Goal: Task Accomplishment & Management: Use online tool/utility

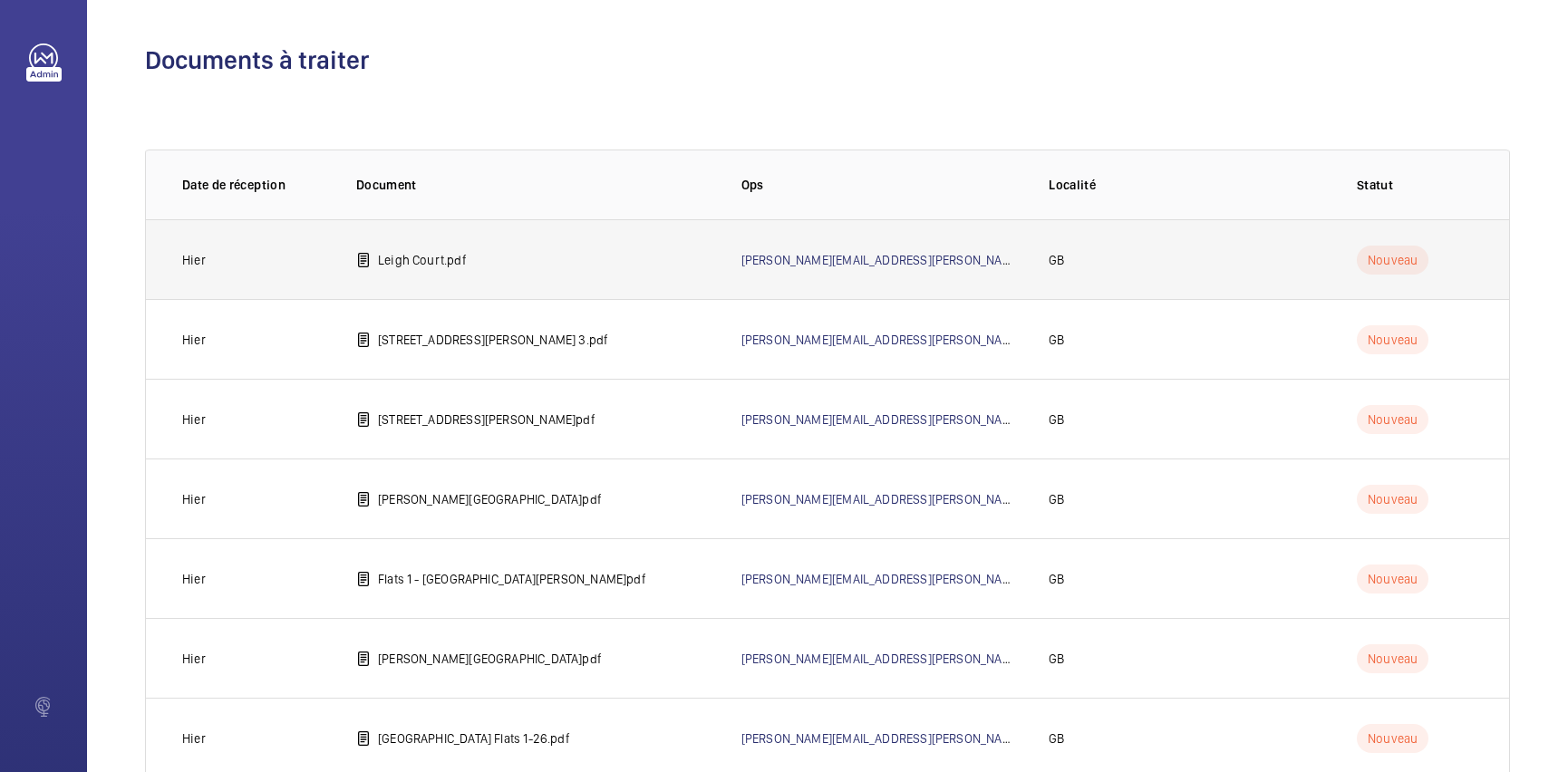
click at [552, 258] on td "Leigh Court.pdf" at bounding box center [519, 259] width 385 height 80
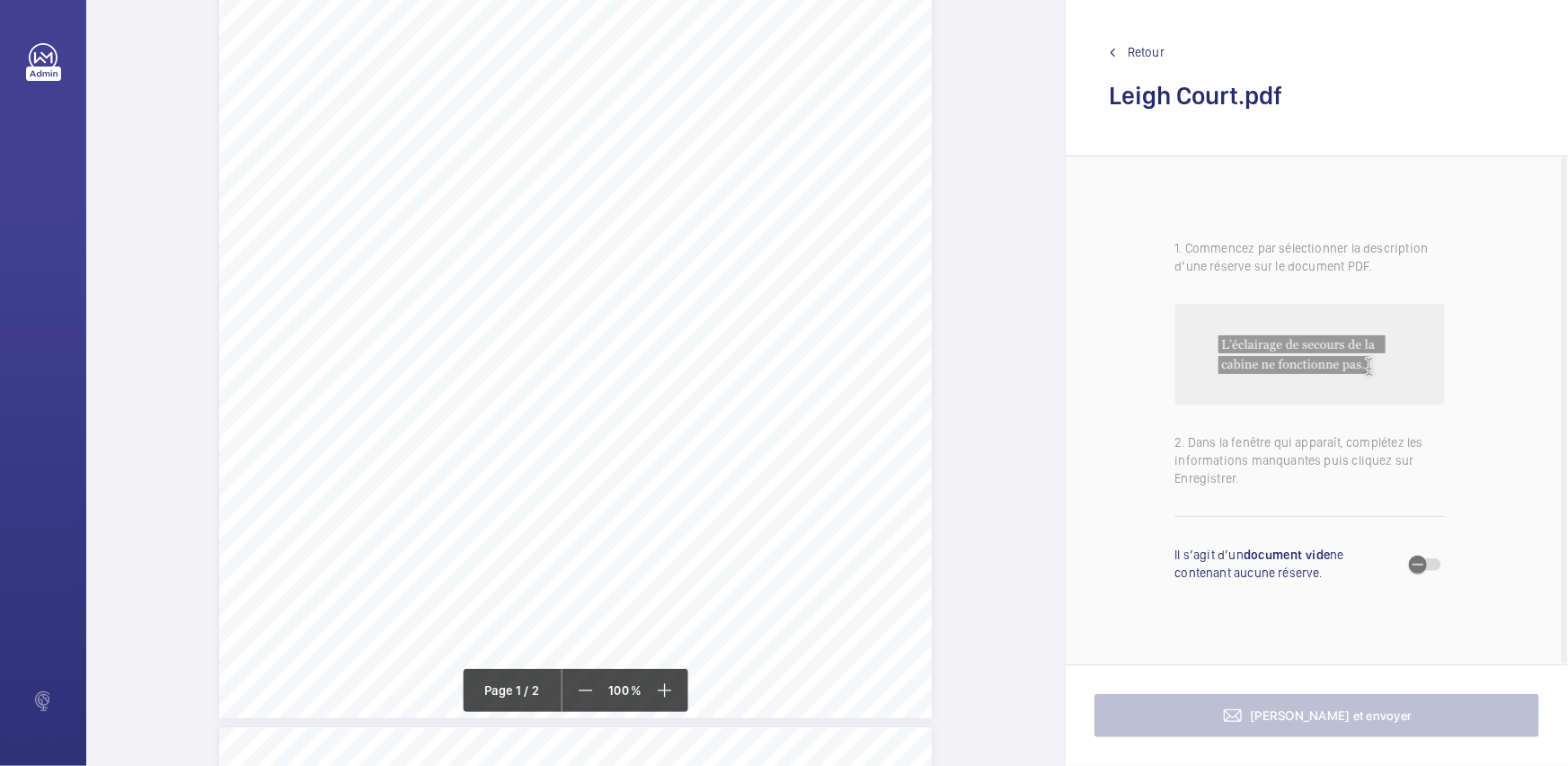
scroll to position [326, 0]
click at [806, 328] on span "current" at bounding box center [798, 332] width 44 height 10
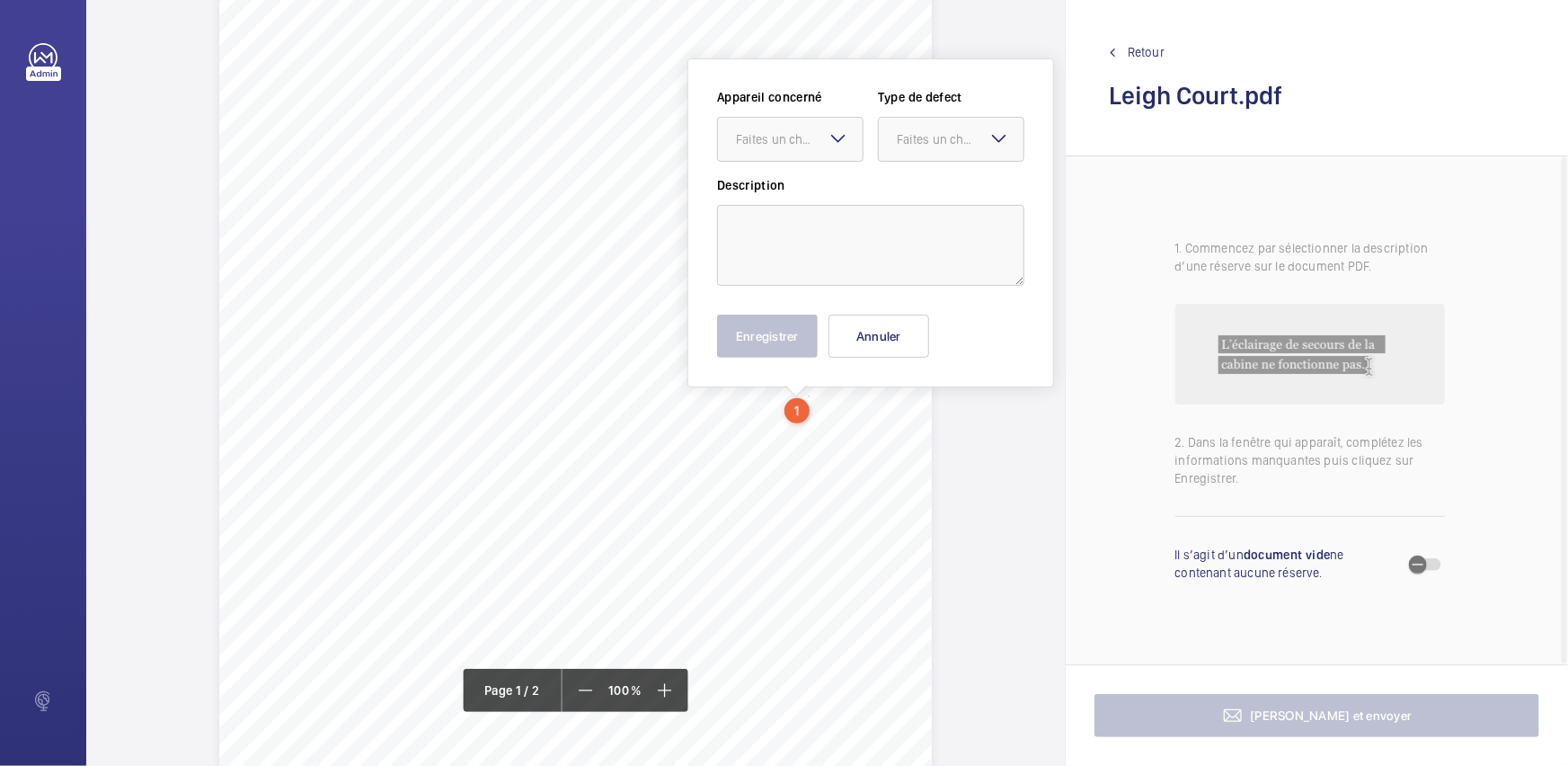
scroll to position [198, 0]
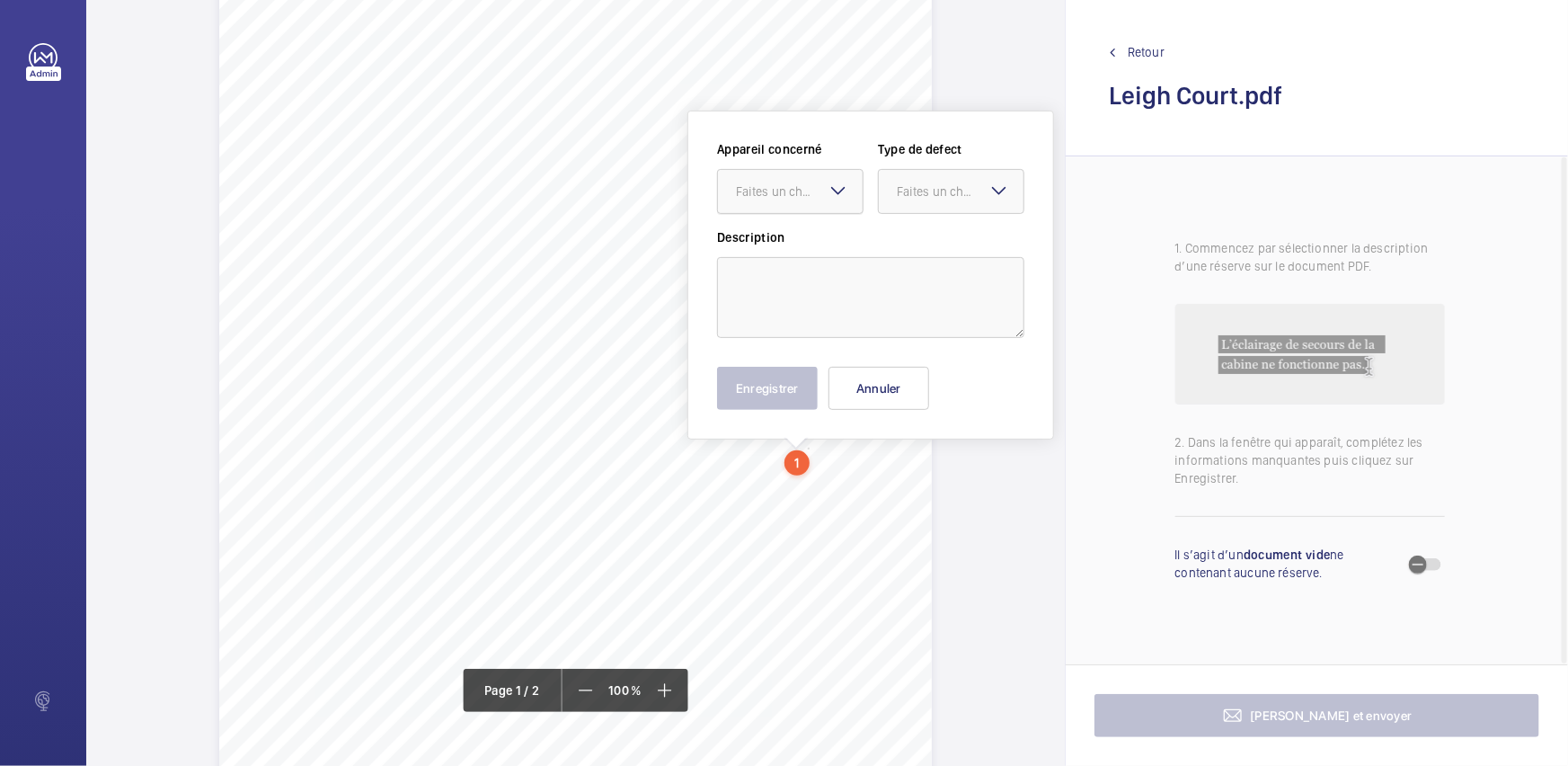
click at [800, 195] on div "Faites un choix" at bounding box center [799, 192] width 127 height 18
click at [906, 383] on button "Annuler" at bounding box center [878, 388] width 100 height 43
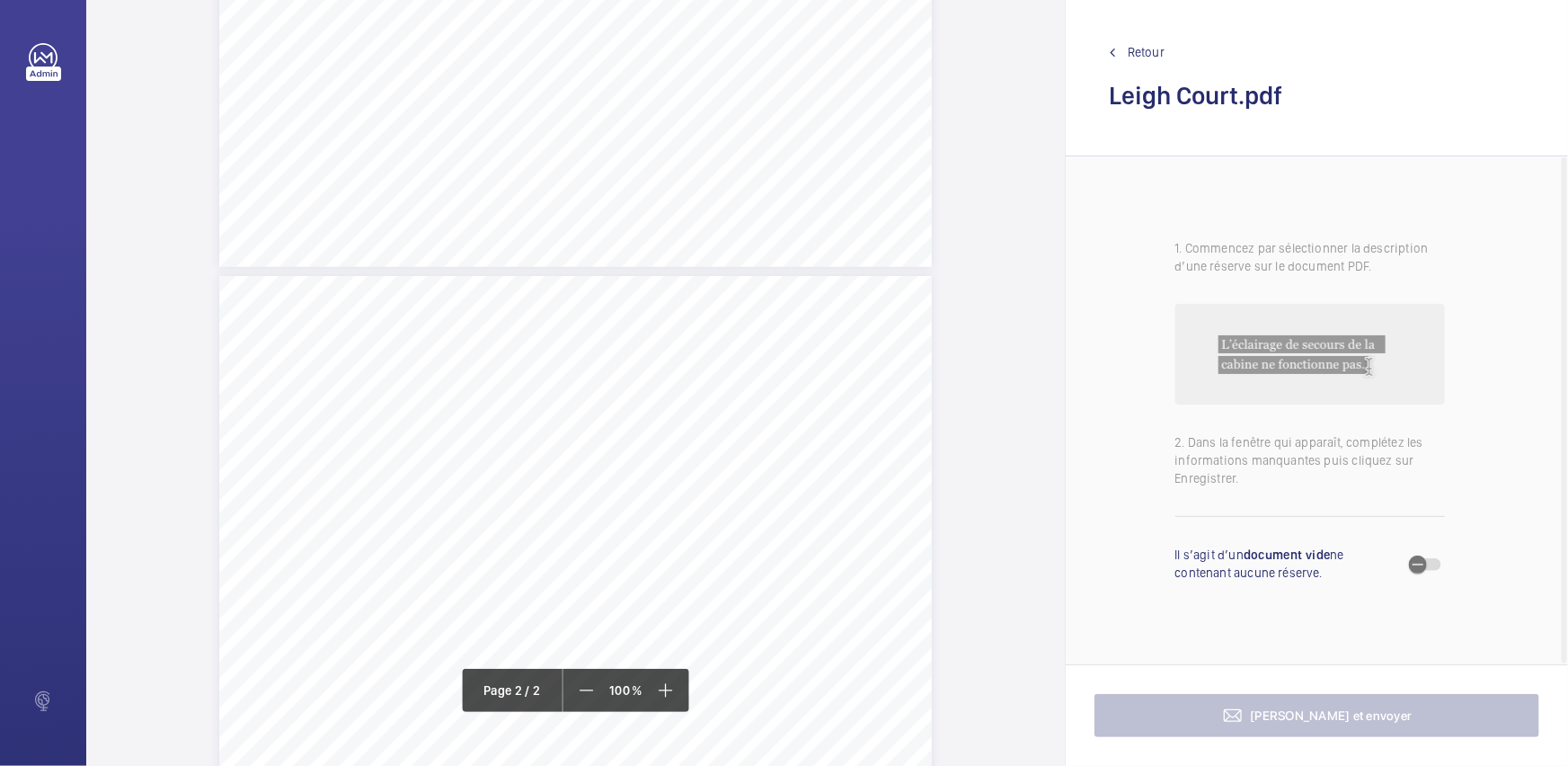
scroll to position [443, 0]
drag, startPoint x: 503, startPoint y: 212, endPoint x: 558, endPoint y: 224, distance: 56.3
click at [558, 224] on div "HSB Engineering Insurance Services Limited Registered in [GEOGRAPHIC_DATA] and …" at bounding box center [575, 89] width 713 height 1008
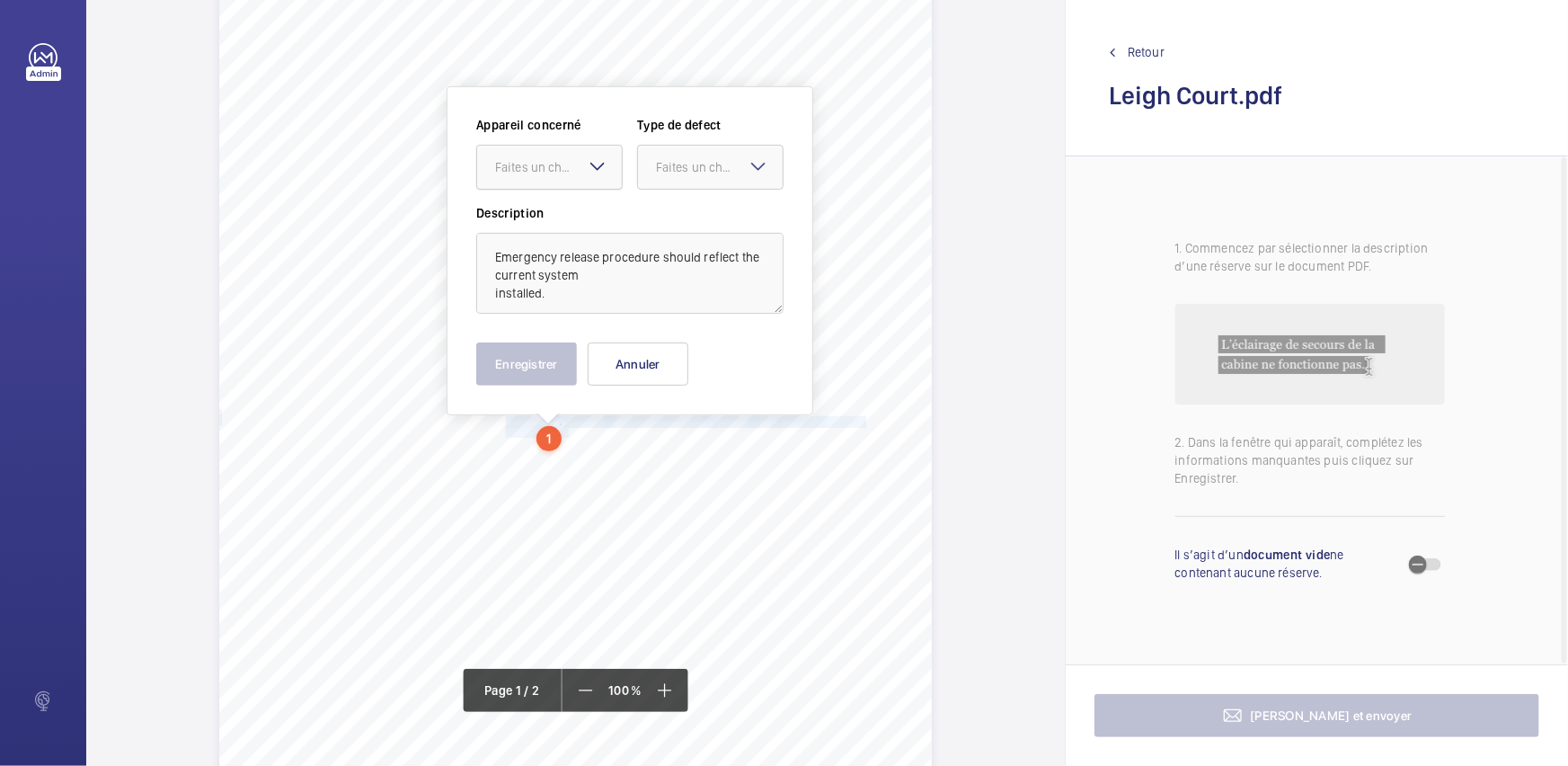
scroll to position [213, 0]
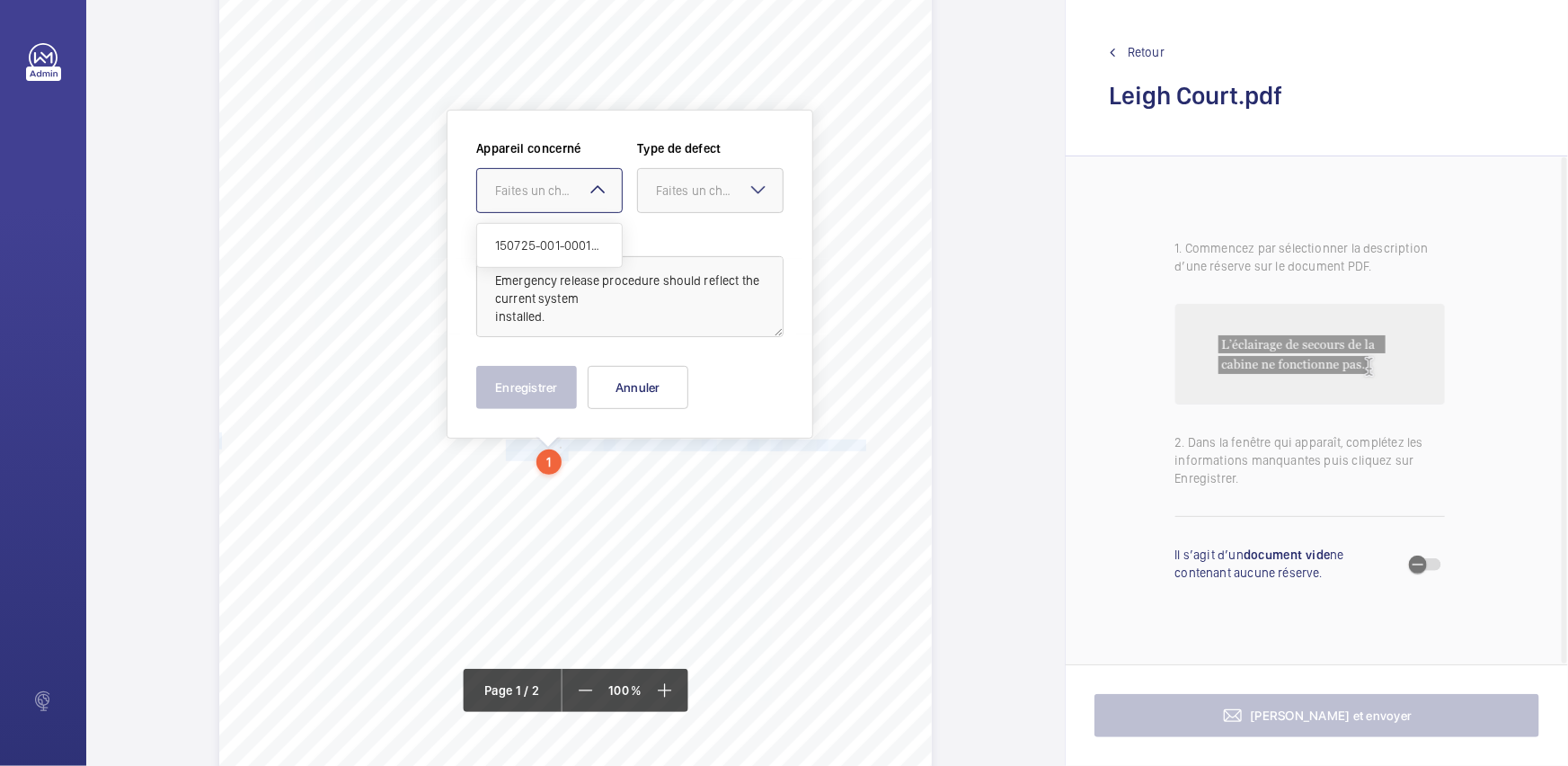
click at [574, 183] on div "Faites un choix" at bounding box center [558, 191] width 127 height 18
click at [570, 236] on span "150725-001-0001EMO" at bounding box center [549, 246] width 109 height 18
click at [695, 200] on div at bounding box center [710, 190] width 144 height 43
click at [672, 240] on span "Standard" at bounding box center [710, 246] width 109 height 18
click at [553, 377] on button "Enregistrer" at bounding box center [527, 387] width 100 height 43
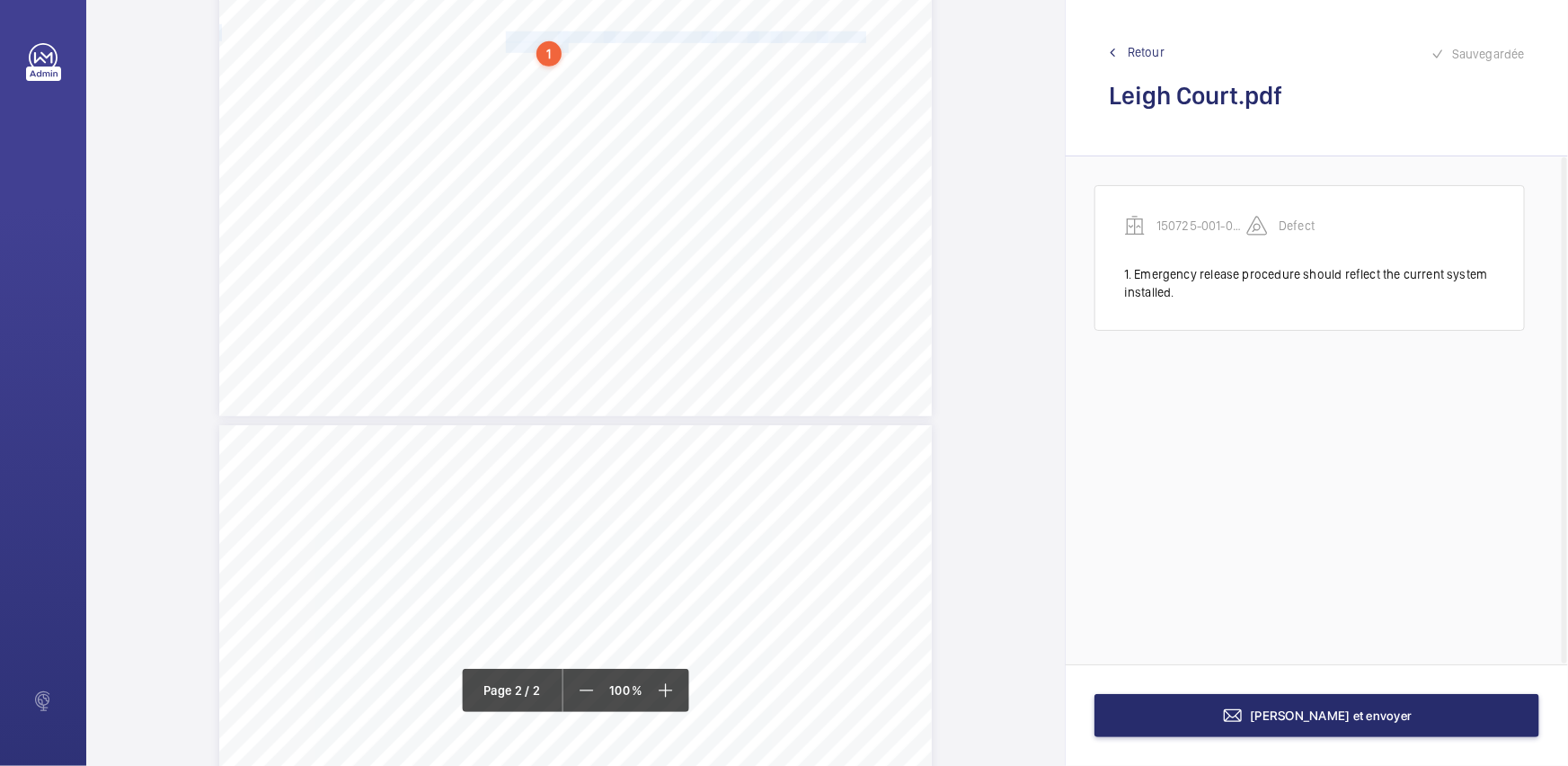
scroll to position [948, 0]
drag, startPoint x: 295, startPoint y: 294, endPoint x: 373, endPoint y: 313, distance: 80.3
click at [373, 313] on div "HSB Engineering Insurance Services Limited Registered in [GEOGRAPHIC_DATA]: 030…" at bounding box center [575, 602] width 713 height 1008
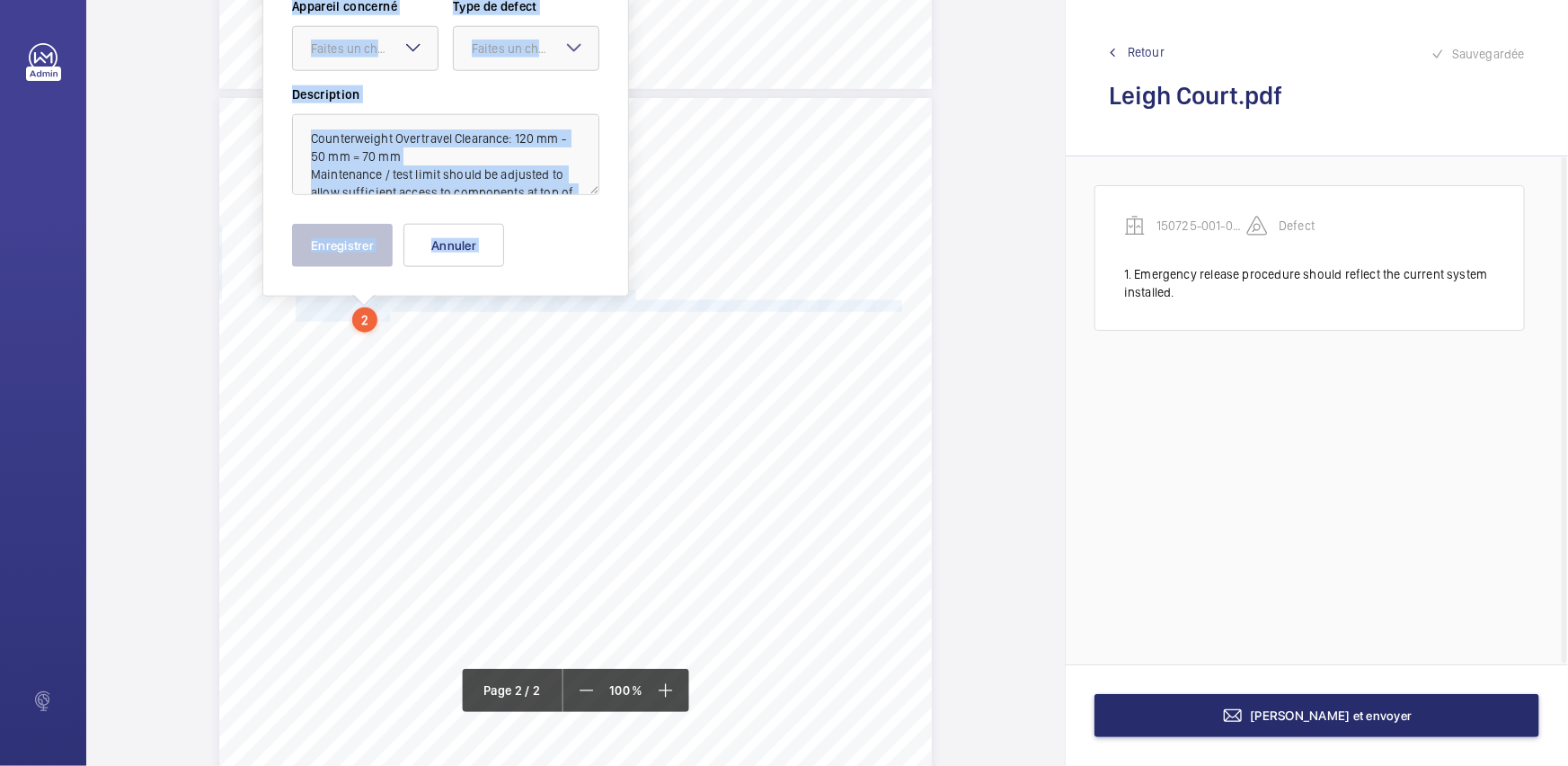
scroll to position [806, 0]
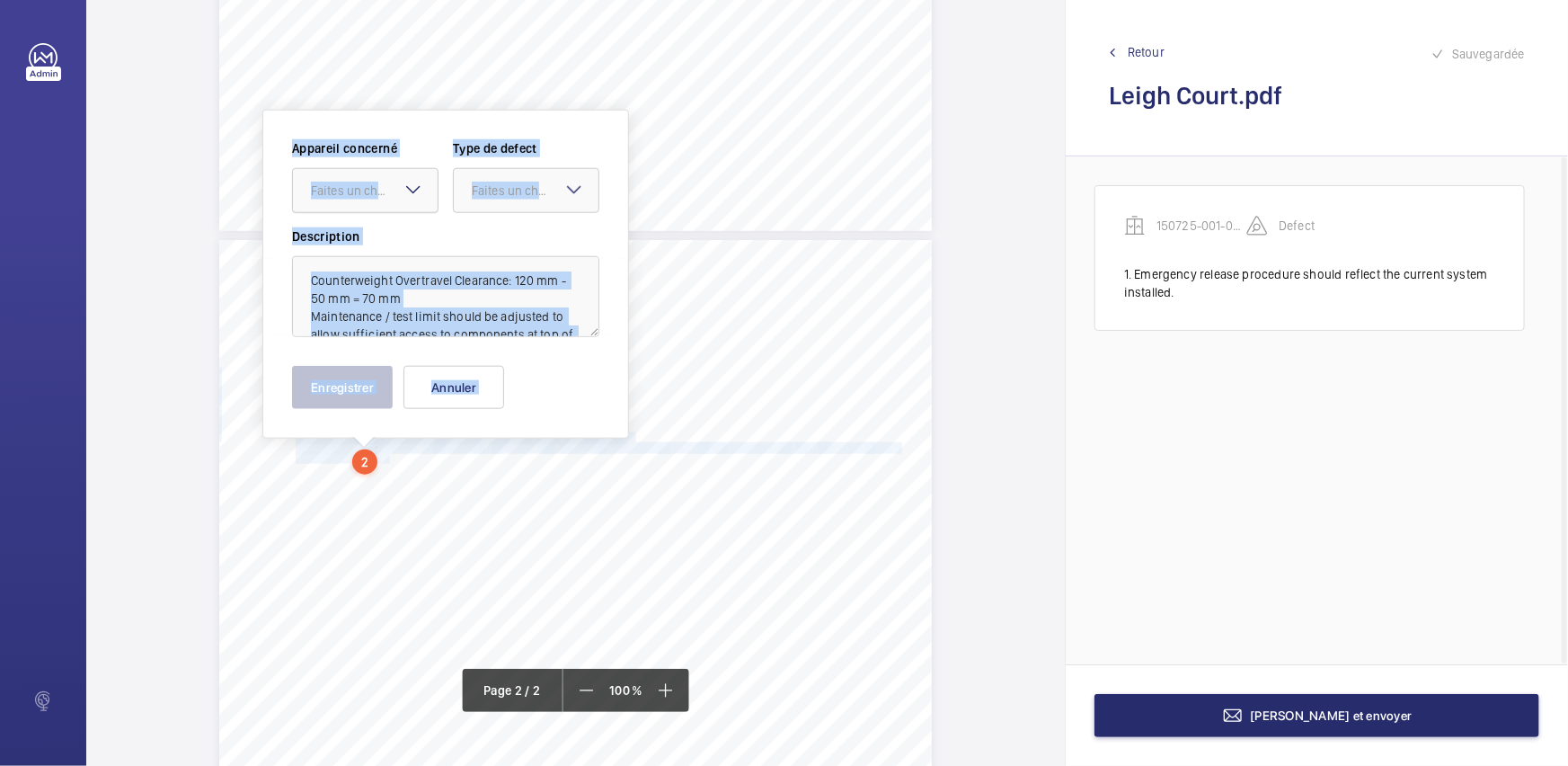
click at [377, 196] on div "Faites un choix" at bounding box center [374, 191] width 127 height 18
click at [382, 241] on span "150725-001-0001EMO" at bounding box center [365, 246] width 109 height 18
click at [540, 197] on div "Faites un choix" at bounding box center [535, 191] width 127 height 18
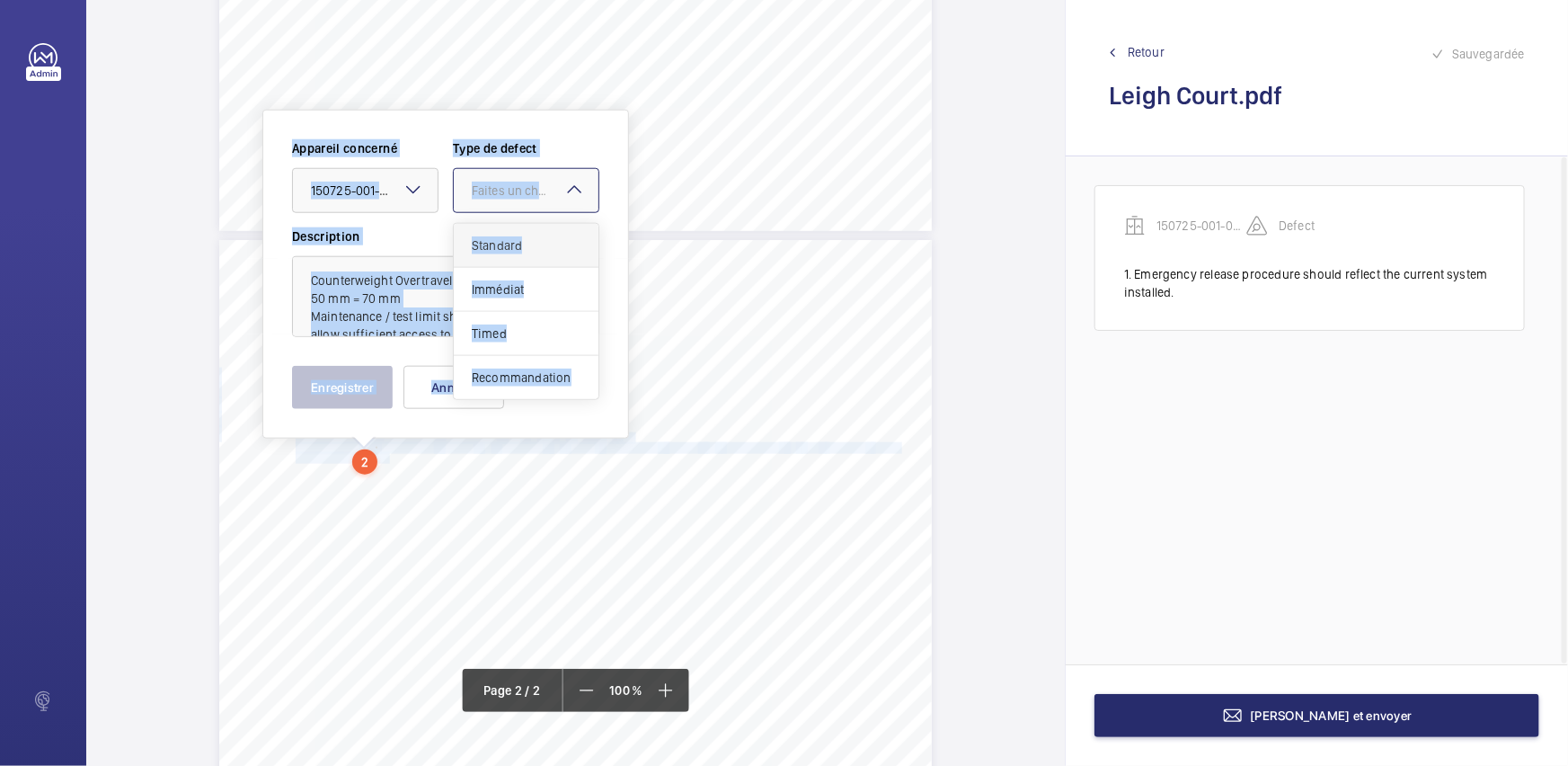
click at [521, 247] on span "Standard" at bounding box center [526, 246] width 109 height 18
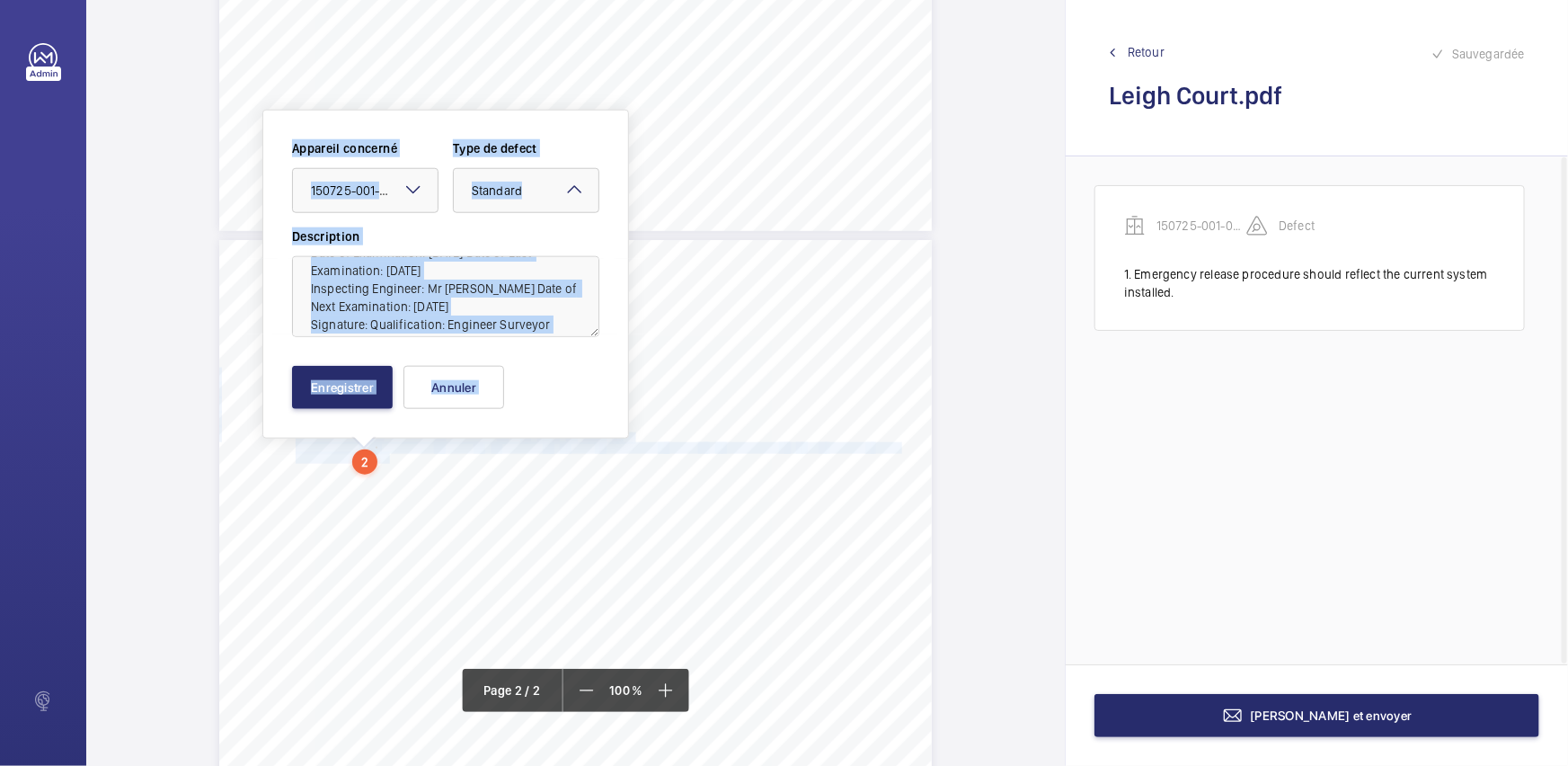
scroll to position [164, 0]
click at [494, 310] on textarea "Counterweight Overtravel Clearance: 120 mm - 50 mm = 70 mm Maintenance / test l…" at bounding box center [445, 297] width 308 height 81
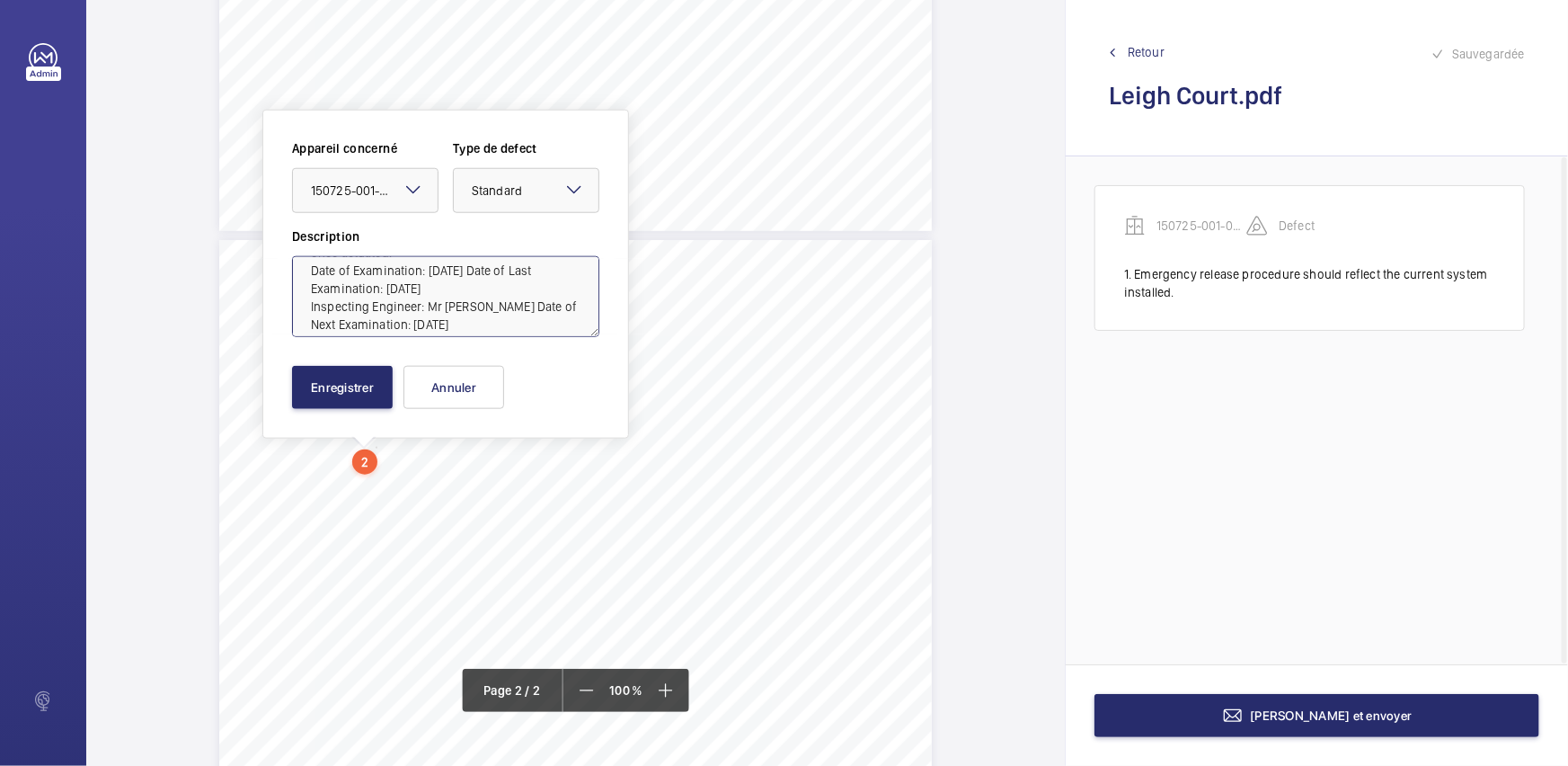
scroll to position [100, 0]
drag, startPoint x: 538, startPoint y: 313, endPoint x: 314, endPoint y: 289, distance: 225.3
click at [314, 289] on textarea "Counterweight Overtravel Clearance: 120 mm - 50 mm = 70 mm Maintenance / test l…" at bounding box center [445, 297] width 308 height 81
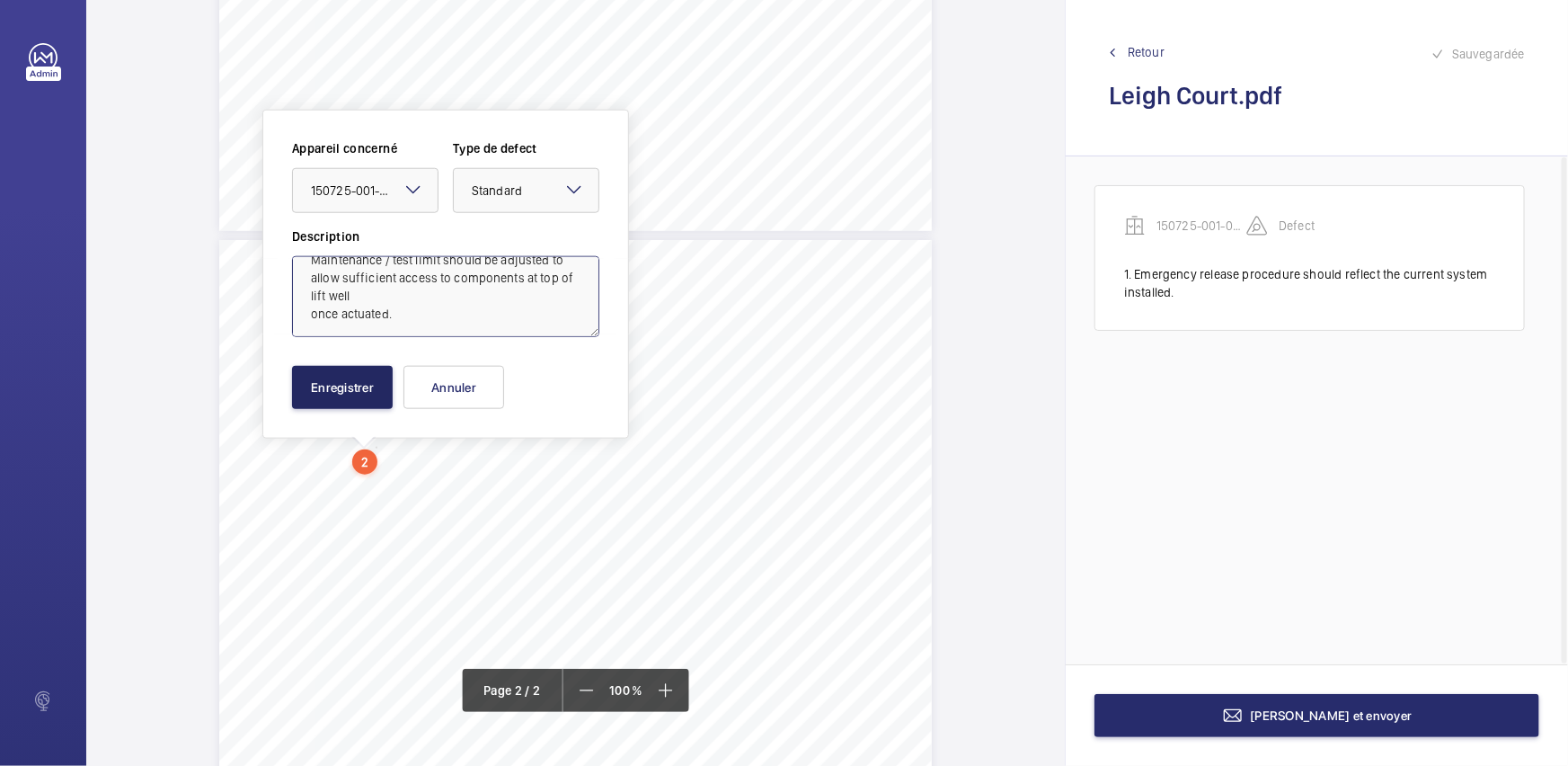
type textarea "Counterweight Overtravel Clearance: 120 mm - 50 mm = 70 mm Maintenance / test l…"
click at [346, 387] on button "Enregistrer" at bounding box center [342, 387] width 100 height 43
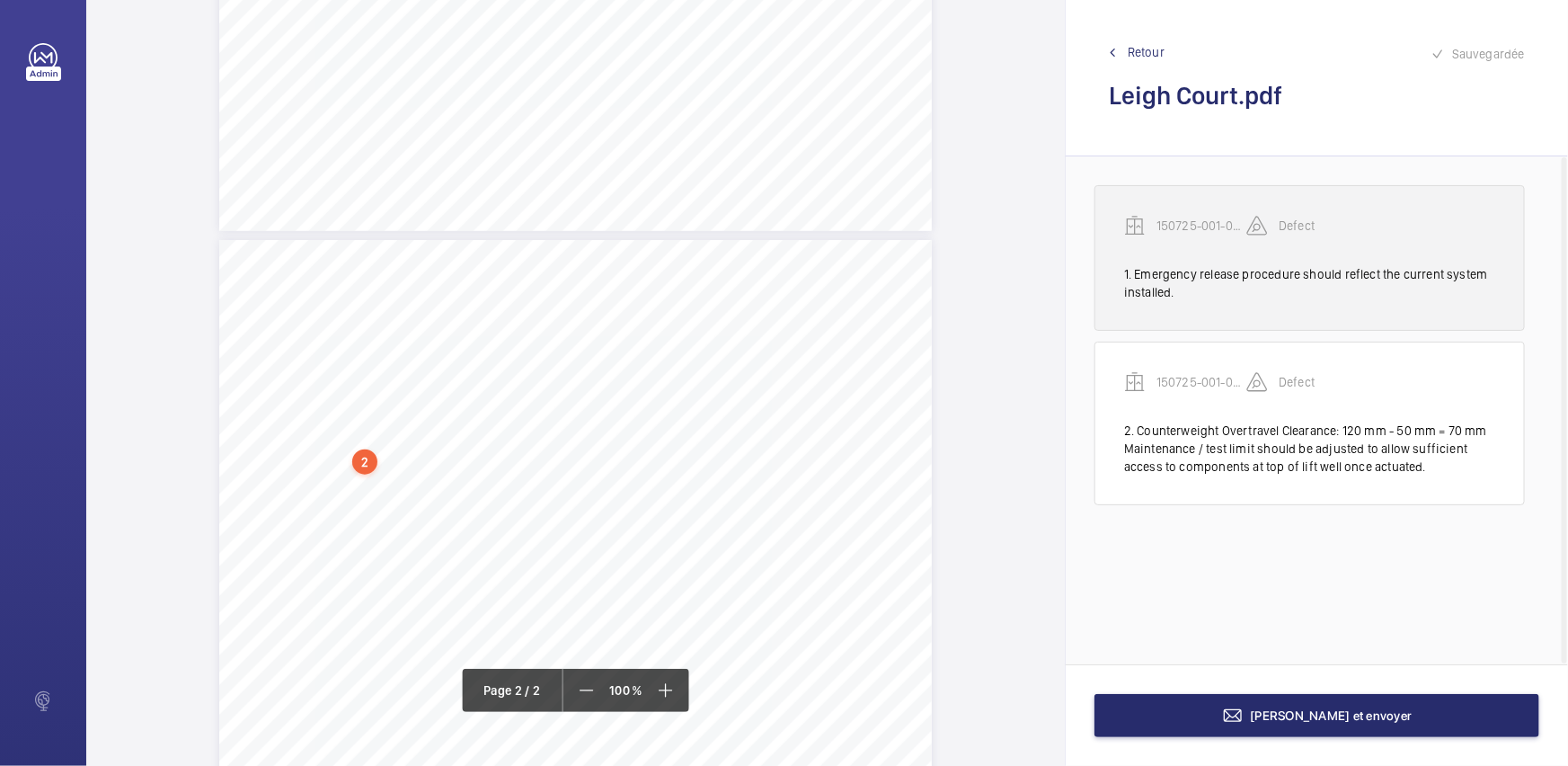
click at [1186, 236] on div "150725-001-0001EMO Defect" at bounding box center [1309, 239] width 371 height 50
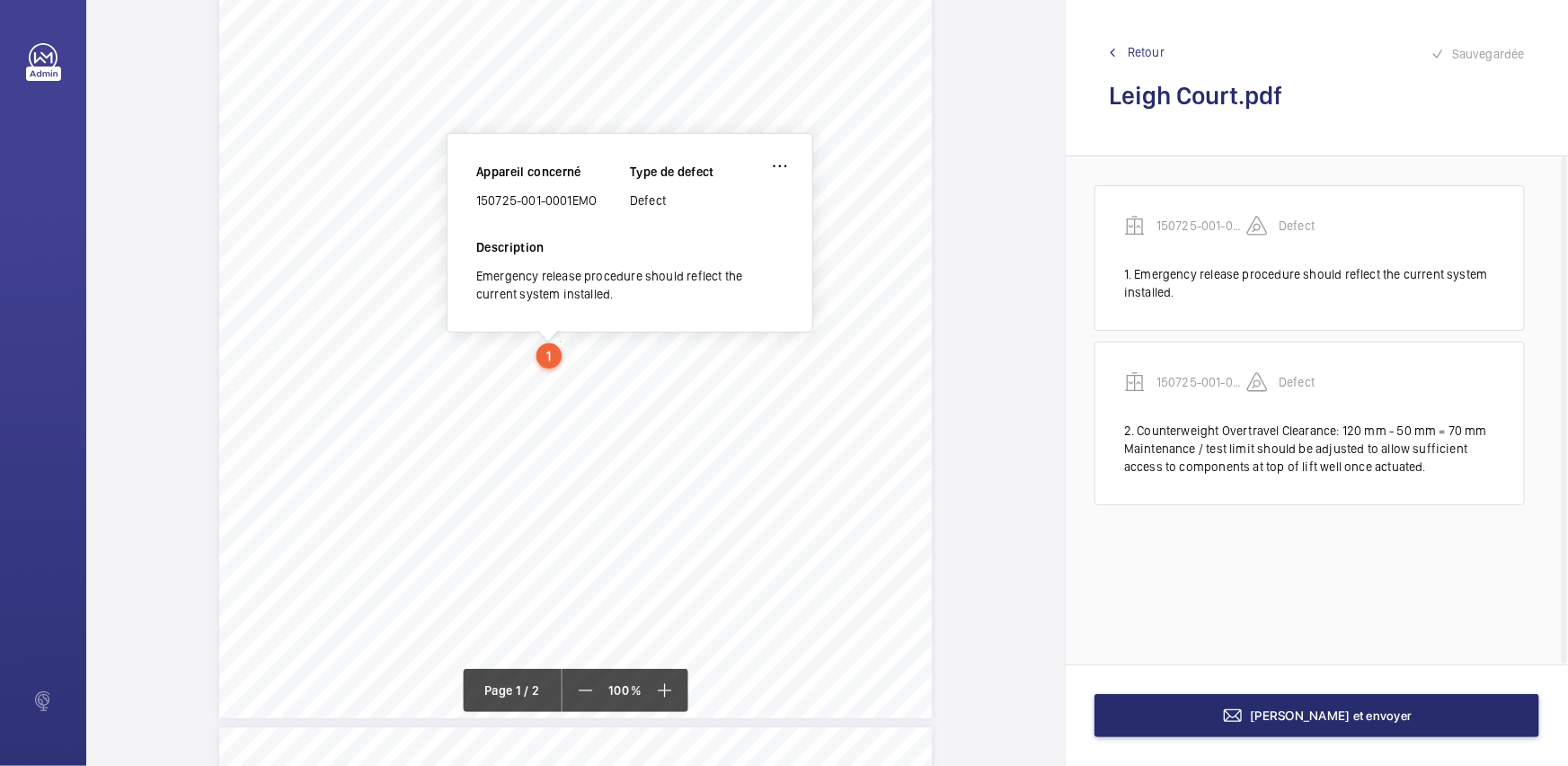
scroll to position [292, 0]
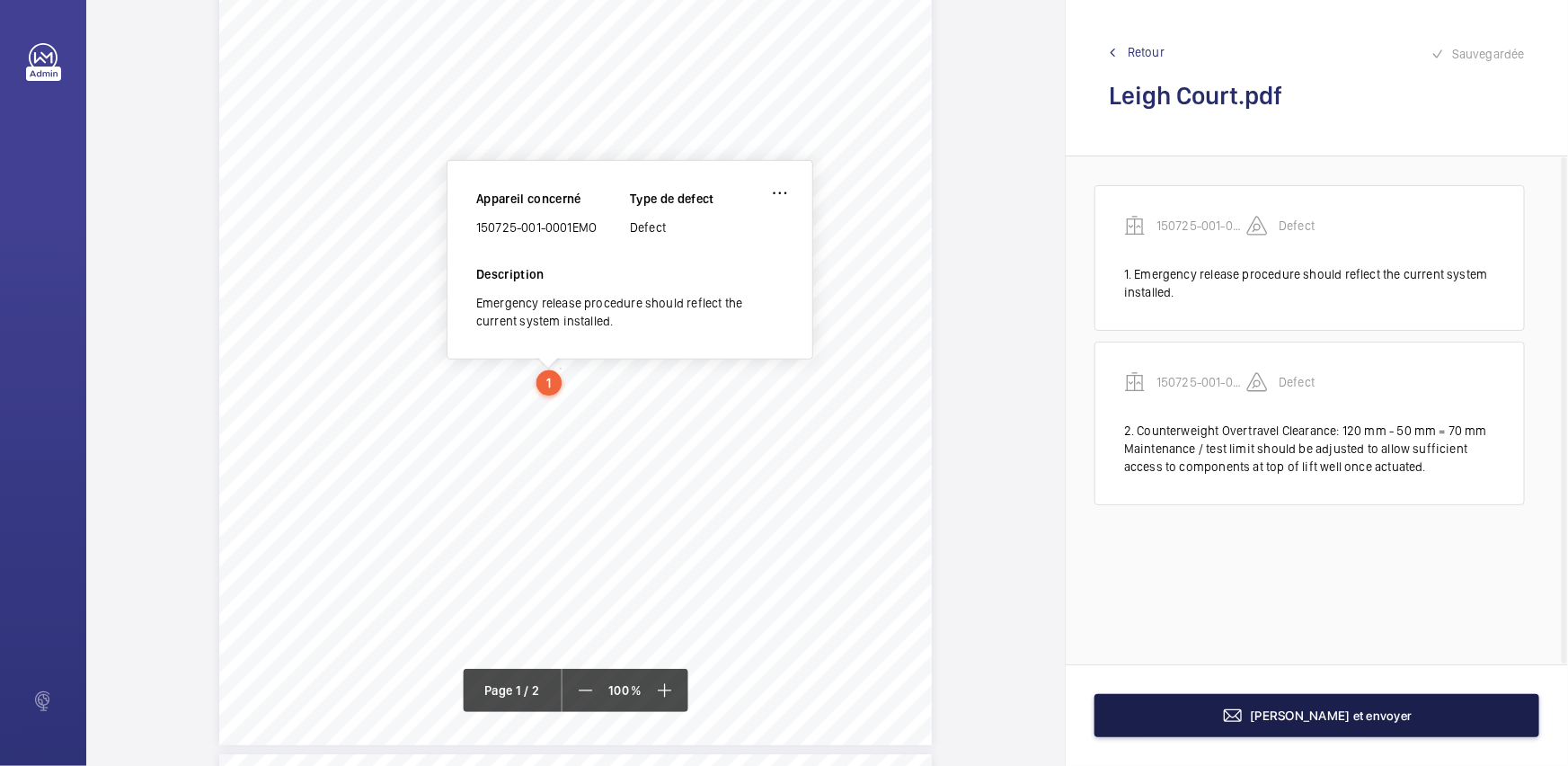
click at [1132, 728] on button "[PERSON_NAME] et envoyer" at bounding box center [1316, 715] width 444 height 43
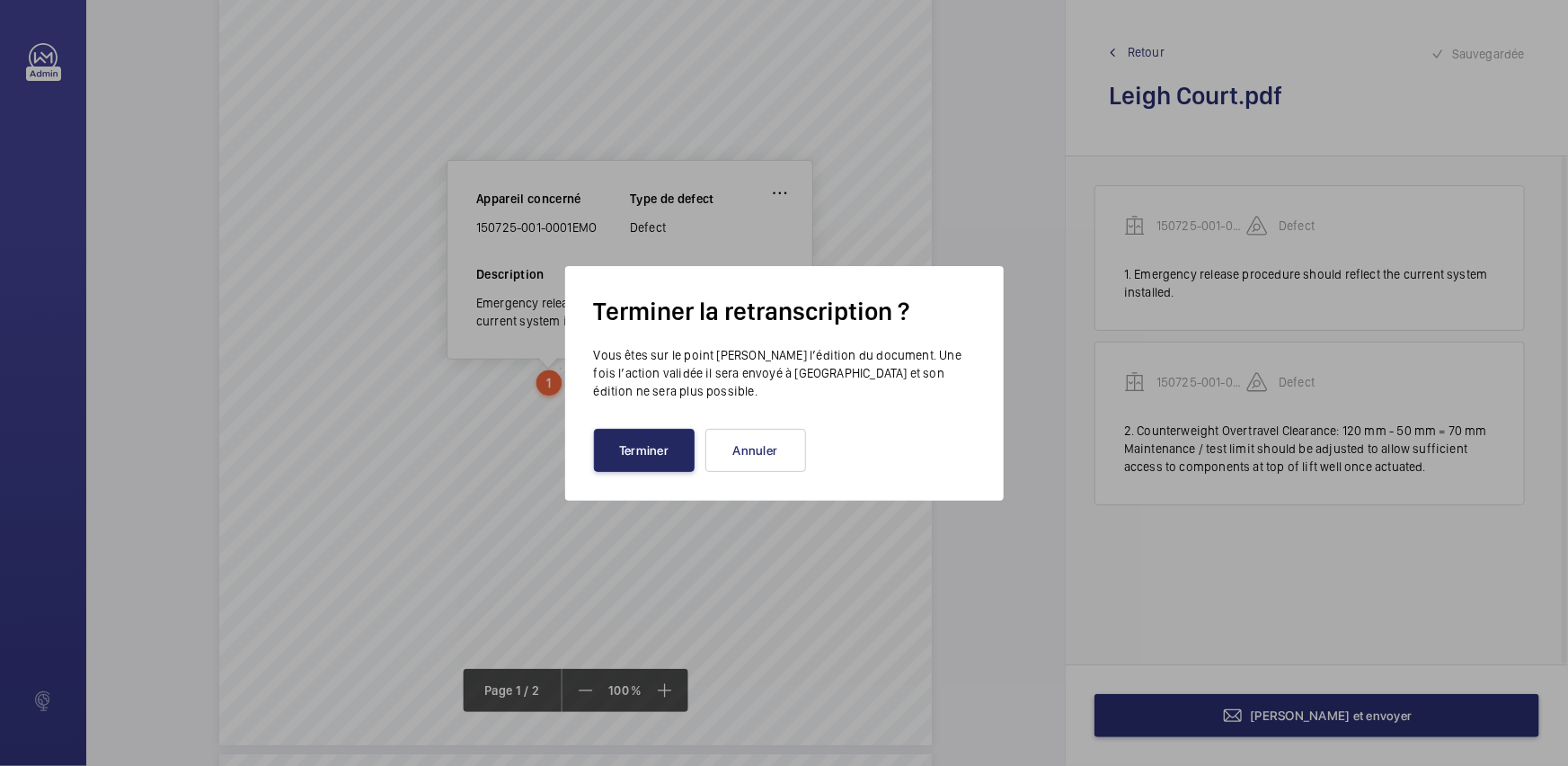
click at [653, 448] on button "Terminer" at bounding box center [644, 449] width 100 height 43
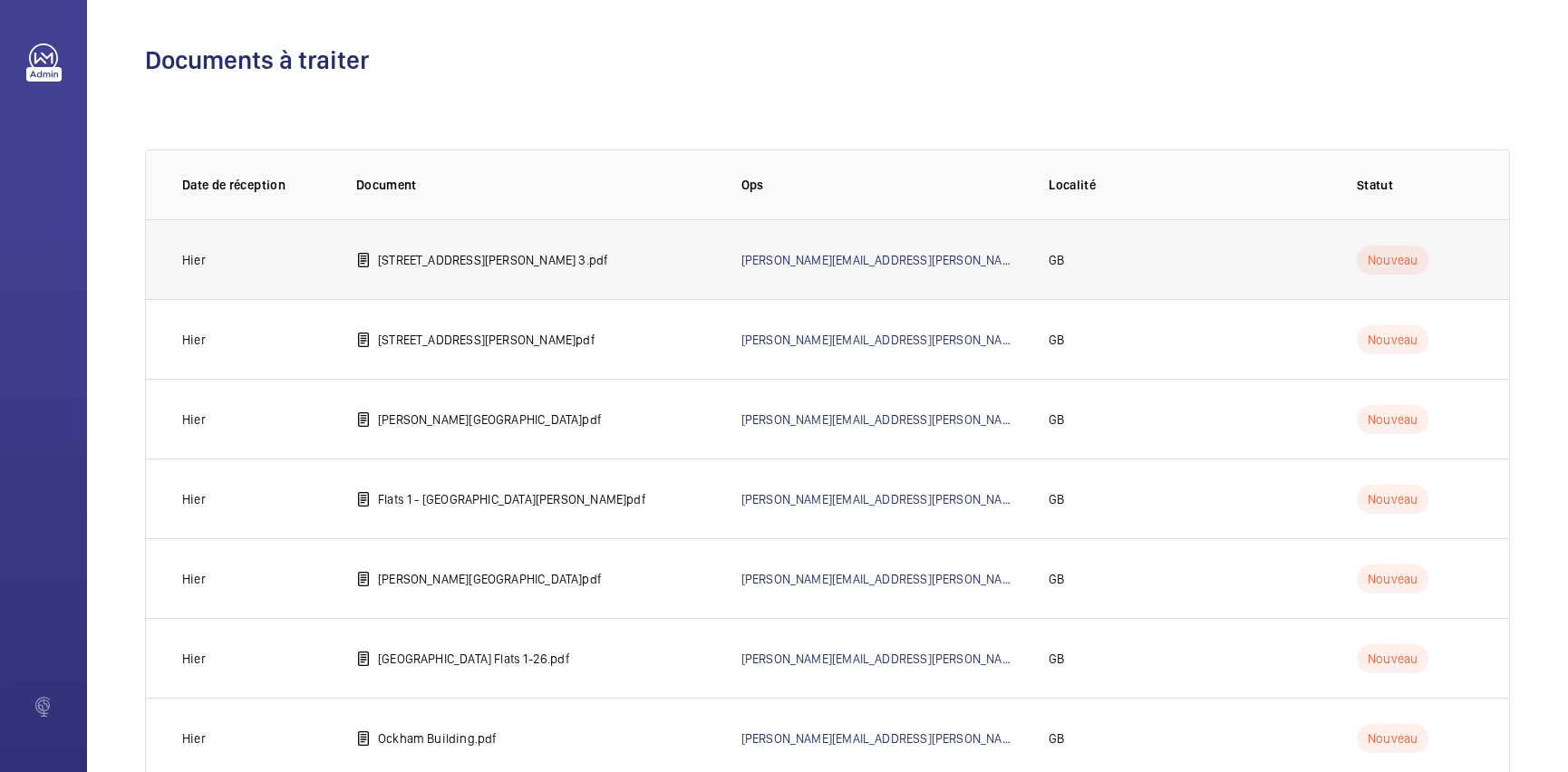
click at [496, 293] on td "[STREET_ADDRESS][PERSON_NAME] 3.pdf" at bounding box center [519, 259] width 385 height 80
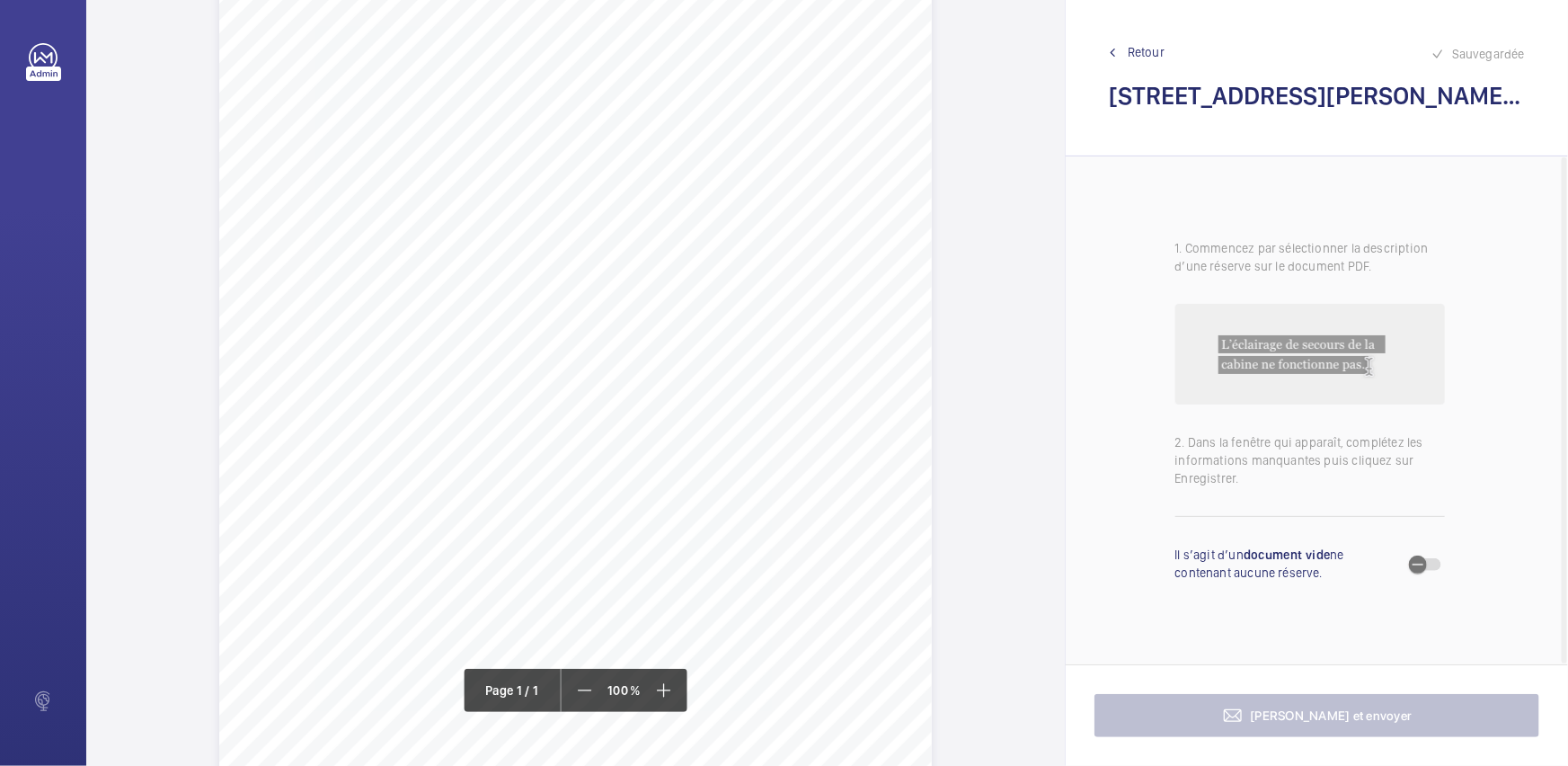
scroll to position [245, 0]
drag, startPoint x: 269, startPoint y: 323, endPoint x: 546, endPoint y: 327, distance: 277.0
click at [546, 327] on span "1. The damaged and inoperative panel door lock should be renewed. 2. The adrift…" at bounding box center [573, 329] width 622 height 10
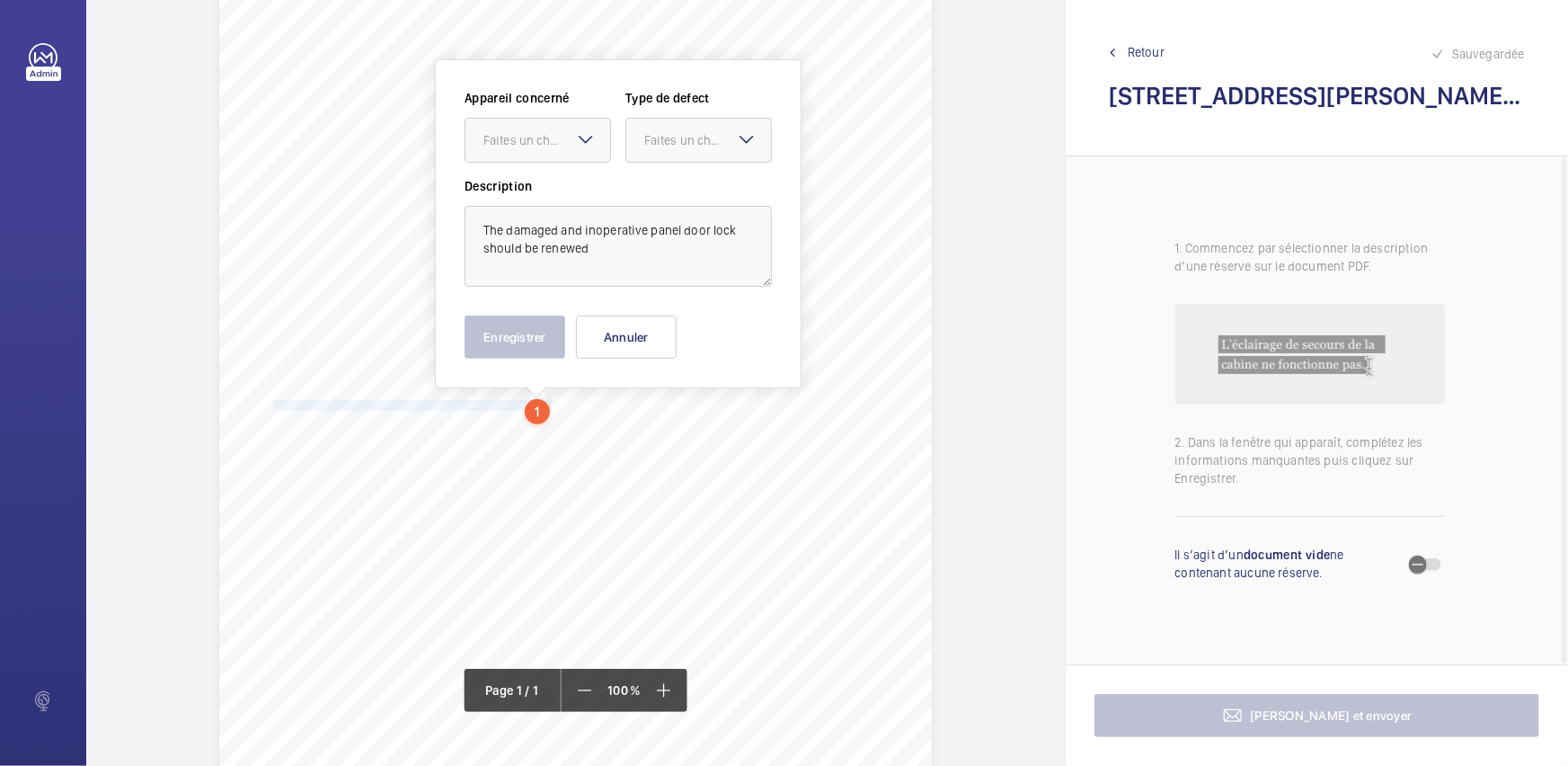
scroll to position [117, 0]
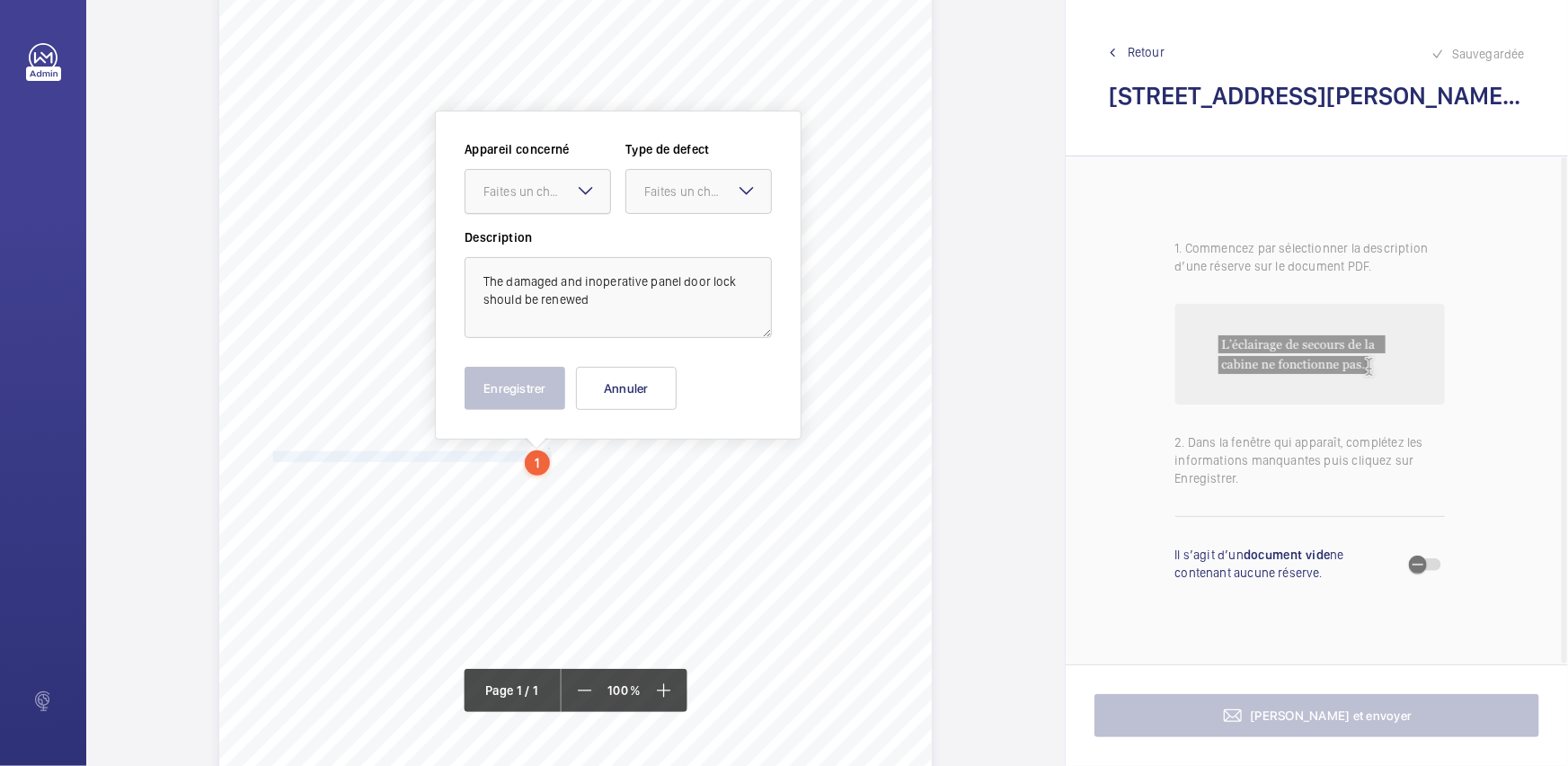
click at [567, 205] on div at bounding box center [538, 191] width 144 height 43
click at [573, 242] on span "17229580_1-8QDQ7BT_1-19201396892_1-9R37QF5" at bounding box center [538, 247] width 109 height 18
click at [726, 194] on div "Faites un choix" at bounding box center [707, 192] width 127 height 18
click at [717, 232] on div "Standard" at bounding box center [698, 247] width 144 height 44
click at [533, 389] on button "Enregistrer" at bounding box center [515, 388] width 100 height 43
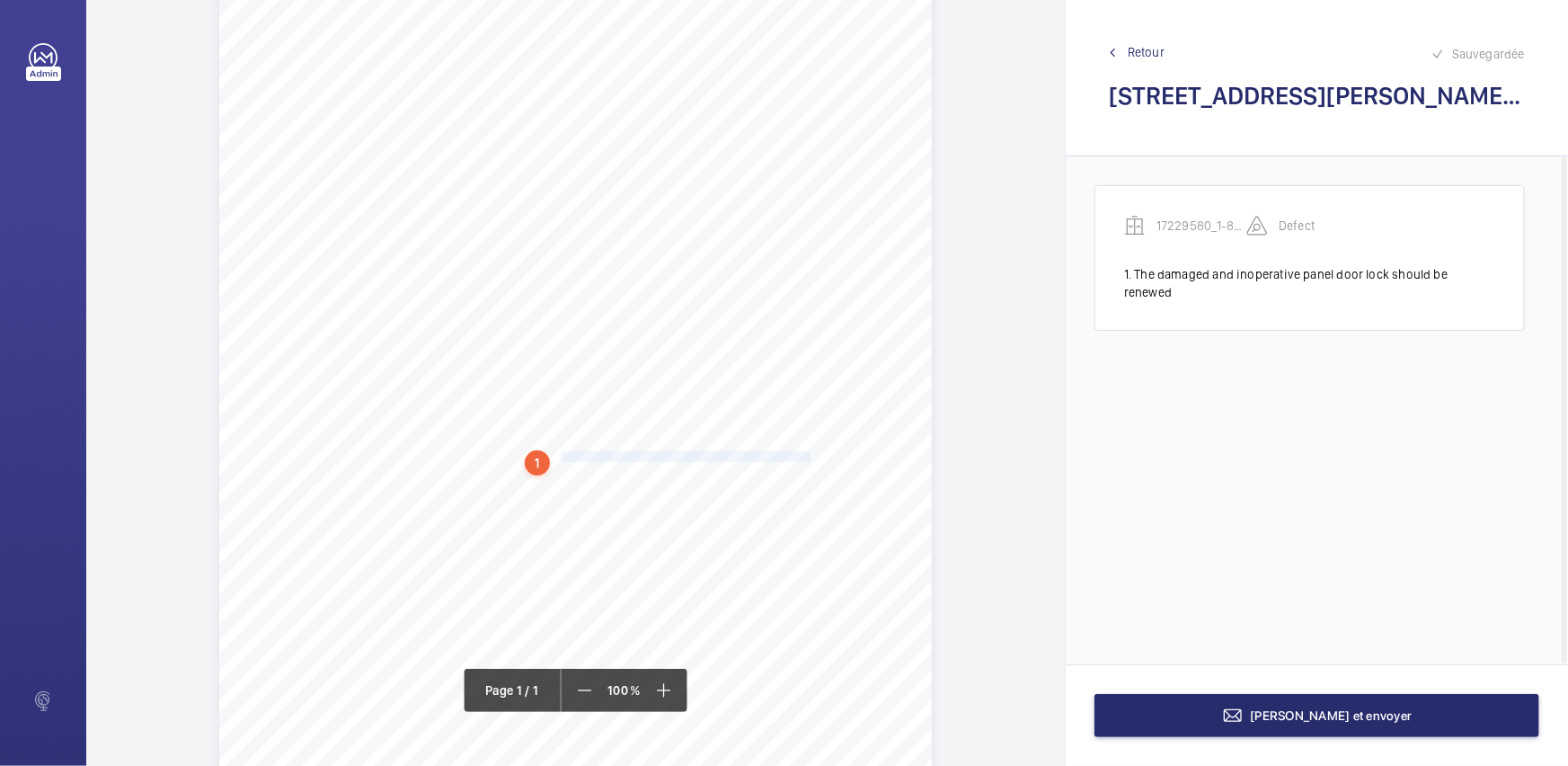
drag, startPoint x: 559, startPoint y: 450, endPoint x: 807, endPoint y: 453, distance: 248.0
click at [807, 453] on span "1. The damaged and inoperative panel door lock should be renewed. 2. The adrift…" at bounding box center [573, 456] width 622 height 10
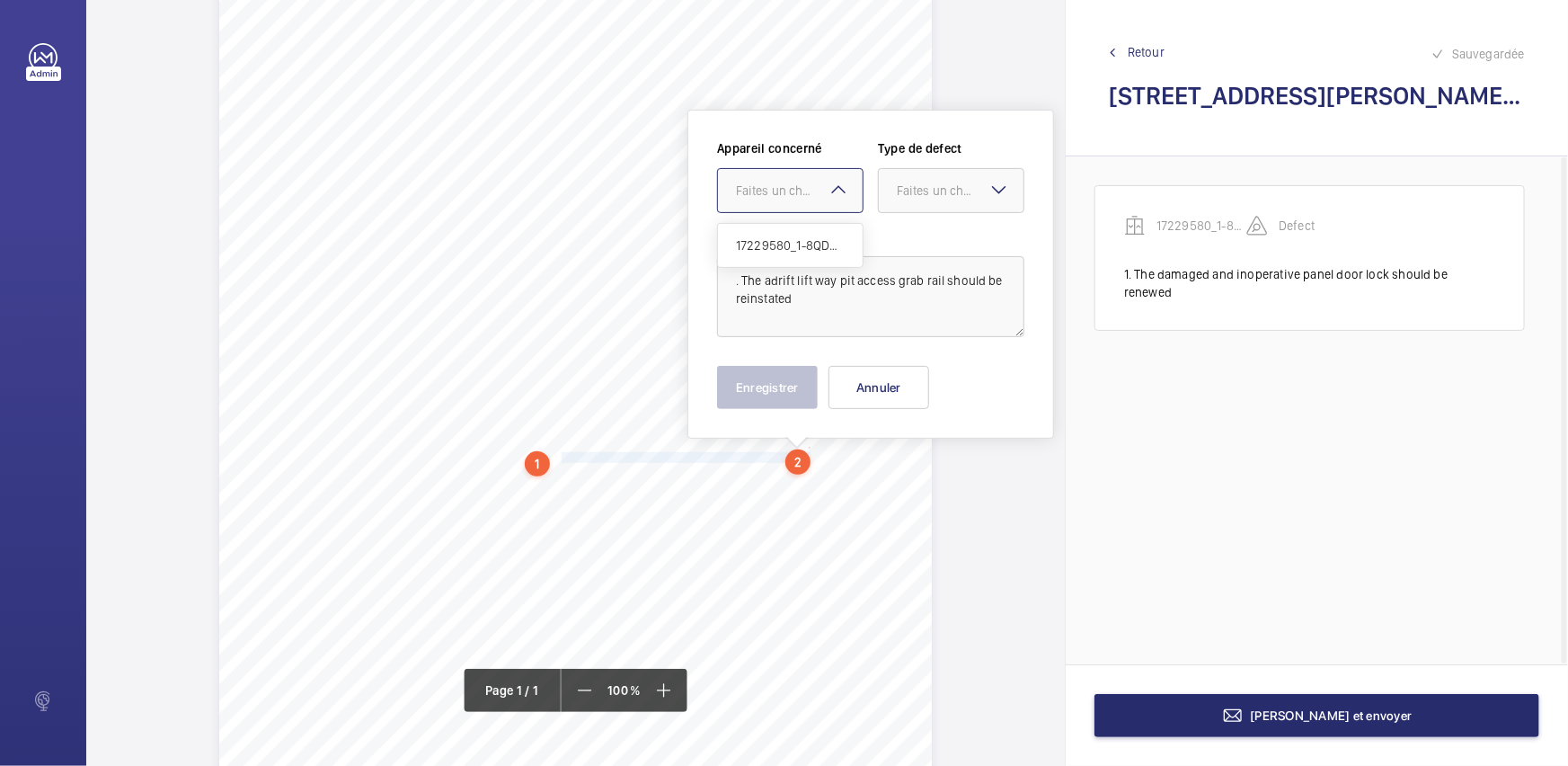
drag, startPoint x: 810, startPoint y: 192, endPoint x: 812, endPoint y: 243, distance: 51.0
click at [810, 193] on div "Faites un choix" at bounding box center [799, 191] width 127 height 18
click at [812, 244] on span "17229580_1-8QDQ7BT_1-19201396892_1-9R37QF5" at bounding box center [789, 246] width 109 height 18
drag, startPoint x: 903, startPoint y: 186, endPoint x: 873, endPoint y: 252, distance: 72.5
click at [903, 188] on div "Faites un choix" at bounding box center [959, 191] width 127 height 18
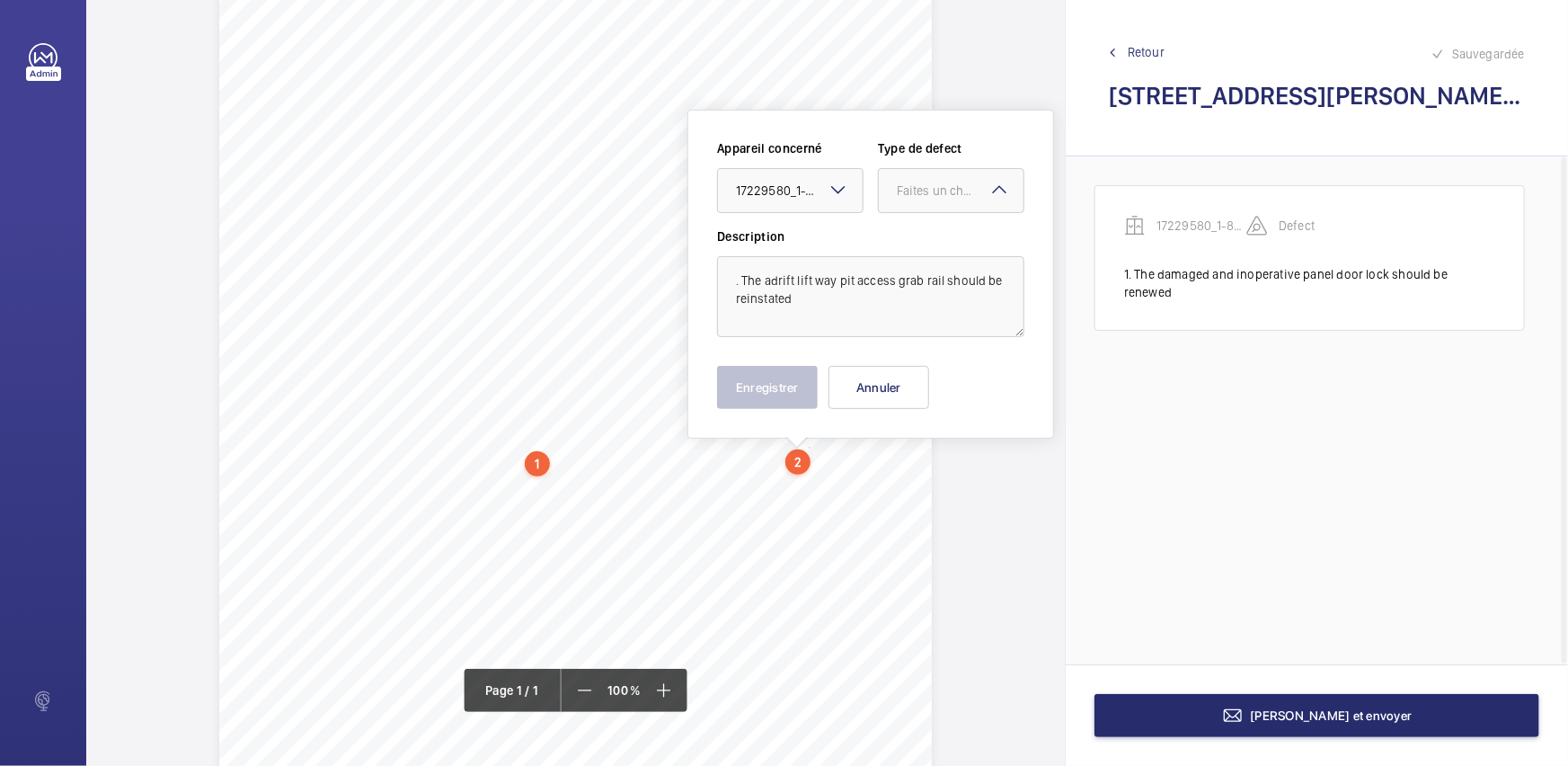
click at [873, 252] on div "Description . The adrift lift way pit access grab rail should be reinstated" at bounding box center [870, 282] width 308 height 110
click at [936, 199] on div at bounding box center [951, 190] width 144 height 43
click at [923, 247] on span "Standard" at bounding box center [950, 246] width 109 height 18
click at [804, 380] on button "Enregistrer" at bounding box center [767, 387] width 100 height 43
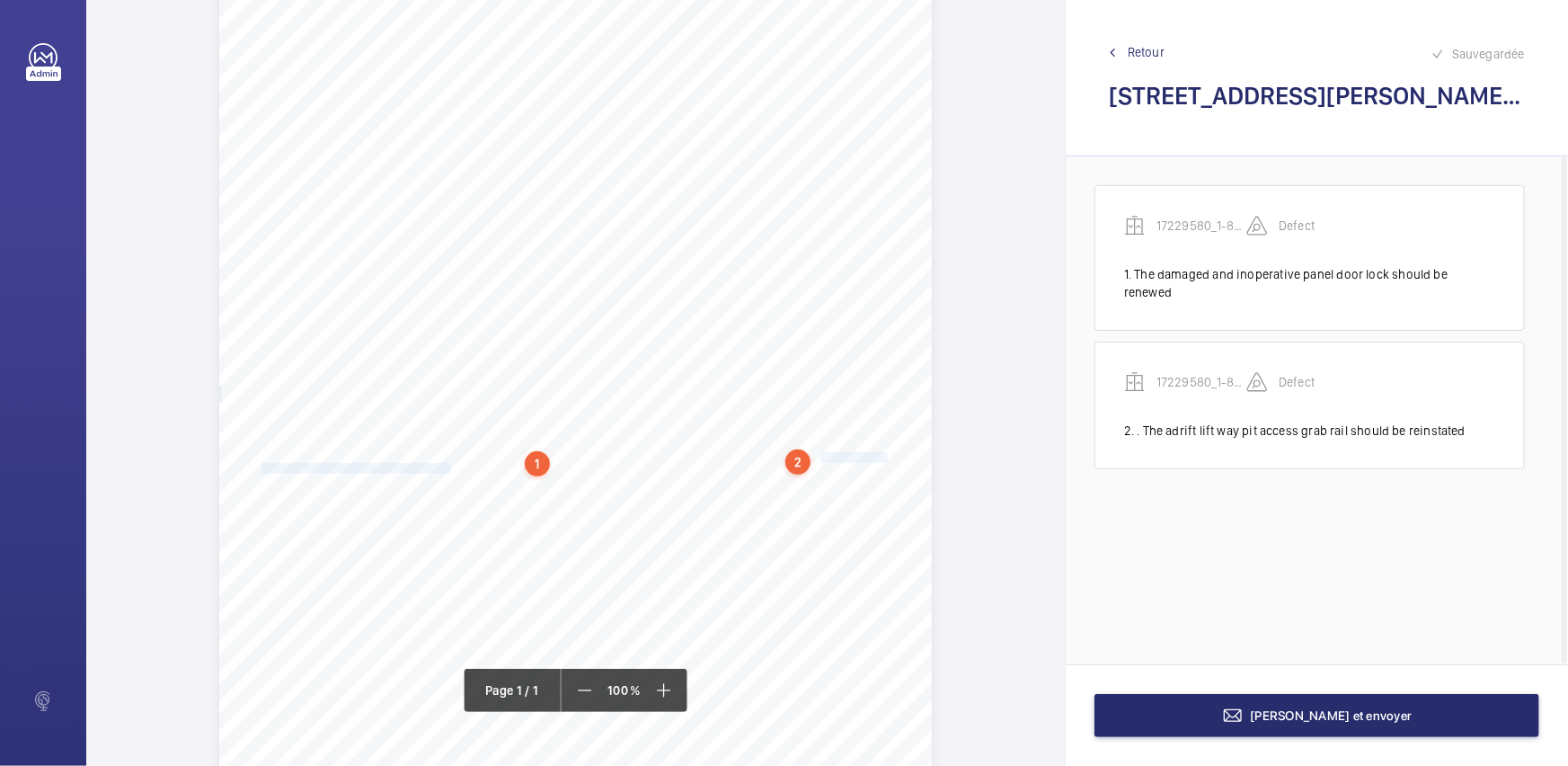
drag, startPoint x: 820, startPoint y: 453, endPoint x: 448, endPoint y: 465, distance: 372.2
click at [448, 465] on div "Report Id 17229580_1-8QDQ7BT_1-19201396892_1-9R37QF5 REPORT OF THOROUGH EXAMINA…" at bounding box center [575, 417] width 713 height 1008
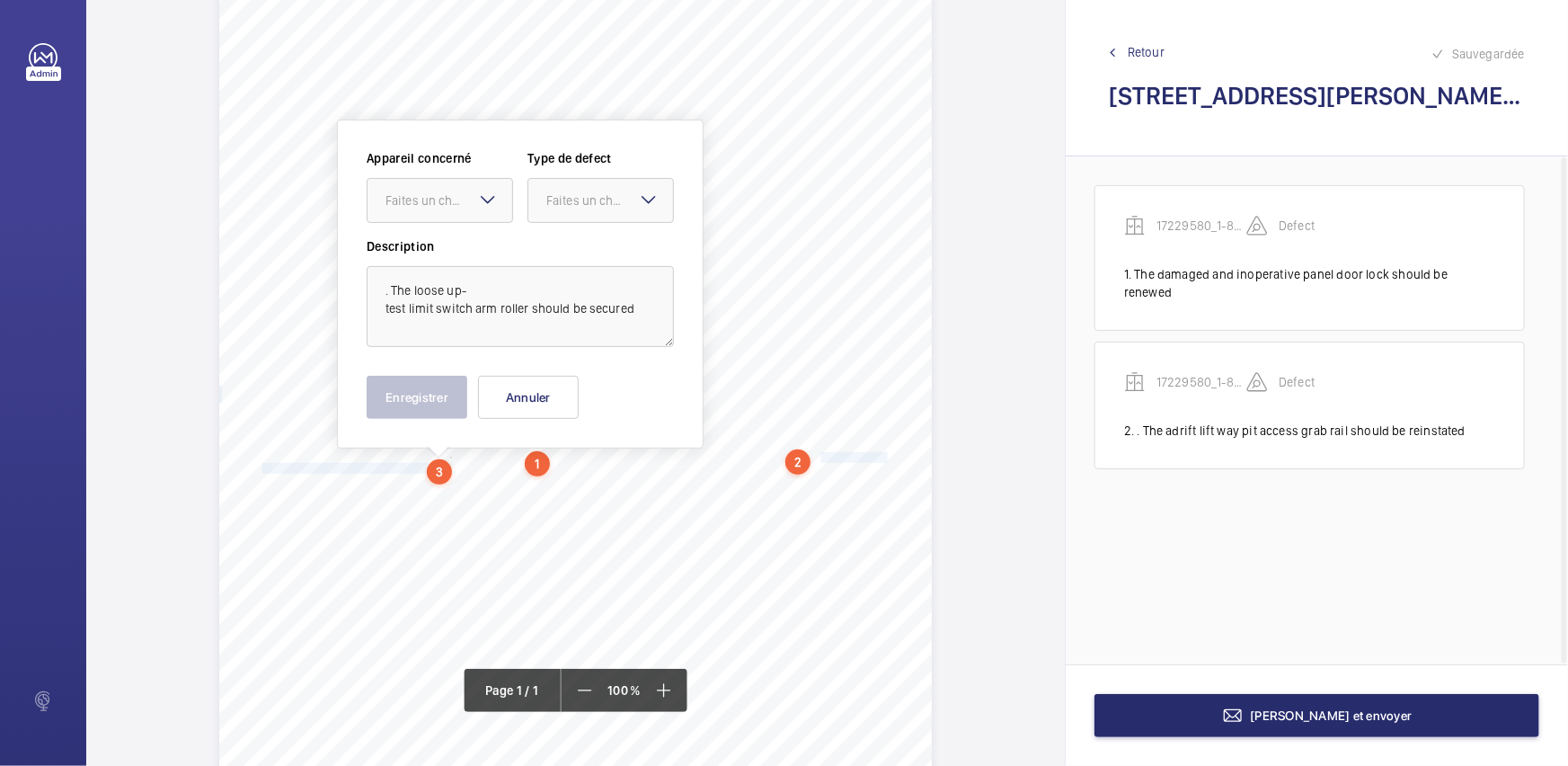
scroll to position [126, 0]
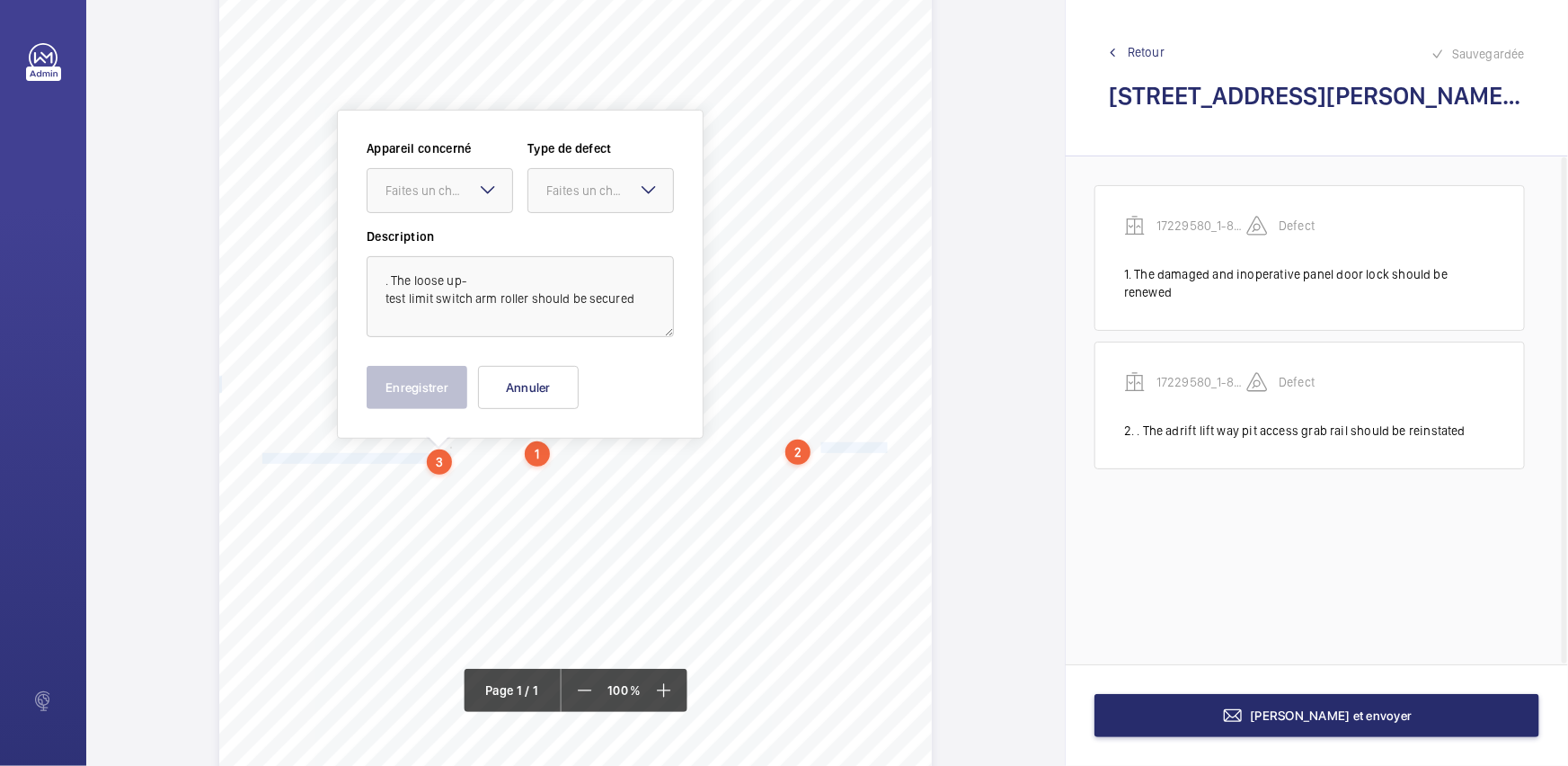
click at [481, 196] on mat-icon at bounding box center [488, 190] width 22 height 22
click at [487, 242] on span "17229580_1-8QDQ7BT_1-19201396892_1-9R37QF5" at bounding box center [439, 246] width 109 height 18
click at [609, 198] on div "Faites un choix" at bounding box center [609, 191] width 127 height 18
click at [612, 238] on span "Standard" at bounding box center [600, 246] width 109 height 18
click at [450, 375] on button "Enregistrer" at bounding box center [417, 387] width 100 height 43
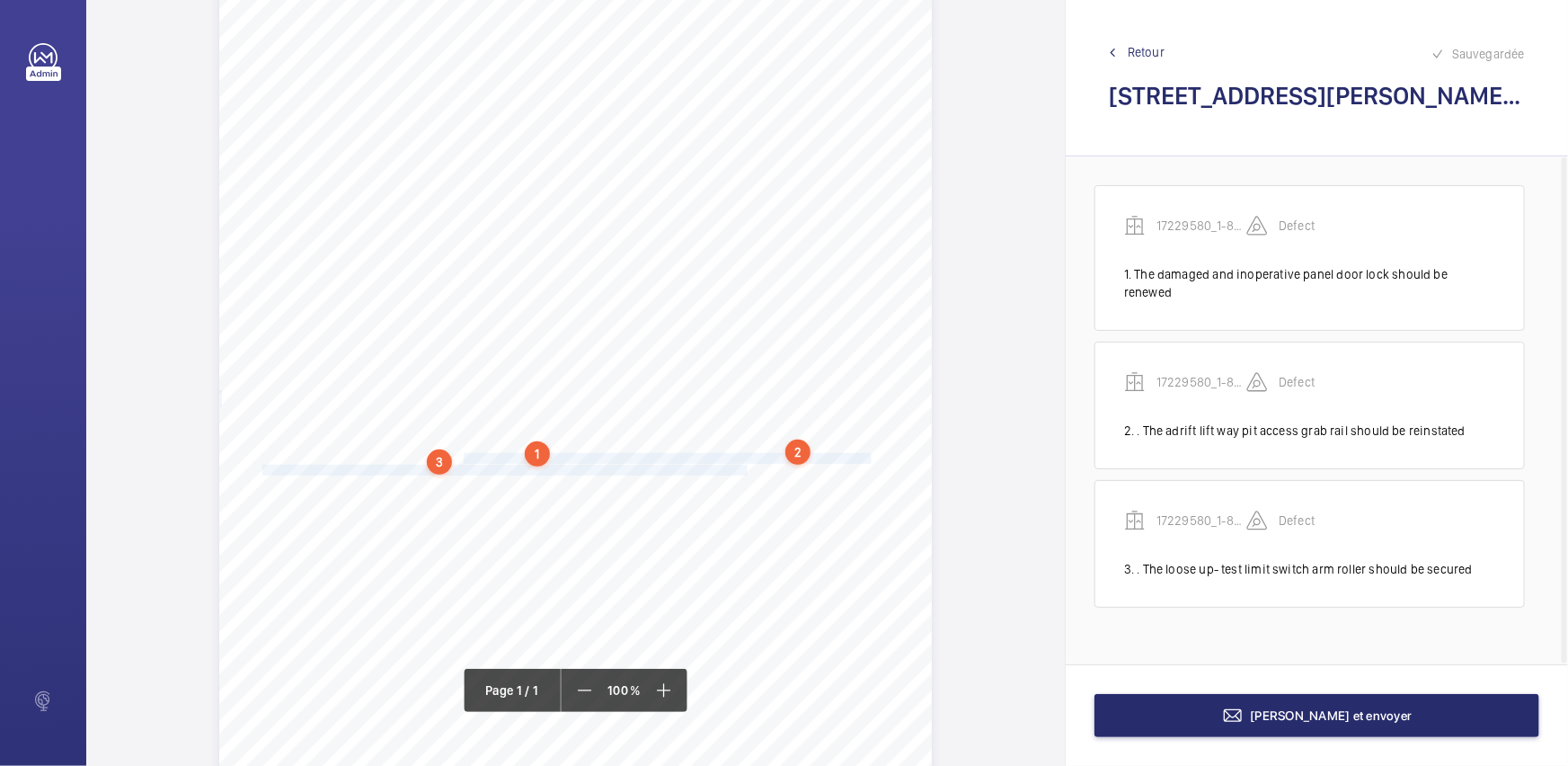
drag, startPoint x: 460, startPoint y: 455, endPoint x: 747, endPoint y: 469, distance: 287.3
click at [747, 469] on div "Report Id 17229580_1-8QDQ7BT_1-19201396892_1-9R37QF5 REPORT OF THOROUGH EXAMINA…" at bounding box center [575, 407] width 713 height 1008
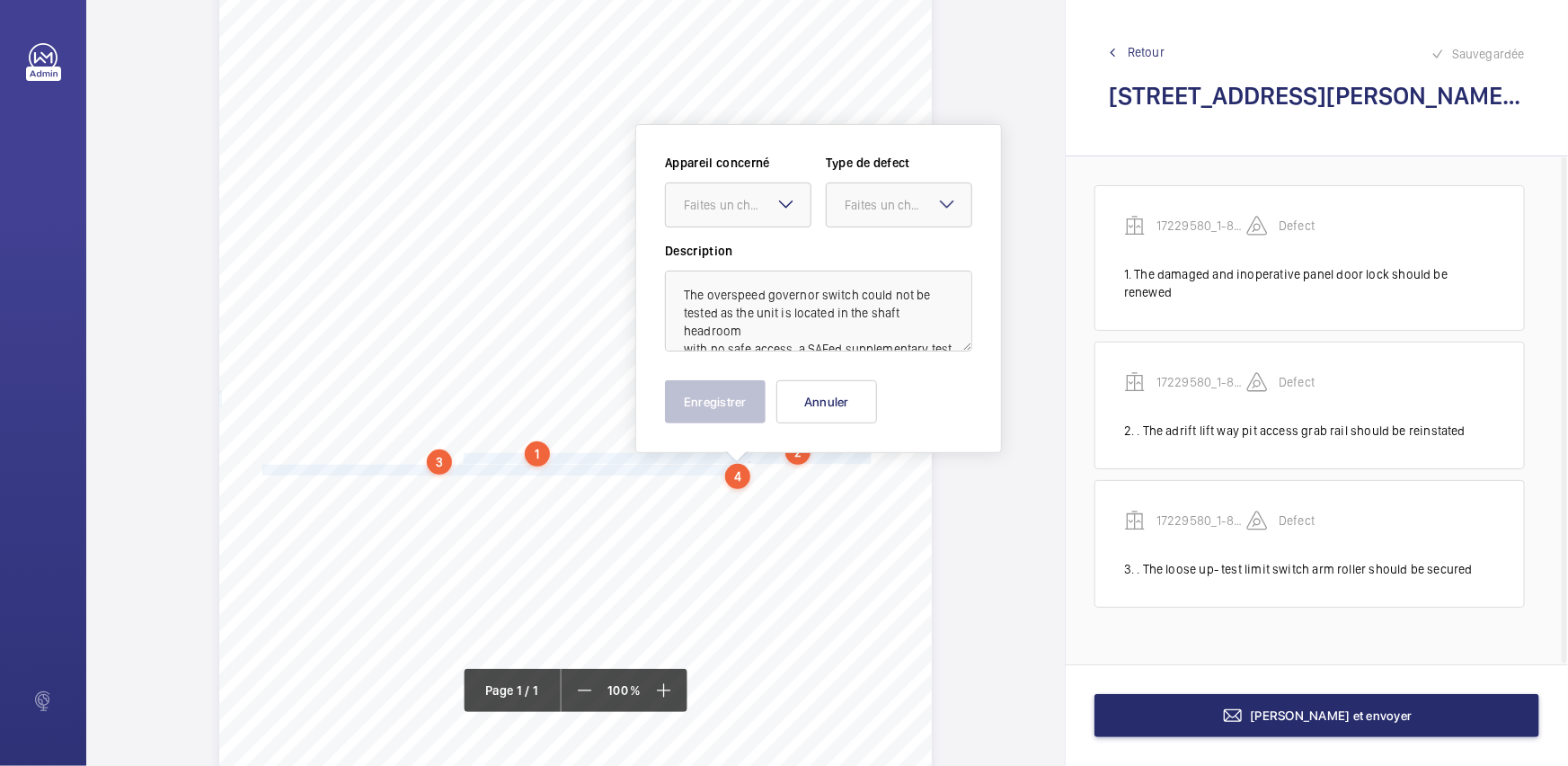
scroll to position [141, 0]
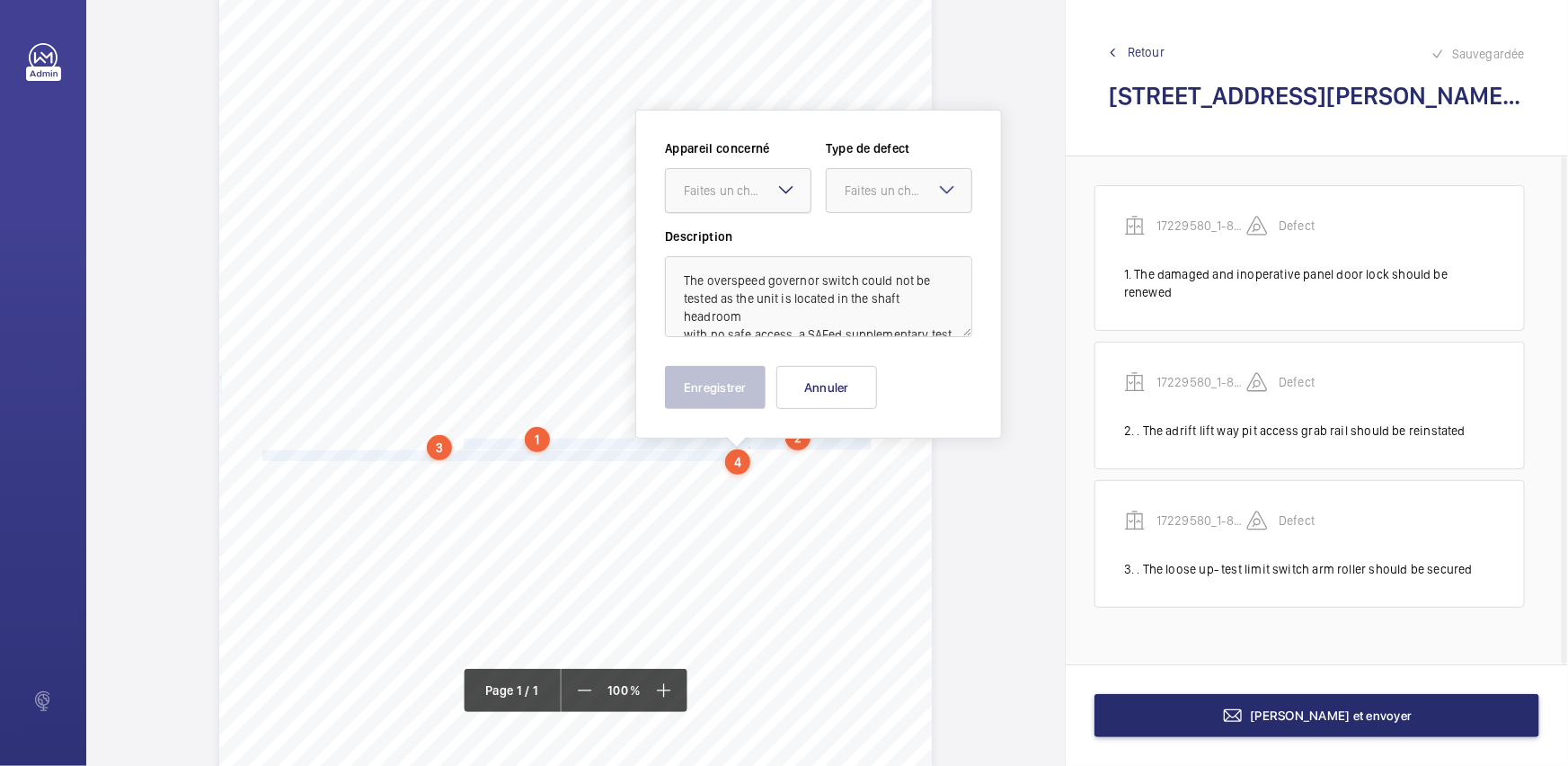
click at [709, 180] on div at bounding box center [737, 190] width 144 height 43
click at [689, 233] on div "17229580_1-8QDQ7BT_1-19201396892_1-9R37QF5" at bounding box center [737, 245] width 144 height 43
click at [905, 196] on div "Faites un choix" at bounding box center [907, 191] width 127 height 18
click at [885, 244] on span "Standard" at bounding box center [898, 246] width 109 height 18
click at [737, 393] on button "Enregistrer" at bounding box center [715, 387] width 100 height 43
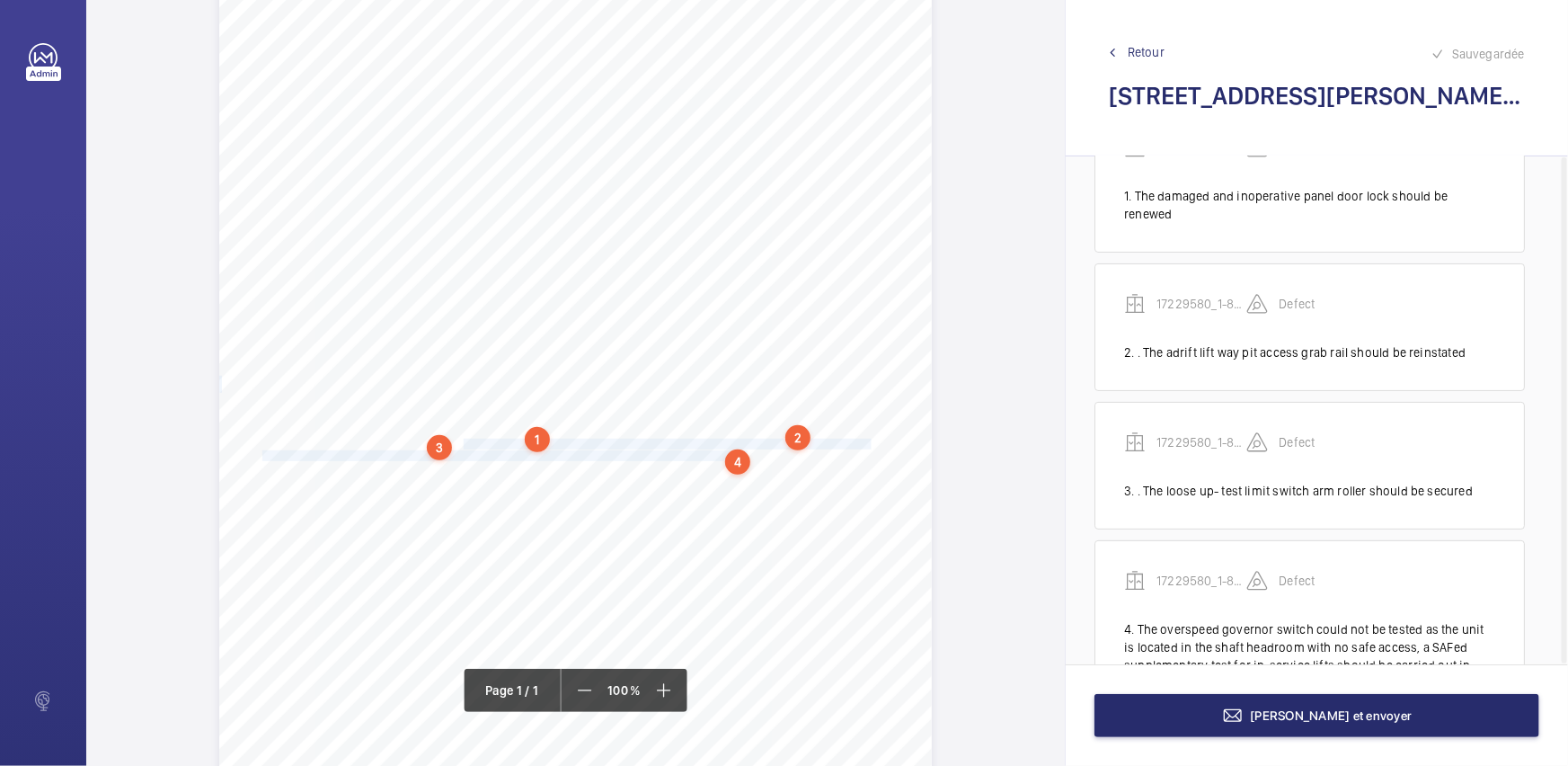
scroll to position [144, 0]
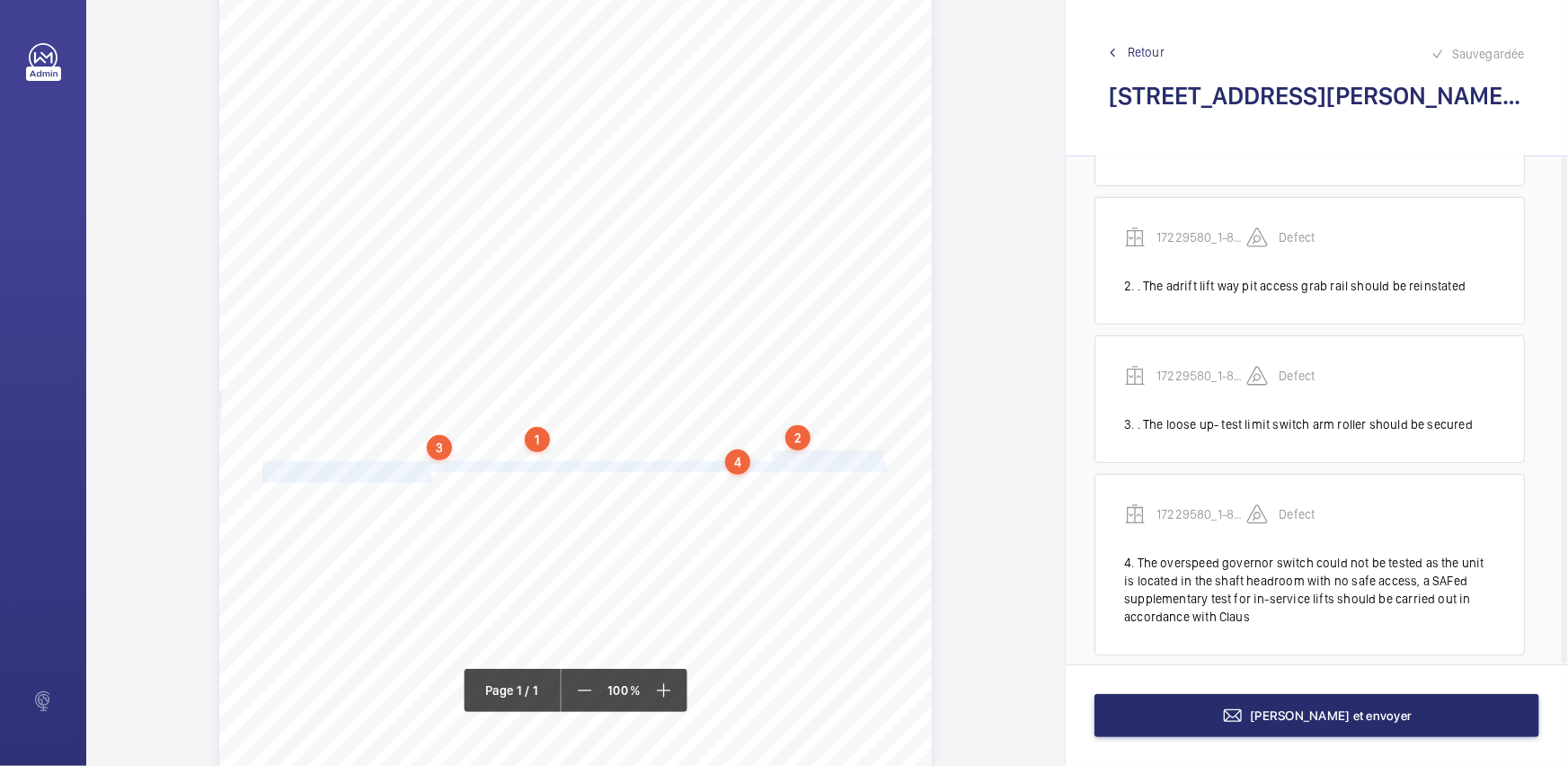
drag, startPoint x: 768, startPoint y: 450, endPoint x: 428, endPoint y: 477, distance: 341.1
click at [428, 477] on div "Report Id 17229580_1-8QDQ7BT_1-19201396892_1-9R37QF5 REPORT OF THOROUGH EXAMINA…" at bounding box center [575, 393] width 713 height 1008
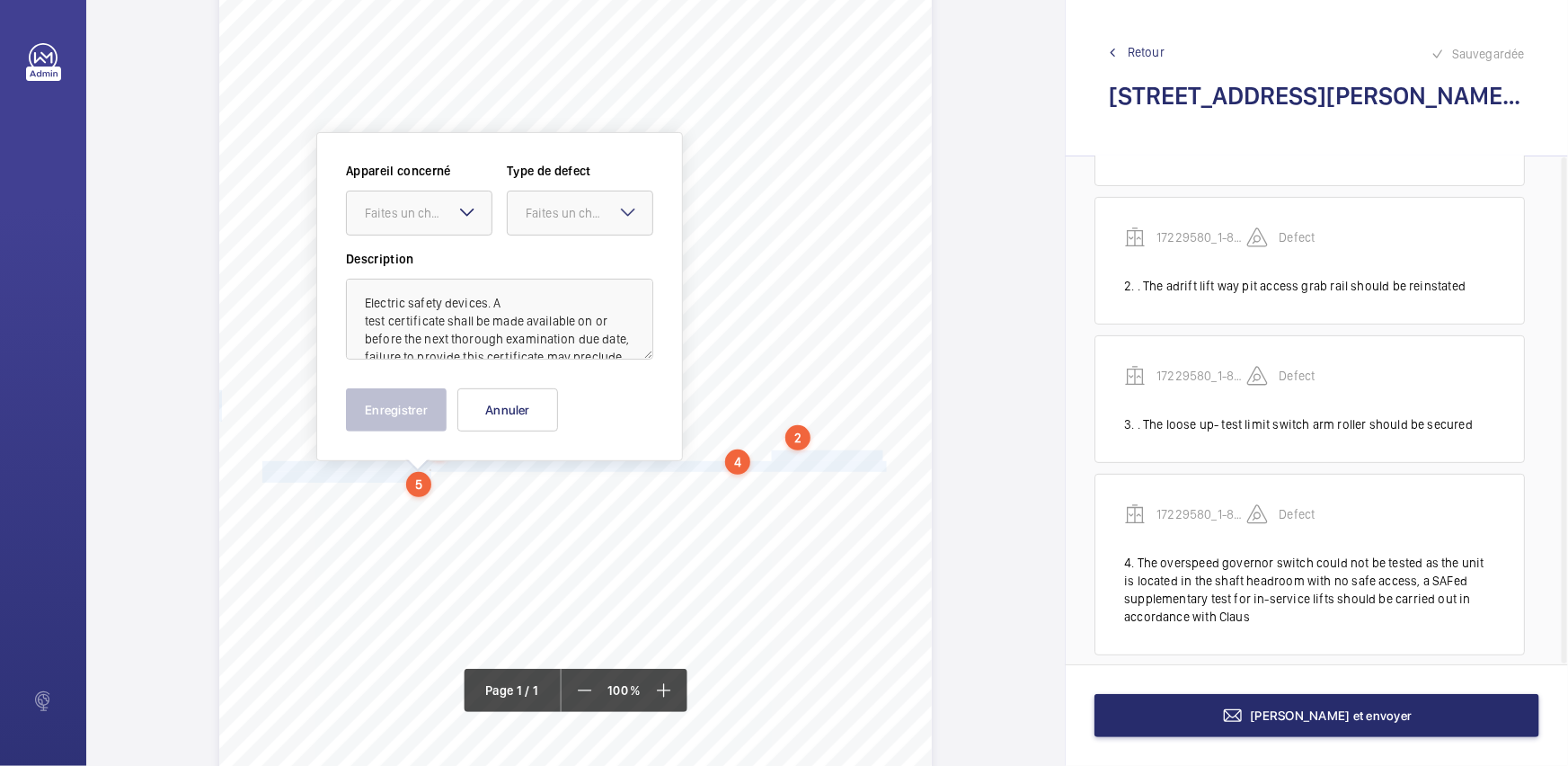
scroll to position [162, 0]
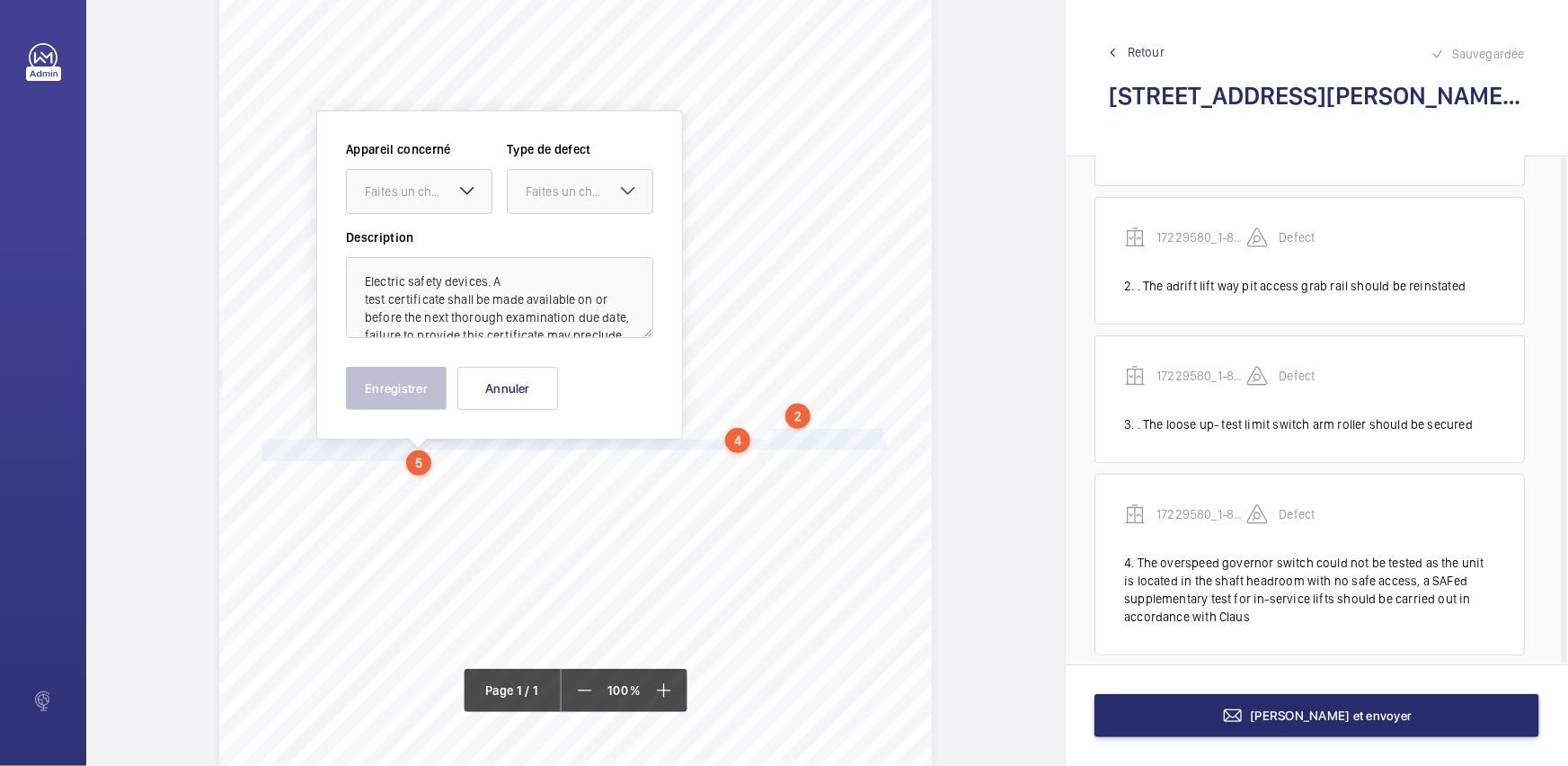
copy div "Electric safety devices. A test certificate shall be made available on or befor…"
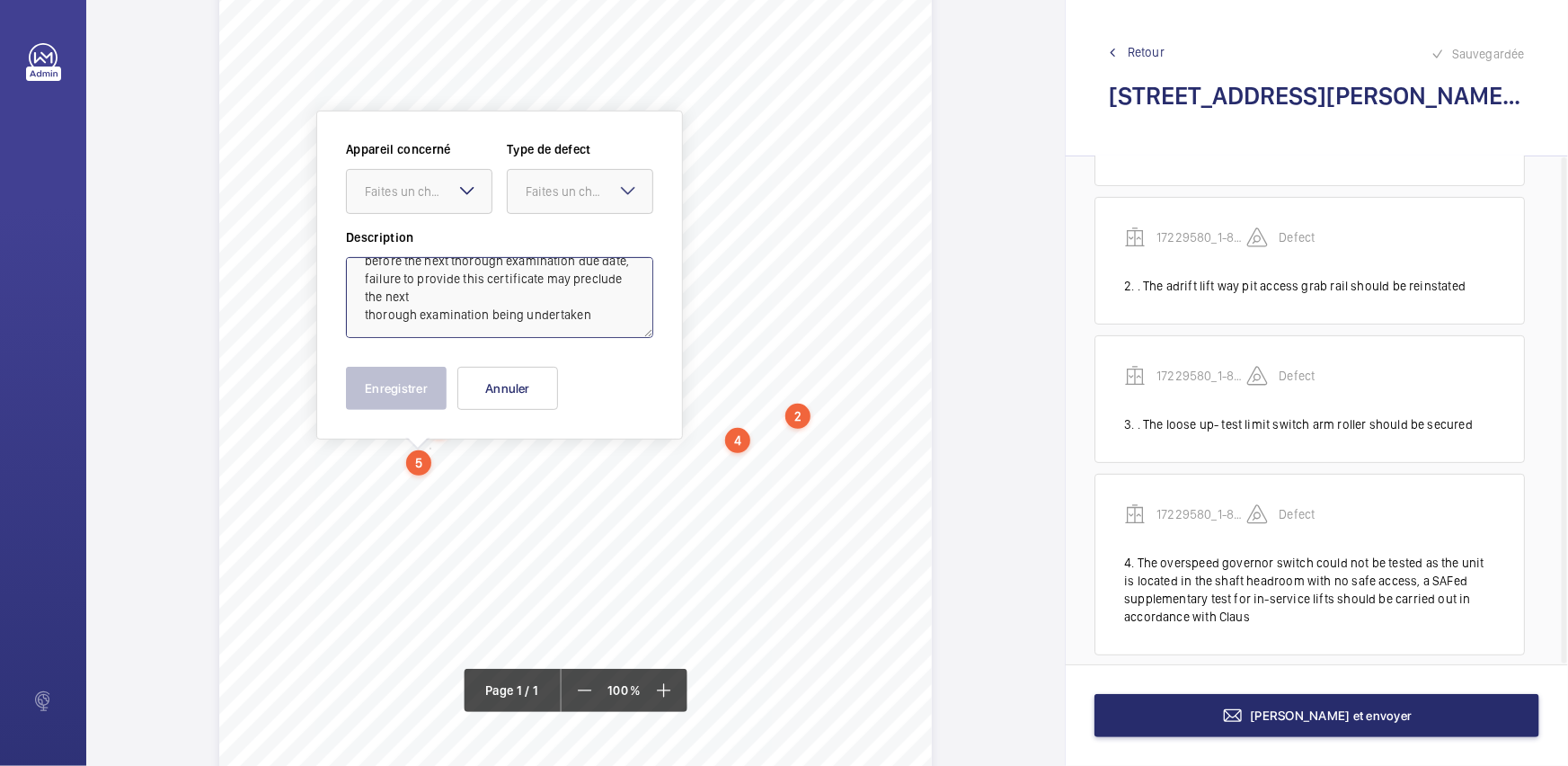
drag, startPoint x: 360, startPoint y: 272, endPoint x: 635, endPoint y: 346, distance: 284.8
click at [635, 346] on div "Appareil concerné Faites un choix Type de defect Faites un choix Description El…" at bounding box center [499, 275] width 308 height 269
click at [525, 391] on button "Annuler" at bounding box center [507, 388] width 100 height 43
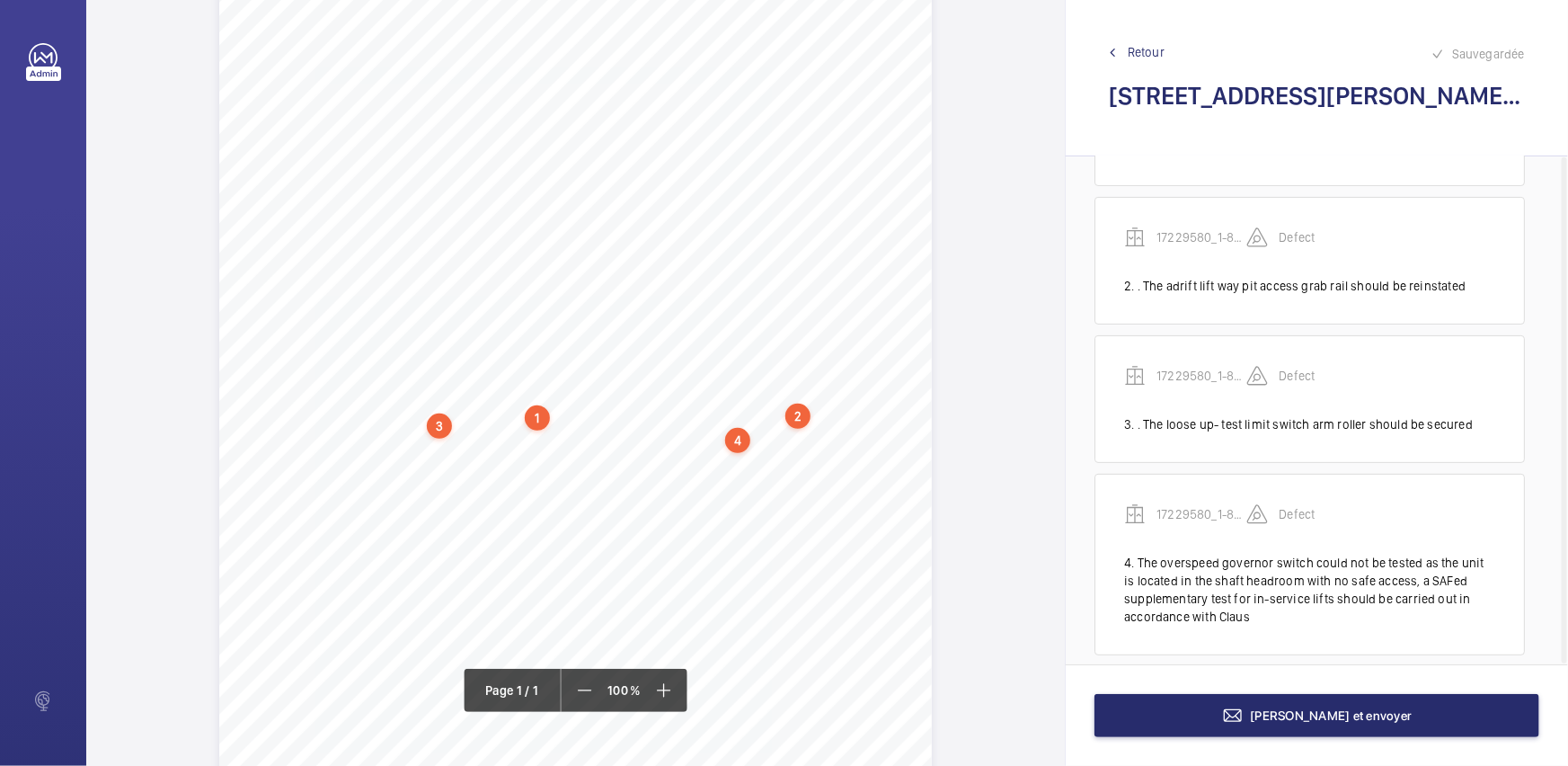
click at [969, 493] on div "Report Id 17229580_1-8QDQ7BT_1-19201396892_1-9R37QF5 REPORT OF THOROUGH EXAMINA…" at bounding box center [575, 371] width 978 height 1008
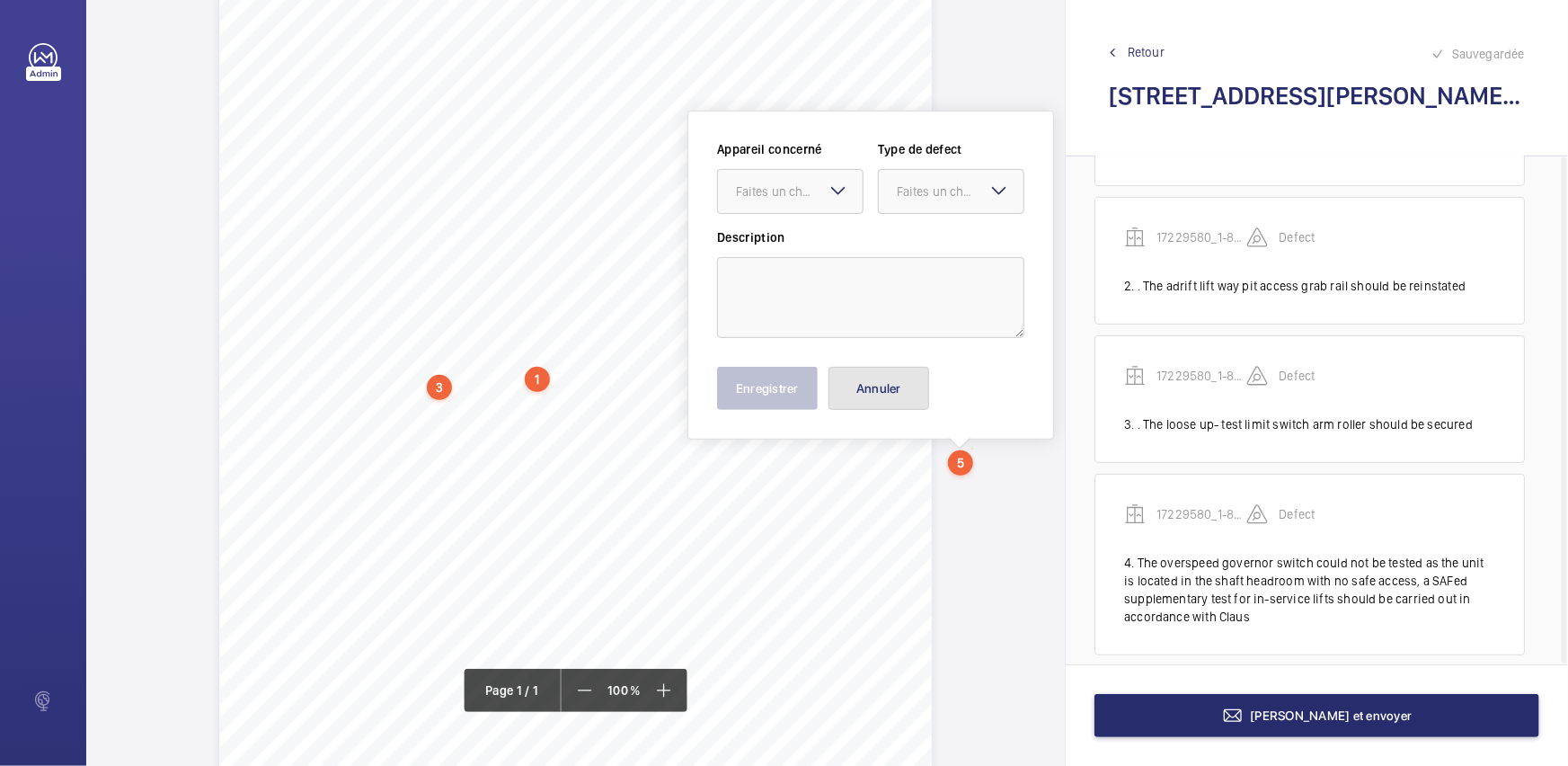
click at [924, 400] on button "Annuler" at bounding box center [878, 388] width 100 height 43
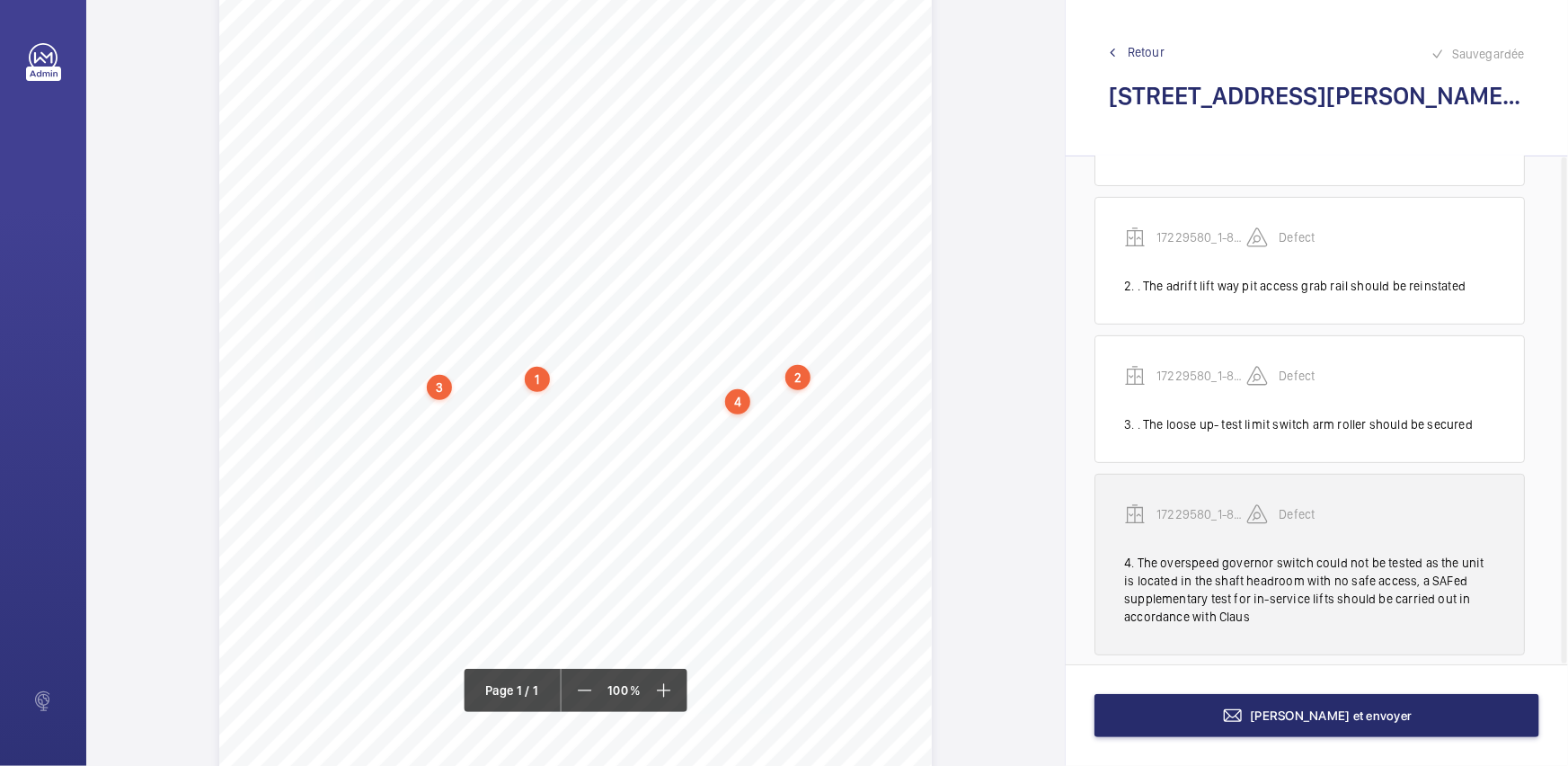
click at [1177, 516] on div "17229580_1-8QDQ7BT_1-19201396892_1-9R37QF5 Defect" at bounding box center [1309, 528] width 371 height 50
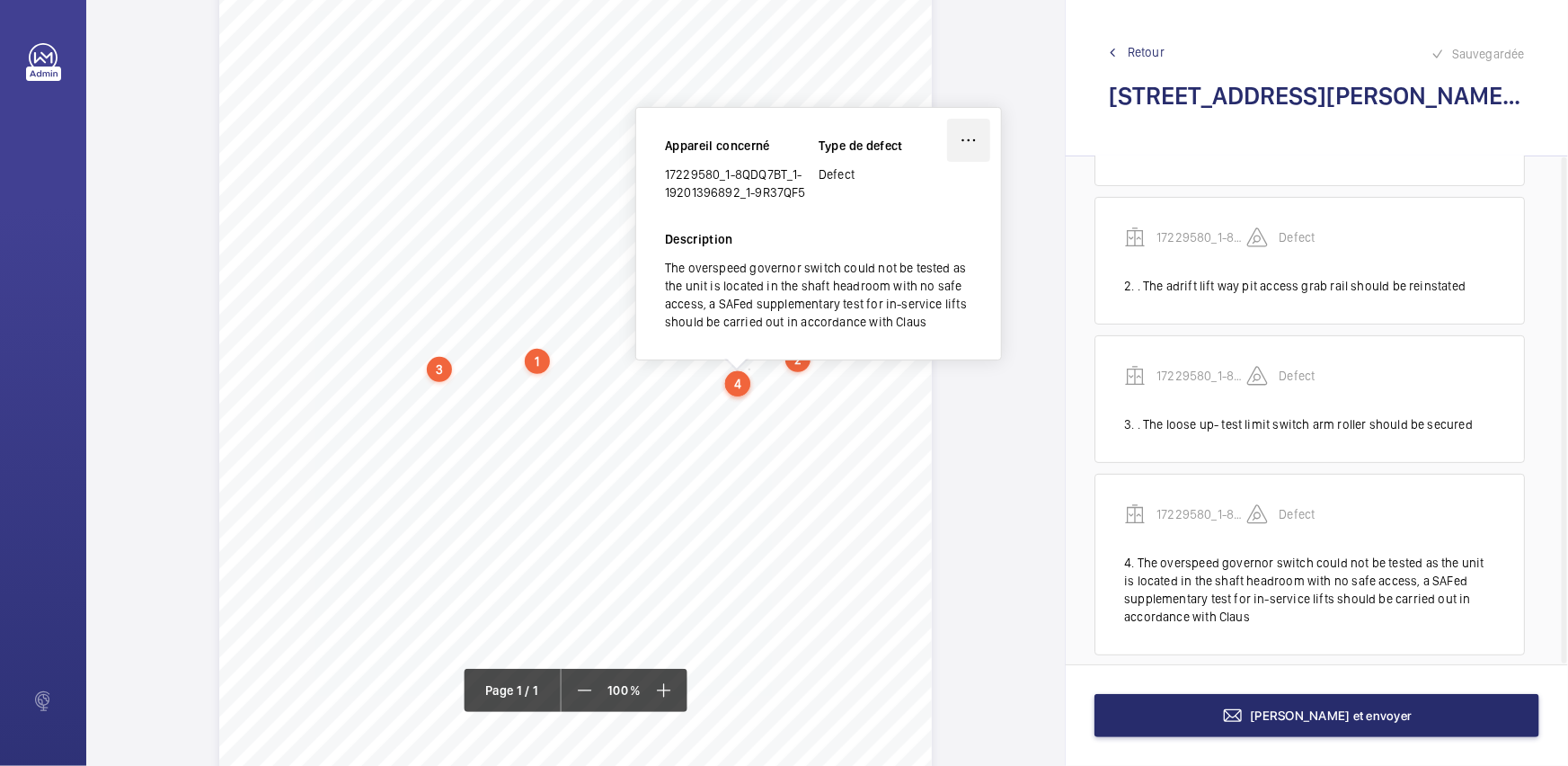
click at [969, 135] on wm-front-icon-button at bounding box center [967, 140] width 43 height 43
click at [913, 224] on div "Supprimer" at bounding box center [918, 225] width 142 height 32
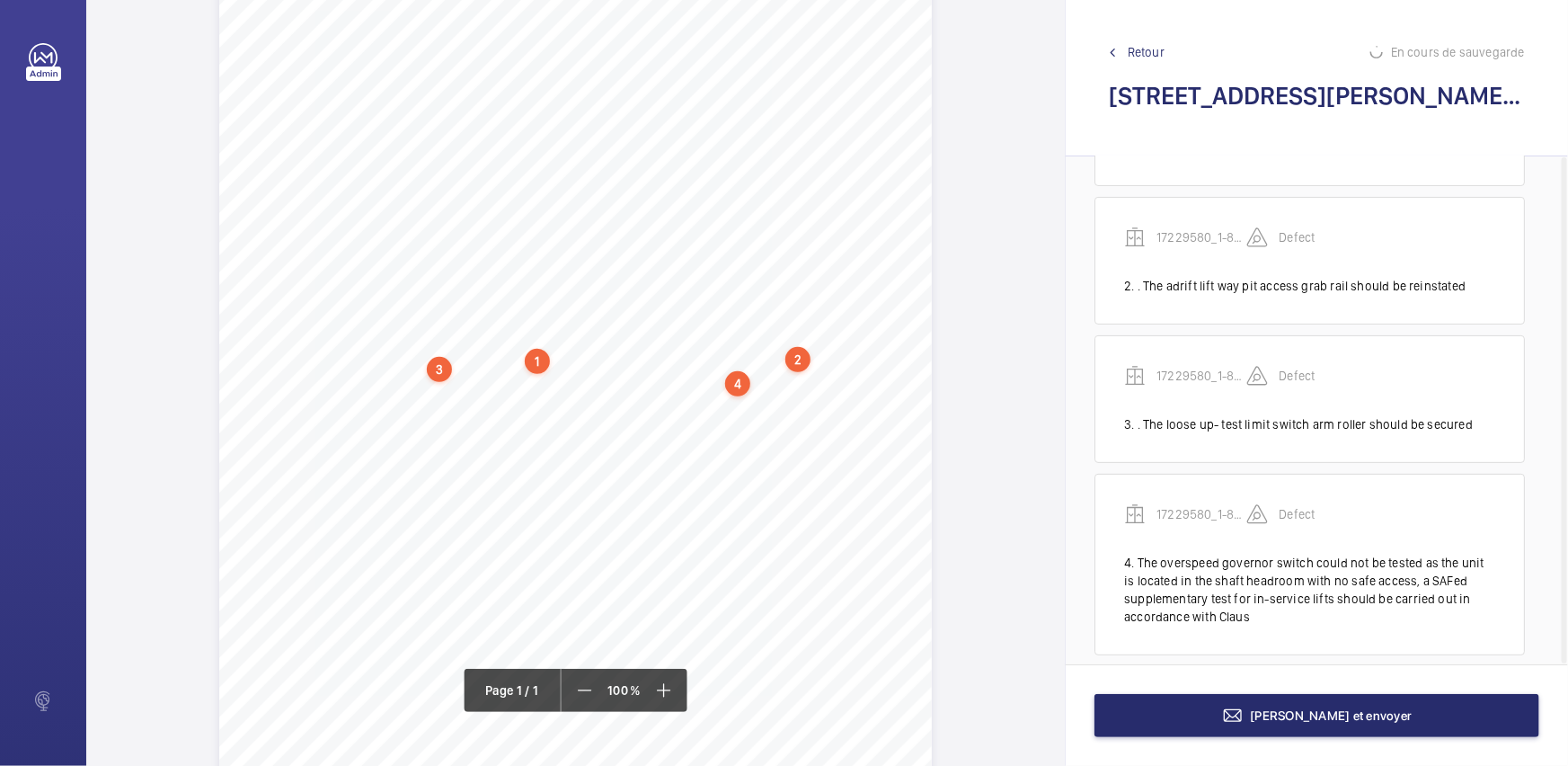
scroll to position [0, 0]
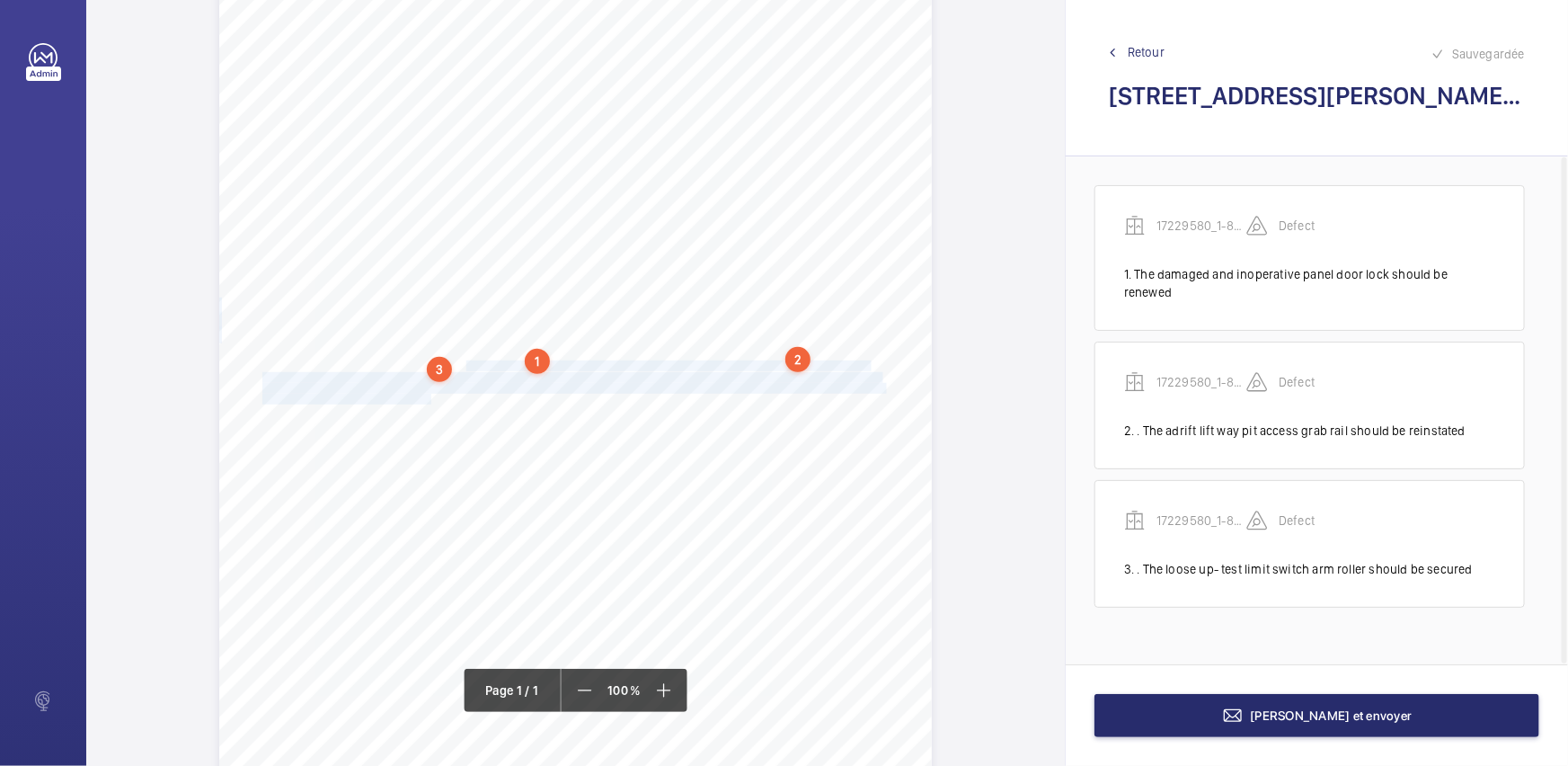
drag, startPoint x: 463, startPoint y: 361, endPoint x: 427, endPoint y: 398, distance: 51.6
click at [427, 398] on div "Report Id 17229580_1-8QDQ7BT_1-19201396892_1-9R37QF5 REPORT OF THOROUGH EXAMINA…" at bounding box center [575, 314] width 713 height 1008
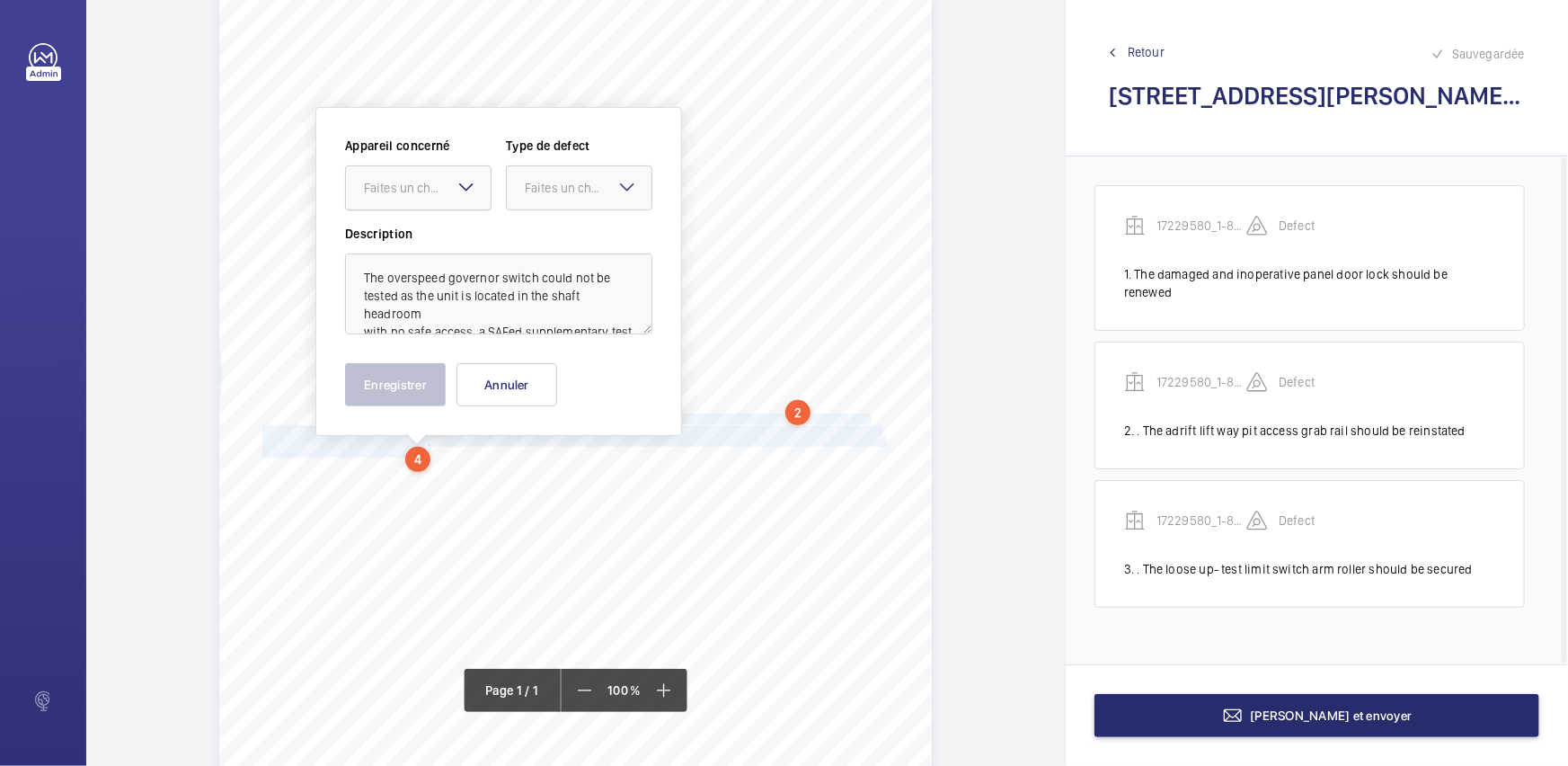
scroll to position [162, 0]
click at [403, 183] on div "Faites un choix" at bounding box center [427, 192] width 127 height 18
click at [443, 245] on span "17229580_1-8QDQ7BT_1-19201396892_1-9R37QF5" at bounding box center [418, 247] width 109 height 18
click at [587, 198] on div "Faites un choix" at bounding box center [588, 192] width 127 height 18
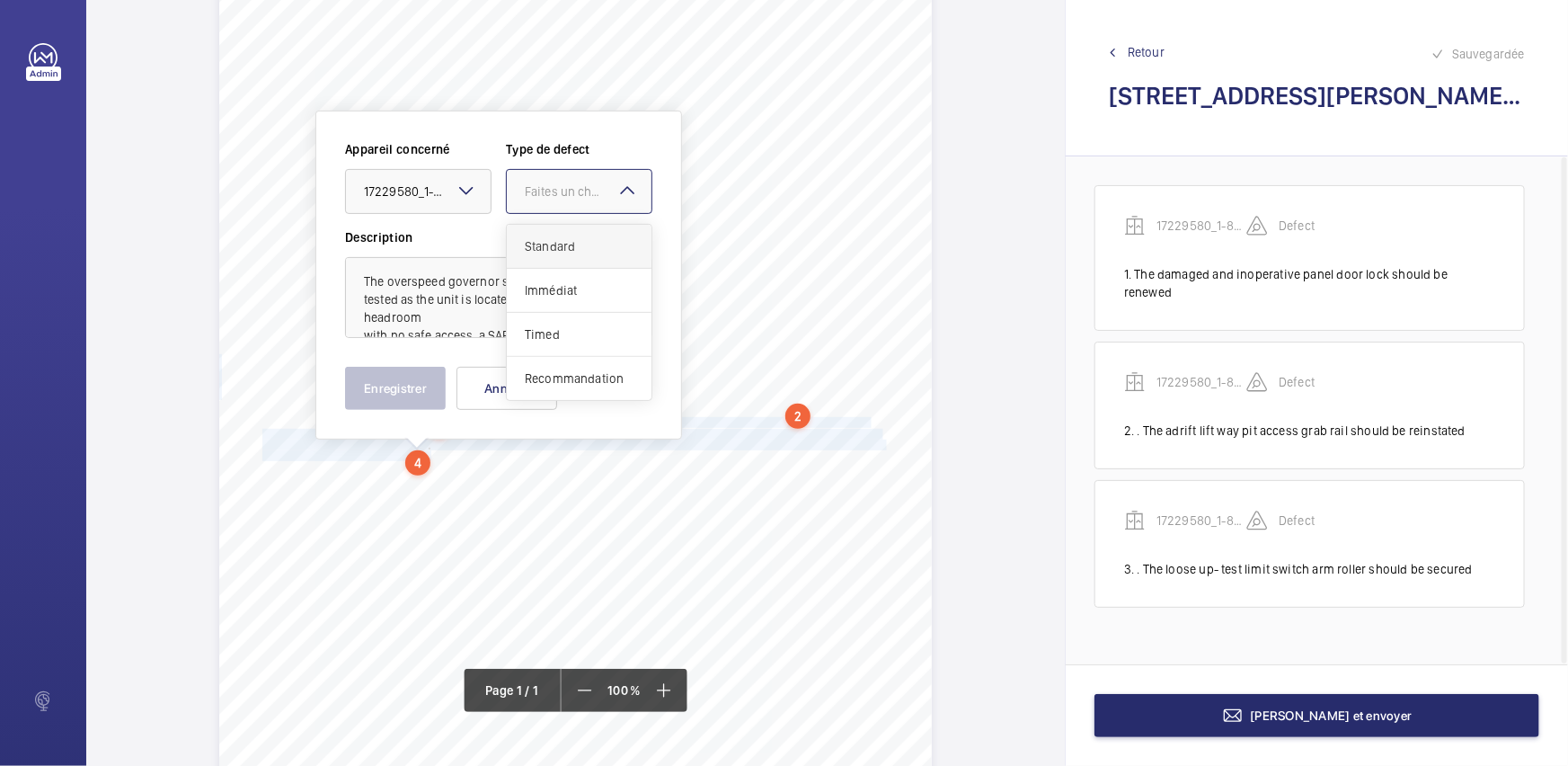
click at [611, 248] on span "Standard" at bounding box center [579, 247] width 109 height 18
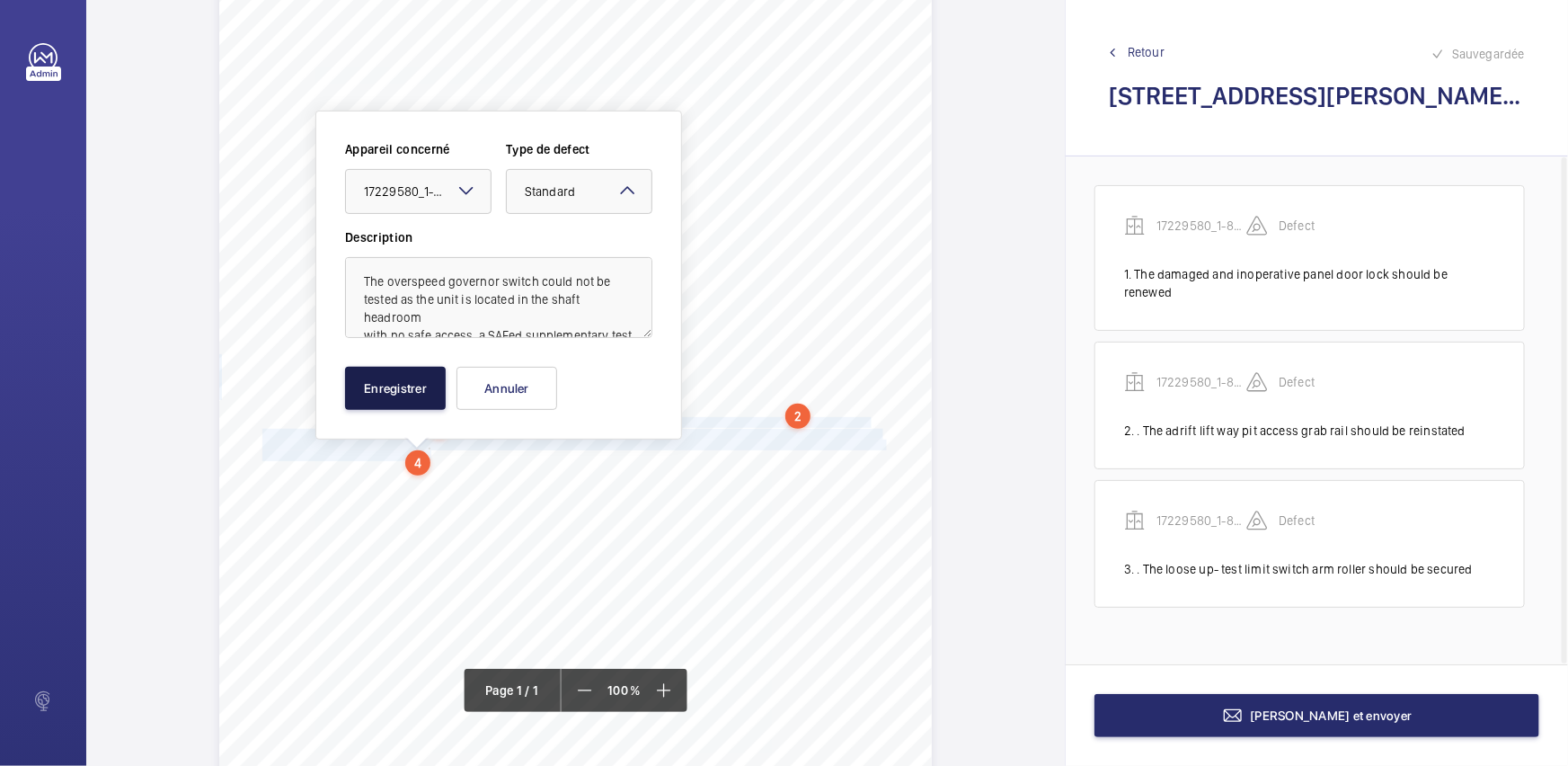
click at [377, 373] on button "Enregistrer" at bounding box center [395, 388] width 100 height 43
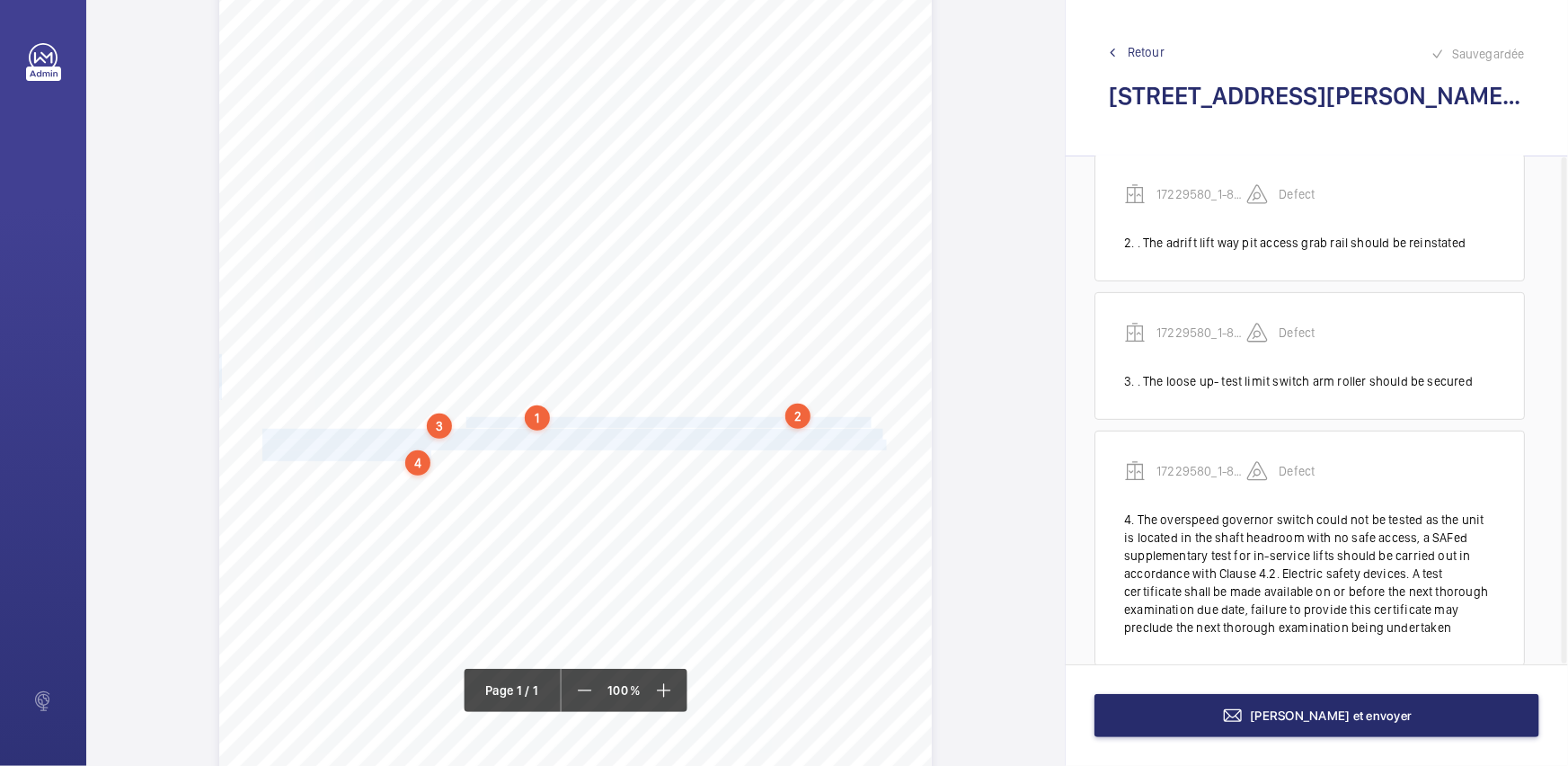
scroll to position [199, 0]
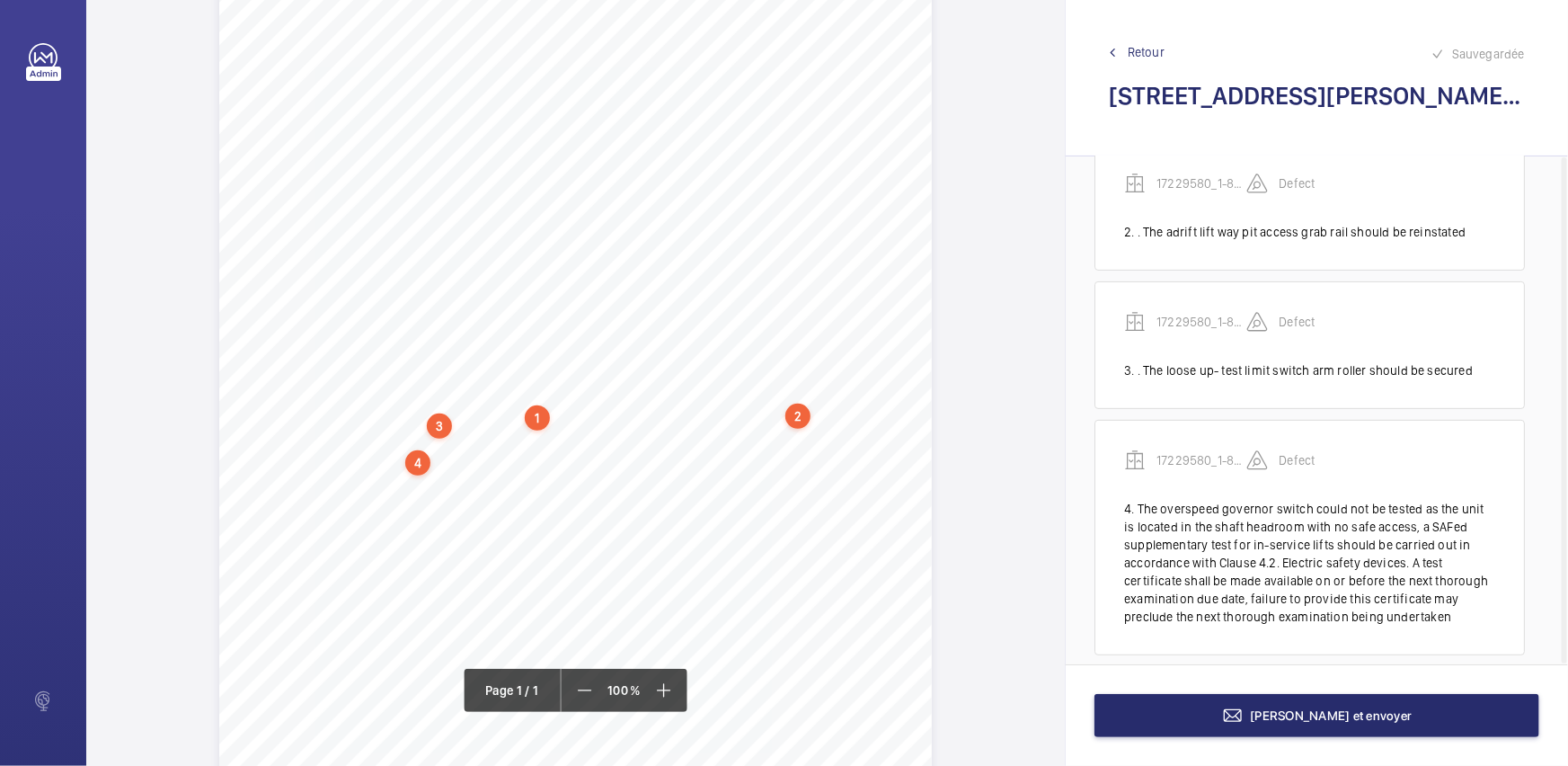
drag, startPoint x: 256, startPoint y: 487, endPoint x: 397, endPoint y: 519, distance: 144.6
click at [395, 521] on div "Report Id 17229580_1-8QDQ7BT_1-19201396892_1-9R37QF5 REPORT OF THOROUGH EXAMINA…" at bounding box center [575, 371] width 713 height 1008
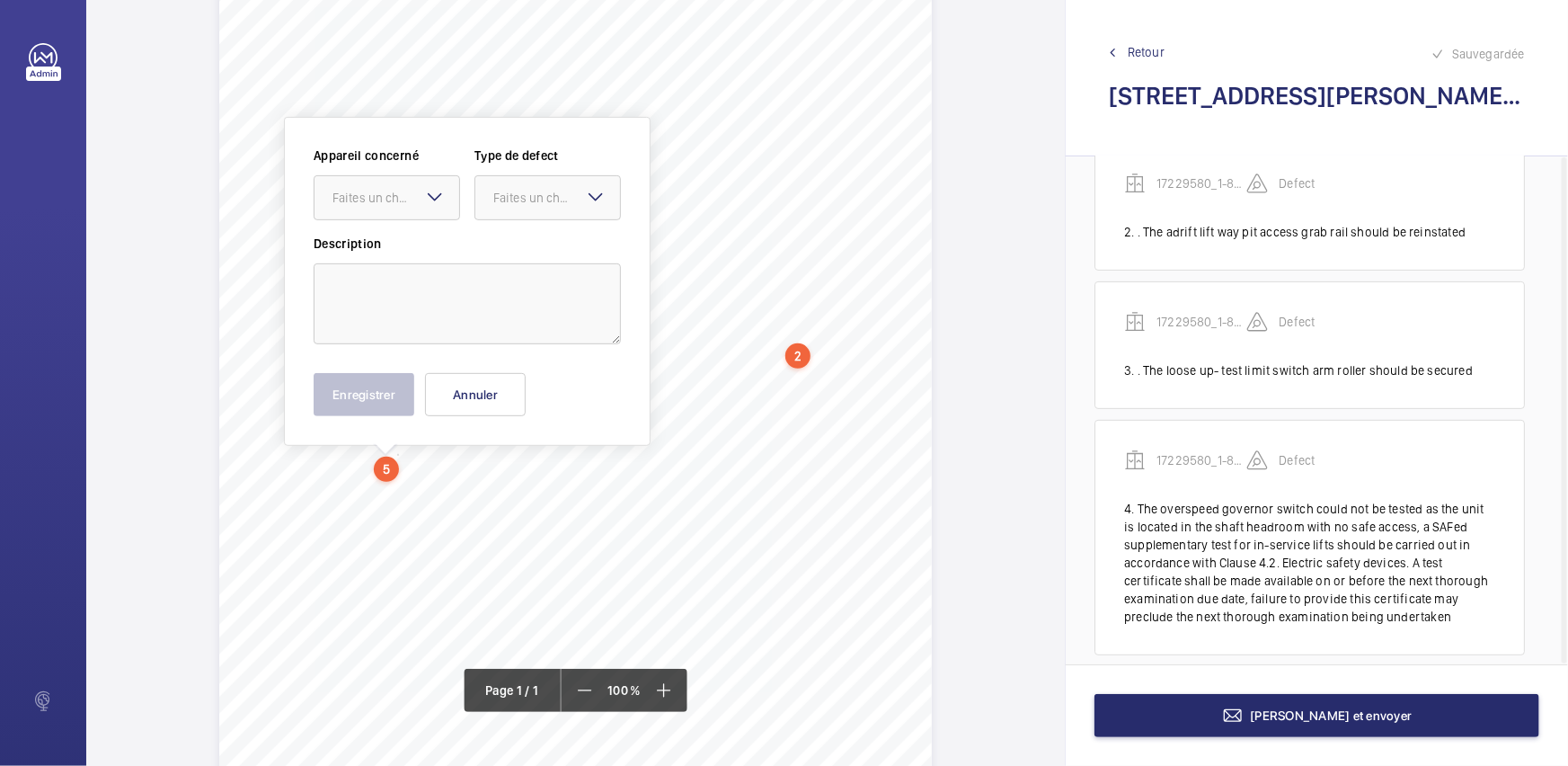
scroll to position [229, 0]
click at [497, 376] on button "Annuler" at bounding box center [476, 387] width 100 height 43
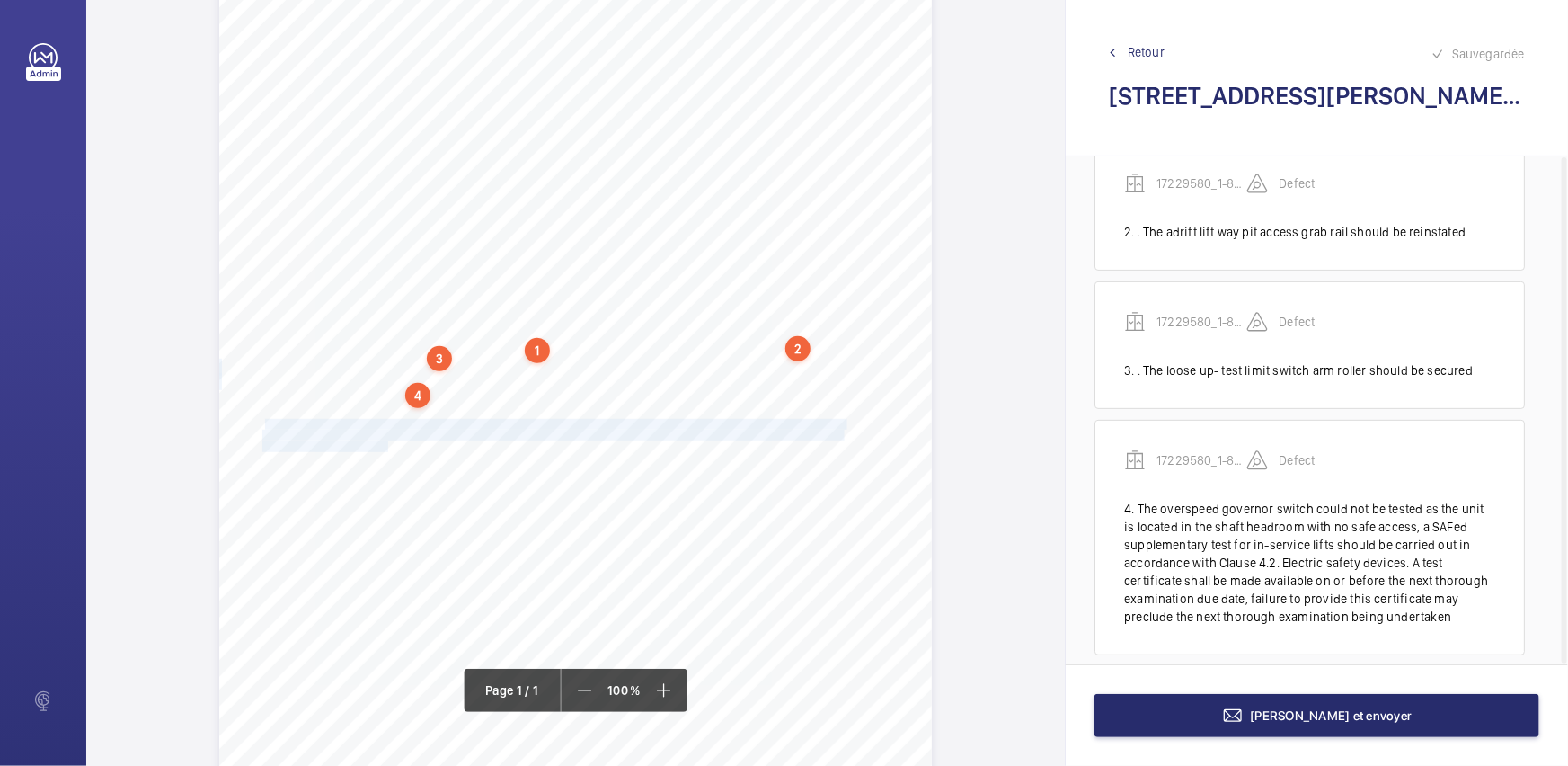
drag, startPoint x: 260, startPoint y: 423, endPoint x: 384, endPoint y: 446, distance: 126.1
click at [384, 446] on div "Report Id 17229580_1-8QDQ7BT_1-19201396892_1-9R37QF5 REPORT OF THOROUGH EXAMINA…" at bounding box center [575, 304] width 713 height 1008
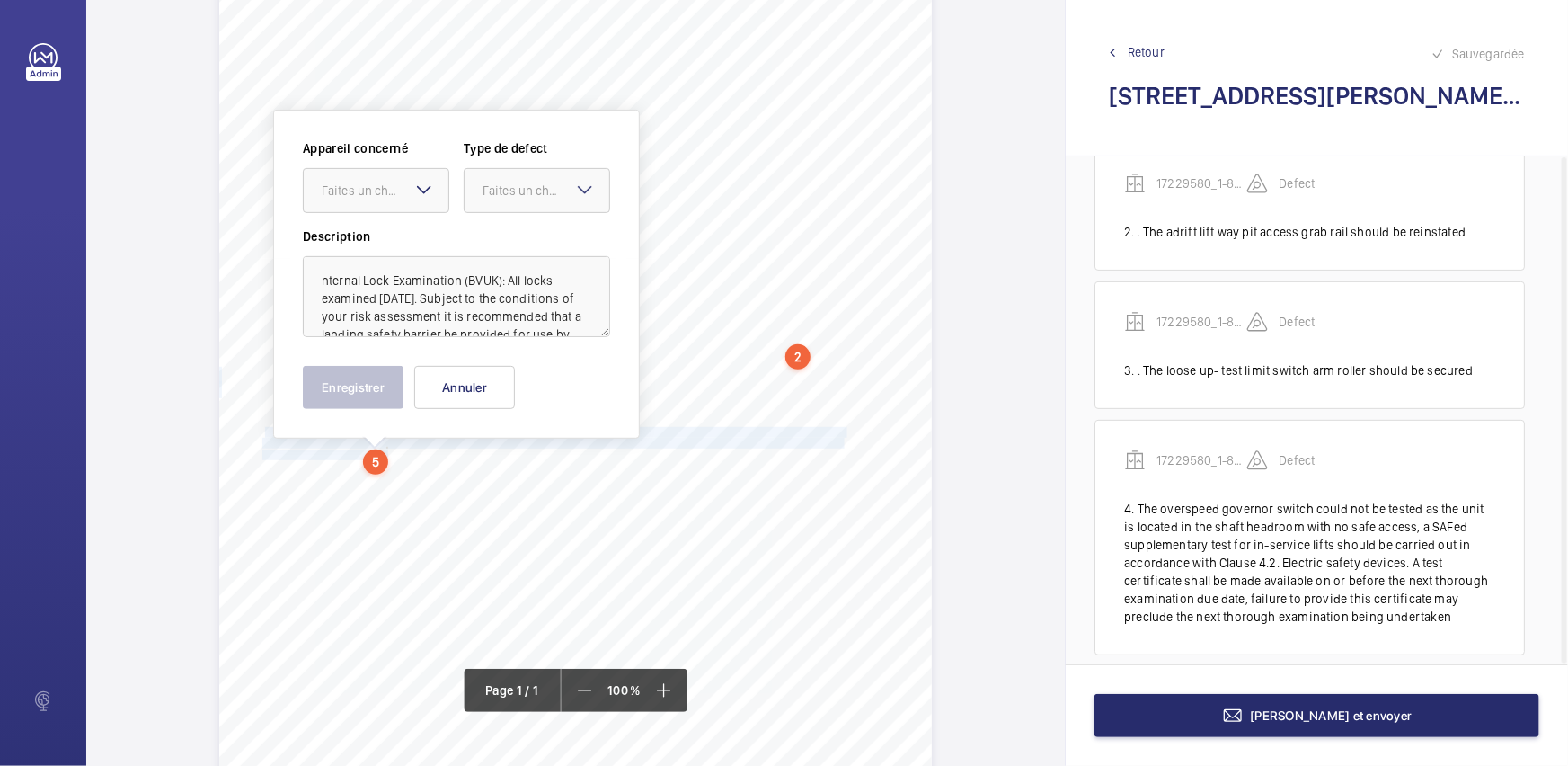
drag, startPoint x: 422, startPoint y: 188, endPoint x: 423, endPoint y: 221, distance: 33.0
click at [422, 187] on mat-icon at bounding box center [424, 190] width 22 height 22
click at [422, 229] on div "17229580_1-8QDQ7BT_1-19201396892_1-9R37QF5" at bounding box center [376, 245] width 144 height 43
click at [319, 276] on textarea "nternal Lock Examination (BVUK): All locks examined [DATE]. Subject to the cond…" at bounding box center [456, 297] width 308 height 81
click at [557, 198] on div "Faites un choix" at bounding box center [546, 191] width 127 height 18
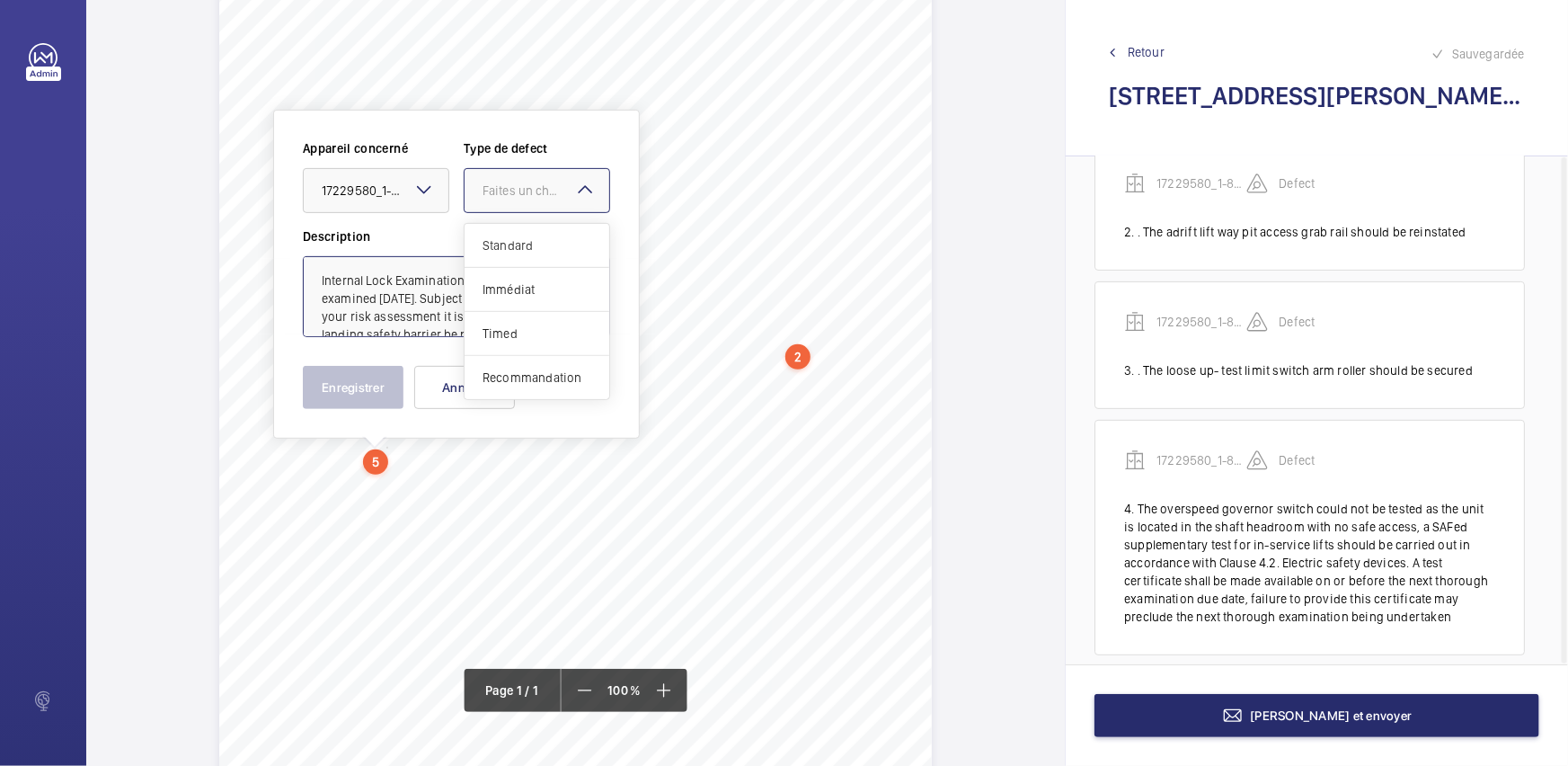
drag, startPoint x: 570, startPoint y: 219, endPoint x: 406, endPoint y: 360, distance: 216.3
click at [566, 239] on span "Standard" at bounding box center [537, 246] width 109 height 18
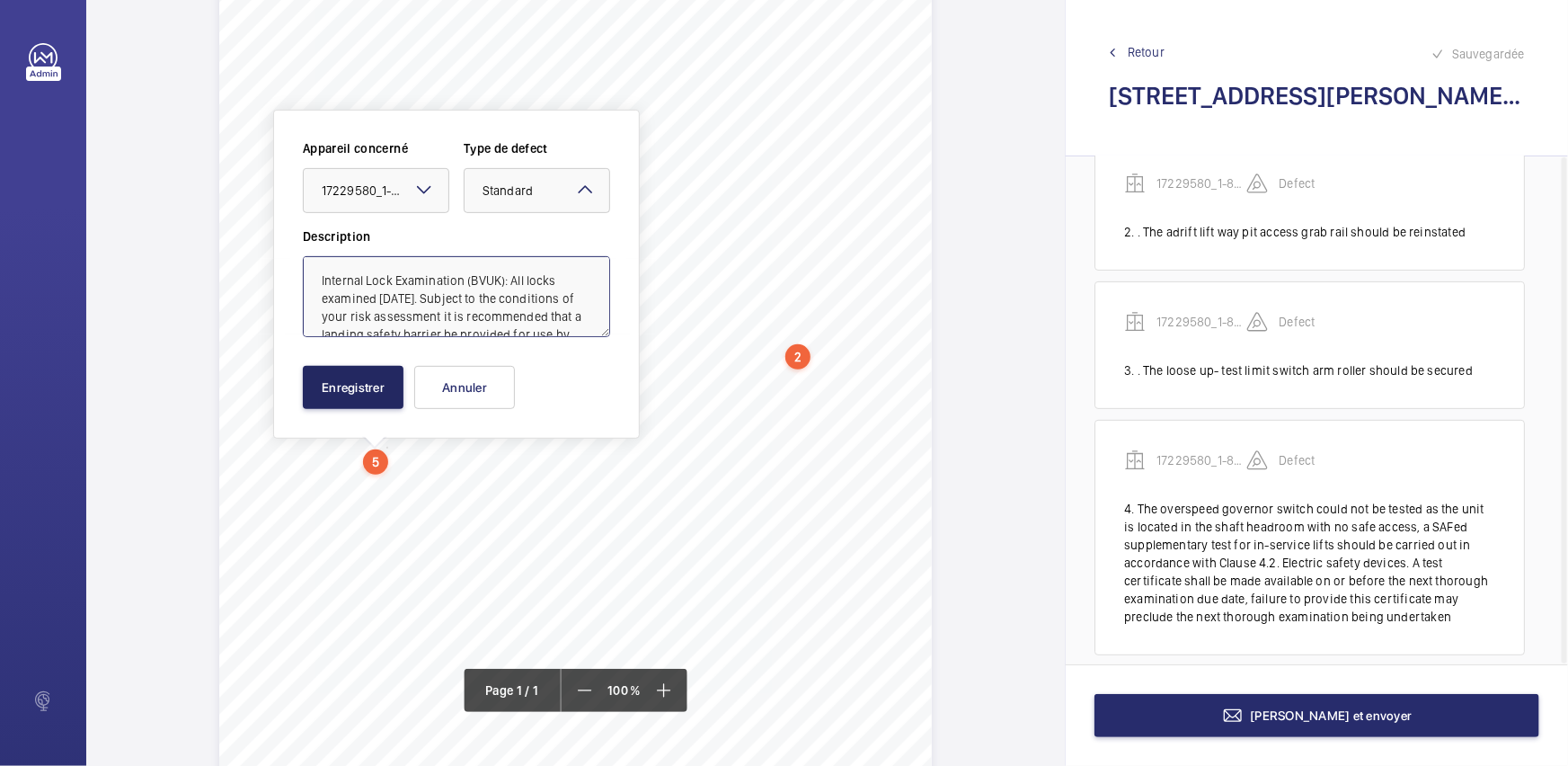
type textarea "Internal Lock Examination (BVUK): All locks examined [DATE]. Subject to the con…"
click at [360, 385] on button "Enregistrer" at bounding box center [353, 387] width 100 height 43
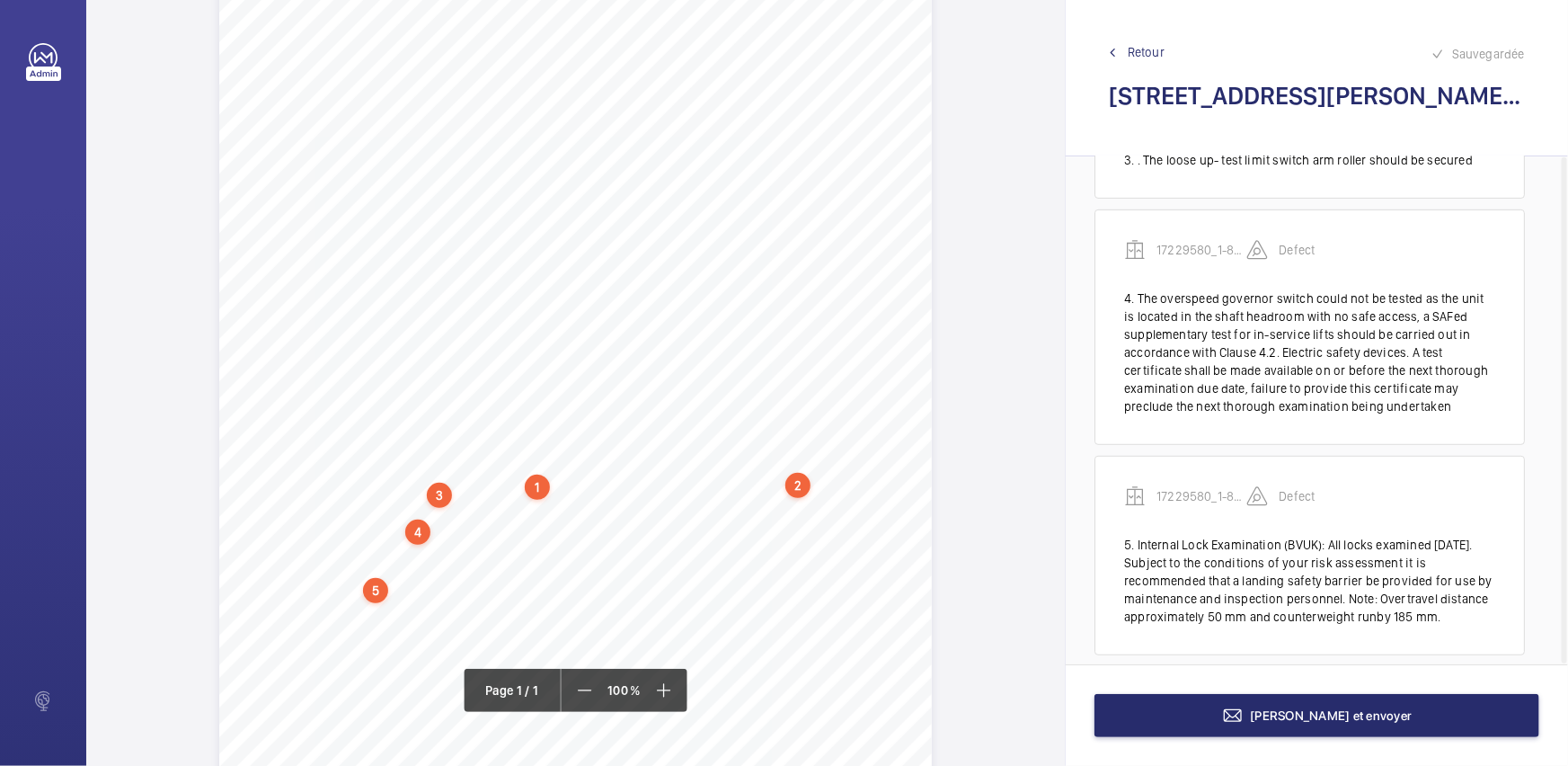
scroll to position [0, 0]
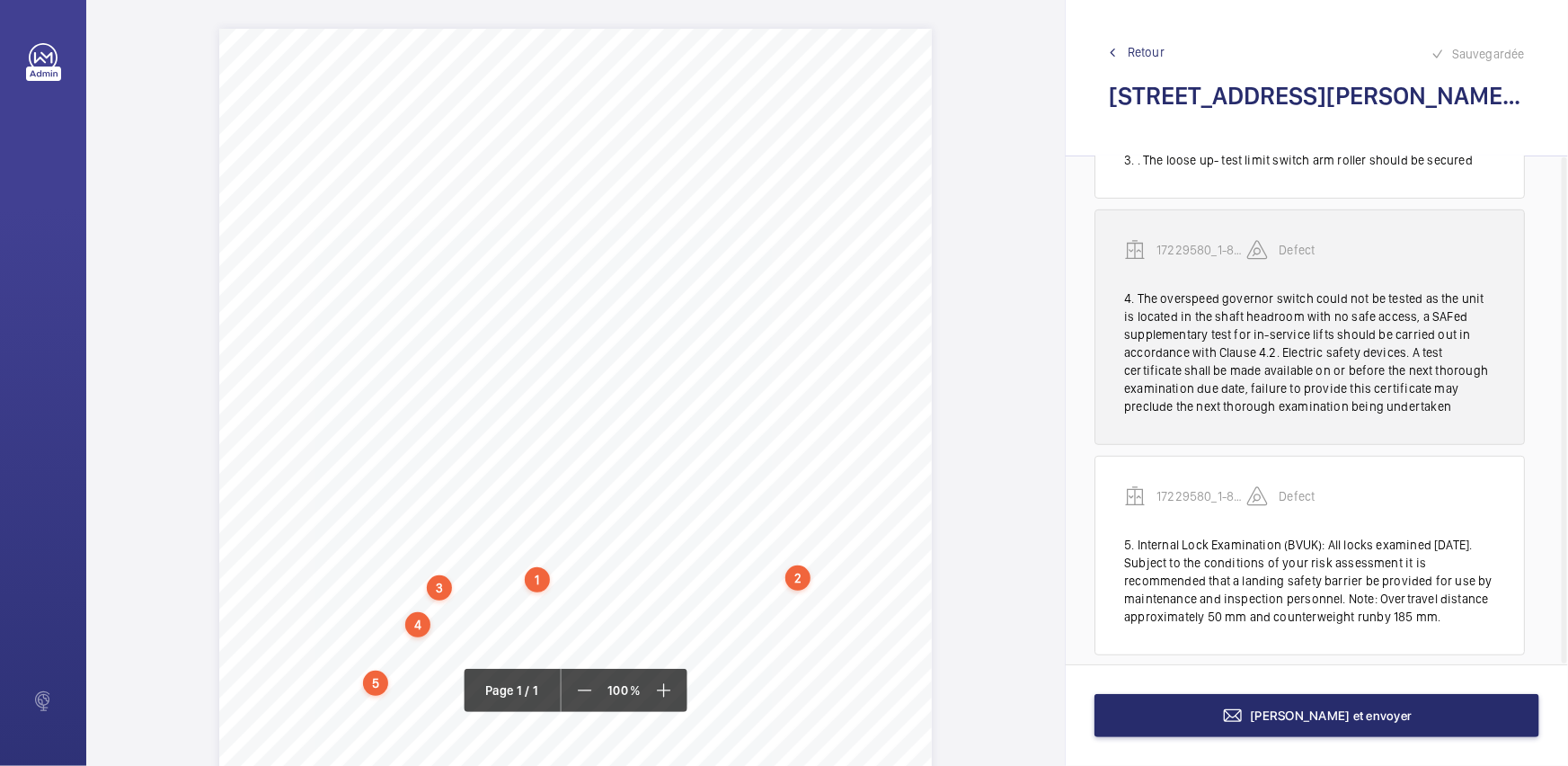
click at [1302, 209] on wm-front-transcription-audit-report-line "17229580_1-8QDQ7BT_1-19201396892_1-9R37QF5 Defect 4. The overspeed governor swi…" at bounding box center [1309, 327] width 430 height 236
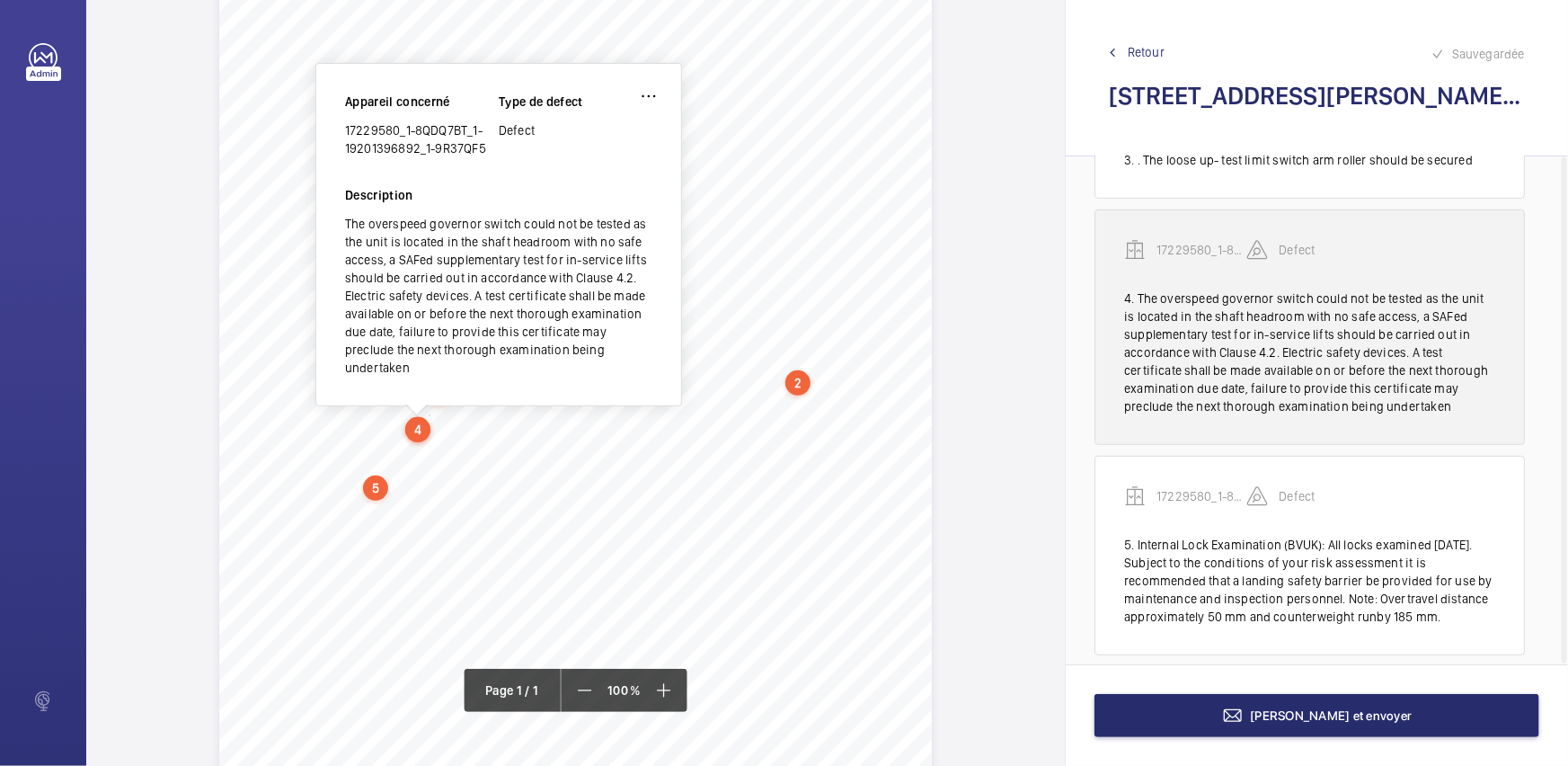
scroll to position [242, 0]
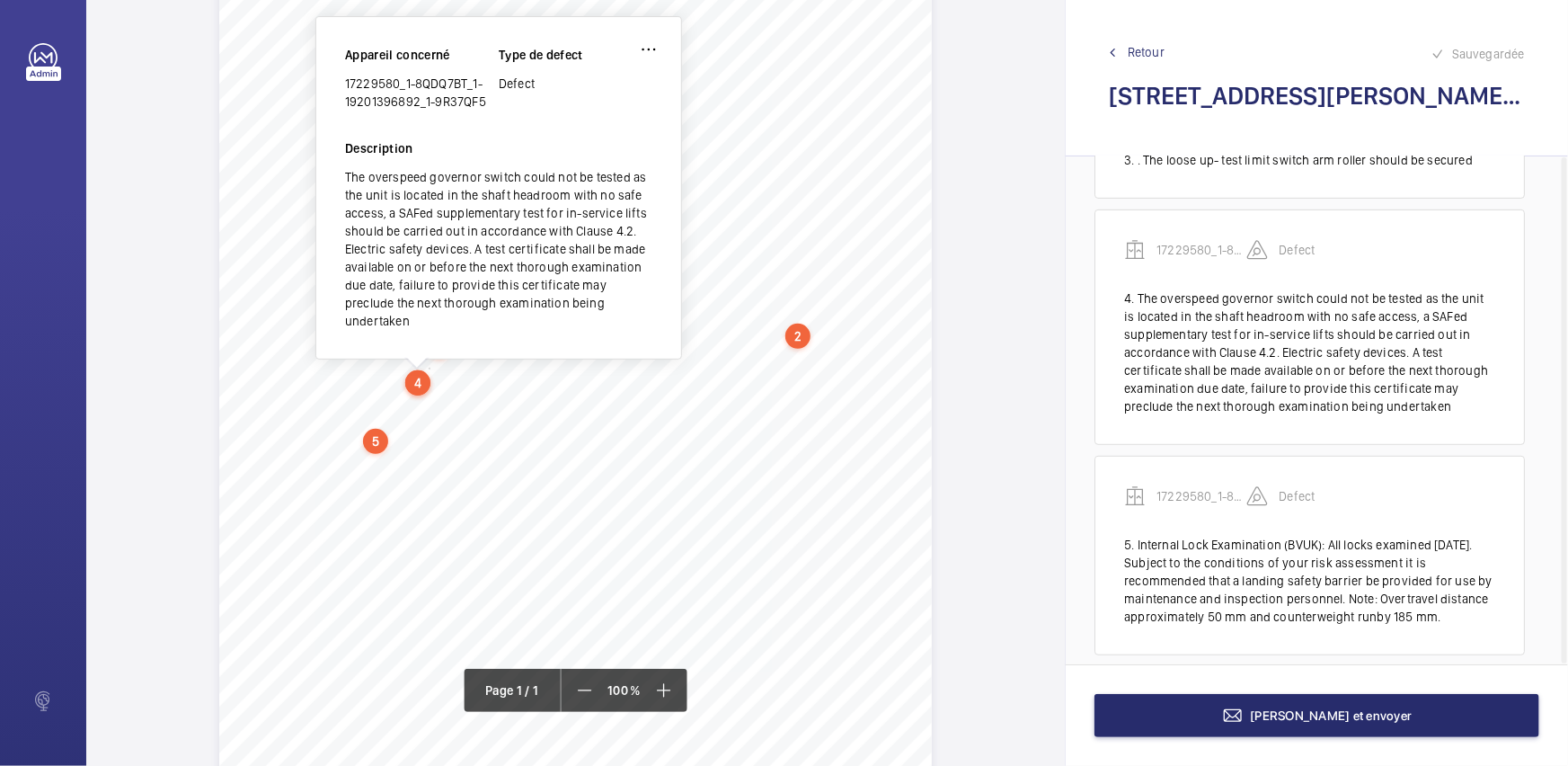
drag, startPoint x: 345, startPoint y: 85, endPoint x: 491, endPoint y: 100, distance: 146.8
click at [491, 100] on div "17229580_1-8QDQ7BT_1-19201396892_1-9R37QF5" at bounding box center [422, 92] width 153 height 36
copy div "17229580_1-8QDQ7BT_1-19201396892_1-9R37QF5"
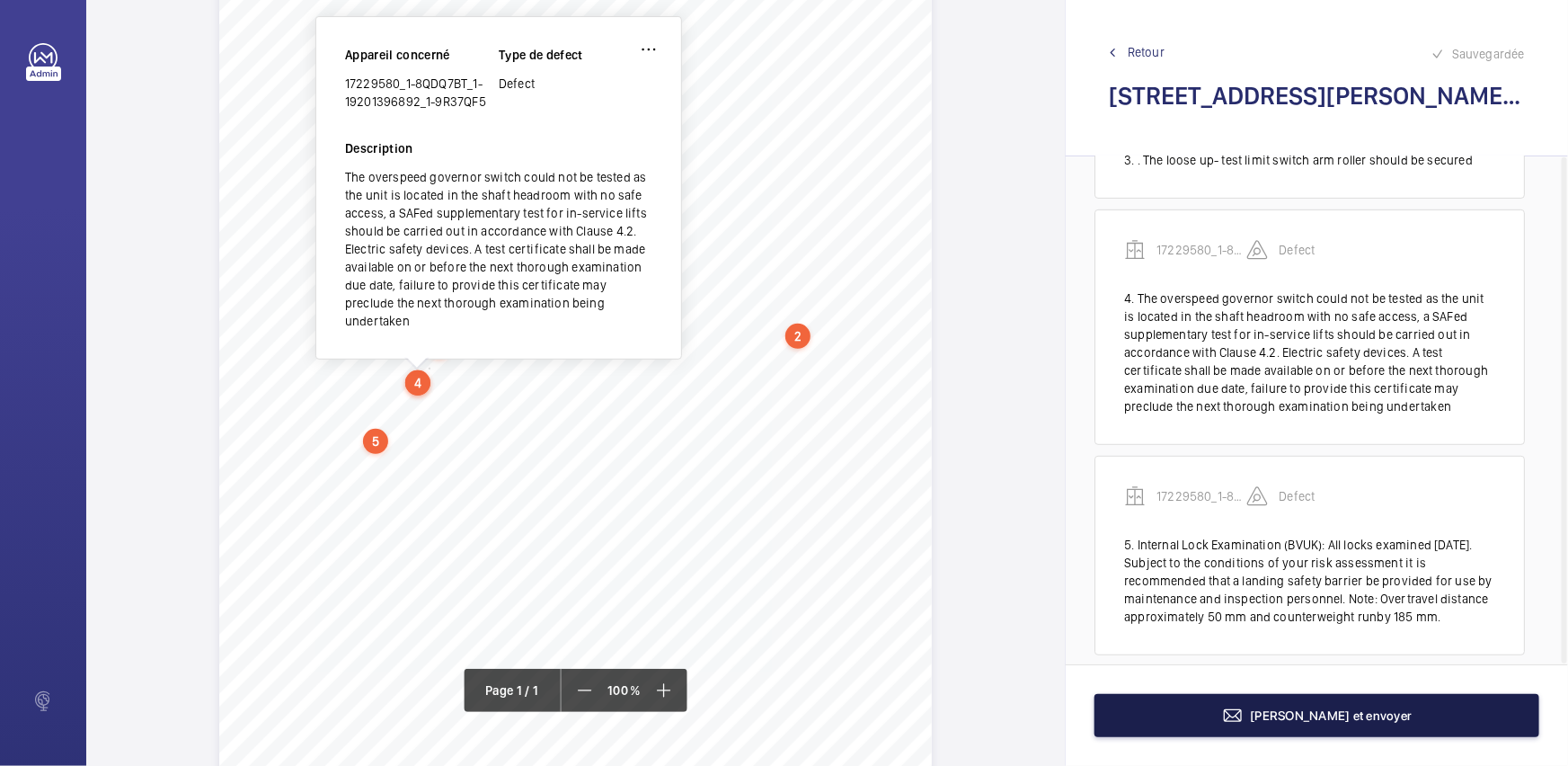
click at [1448, 709] on button "[PERSON_NAME] et envoyer" at bounding box center [1316, 715] width 444 height 43
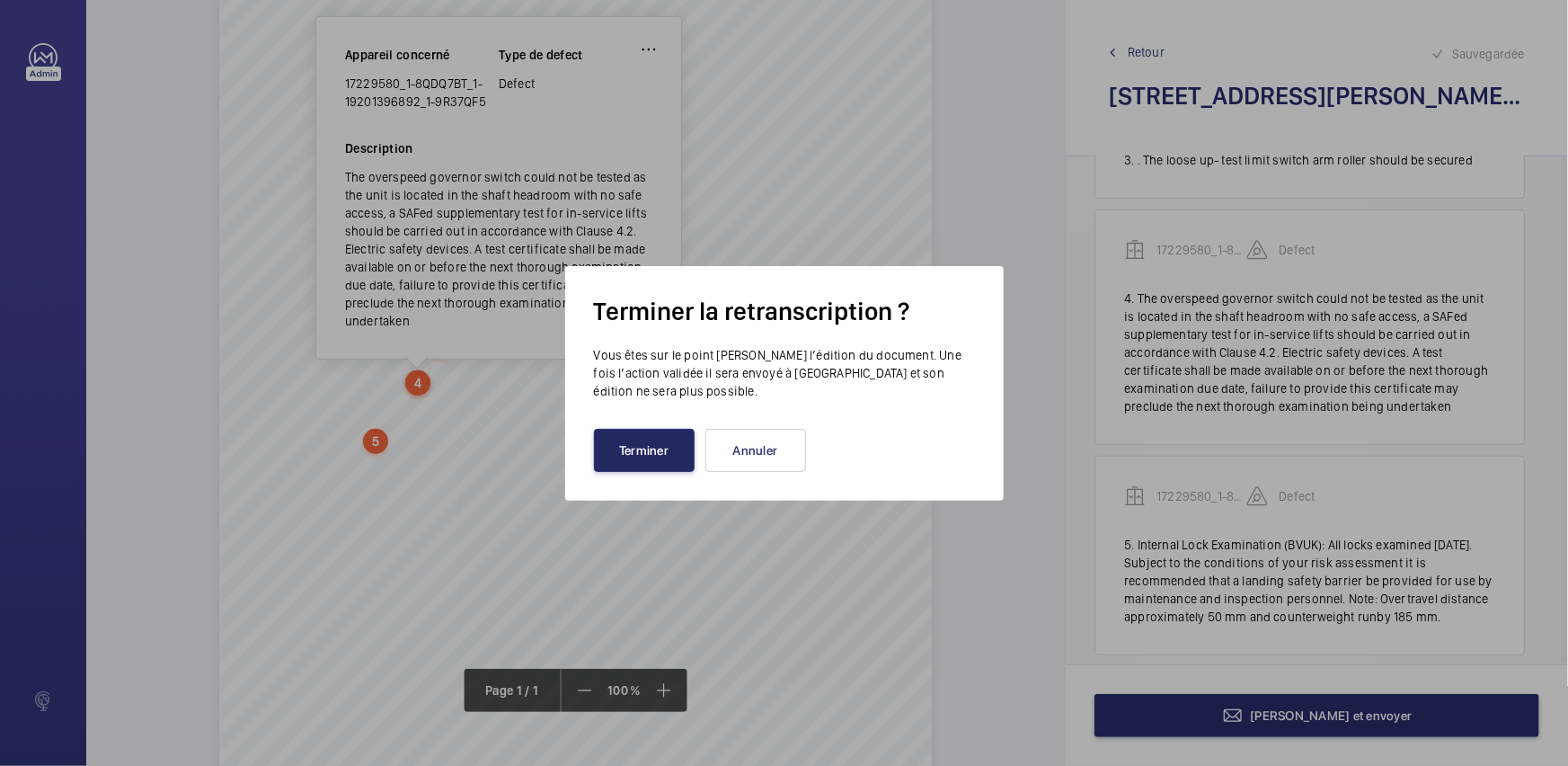
click at [647, 448] on button "Terminer" at bounding box center [644, 449] width 100 height 43
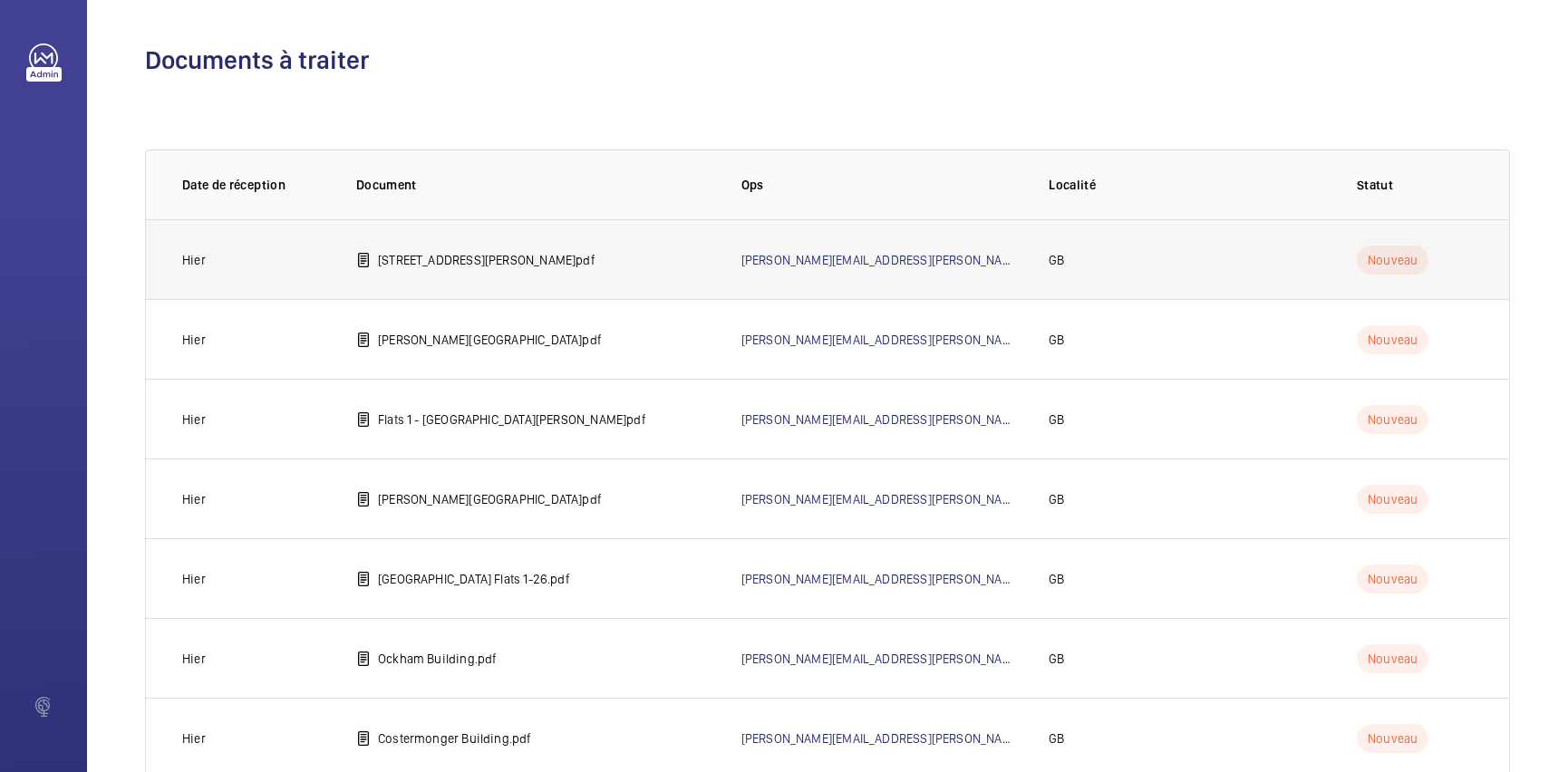
click at [486, 267] on p "[STREET_ADDRESS][PERSON_NAME]pdf" at bounding box center [486, 260] width 217 height 18
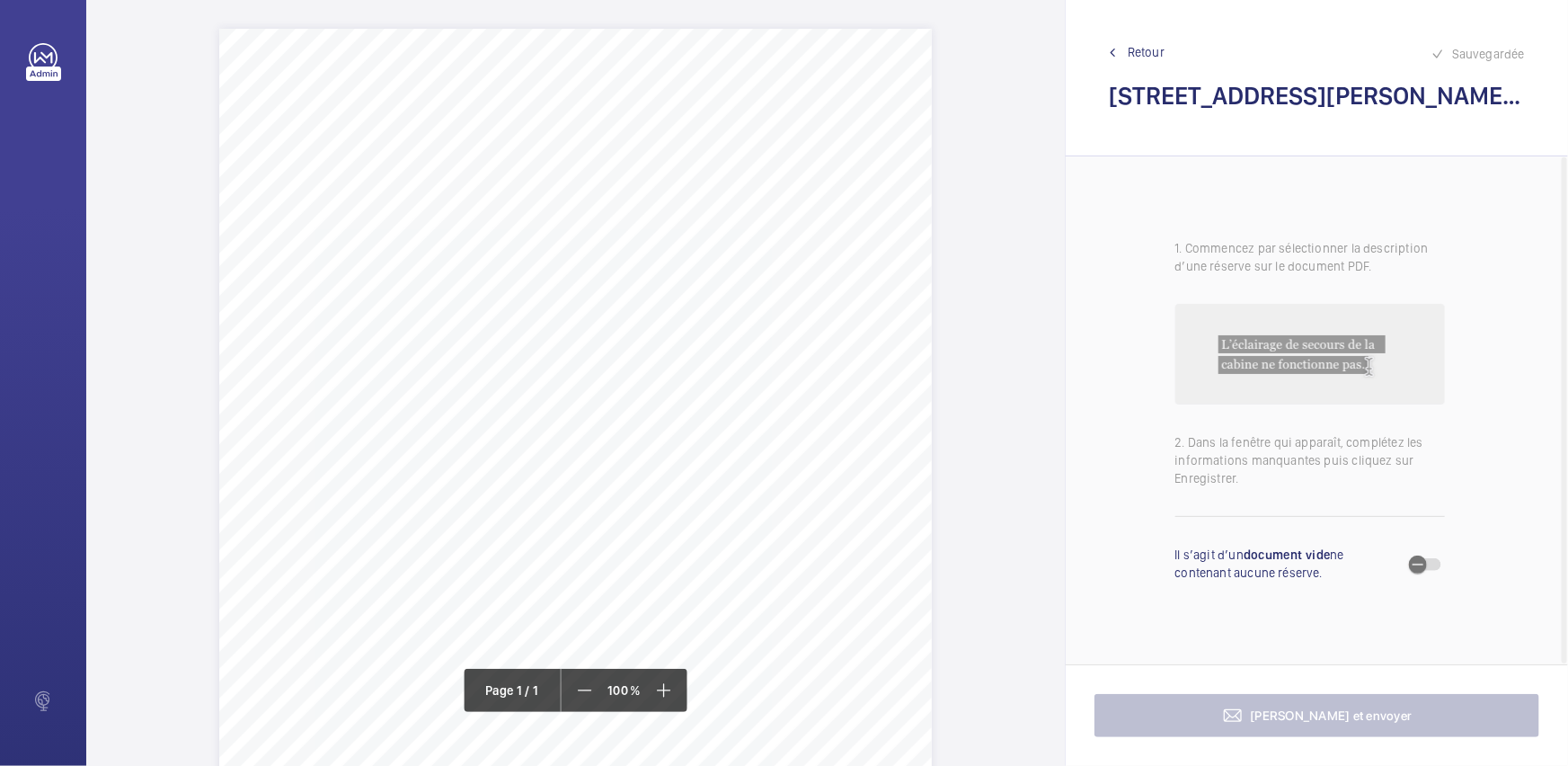
scroll to position [245, 0]
drag, startPoint x: 268, startPoint y: 323, endPoint x: 538, endPoint y: 323, distance: 270.0
click at [538, 324] on span "1. The inoperative emergency lift car lighting should be reinstated. 2. The ino…" at bounding box center [562, 329] width 601 height 10
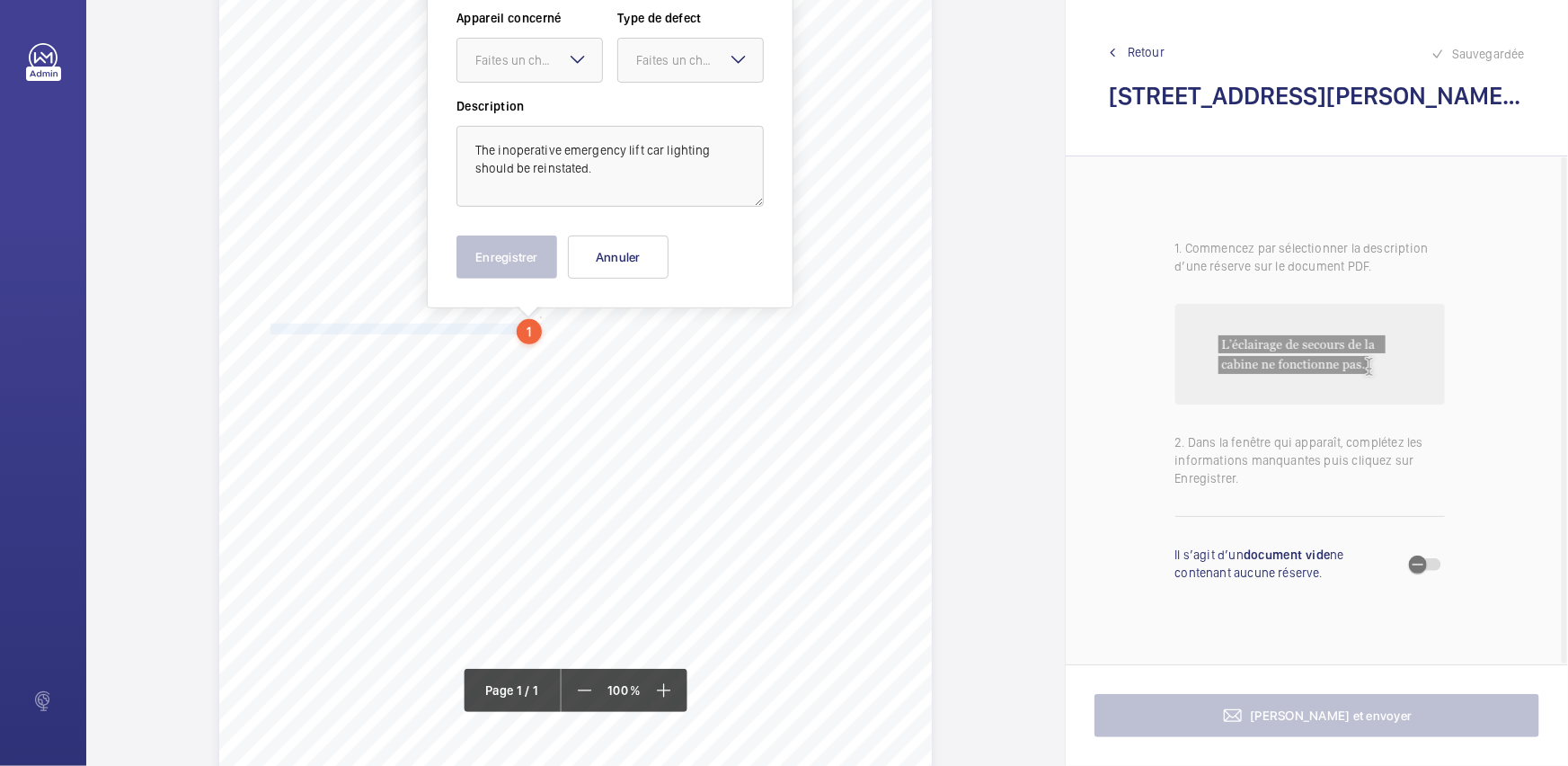
scroll to position [114, 0]
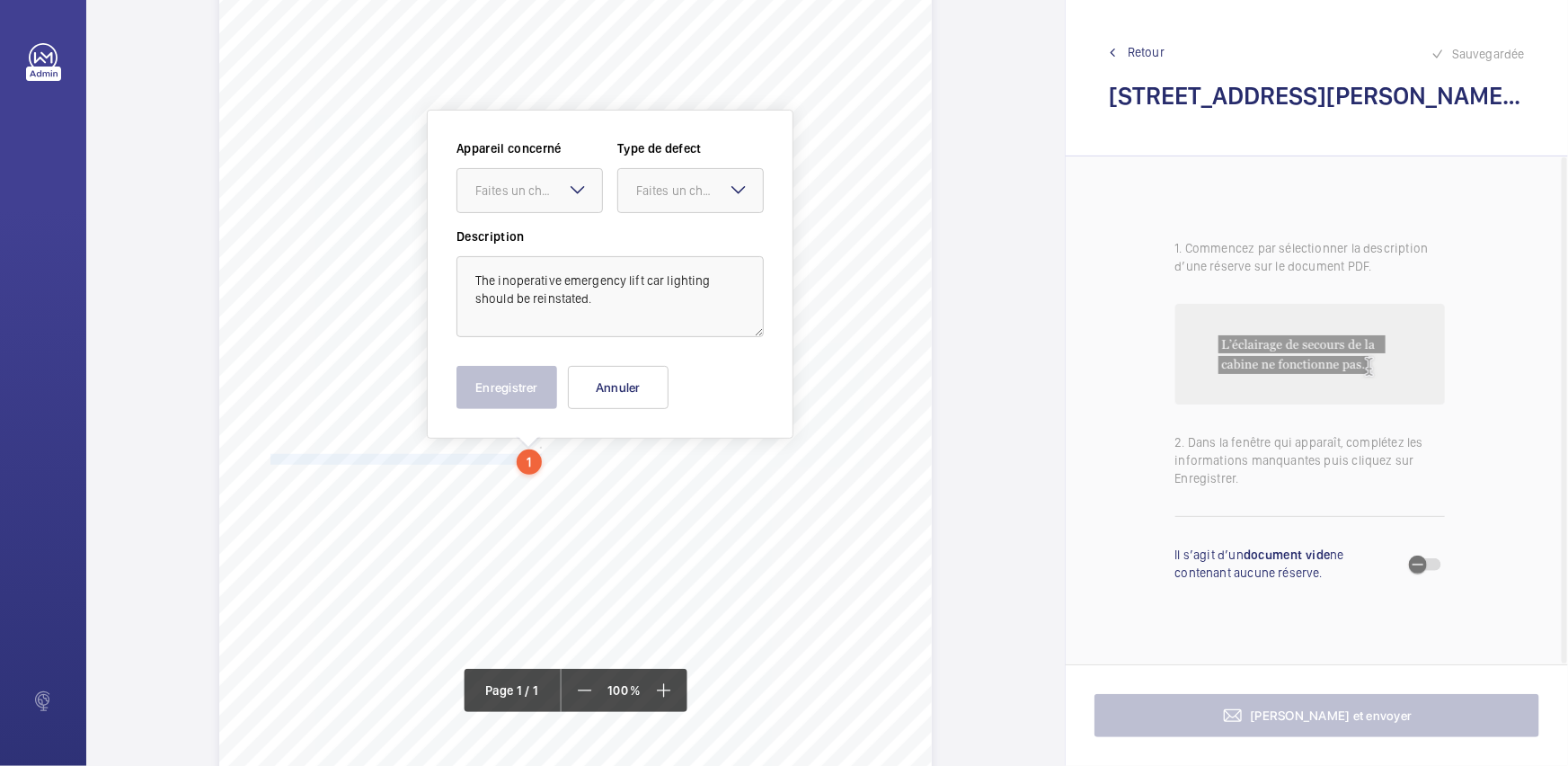
drag, startPoint x: 545, startPoint y: 199, endPoint x: 561, endPoint y: 220, distance: 26.4
click at [543, 200] on div at bounding box center [529, 190] width 144 height 43
click at [567, 230] on div "1-19201396892" at bounding box center [529, 245] width 144 height 43
drag, startPoint x: 736, startPoint y: 181, endPoint x: 734, endPoint y: 200, distance: 19.1
click at [734, 200] on mat-icon at bounding box center [738, 190] width 22 height 22
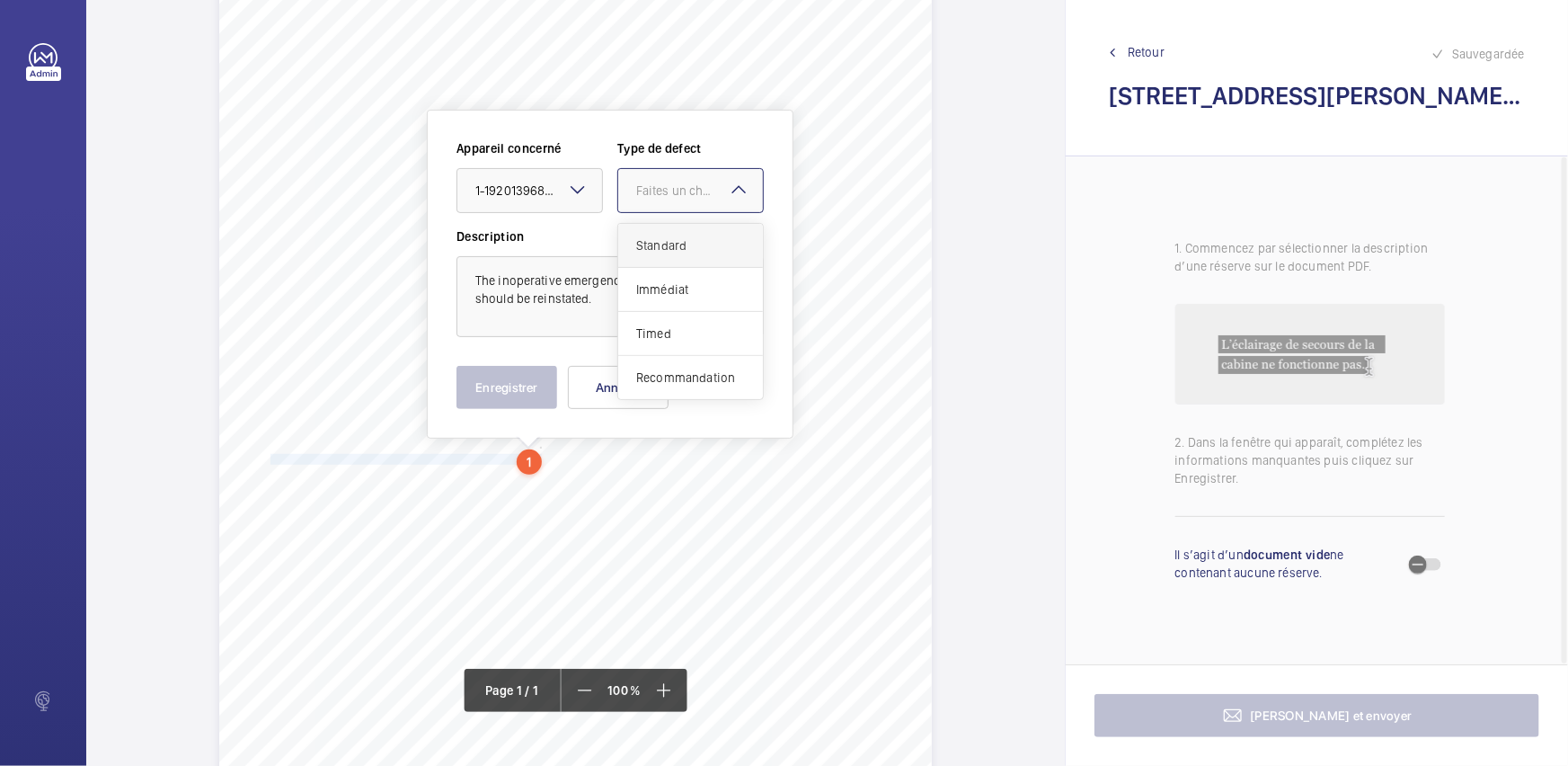
drag, startPoint x: 693, startPoint y: 261, endPoint x: 705, endPoint y: 257, distance: 12.6
click at [693, 260] on div "Standard" at bounding box center [690, 246] width 144 height 44
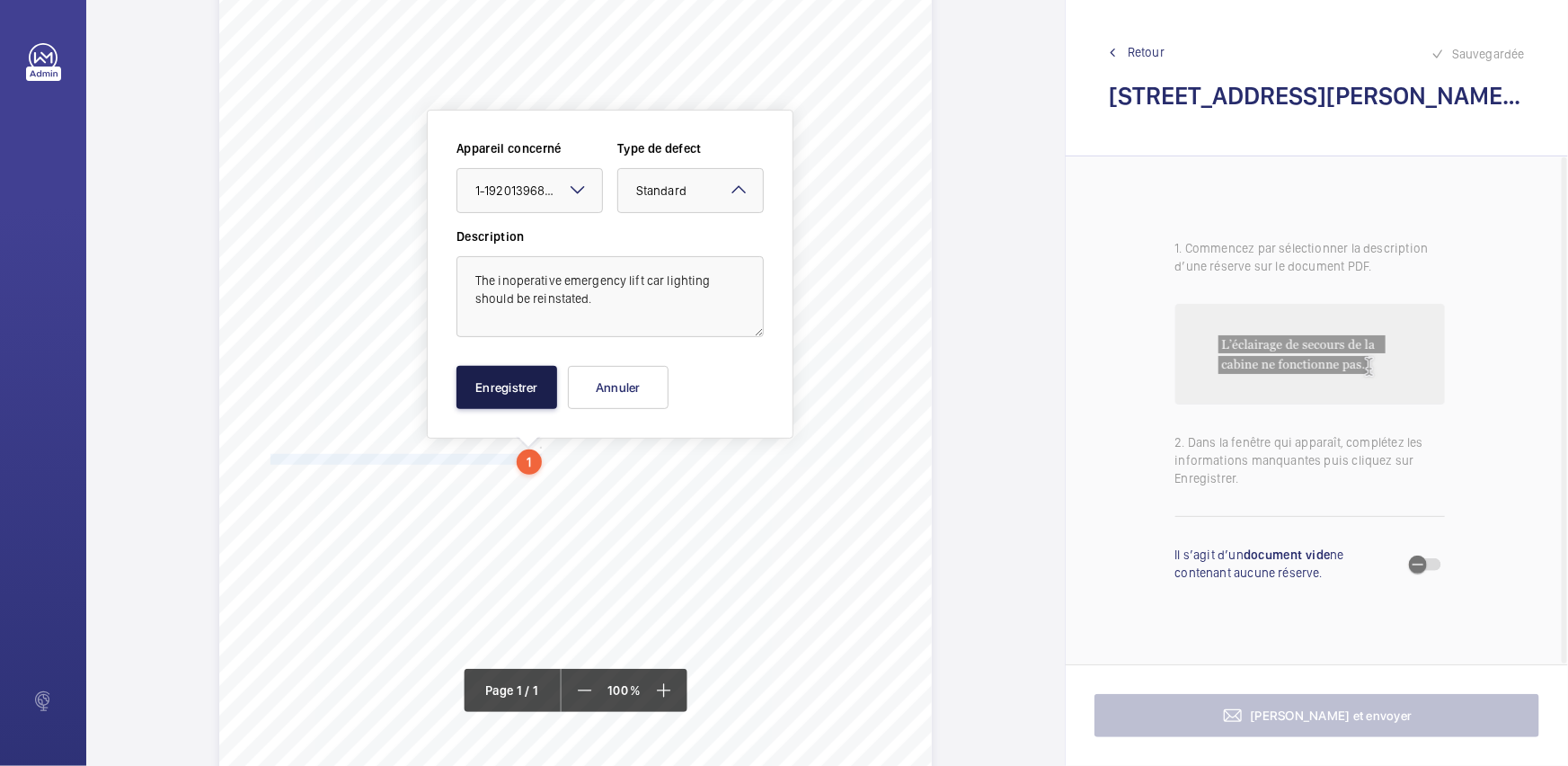
click at [520, 374] on button "Enregistrer" at bounding box center [507, 387] width 100 height 43
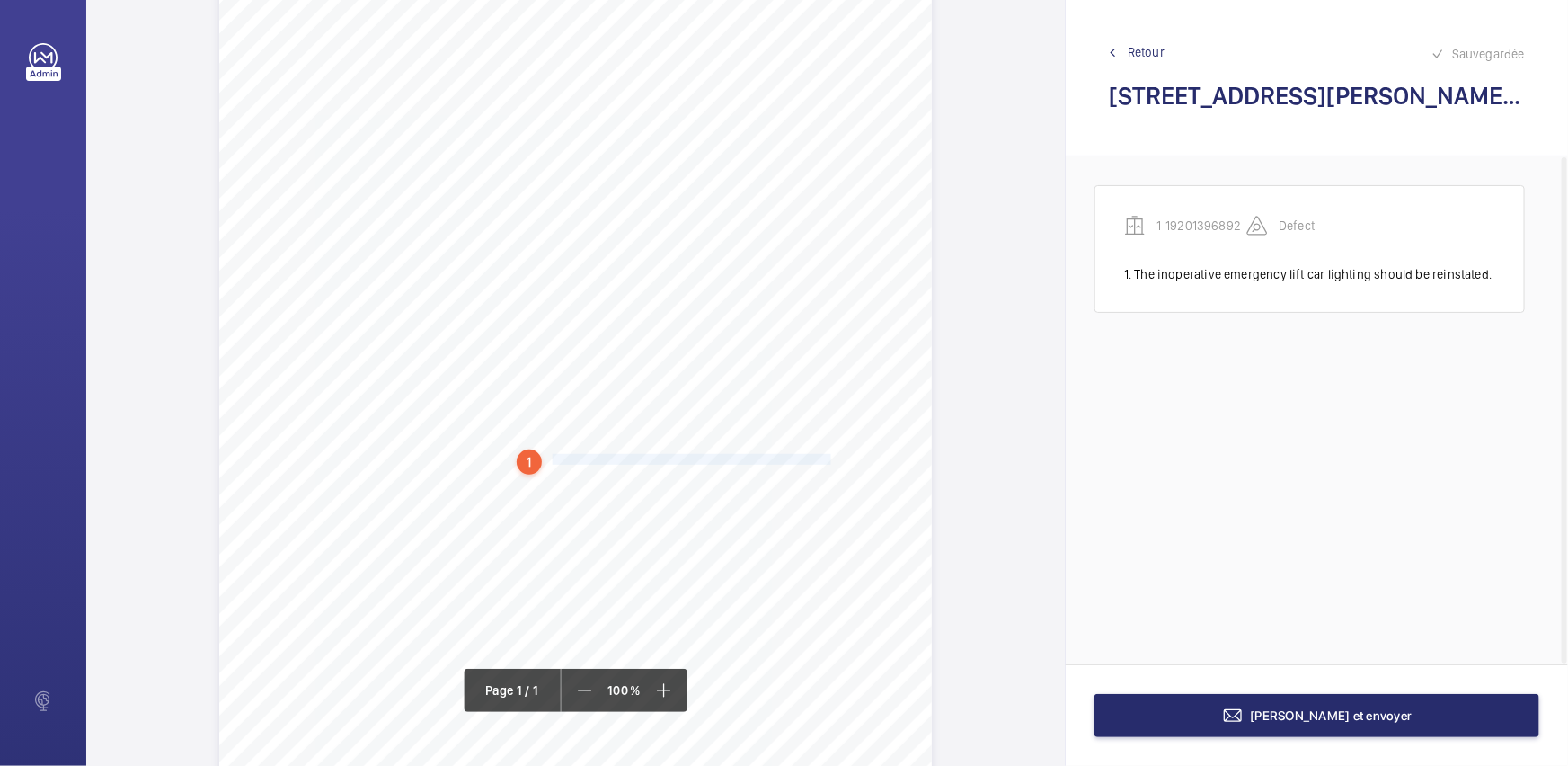
drag, startPoint x: 549, startPoint y: 453, endPoint x: 826, endPoint y: 456, distance: 277.0
click at [826, 456] on span "1. The inoperative emergency lift car lighting should be reinstated. 2. The ino…" at bounding box center [562, 459] width 601 height 10
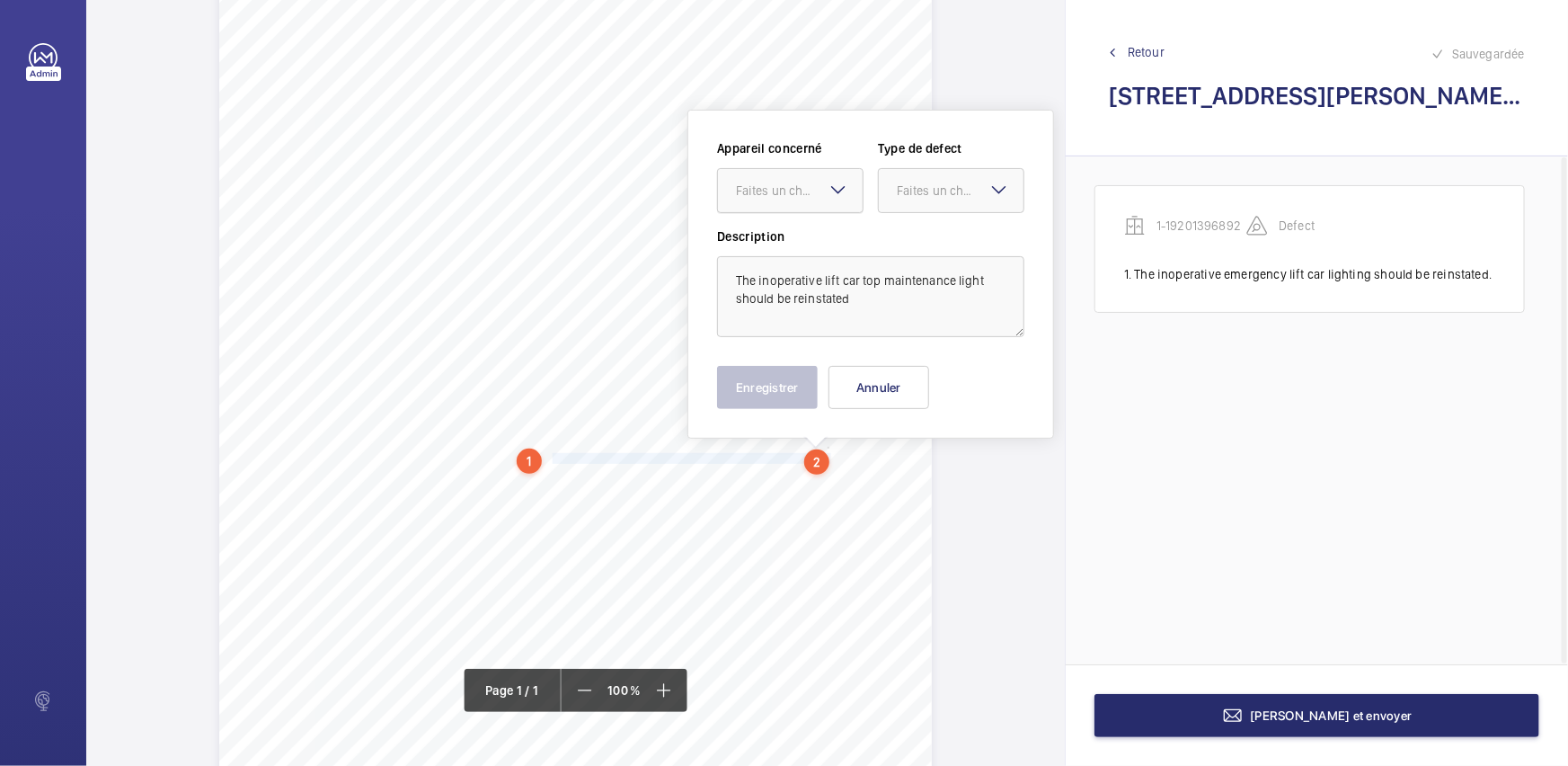
drag, startPoint x: 799, startPoint y: 196, endPoint x: 805, endPoint y: 212, distance: 17.1
click at [805, 212] on div "Faites un choix" at bounding box center [789, 190] width 146 height 45
click at [817, 236] on span "1-19201396892" at bounding box center [789, 246] width 109 height 18
drag, startPoint x: 925, startPoint y: 194, endPoint x: 918, endPoint y: 215, distance: 22.1
click at [925, 194] on div "Faites un choix" at bounding box center [959, 191] width 127 height 18
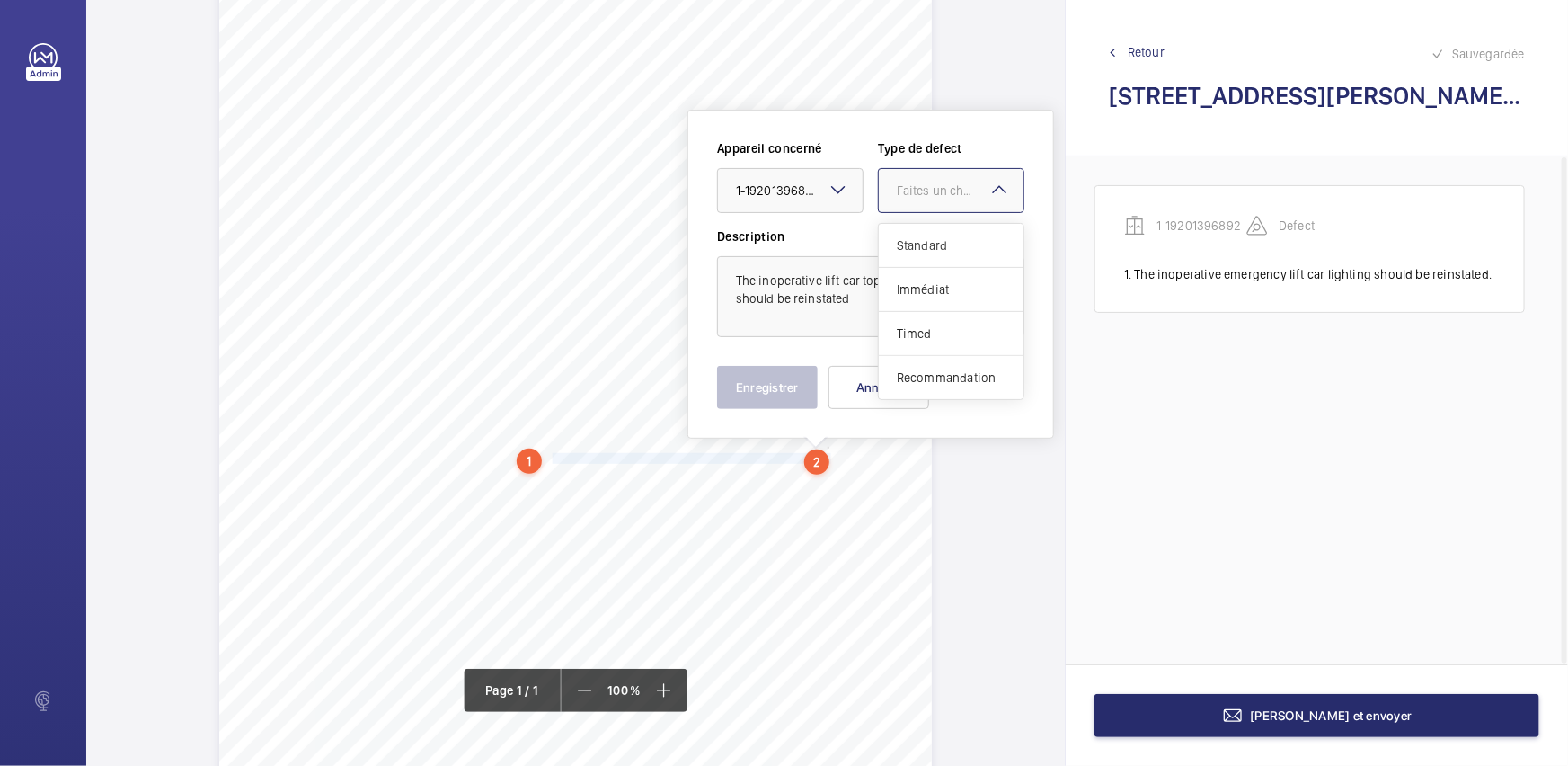
click at [913, 233] on div "Standard" at bounding box center [951, 246] width 144 height 44
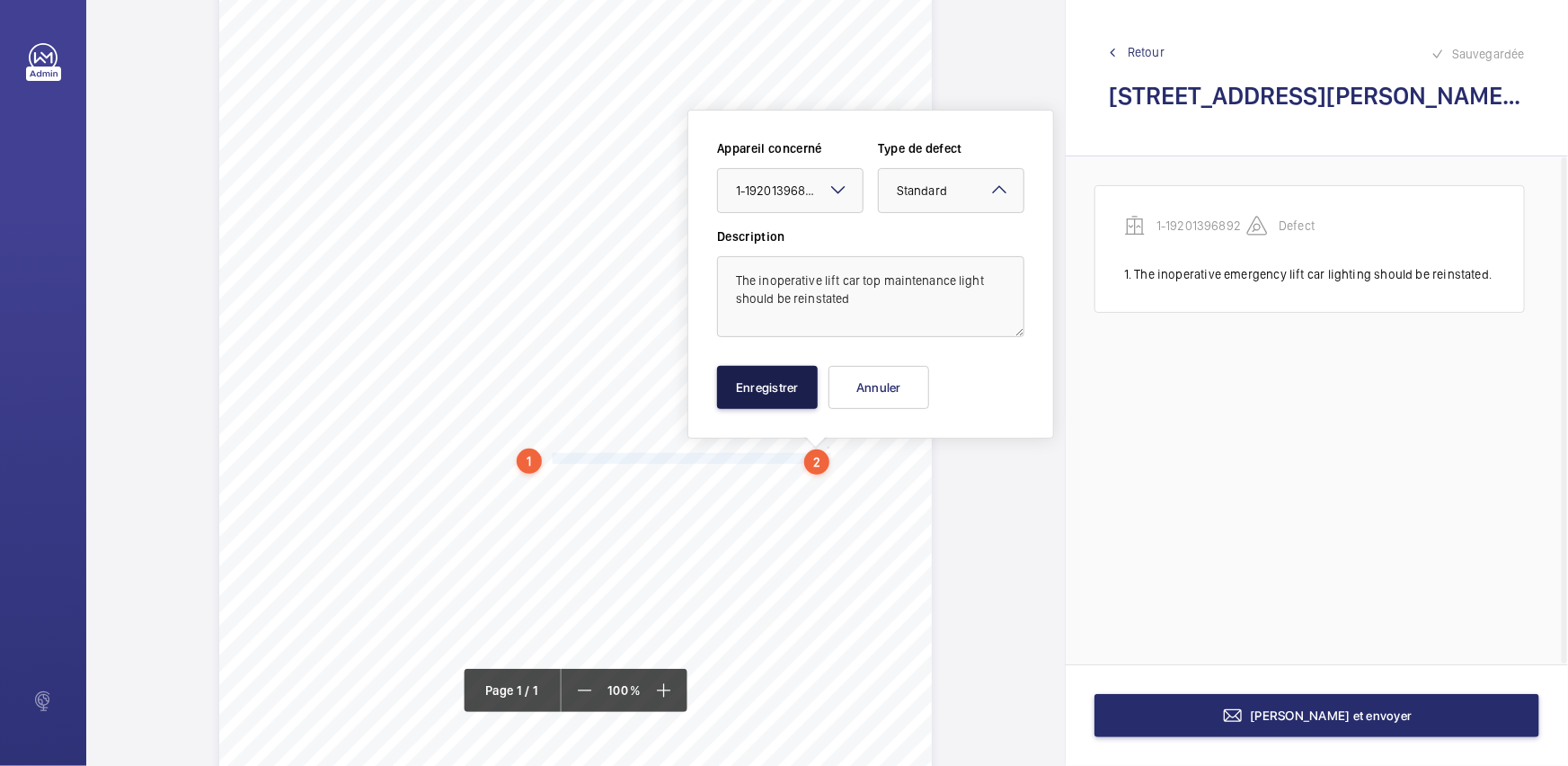
click at [782, 373] on button "Enregistrer" at bounding box center [767, 387] width 100 height 43
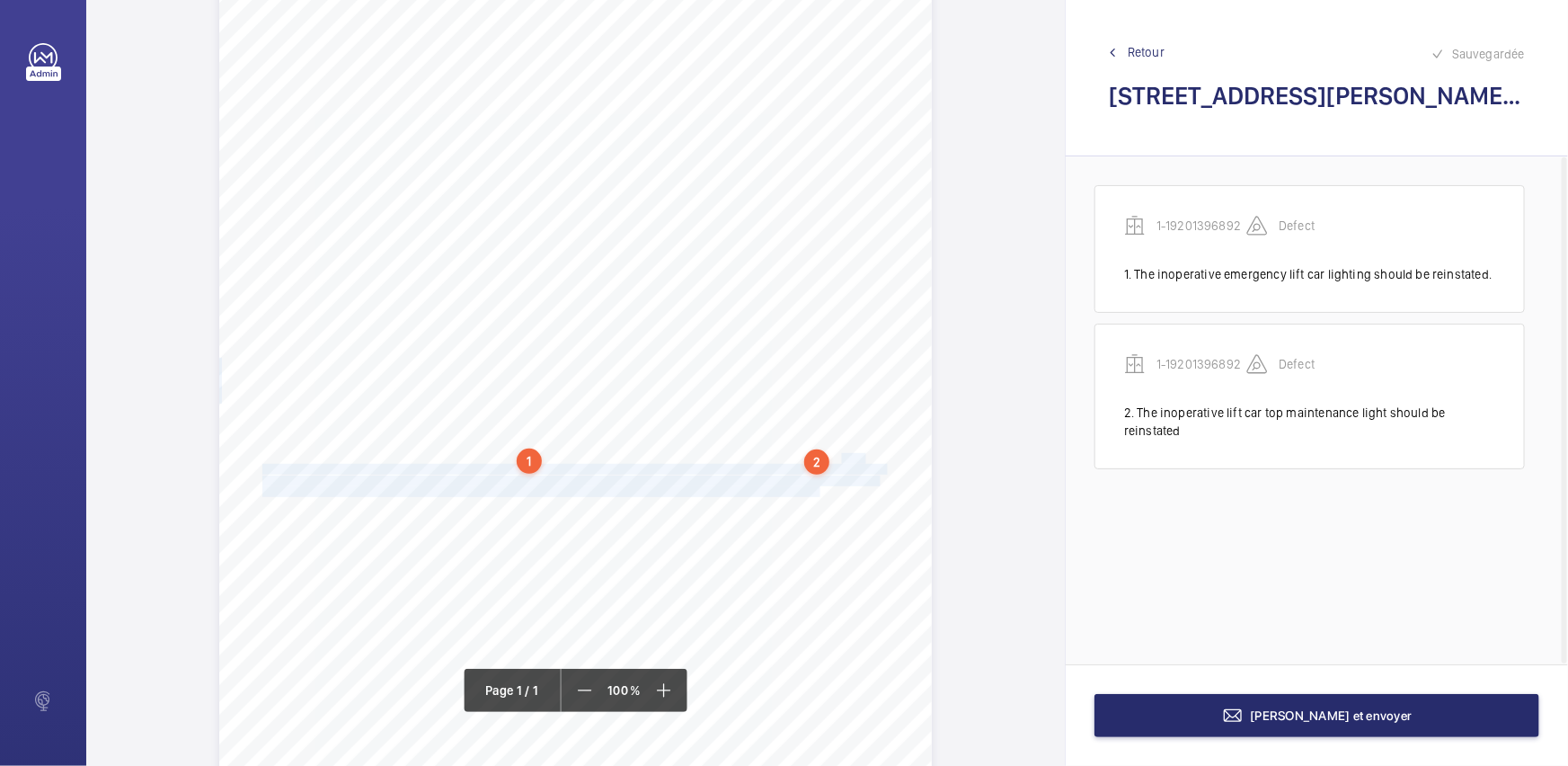
drag, startPoint x: 839, startPoint y: 456, endPoint x: 817, endPoint y: 486, distance: 37.2
click at [817, 486] on div "Report Id 17229580_1-8QDQ7BT_1-19201396897_1-9R37QG7 REPORT OF THOROUGH EXAMINA…" at bounding box center [575, 418] width 713 height 1008
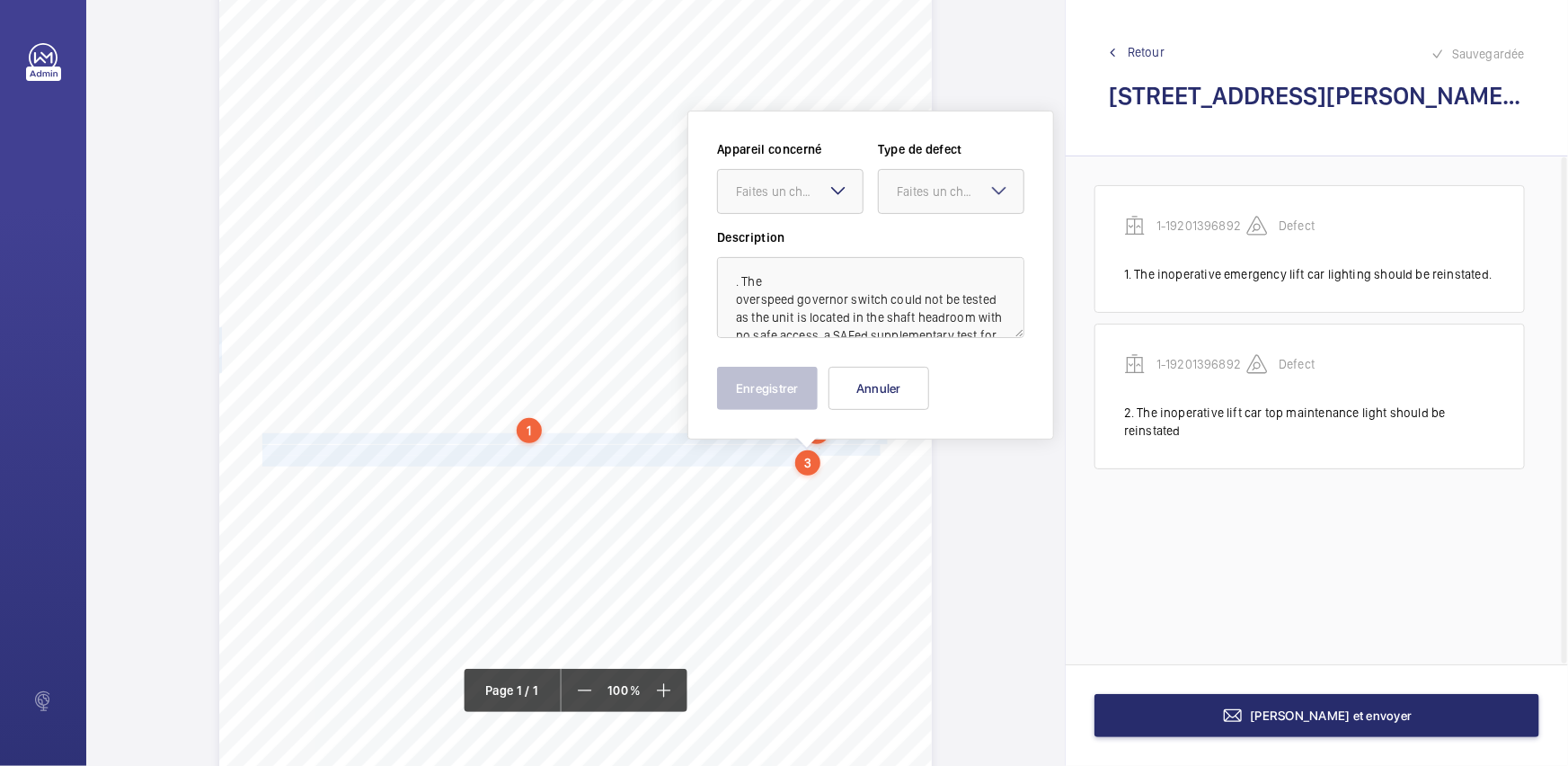
click at [999, 511] on div "Report Id 17229580_1-8QDQ7BT_1-19201396897_1-9R37QG7 REPORT OF THOROUGH EXAMINA…" at bounding box center [575, 387] width 978 height 1008
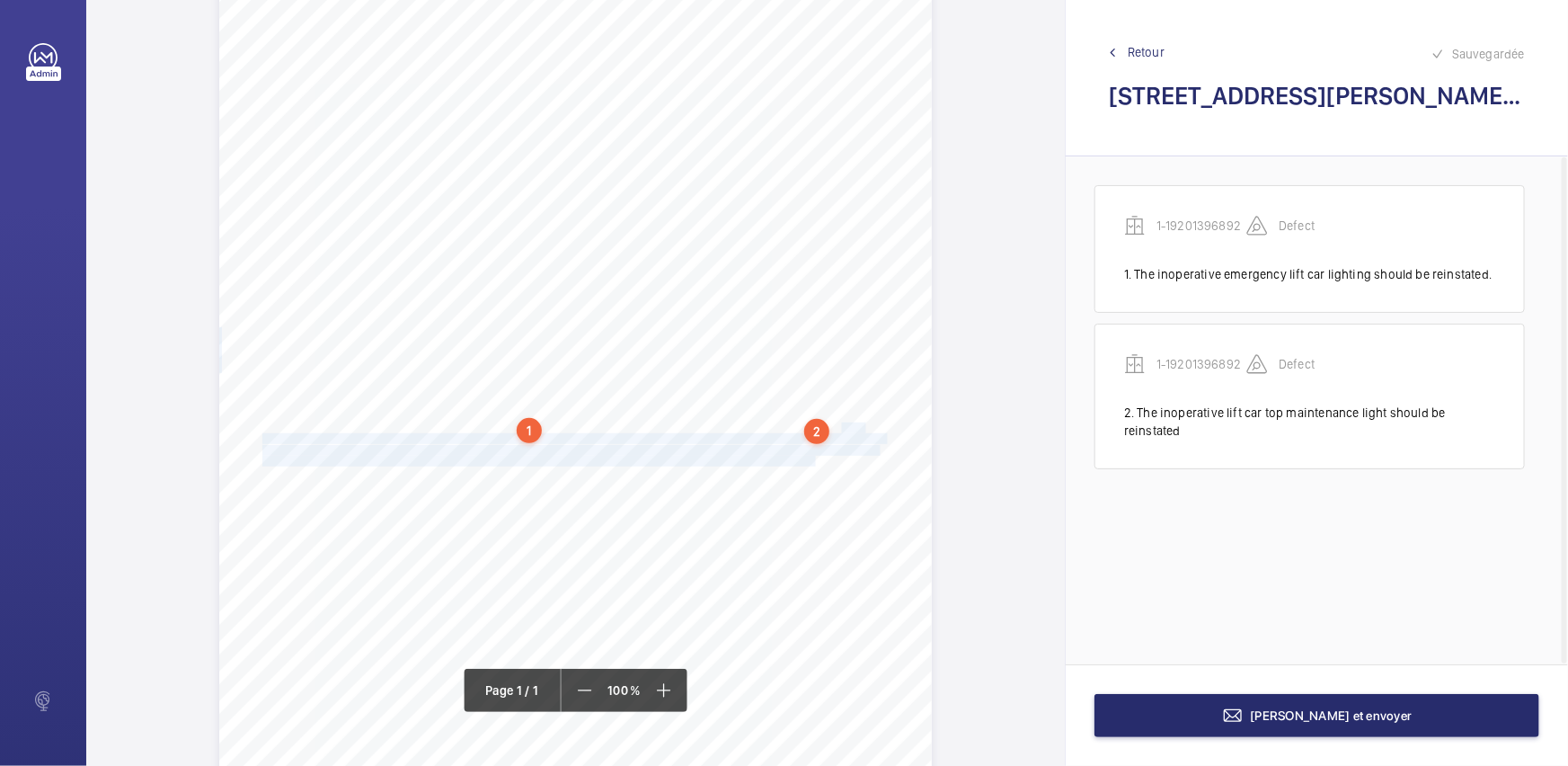
drag, startPoint x: 836, startPoint y: 427, endPoint x: 813, endPoint y: 458, distance: 38.6
click at [813, 458] on div "Report Id 17229580_1-8QDQ7BT_1-19201396897_1-9R37QG7 REPORT OF THOROUGH EXAMINA…" at bounding box center [575, 387] width 713 height 1008
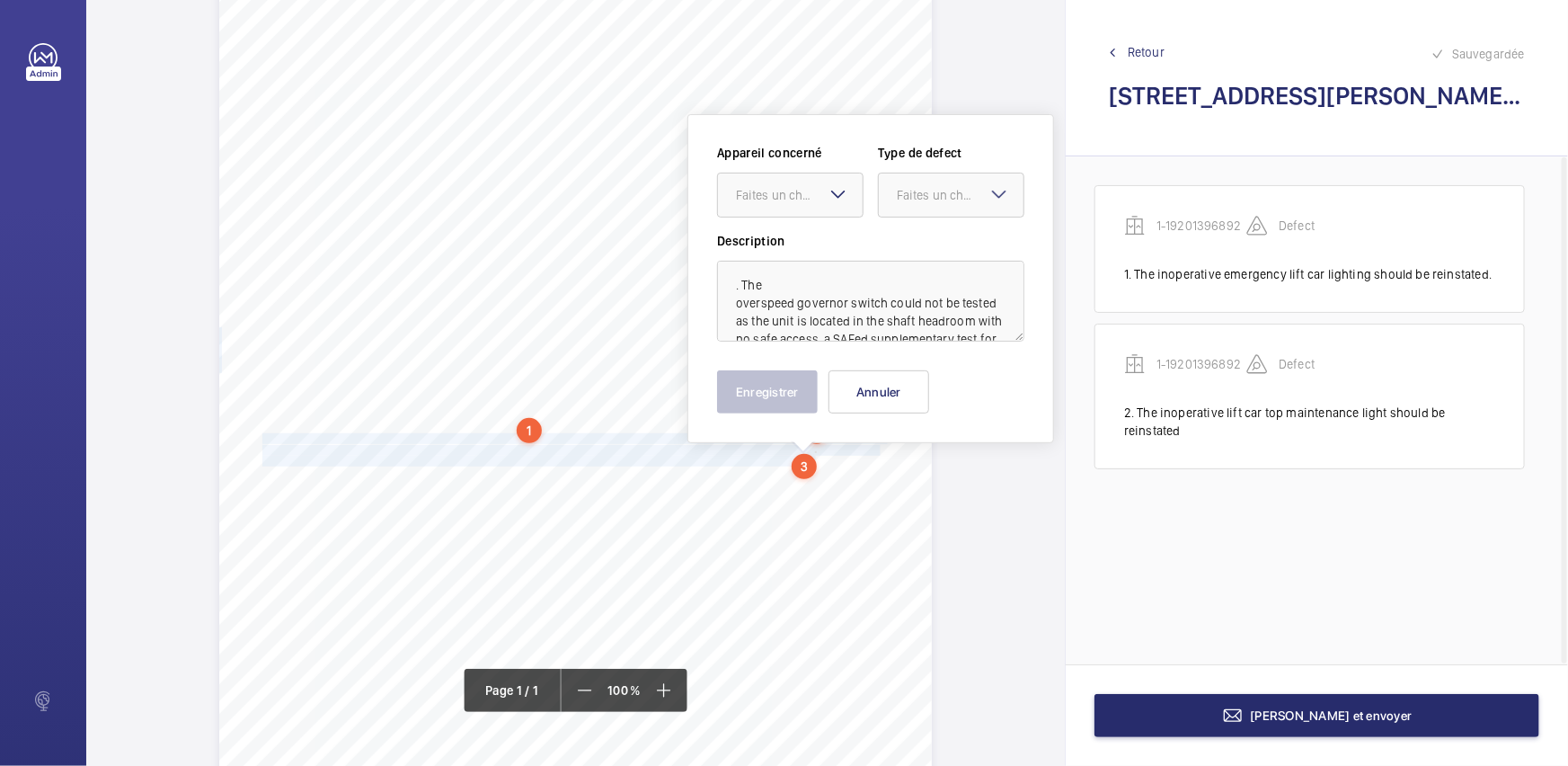
scroll to position [150, 0]
click at [811, 199] on div "Faites un choix" at bounding box center [789, 191] width 144 height 18
click at [821, 233] on div "1-19201396892" at bounding box center [789, 245] width 144 height 43
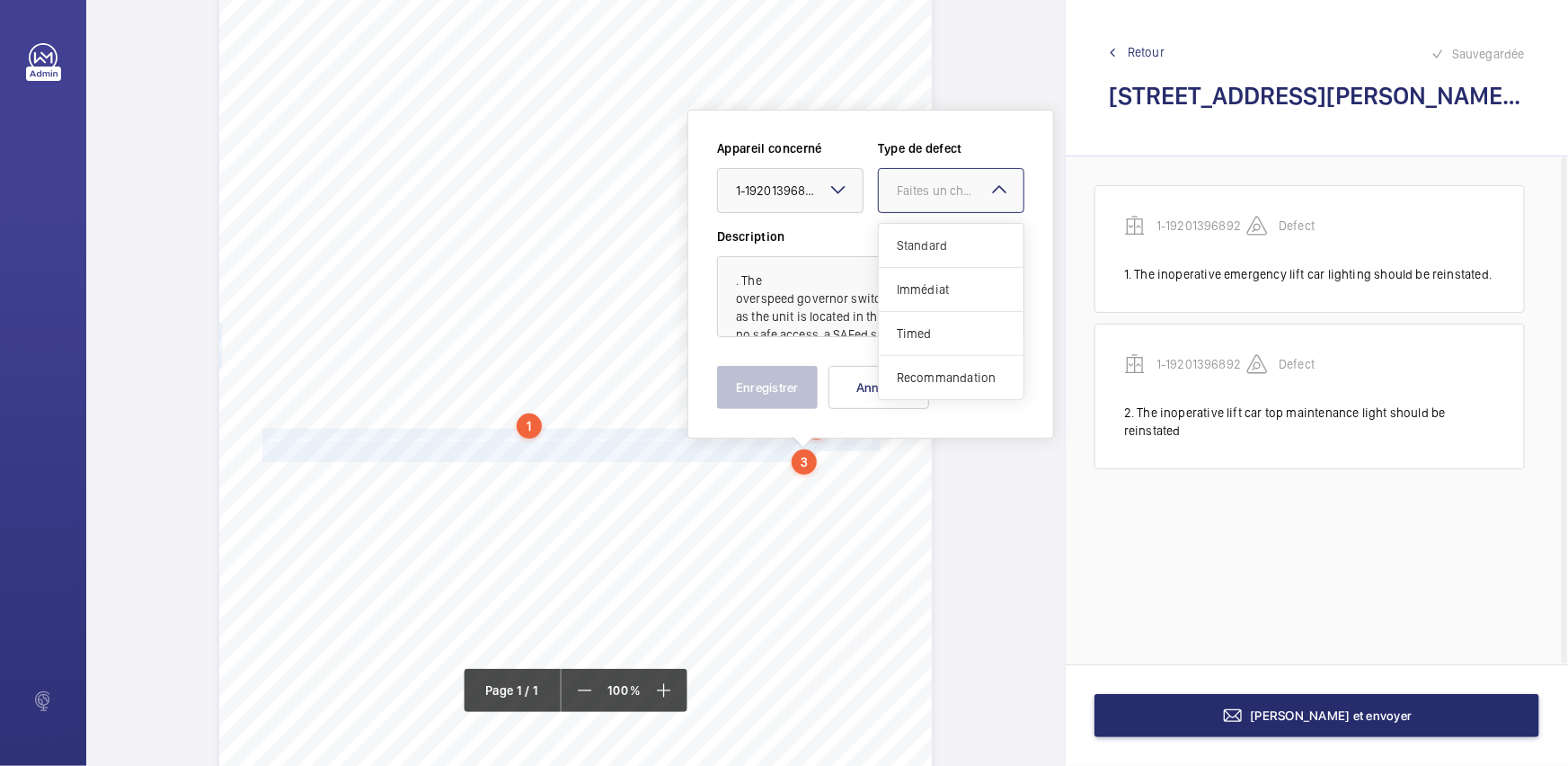
drag, startPoint x: 937, startPoint y: 195, endPoint x: 937, endPoint y: 224, distance: 29.0
click at [938, 197] on div "Faites un choix" at bounding box center [959, 191] width 127 height 18
click at [937, 224] on div "Standard" at bounding box center [951, 246] width 144 height 44
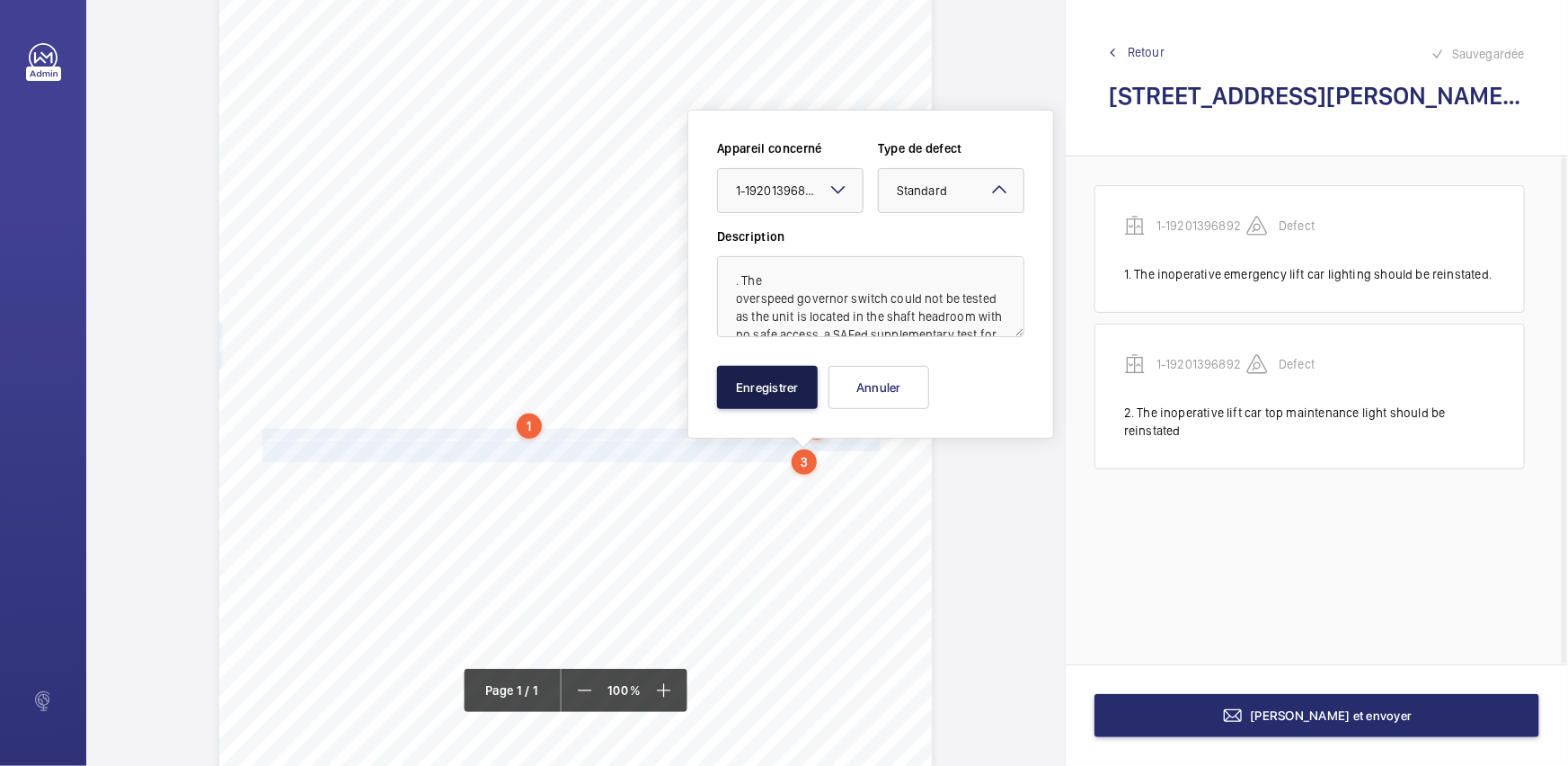
click at [779, 370] on button "Enregistrer" at bounding box center [767, 387] width 100 height 43
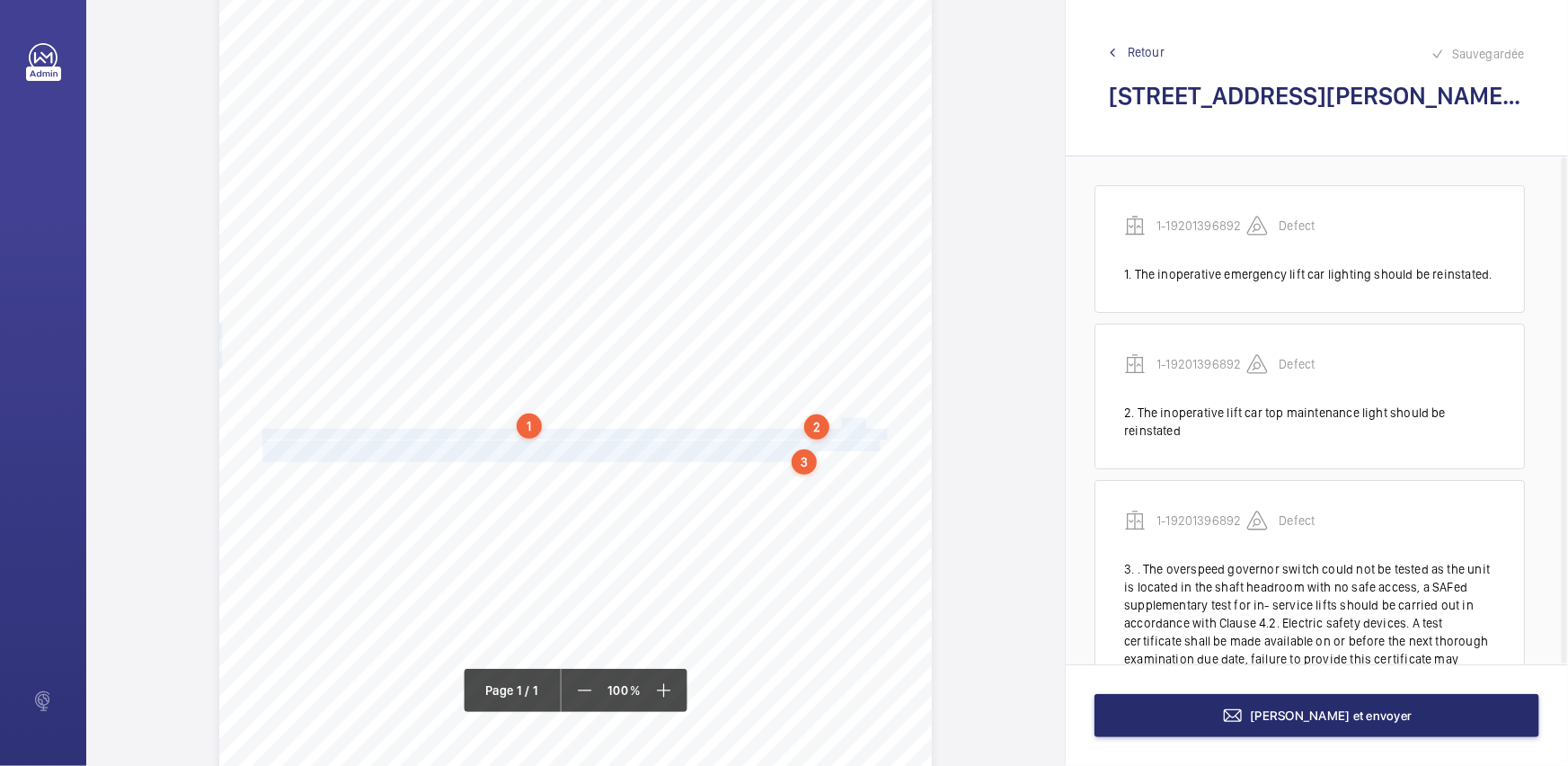
scroll to position [79, 0]
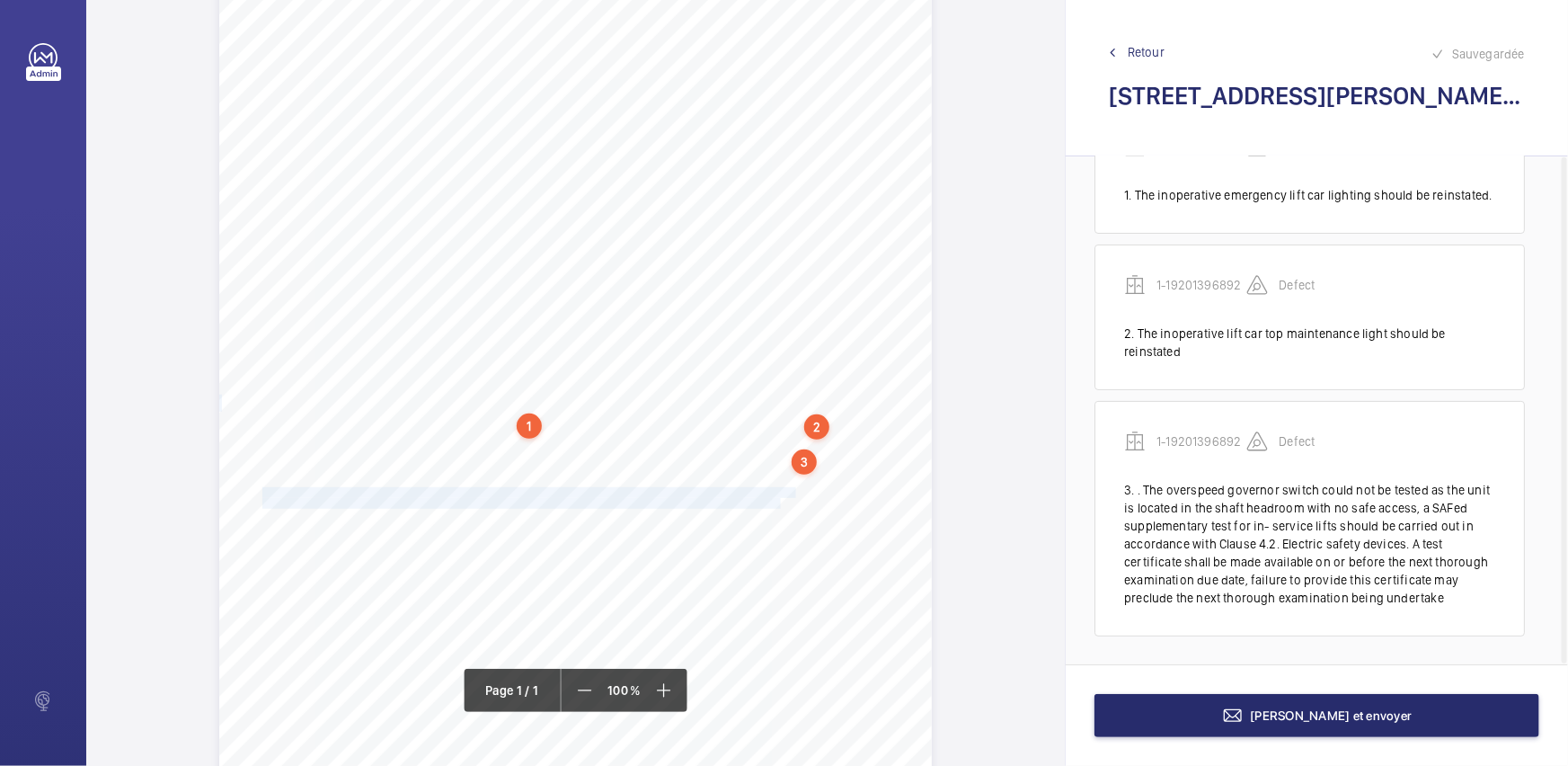
drag, startPoint x: 260, startPoint y: 489, endPoint x: 778, endPoint y: 502, distance: 518.2
click at [778, 502] on div "Report Id 17229580_1-8QDQ7BT_1-19201396897_1-9R37QG7 REPORT OF THOROUGH EXAMINA…" at bounding box center [575, 383] width 713 height 1008
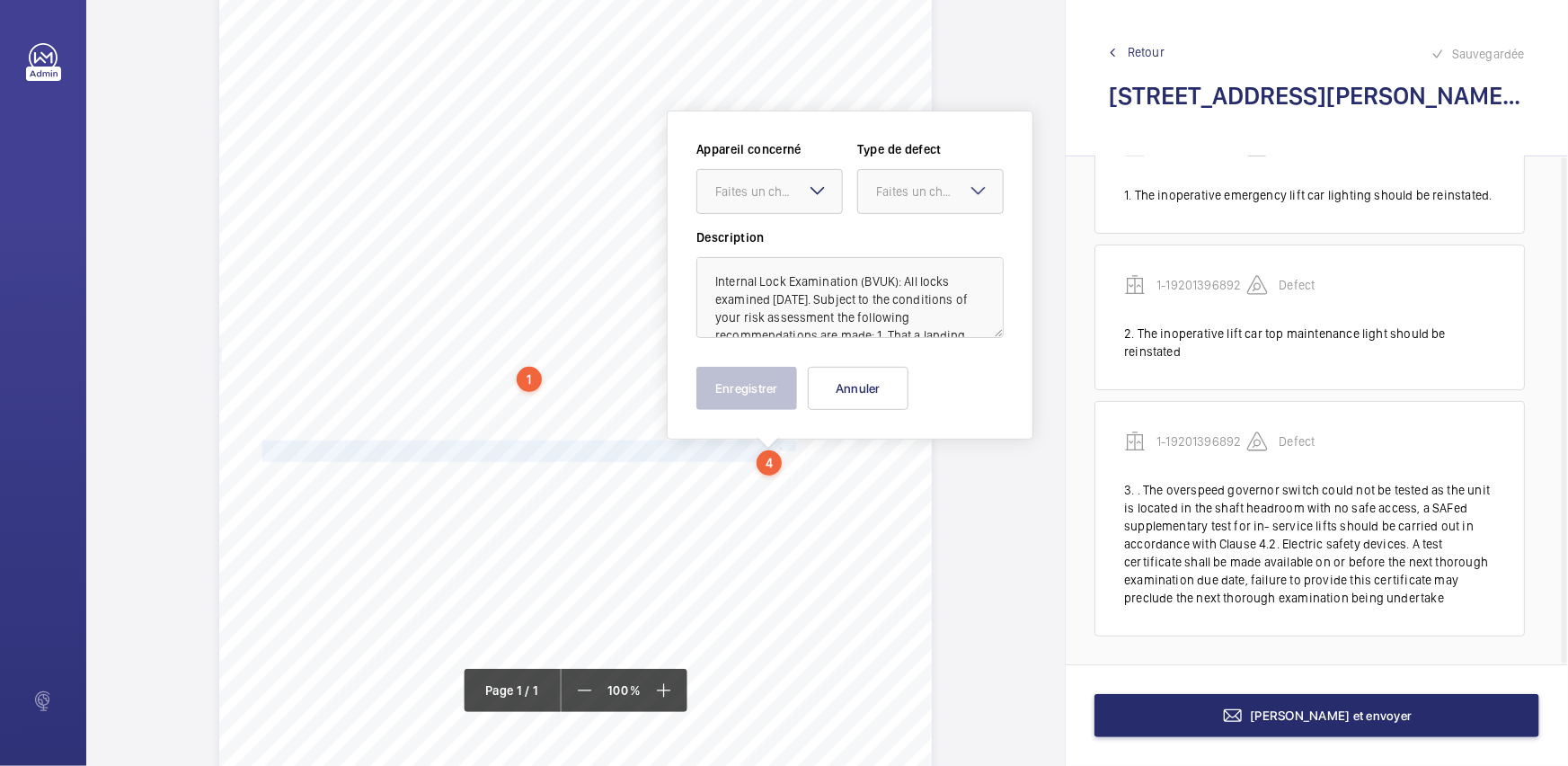
scroll to position [198, 0]
drag, startPoint x: 791, startPoint y: 195, endPoint x: 782, endPoint y: 247, distance: 52.8
click at [789, 213] on ng-select "Faites un choix 1-19201396892" at bounding box center [769, 190] width 146 height 45
click at [782, 247] on span "1-19201396892" at bounding box center [768, 246] width 109 height 18
drag, startPoint x: 896, startPoint y: 197, endPoint x: 909, endPoint y: 233, distance: 38.3
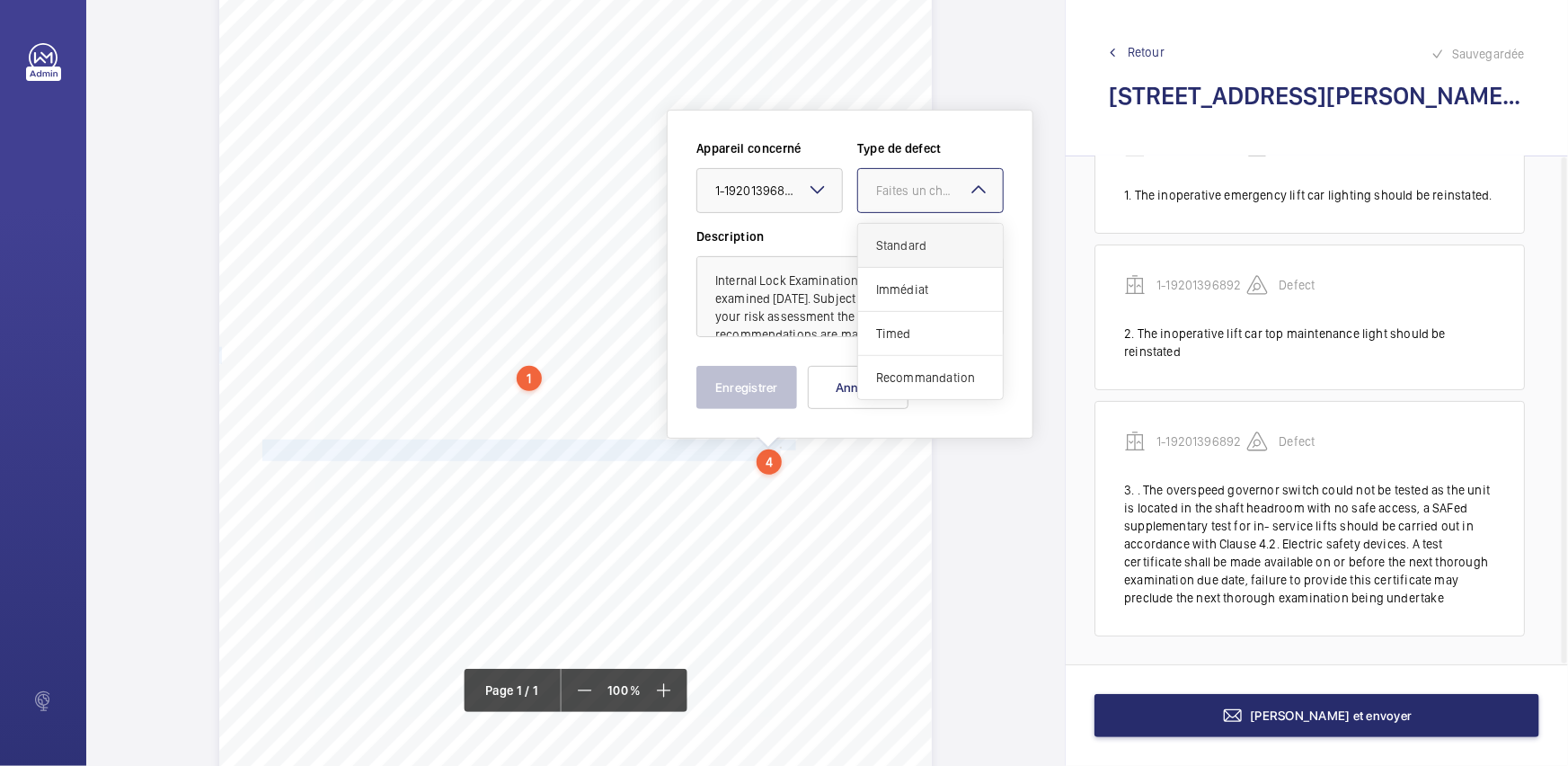
click at [897, 197] on div "Faites un choix" at bounding box center [939, 191] width 127 height 18
click at [909, 233] on div "Standard" at bounding box center [930, 246] width 144 height 44
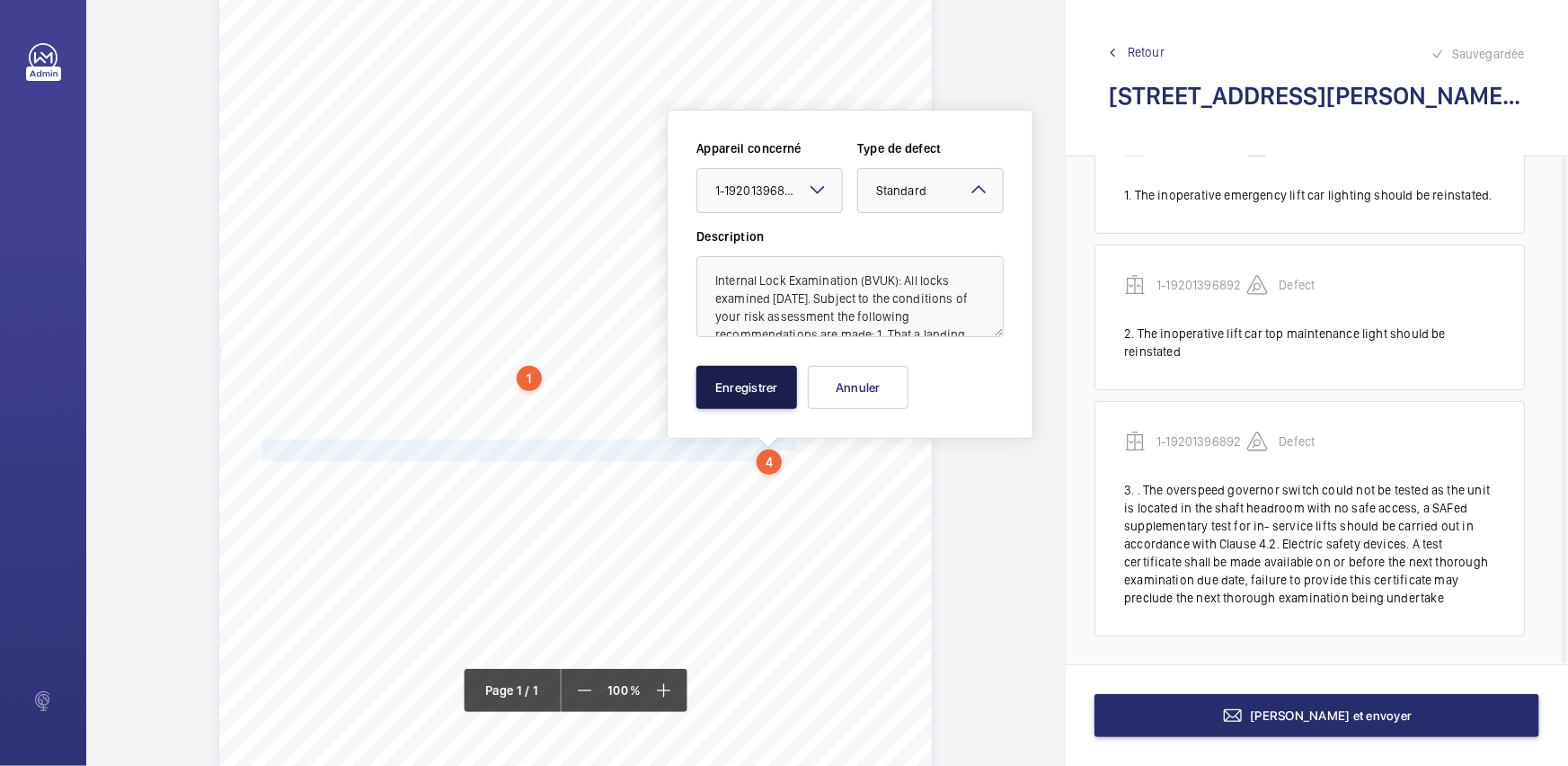
click at [768, 383] on button "Enregistrer" at bounding box center [747, 387] width 100 height 43
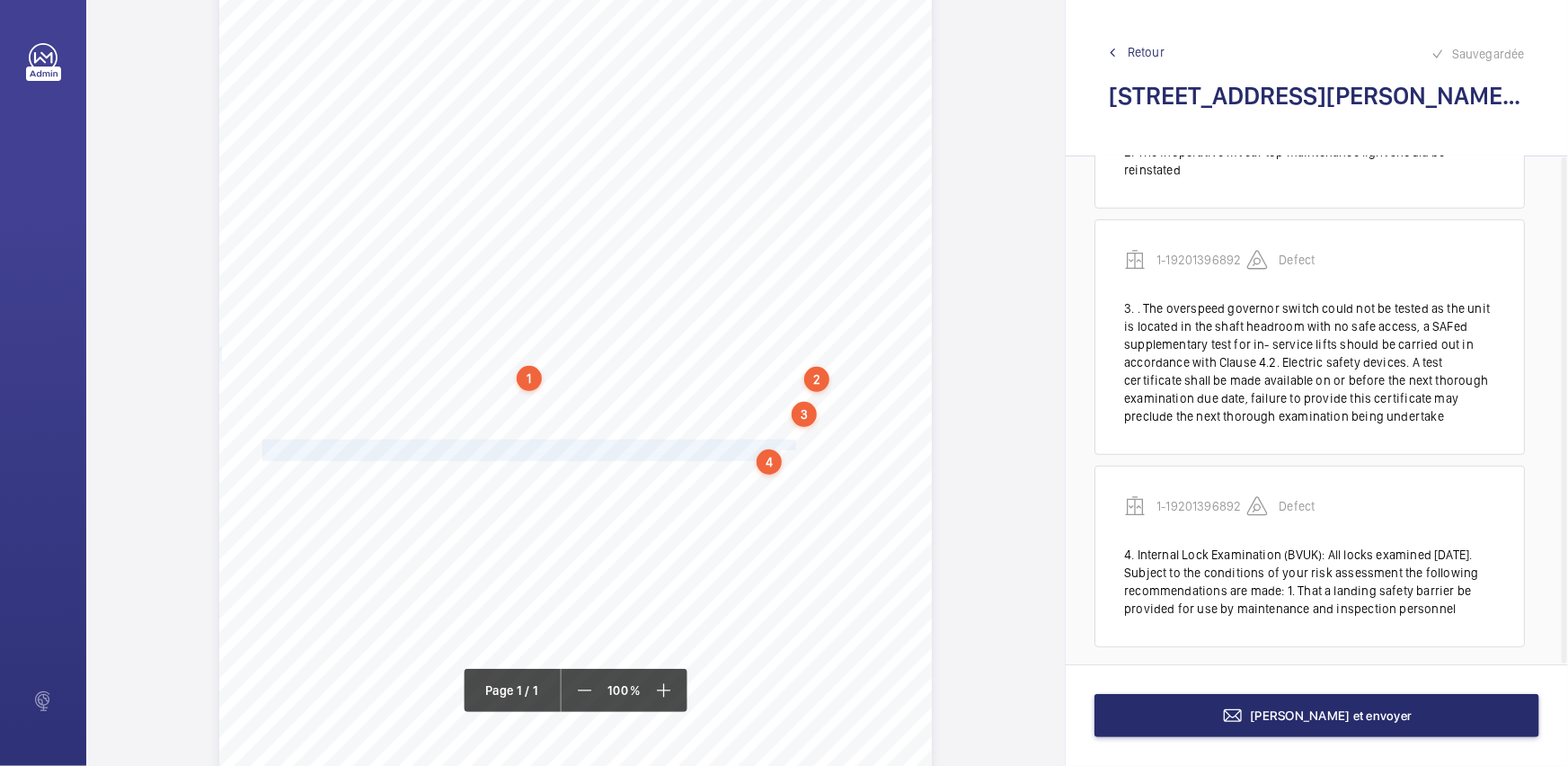
scroll to position [289, 0]
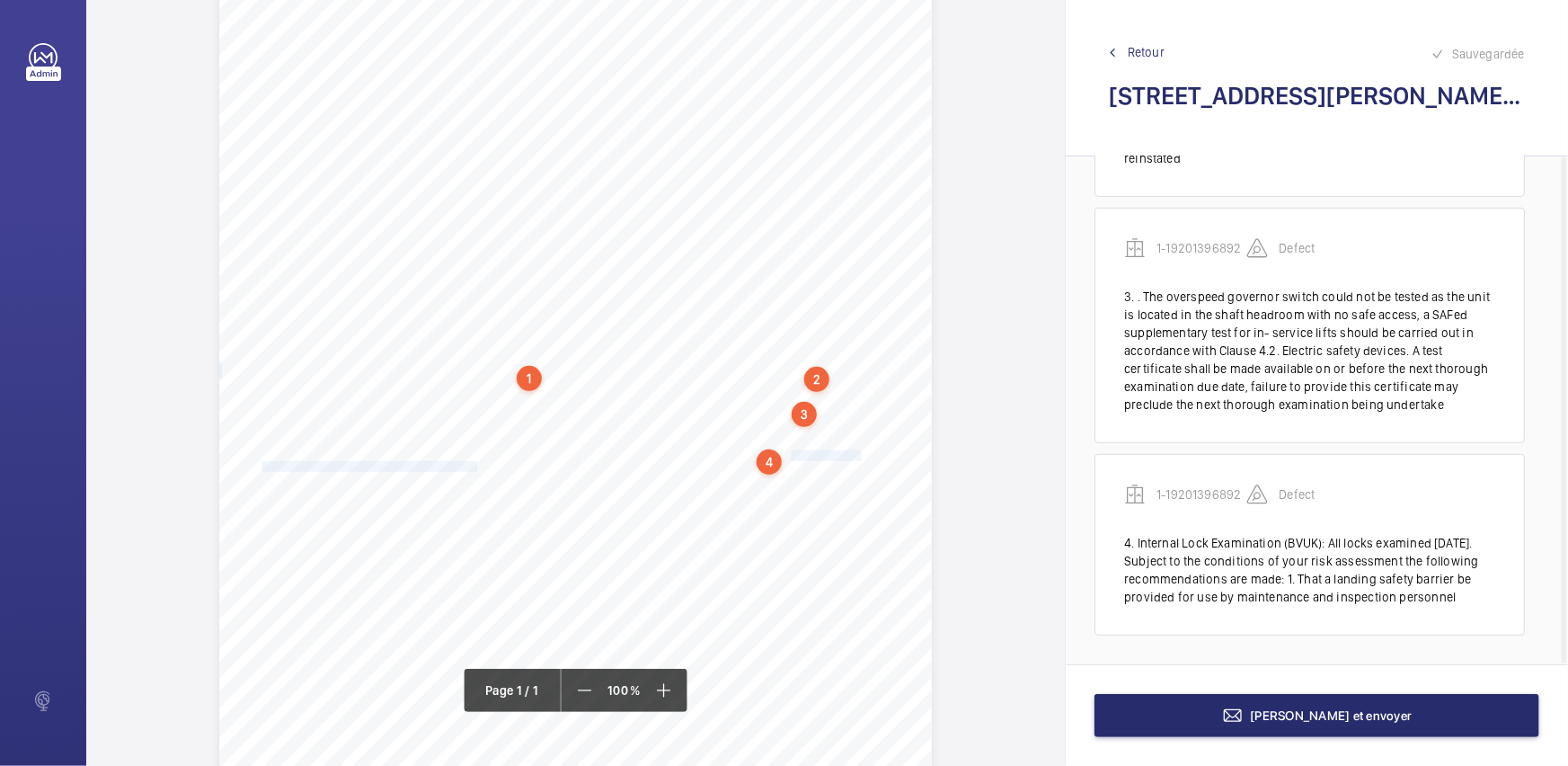
drag, startPoint x: 789, startPoint y: 454, endPoint x: 475, endPoint y: 467, distance: 314.3
click at [475, 467] on div "Report Id 17229580_1-8QDQ7BT_1-19201396897_1-9R37QG7 REPORT OF THOROUGH EXAMINA…" at bounding box center [575, 335] width 713 height 1008
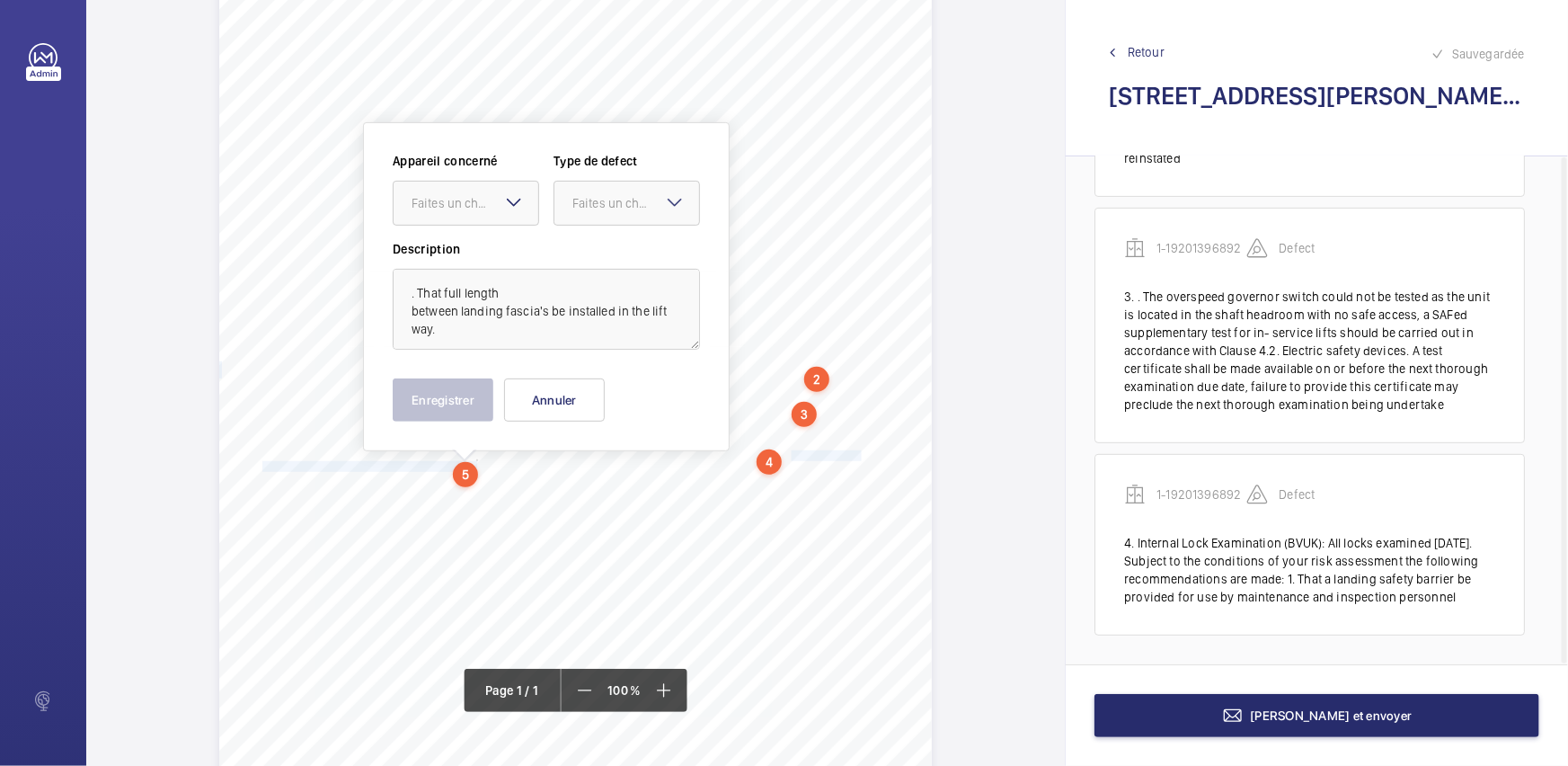
scroll to position [209, 0]
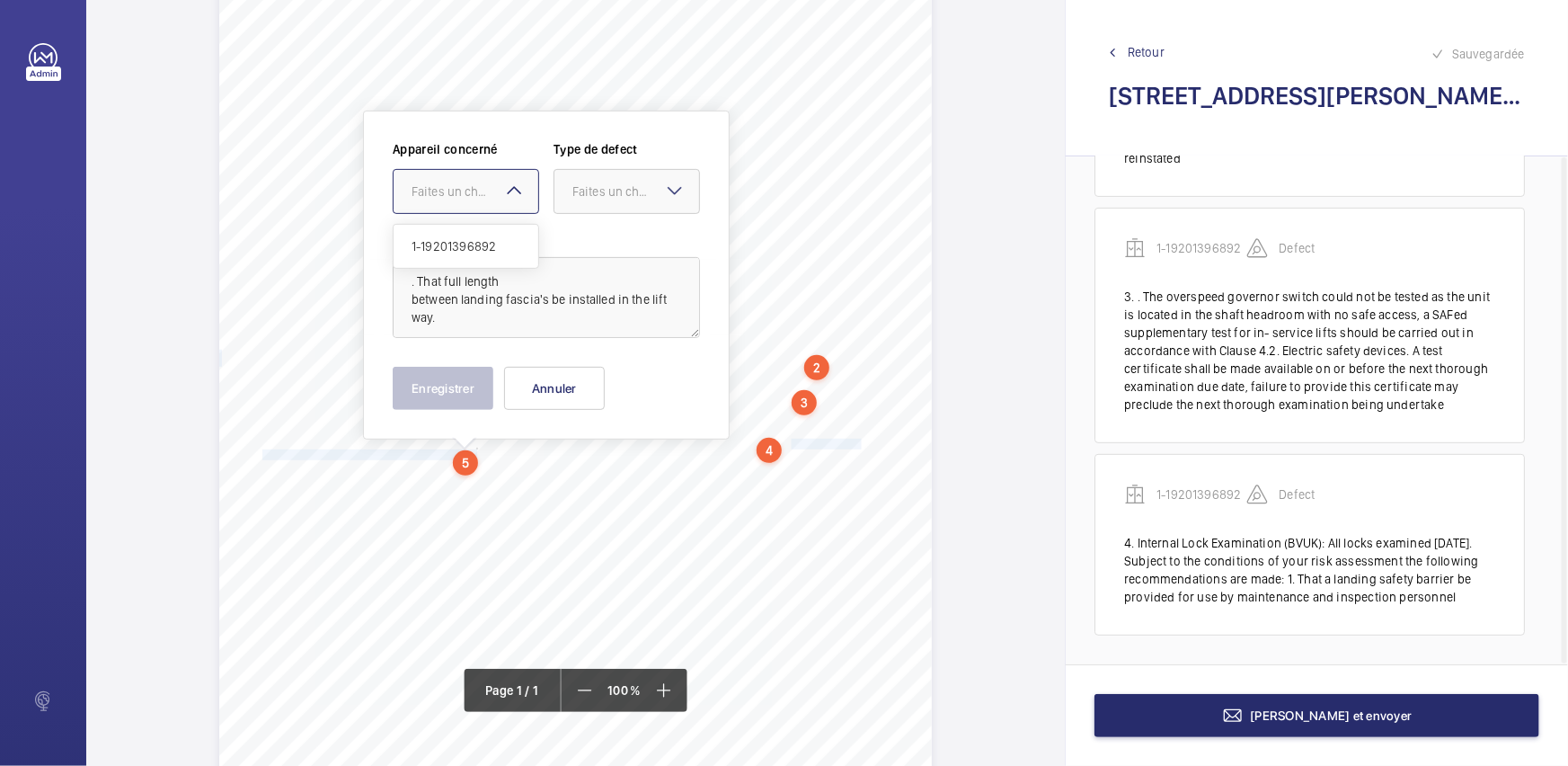
click at [486, 202] on div at bounding box center [465, 191] width 144 height 43
click at [494, 244] on span "1-19201396892" at bounding box center [465, 247] width 109 height 18
click at [621, 207] on div at bounding box center [626, 191] width 144 height 43
click at [625, 246] on span "Standard" at bounding box center [626, 247] width 109 height 18
click at [439, 387] on button "Enregistrer" at bounding box center [443, 388] width 100 height 43
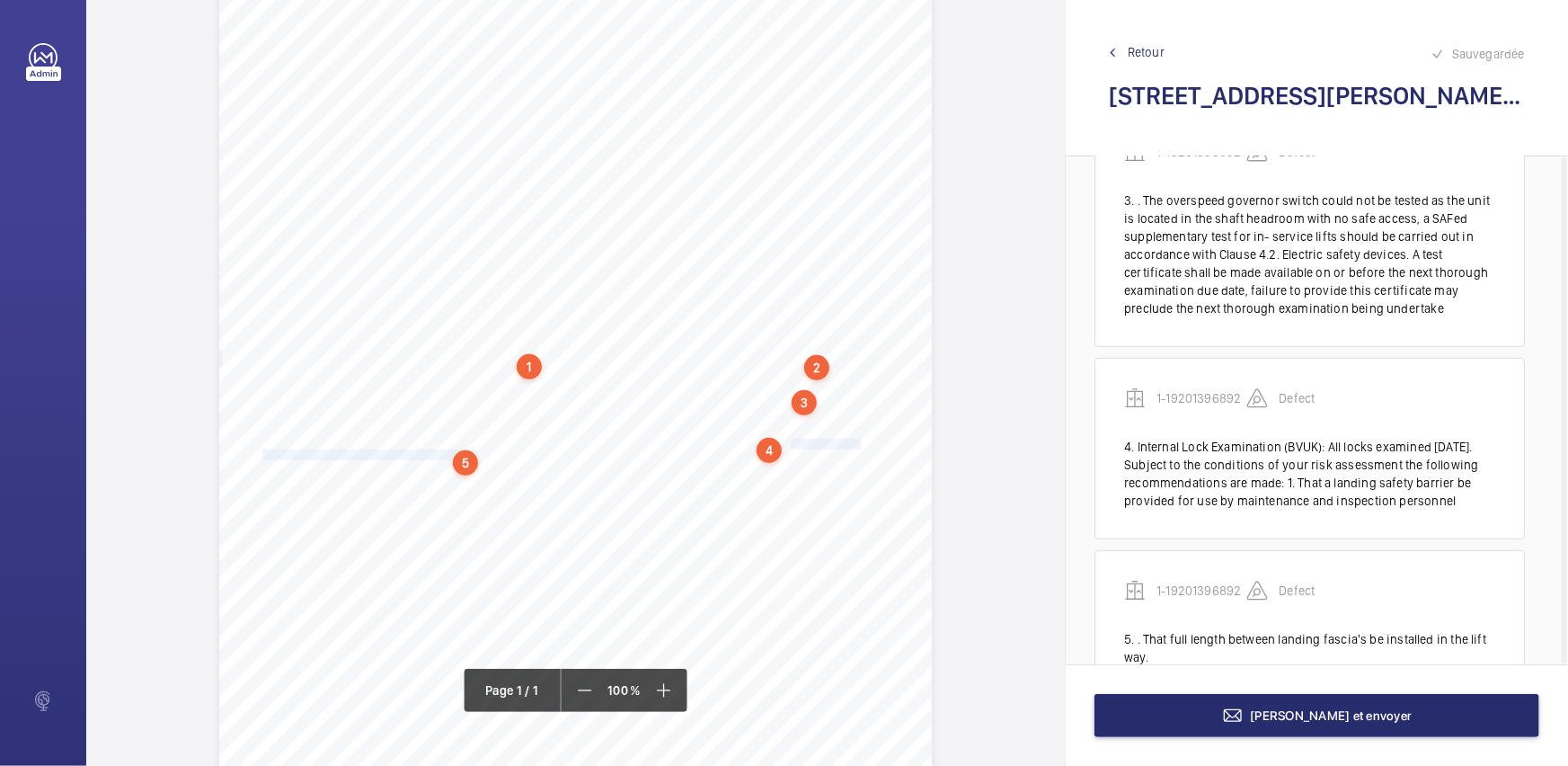
scroll to position [445, 0]
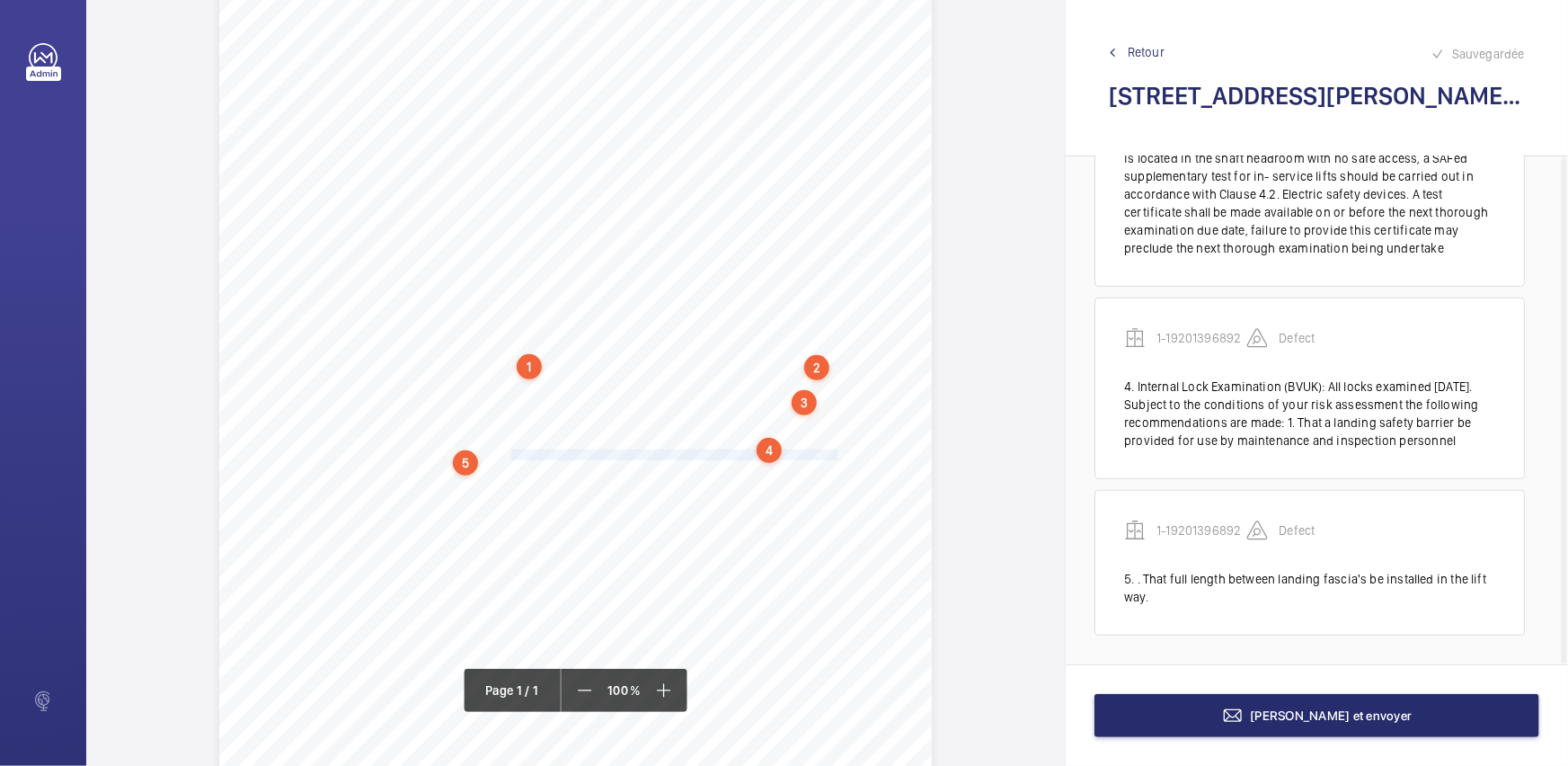
drag, startPoint x: 509, startPoint y: 451, endPoint x: 834, endPoint y: 451, distance: 325.0
click at [834, 451] on span "between landing fascia's be installed in the lift way. Note: 1. Overtravel dist…" at bounding box center [566, 455] width 608 height 10
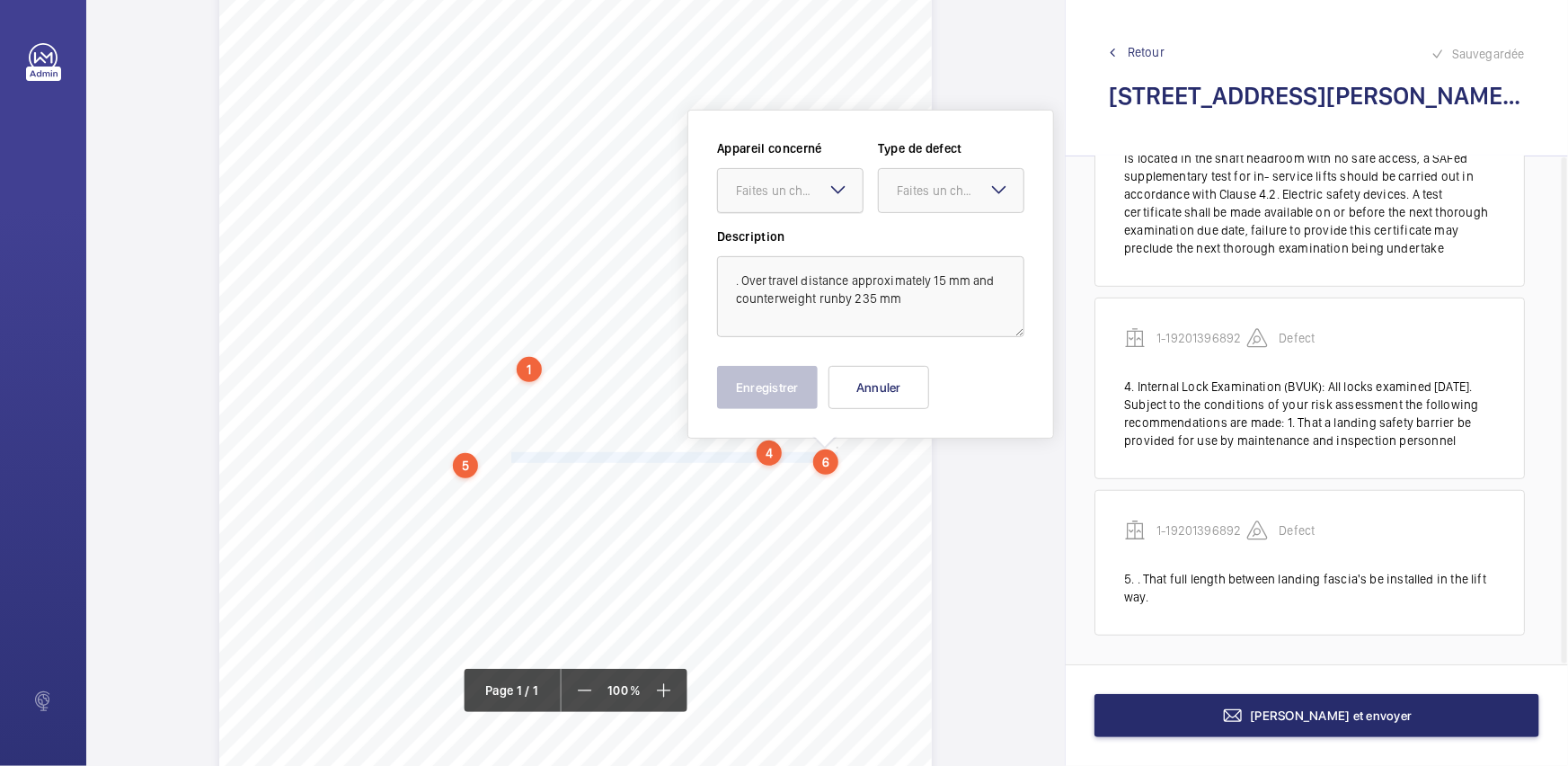
drag, startPoint x: 797, startPoint y: 175, endPoint x: 809, endPoint y: 203, distance: 30.5
click at [799, 183] on div "Faites un choix" at bounding box center [789, 191] width 144 height 18
click at [821, 250] on span "1-19201396892" at bounding box center [789, 246] width 109 height 18
drag, startPoint x: 961, startPoint y: 180, endPoint x: 955, endPoint y: 215, distance: 35.5
click at [961, 182] on div "Faites un choix" at bounding box center [951, 191] width 144 height 18
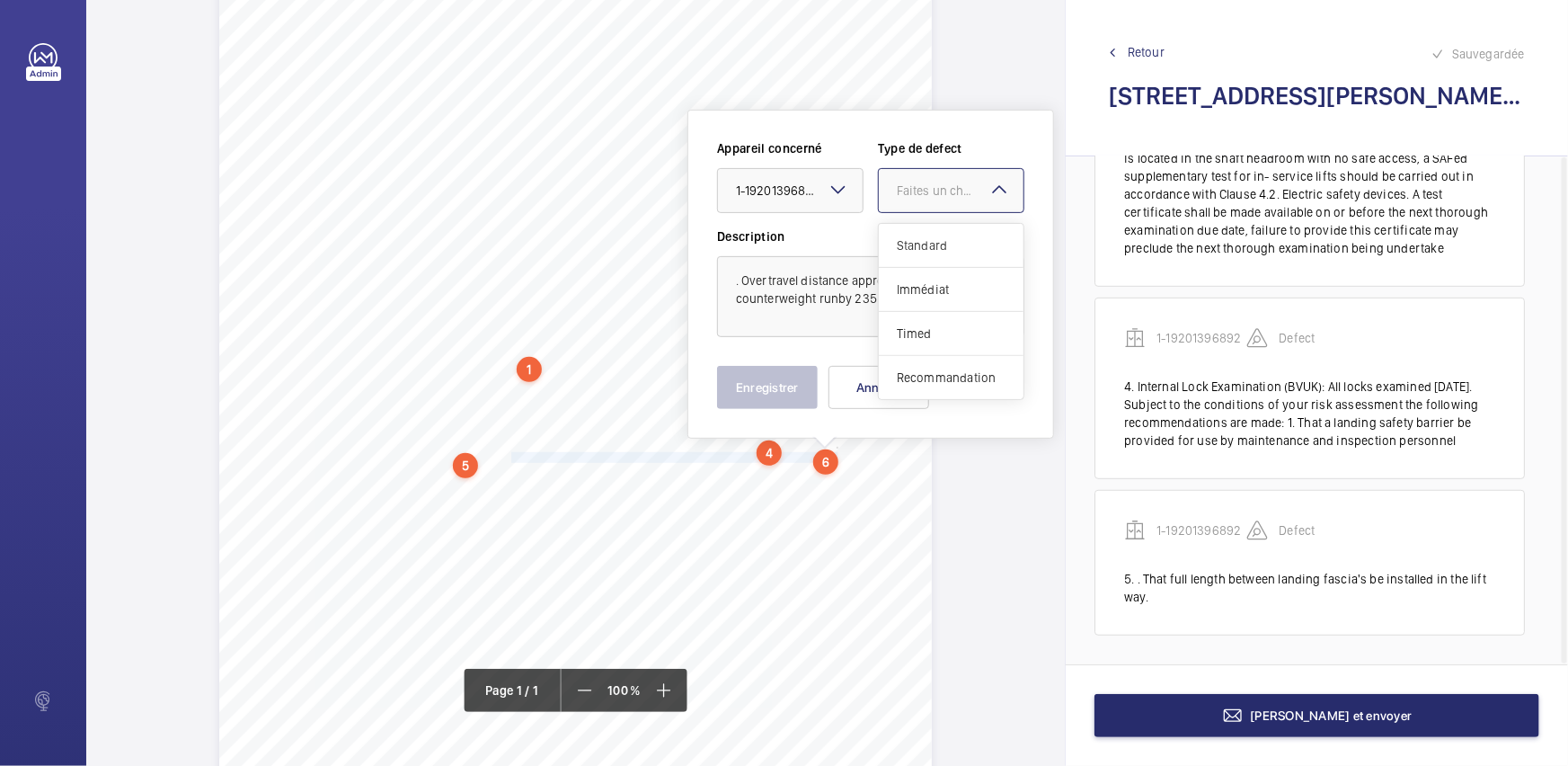
click at [952, 223] on ng-dropdown-panel "Standard Immédiat Timed Recommandation" at bounding box center [951, 311] width 146 height 177
click at [961, 255] on div "Standard" at bounding box center [951, 246] width 144 height 44
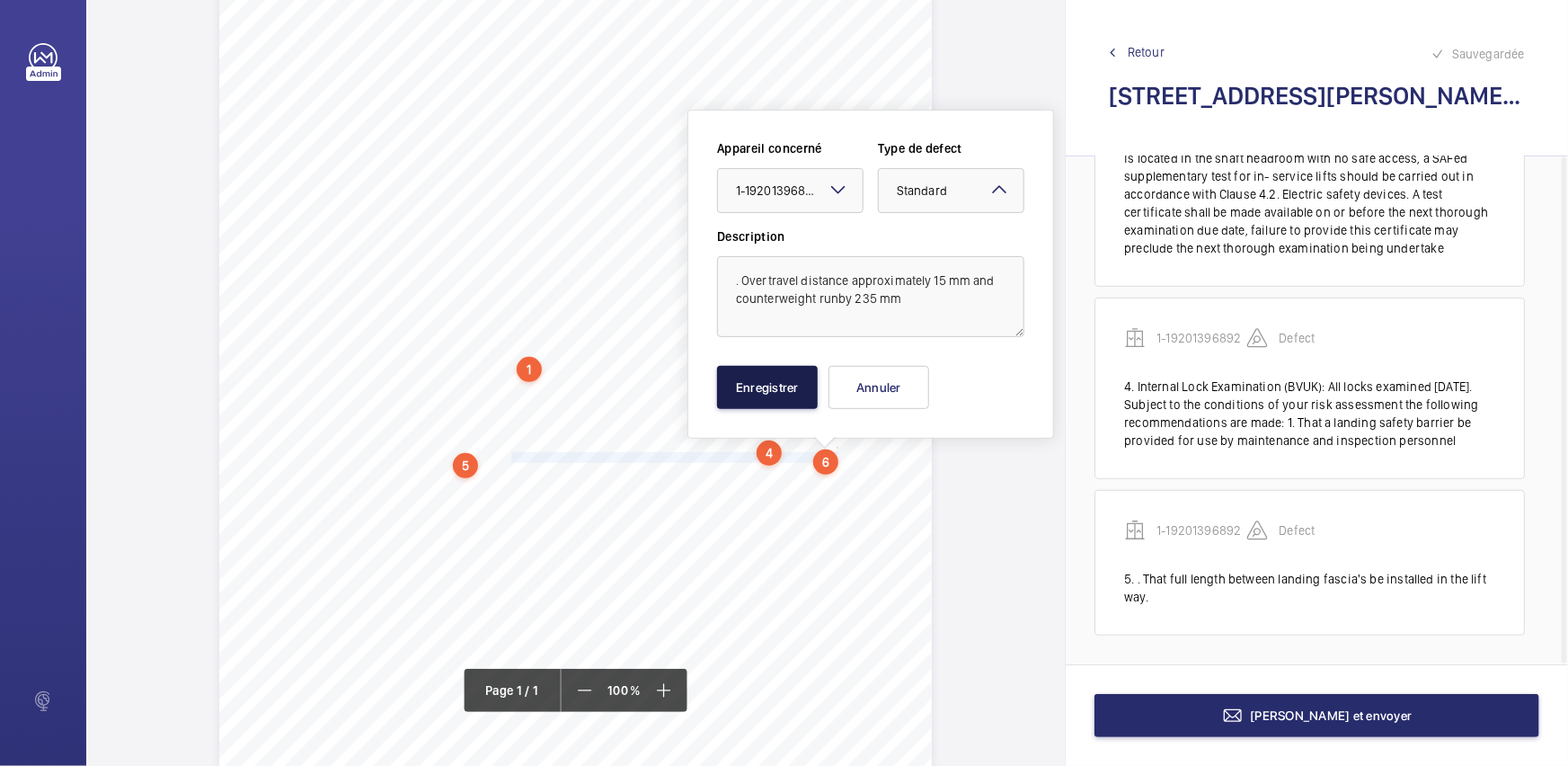
click at [739, 395] on button "Enregistrer" at bounding box center [767, 387] width 100 height 43
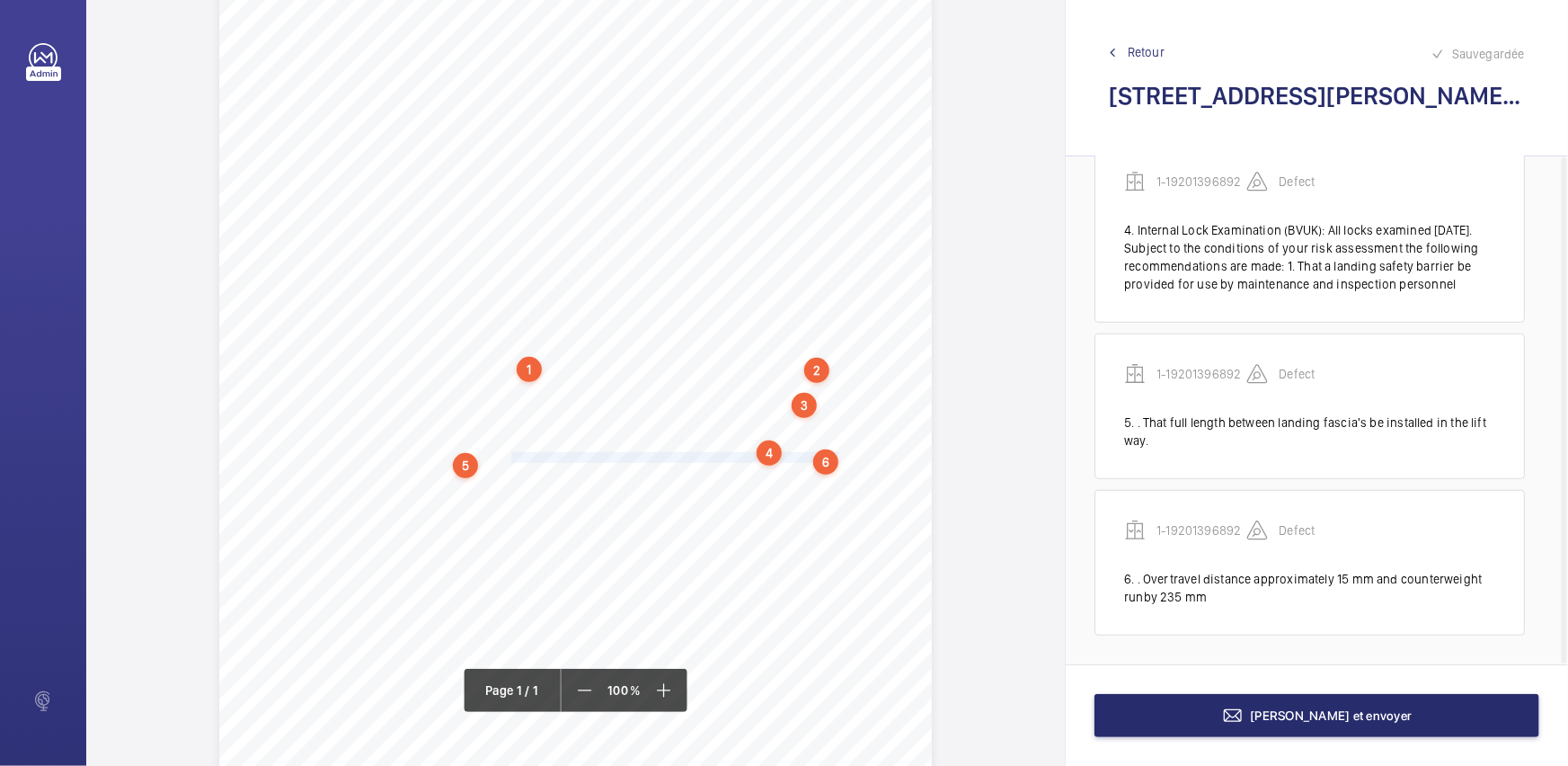
scroll to position [601, 0]
click at [843, 451] on div "Report Id 17229580_1-8QDQ7BT_1-19201396897_1-9R37QG7 REPORT OF THOROUGH EXAMINA…" at bounding box center [575, 326] width 713 height 1008
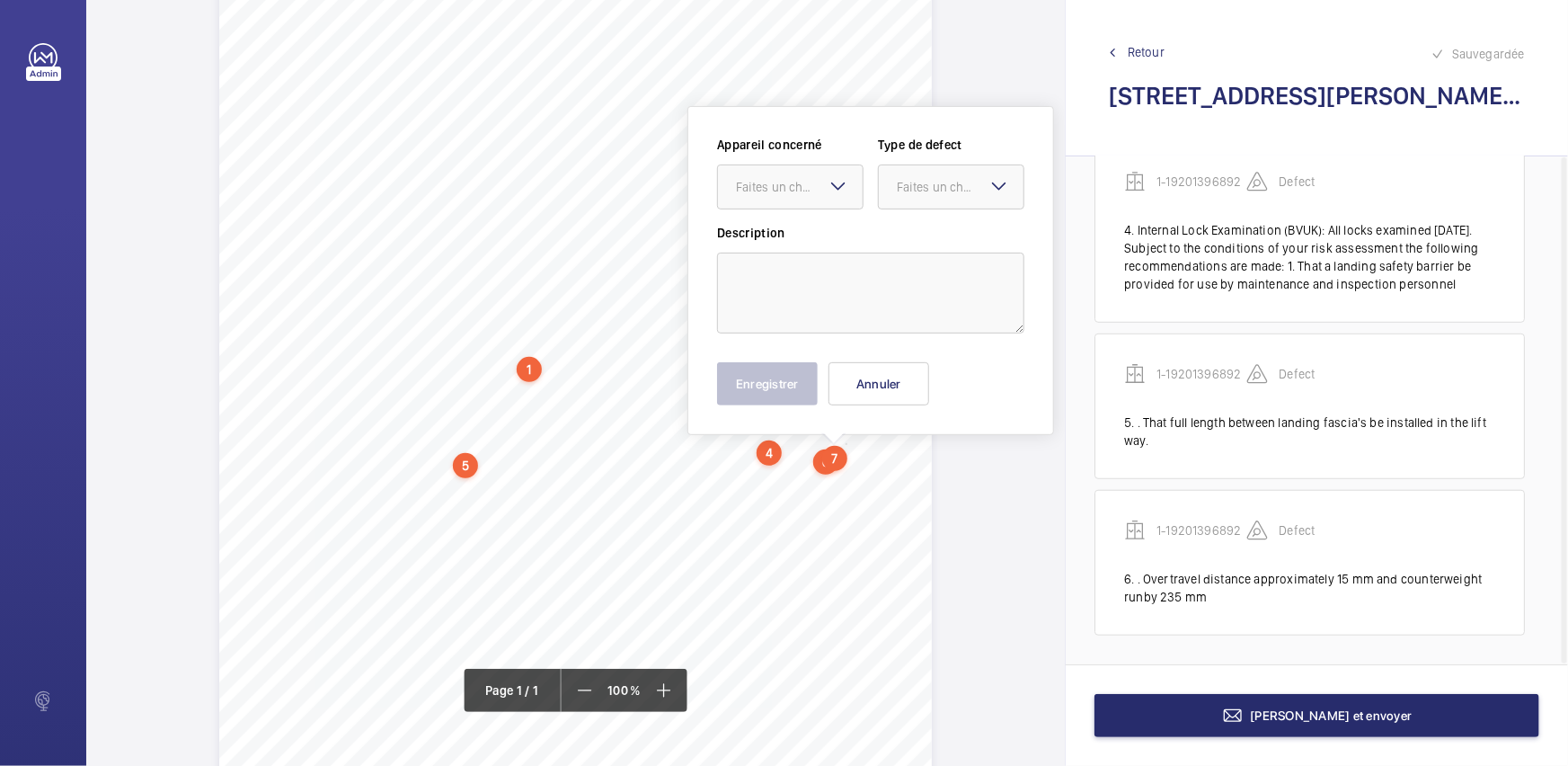
scroll to position [203, 0]
click at [871, 388] on button "Annuler" at bounding box center [878, 387] width 100 height 43
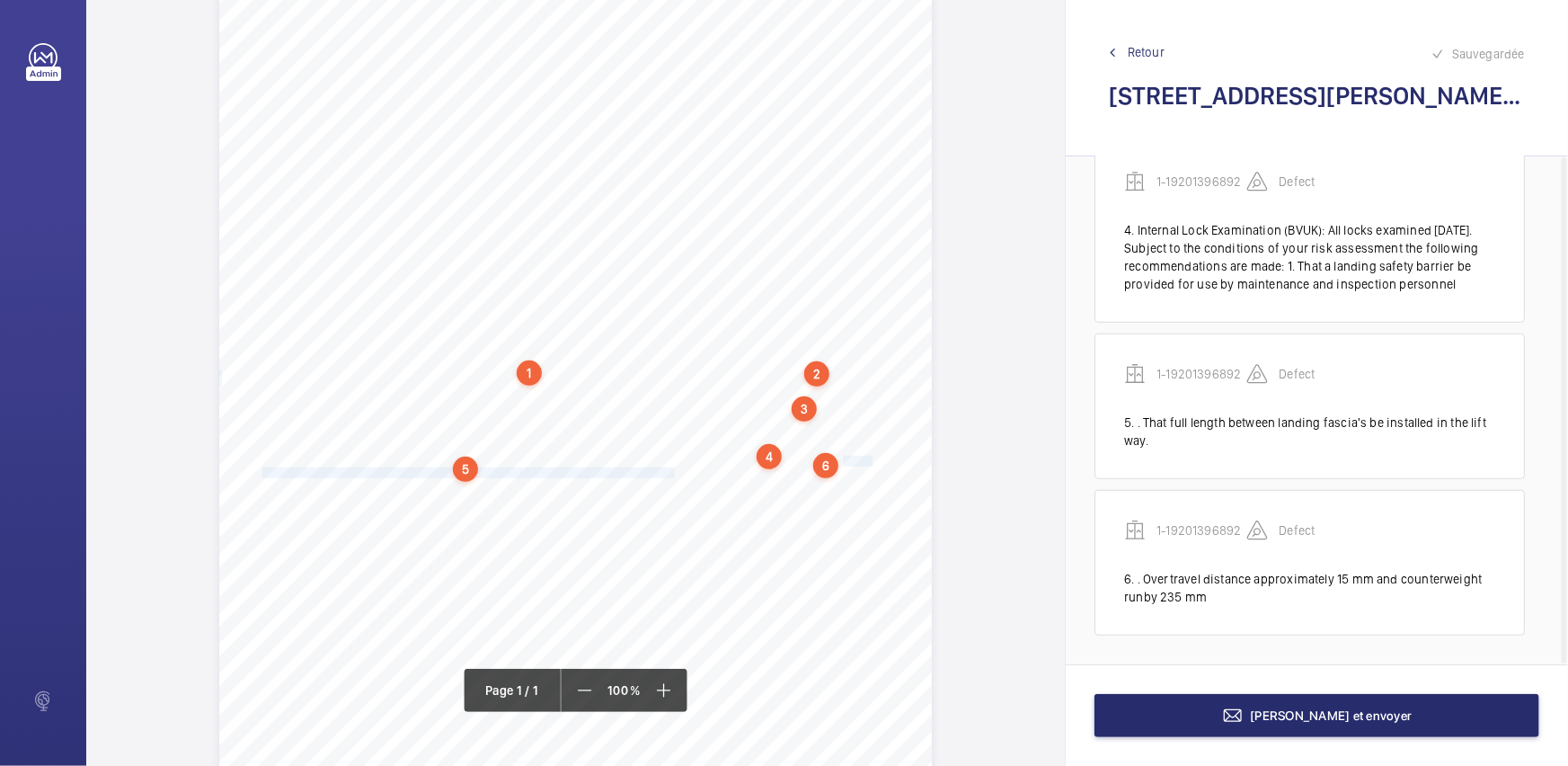
drag, startPoint x: 842, startPoint y: 458, endPoint x: 672, endPoint y: 472, distance: 170.6
click at [672, 472] on div "Report Id 17229580_1-8QDQ7BT_1-19201396897_1-9R37QG7 REPORT OF THOROUGH EXAMINA…" at bounding box center [575, 330] width 713 height 1008
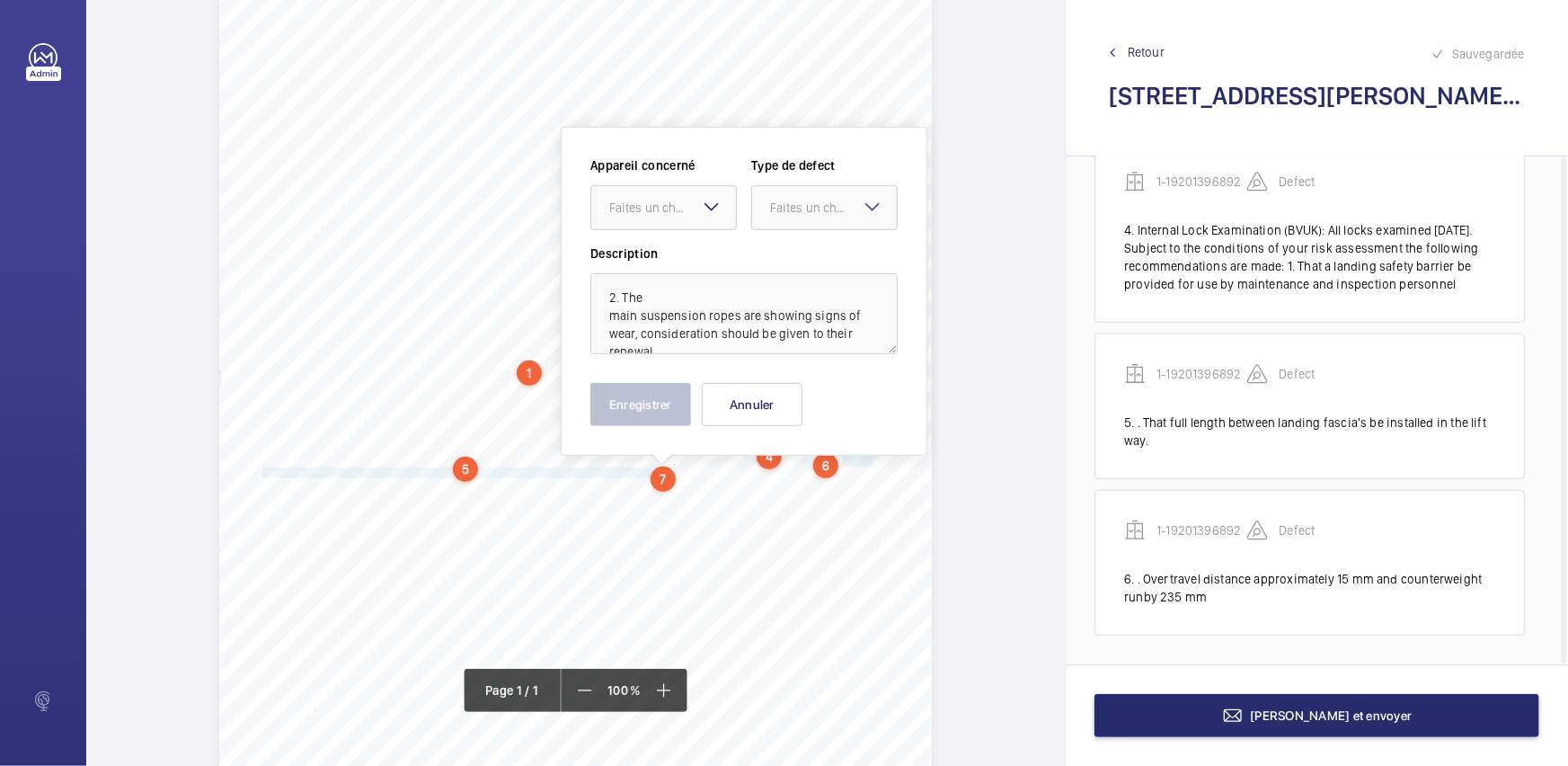
scroll to position [220, 0]
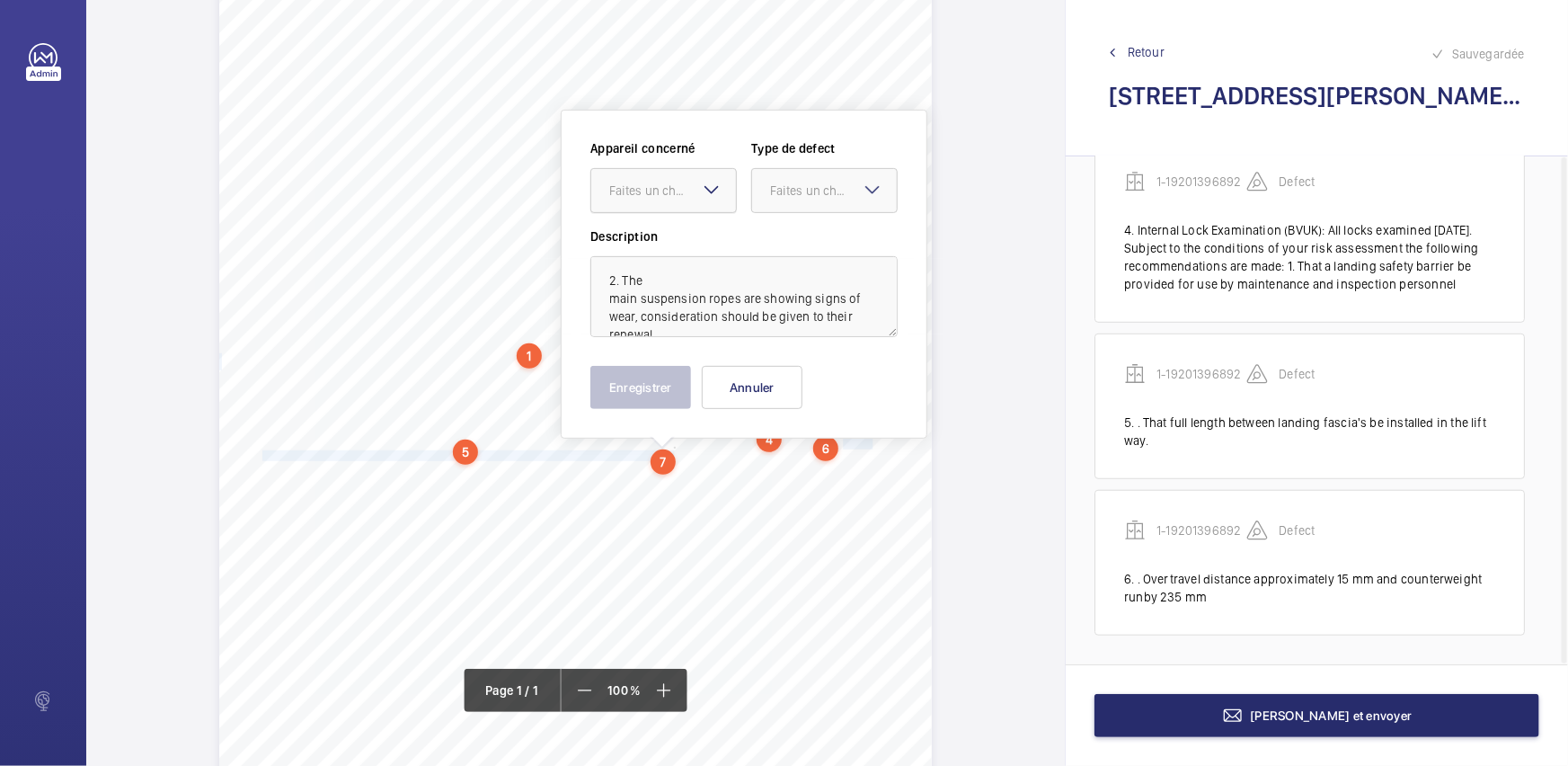
click at [642, 185] on div "Faites un choix" at bounding box center [672, 191] width 127 height 18
click at [665, 256] on div "1-19201396892" at bounding box center [664, 245] width 144 height 43
click at [876, 190] on mat-icon at bounding box center [873, 190] width 22 height 22
click at [824, 247] on span "Standard" at bounding box center [824, 246] width 109 height 18
click at [635, 387] on button "Enregistrer" at bounding box center [641, 387] width 100 height 43
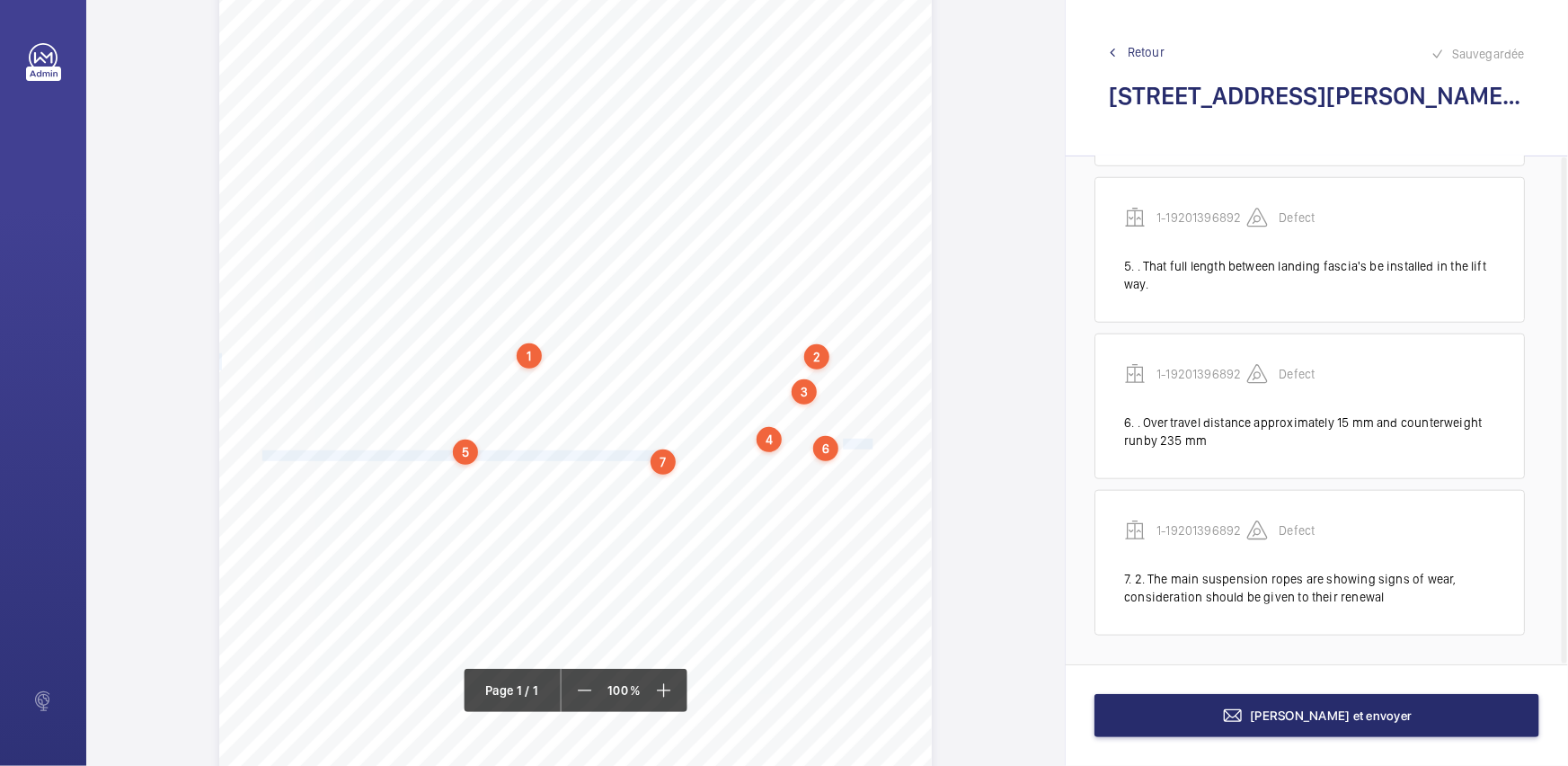
scroll to position [757, 0]
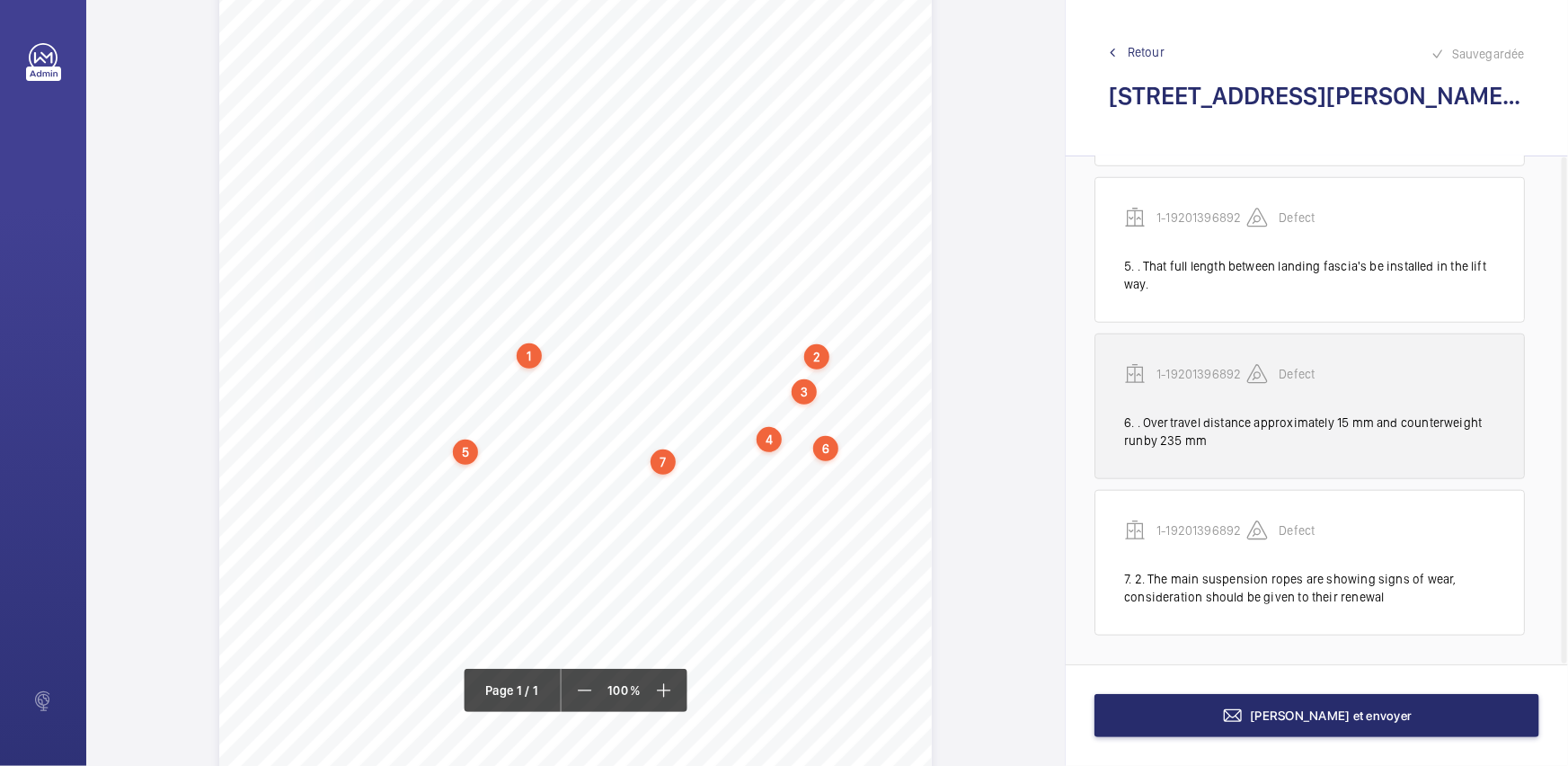
click at [1216, 405] on div "1-19201396892 Defect" at bounding box center [1309, 388] width 371 height 50
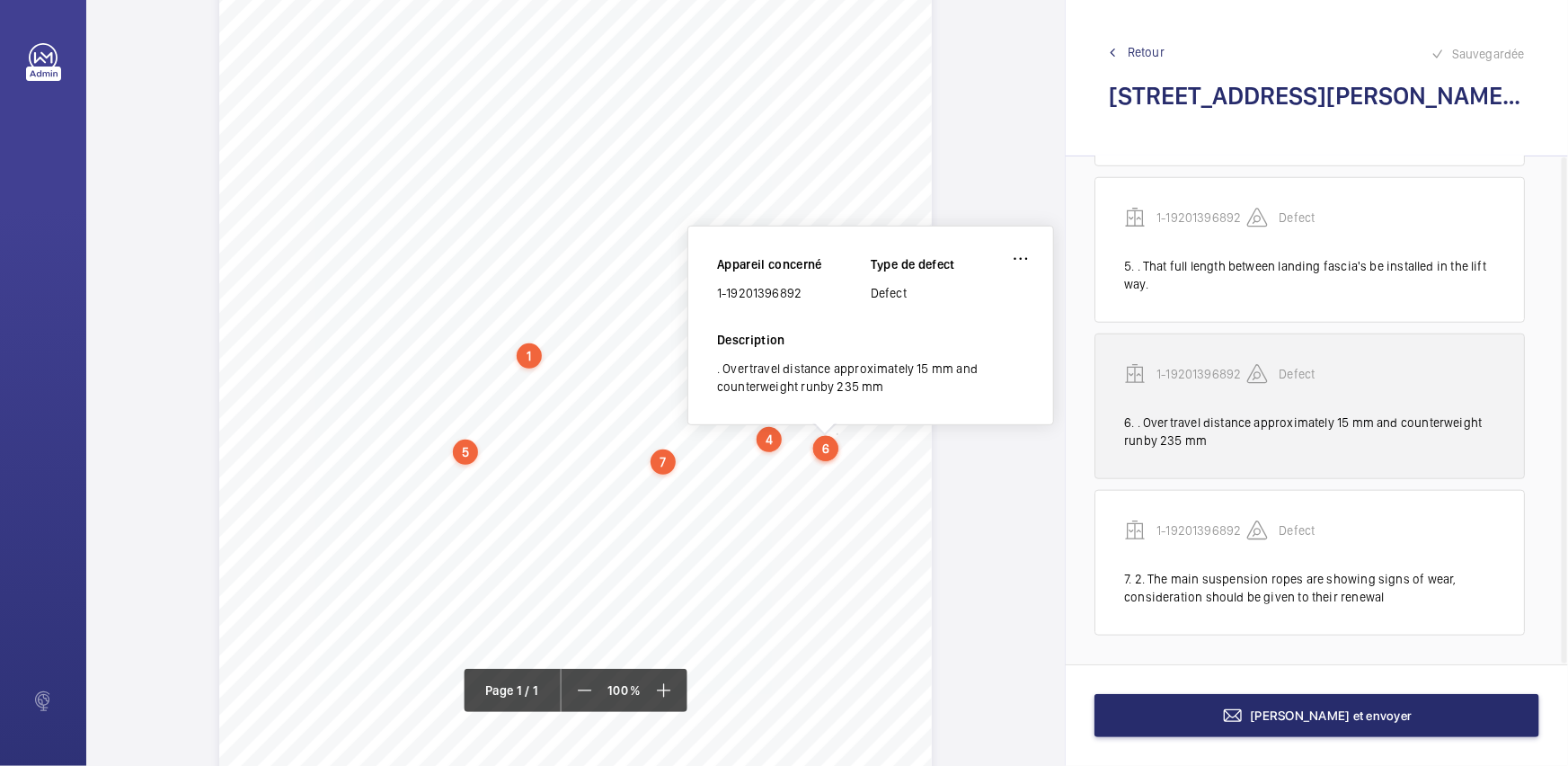
scroll to position [286, 0]
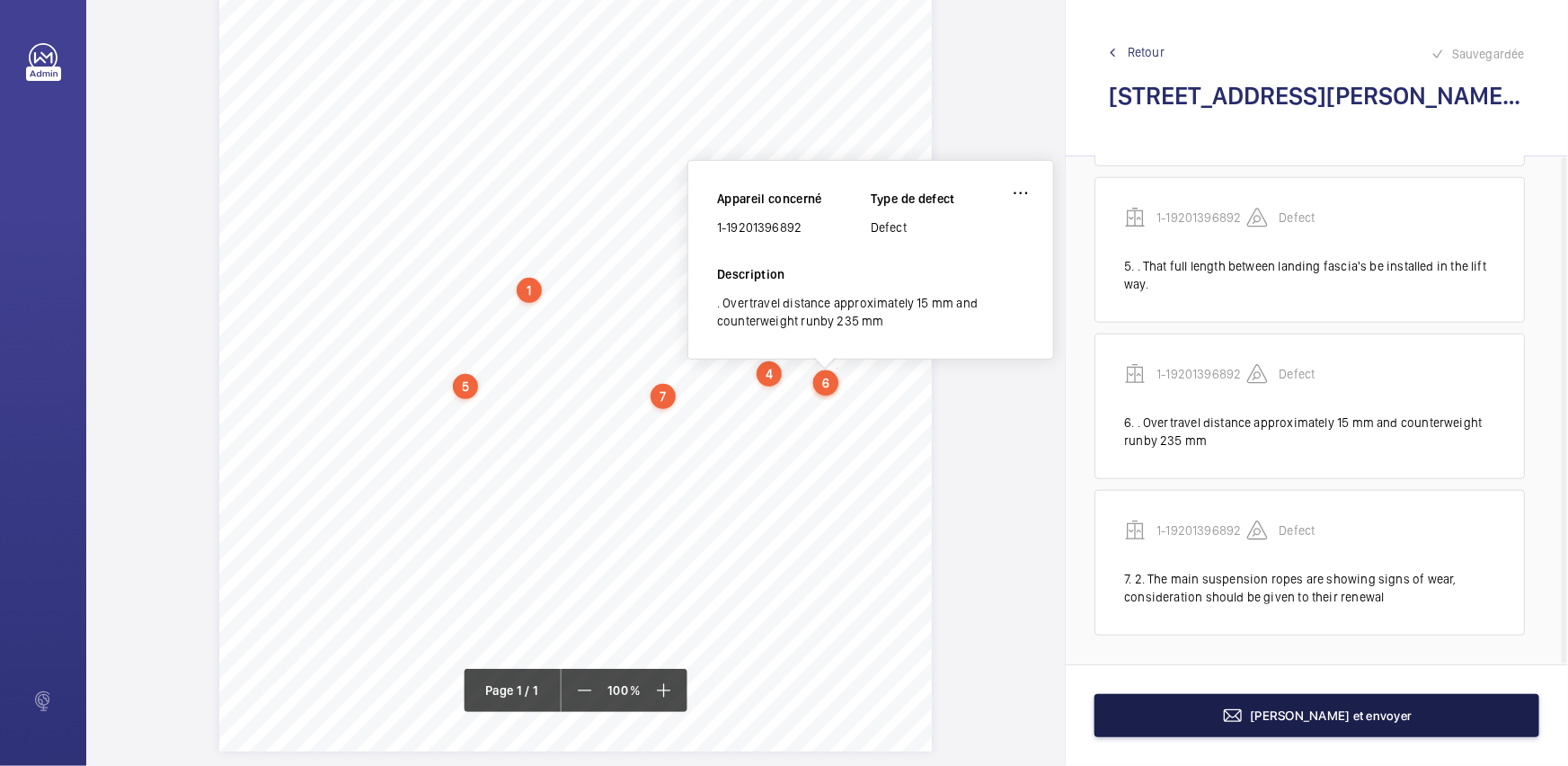
click at [1356, 713] on span "[PERSON_NAME] et envoyer" at bounding box center [1331, 716] width 162 height 15
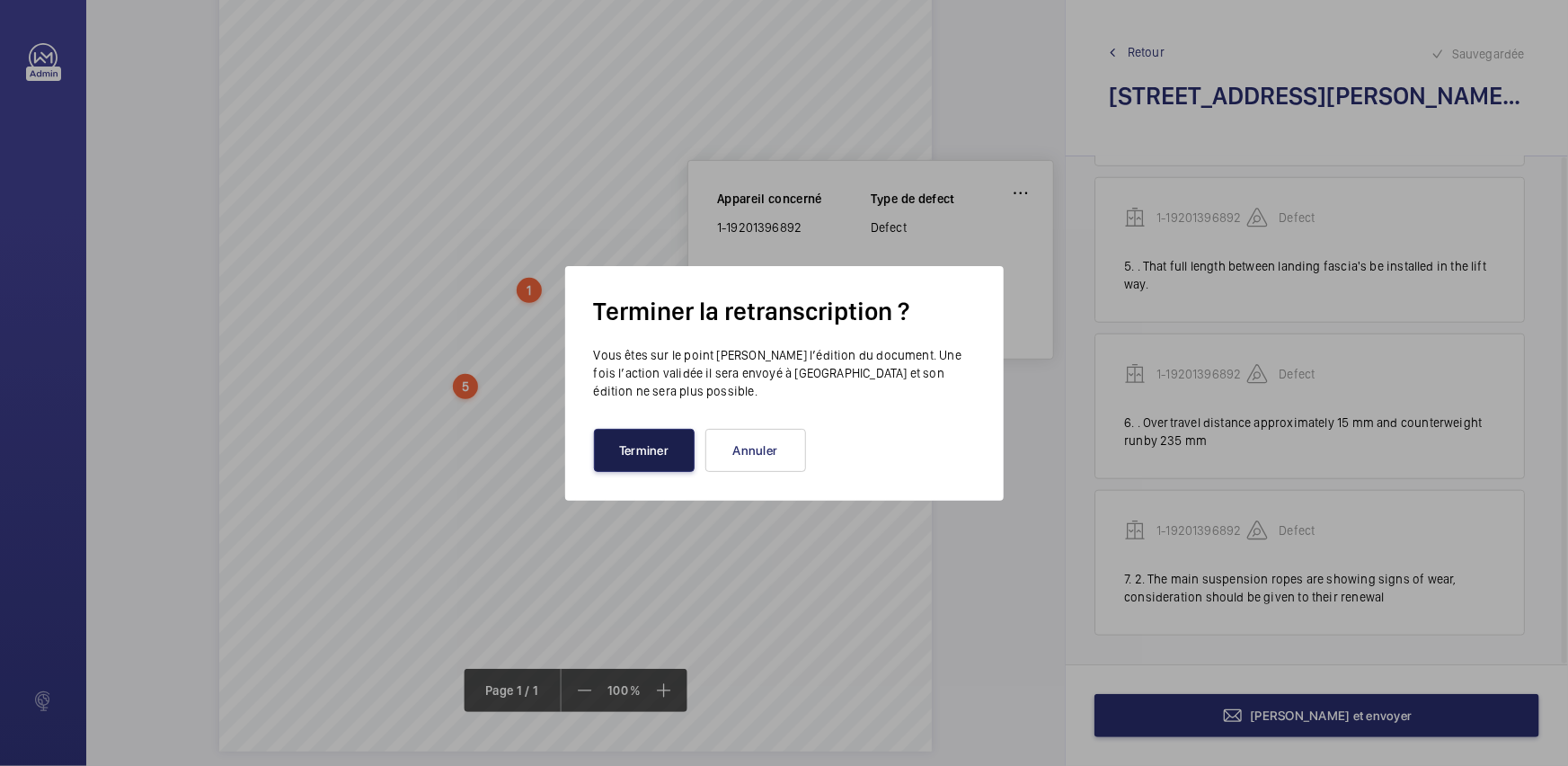
click at [649, 452] on button "Terminer" at bounding box center [644, 449] width 100 height 43
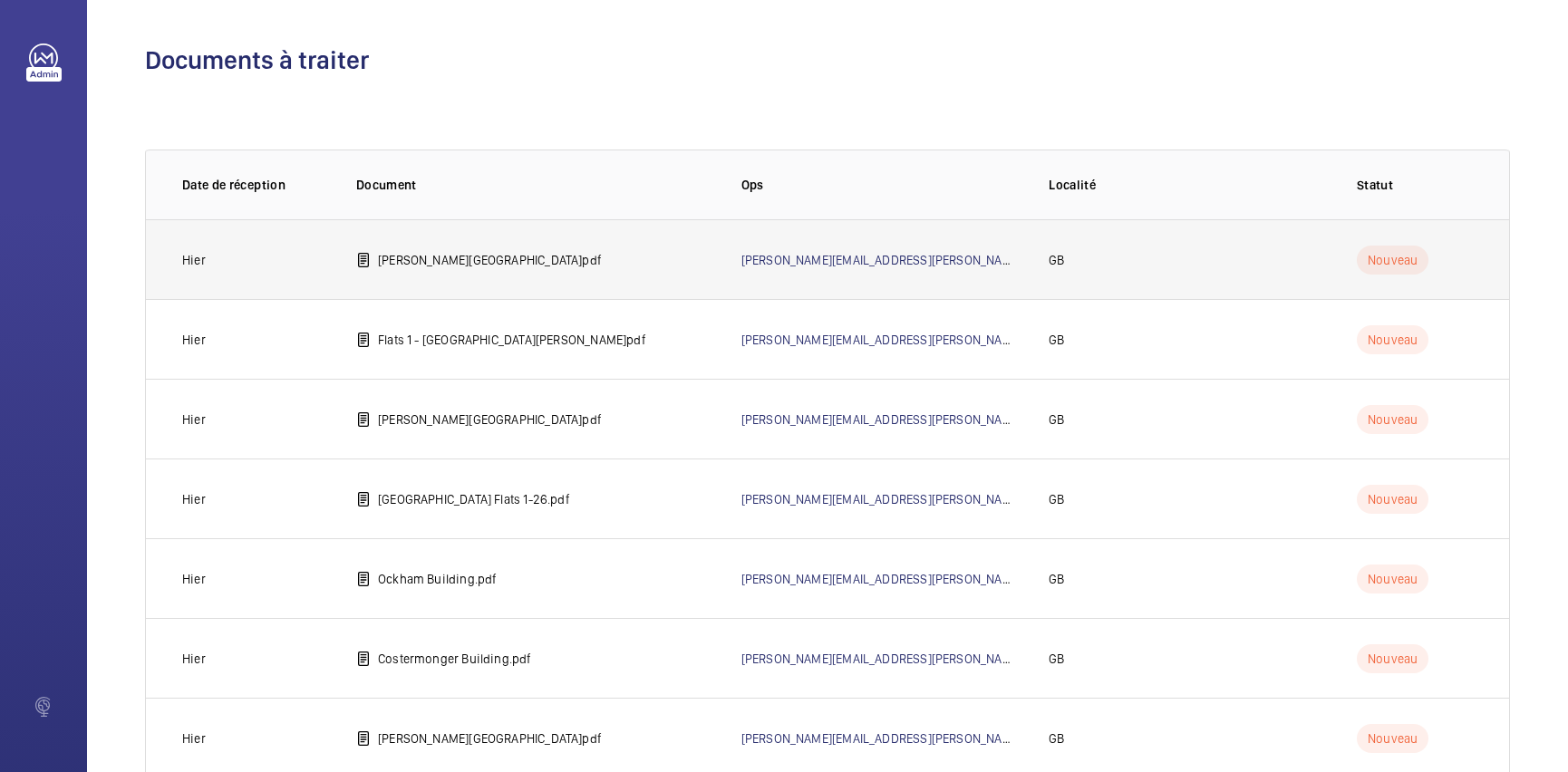
click at [539, 260] on td "[PERSON_NAME][GEOGRAPHIC_DATA]pdf" at bounding box center [519, 259] width 385 height 80
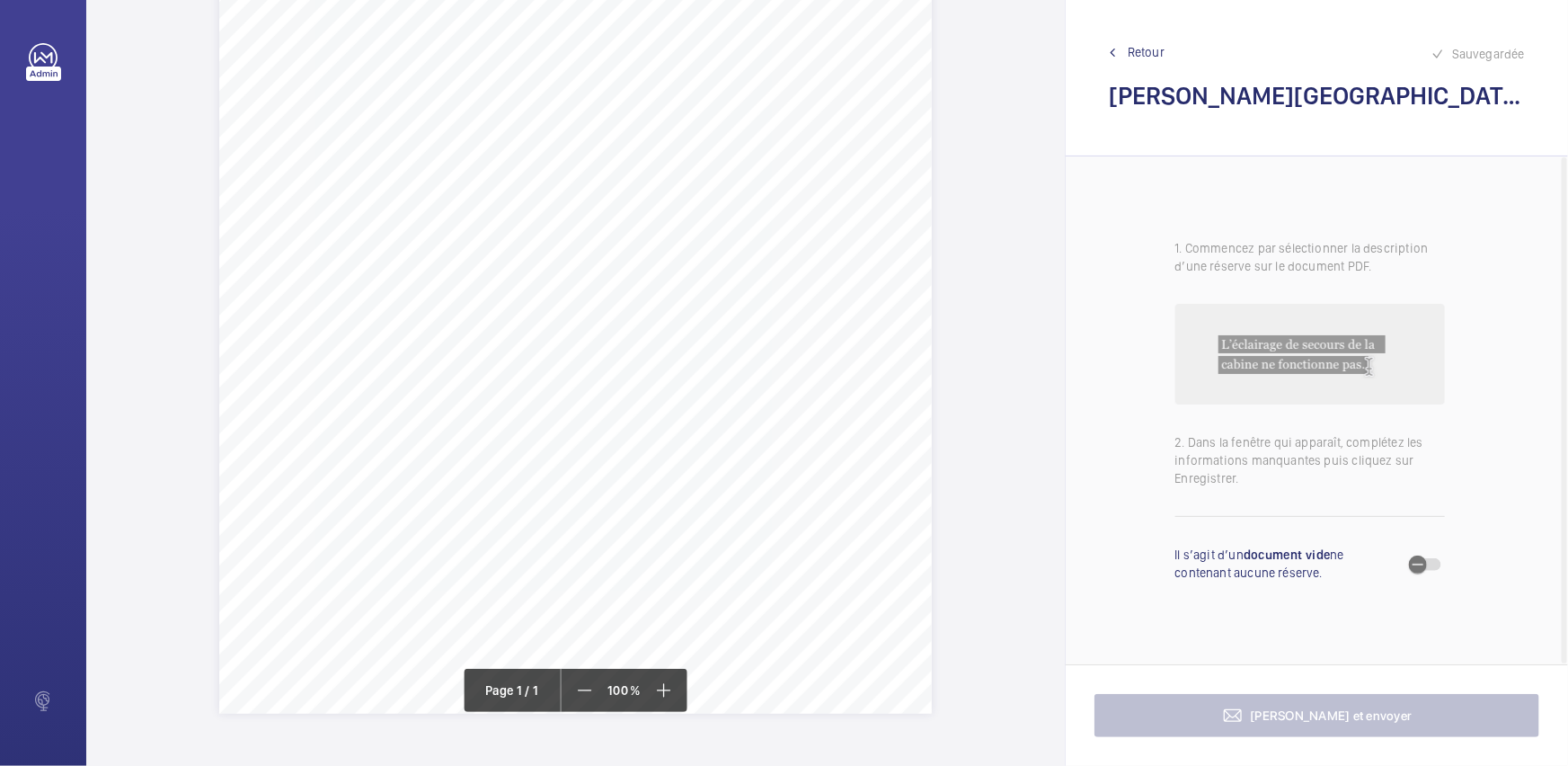
scroll to position [326, 0]
drag, startPoint x: 272, startPoint y: 243, endPoint x: 541, endPoint y: 248, distance: 269.0
click at [541, 248] on span "1. The inoperative emergency lift car lighting should be reinstated. 2. The ove…" at bounding box center [574, 247] width 625 height 10
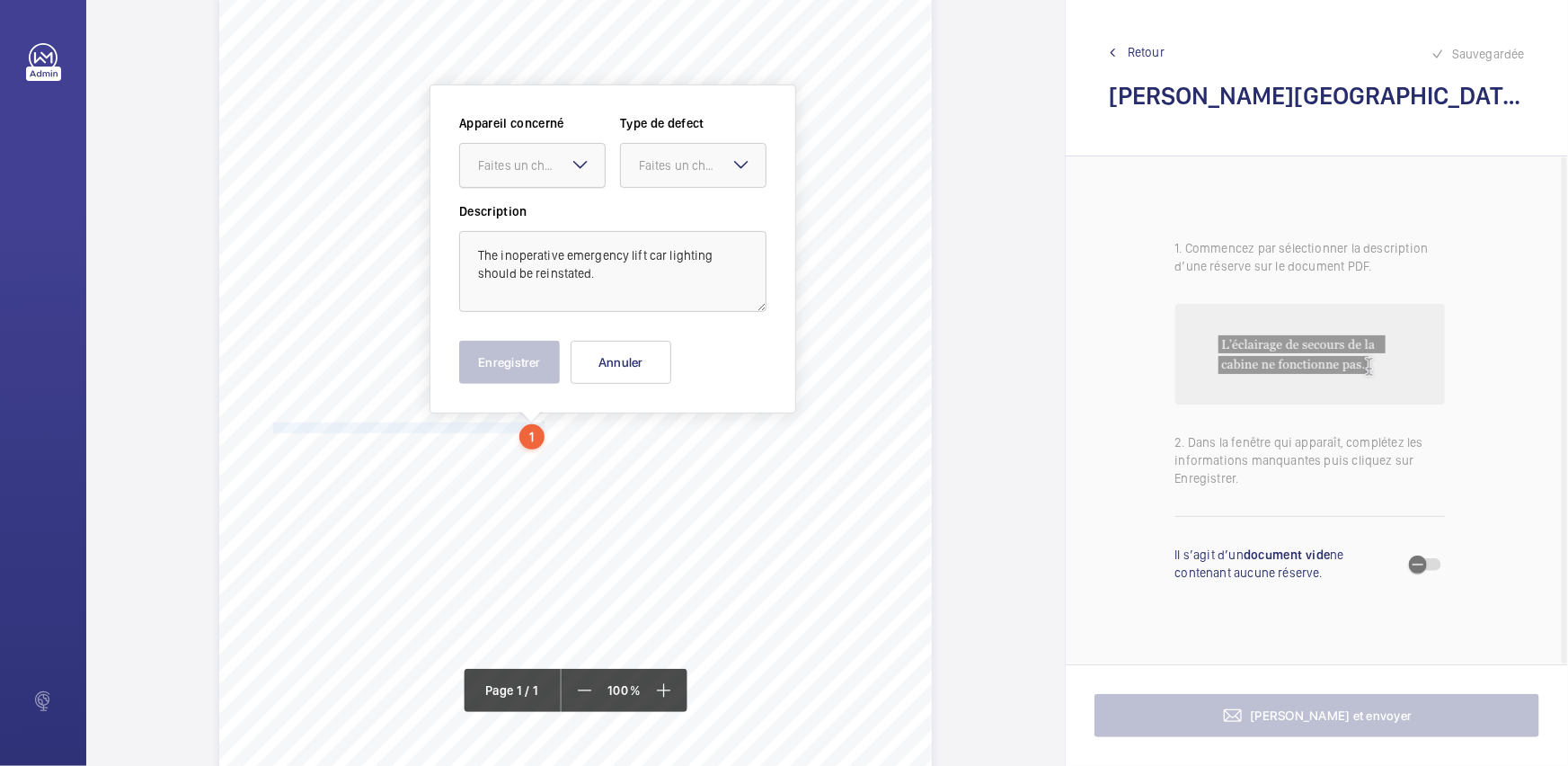
scroll to position [120, 0]
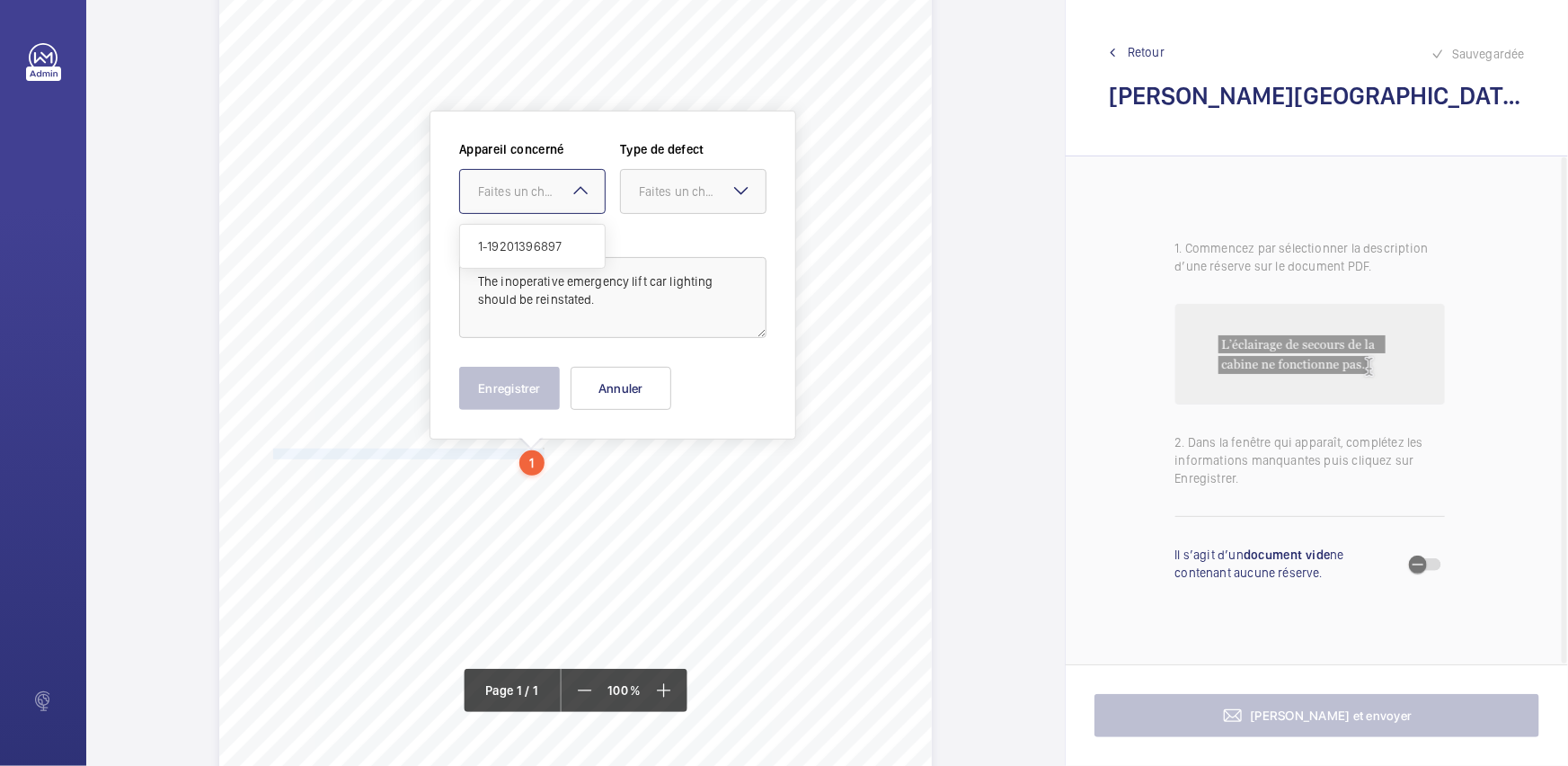
click at [545, 196] on div "Faites un choix" at bounding box center [541, 192] width 127 height 18
click at [558, 256] on div "1-19201396897" at bounding box center [532, 246] width 144 height 43
click at [724, 199] on div "Faites un choix" at bounding box center [702, 192] width 127 height 18
click at [711, 256] on div "Standard" at bounding box center [693, 247] width 144 height 44
click at [522, 385] on button "Enregistrer" at bounding box center [509, 388] width 100 height 43
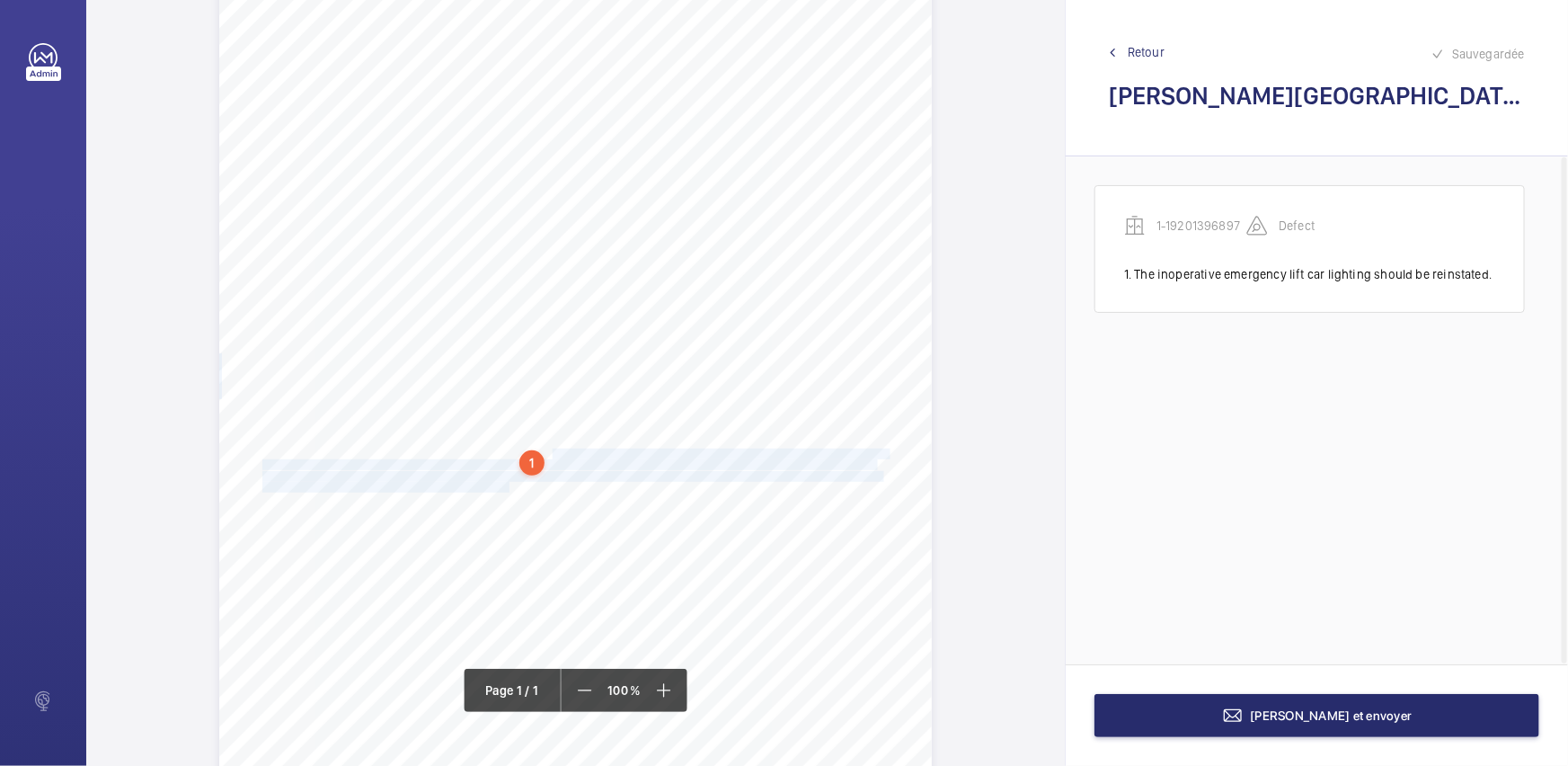
drag, startPoint x: 548, startPoint y: 448, endPoint x: 507, endPoint y: 482, distance: 53.3
click at [507, 482] on div "Report Id 17229580_1-8QDQ7BT_1-19201396895_1-9R37QFO REPORT OF THOROUGH EXAMINA…" at bounding box center [575, 414] width 713 height 1008
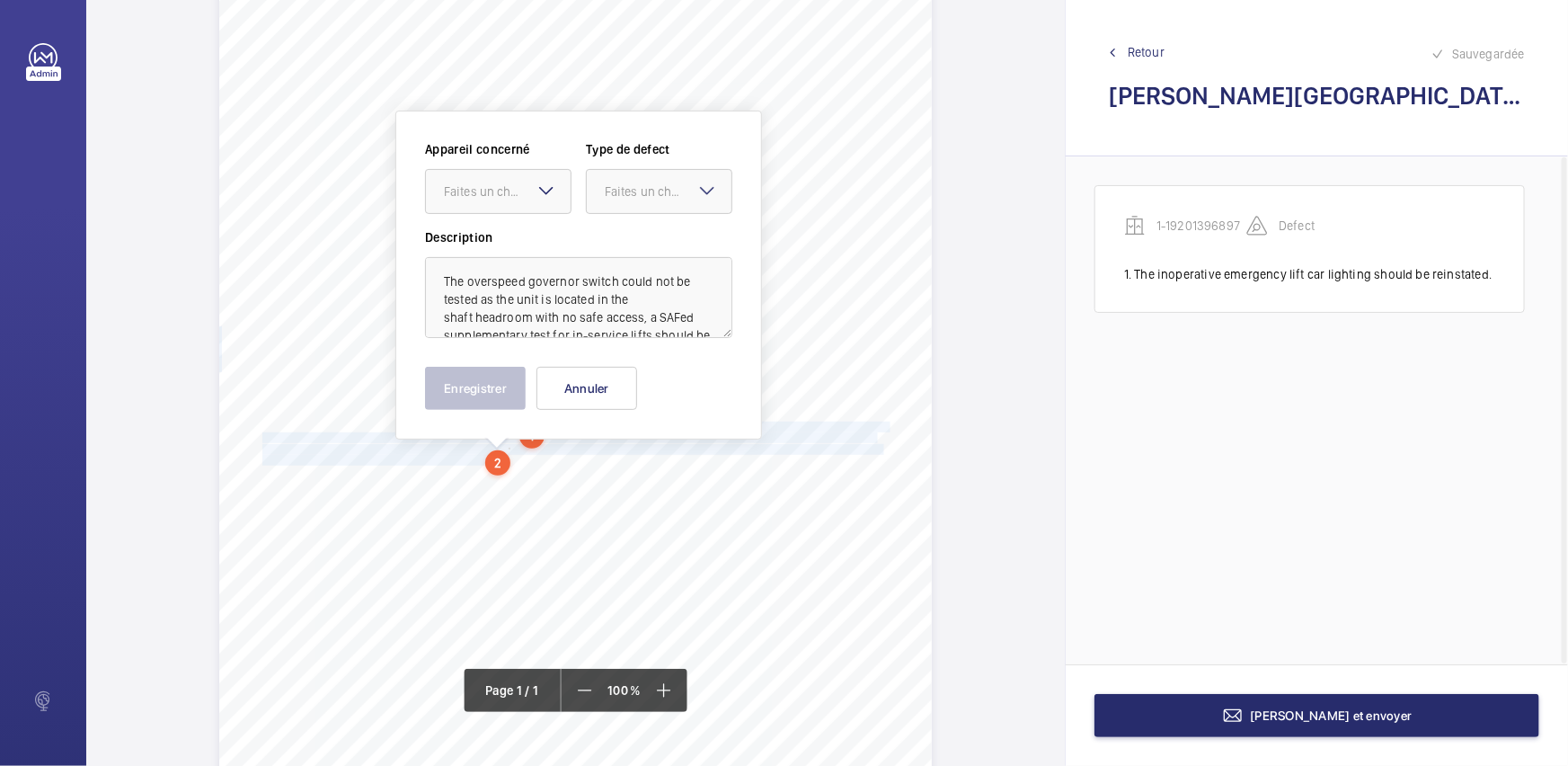
drag, startPoint x: 503, startPoint y: 182, endPoint x: 523, endPoint y: 218, distance: 41.2
click at [503, 184] on div "Faites un choix" at bounding box center [507, 192] width 127 height 18
click at [527, 242] on span "1-19201396897" at bounding box center [497, 247] width 109 height 18
click at [656, 205] on div at bounding box center [659, 191] width 144 height 43
click at [635, 377] on span "Recommandation" at bounding box center [658, 379] width 109 height 18
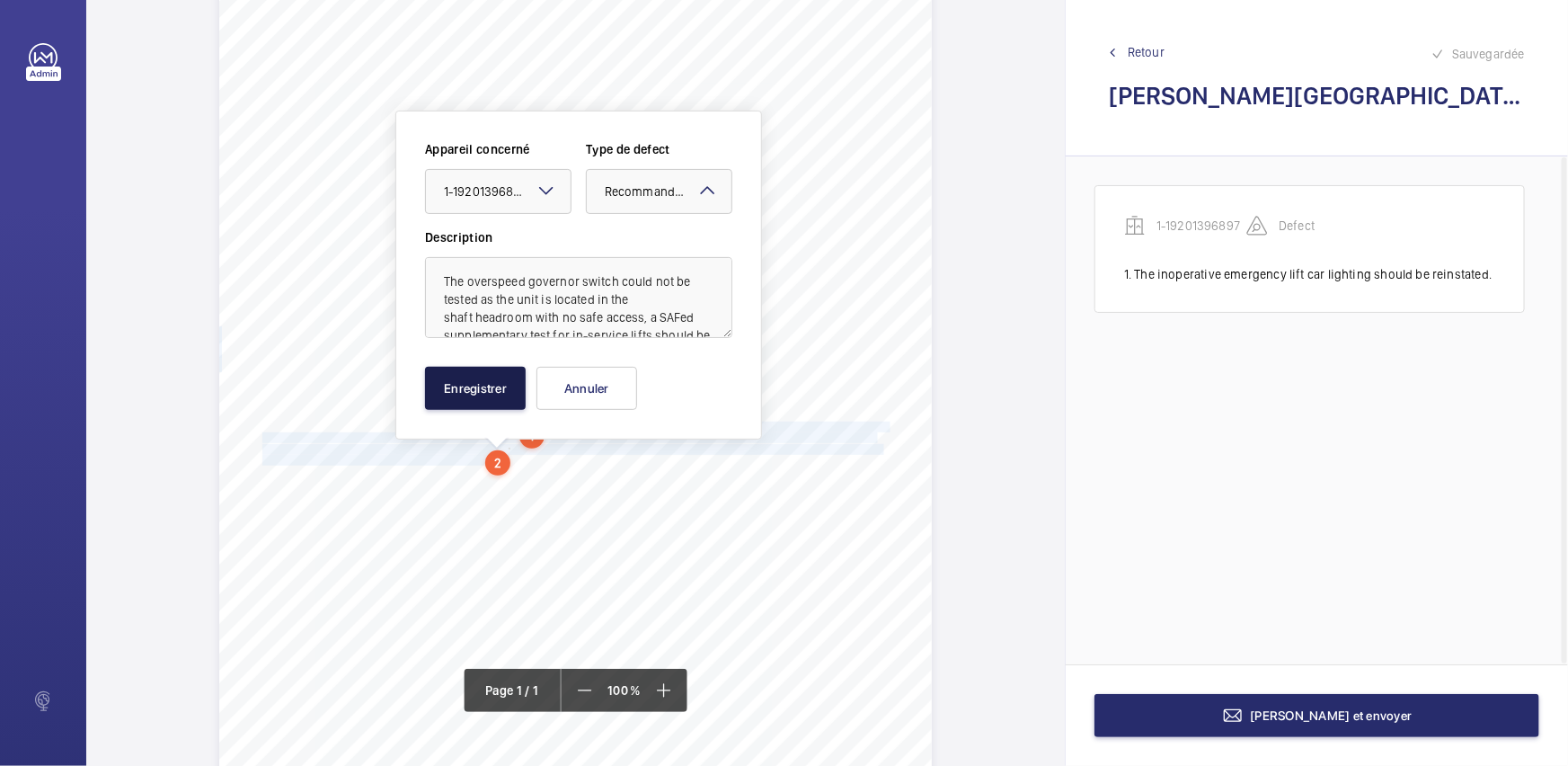
drag, startPoint x: 495, startPoint y: 397, endPoint x: 514, endPoint y: 403, distance: 19.9
click at [495, 395] on button "Enregistrer" at bounding box center [476, 388] width 100 height 43
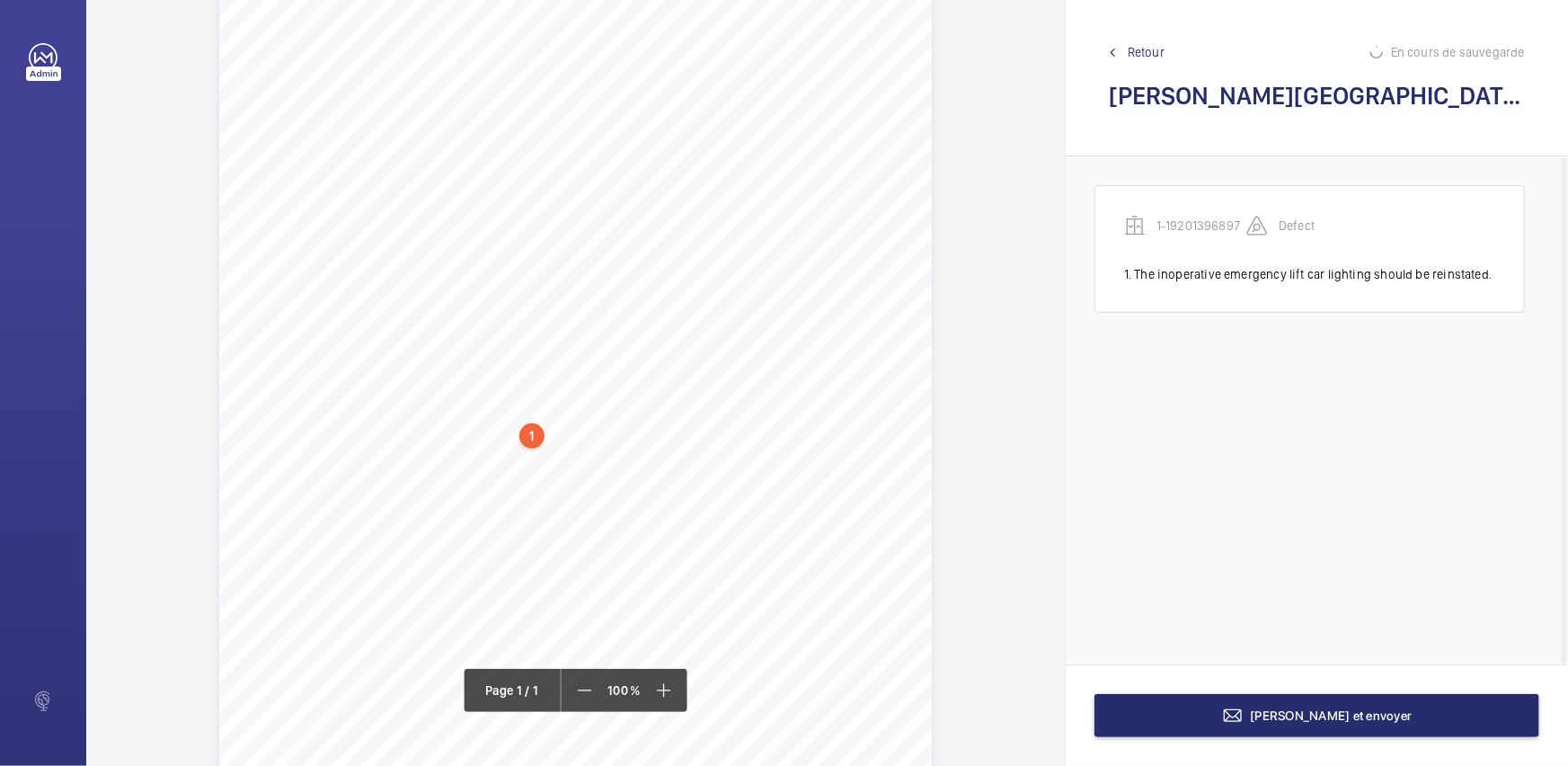
click at [536, 433] on div "1" at bounding box center [532, 436] width 26 height 26
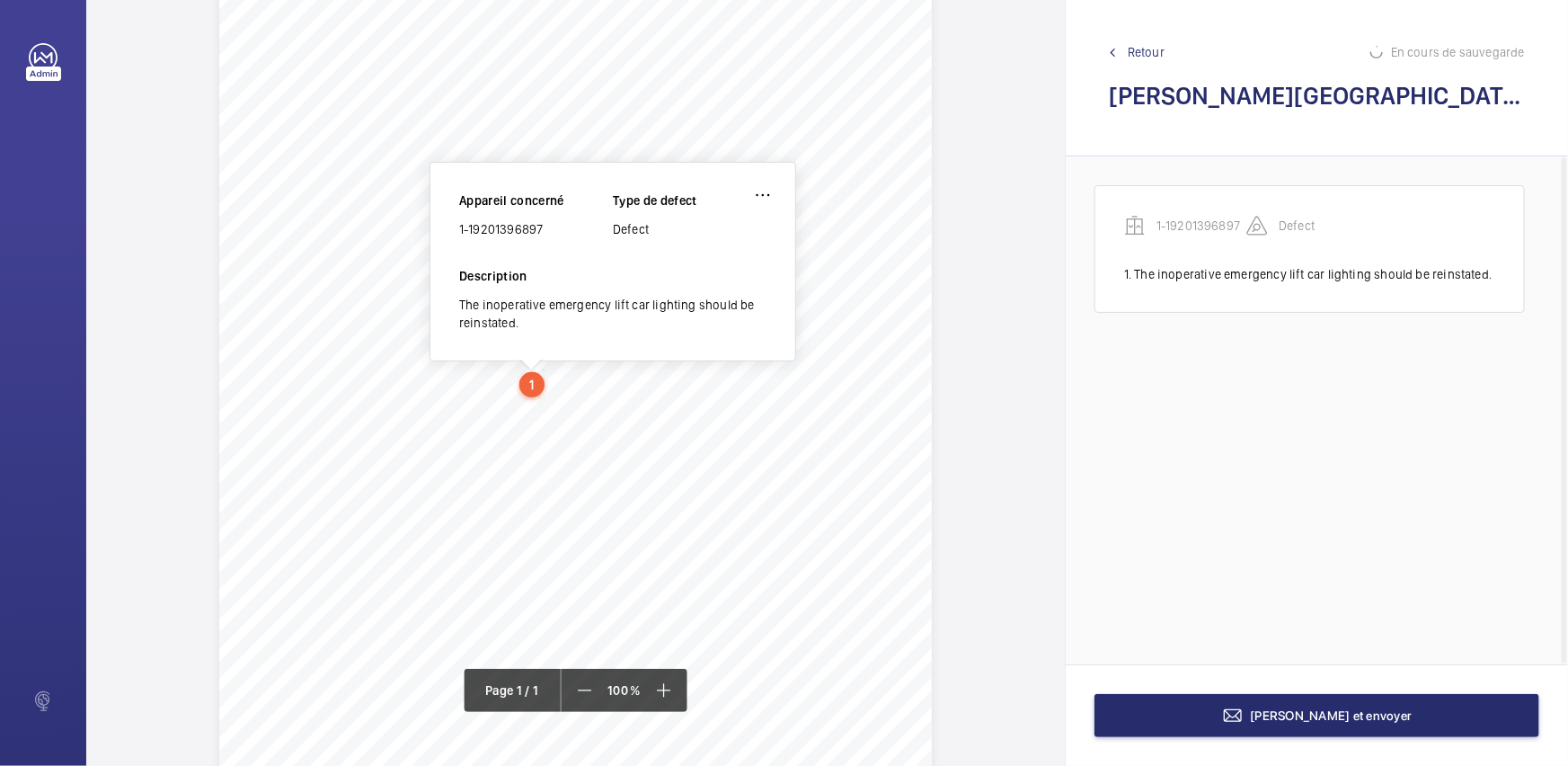
scroll to position [199, 0]
click at [750, 200] on wm-front-icon-button at bounding box center [762, 194] width 43 height 43
click at [755, 194] on wm-front-icon-button at bounding box center [762, 194] width 43 height 43
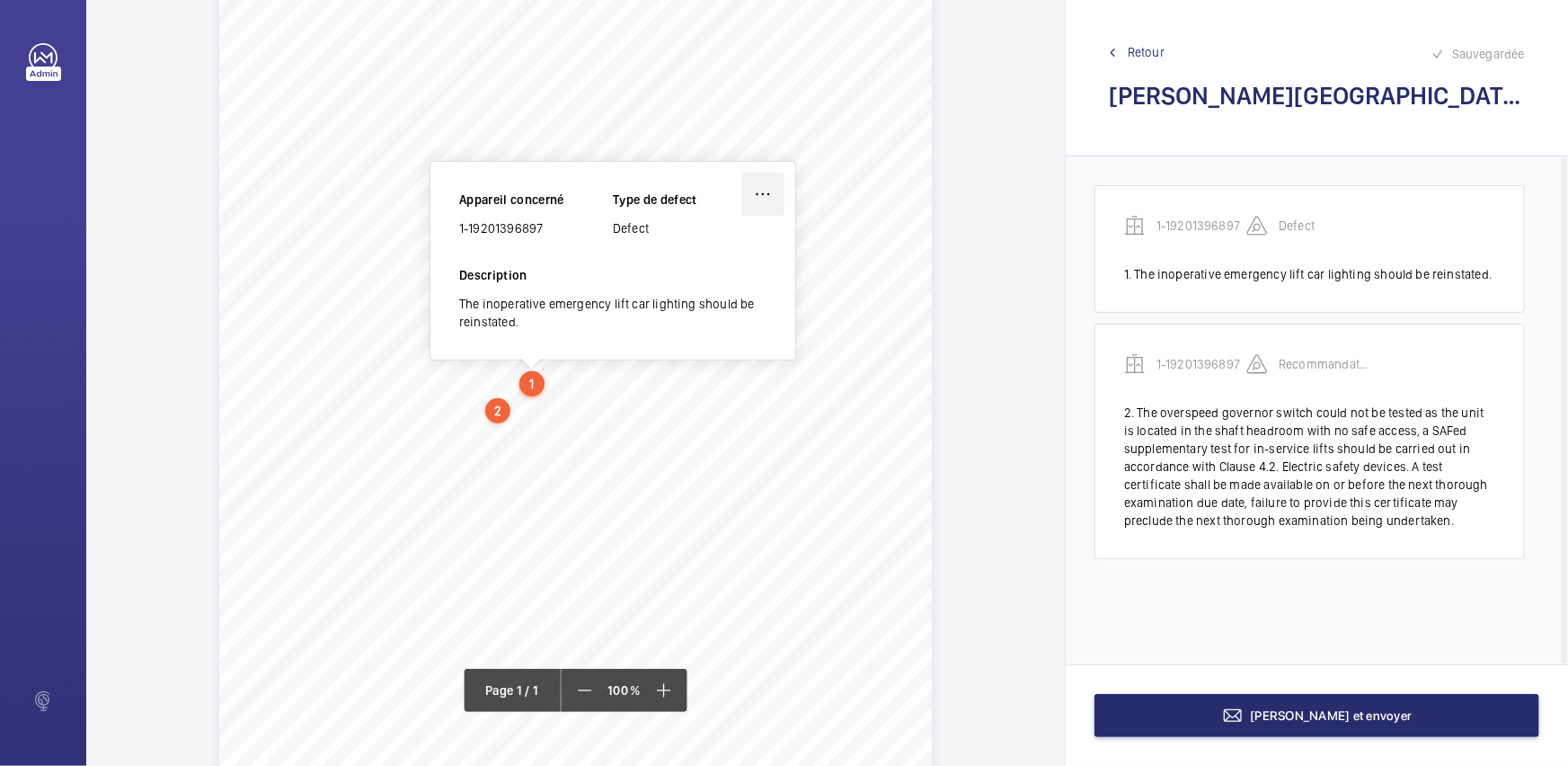
click at [757, 202] on wm-front-icon-button at bounding box center [762, 194] width 43 height 43
click at [727, 233] on div "Modifier" at bounding box center [713, 247] width 142 height 32
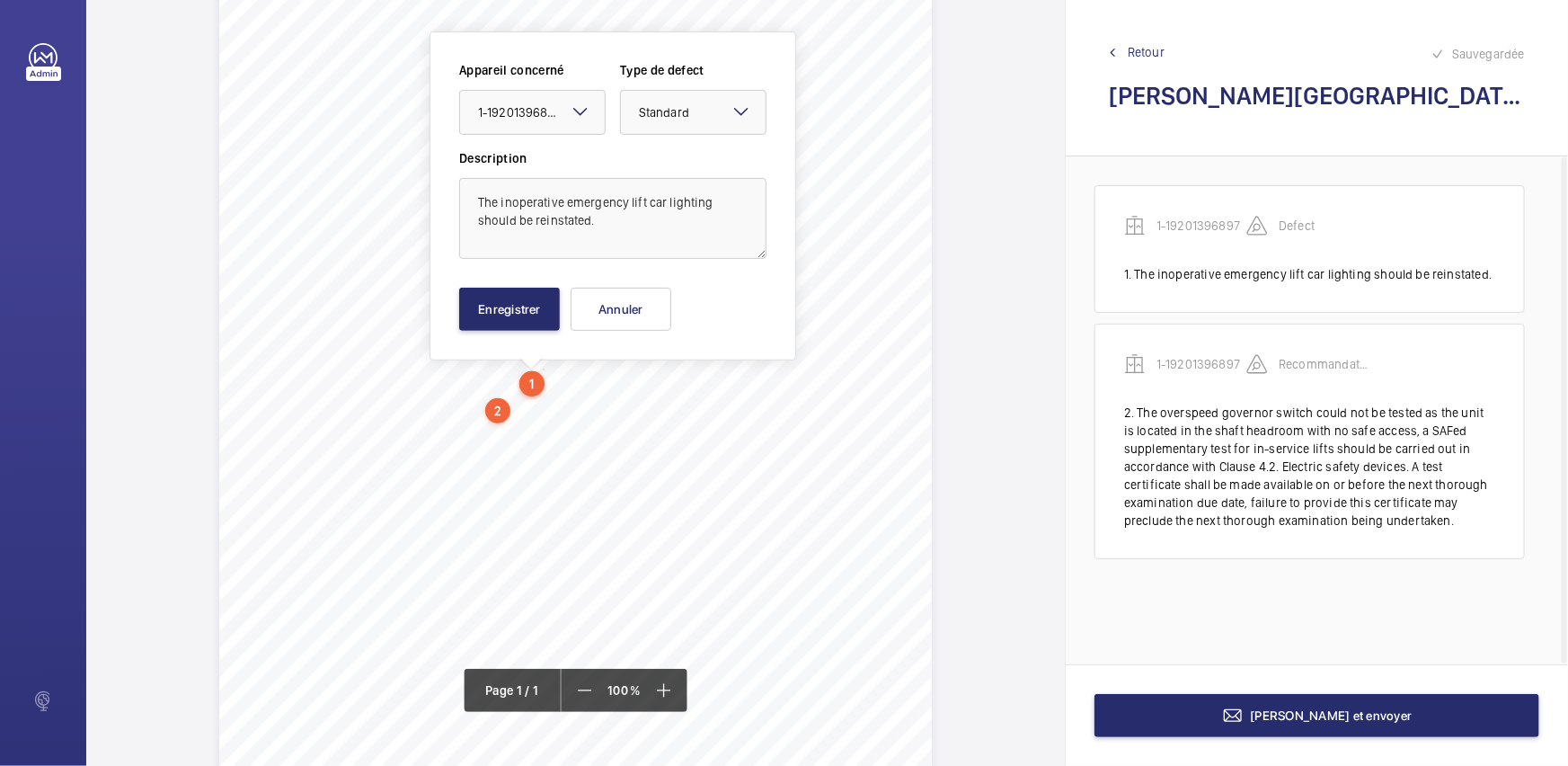
click at [736, 100] on mat-icon at bounding box center [741, 111] width 22 height 22
click at [685, 292] on span "Recommandation" at bounding box center [693, 299] width 109 height 18
click at [555, 299] on button "Enregistrer" at bounding box center [509, 309] width 100 height 43
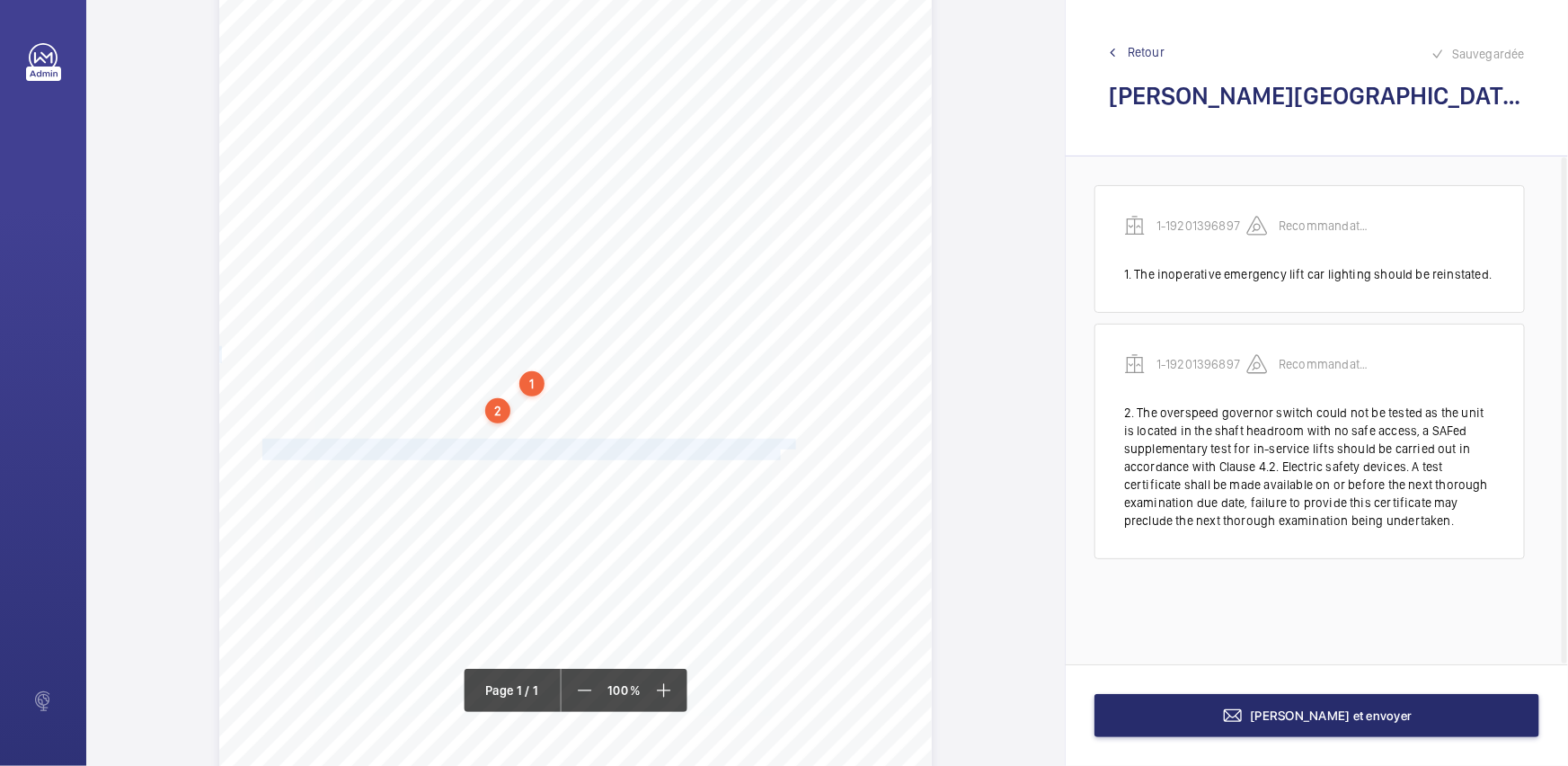
drag, startPoint x: 259, startPoint y: 440, endPoint x: 777, endPoint y: 448, distance: 518.1
click at [777, 448] on div "Report Id 17229580_1-8QDQ7BT_1-19201396895_1-9R37QFO REPORT OF THOROUGH EXAMINA…" at bounding box center [575, 334] width 713 height 1008
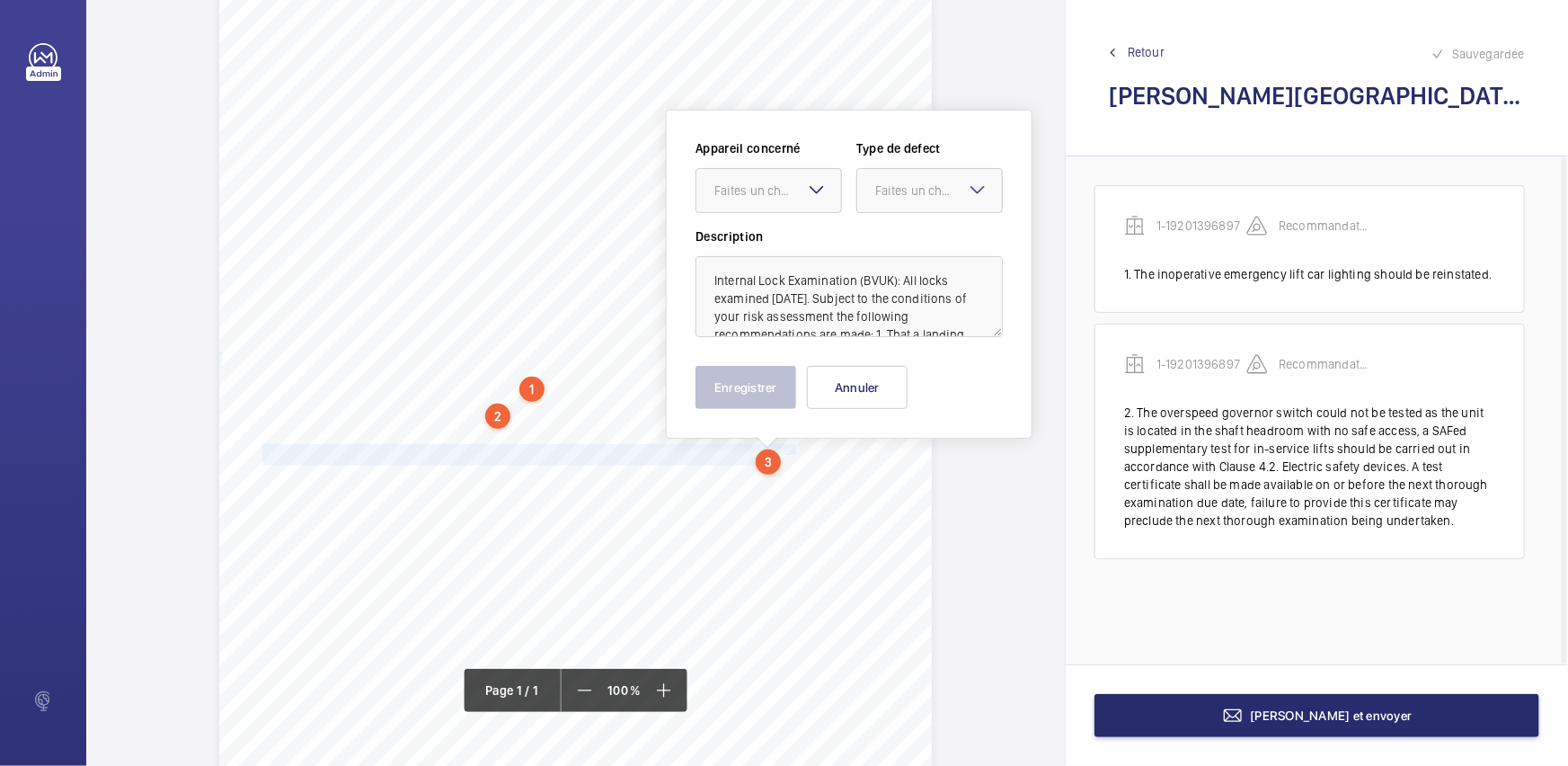
drag, startPoint x: 815, startPoint y: 189, endPoint x: 816, endPoint y: 221, distance: 32.0
click at [815, 190] on mat-icon at bounding box center [817, 190] width 22 height 22
click at [816, 234] on div "1-19201396897" at bounding box center [768, 245] width 144 height 43
click at [961, 194] on div "Faites un choix" at bounding box center [938, 191] width 127 height 18
click at [948, 226] on div "Standard" at bounding box center [929, 246] width 144 height 44
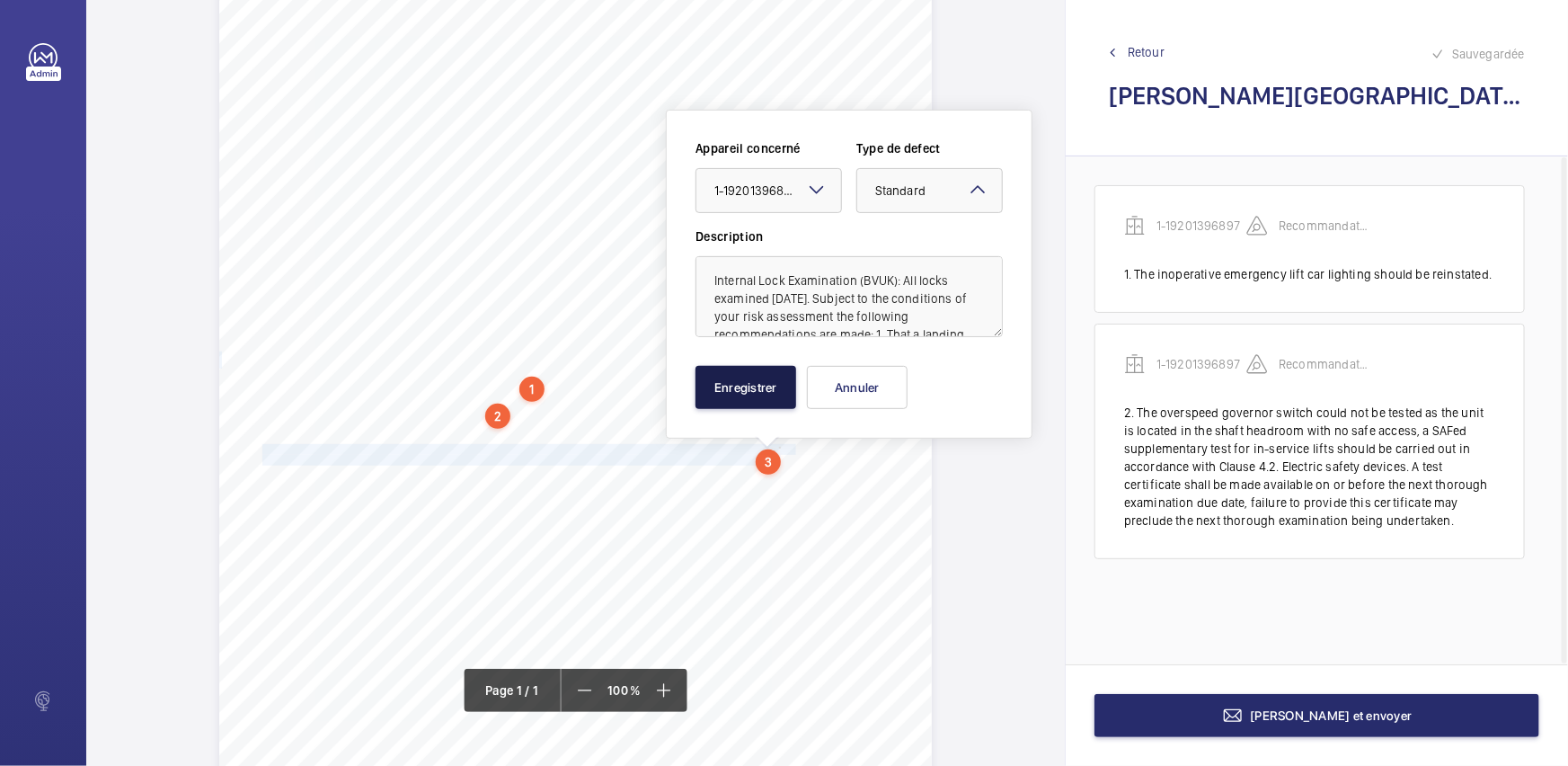
click at [743, 393] on button "Enregistrer" at bounding box center [746, 387] width 100 height 43
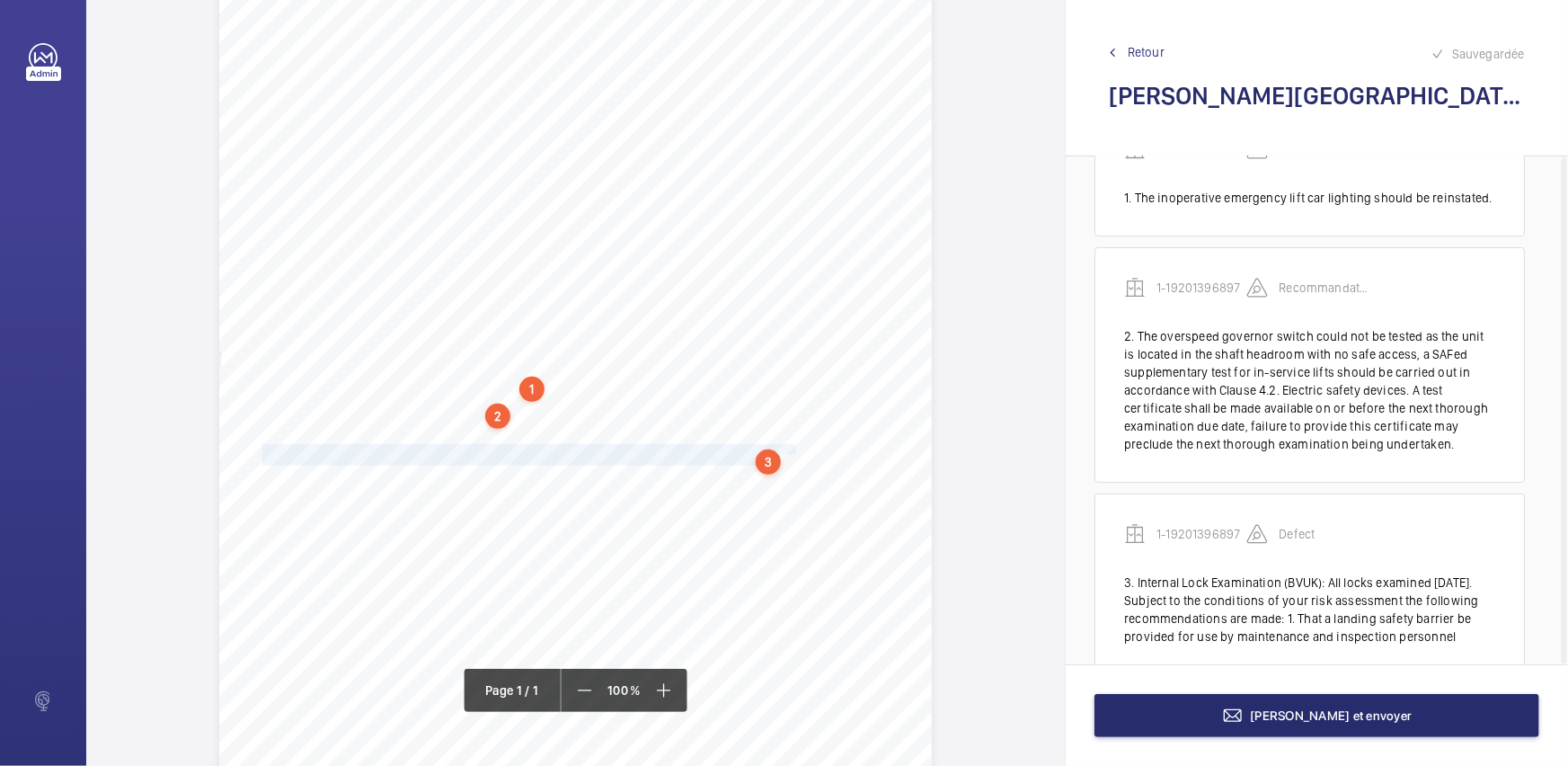
scroll to position [133, 0]
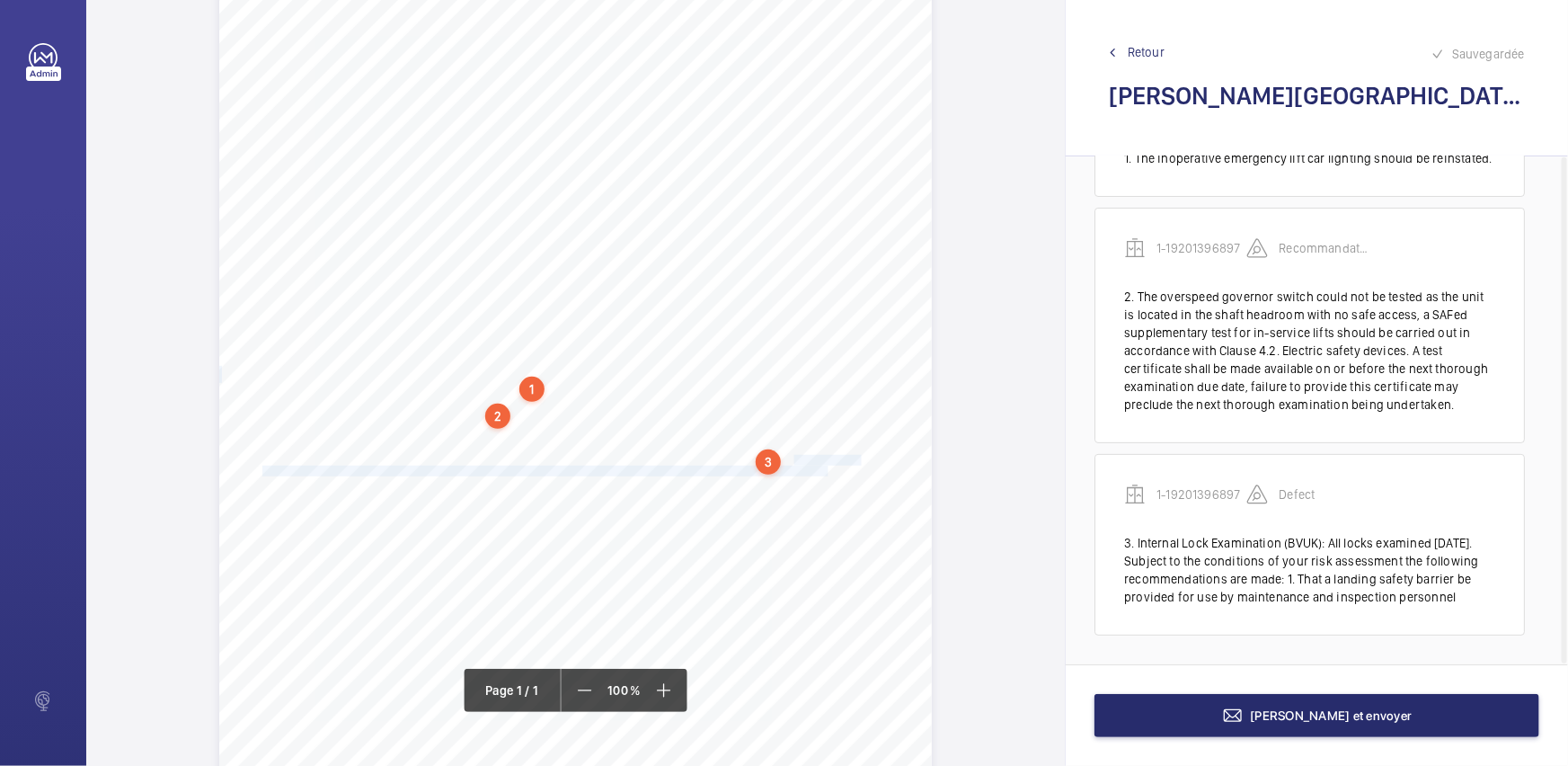
drag, startPoint x: 789, startPoint y: 458, endPoint x: 824, endPoint y: 469, distance: 36.7
click at [824, 469] on div "Report Id 17229580_1-8QDQ7BT_1-19201396895_1-9R37QFO REPORT OF THOROUGH EXAMINA…" at bounding box center [575, 340] width 713 height 1008
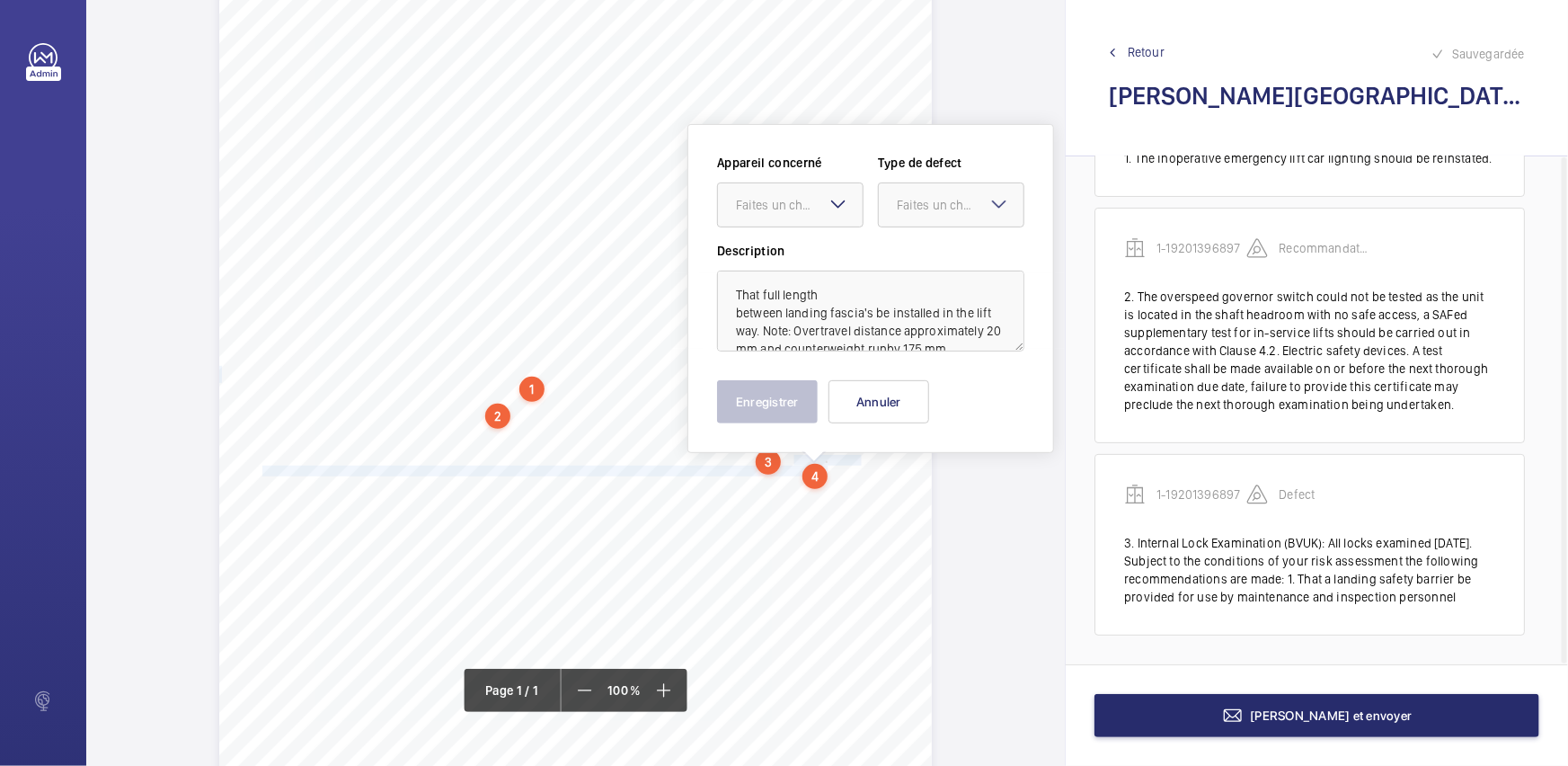
scroll to position [206, 0]
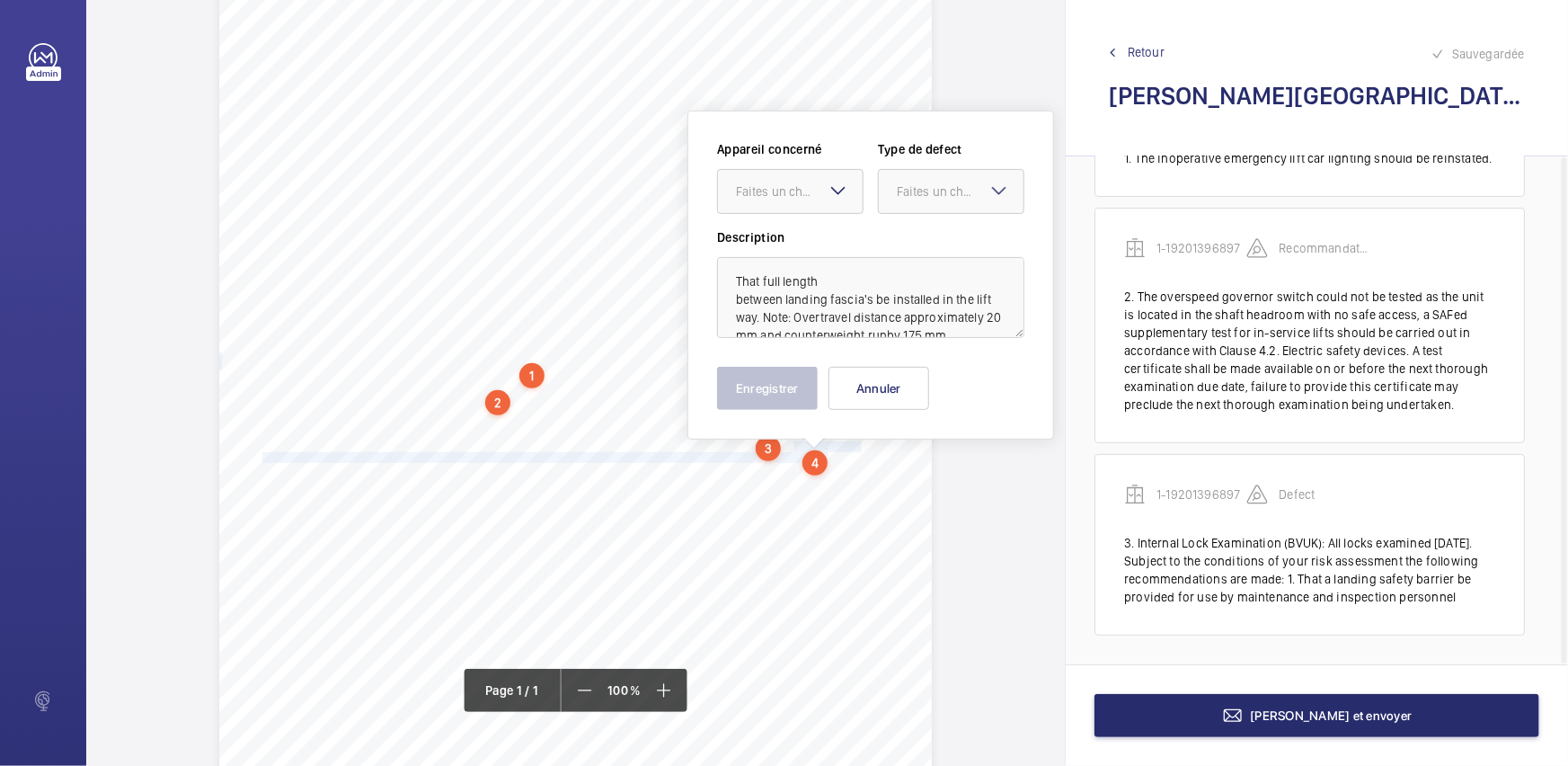
click at [835, 192] on mat-icon at bounding box center [839, 191] width 22 height 22
click at [843, 235] on div "1-19201396897" at bounding box center [789, 246] width 144 height 43
drag, startPoint x: 940, startPoint y: 199, endPoint x: 939, endPoint y: 215, distance: 16.0
click at [941, 199] on div "Faites un choix" at bounding box center [959, 192] width 127 height 18
click at [935, 230] on div "Standard" at bounding box center [951, 247] width 144 height 44
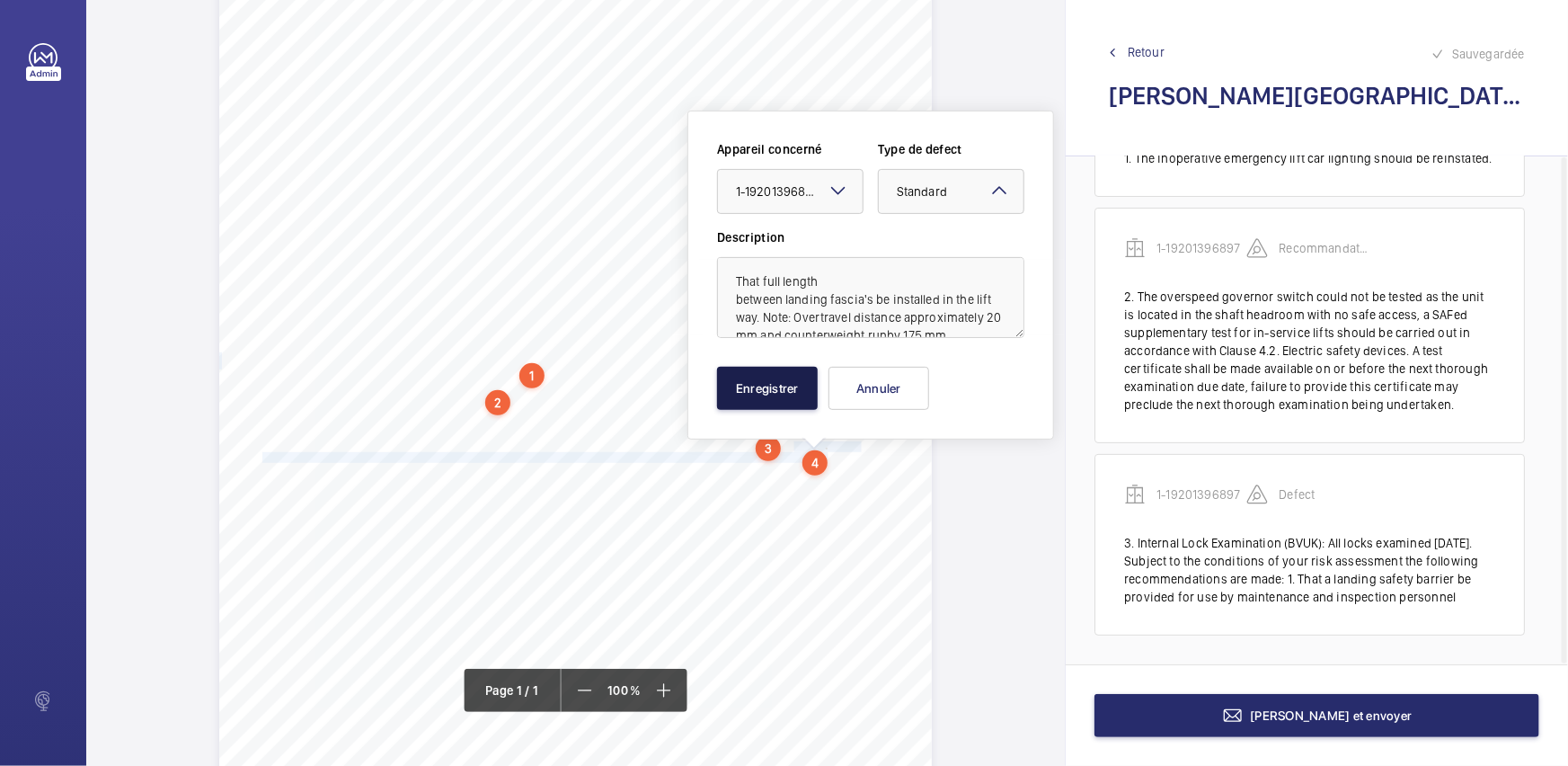
click at [752, 391] on button "Enregistrer" at bounding box center [767, 388] width 100 height 43
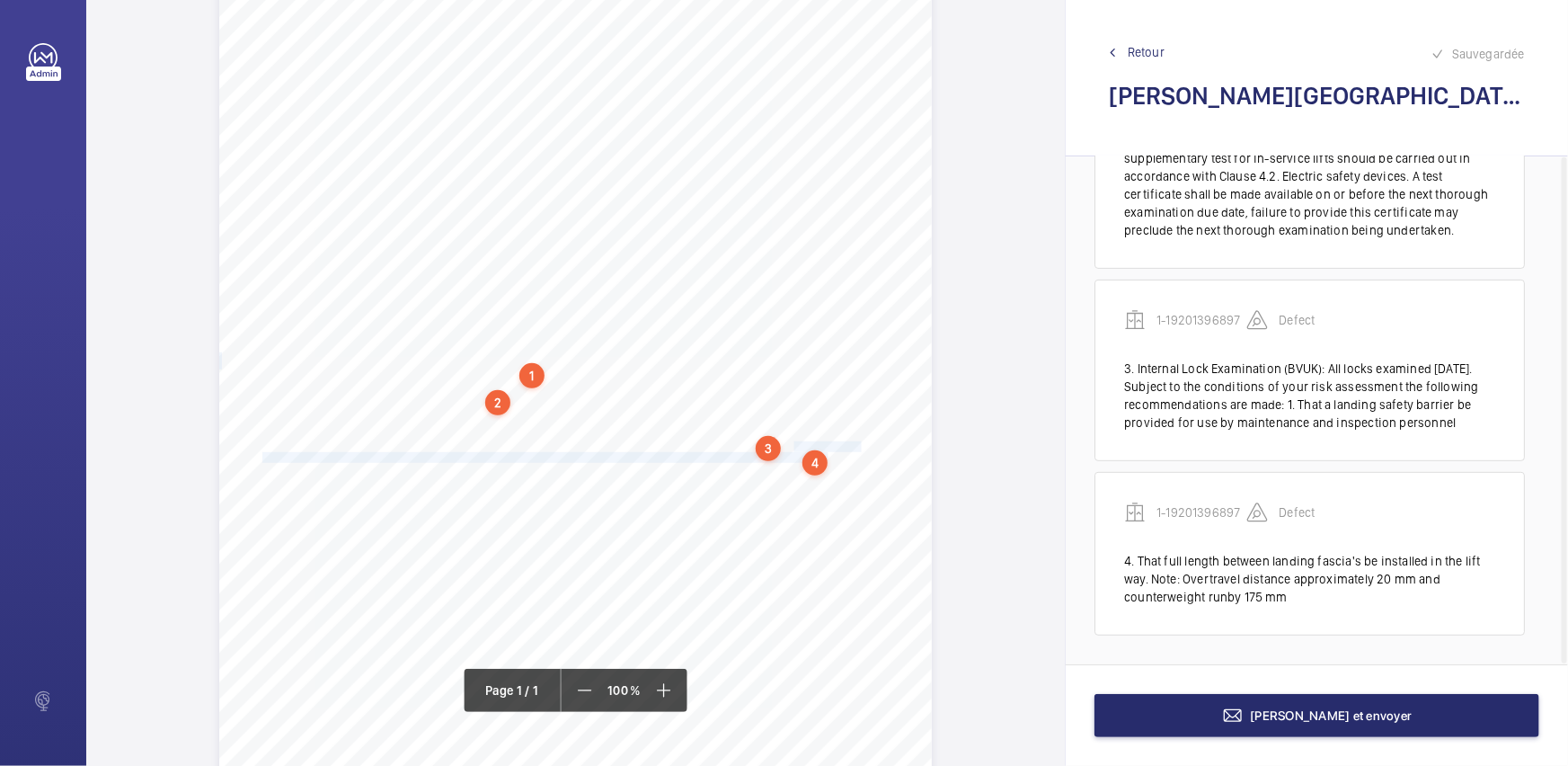
scroll to position [307, 0]
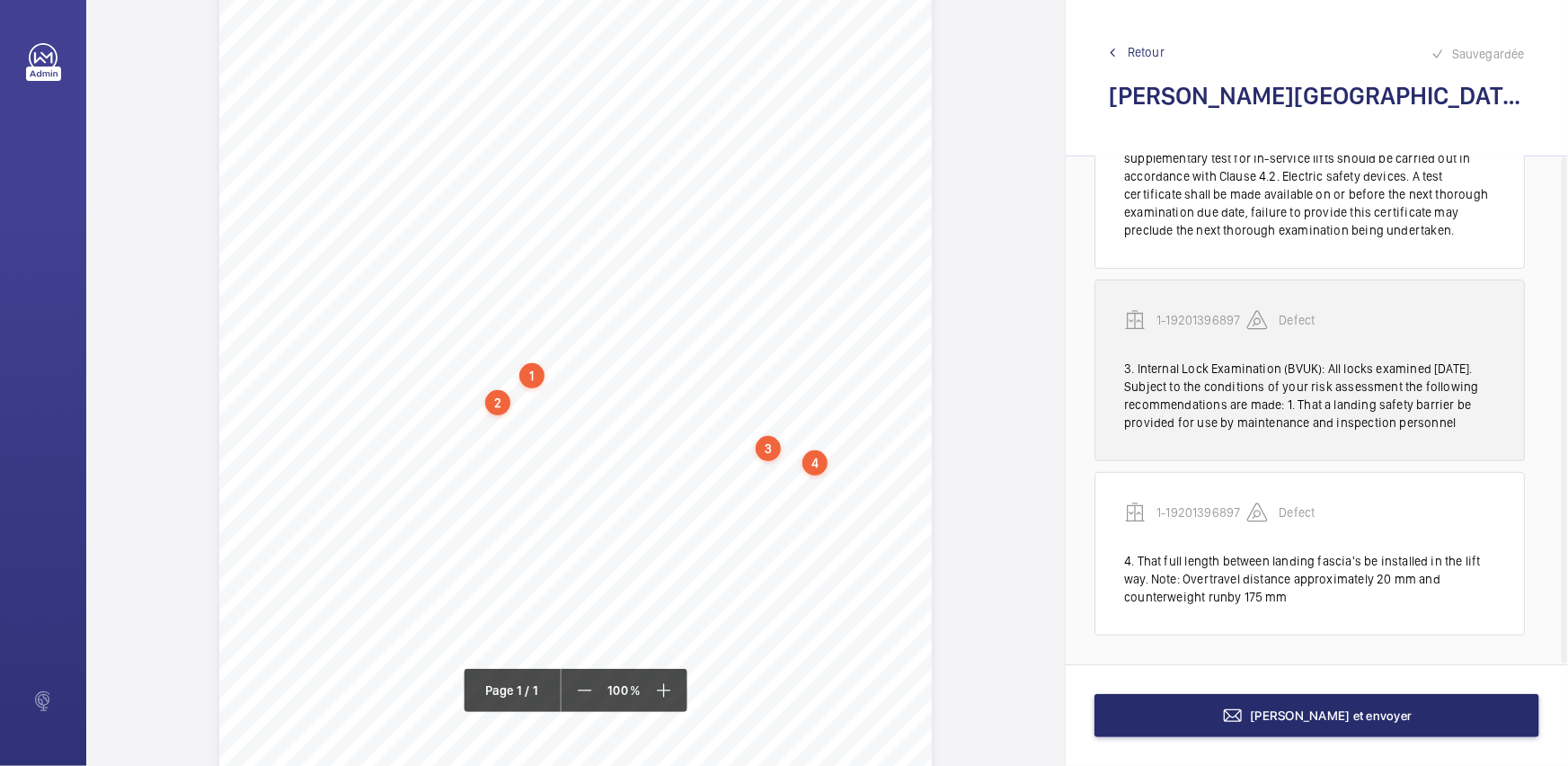
click at [1197, 330] on div "1-19201396897 Defect" at bounding box center [1309, 334] width 371 height 50
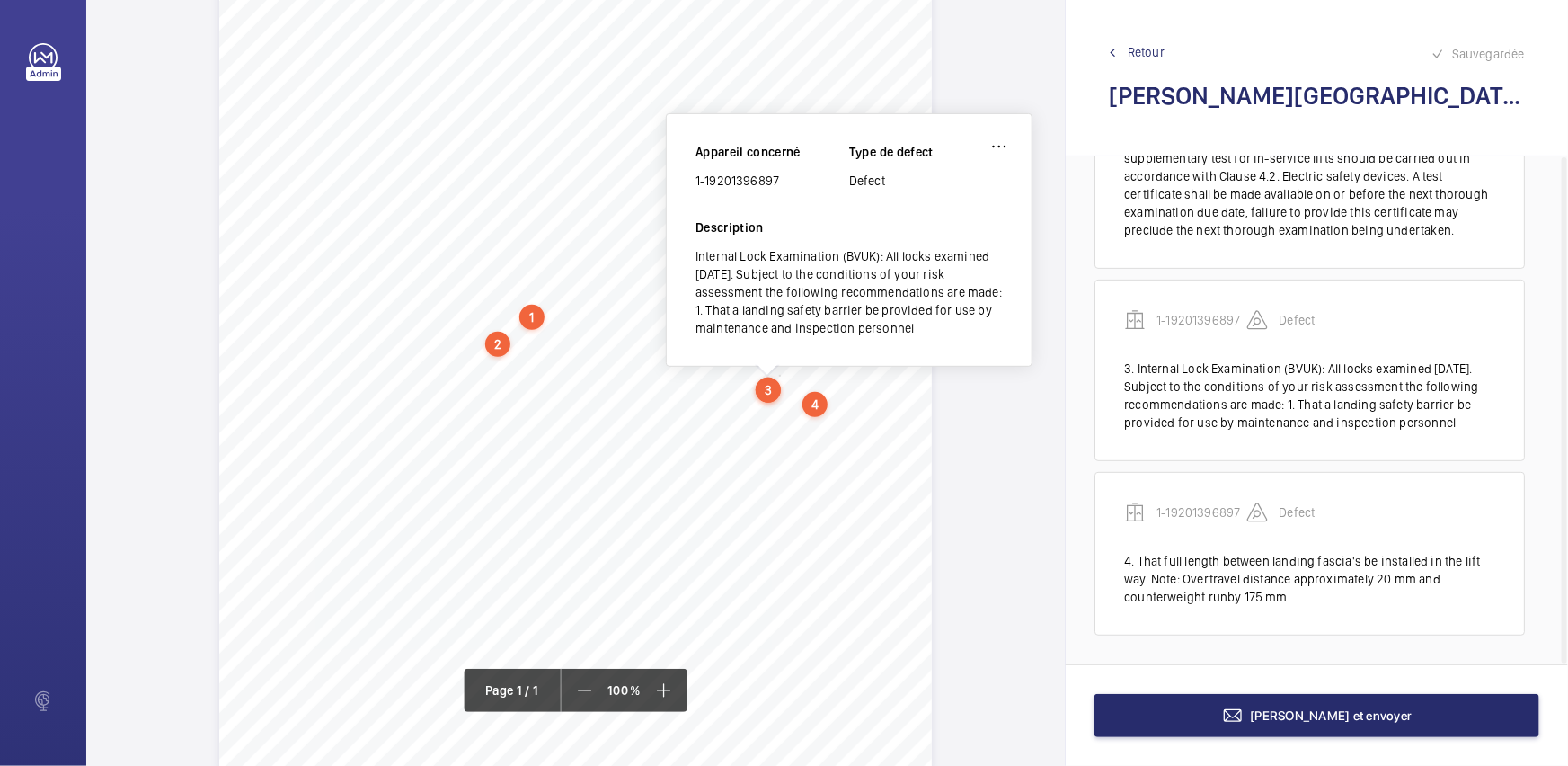
scroll to position [271, 0]
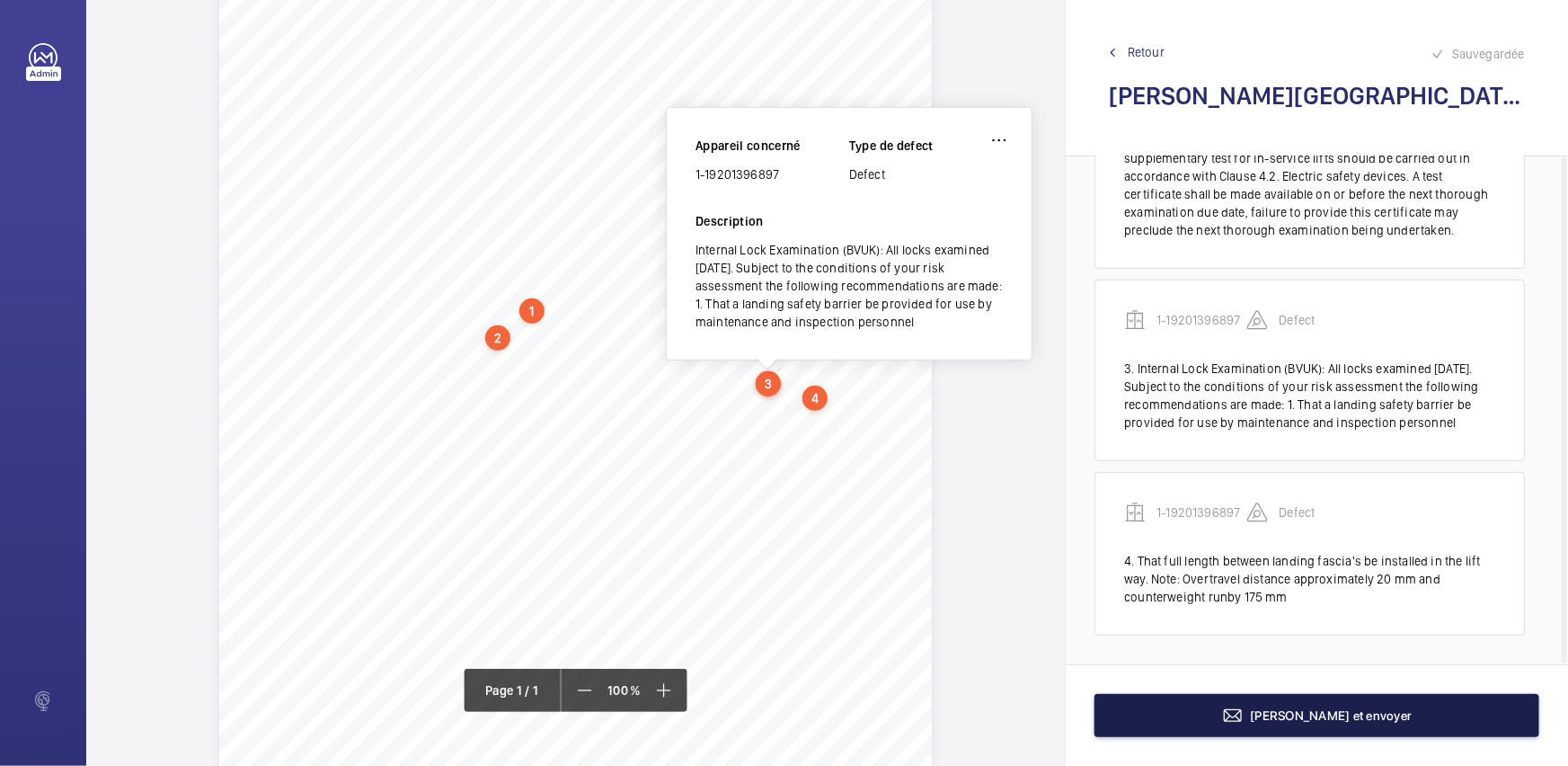
click at [1149, 729] on button "[PERSON_NAME] et envoyer" at bounding box center [1316, 715] width 444 height 43
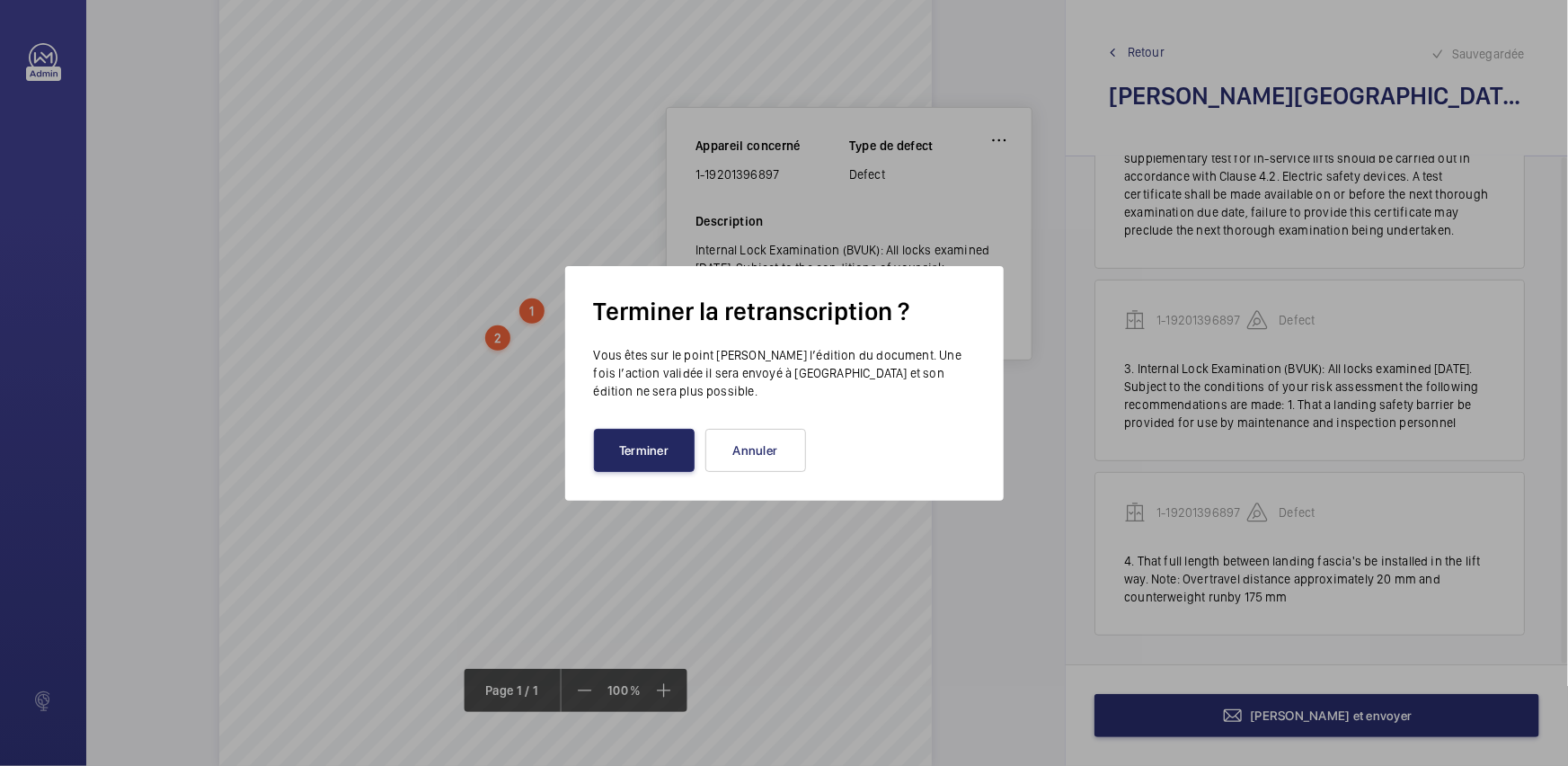
click at [644, 446] on button "Terminer" at bounding box center [644, 449] width 100 height 43
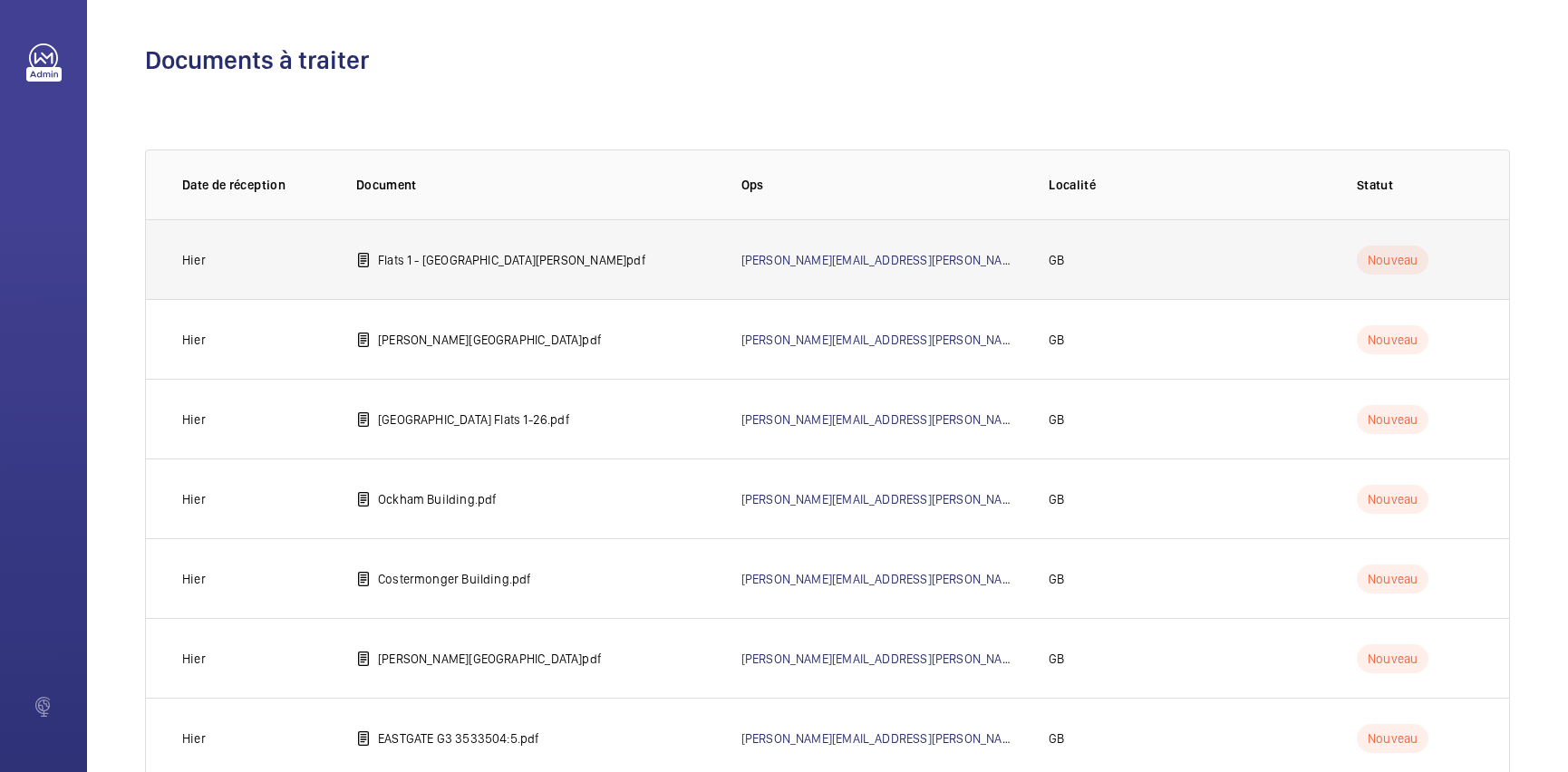
click at [552, 262] on p "Flats 1 - [GEOGRAPHIC_DATA][PERSON_NAME]pdf" at bounding box center [511, 260] width 268 height 18
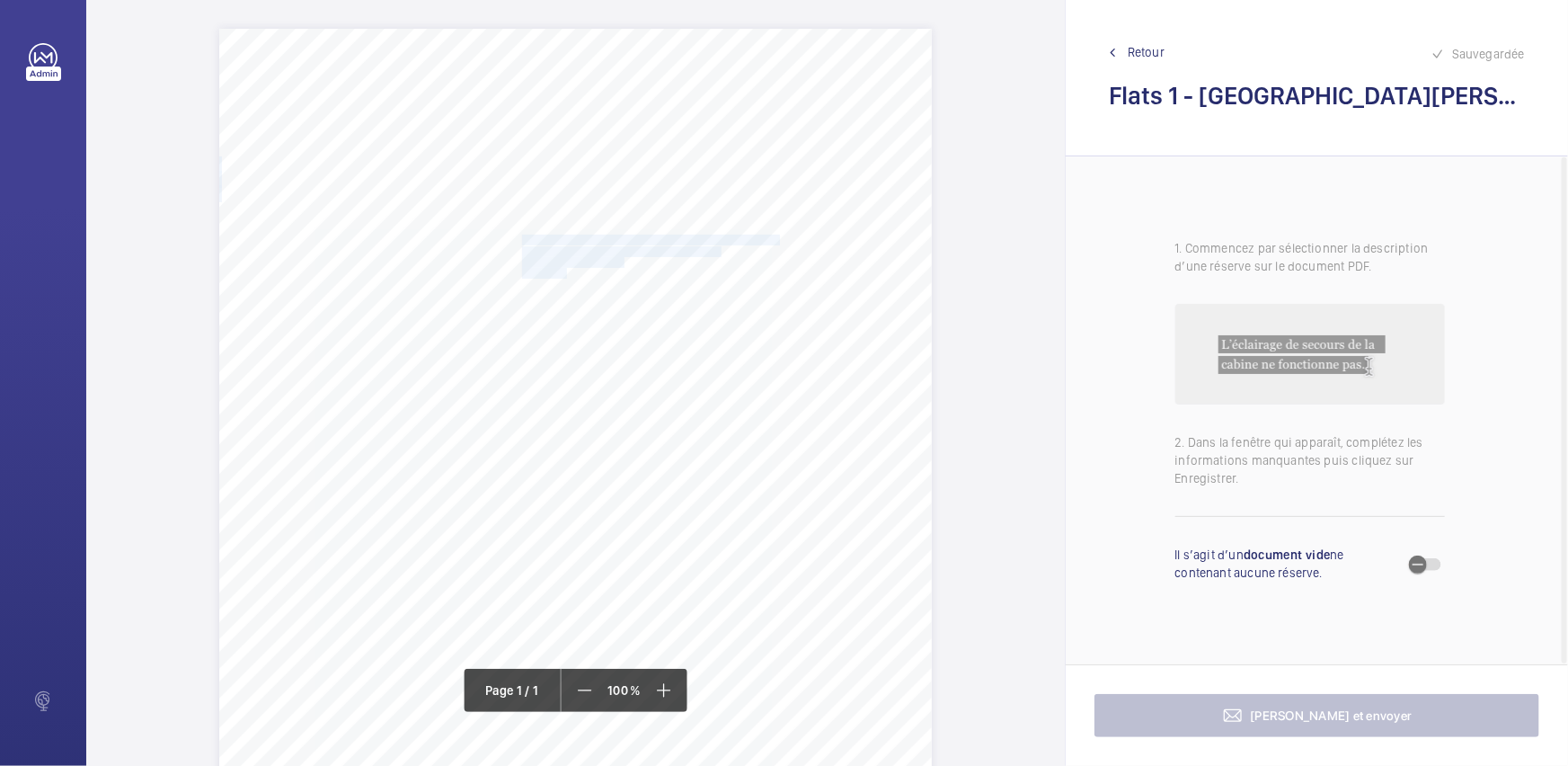
drag, startPoint x: 519, startPoint y: 237, endPoint x: 564, endPoint y: 274, distance: 58.3
click at [564, 274] on div "Report Id 4251813_LOC1902474_1-20973182976_1-9ODC2UN 100816687ENG REPORT OF THO…" at bounding box center [575, 532] width 713 height 1008
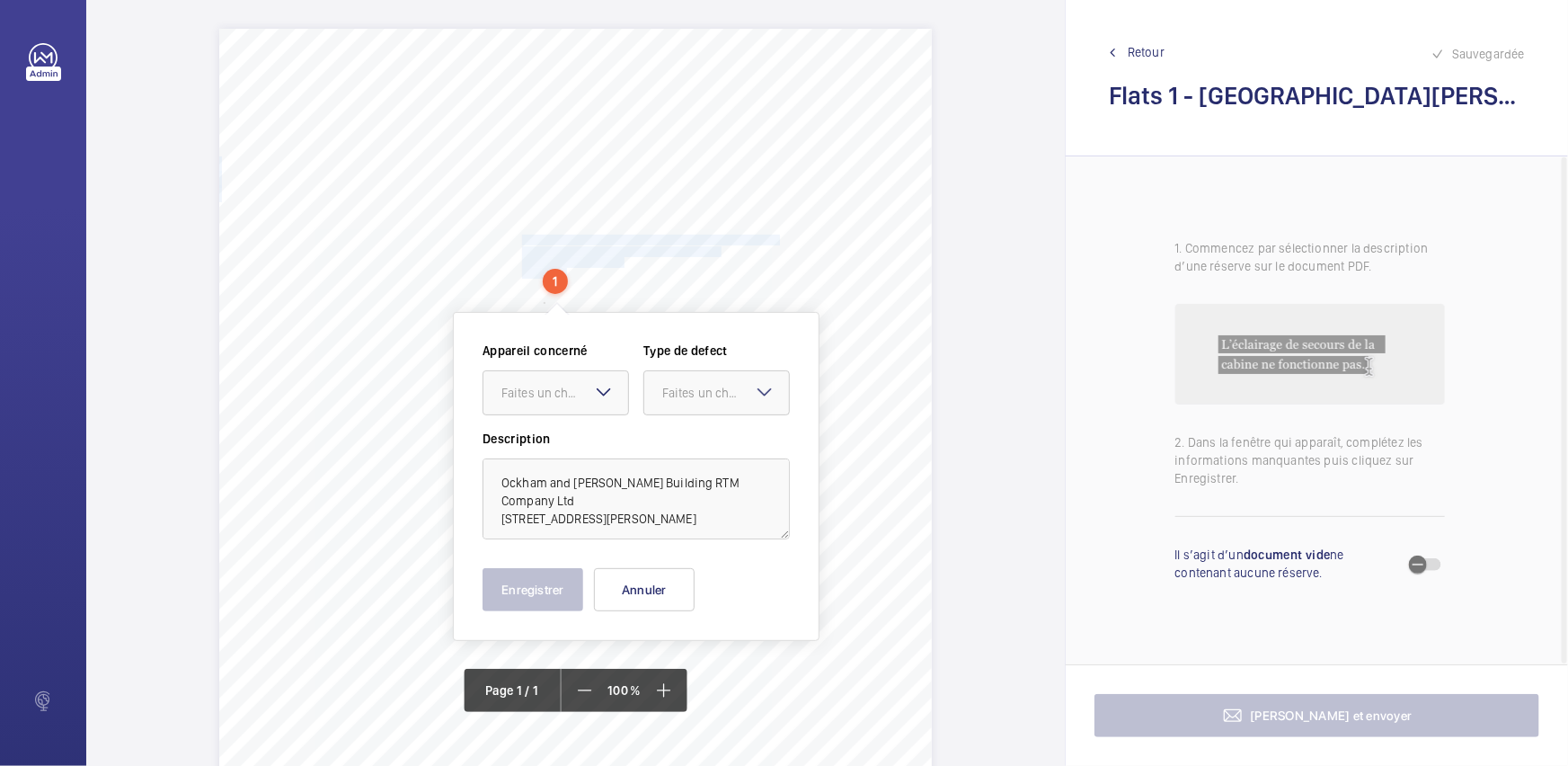
copy div "Ockham and [PERSON_NAME] Building RTM Company Ltd [STREET_ADDRESS][PERSON_NAME]"
click at [617, 608] on button "Annuler" at bounding box center [644, 589] width 100 height 43
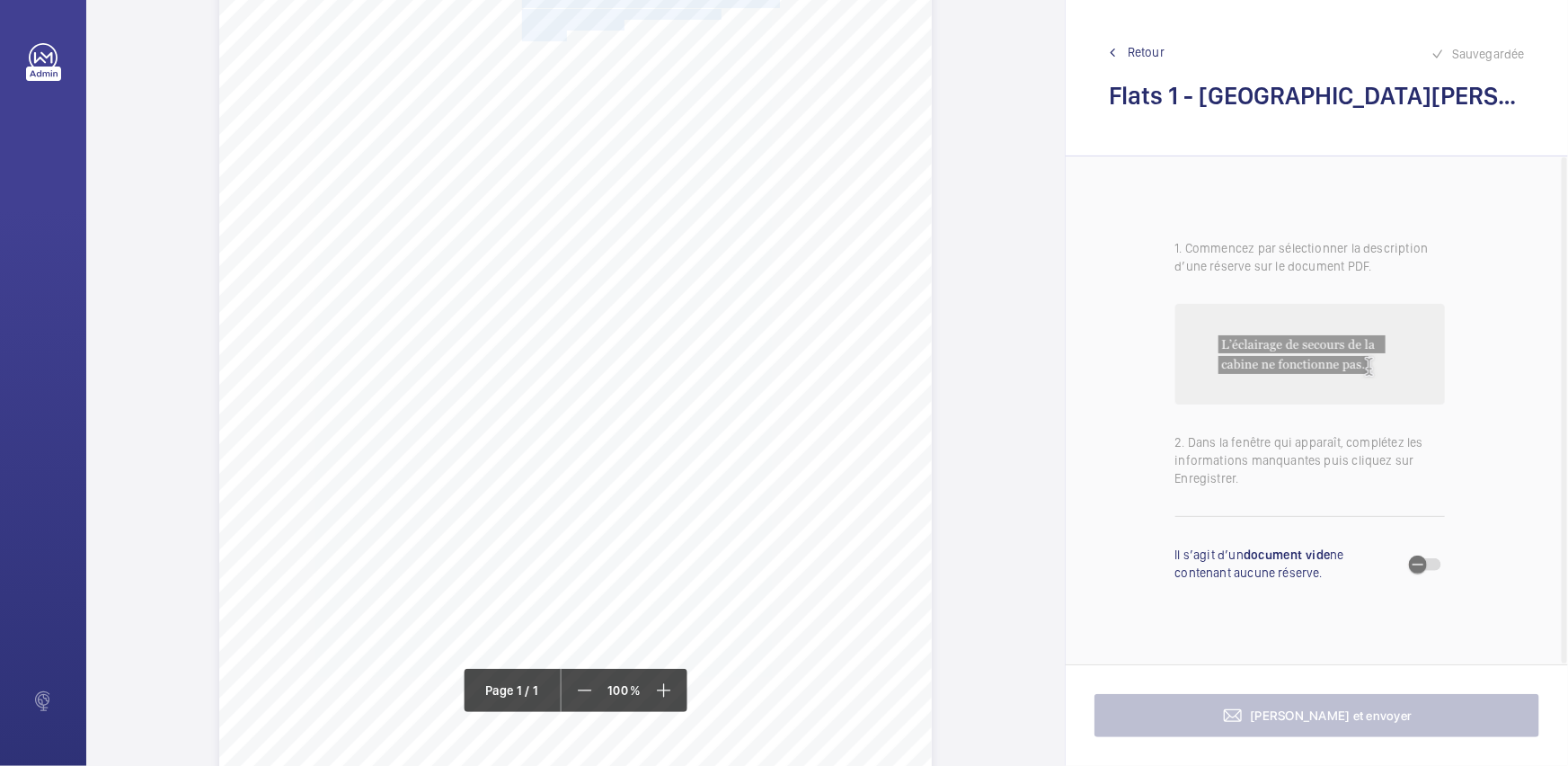
scroll to position [245, 0]
drag, startPoint x: 261, startPoint y: 324, endPoint x: 547, endPoint y: 327, distance: 286.0
click at [547, 327] on span "The oil spills in the pit floor should be cleaned to prevent trip hazard." at bounding box center [406, 329] width 288 height 10
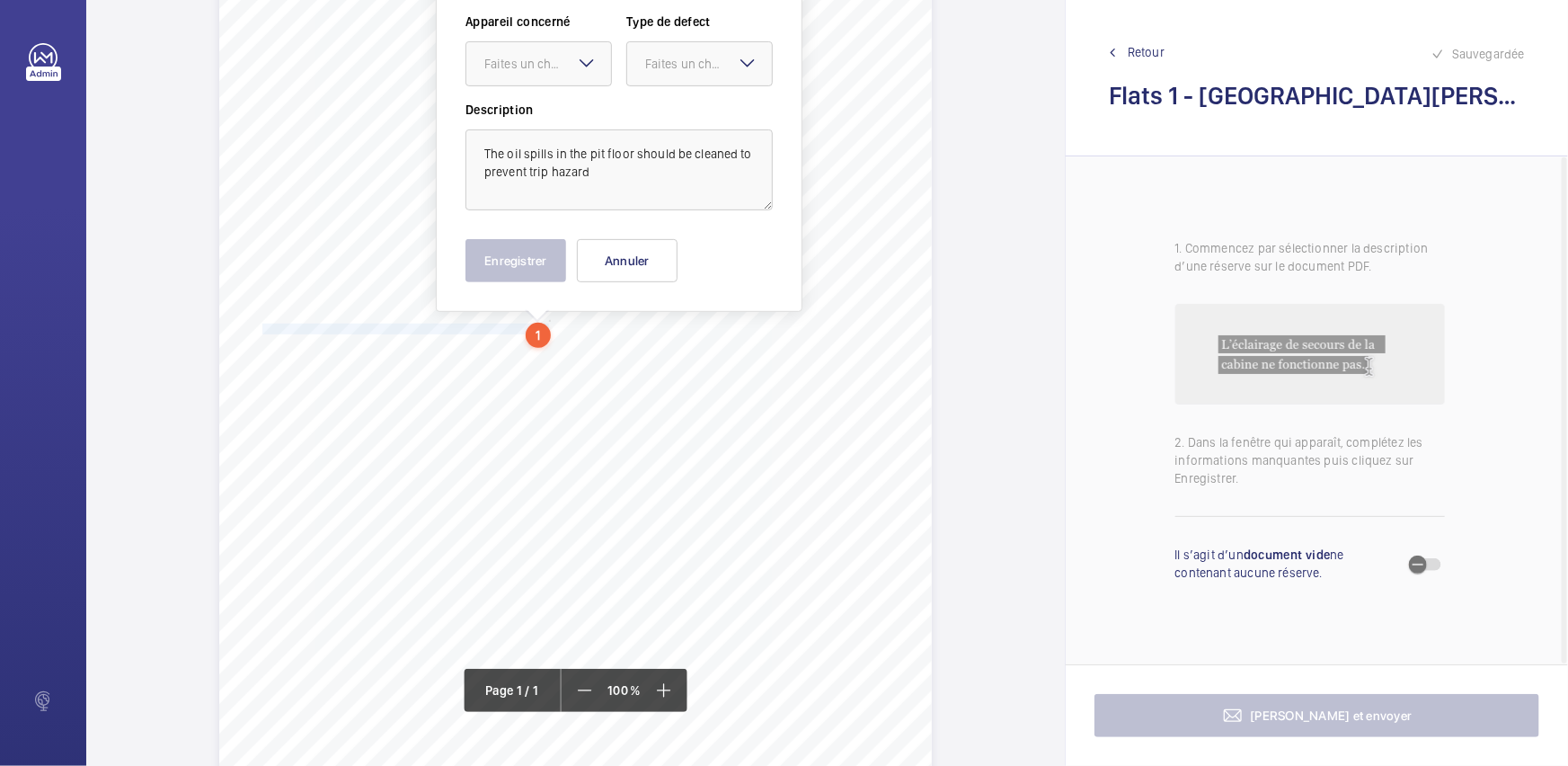
scroll to position [117, 0]
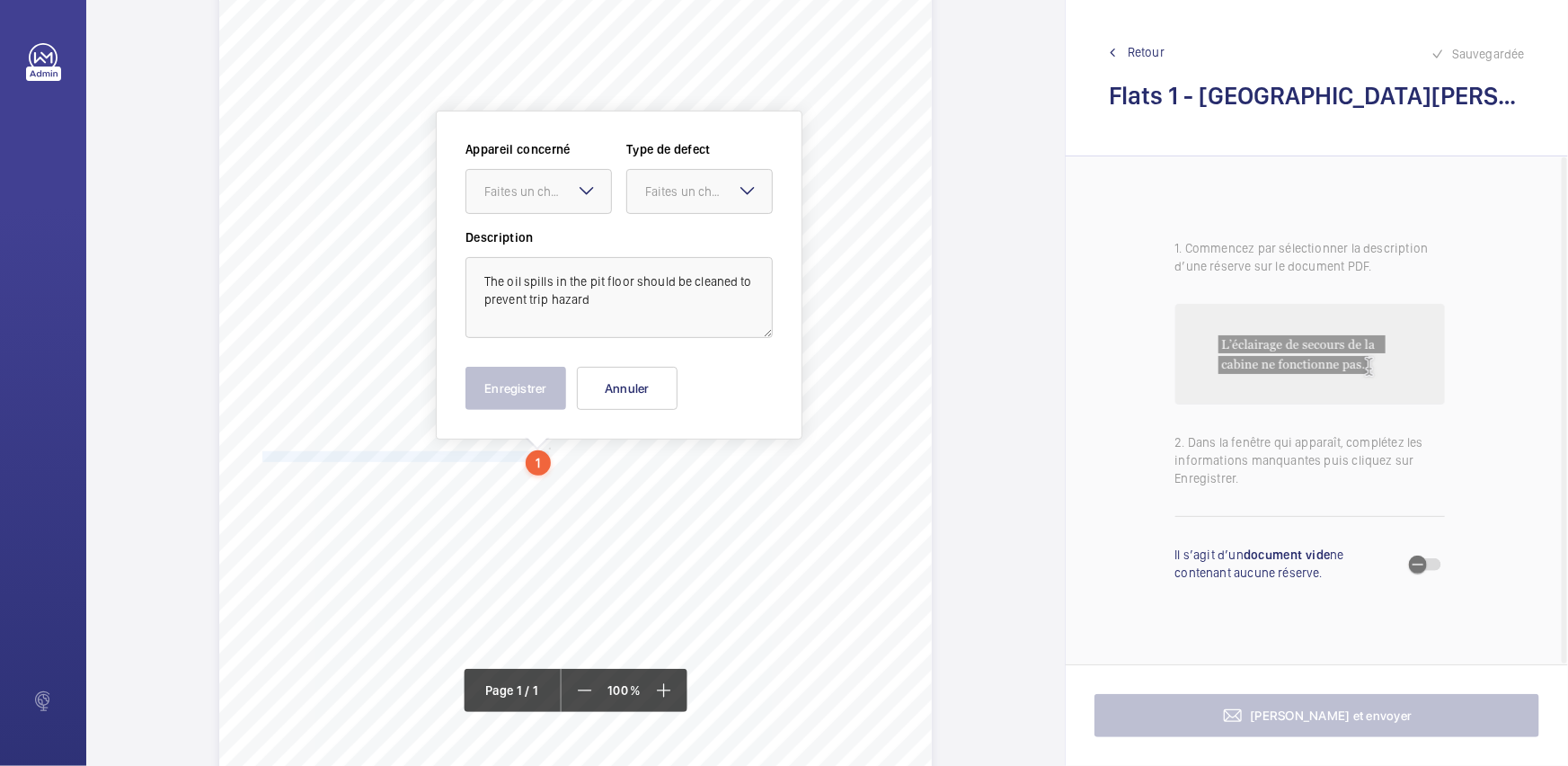
drag, startPoint x: 574, startPoint y: 188, endPoint x: 577, endPoint y: 218, distance: 30.1
click at [574, 189] on div "Faites un choix" at bounding box center [538, 191] width 146 height 45
click at [577, 234] on div "4251813_LOC1902474_1-20973182976_1-9ODC2UN" at bounding box center [538, 246] width 144 height 43
click at [667, 189] on div "Faites un choix" at bounding box center [708, 192] width 127 height 18
click at [674, 374] on span "Recommandation" at bounding box center [699, 379] width 109 height 18
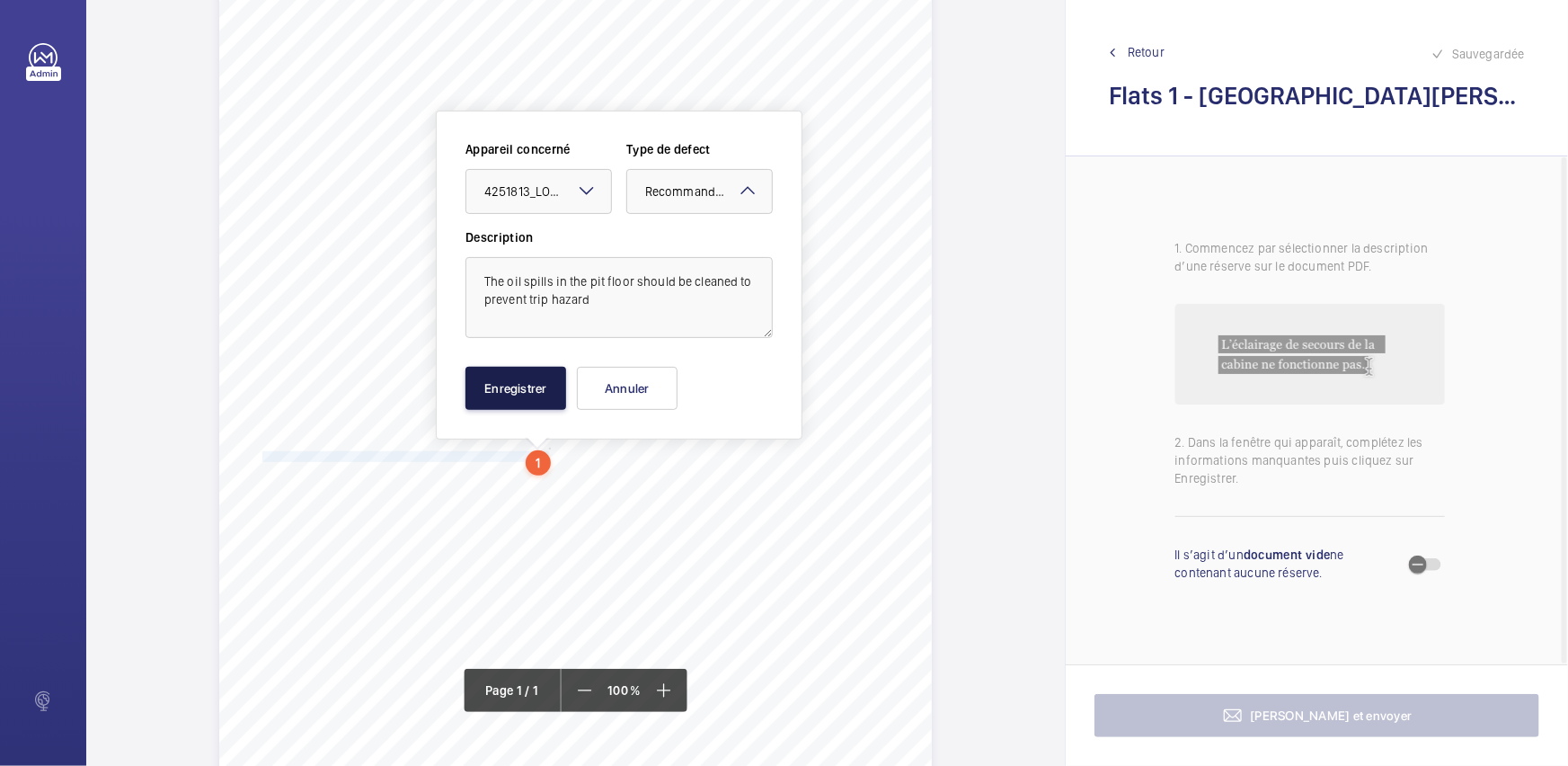
click at [486, 392] on button "Enregistrer" at bounding box center [516, 388] width 100 height 43
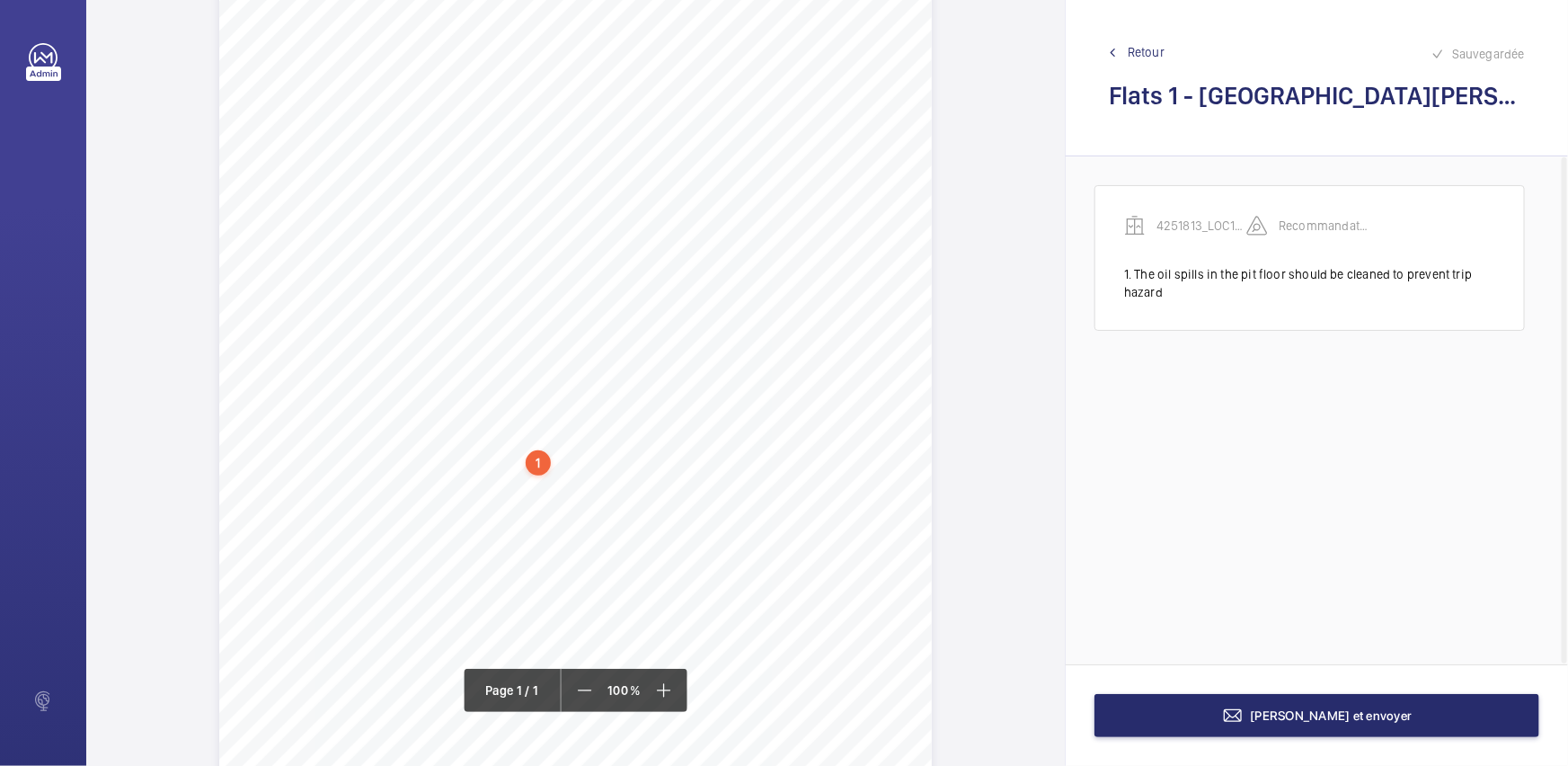
click at [262, 498] on span "Internal Lock Examination (BVUK): [DATE] All locks examined. Subject to the con…" at bounding box center [528, 500] width 531 height 10
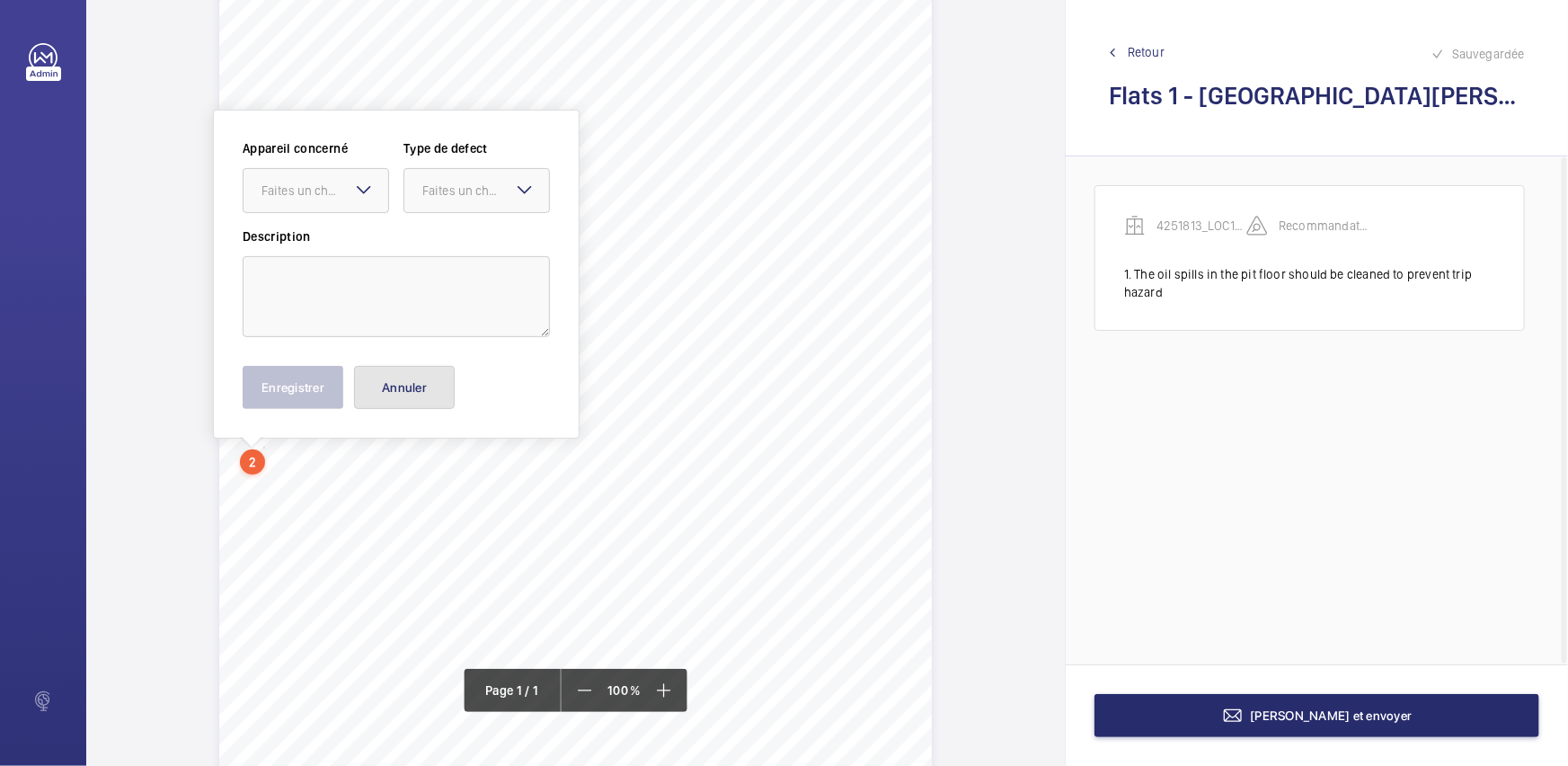
click at [427, 385] on button "Annuler" at bounding box center [404, 387] width 100 height 43
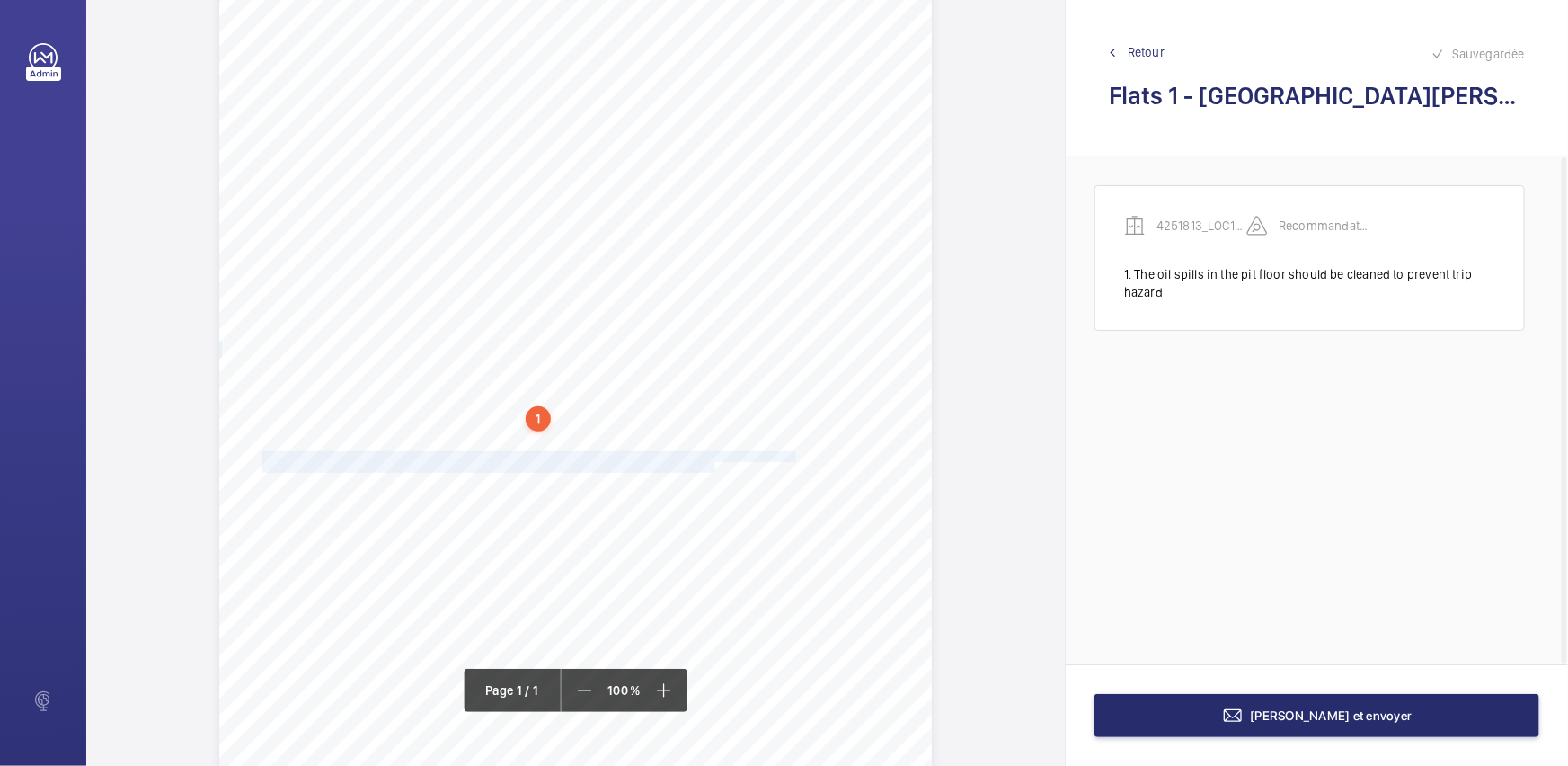
drag, startPoint x: 259, startPoint y: 452, endPoint x: 712, endPoint y: 464, distance: 453.2
click at [712, 464] on div "Report Id 4251813_LOC1902474_1-20973182976_1-9ODC2UN 100816687ENG REPORT OF THO…" at bounding box center [575, 372] width 713 height 1008
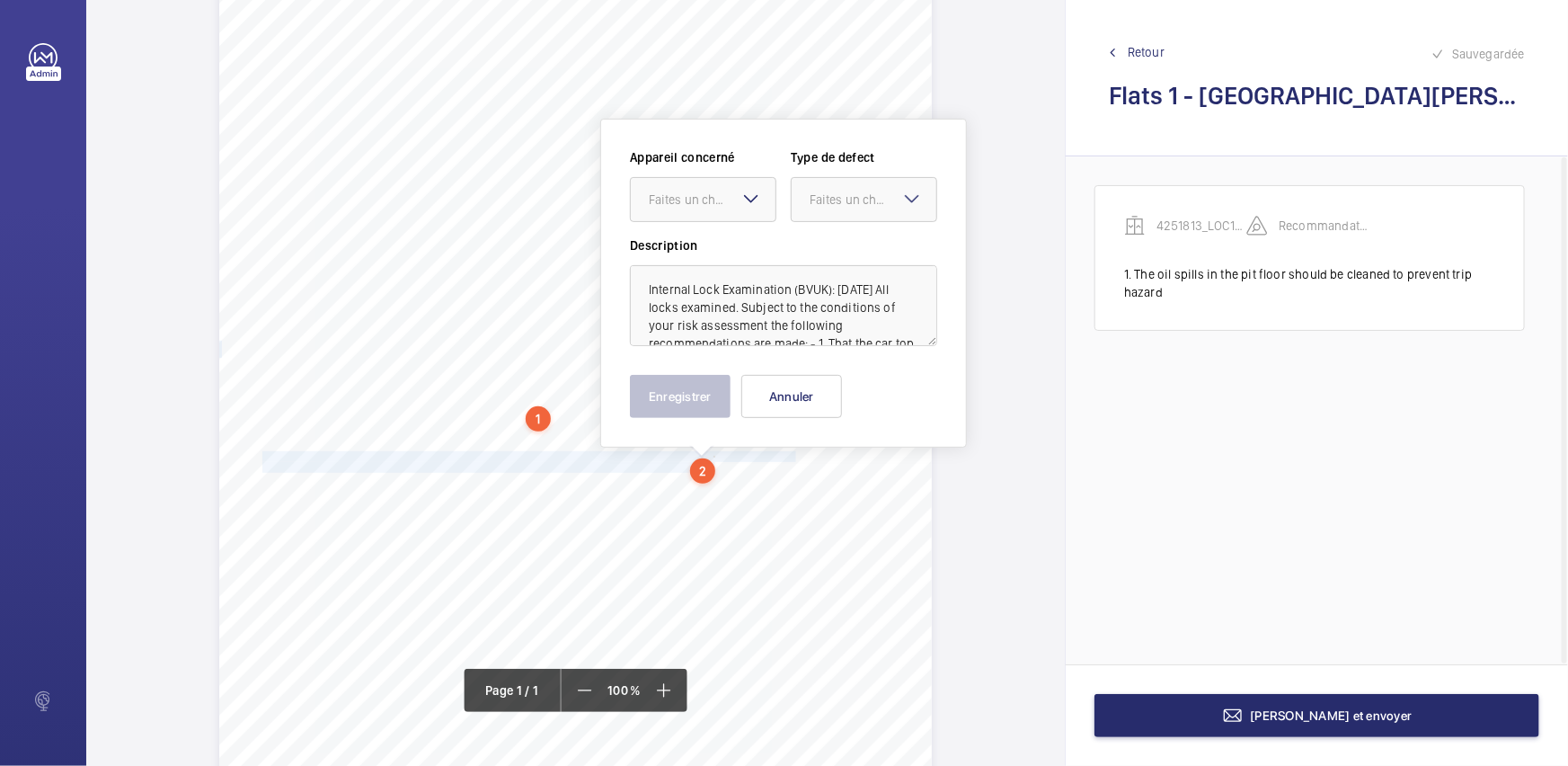
scroll to position [170, 0]
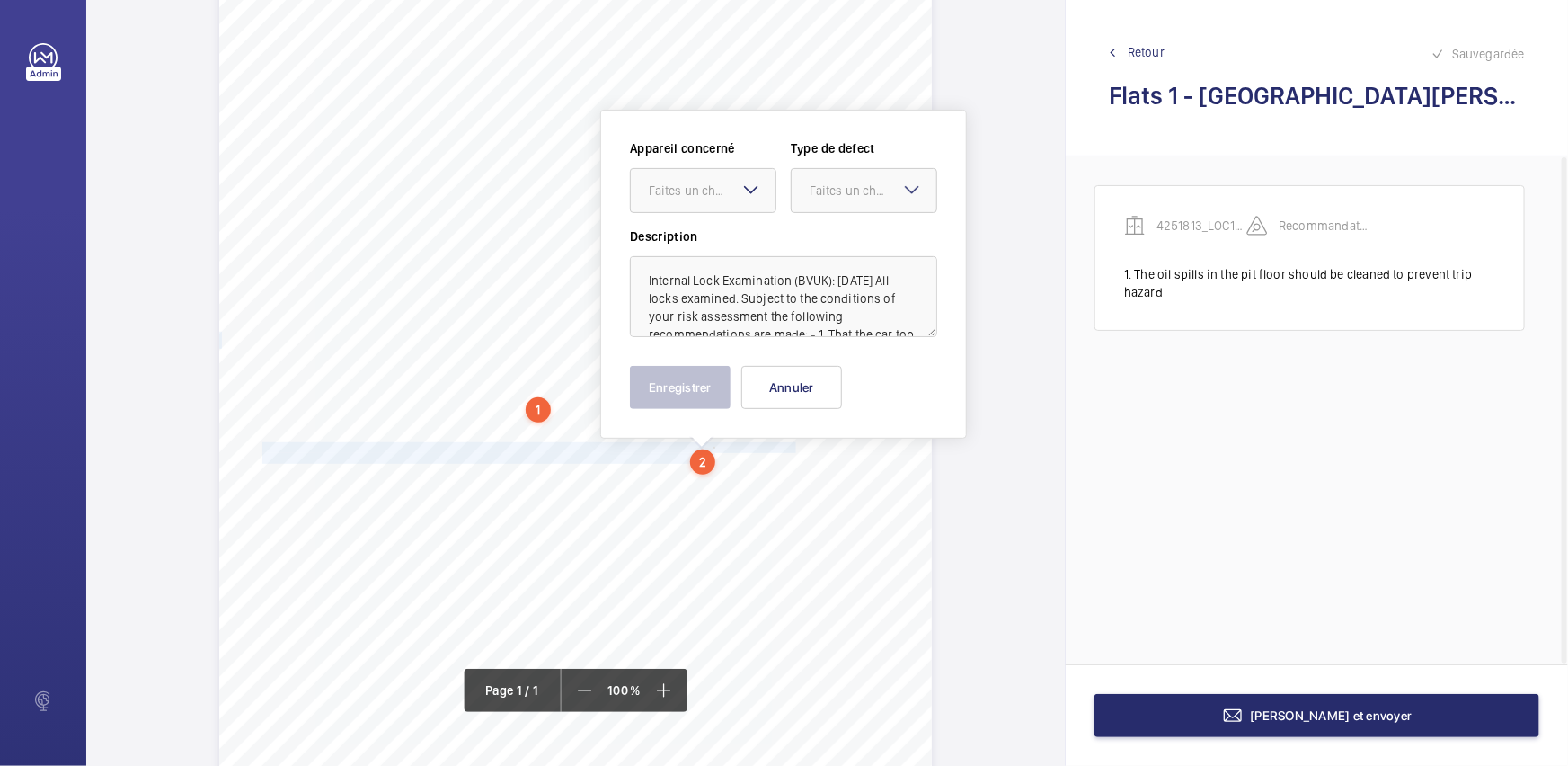
click at [758, 191] on mat-icon at bounding box center [751, 190] width 22 height 22
click at [764, 232] on div "4251813_LOC1902474_1-20973182976_1-9ODC2UN" at bounding box center [703, 245] width 144 height 43
click at [892, 195] on div "Faites un choix" at bounding box center [873, 191] width 127 height 18
click at [868, 250] on span "Standard" at bounding box center [863, 246] width 109 height 18
click at [673, 385] on button "Enregistrer" at bounding box center [680, 387] width 100 height 43
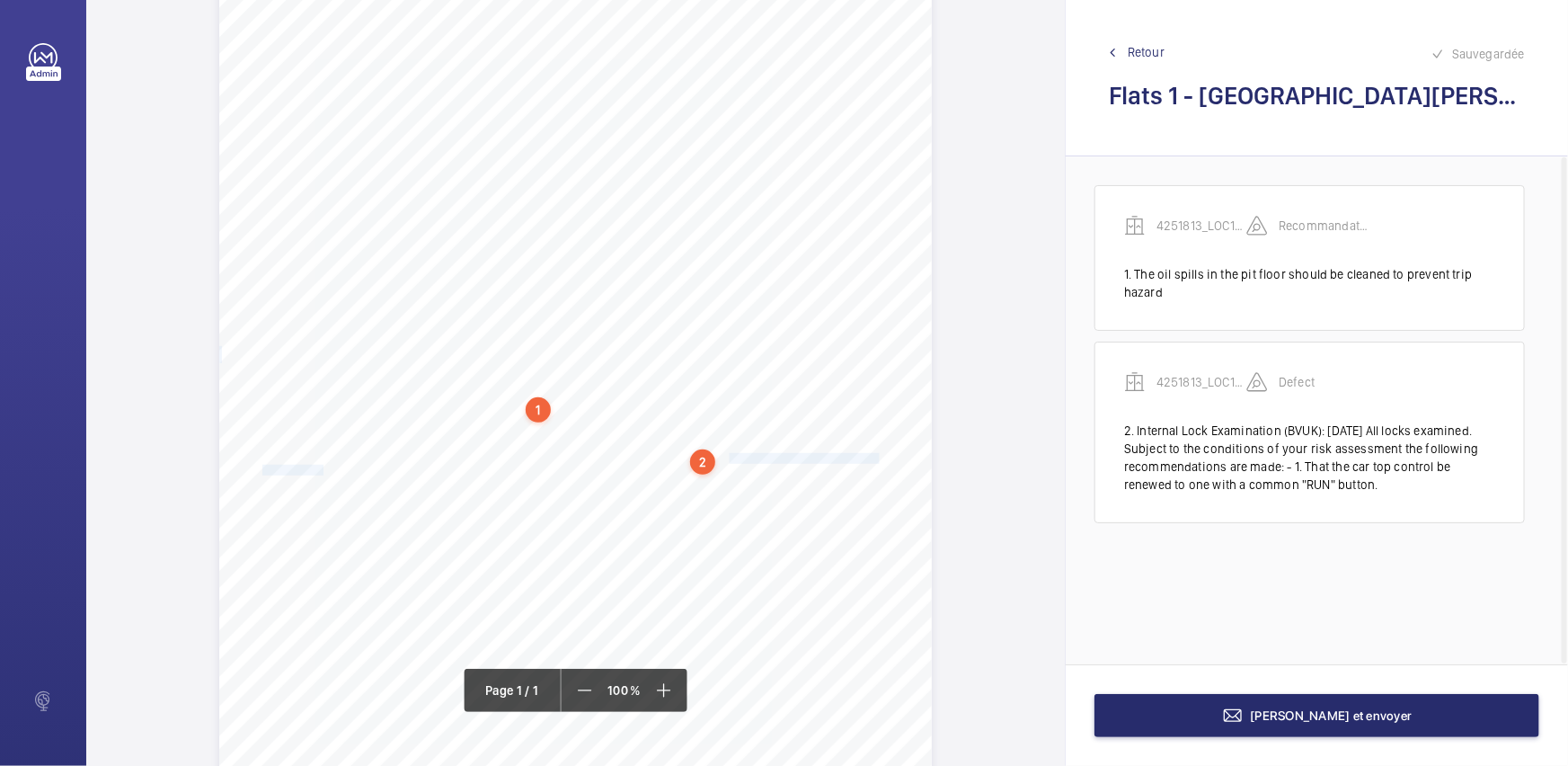
drag, startPoint x: 726, startPoint y: 457, endPoint x: 319, endPoint y: 467, distance: 407.1
click at [319, 467] on div "Report Id 4251813_LOC1902474_1-20973182976_1-9ODC2UN 100816687ENG REPORT OF THO…" at bounding box center [575, 362] width 713 height 1008
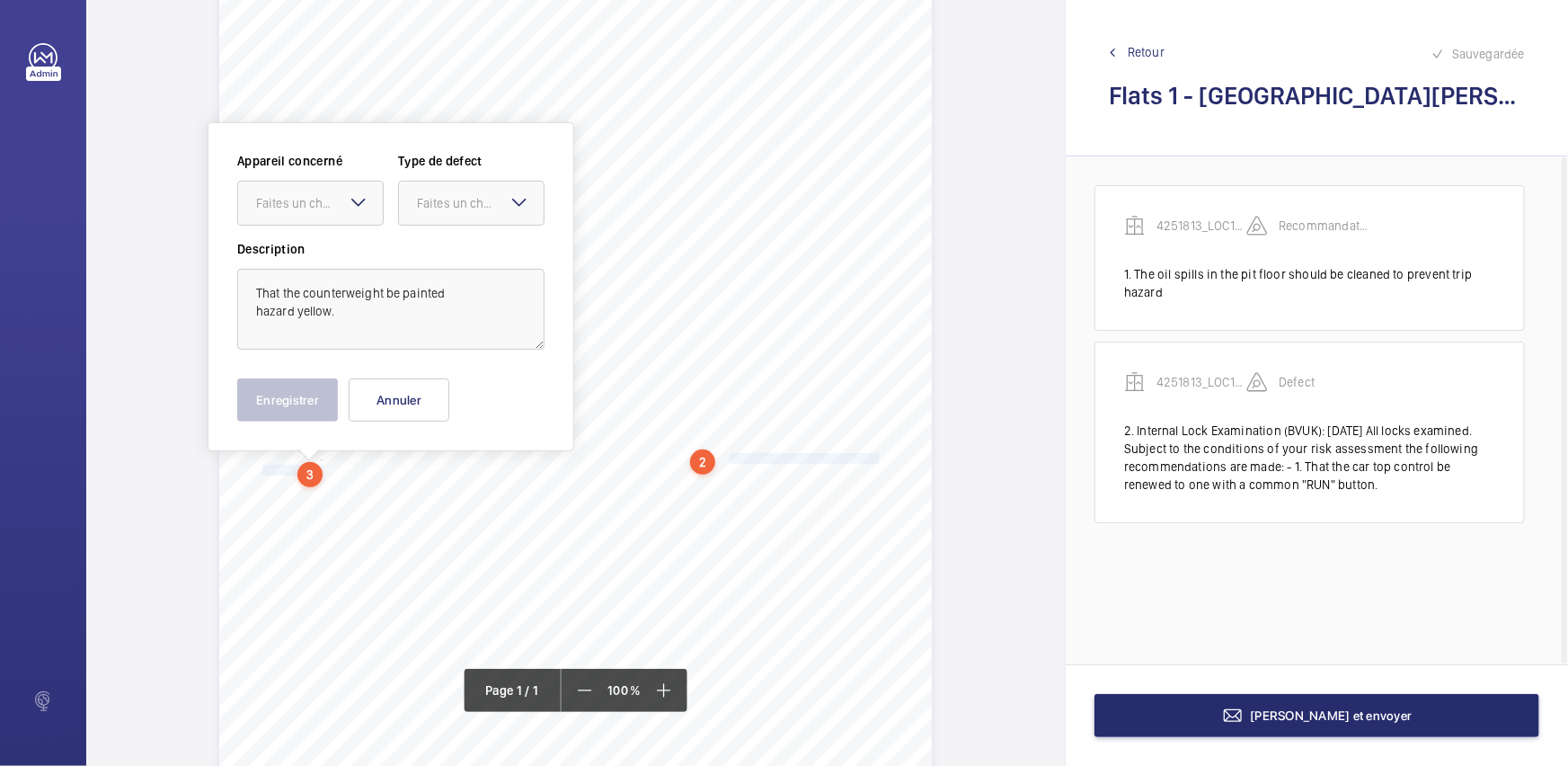
scroll to position [182, 0]
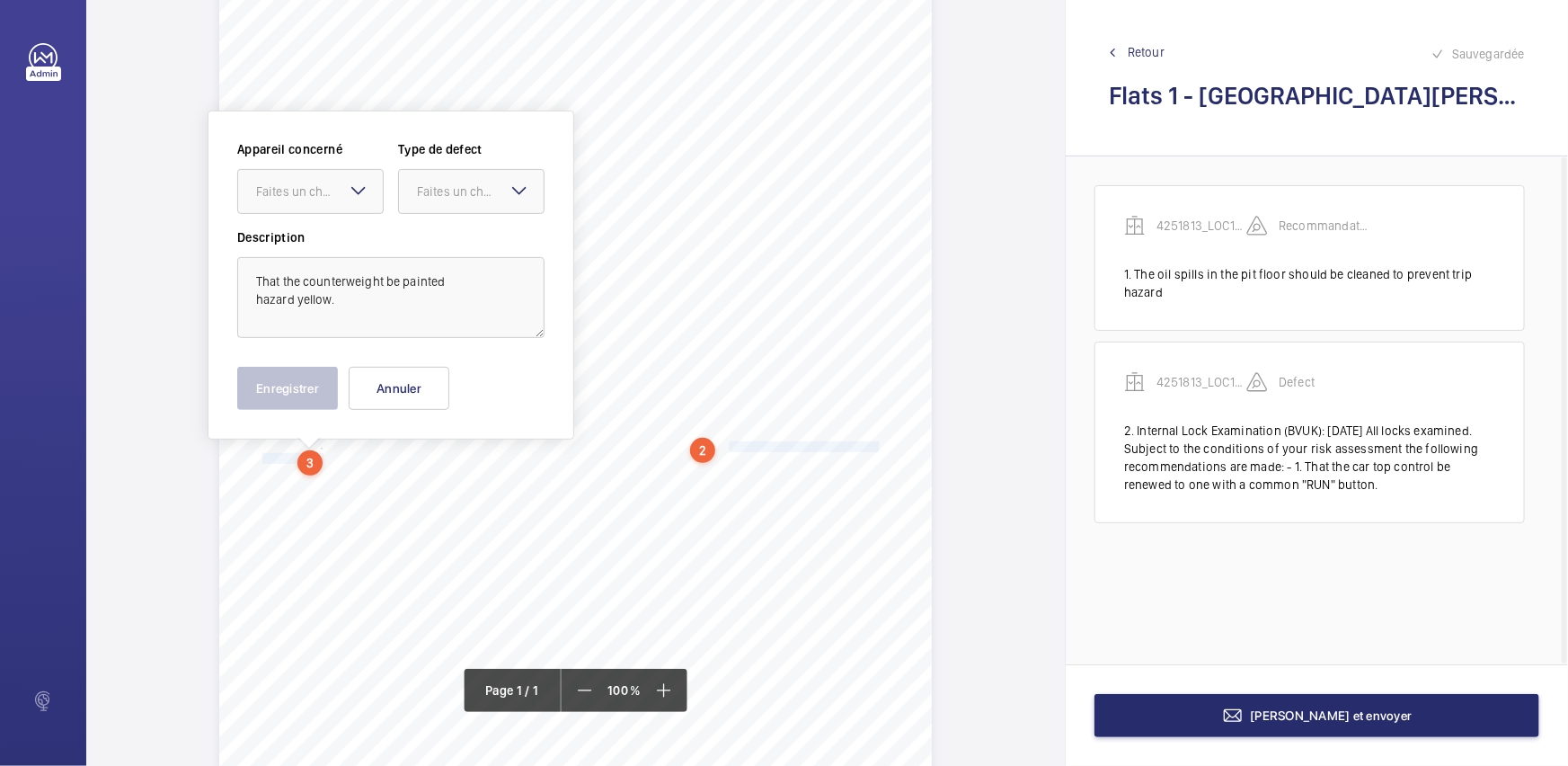
click at [350, 199] on div "Faites un choix" at bounding box center [310, 191] width 146 height 45
click at [350, 229] on div "4251813_LOC1902474_1-20973182976_1-9ODC2UN" at bounding box center [310, 246] width 144 height 43
click at [505, 184] on div "Faites un choix" at bounding box center [480, 192] width 127 height 18
click at [493, 235] on div "Standard" at bounding box center [471, 247] width 144 height 44
click at [299, 377] on button "Enregistrer" at bounding box center [287, 388] width 100 height 43
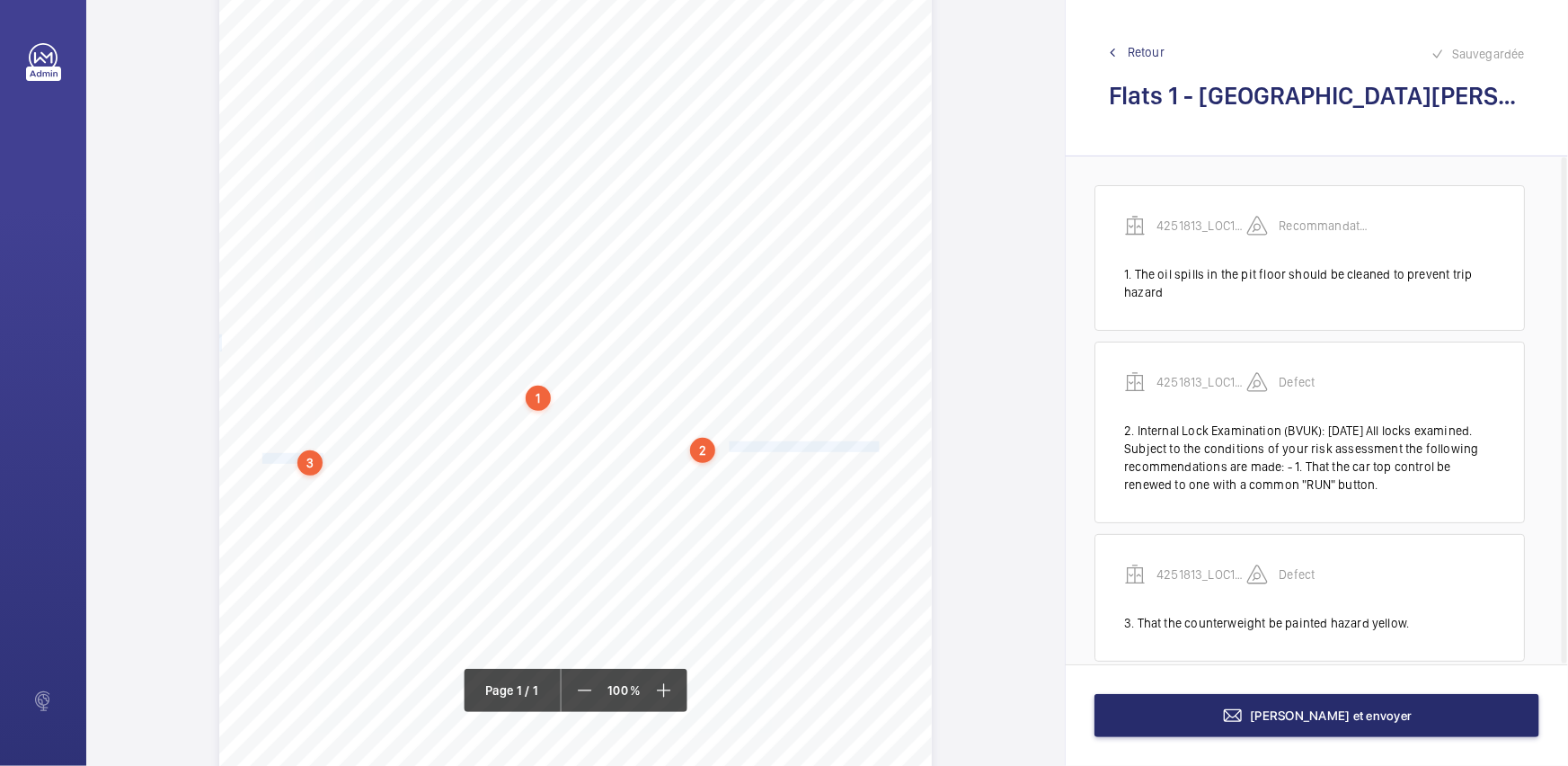
scroll to position [26, 0]
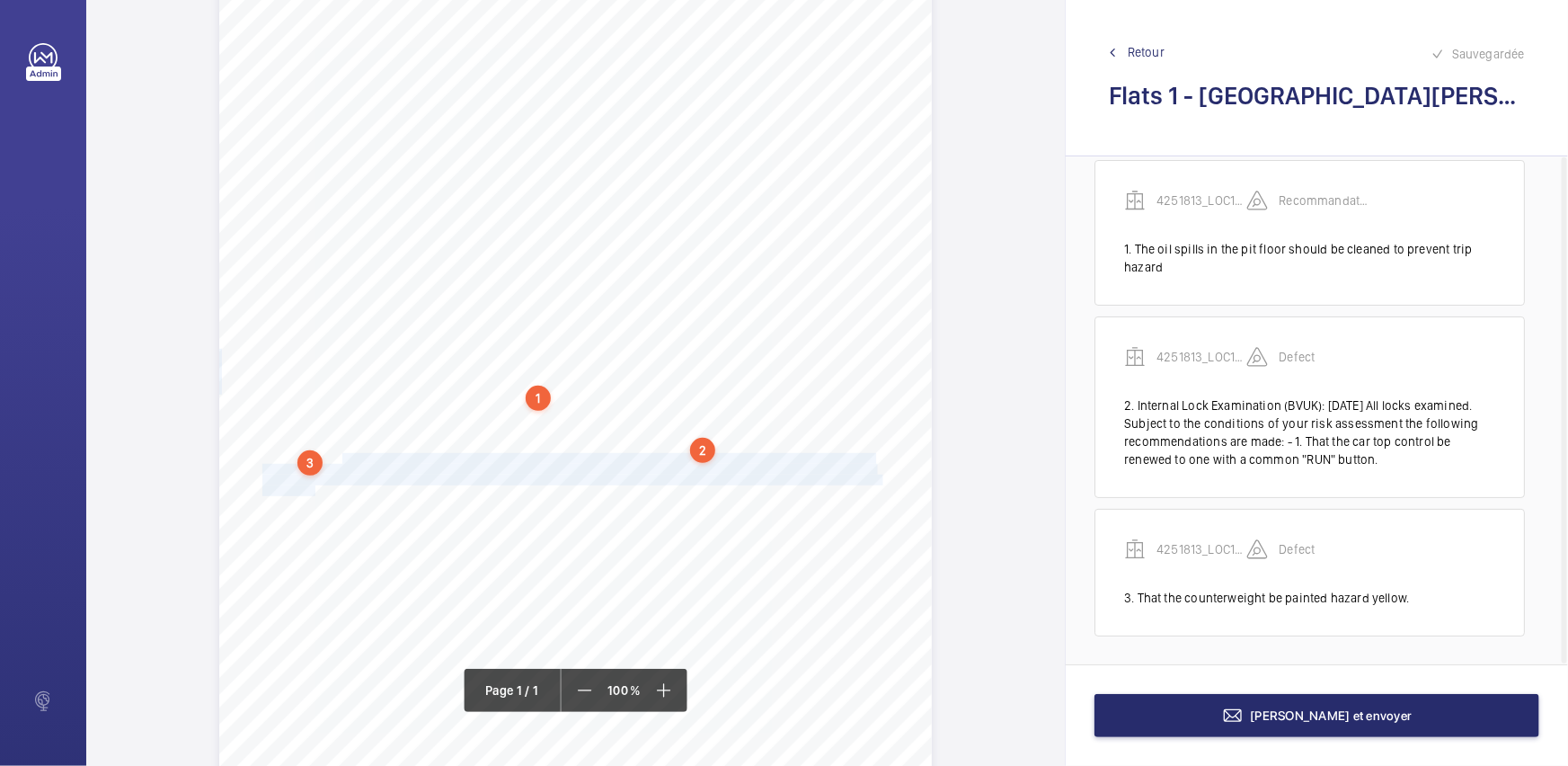
drag, startPoint x: 341, startPoint y: 455, endPoint x: 314, endPoint y: 488, distance: 42.6
click at [314, 488] on div "Report Id 4251813_LOC1902474_1-20973182976_1-9ODC2UN 100816687ENG REPORT OF THO…" at bounding box center [575, 352] width 713 height 1008
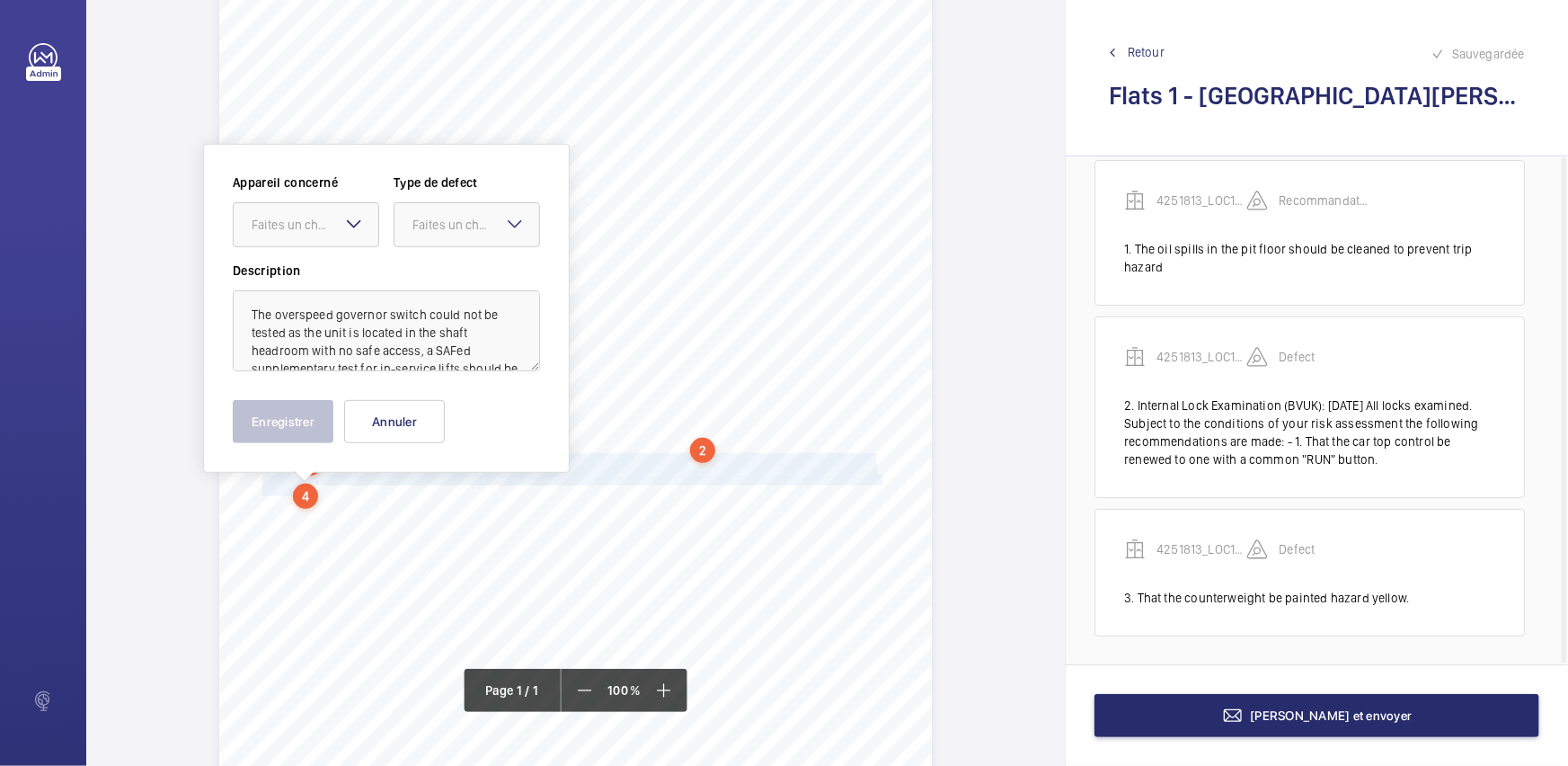
scroll to position [215, 0]
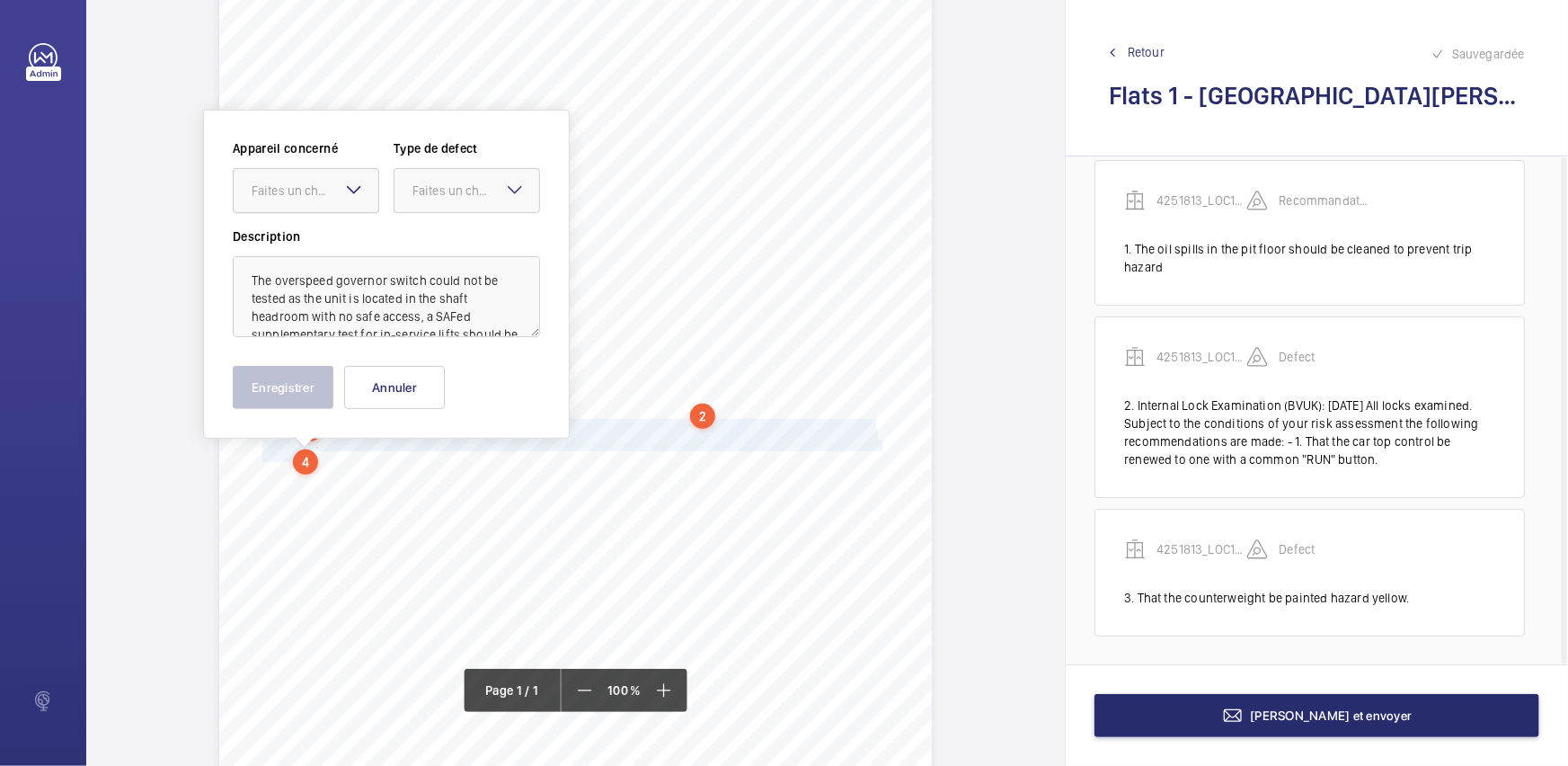
click at [319, 202] on div at bounding box center [306, 190] width 144 height 43
click at [326, 233] on div "4251813_LOC1902474_1-20973182976_1-9ODC2UN" at bounding box center [306, 245] width 144 height 43
drag, startPoint x: 436, startPoint y: 196, endPoint x: 448, endPoint y: 224, distance: 30.5
click at [437, 197] on div "Faites un choix" at bounding box center [476, 191] width 127 height 18
click at [452, 252] on span "Standard" at bounding box center [466, 246] width 109 height 18
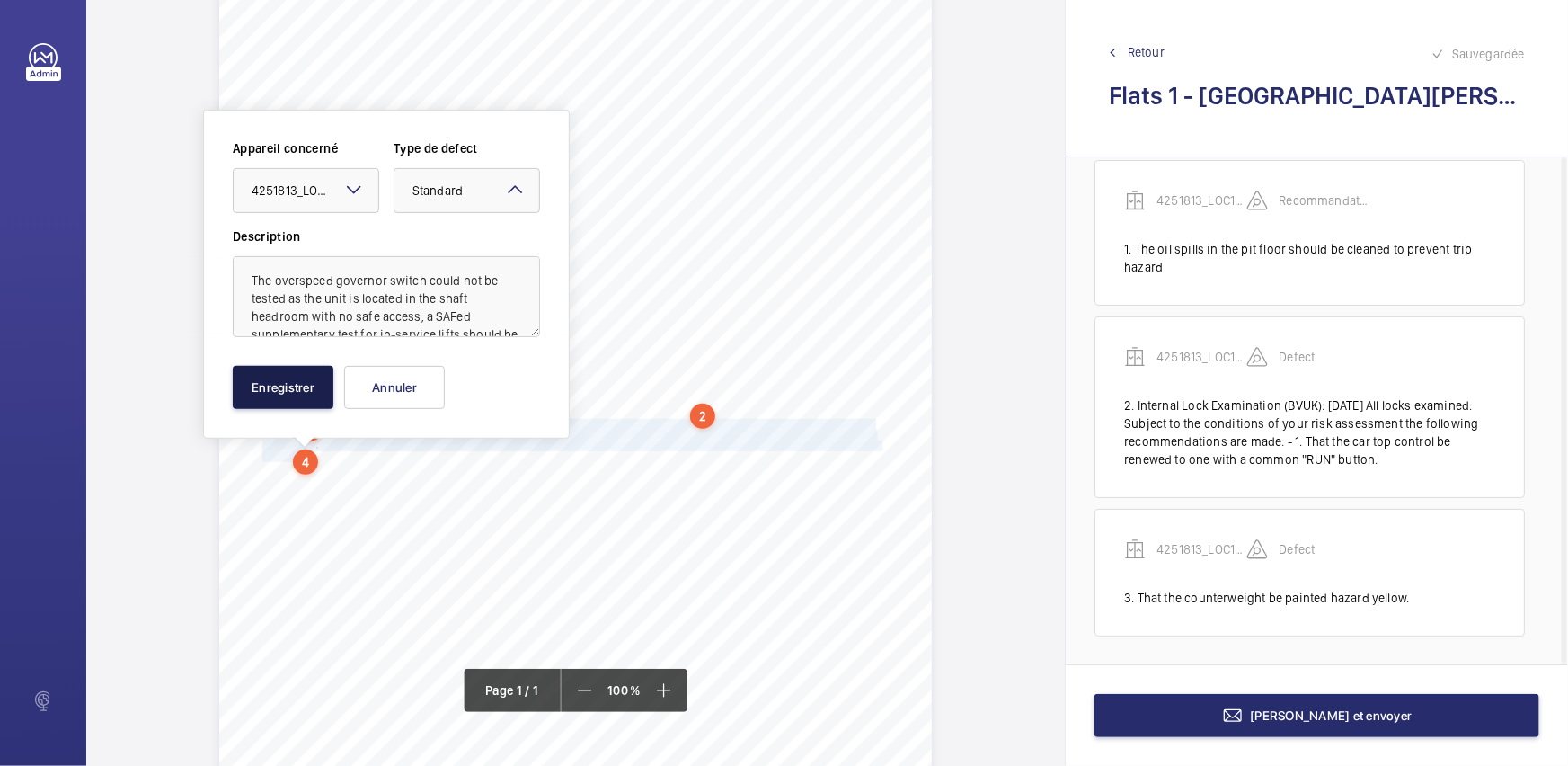
click at [262, 371] on button "Enregistrer" at bounding box center [283, 387] width 100 height 43
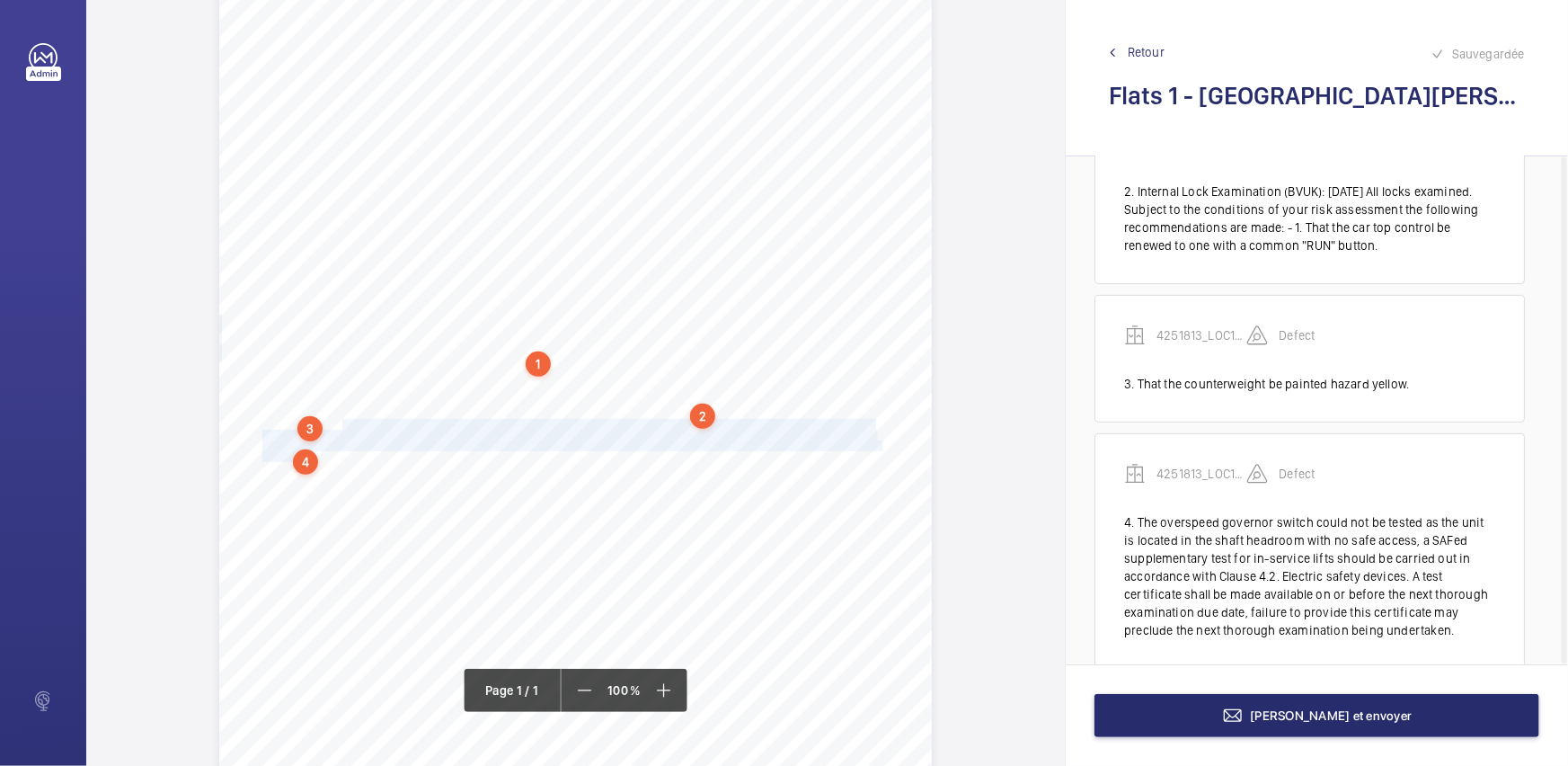
scroll to position [270, 0]
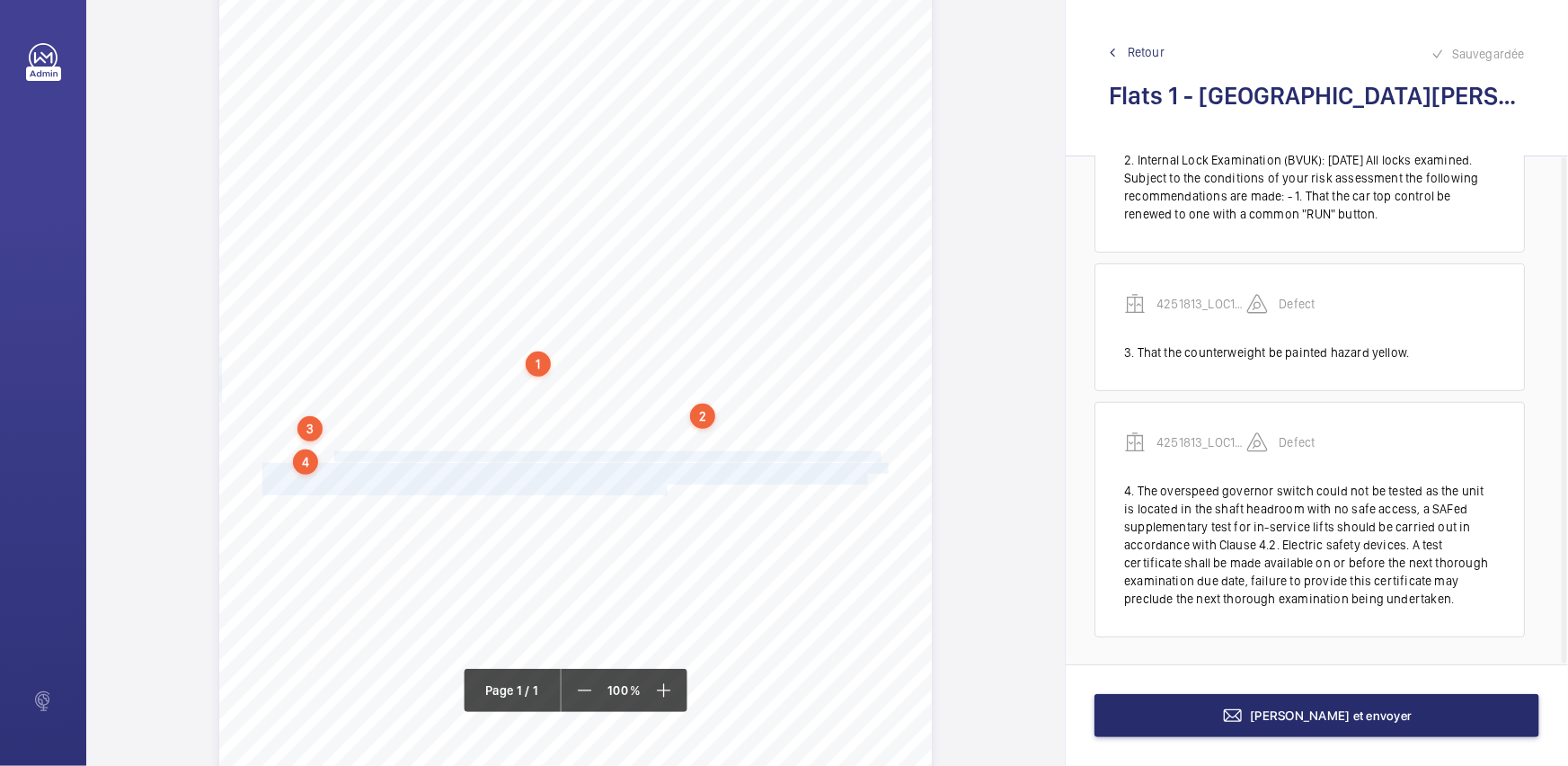
drag, startPoint x: 330, startPoint y: 456, endPoint x: 663, endPoint y: 486, distance: 334.3
click at [663, 486] on div "Report Id 4251813_LOC1902474_1-20973182976_1-9ODC2UN 100816687ENG REPORT OF THO…" at bounding box center [575, 317] width 713 height 1008
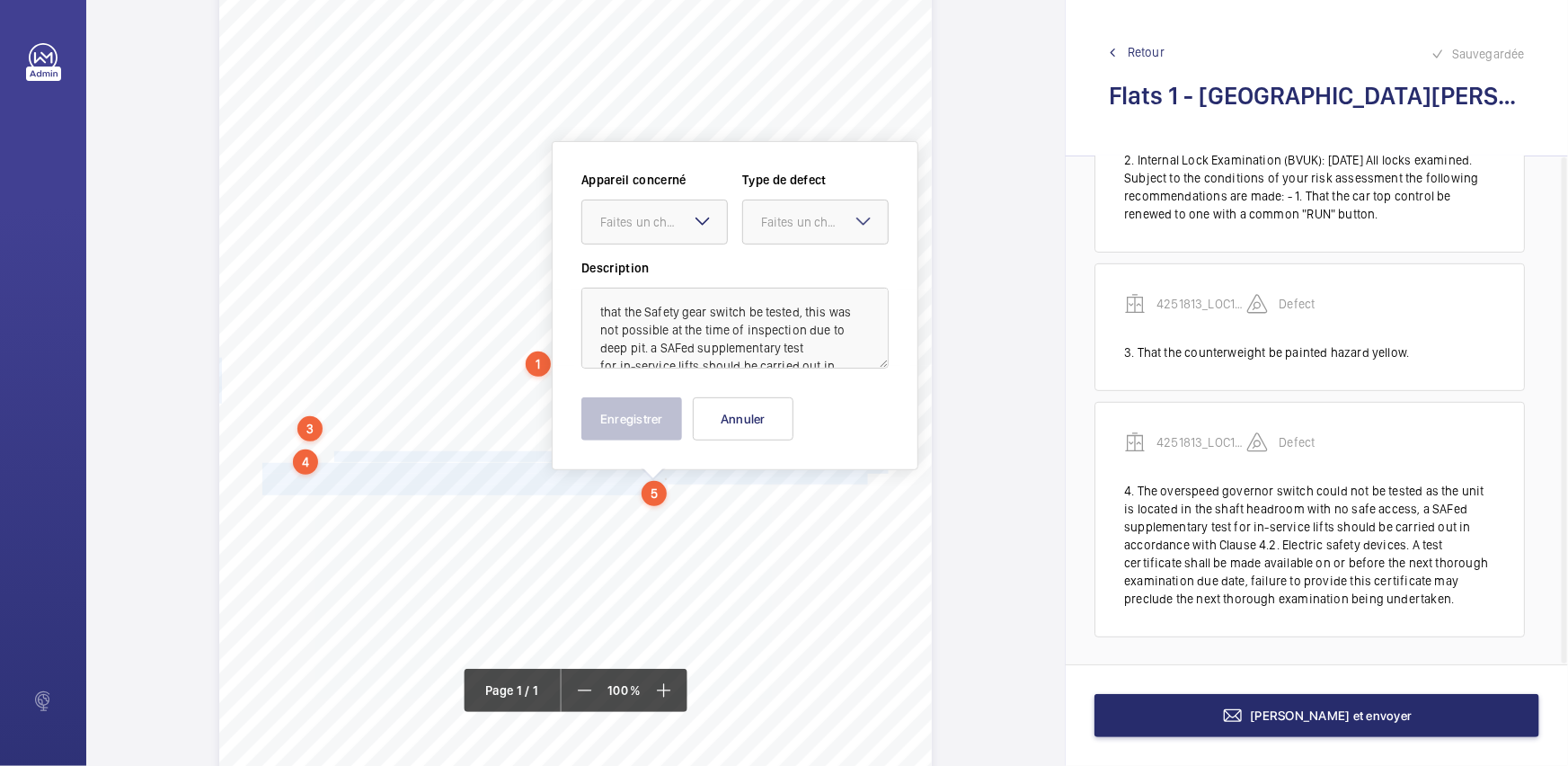
scroll to position [247, 0]
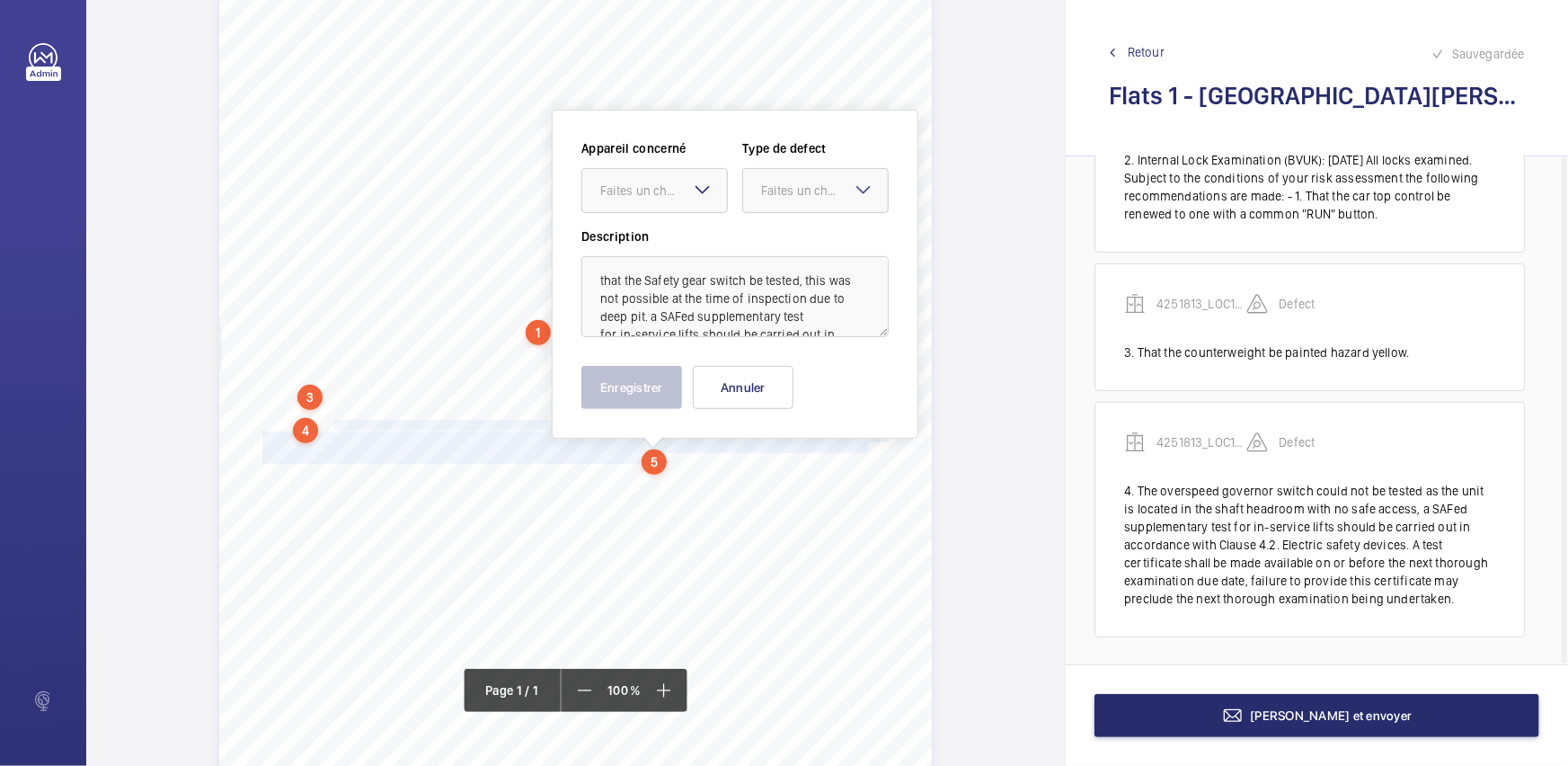
click at [705, 210] on div at bounding box center [654, 190] width 144 height 43
drag, startPoint x: 711, startPoint y: 247, endPoint x: 775, endPoint y: 223, distance: 68.4
click at [716, 246] on div "4251813_LOC1902474_1-20973182976_1-9ODC2UN" at bounding box center [654, 245] width 144 height 43
click at [805, 203] on div at bounding box center [815, 190] width 144 height 43
click at [806, 254] on div "Standard" at bounding box center [815, 246] width 144 height 44
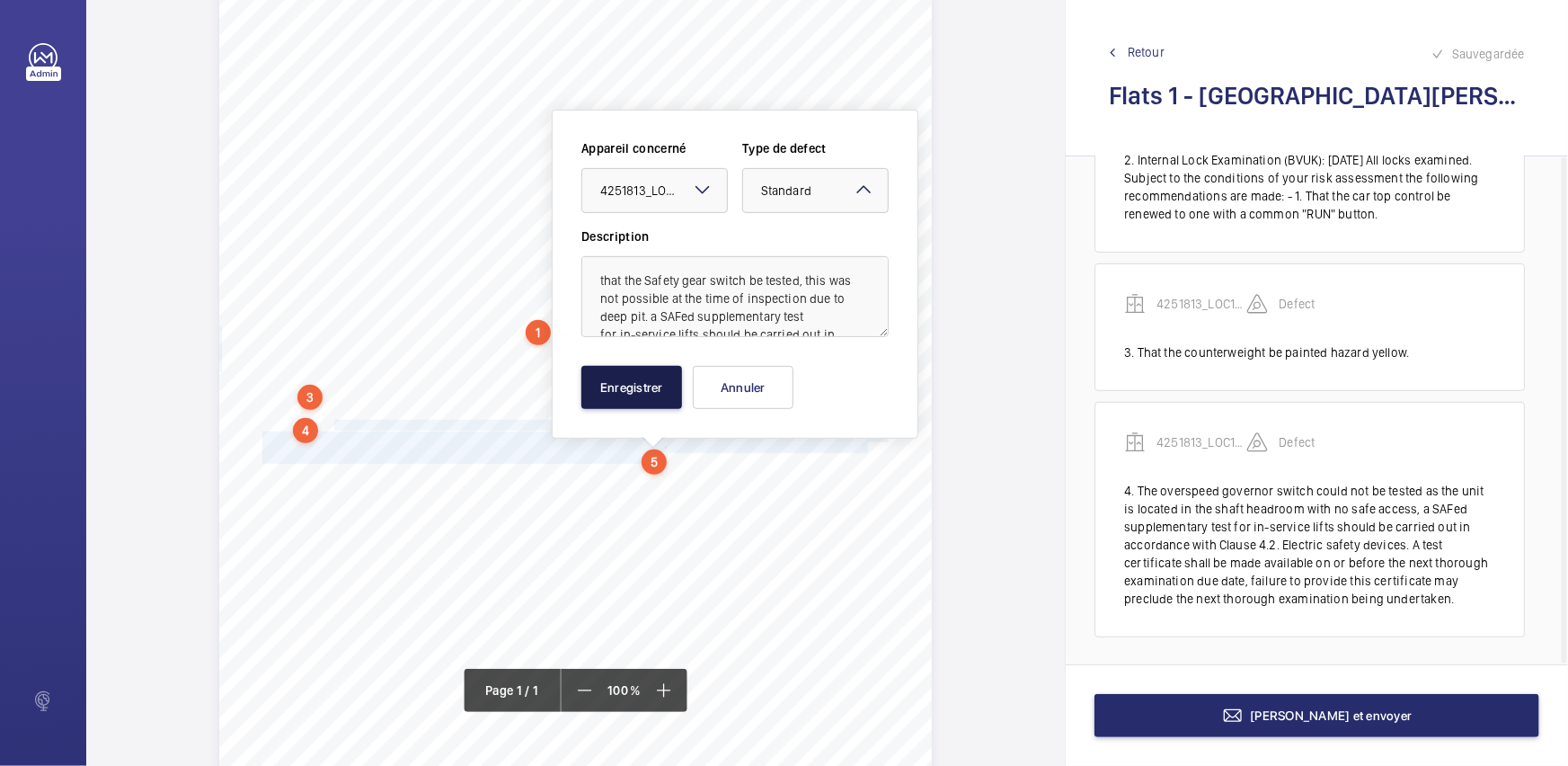
click at [608, 391] on button "Enregistrer" at bounding box center [632, 387] width 100 height 43
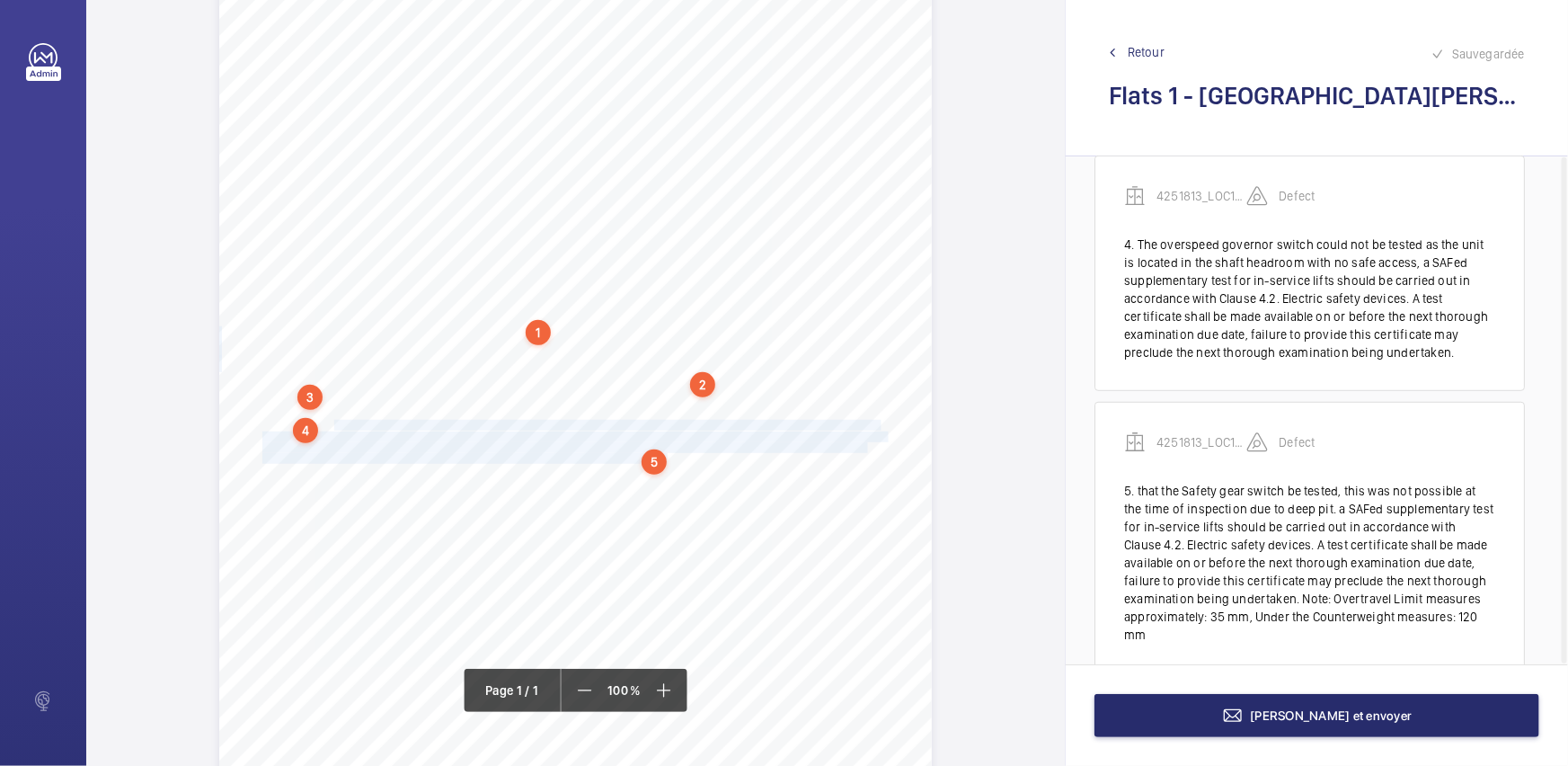
scroll to position [552, 0]
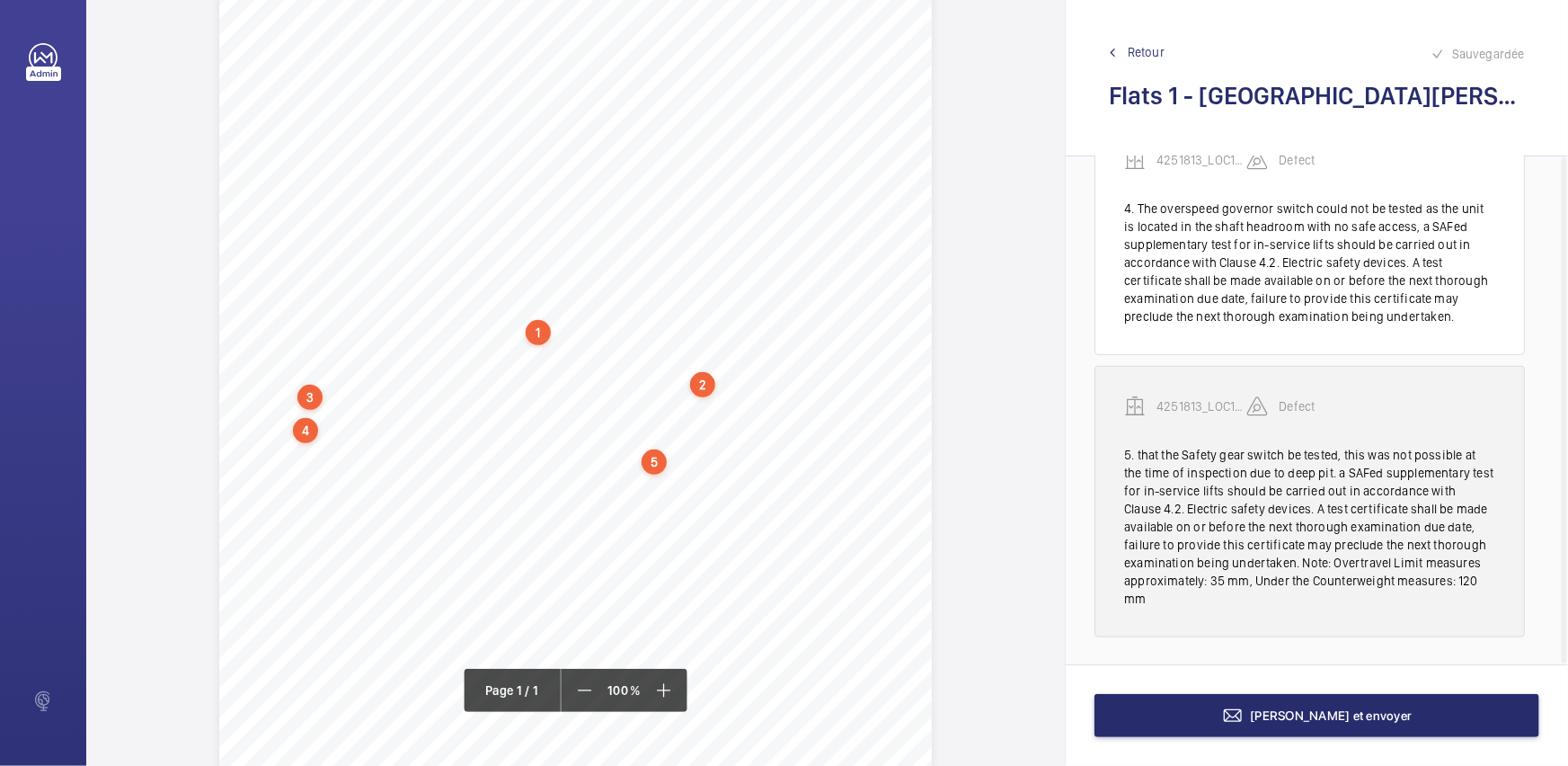
click at [1238, 438] on div "4251813_LOC1902474_1-20973182976_1-9ODC2UN Defect" at bounding box center [1309, 420] width 371 height 50
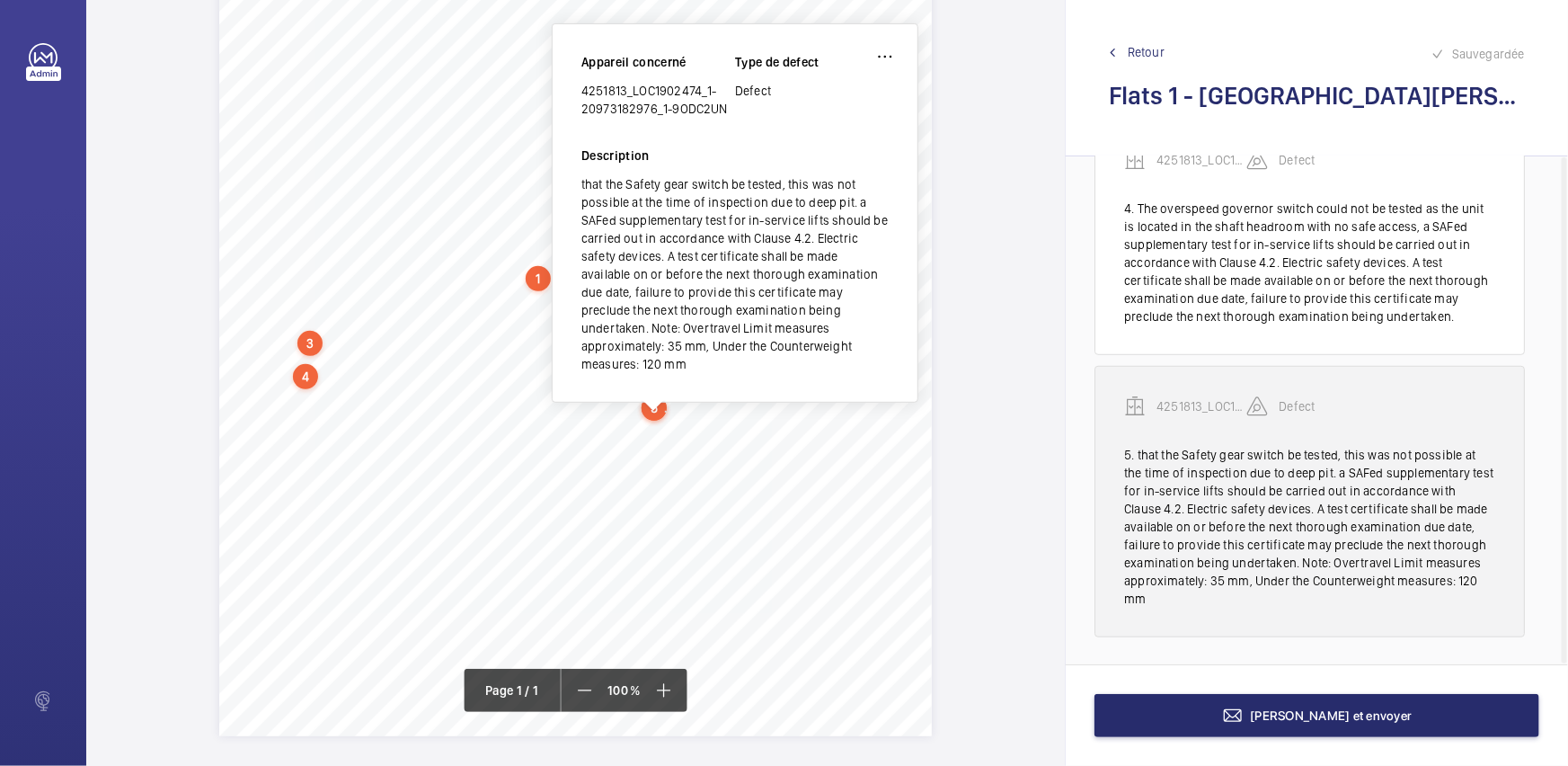
scroll to position [325, 0]
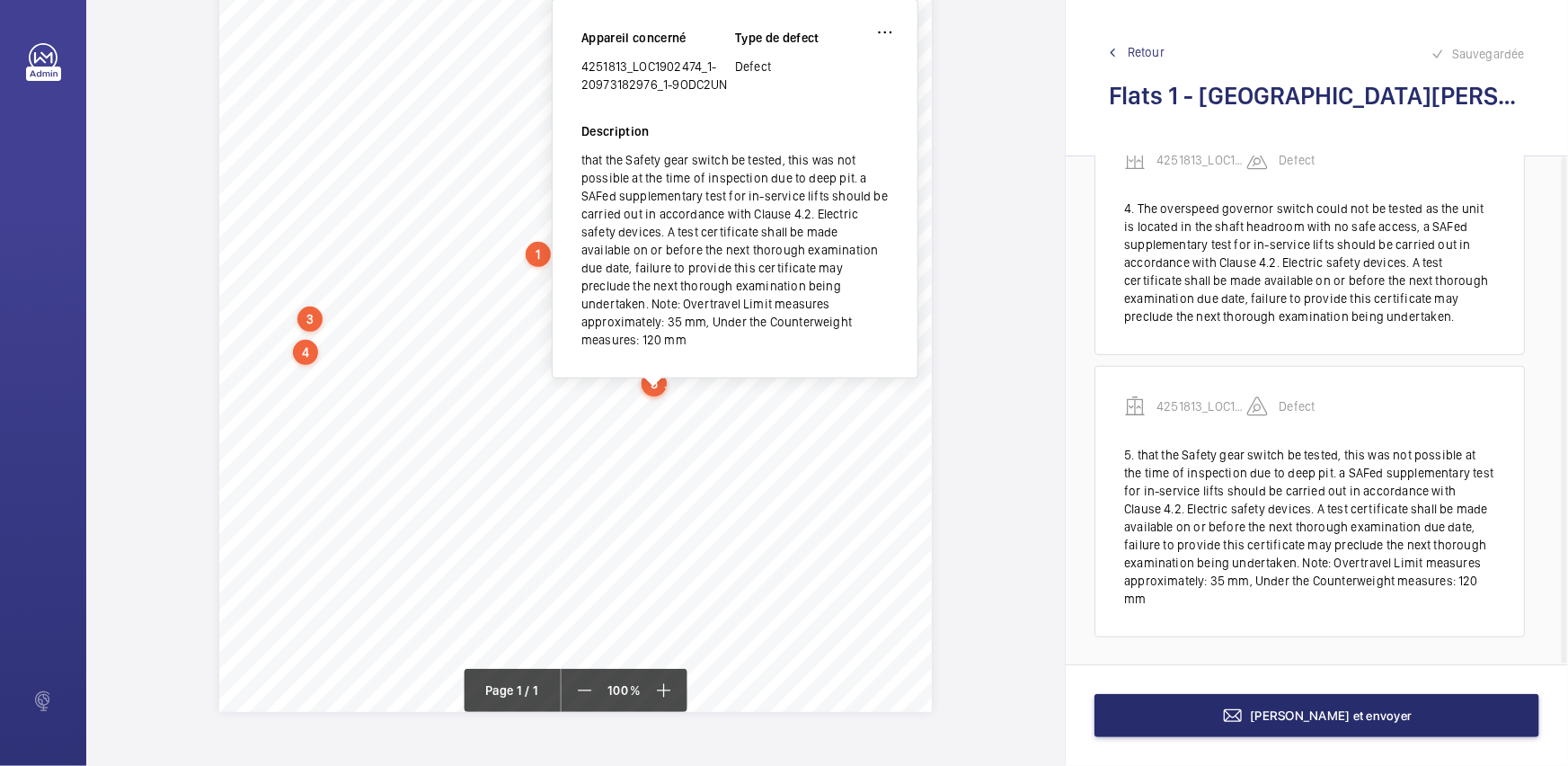
drag, startPoint x: 583, startPoint y: 64, endPoint x: 723, endPoint y: 82, distance: 141.2
click at [723, 82] on div "4251813_LOC1902474_1-20973182976_1-9ODC2UN" at bounding box center [658, 75] width 153 height 36
copy div "4251813_LOC1902474_1-20973182976_1-9ODC2UN"
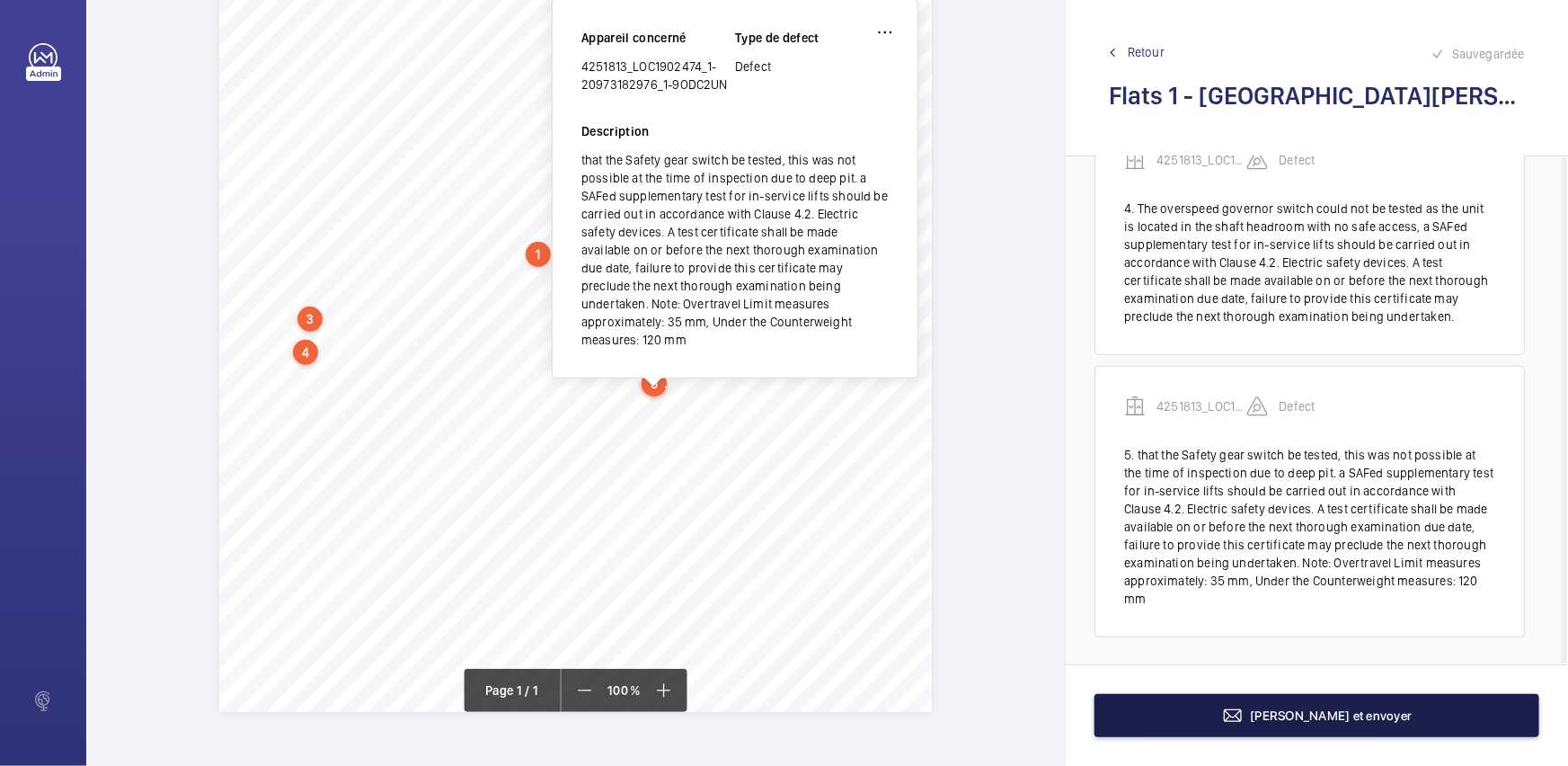
click at [1405, 710] on button "[PERSON_NAME] et envoyer" at bounding box center [1316, 715] width 444 height 43
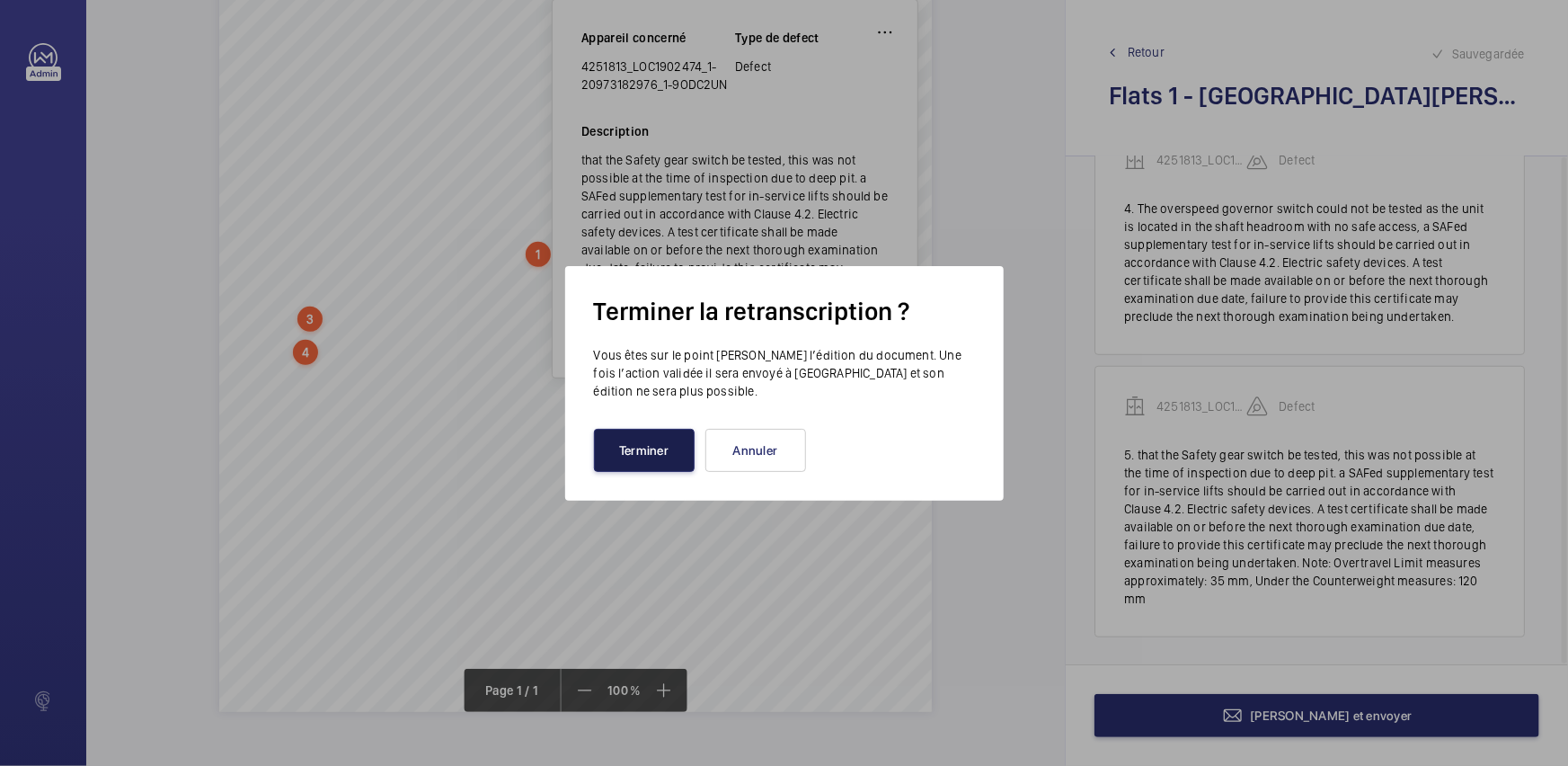
click at [656, 452] on button "Terminer" at bounding box center [644, 449] width 100 height 43
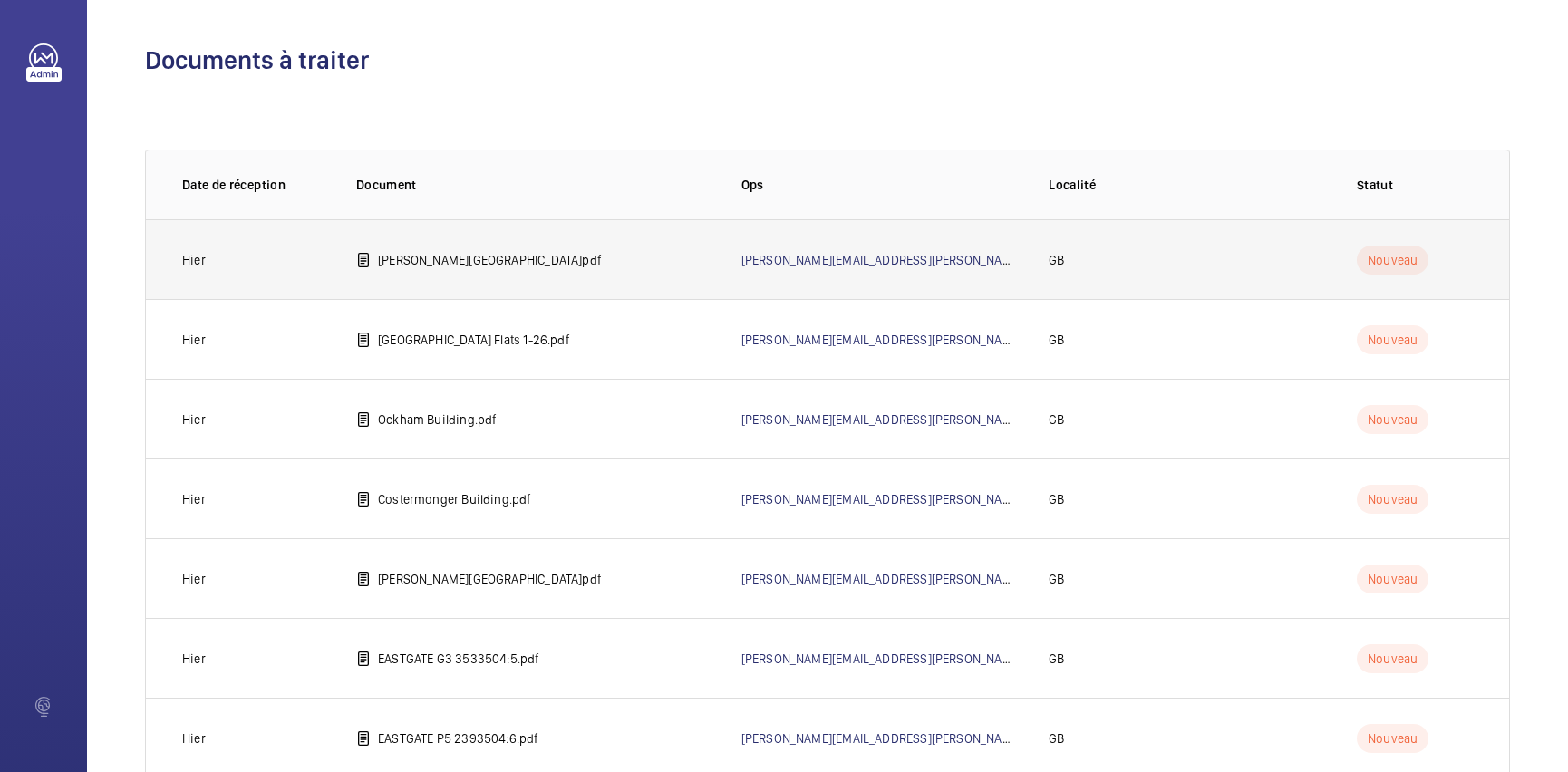
click at [506, 253] on p "[PERSON_NAME][GEOGRAPHIC_DATA]pdf" at bounding box center [489, 260] width 224 height 18
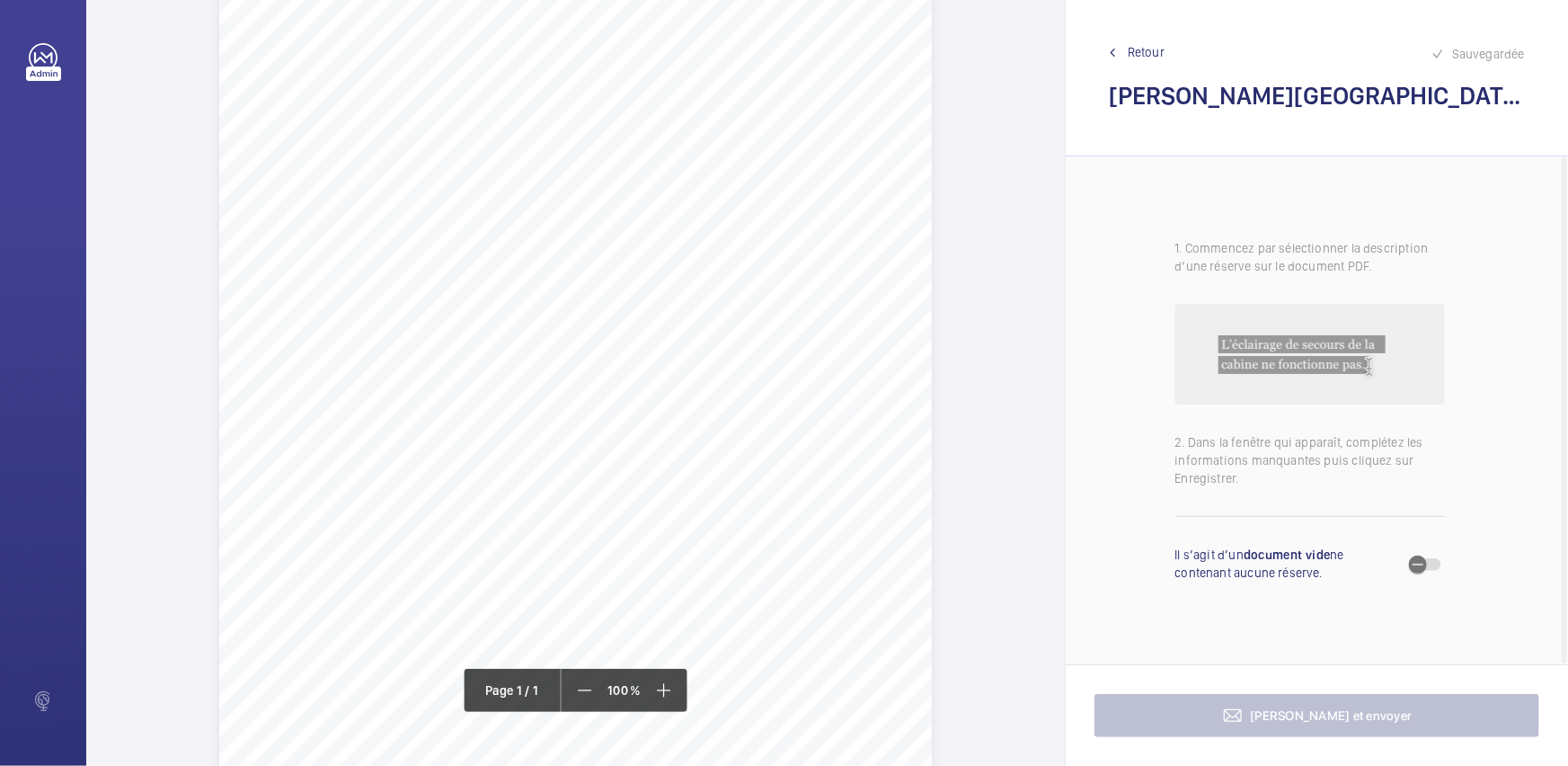
scroll to position [245, 0]
drag, startPoint x: 267, startPoint y: 322, endPoint x: 593, endPoint y: 326, distance: 326.0
click at [593, 326] on span "1. The inoperative car emergency communication system should be reinstated. 2. …" at bounding box center [562, 329] width 601 height 10
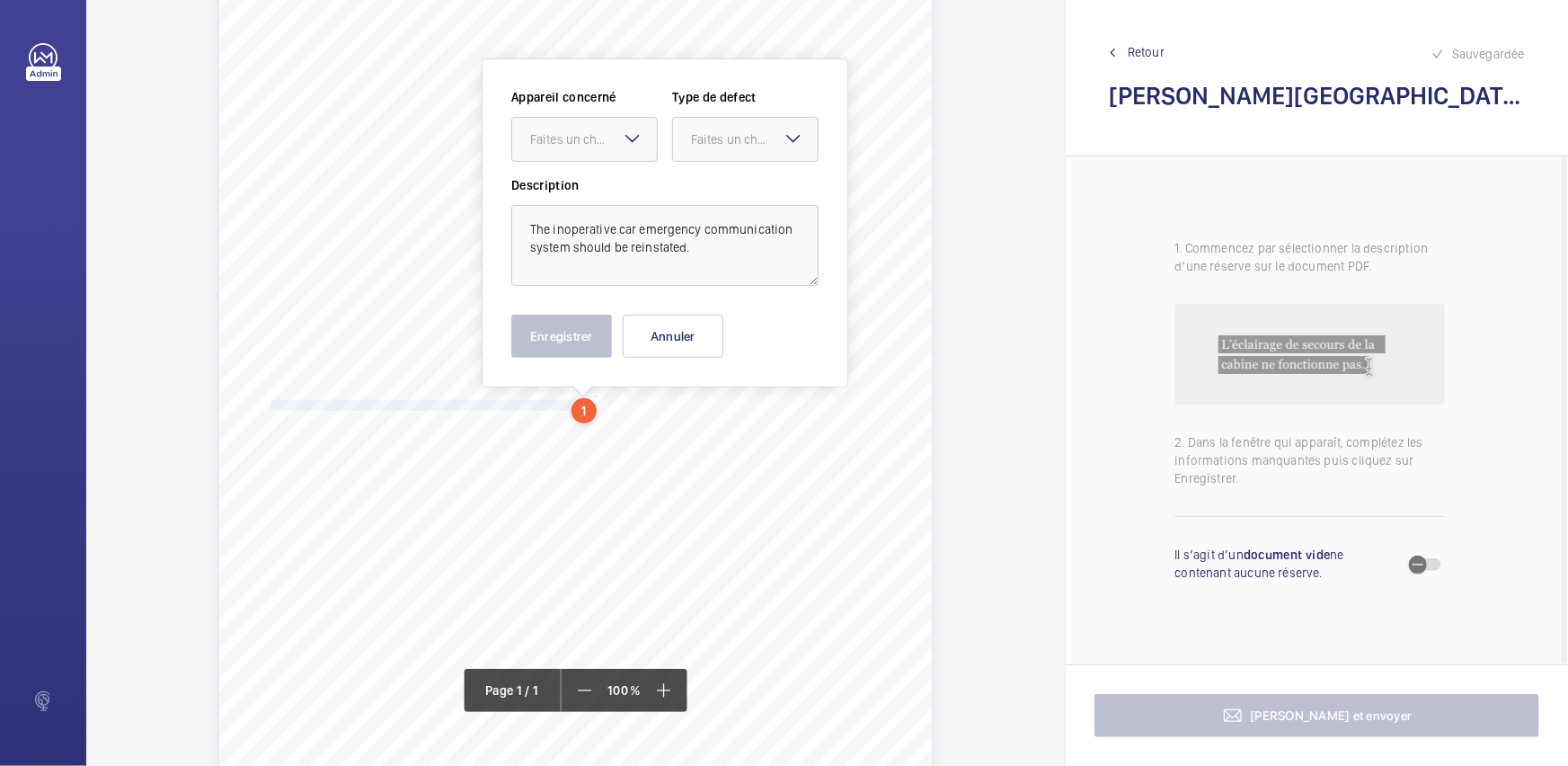
scroll to position [117, 0]
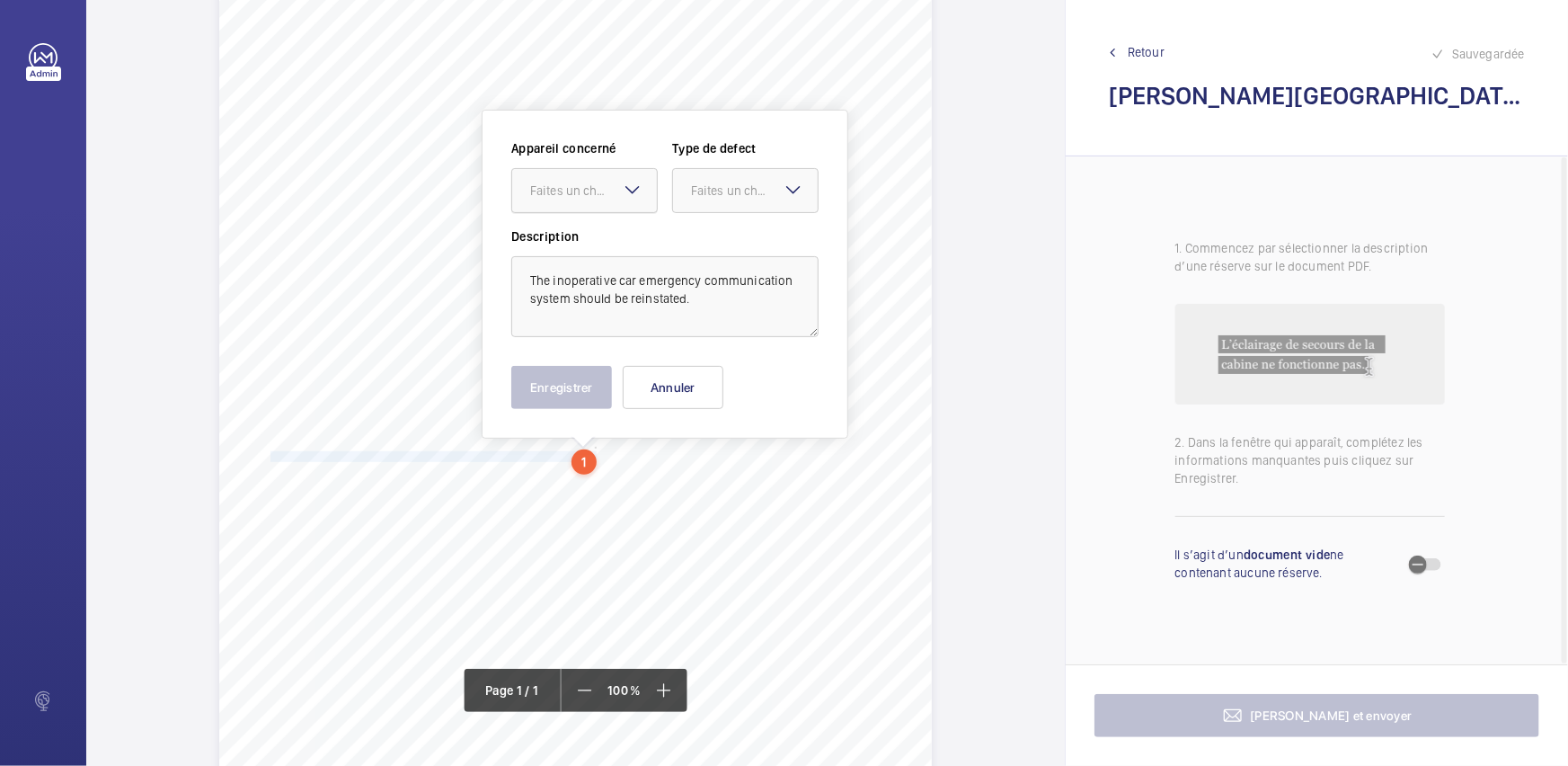
click at [590, 199] on div "Faites un choix" at bounding box center [593, 191] width 127 height 18
click at [633, 227] on div "4251813_LOC1902472_1-20973182982_1-9ODC2YU" at bounding box center [584, 245] width 144 height 43
drag, startPoint x: 763, startPoint y: 190, endPoint x: 738, endPoint y: 236, distance: 52.4
click at [763, 193] on div "Faites un choix" at bounding box center [754, 191] width 127 height 18
click at [738, 236] on span "Standard" at bounding box center [745, 246] width 109 height 18
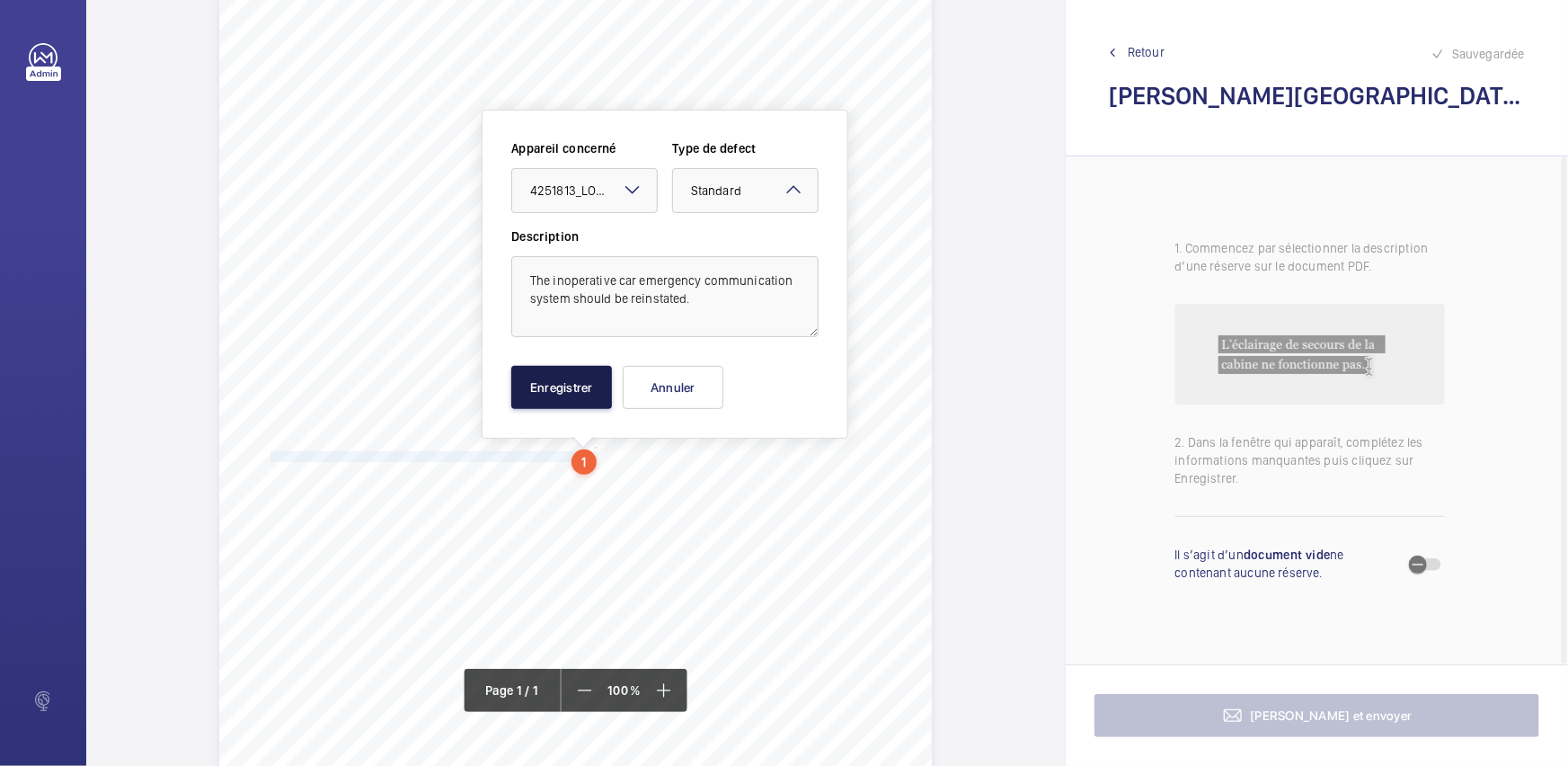
click at [578, 370] on button "Enregistrer" at bounding box center [561, 387] width 100 height 43
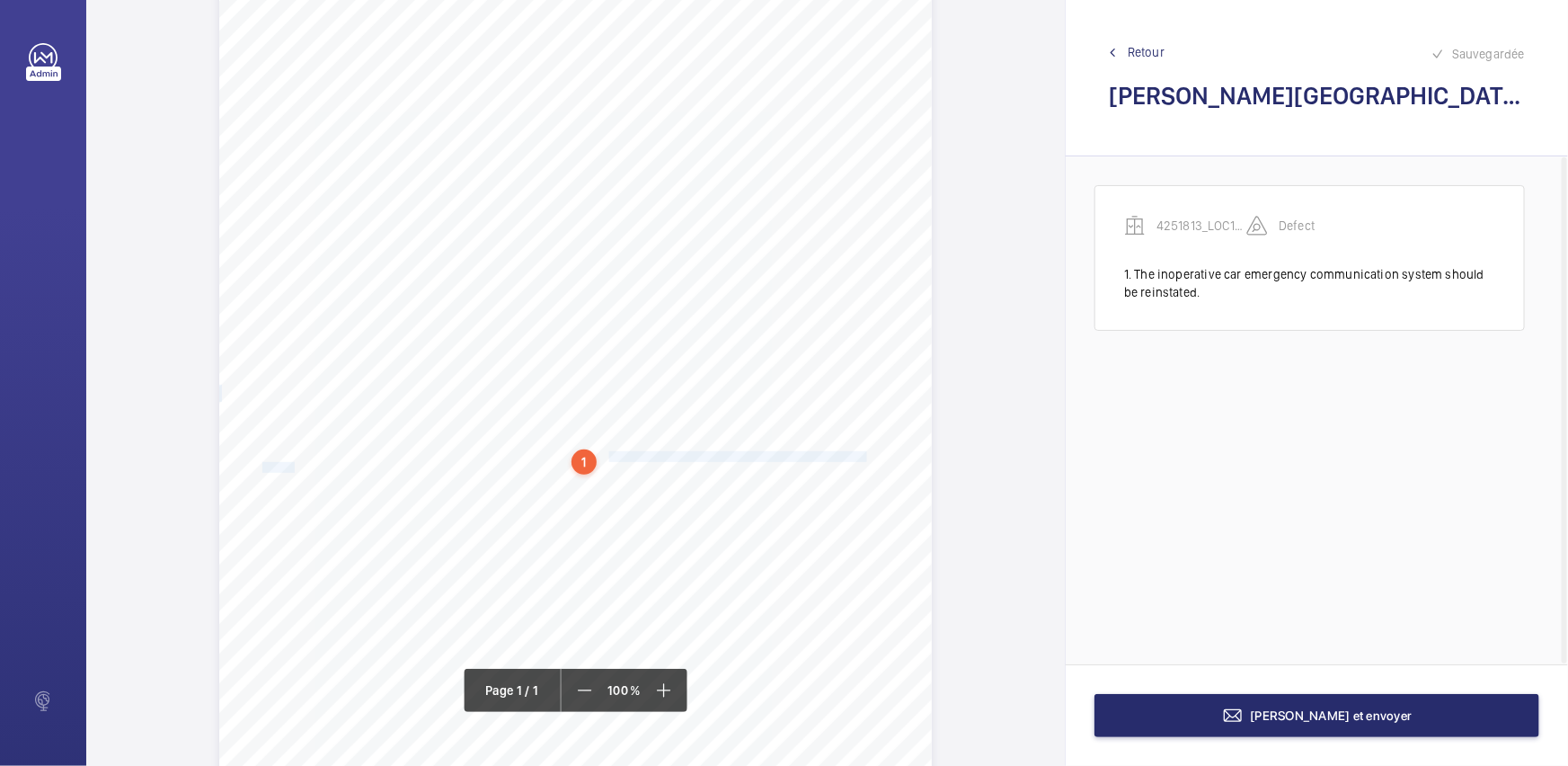
drag, startPoint x: 605, startPoint y: 455, endPoint x: 292, endPoint y: 467, distance: 313.2
click at [292, 467] on div "Report Id 4251813_LOC1902472_1-20973182982_1-9ODC2YU 100816687ENG REPORT OF THO…" at bounding box center [575, 416] width 713 height 1008
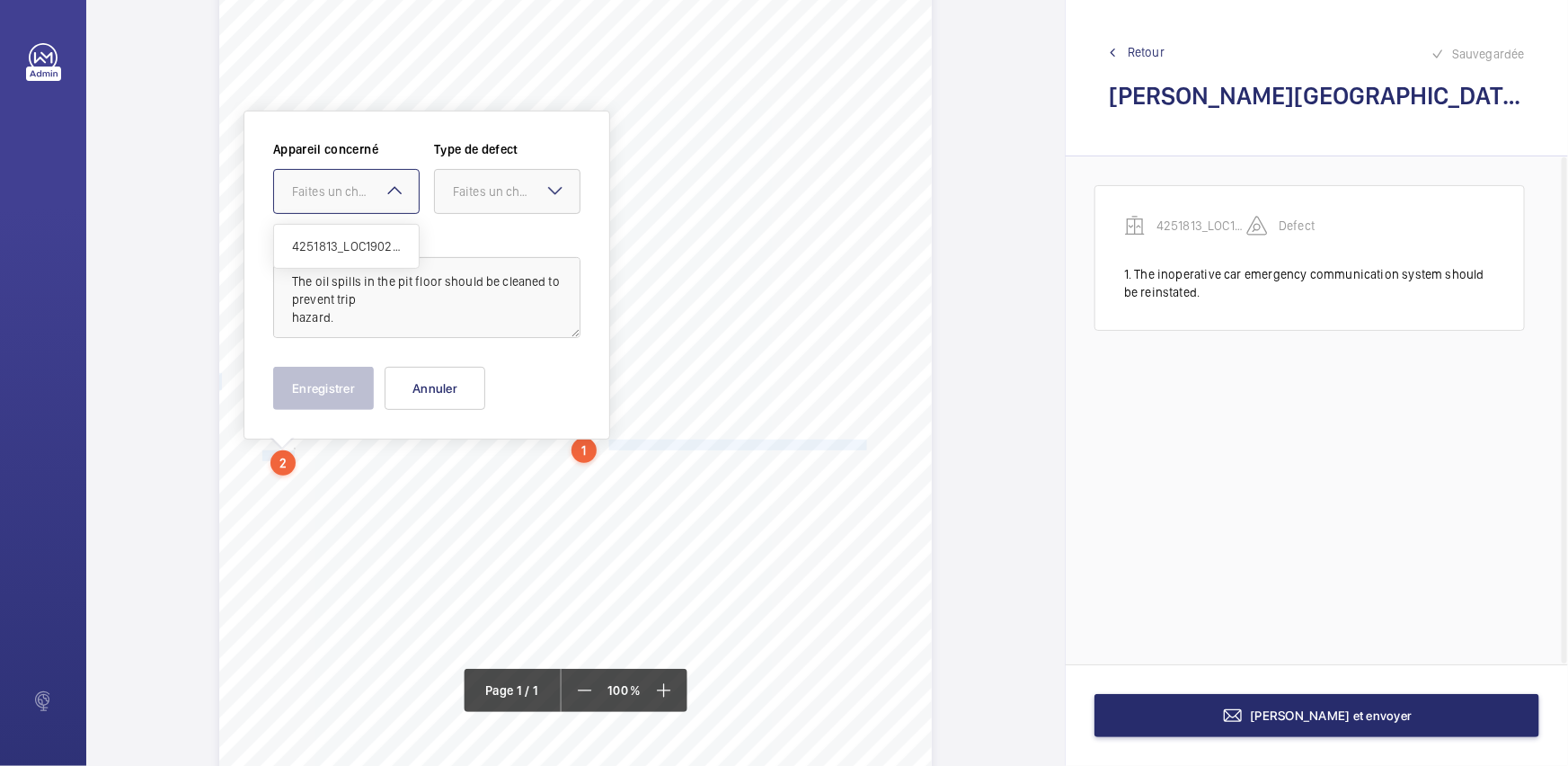
click at [392, 197] on mat-icon at bounding box center [394, 191] width 22 height 22
click at [401, 227] on div "4251813_LOC1902472_1-20973182982_1-9ODC2YU" at bounding box center [346, 246] width 144 height 43
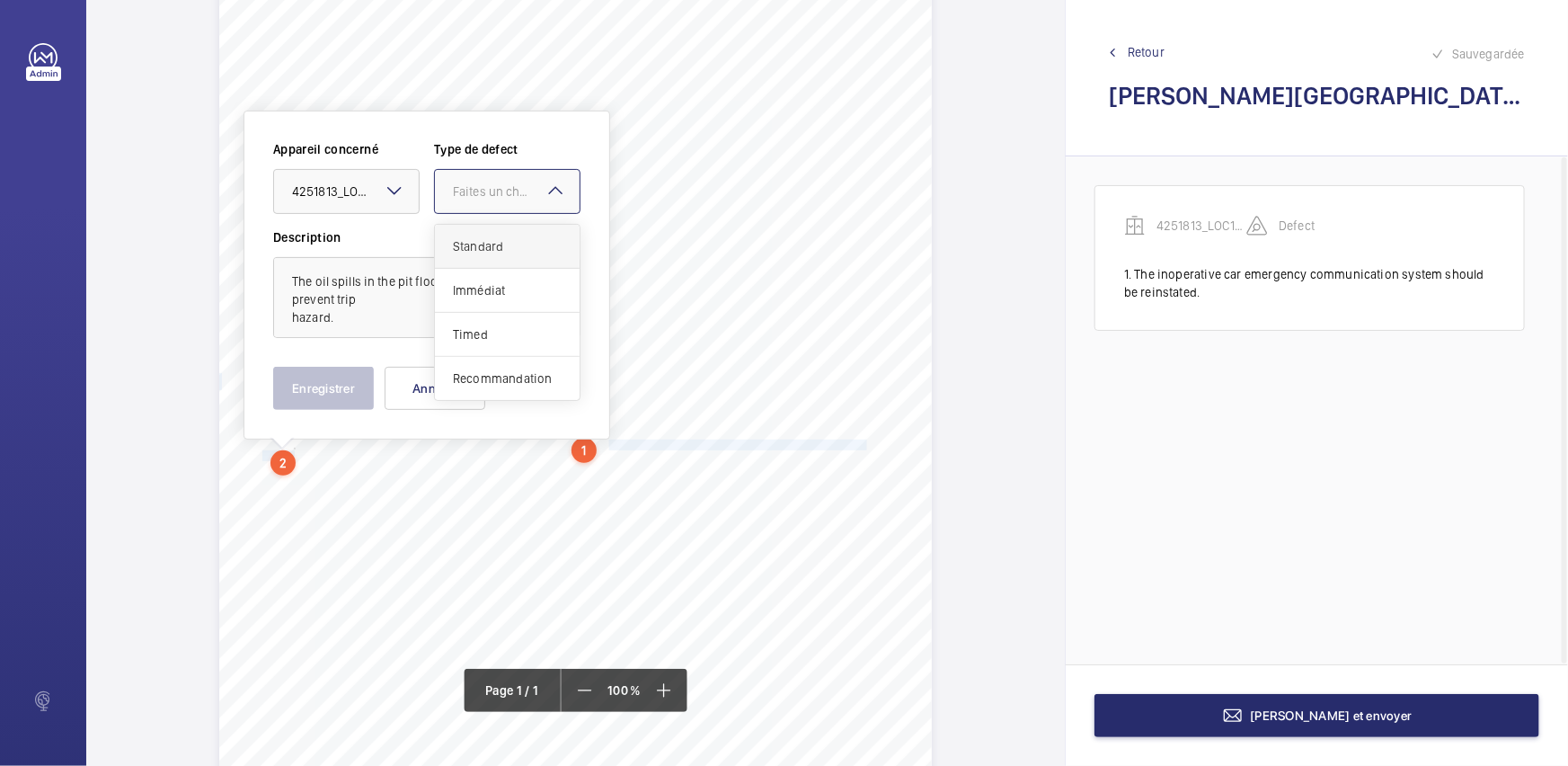
drag, startPoint x: 530, startPoint y: 198, endPoint x: 521, endPoint y: 239, distance: 42.0
click at [530, 200] on div "Faites un choix" at bounding box center [507, 192] width 144 height 18
click at [521, 239] on span "Standard" at bounding box center [507, 247] width 109 height 18
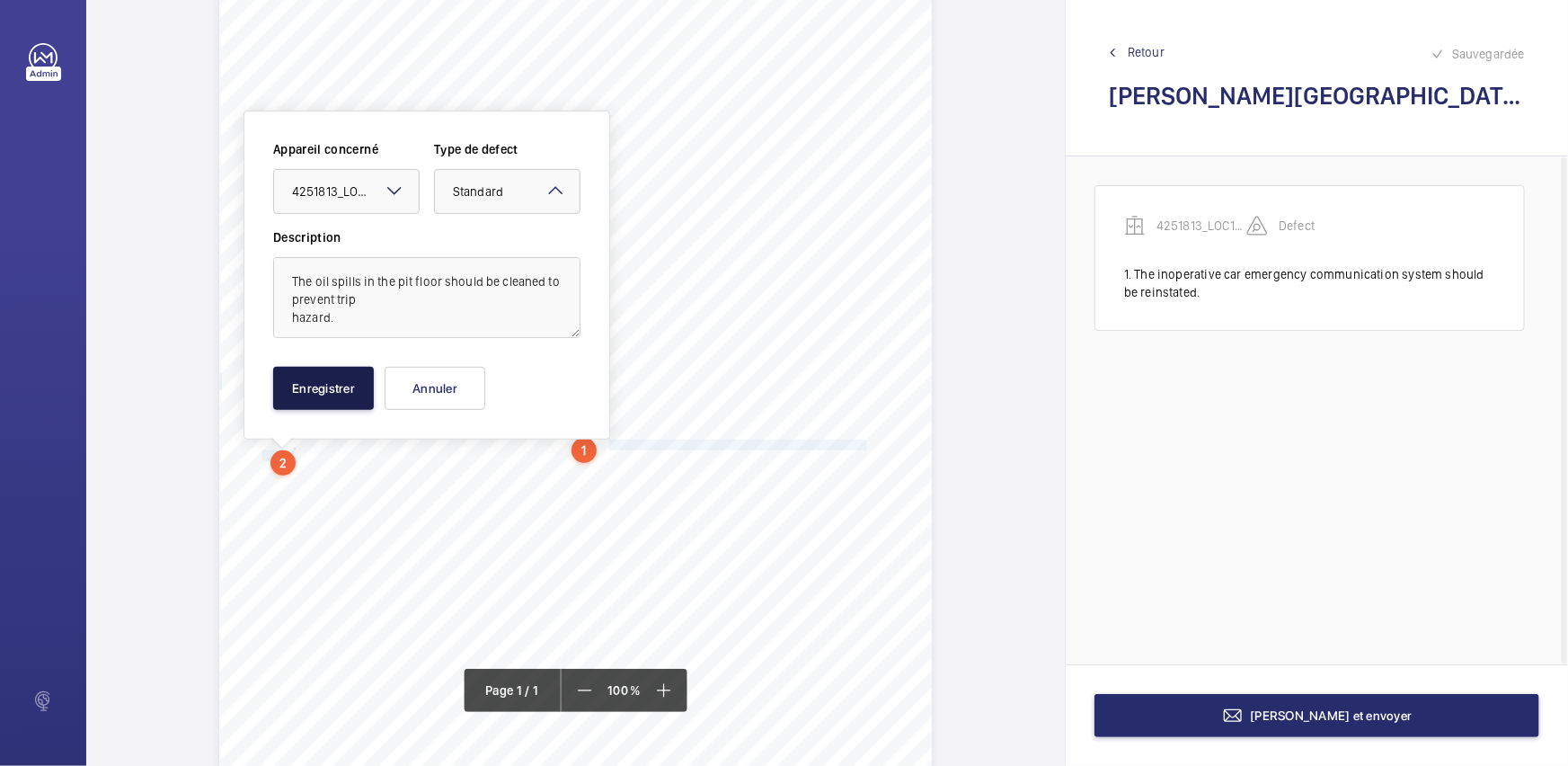
click at [319, 381] on button "Enregistrer" at bounding box center [323, 388] width 100 height 43
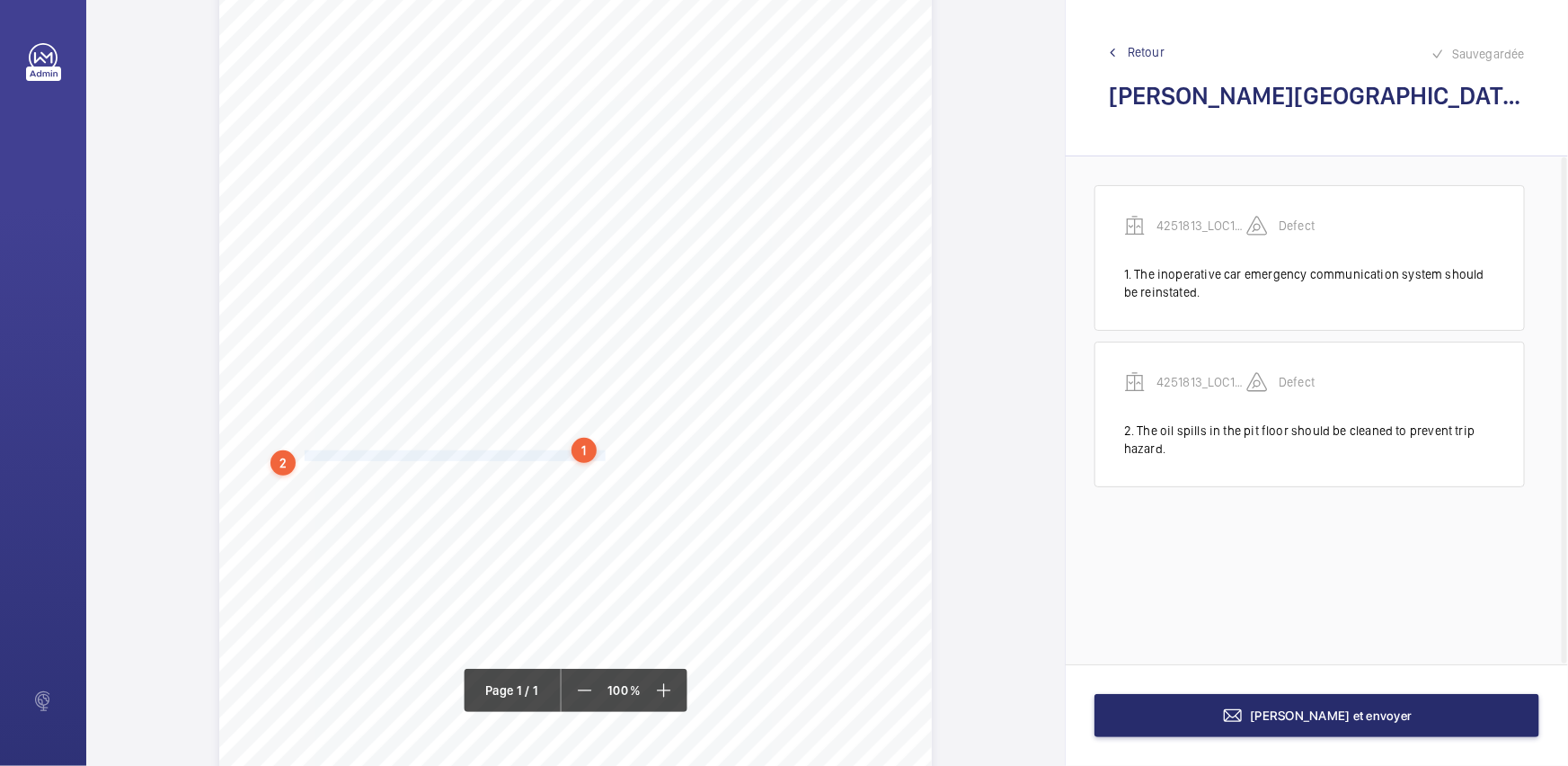
drag, startPoint x: 302, startPoint y: 450, endPoint x: 602, endPoint y: 456, distance: 300.1
click at [602, 456] on span "hazard. 3. The inaccurate lift car to landing ground floor level should be corr…" at bounding box center [434, 456] width 346 height 10
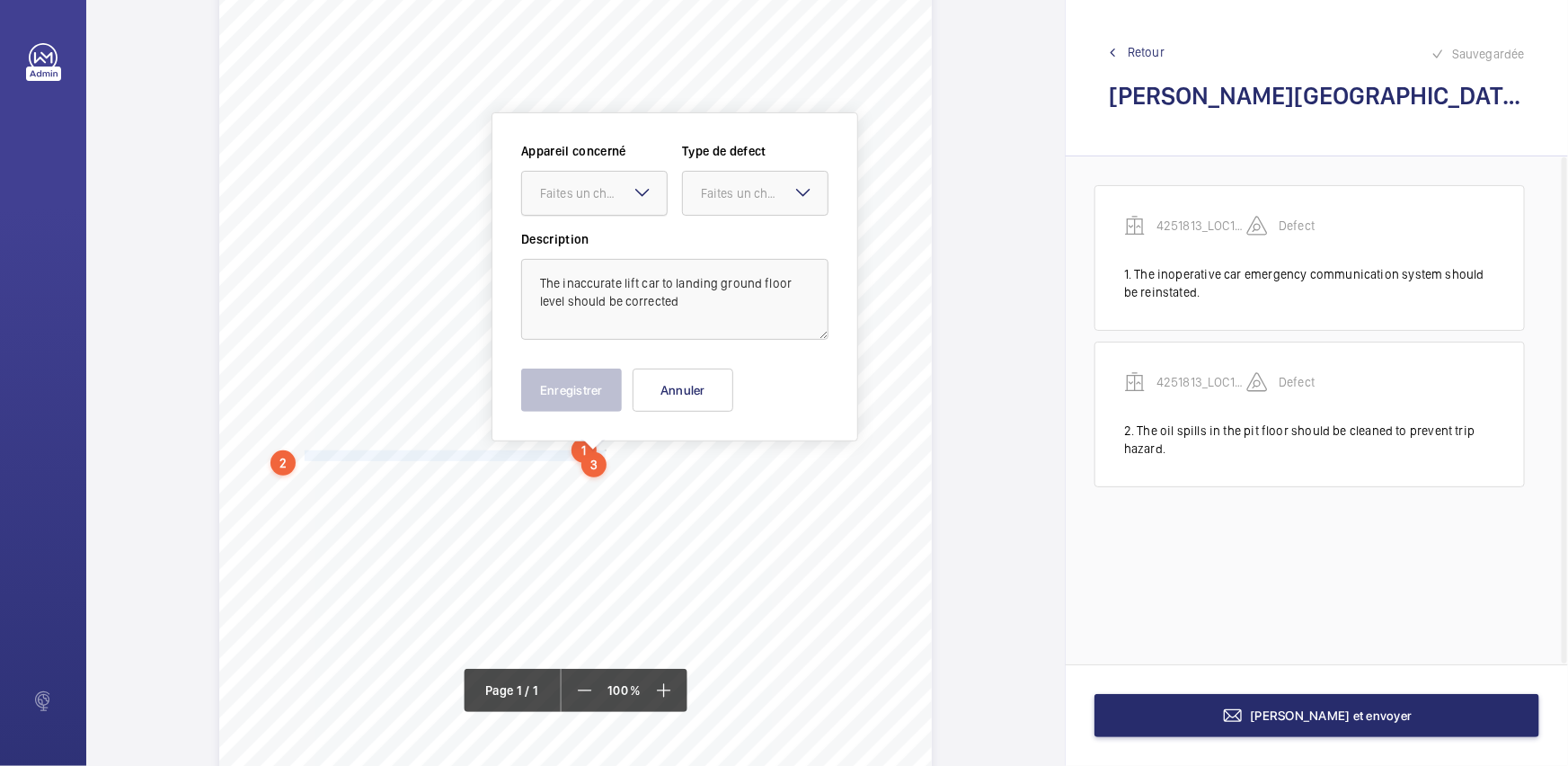
scroll to position [131, 0]
drag, startPoint x: 574, startPoint y: 189, endPoint x: 579, endPoint y: 232, distance: 43.3
click at [575, 192] on div "Faites un choix" at bounding box center [603, 191] width 127 height 18
click at [579, 232] on div "4251813_LOC1902472_1-20973182982_1-9ODC2YU" at bounding box center [594, 245] width 144 height 43
drag, startPoint x: 783, startPoint y: 184, endPoint x: 758, endPoint y: 226, distance: 48.9
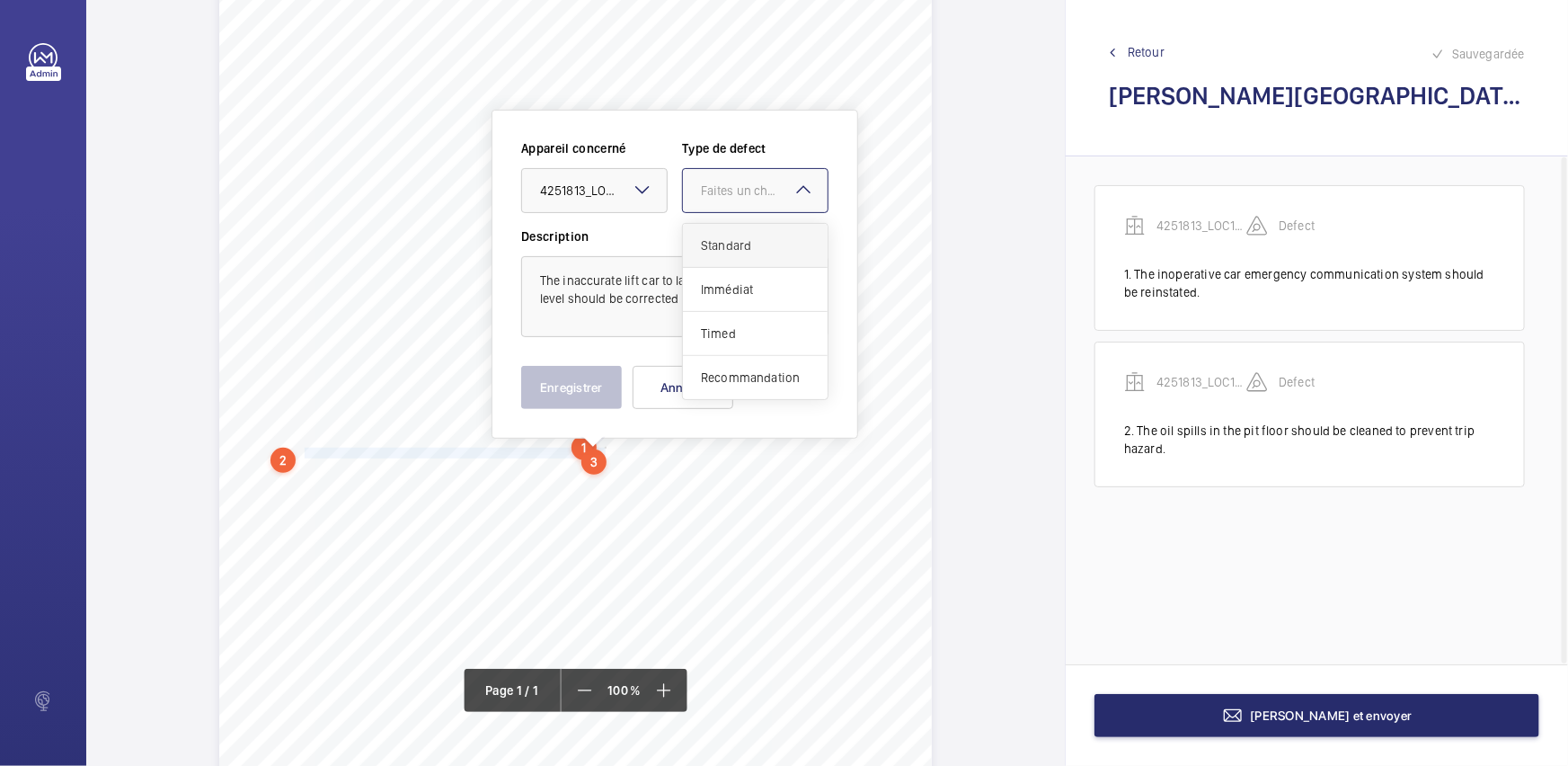
click at [780, 194] on div "Faites un choix" at bounding box center [764, 191] width 127 height 18
click at [736, 247] on span "Standard" at bounding box center [755, 246] width 109 height 18
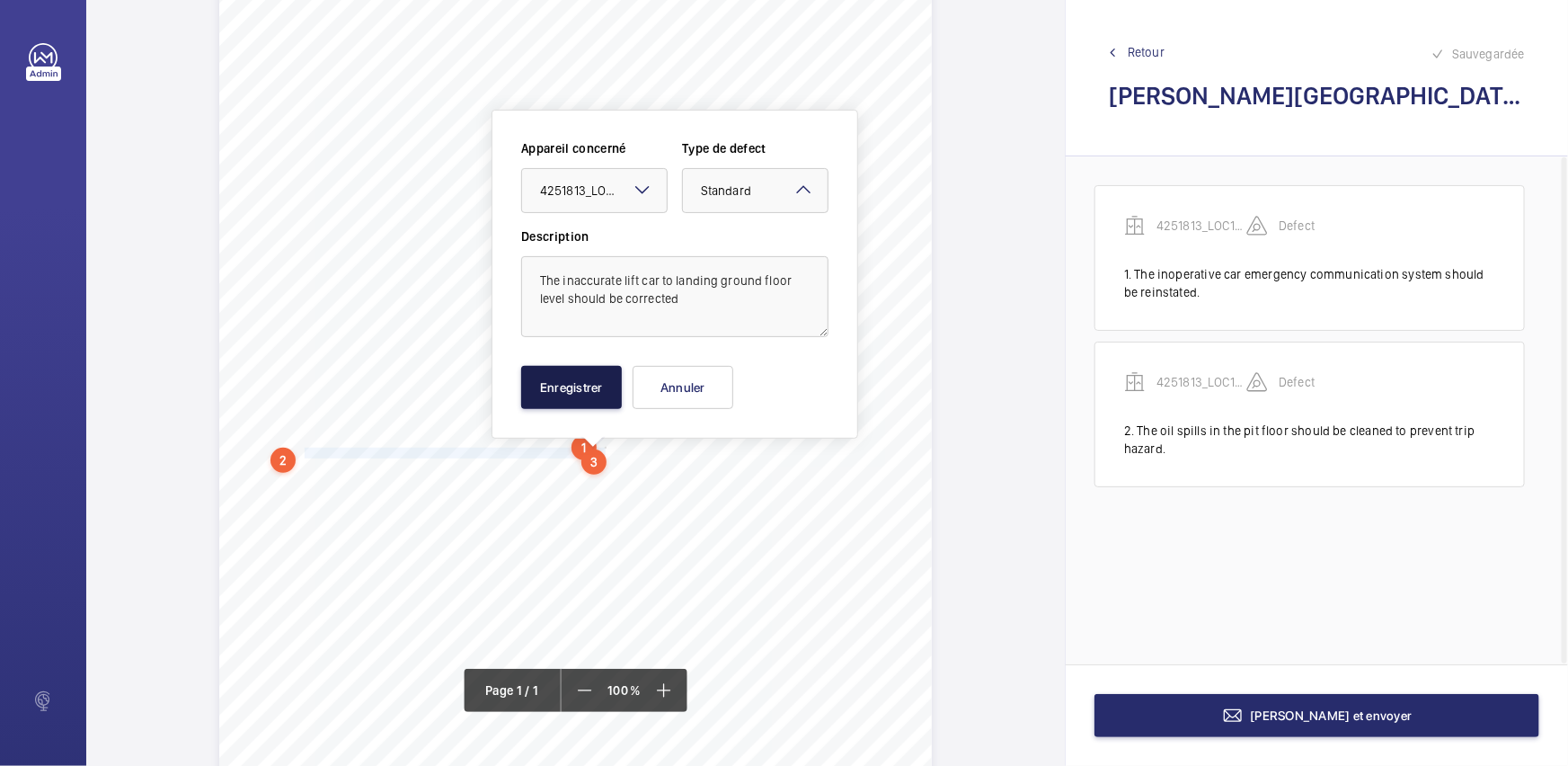
click at [526, 395] on button "Enregistrer" at bounding box center [571, 387] width 100 height 43
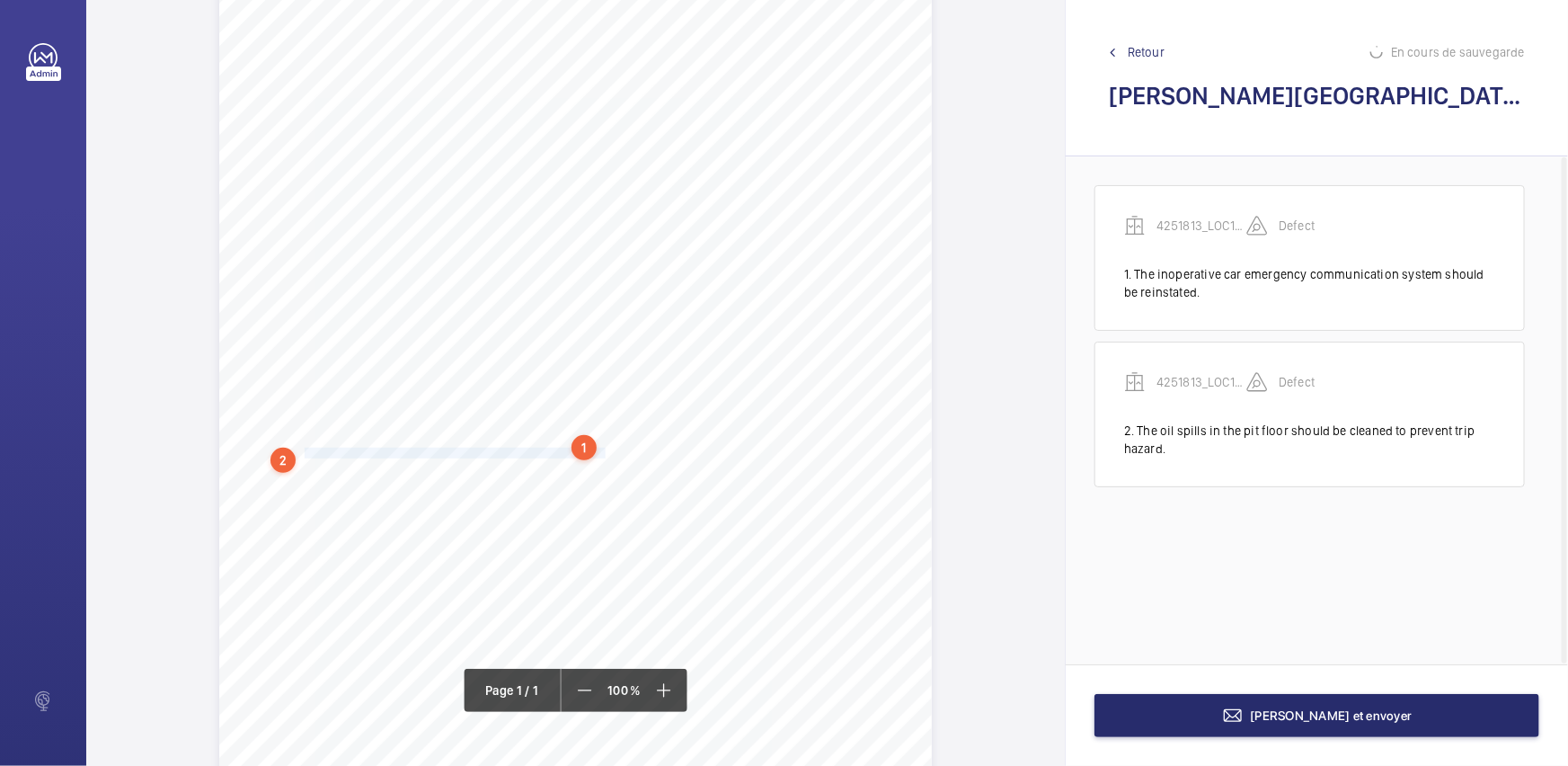
scroll to position [7, 0]
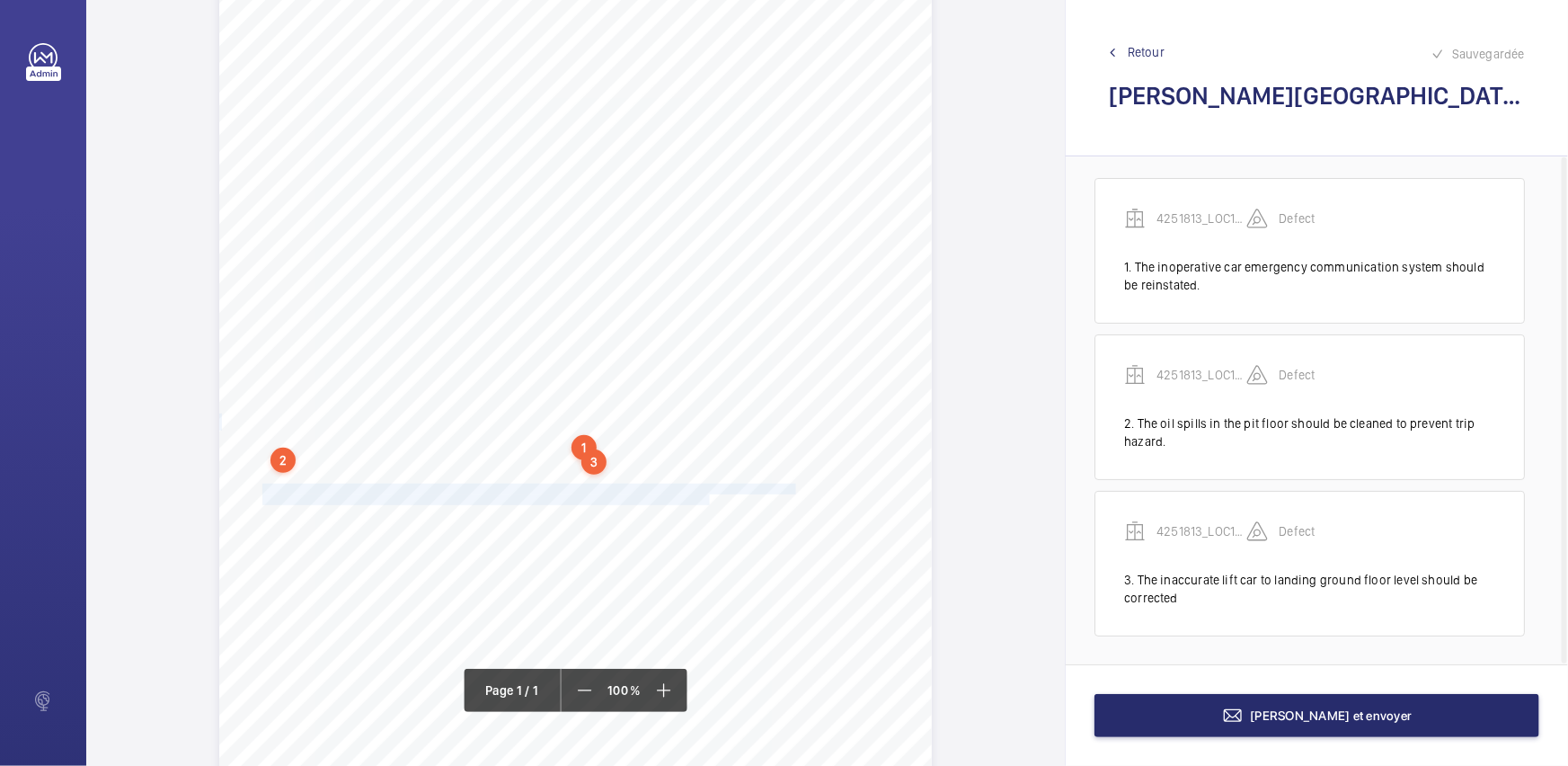
drag, startPoint x: 259, startPoint y: 486, endPoint x: 707, endPoint y: 499, distance: 448.2
click at [707, 499] on div "Report Id 4251813_LOC1902472_1-20973182982_1-9ODC2YU 100816687ENG REPORT OF THO…" at bounding box center [575, 402] width 713 height 1008
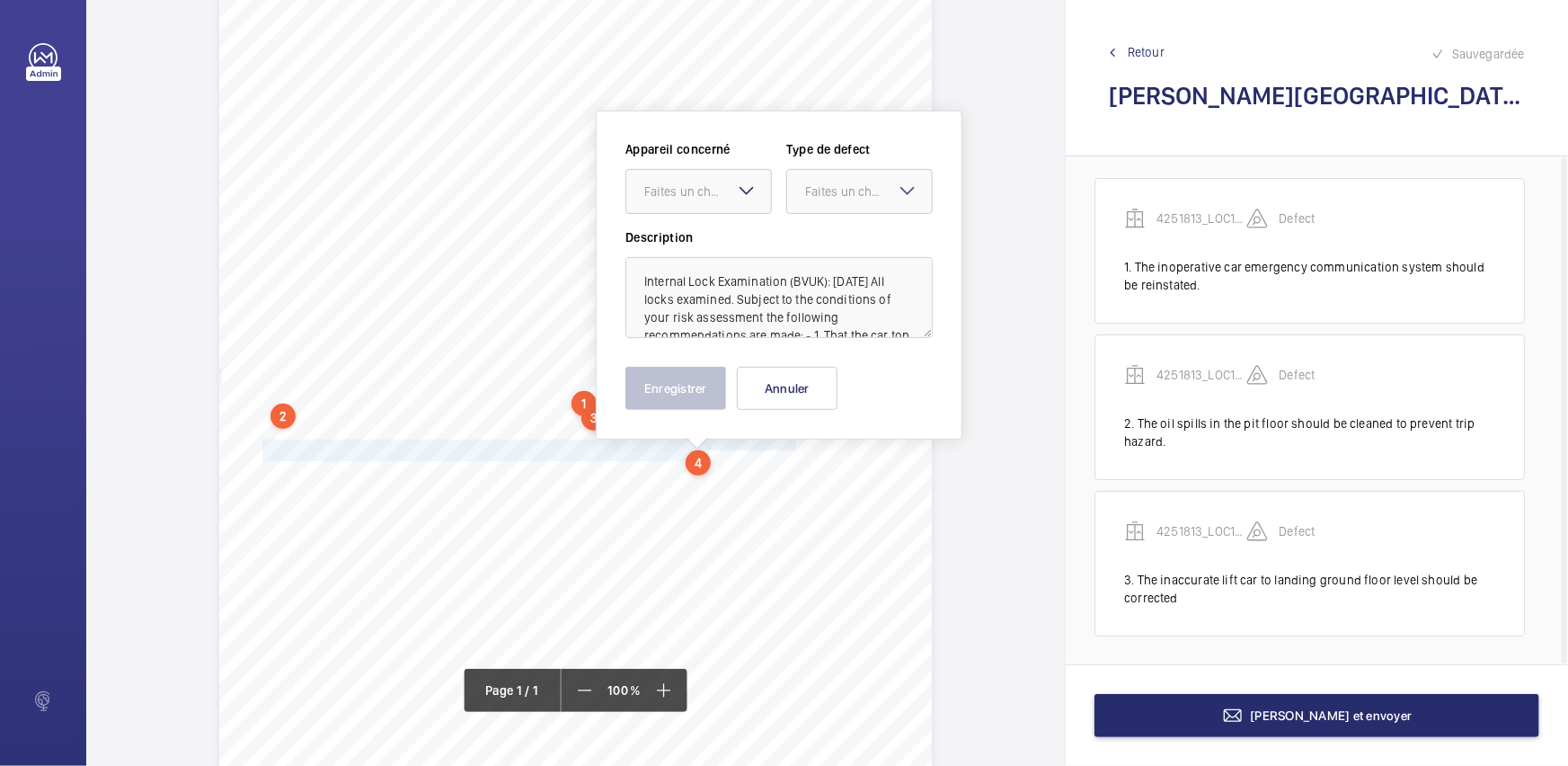
scroll to position [176, 0]
drag, startPoint x: 718, startPoint y: 184, endPoint x: 716, endPoint y: 225, distance: 41.0
click at [718, 189] on div "Faites un choix" at bounding box center [707, 191] width 127 height 18
click at [716, 238] on span "4251813_LOC1902472_1-20973182982_1-9ODC2YU" at bounding box center [698, 246] width 109 height 18
drag, startPoint x: 907, startPoint y: 192, endPoint x: 873, endPoint y: 217, distance: 42.2
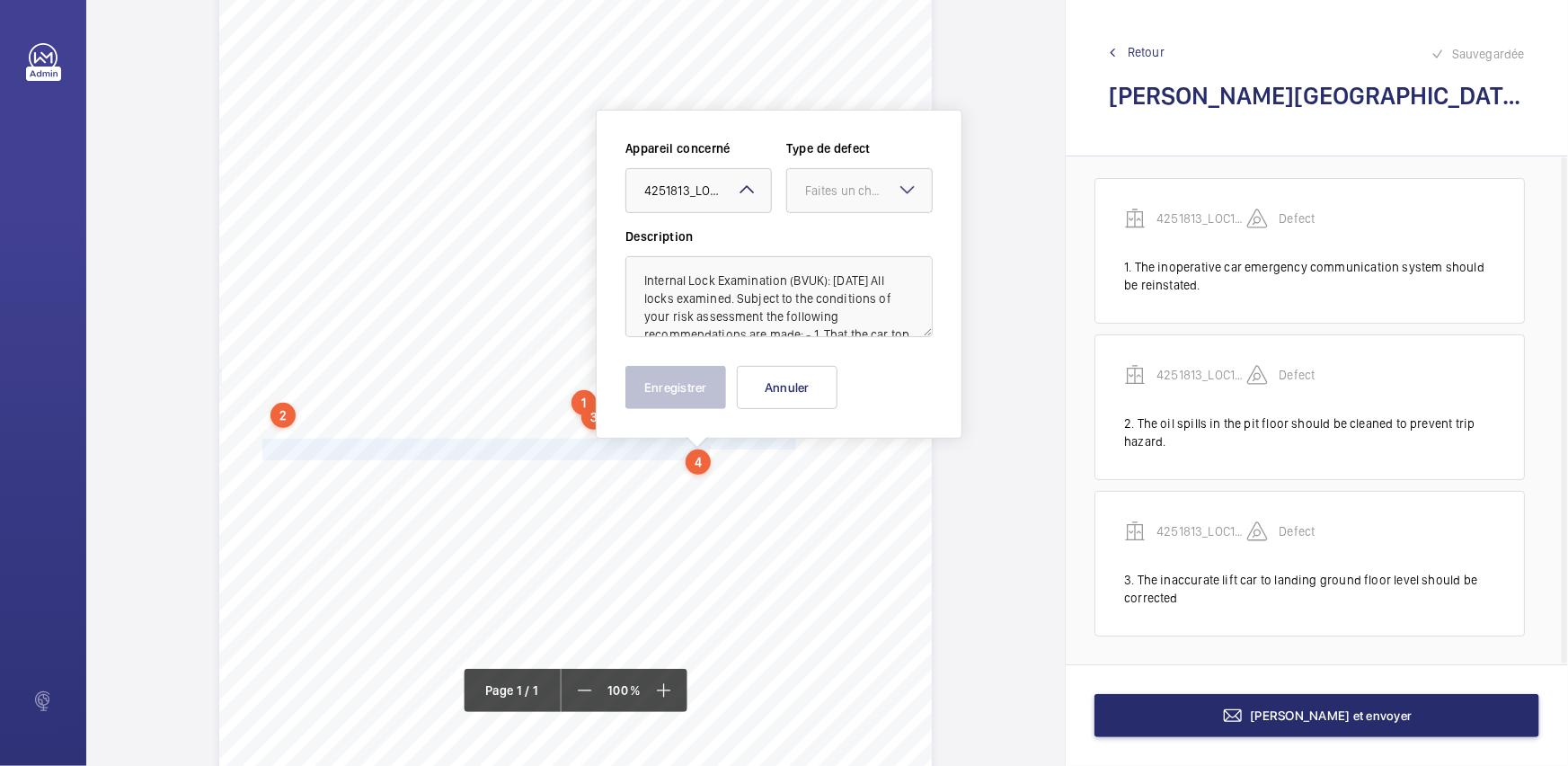
click at [904, 194] on mat-icon at bounding box center [907, 190] width 22 height 22
drag, startPoint x: 841, startPoint y: 255, endPoint x: 658, endPoint y: 373, distance: 217.7
click at [839, 257] on div "Standard" at bounding box center [859, 246] width 144 height 44
click at [656, 386] on button "Enregistrer" at bounding box center [675, 387] width 100 height 43
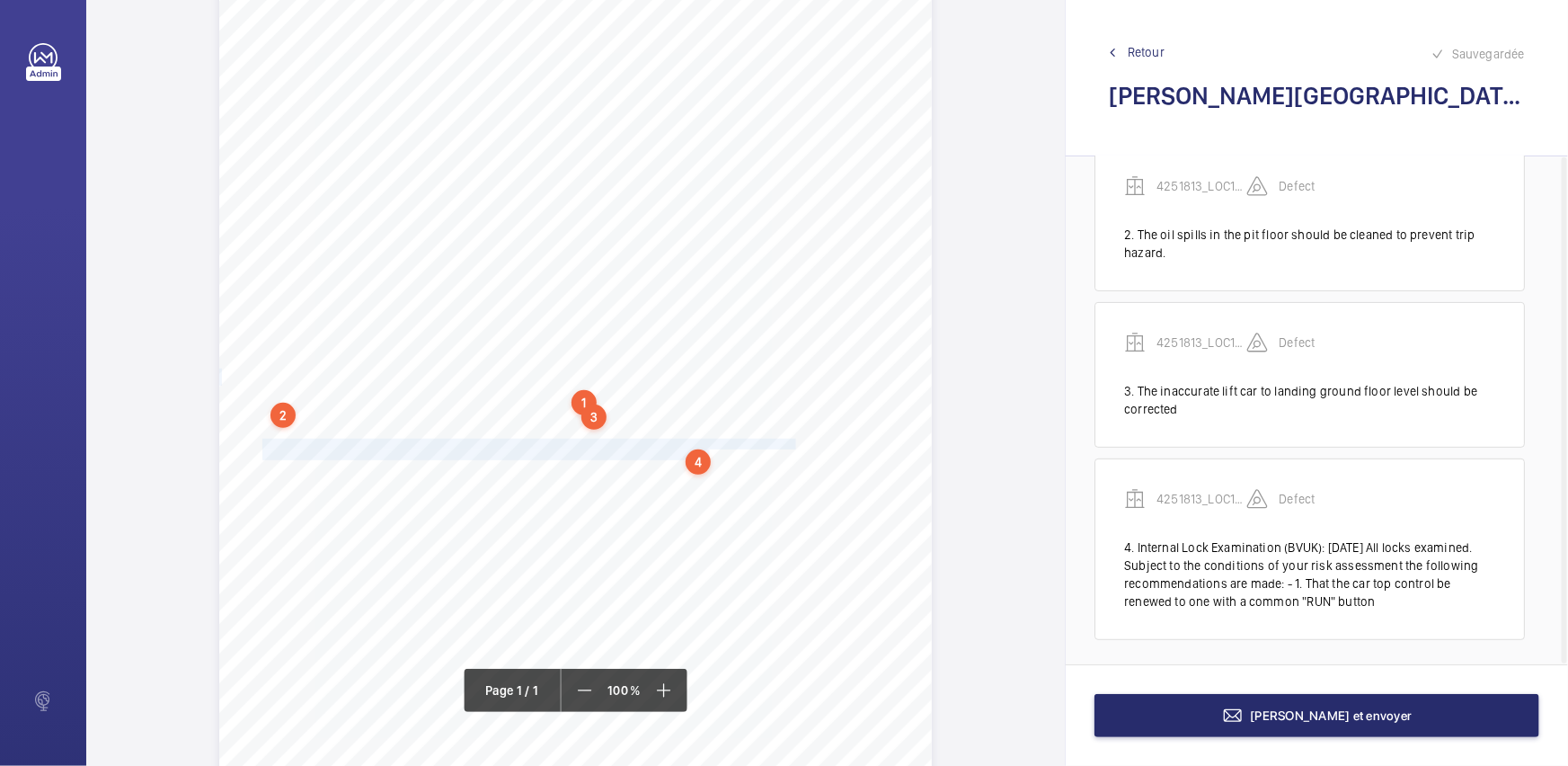
scroll to position [199, 0]
drag, startPoint x: 726, startPoint y: 455, endPoint x: 321, endPoint y: 464, distance: 405.1
click at [321, 464] on div "Report Id 4251813_LOC1902472_1-20973182982_1-9ODC2YU 100816687ENG REPORT OF THO…" at bounding box center [575, 357] width 713 height 1008
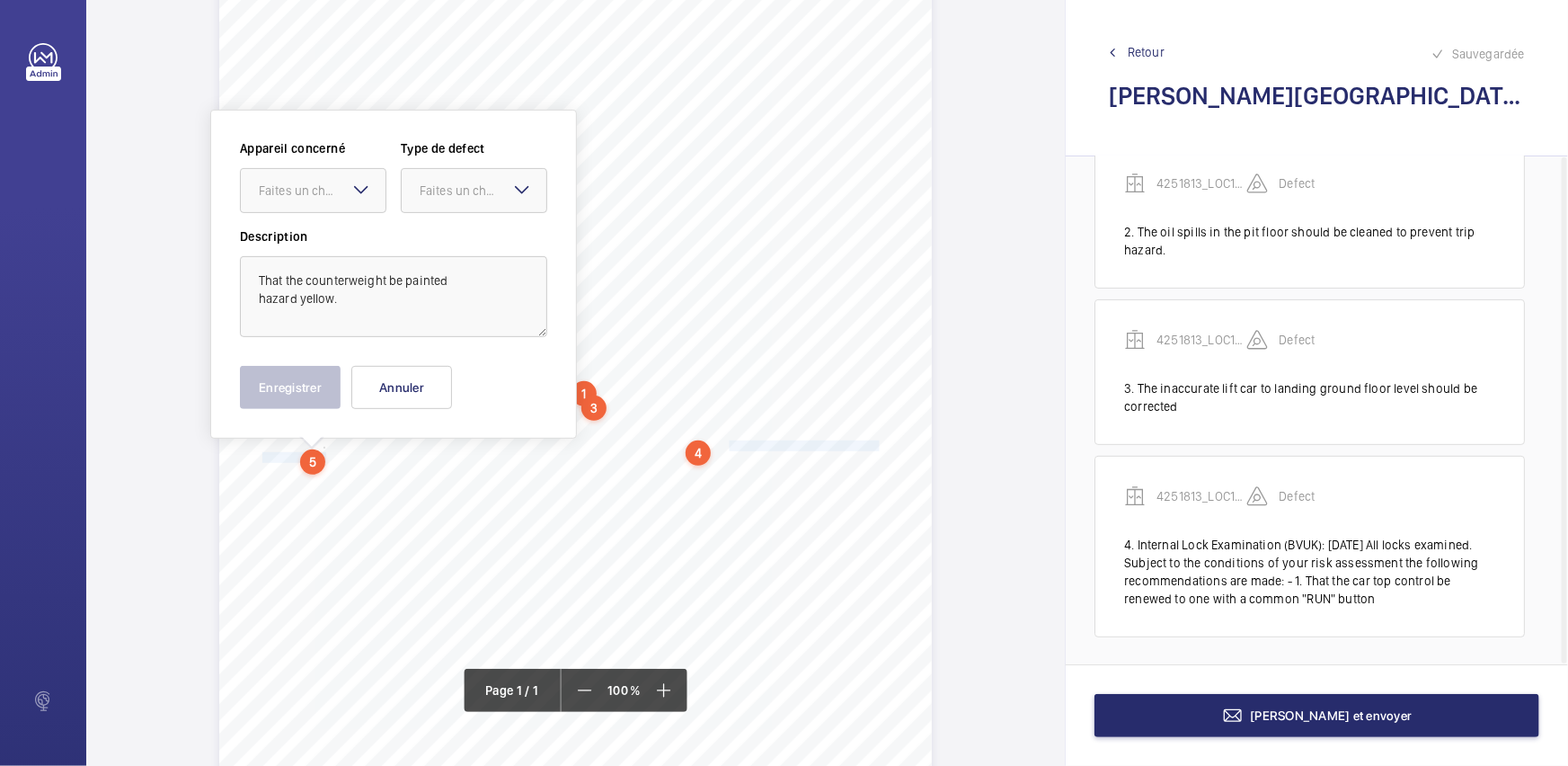
click at [359, 188] on mat-icon at bounding box center [361, 190] width 22 height 22
click at [382, 224] on div "4251813_LOC1902472_1-20973182982_1-9ODC2YU" at bounding box center [313, 245] width 144 height 43
click at [494, 192] on div "Faites un choix" at bounding box center [483, 191] width 127 height 18
click at [476, 236] on span "Standard" at bounding box center [474, 246] width 109 height 18
click at [314, 379] on button "Enregistrer" at bounding box center [290, 387] width 100 height 43
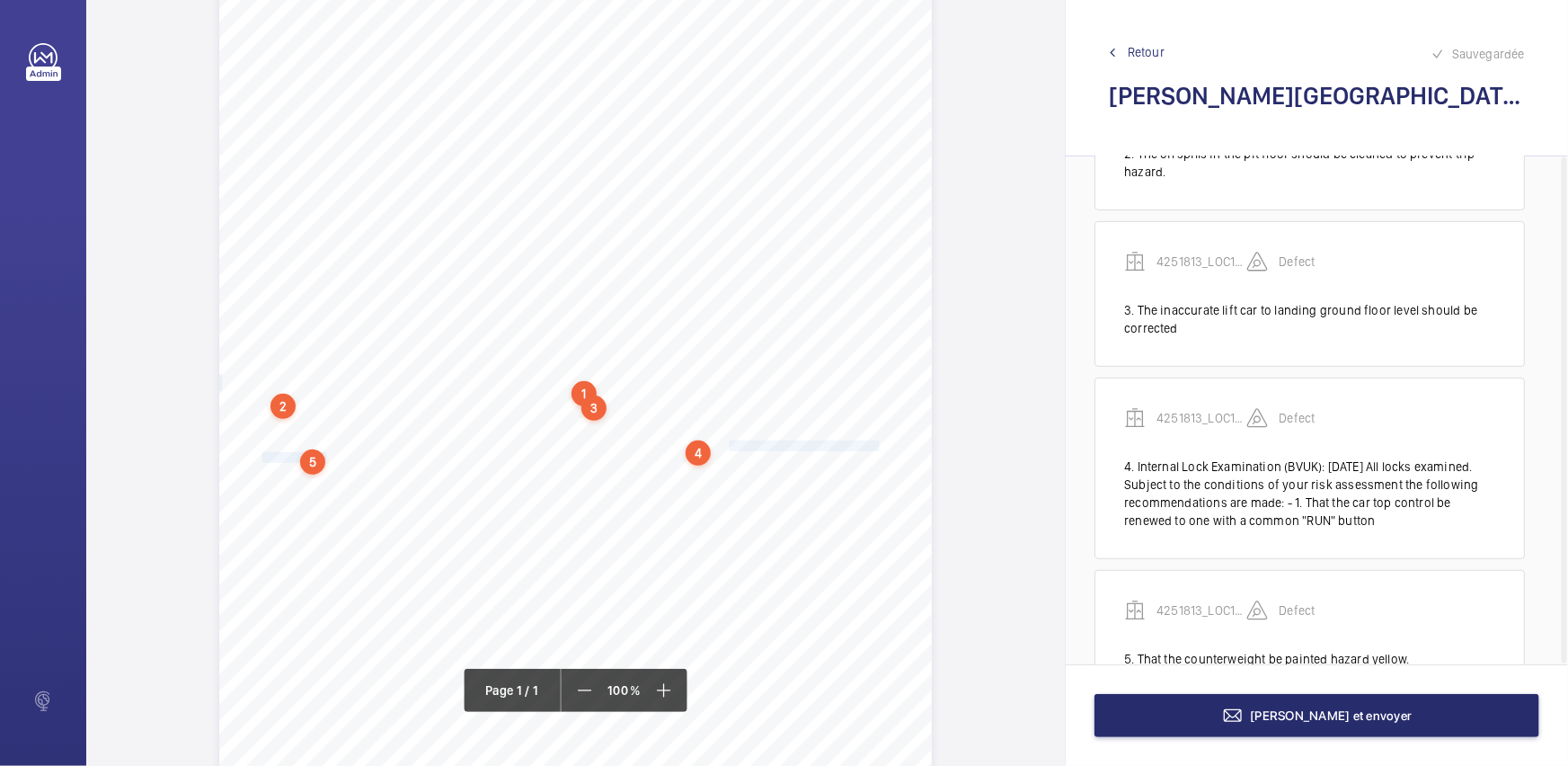
scroll to position [337, 0]
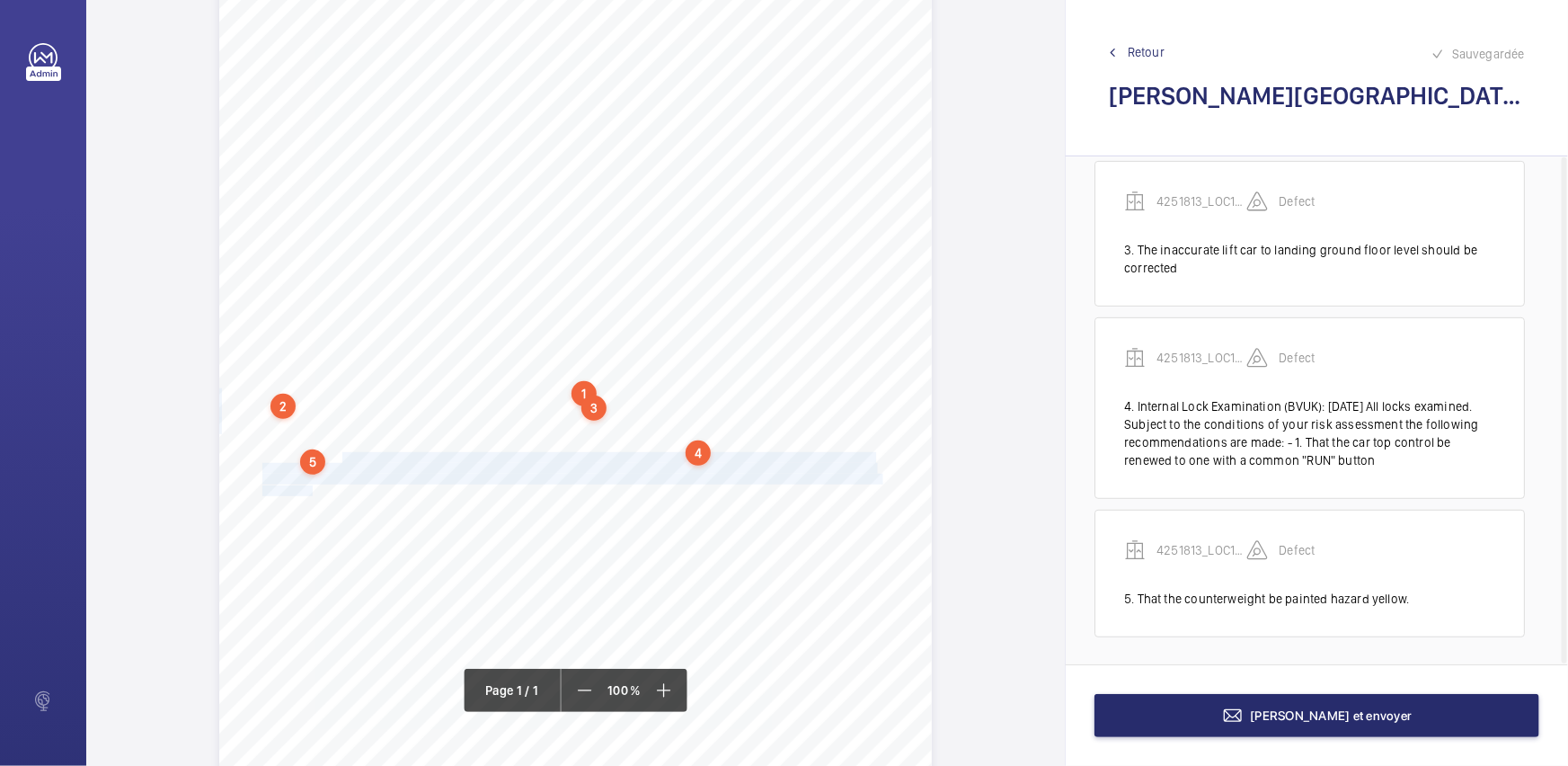
drag, startPoint x: 340, startPoint y: 456, endPoint x: 310, endPoint y: 488, distance: 43.9
click at [310, 488] on div "Report Id 4251813_LOC1902472_1-20973182982_1-9ODC2YU 100816687ENG REPORT OF THO…" at bounding box center [575, 348] width 713 height 1008
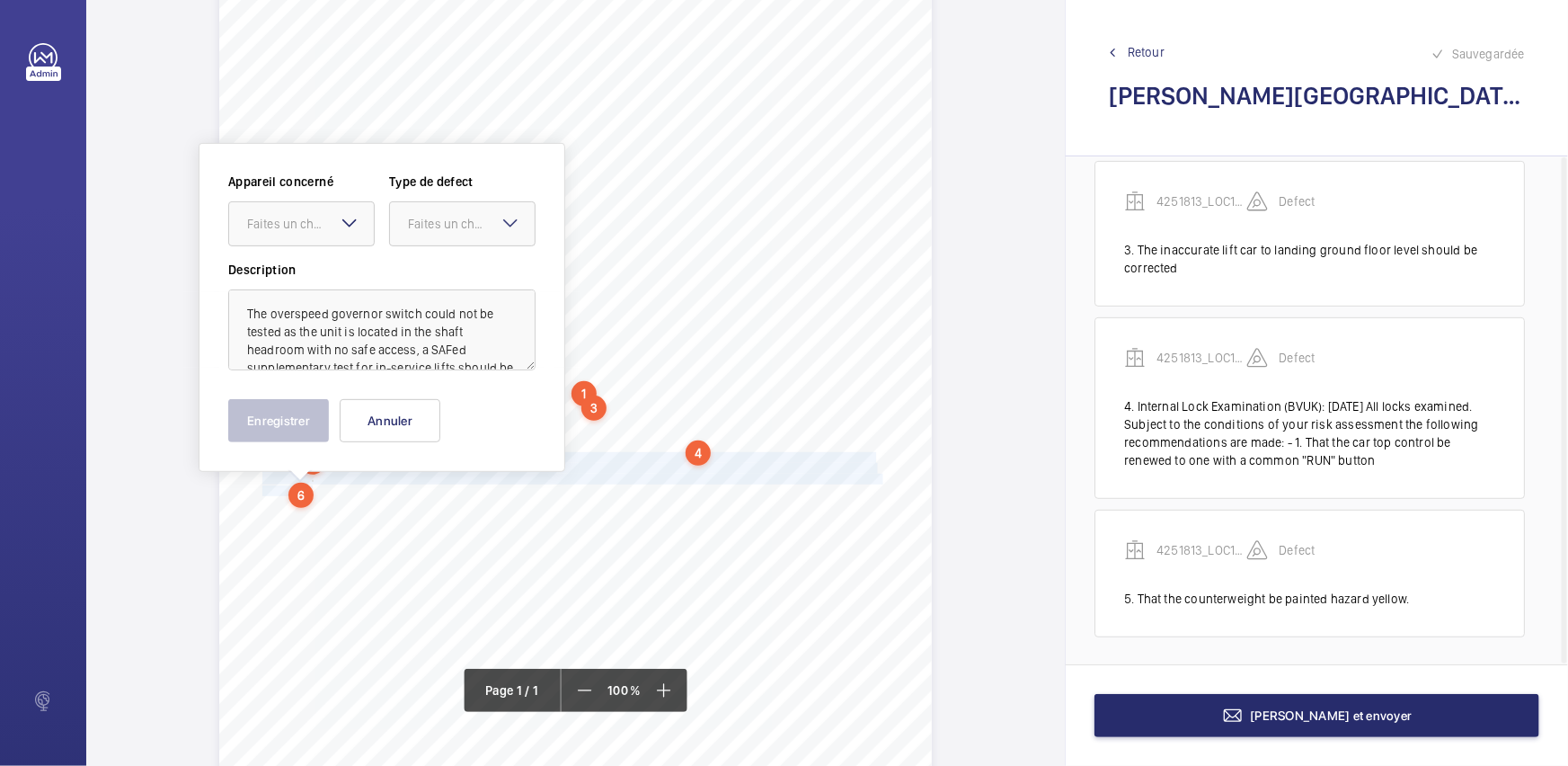
scroll to position [217, 0]
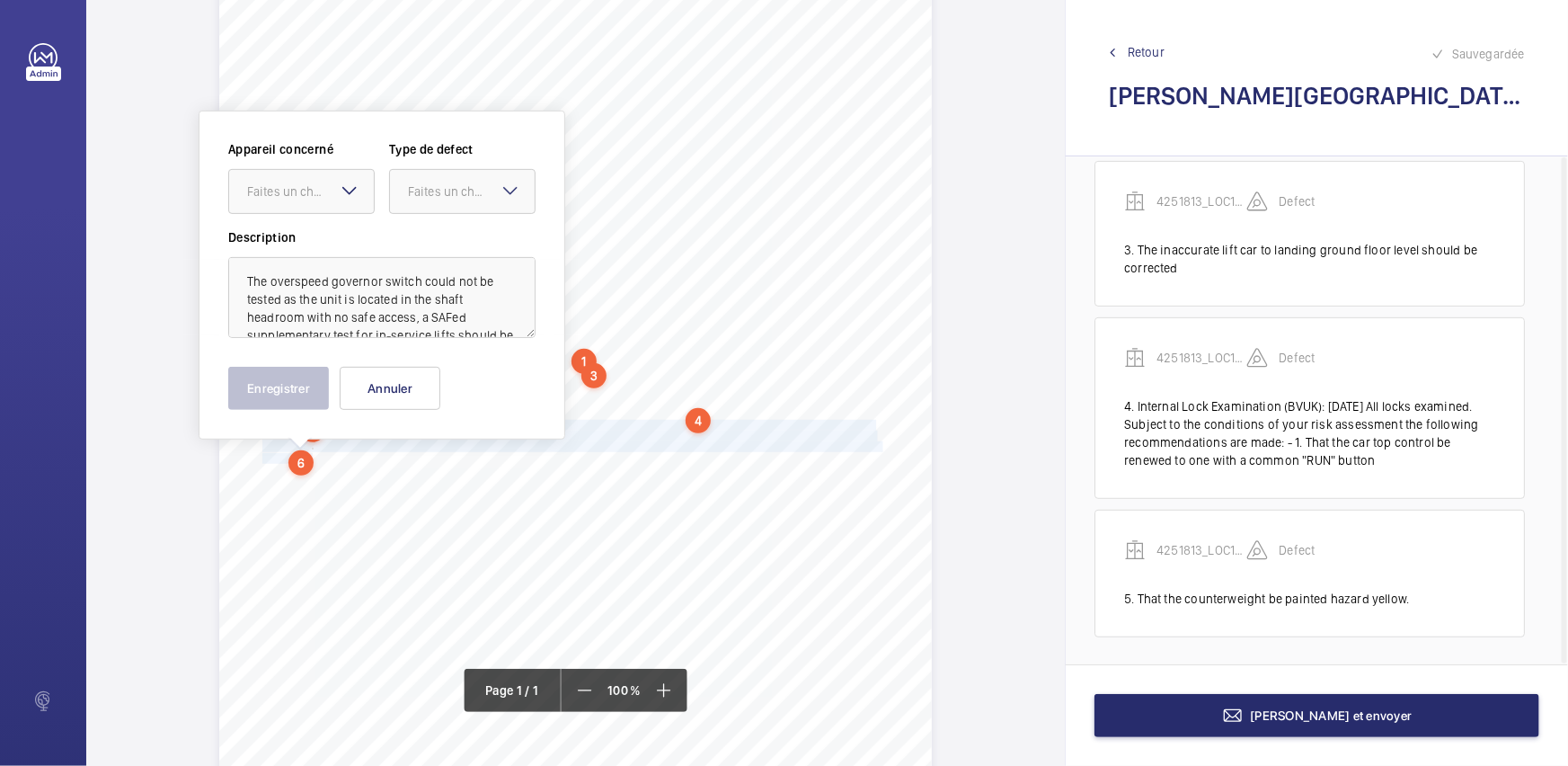
drag, startPoint x: 343, startPoint y: 203, endPoint x: 345, endPoint y: 219, distance: 16.1
click at [343, 205] on div at bounding box center [301, 191] width 144 height 43
click at [348, 237] on span "4251813_LOC1902472_1-20973182982_1-9ODC2YU" at bounding box center [301, 247] width 109 height 18
drag, startPoint x: 486, startPoint y: 197, endPoint x: 486, endPoint y: 216, distance: 19.0
click at [486, 200] on div "Faites un choix" at bounding box center [462, 192] width 144 height 18
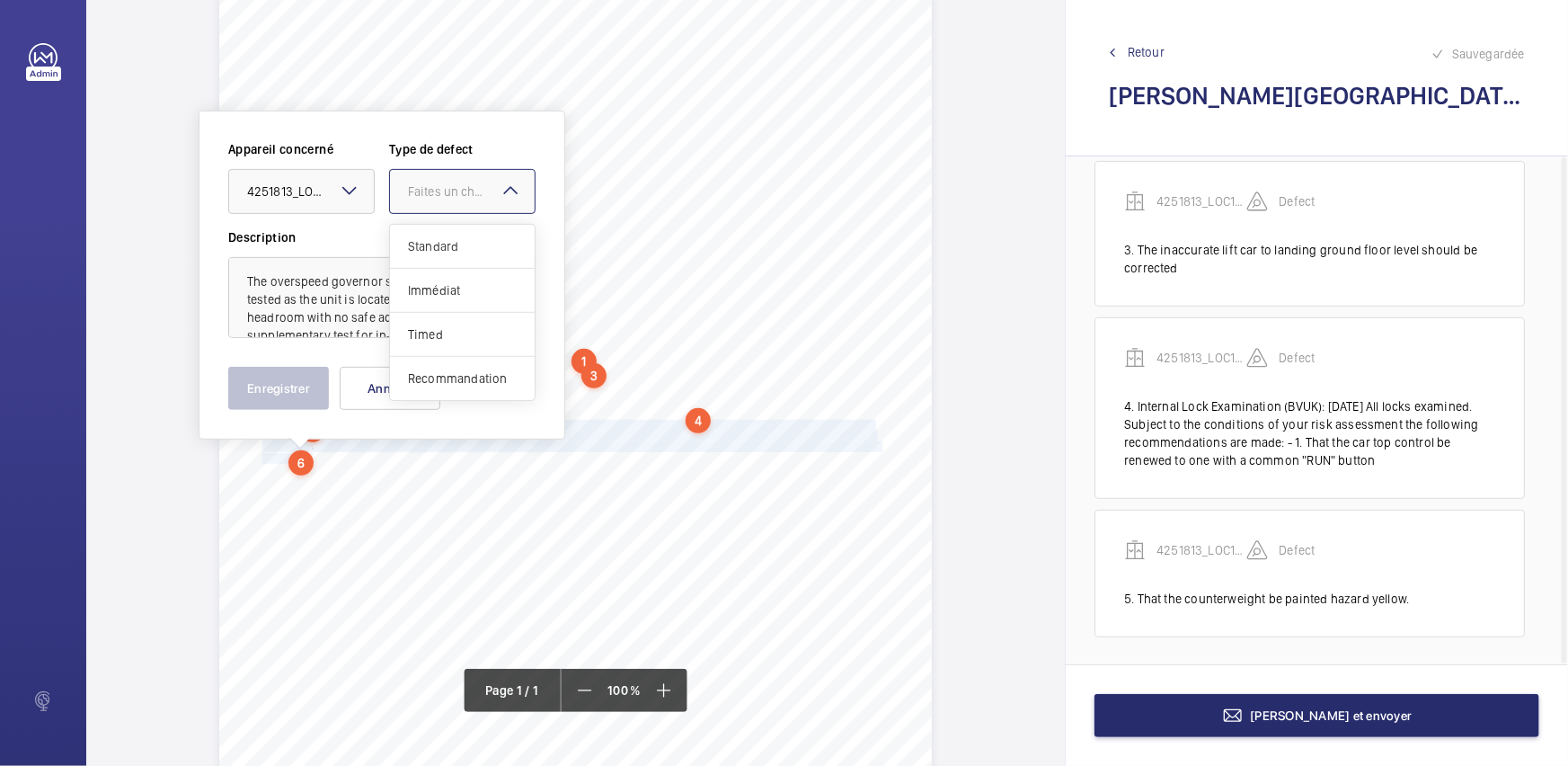
click at [478, 238] on span "Standard" at bounding box center [462, 247] width 109 height 18
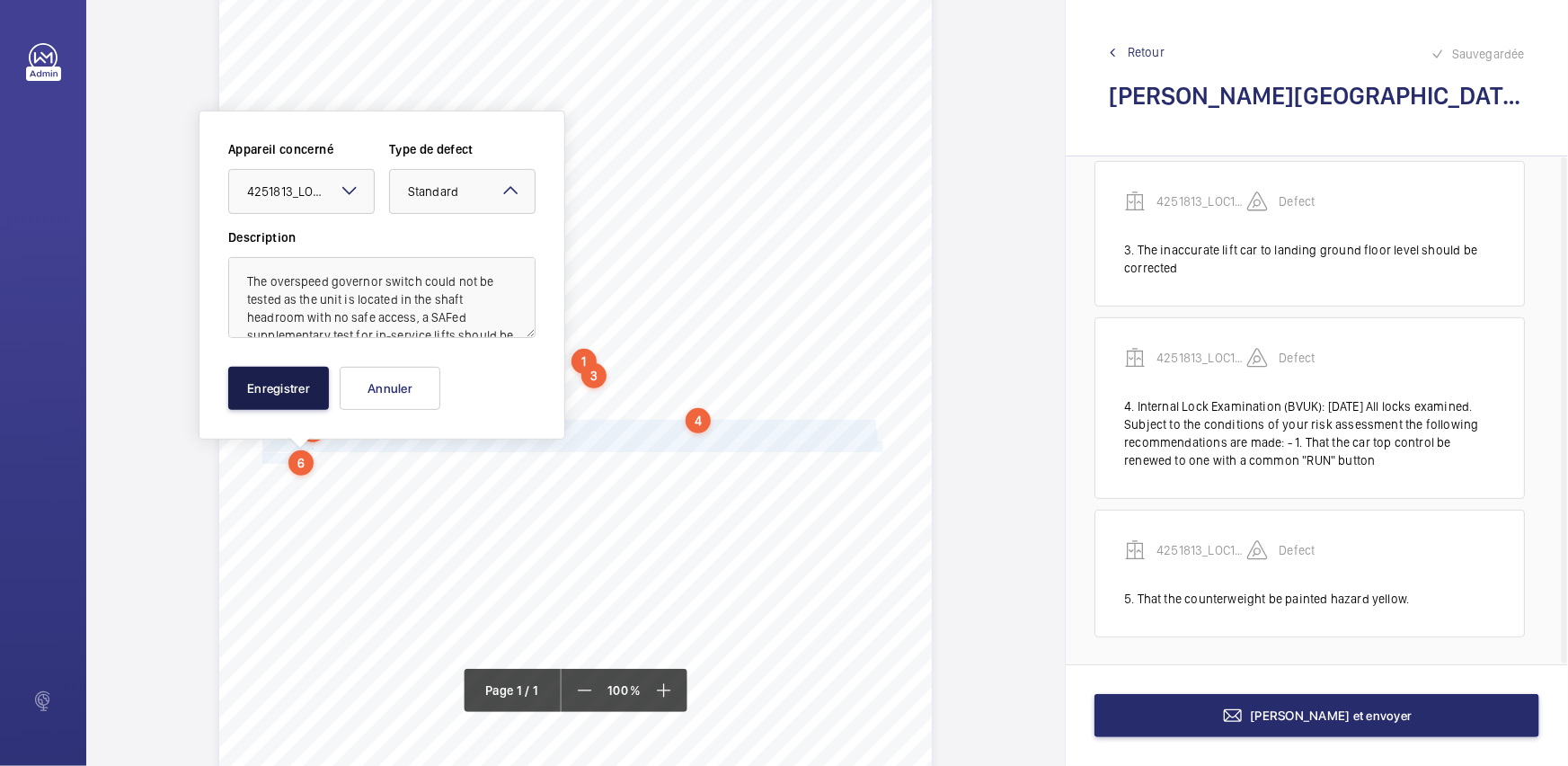
click at [314, 382] on button "Enregistrer" at bounding box center [278, 388] width 100 height 43
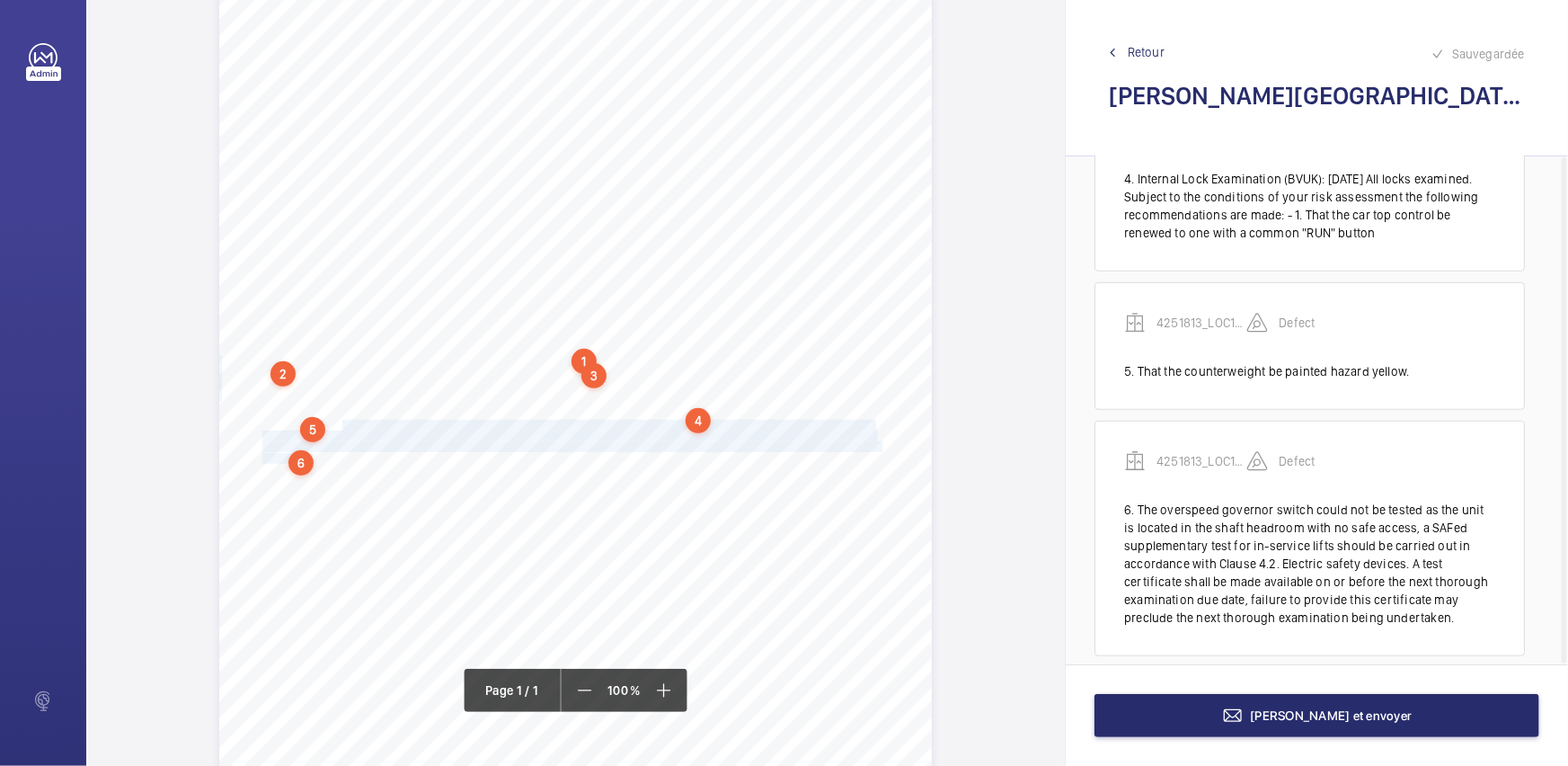
scroll to position [583, 0]
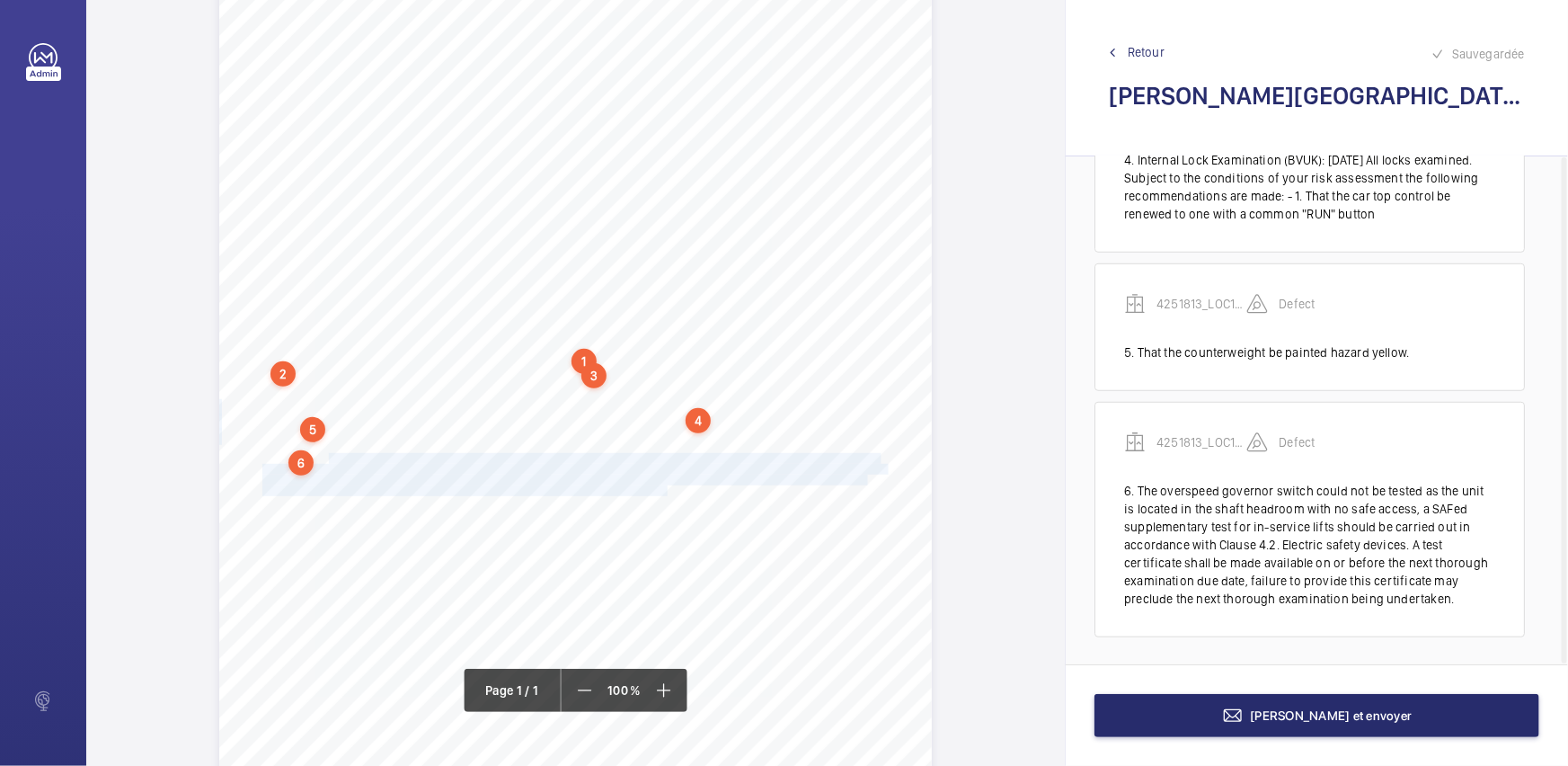
drag, startPoint x: 326, startPoint y: 452, endPoint x: 663, endPoint y: 489, distance: 339.0
click at [663, 489] on div "Report Id 4251813_LOC1902472_1-20973182982_1-9ODC2YU 100816687ENG REPORT OF THO…" at bounding box center [575, 315] width 713 height 1008
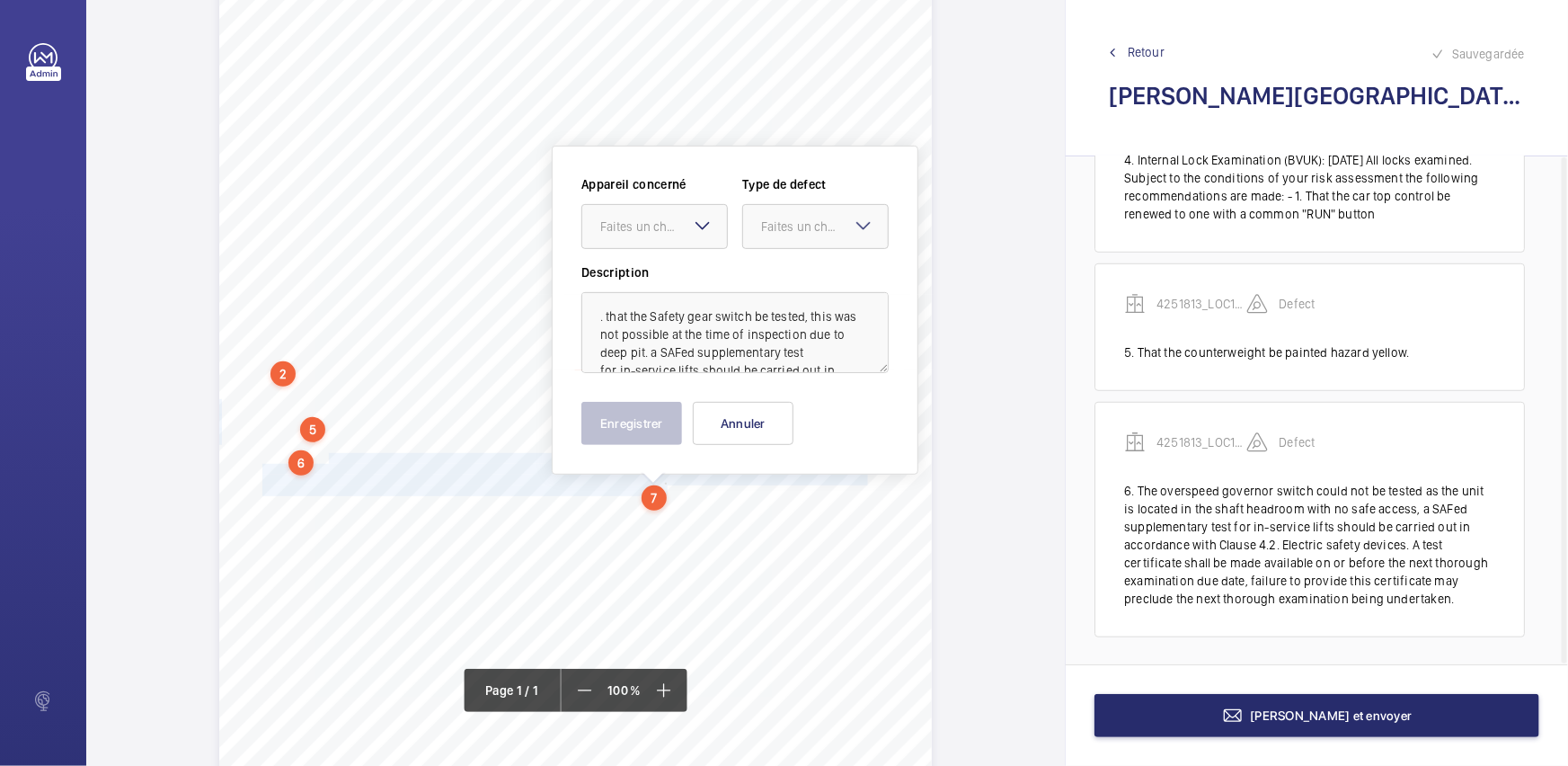
scroll to position [253, 0]
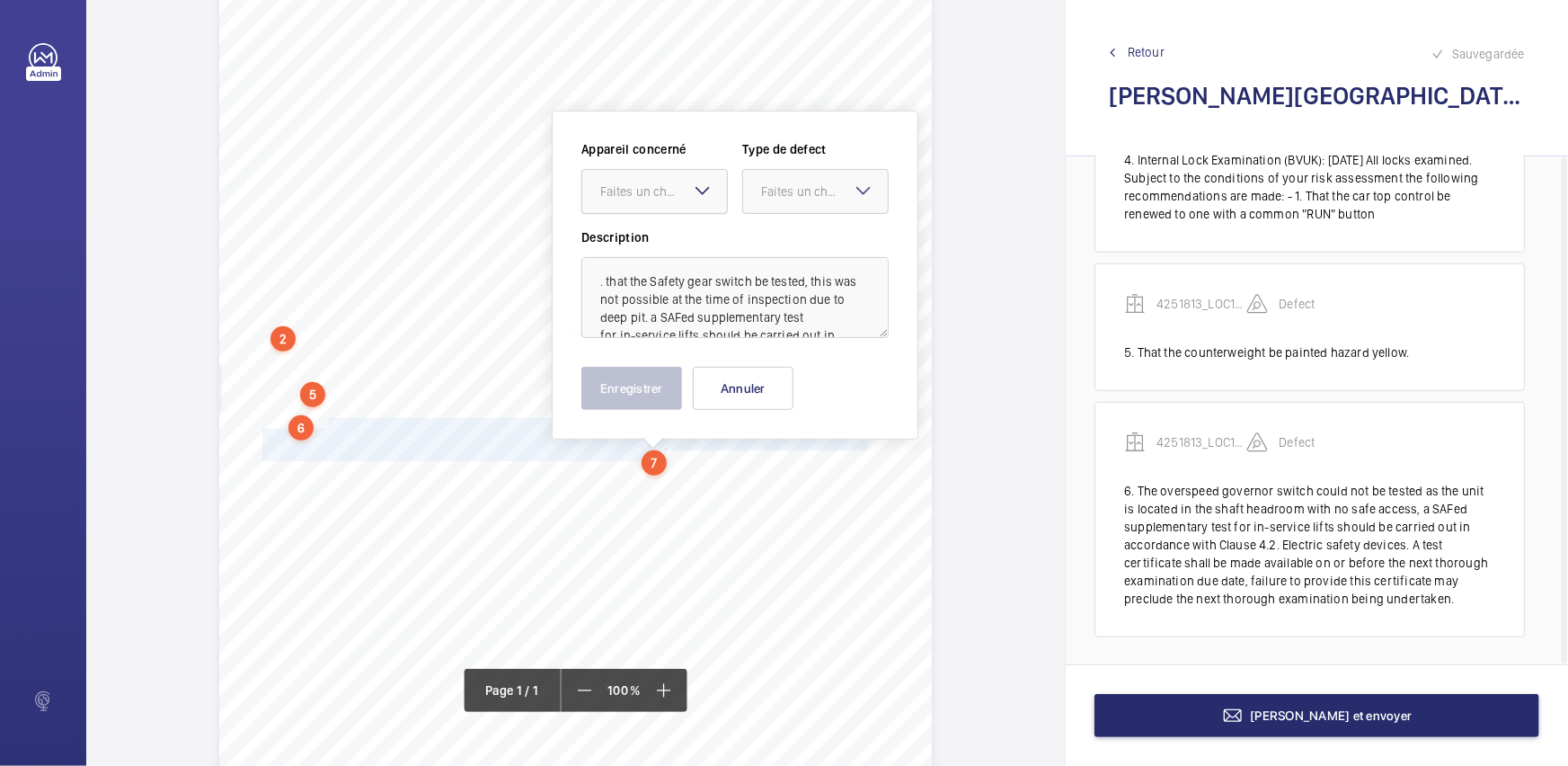
click at [664, 184] on div "Faites un choix" at bounding box center [663, 192] width 127 height 18
click at [669, 232] on div "4251813_LOC1902472_1-20973182982_1-9ODC2YU" at bounding box center [654, 246] width 144 height 43
drag, startPoint x: 826, startPoint y: 186, endPoint x: 822, endPoint y: 210, distance: 24.3
click at [824, 186] on div "Faites un choix" at bounding box center [824, 192] width 127 height 18
click at [809, 238] on span "Standard" at bounding box center [815, 247] width 109 height 18
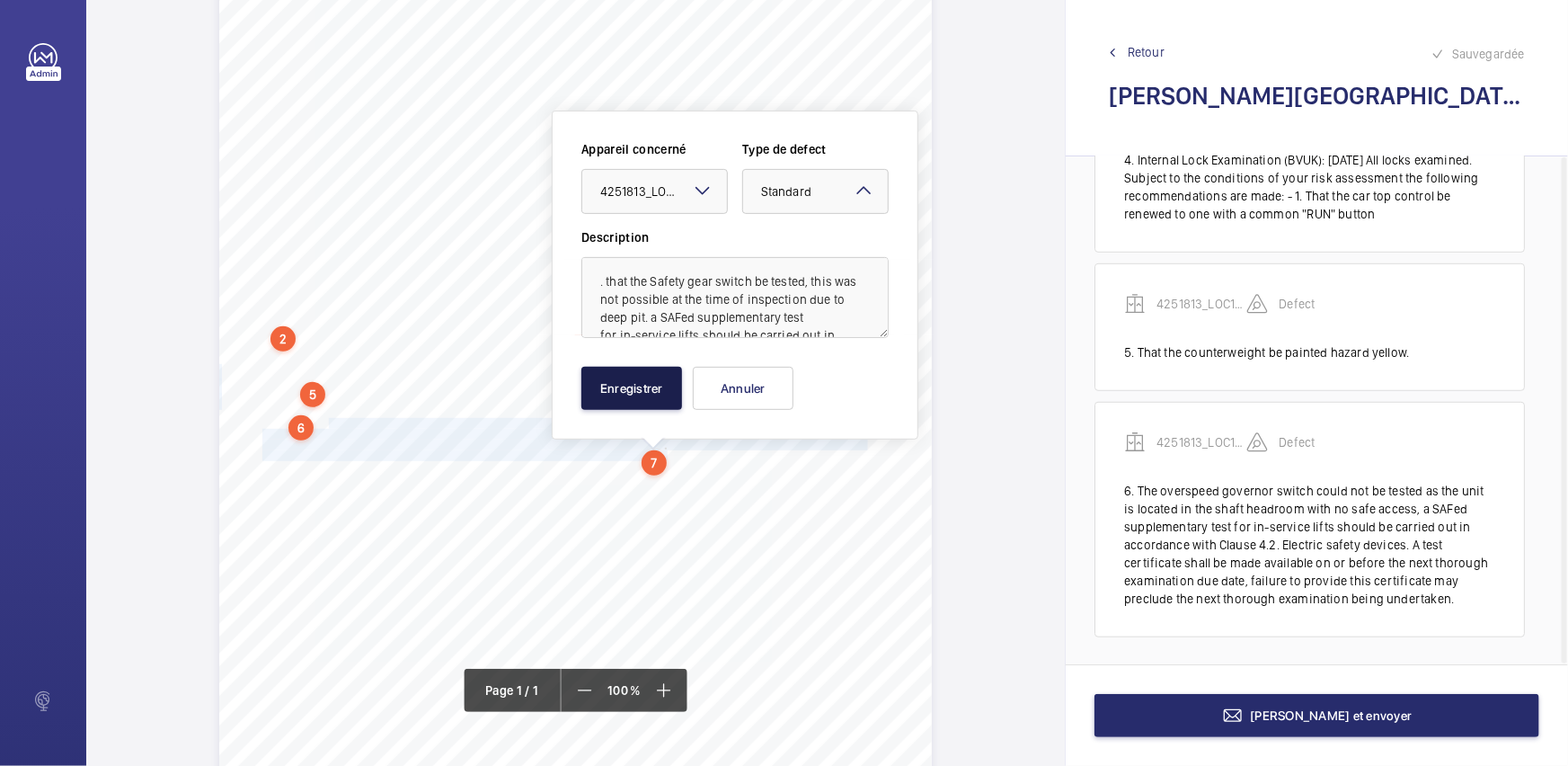
click at [618, 384] on button "Enregistrer" at bounding box center [632, 388] width 100 height 43
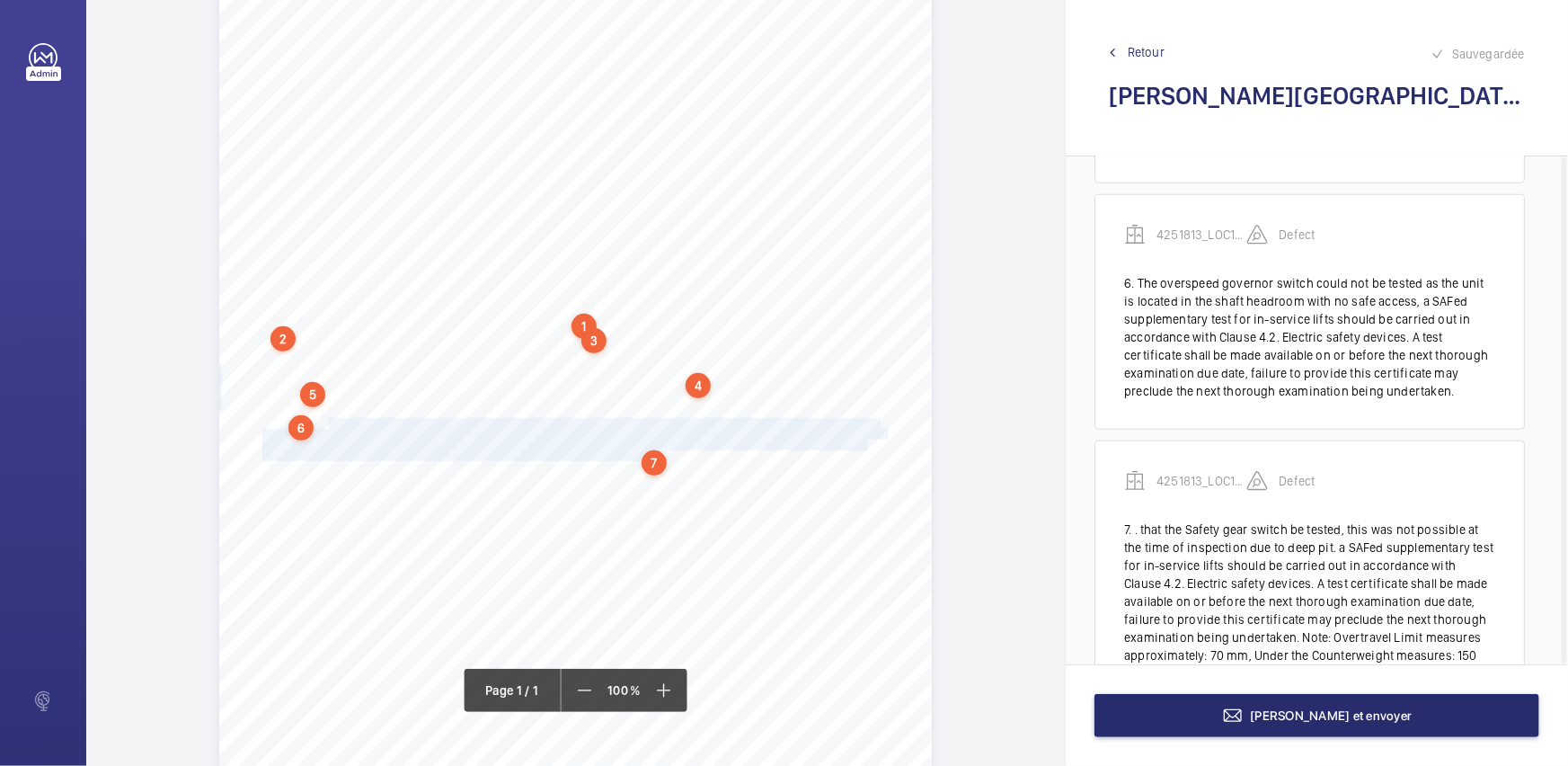
scroll to position [865, 0]
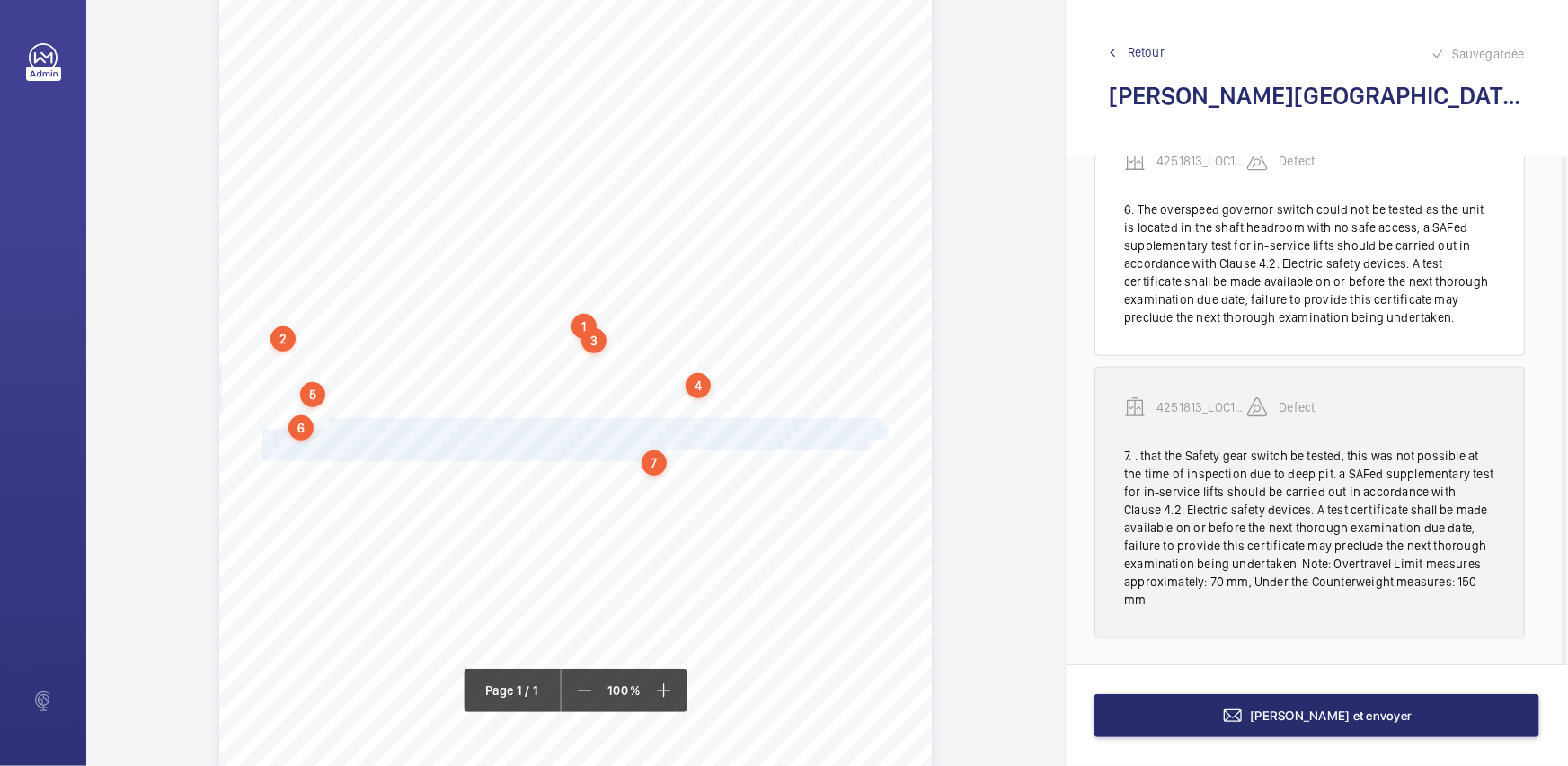
click at [1348, 550] on div "7. . that the Safety gear switch be tested, this was not possible at the time o…" at bounding box center [1309, 527] width 371 height 162
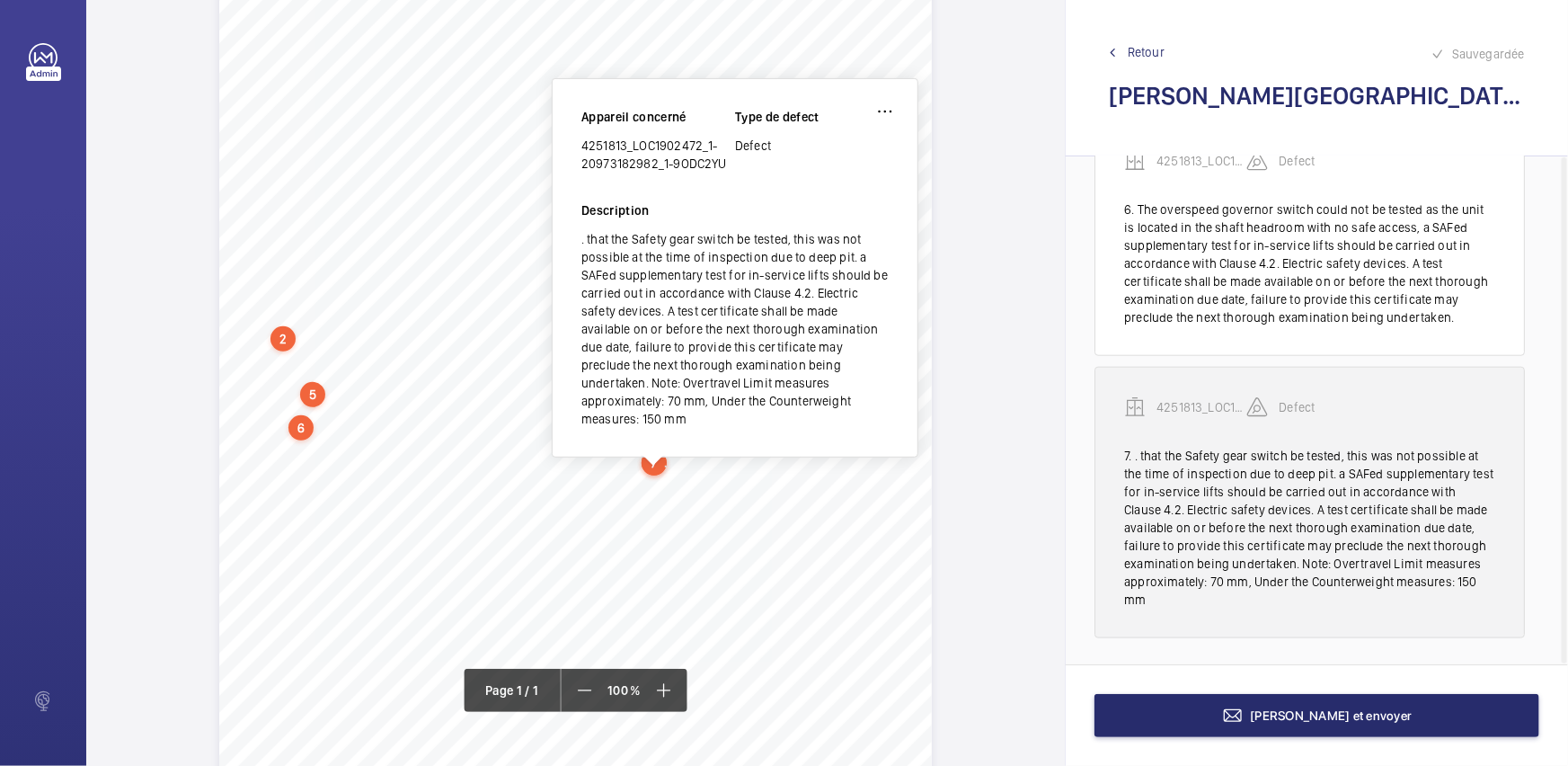
scroll to position [332, 0]
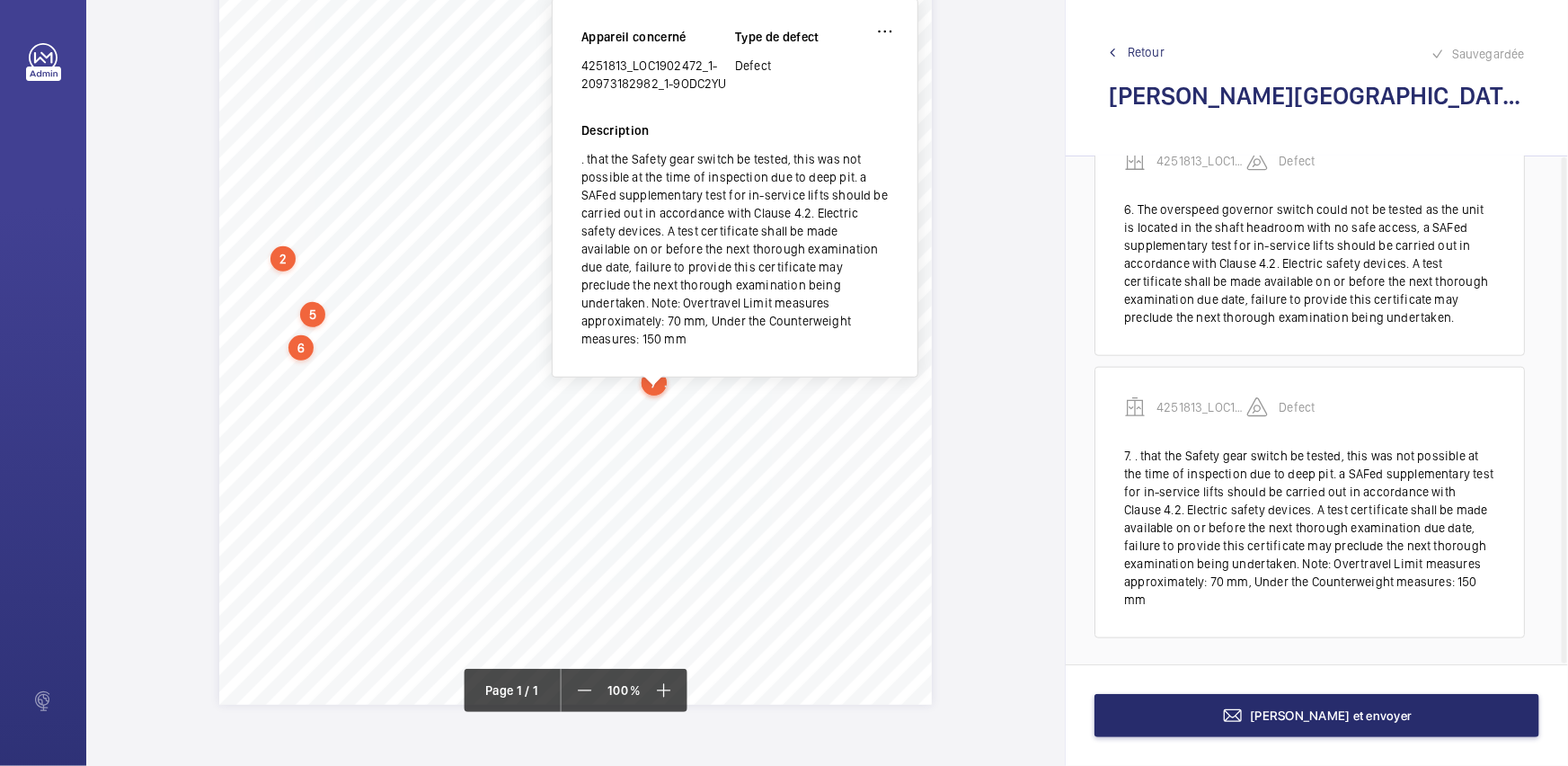
drag, startPoint x: 581, startPoint y: 66, endPoint x: 727, endPoint y: 89, distance: 147.8
click at [727, 89] on div "4251813_LOC1902472_1-20973182982_1-9ODC2YU" at bounding box center [658, 74] width 153 height 36
copy div "4251813_LOC1902472_1-20973182982_1-9ODC2YU"
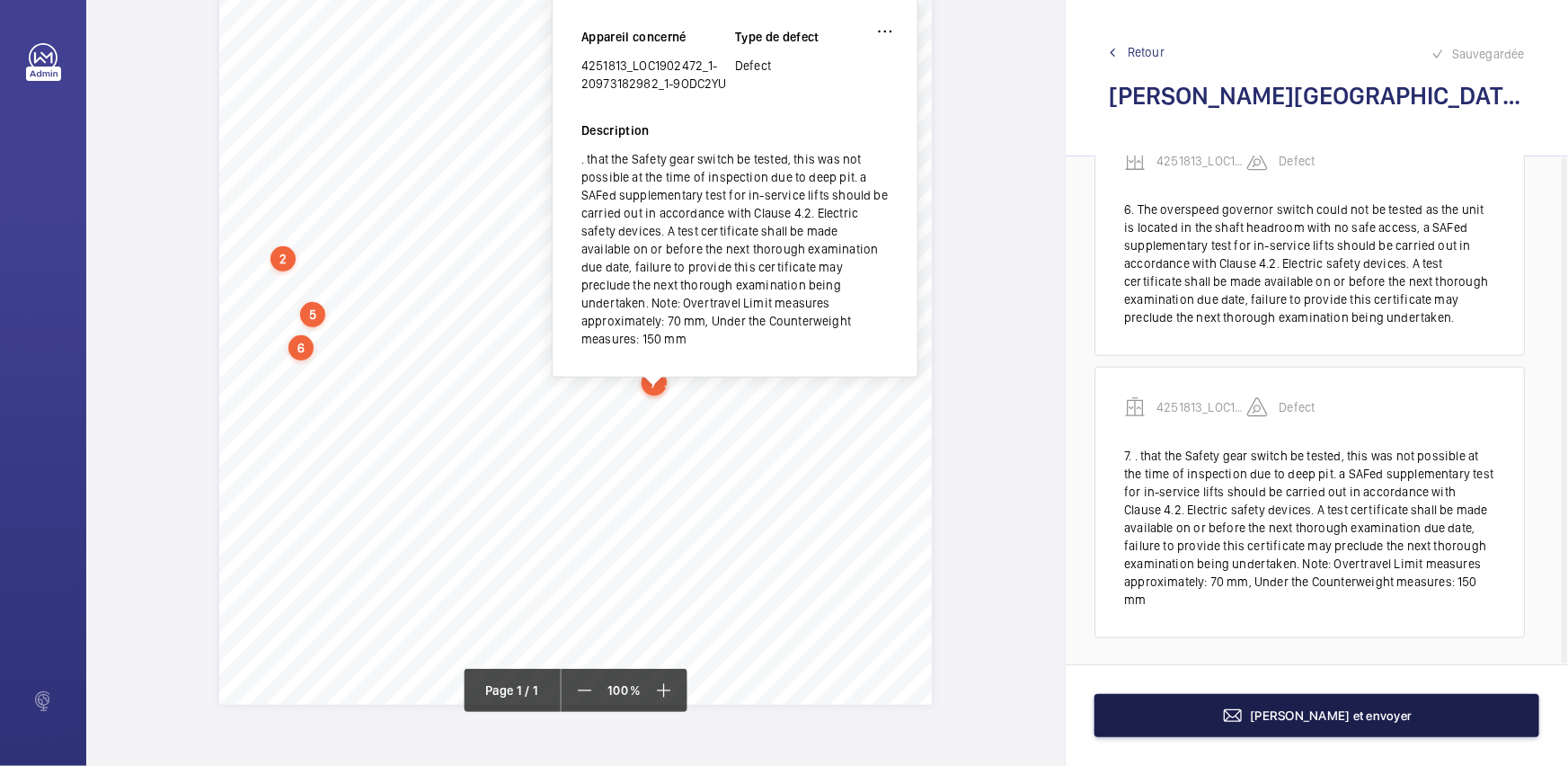
click at [1316, 703] on button "[PERSON_NAME] et envoyer" at bounding box center [1316, 715] width 444 height 43
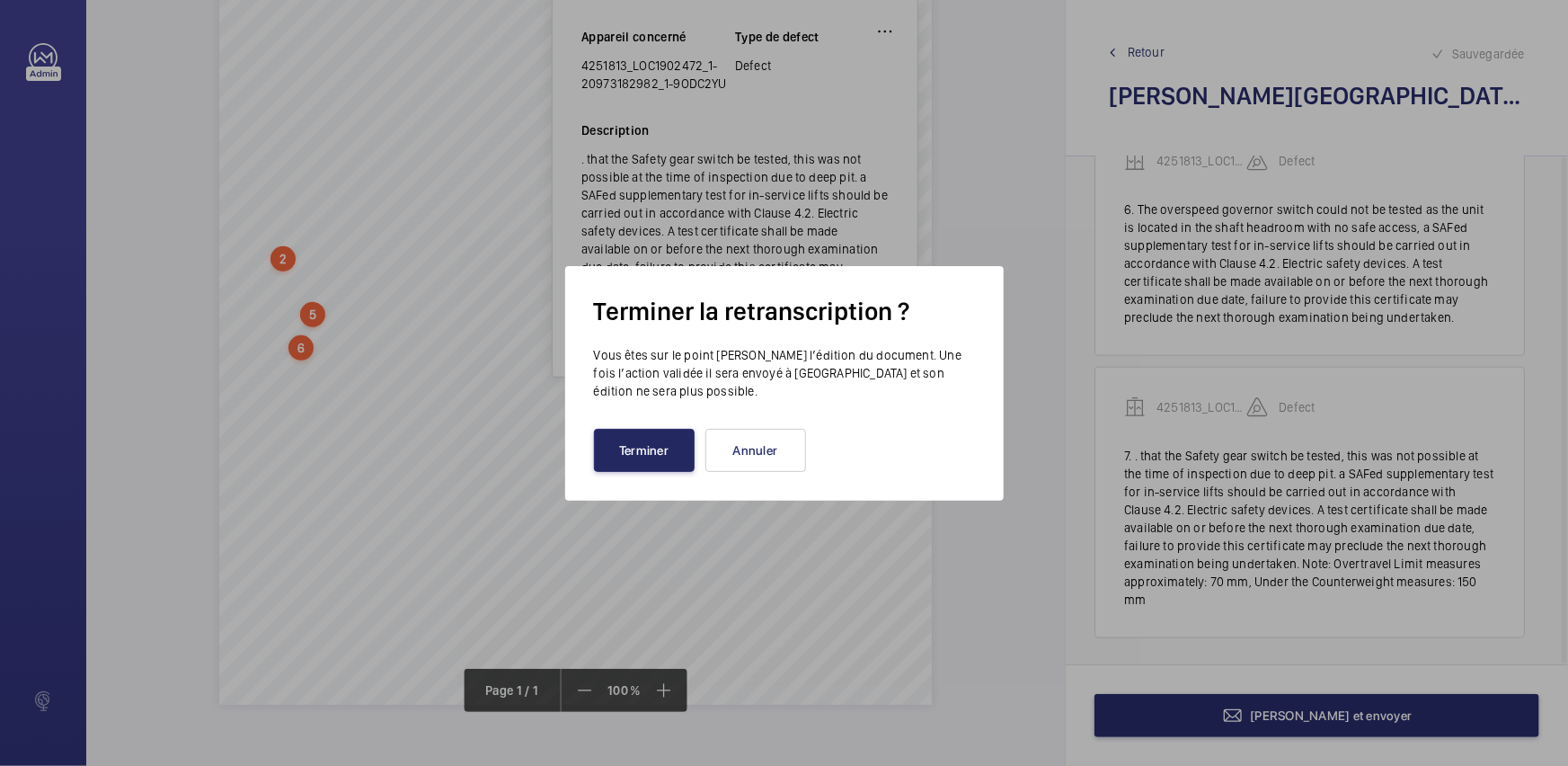
click at [661, 447] on button "Terminer" at bounding box center [644, 449] width 100 height 43
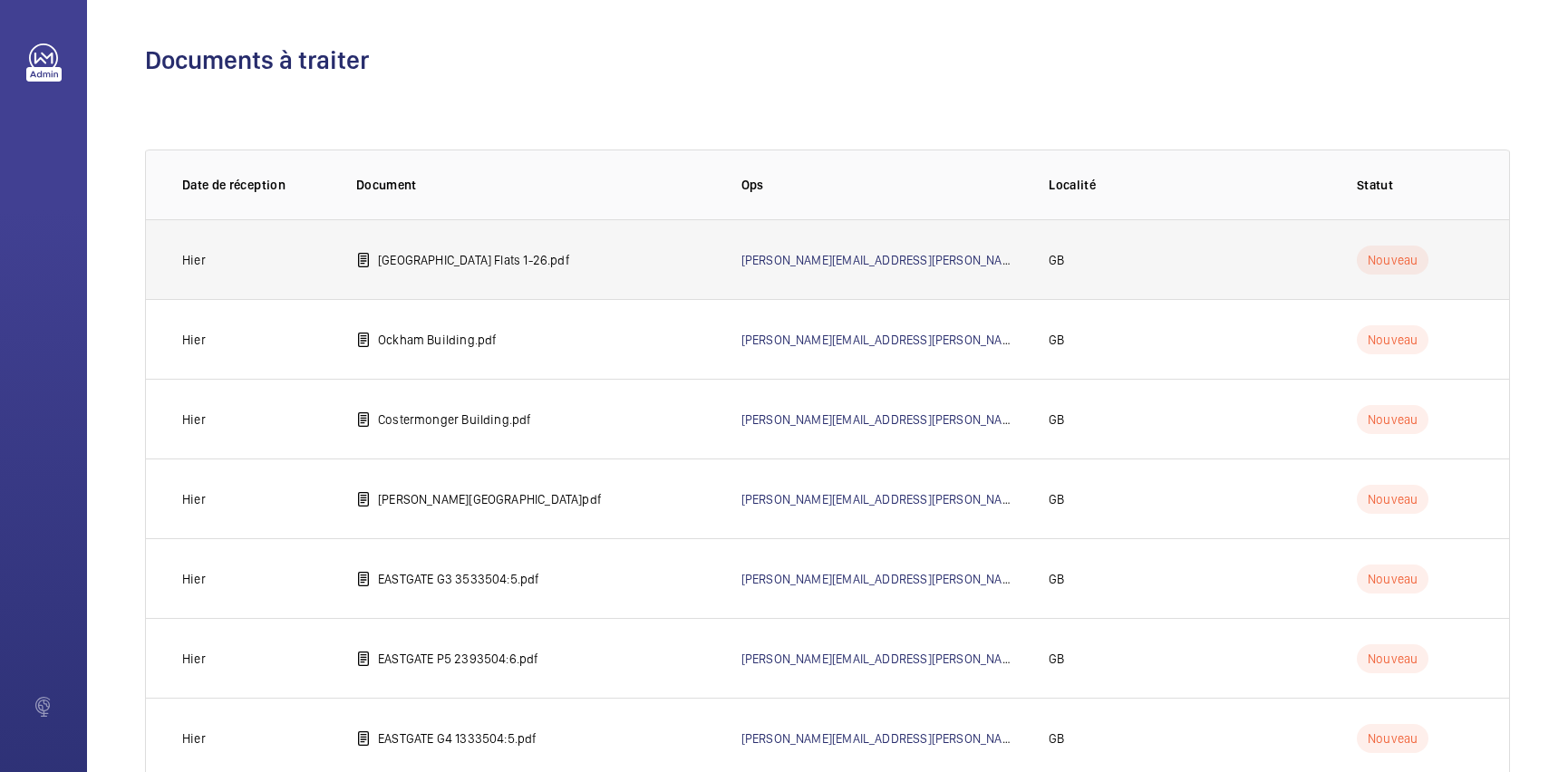
click at [583, 254] on td "[GEOGRAPHIC_DATA] Flats 1-26.pdf" at bounding box center [519, 259] width 385 height 80
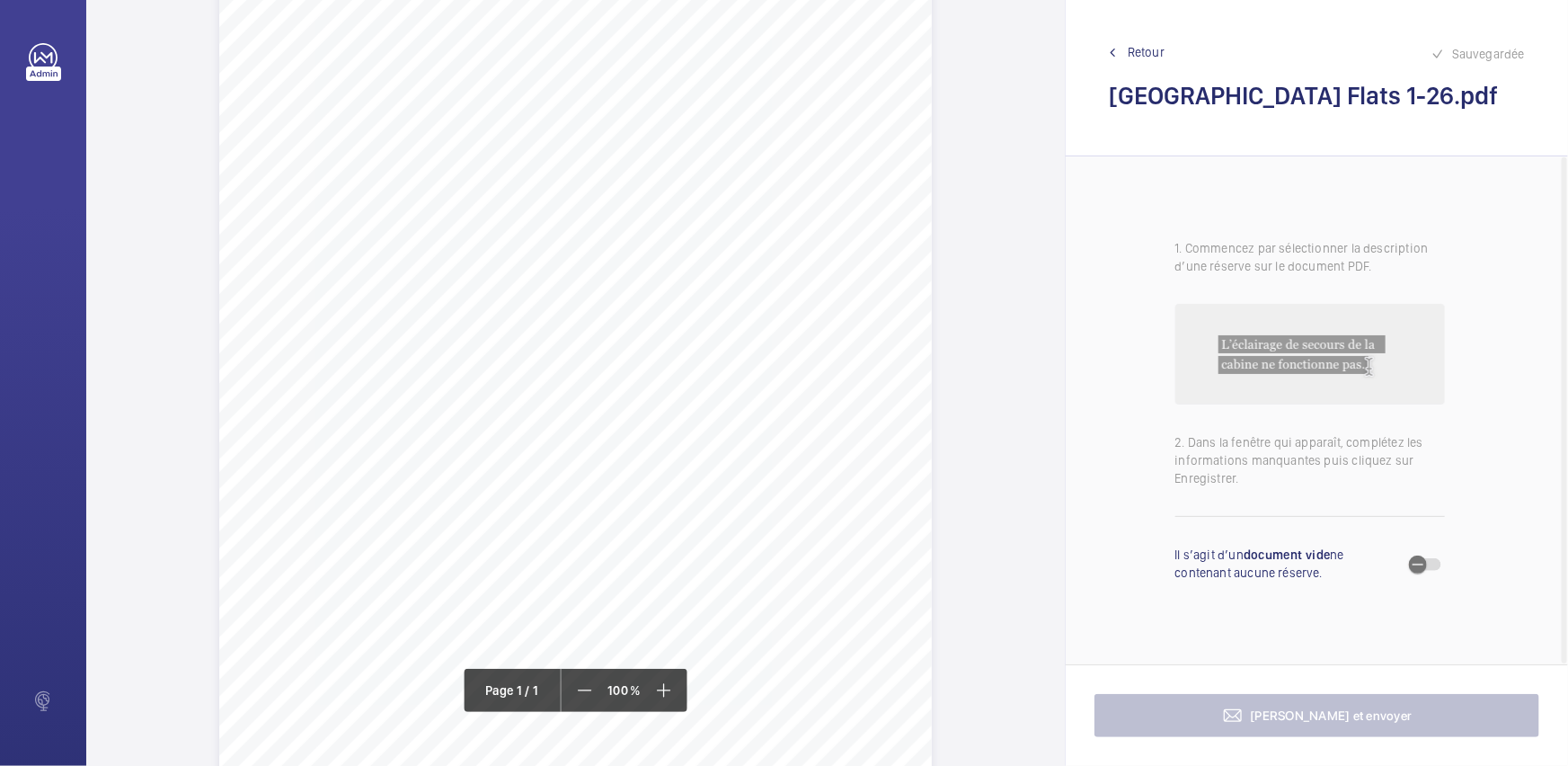
scroll to position [245, 0]
drag, startPoint x: 267, startPoint y: 324, endPoint x: 567, endPoint y: 326, distance: 300.0
click at [567, 326] on span "1. There is oil contamination in the lift well pit which should be removed. 2. …" at bounding box center [557, 329] width 590 height 10
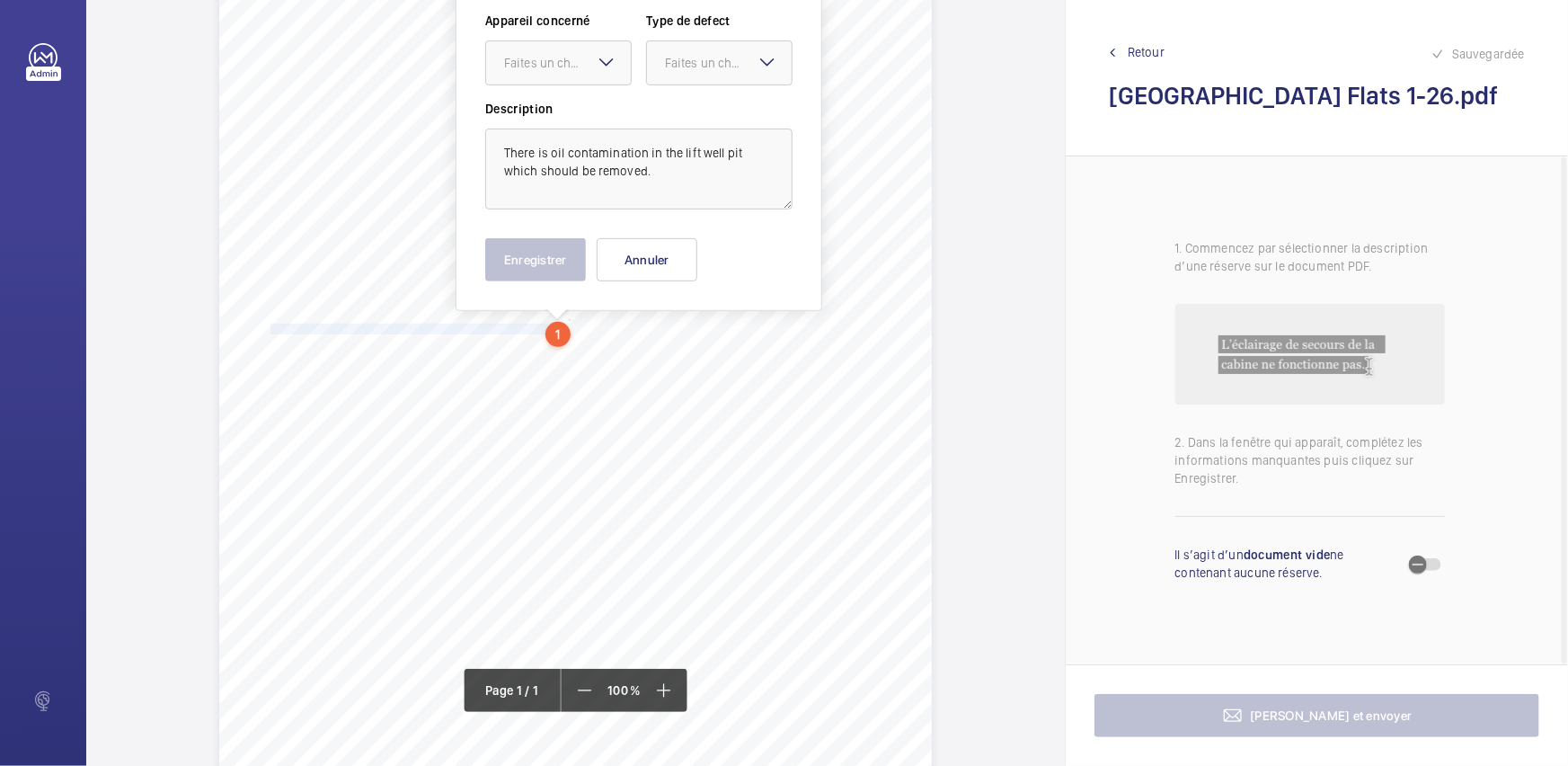
scroll to position [117, 0]
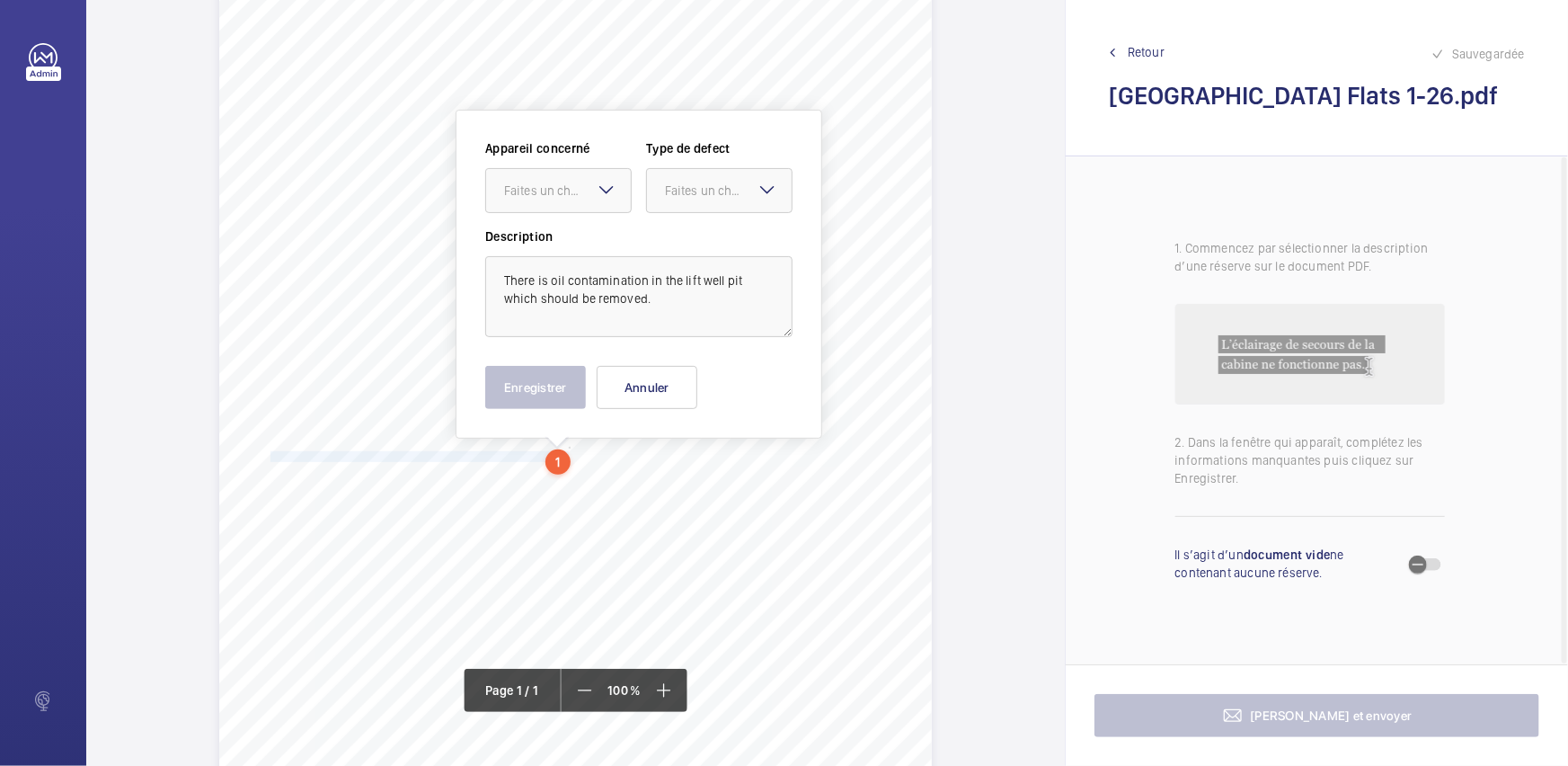
click at [606, 194] on mat-icon at bounding box center [607, 190] width 22 height 22
click at [584, 247] on span "4251813_LOC1902470_1-20973182973_1-9O7Q66K" at bounding box center [558, 246] width 109 height 18
click at [783, 189] on div "Faites un choix" at bounding box center [727, 191] width 127 height 18
click at [718, 242] on span "Standard" at bounding box center [718, 246] width 109 height 18
click at [526, 393] on button "Enregistrer" at bounding box center [536, 387] width 100 height 43
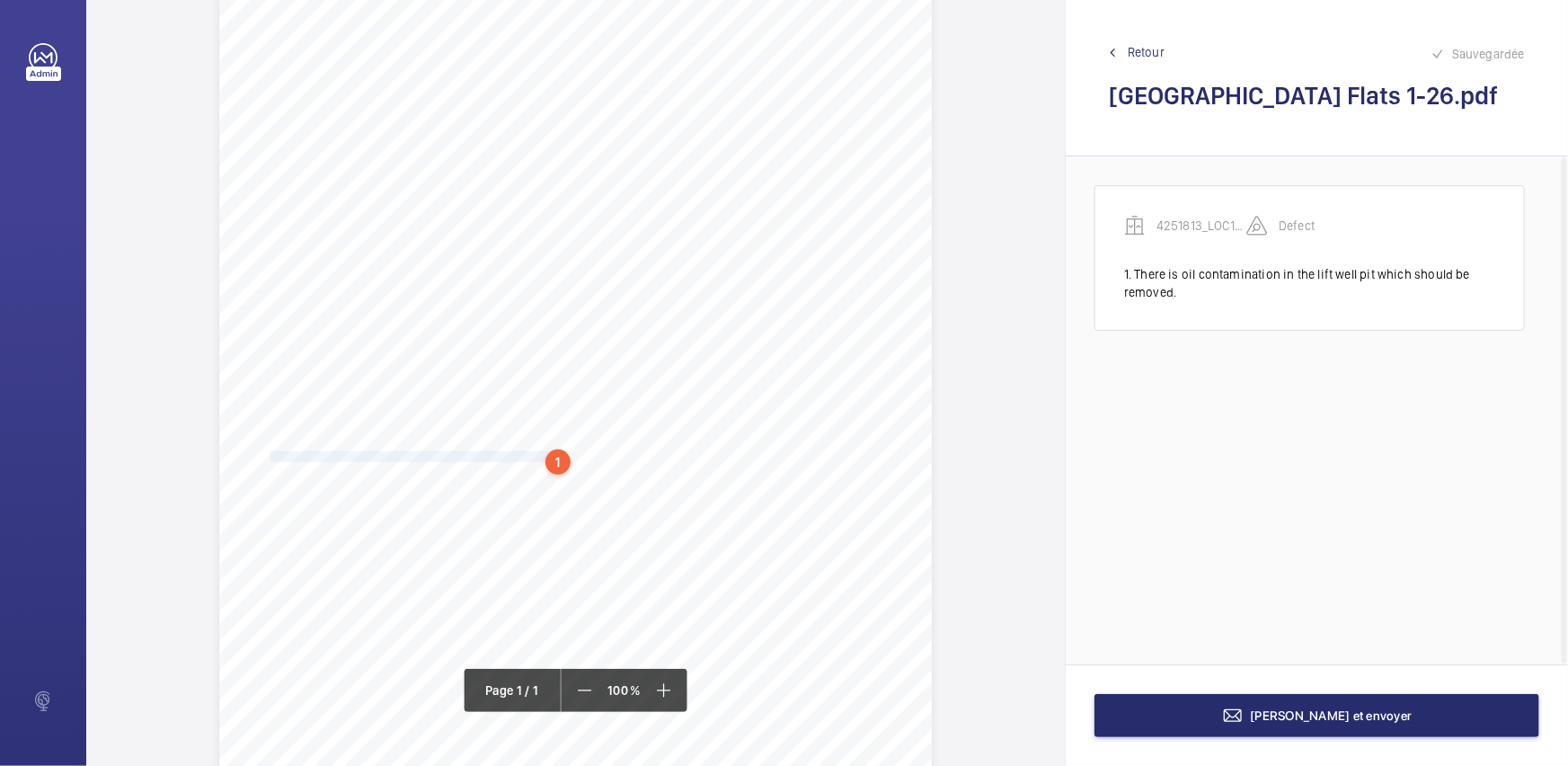
click at [507, 457] on span "1. There is oil contamination in the lift well pit which should be removed. 2. …" at bounding box center [557, 456] width 590 height 10
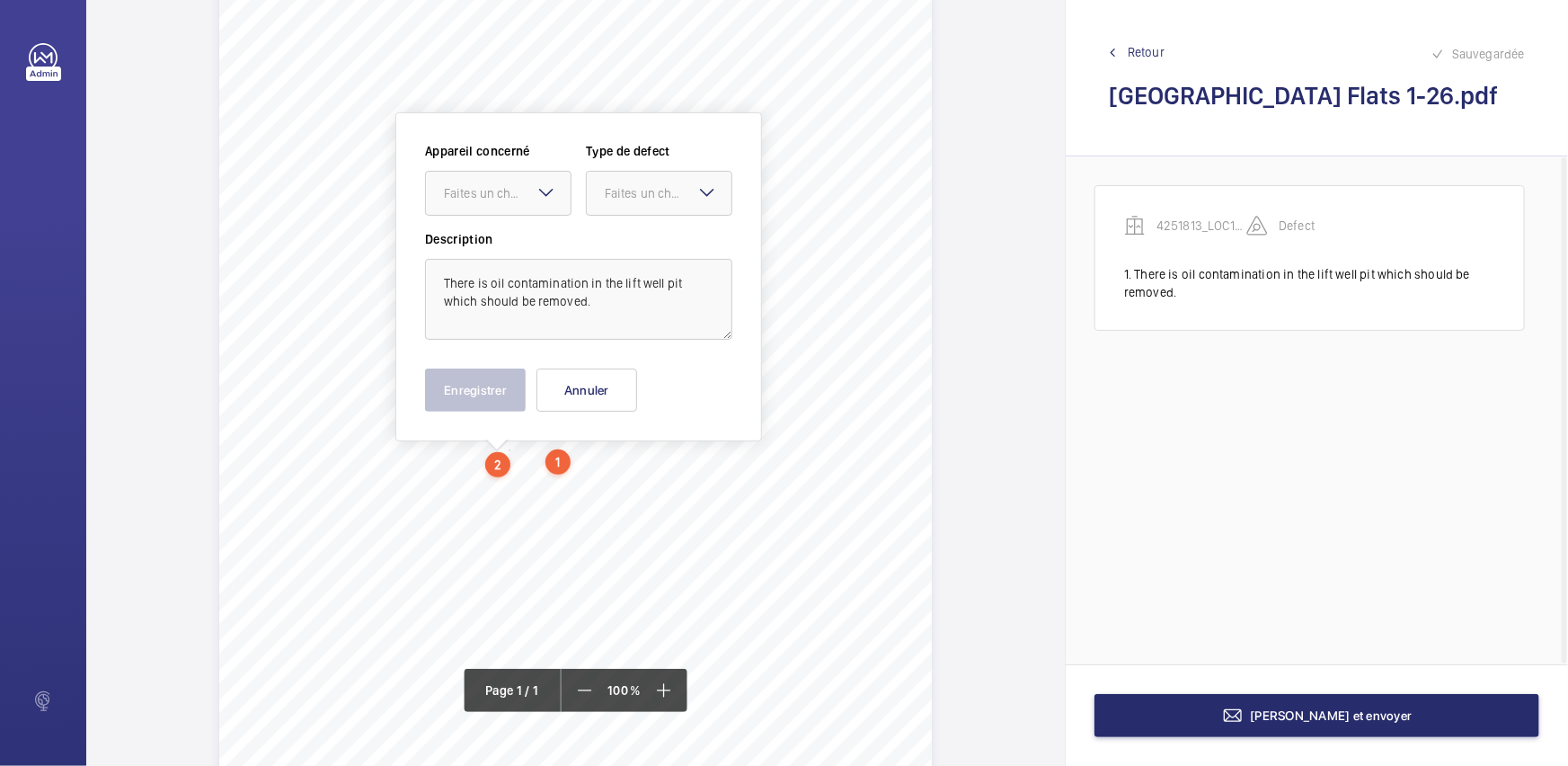
scroll to position [119, 0]
click at [564, 450] on div "1" at bounding box center [558, 460] width 26 height 26
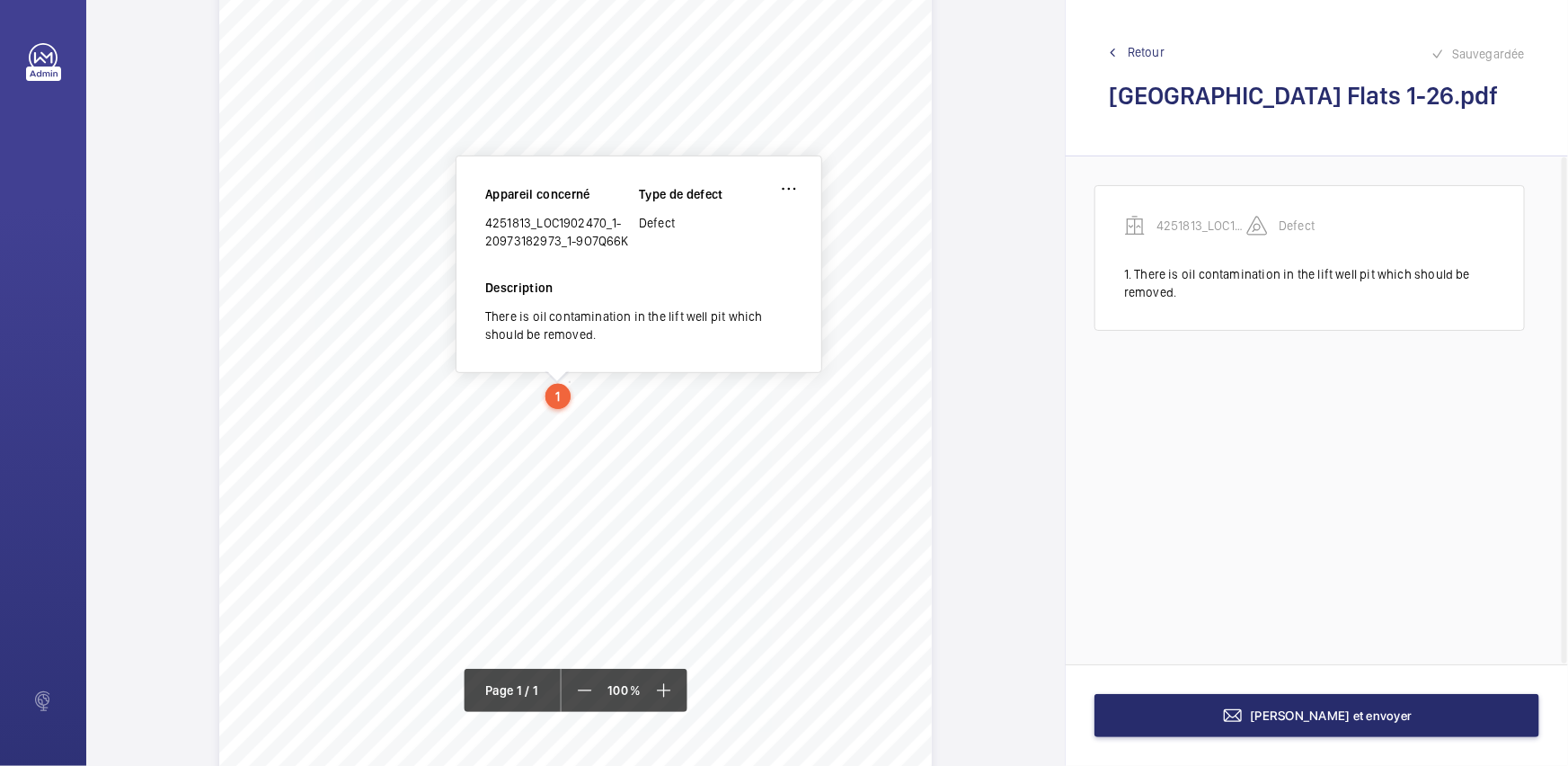
scroll to position [196, 0]
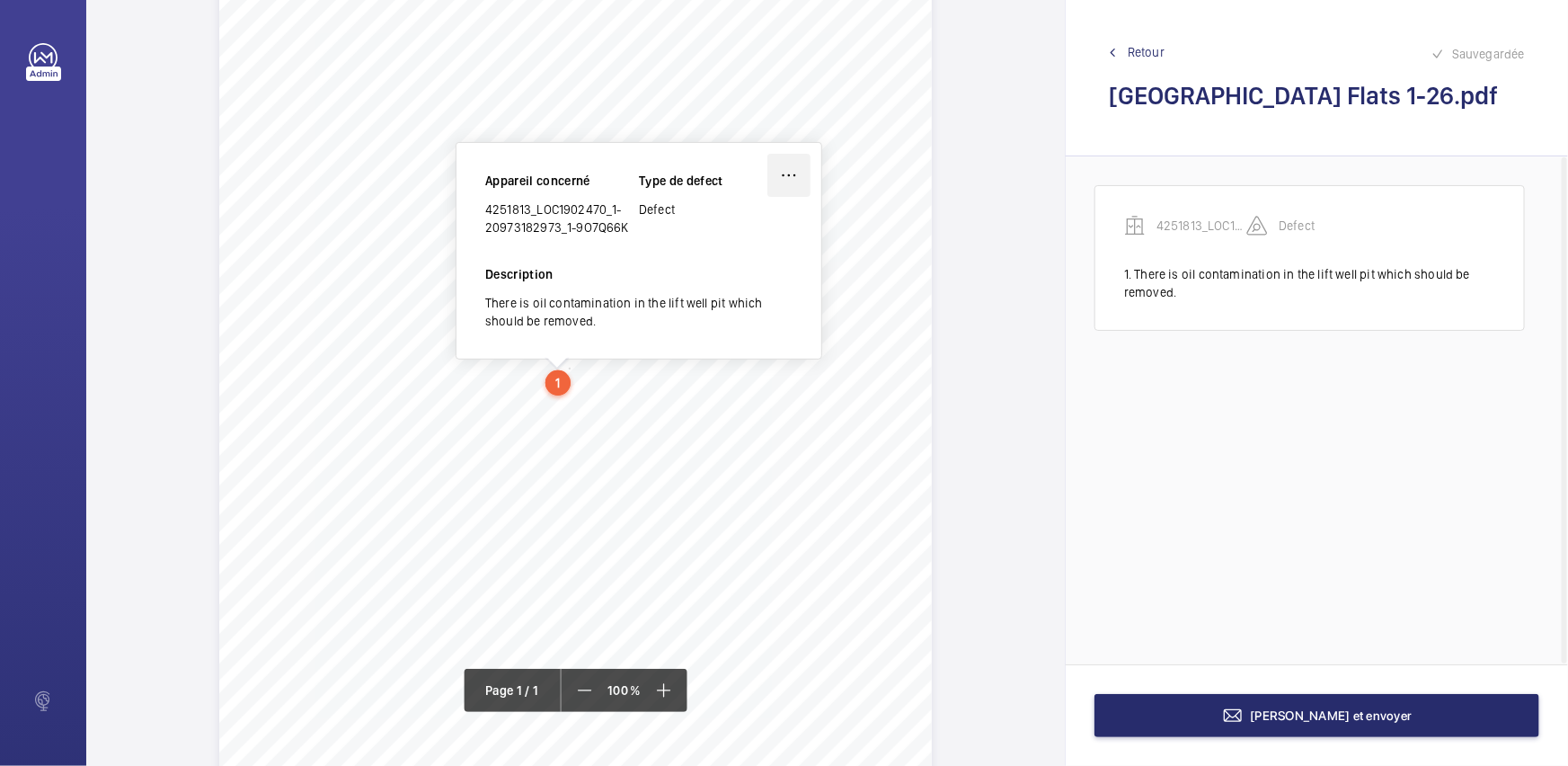
click at [785, 168] on wm-front-icon-button at bounding box center [789, 174] width 43 height 43
click at [713, 215] on div "Modifier" at bounding box center [738, 227] width 142 height 32
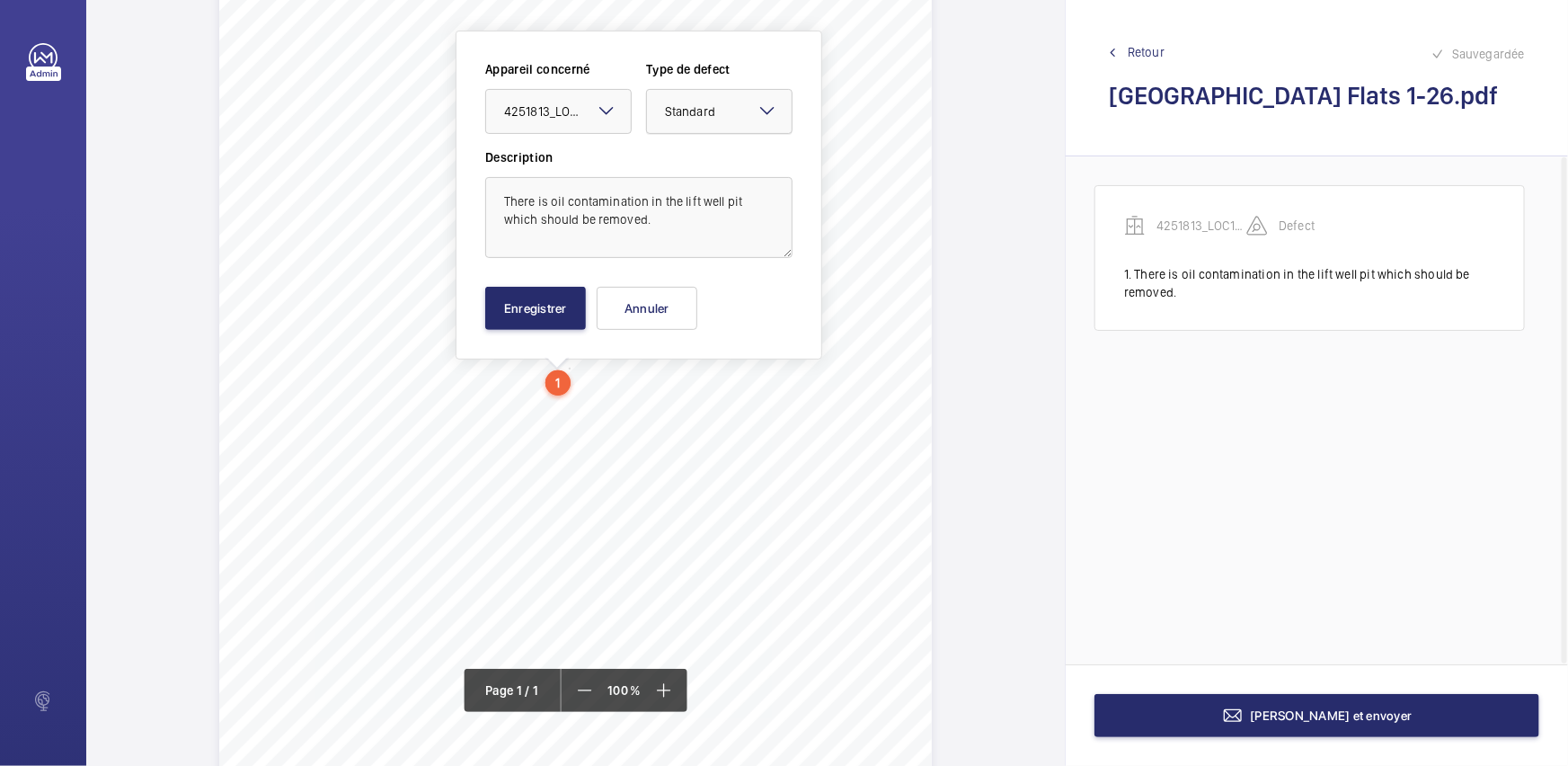
click at [760, 127] on div at bounding box center [719, 110] width 144 height 43
click at [697, 304] on span "Recommandation" at bounding box center [718, 299] width 109 height 18
click at [504, 322] on button "Enregistrer" at bounding box center [536, 308] width 100 height 43
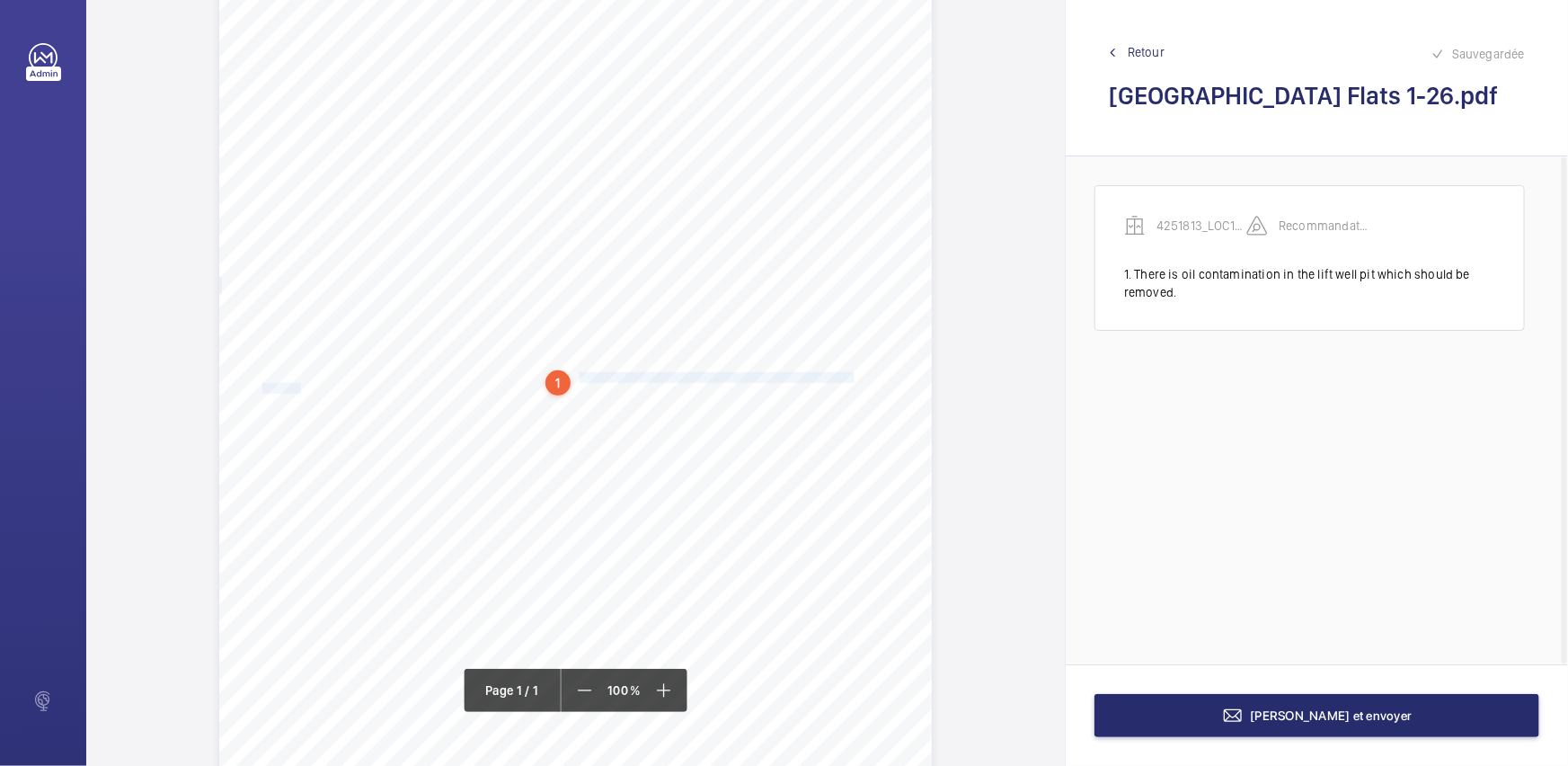
drag, startPoint x: 575, startPoint y: 373, endPoint x: 297, endPoint y: 384, distance: 278.2
click at [297, 384] on div "Report Id 4251813_LOC1902470_1-20973182973_1-9O7Q66K 100816687ENG REPORT OF THO…" at bounding box center [575, 337] width 713 height 1008
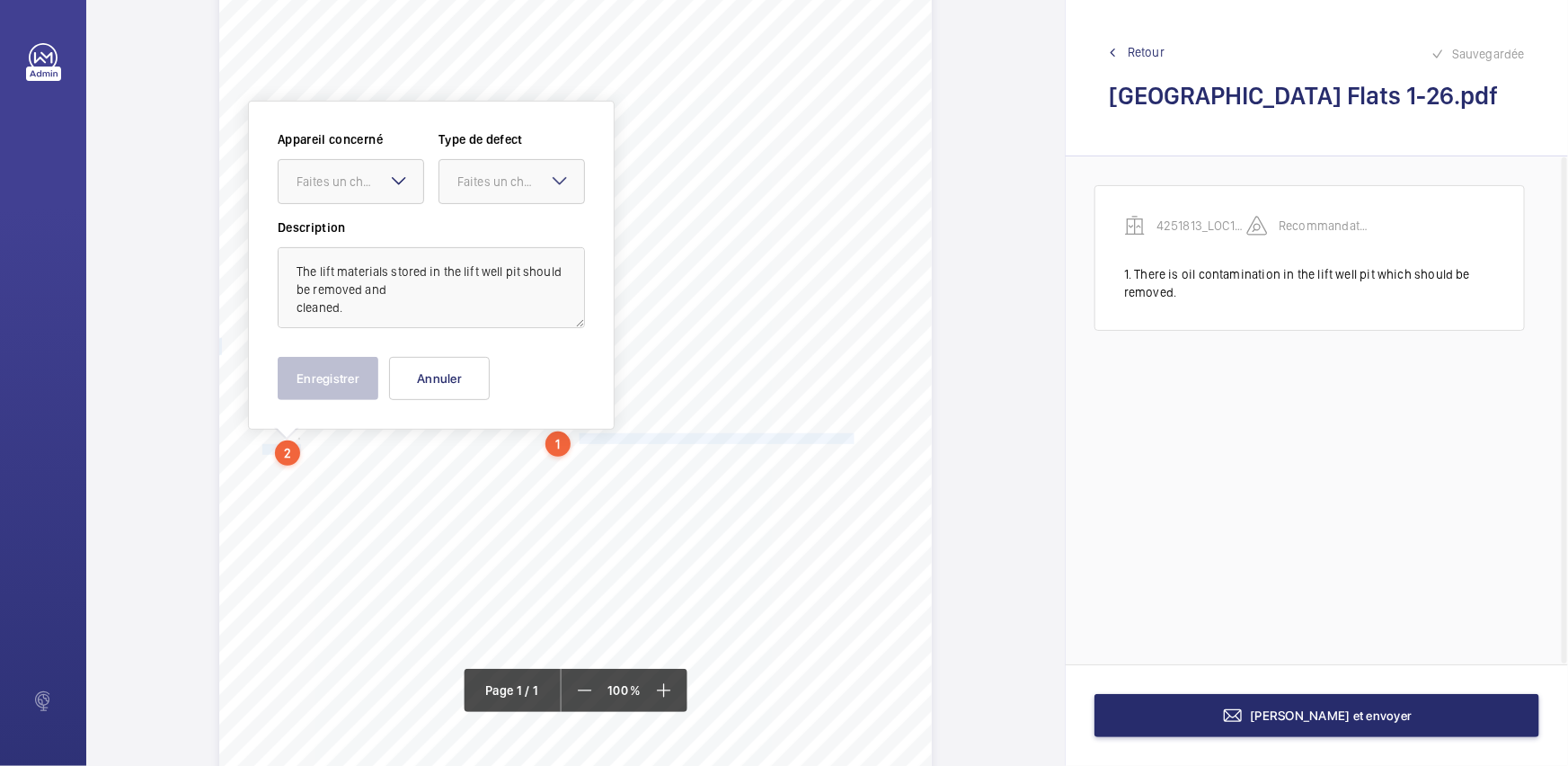
scroll to position [126, 0]
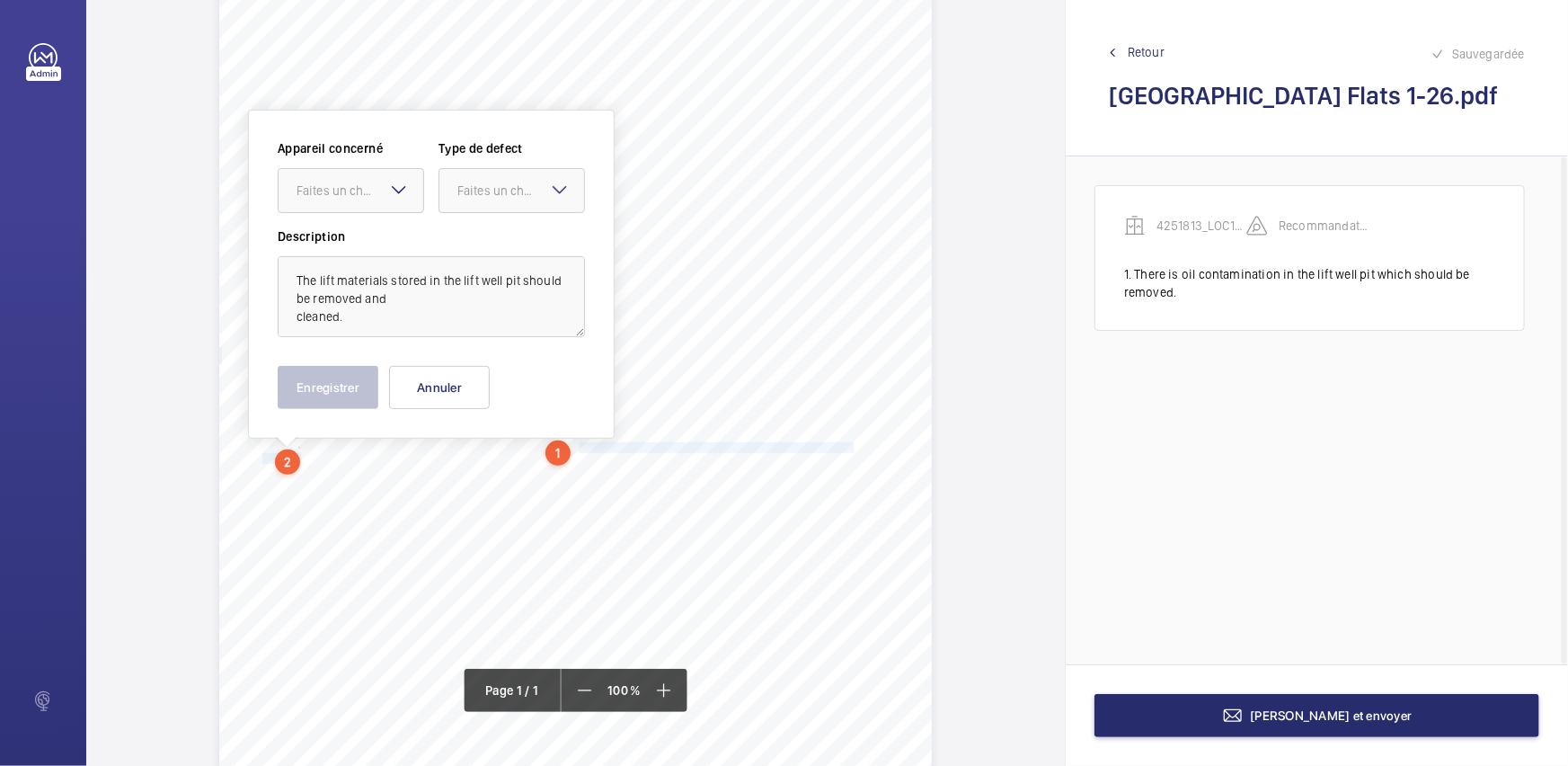
click at [399, 196] on mat-icon at bounding box center [399, 190] width 22 height 22
click at [393, 236] on span "4251813_LOC1902470_1-20973182973_1-9O7Q66K" at bounding box center [350, 246] width 109 height 18
click at [533, 209] on div at bounding box center [511, 190] width 144 height 43
click at [511, 369] on span "Recommandation" at bounding box center [511, 378] width 109 height 18
click at [333, 380] on button "Enregistrer" at bounding box center [328, 387] width 100 height 43
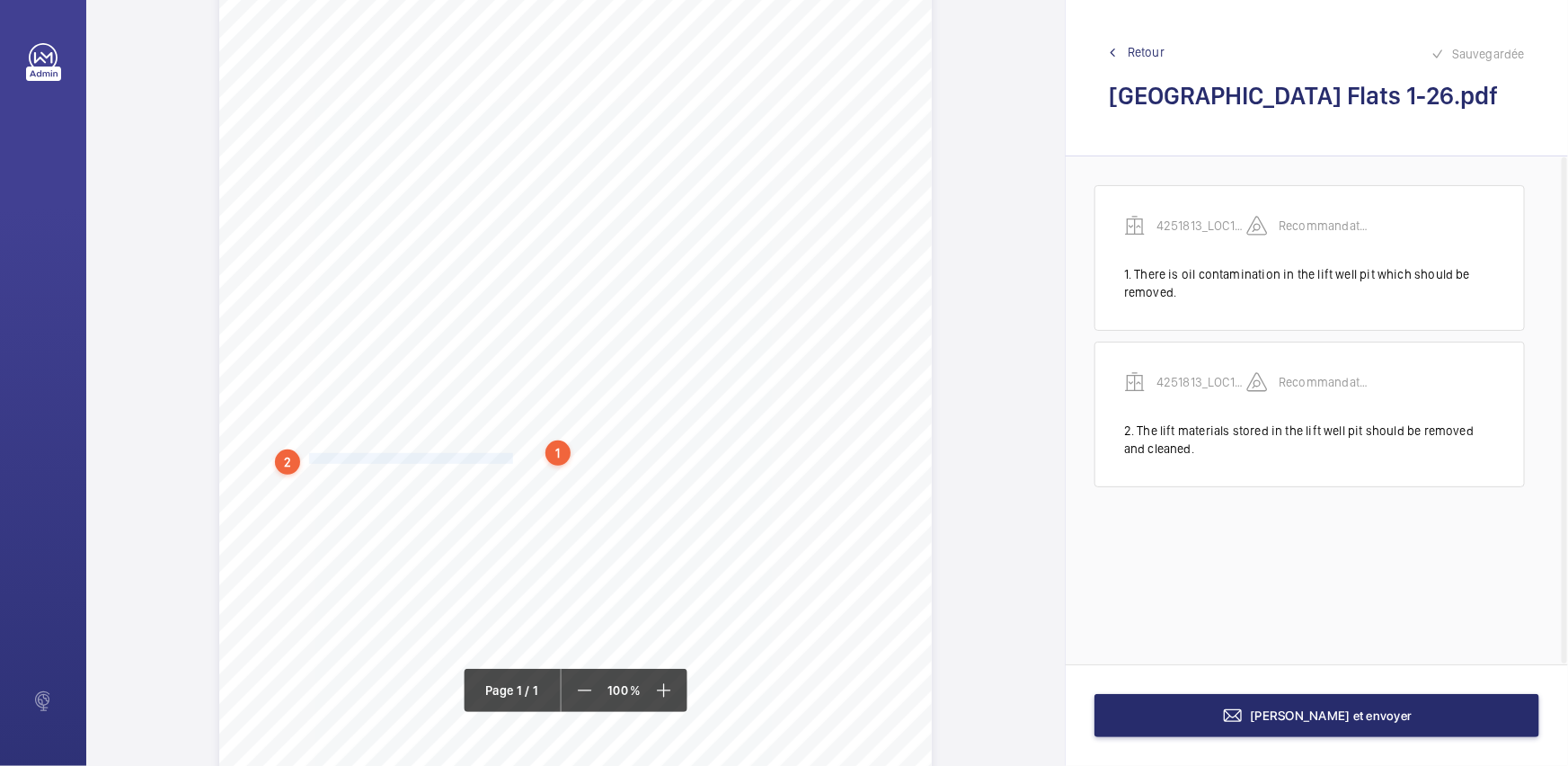
drag, startPoint x: 307, startPoint y: 456, endPoint x: 511, endPoint y: 458, distance: 204.0
click at [511, 458] on span "cleaned. 3. The broken mirror in the car should be renewed." at bounding box center [389, 458] width 254 height 10
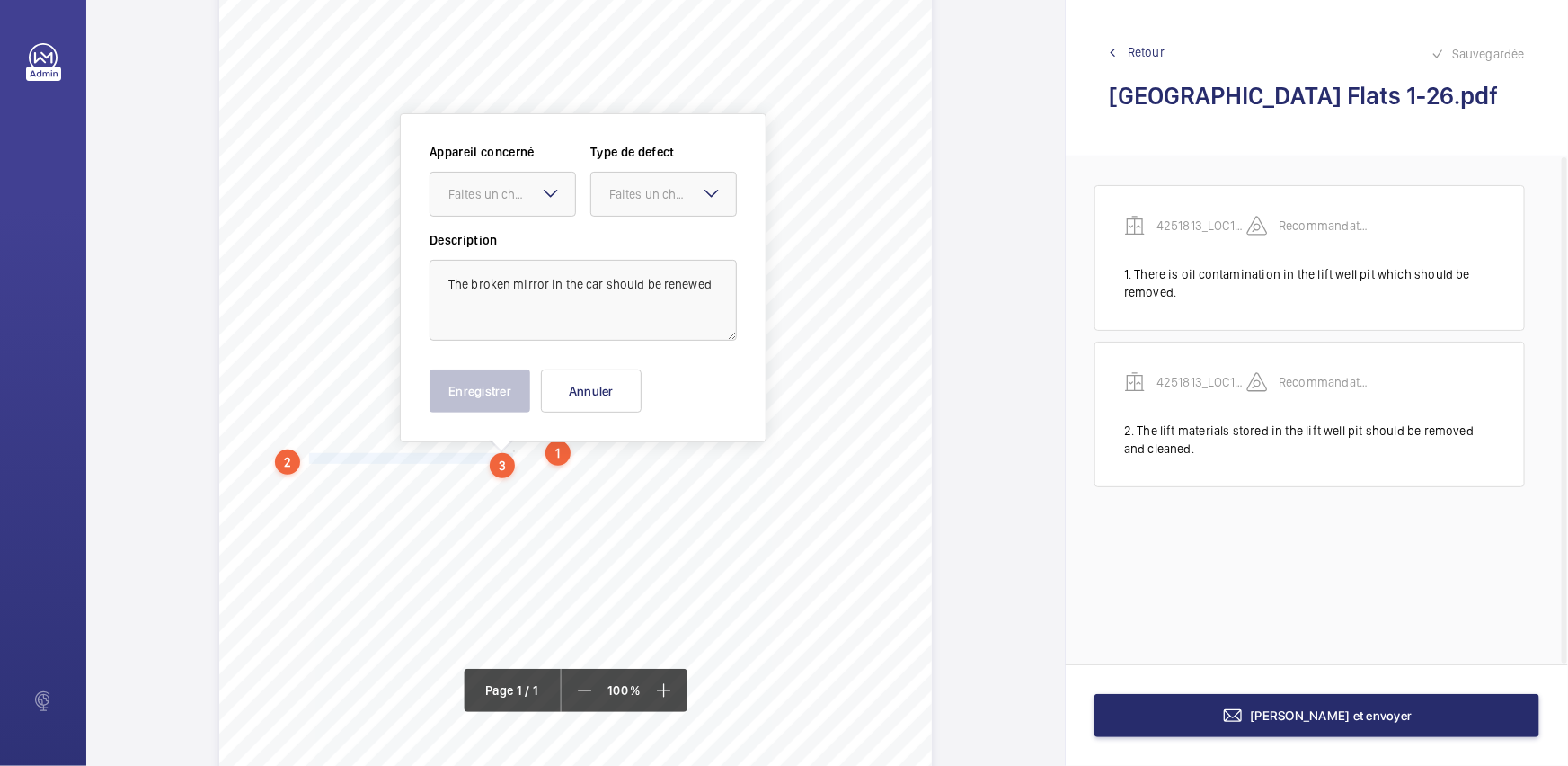
scroll to position [129, 0]
click at [540, 196] on mat-icon at bounding box center [551, 191] width 22 height 22
click at [544, 227] on div "4251813_LOC1902470_1-20973182973_1-9O7Q66K" at bounding box center [502, 246] width 144 height 43
drag, startPoint x: 647, startPoint y: 198, endPoint x: 651, endPoint y: 221, distance: 23.3
click at [647, 200] on div "Faites un choix" at bounding box center [664, 192] width 144 height 18
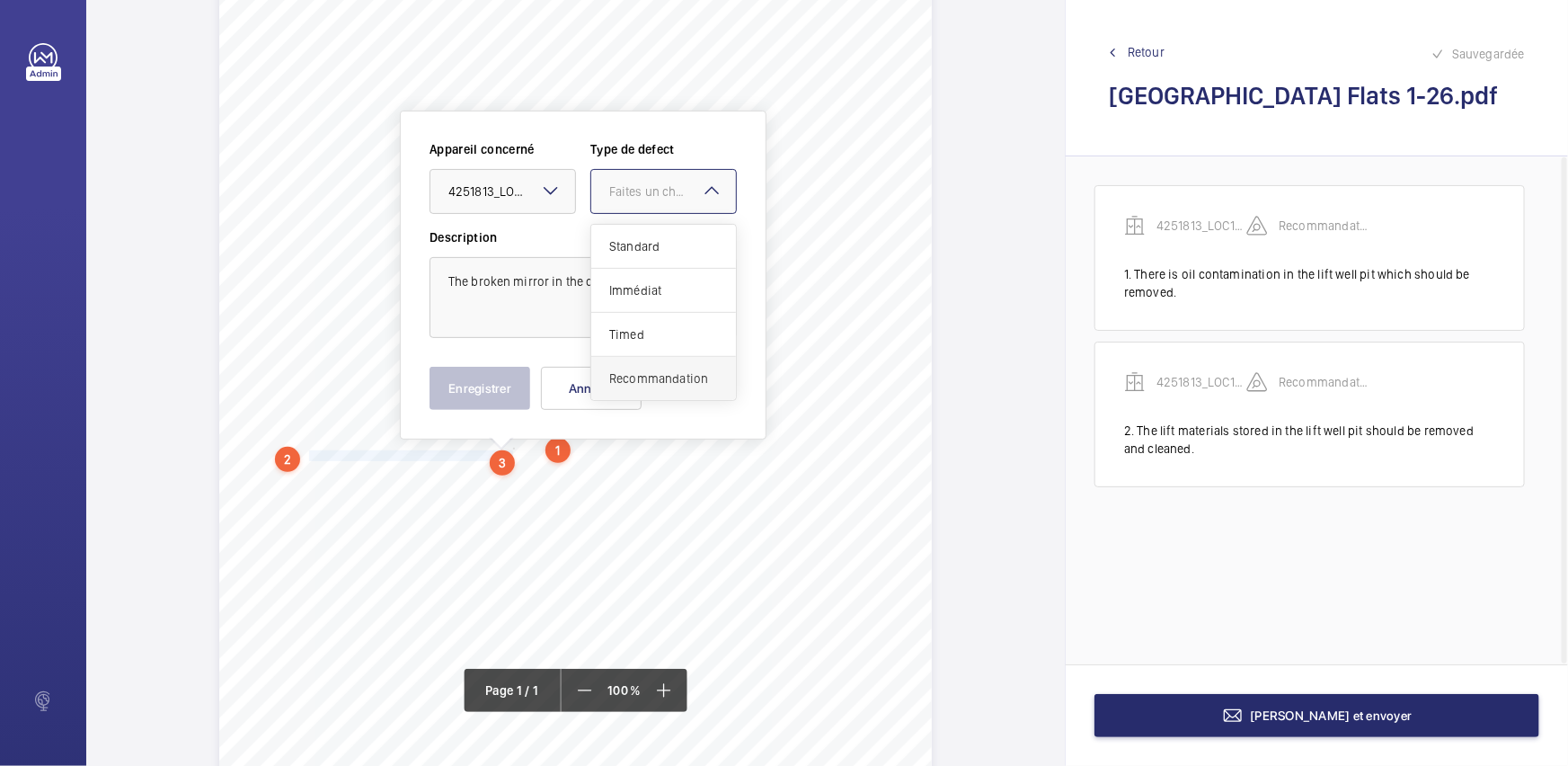
click at [626, 373] on span "Recommandation" at bounding box center [663, 379] width 109 height 18
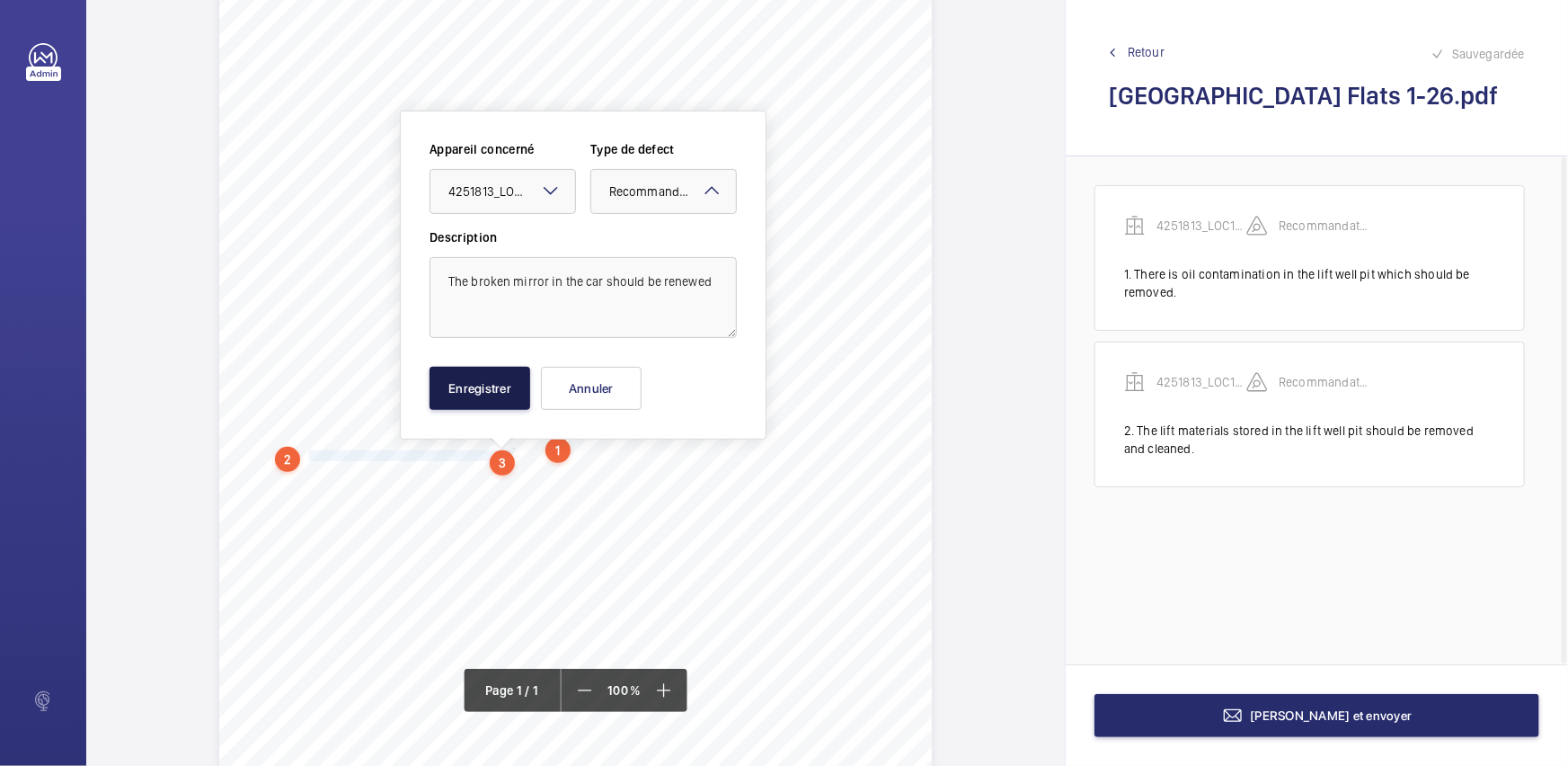
click at [440, 392] on button "Enregistrer" at bounding box center [479, 388] width 100 height 43
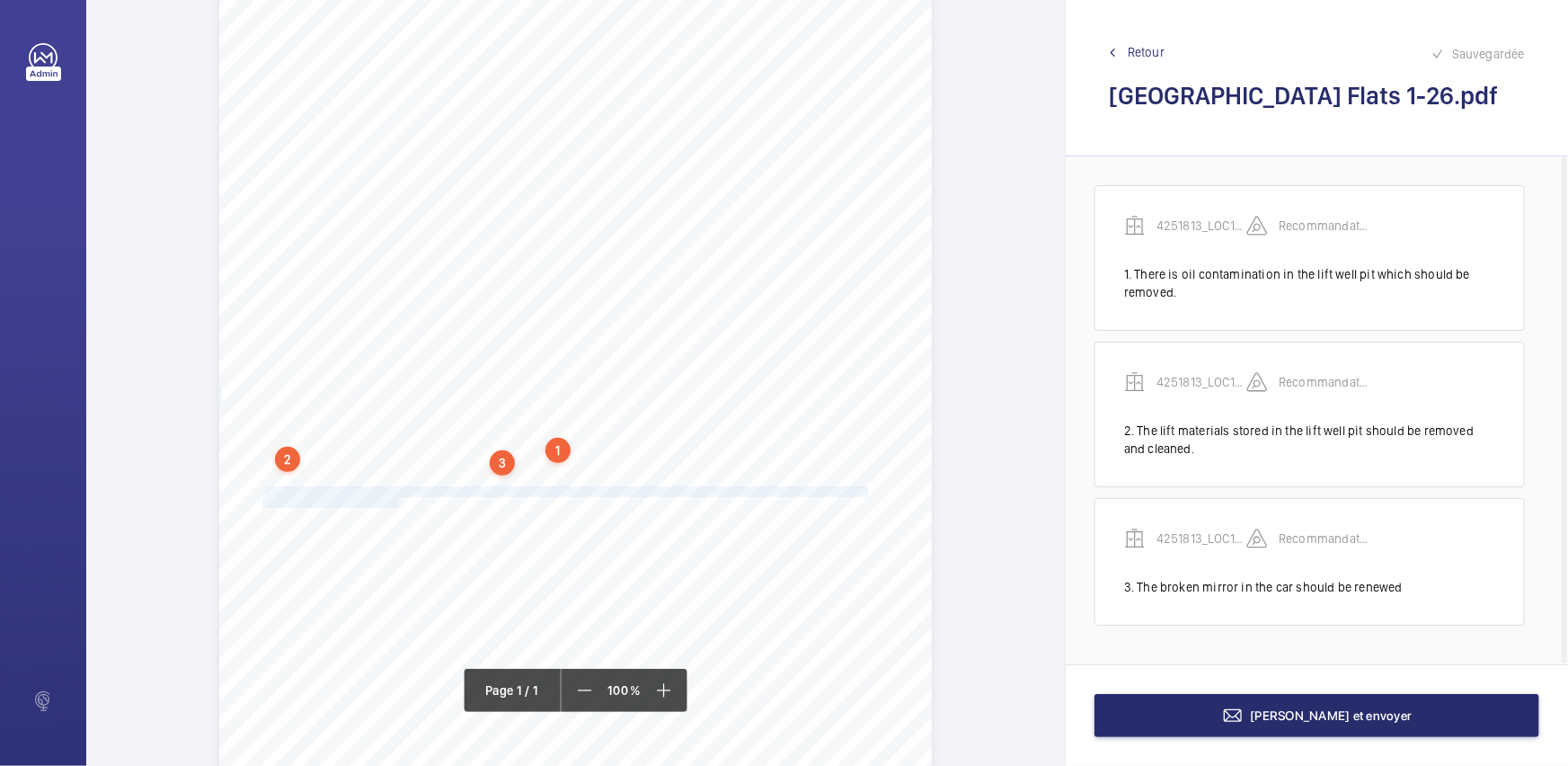
drag, startPoint x: 260, startPoint y: 490, endPoint x: 396, endPoint y: 503, distance: 136.6
click at [396, 503] on div "Report Id 4251813_LOC1902470_1-20973182973_1-9O7Q66K 100816687ENG REPORT OF THO…" at bounding box center [575, 404] width 713 height 1008
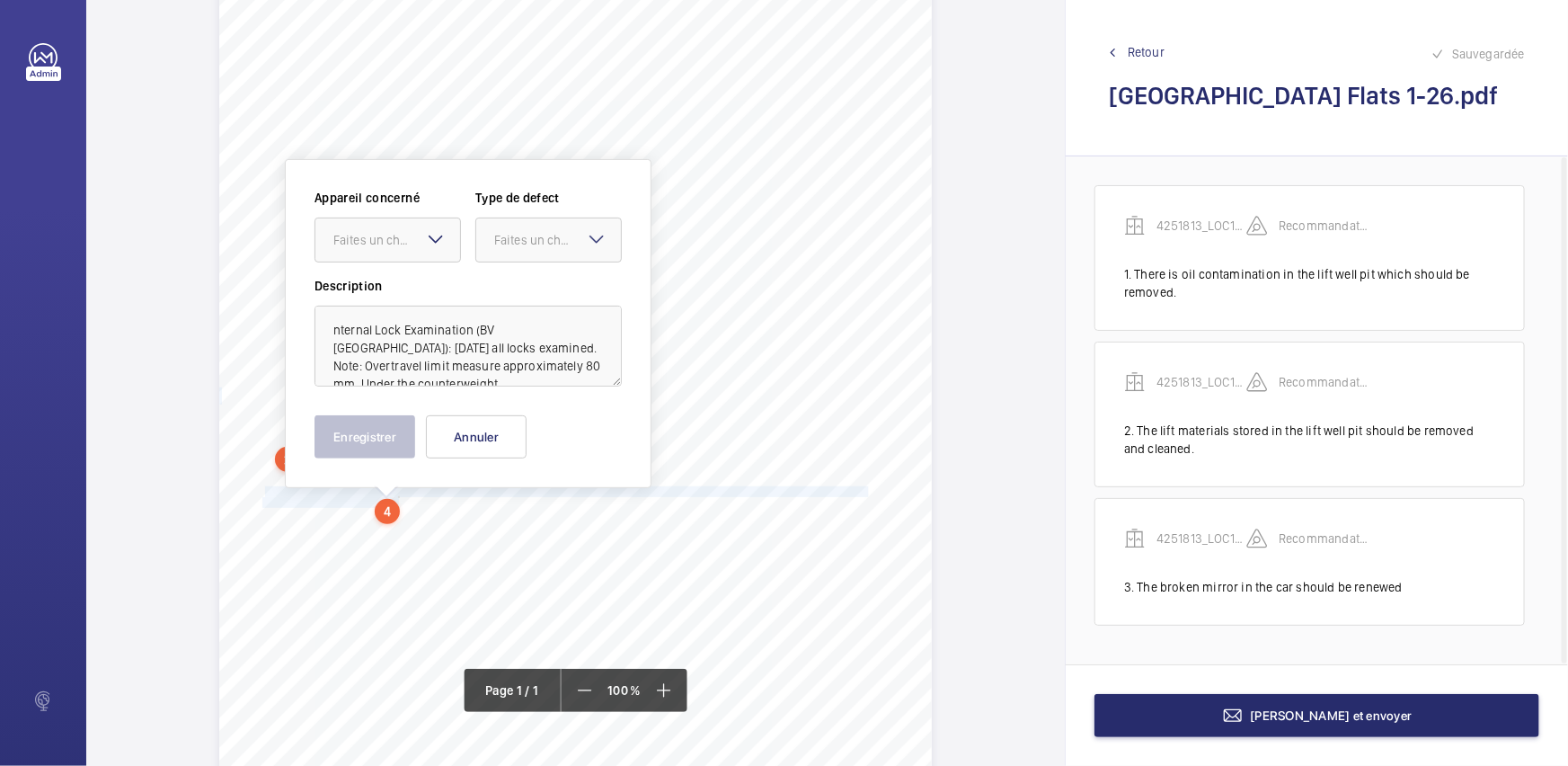
scroll to position [178, 0]
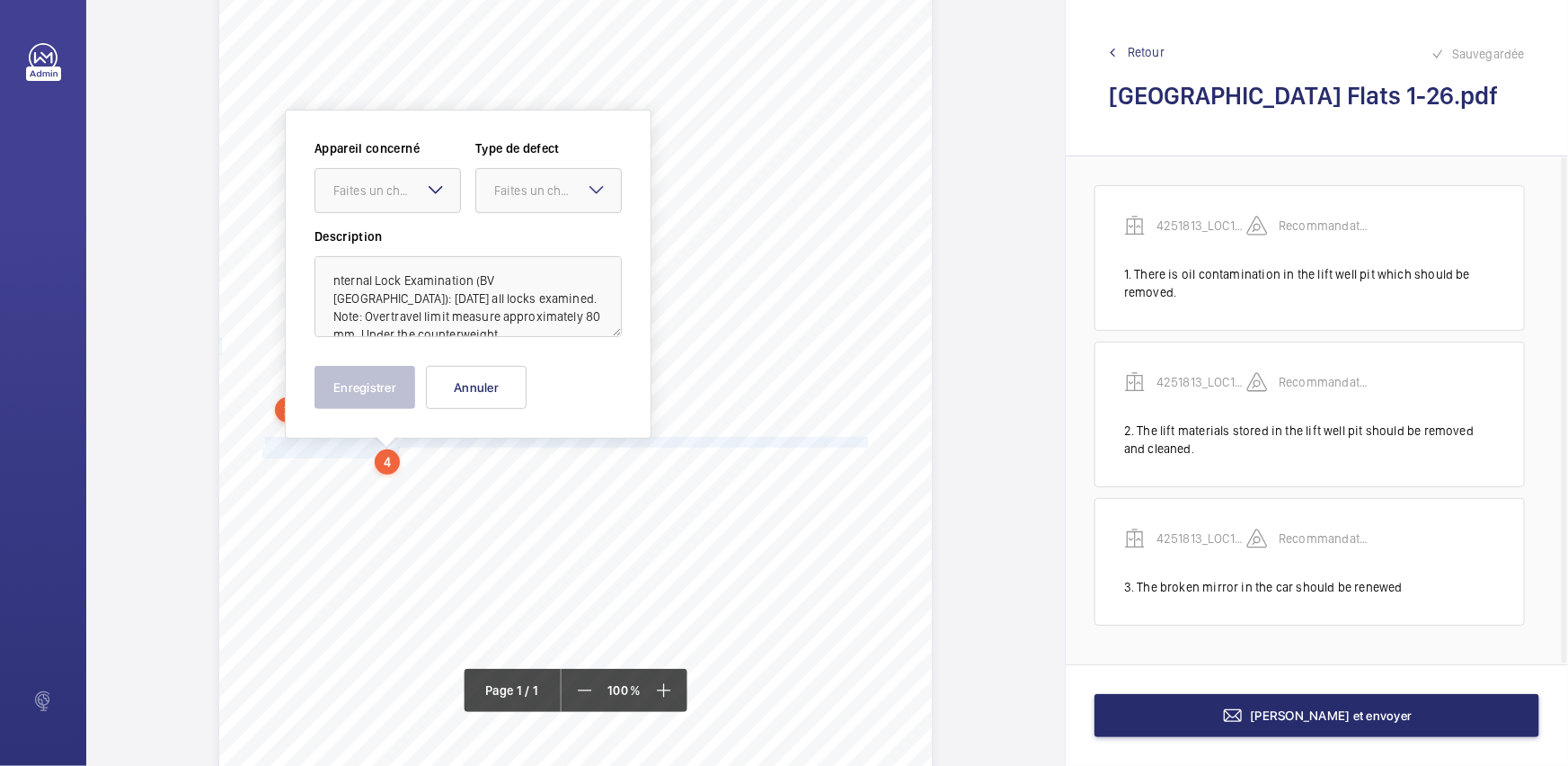
click at [429, 193] on mat-icon at bounding box center [436, 190] width 22 height 22
click at [422, 243] on span "4251813_LOC1902470_1-20973182973_1-9O7Q66K" at bounding box center [387, 246] width 109 height 18
click at [332, 282] on textarea "nternal Lock Examination (BV [GEOGRAPHIC_DATA]): [DATE] all locks examined. Not…" at bounding box center [467, 297] width 308 height 81
click at [555, 185] on div "Faites un choix" at bounding box center [557, 191] width 127 height 18
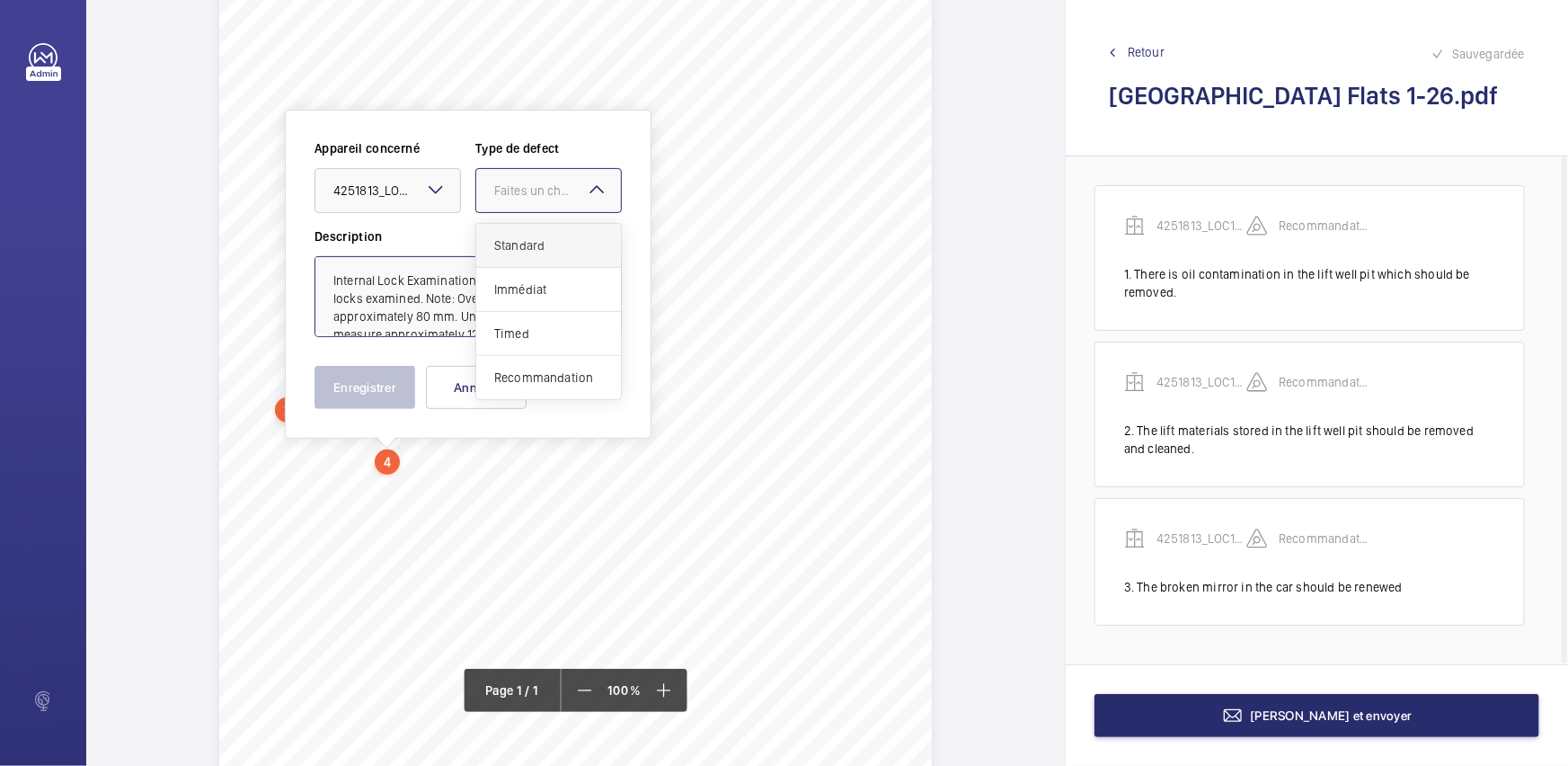
click at [562, 250] on span "Standard" at bounding box center [548, 246] width 109 height 18
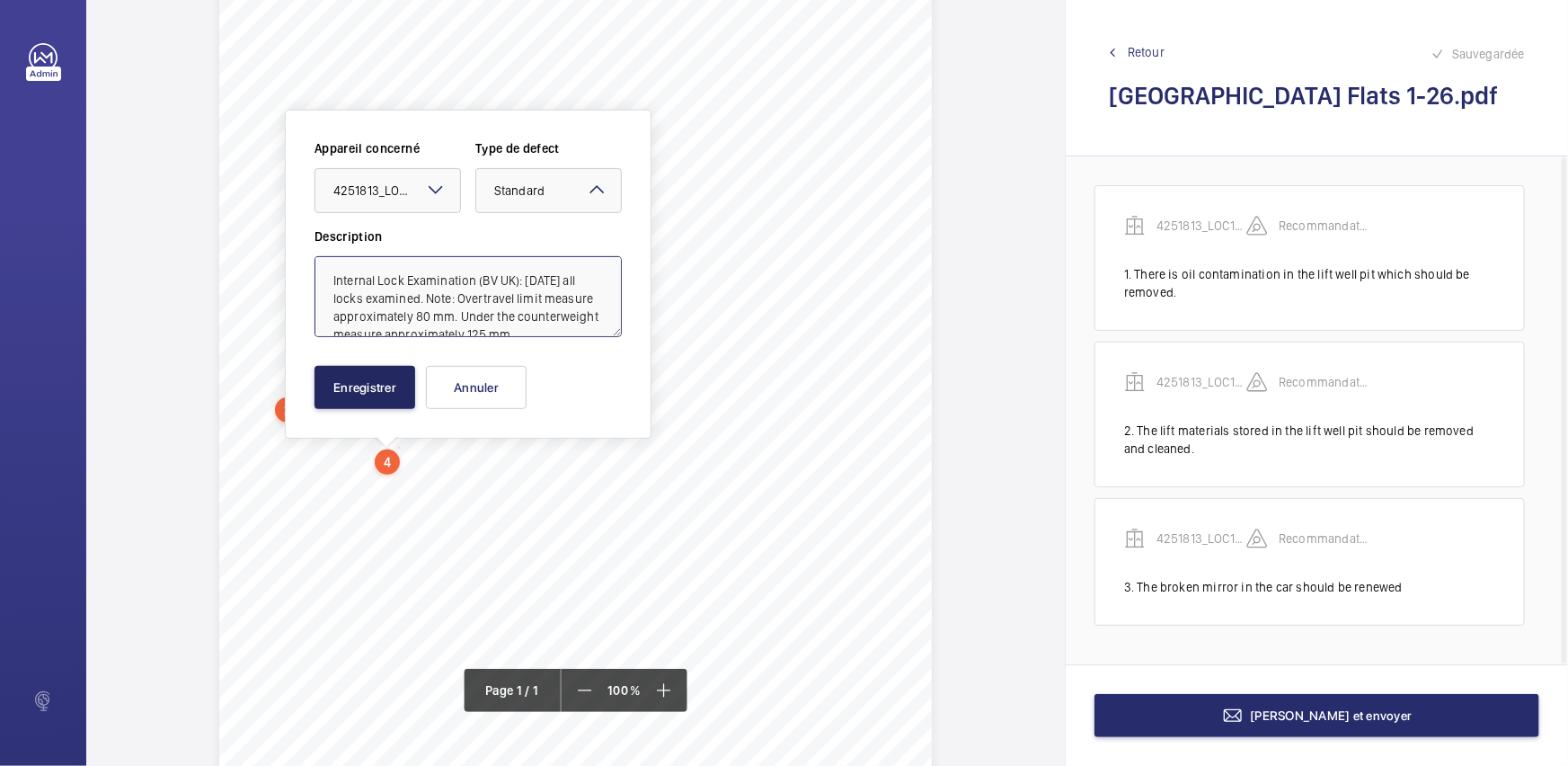
type textarea "Internal Lock Examination (BV UK): [DATE] all locks examined. Note: Overtravel …"
click at [362, 383] on button "Enregistrer" at bounding box center [364, 387] width 100 height 43
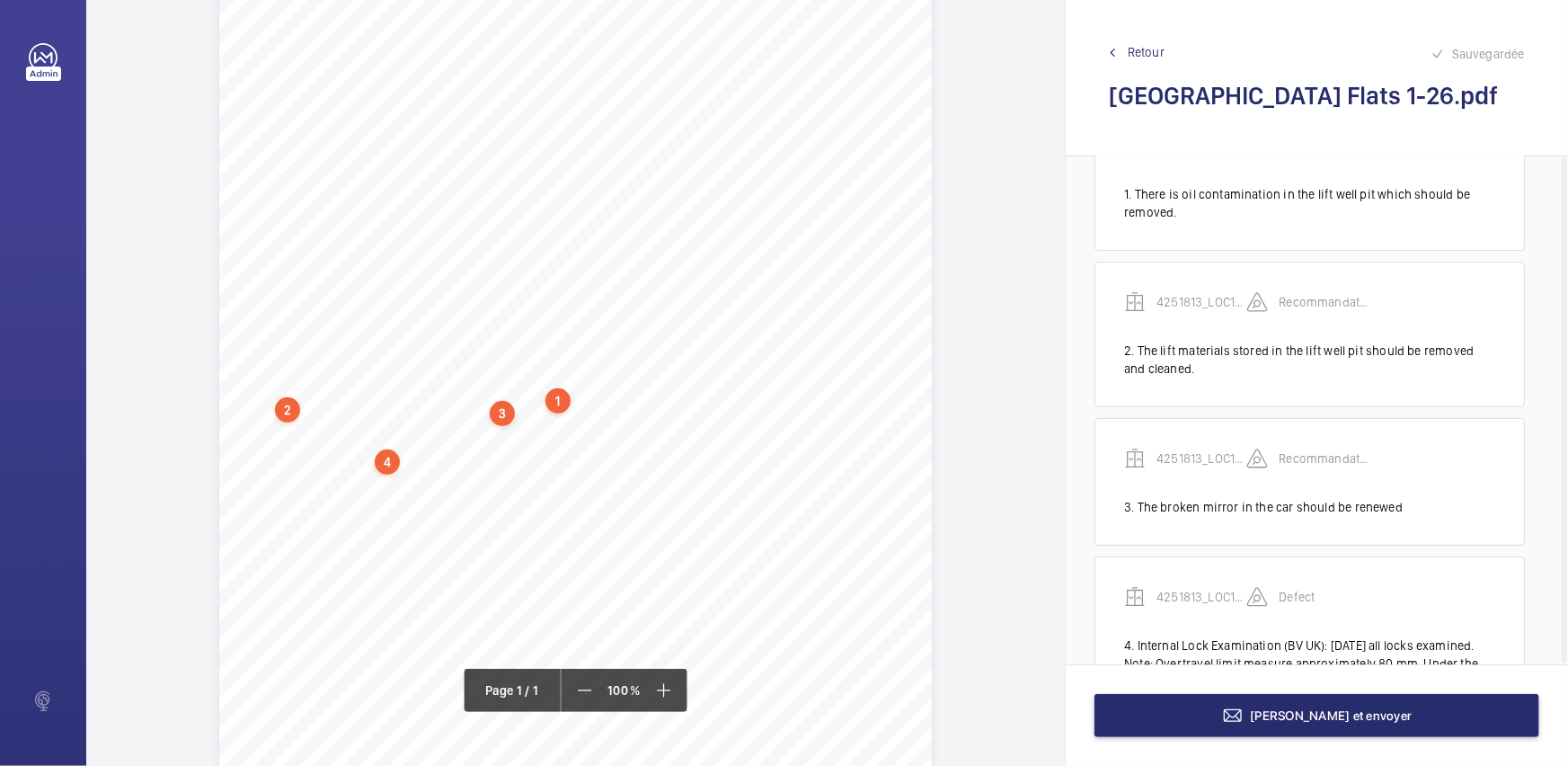
scroll to position [163, 0]
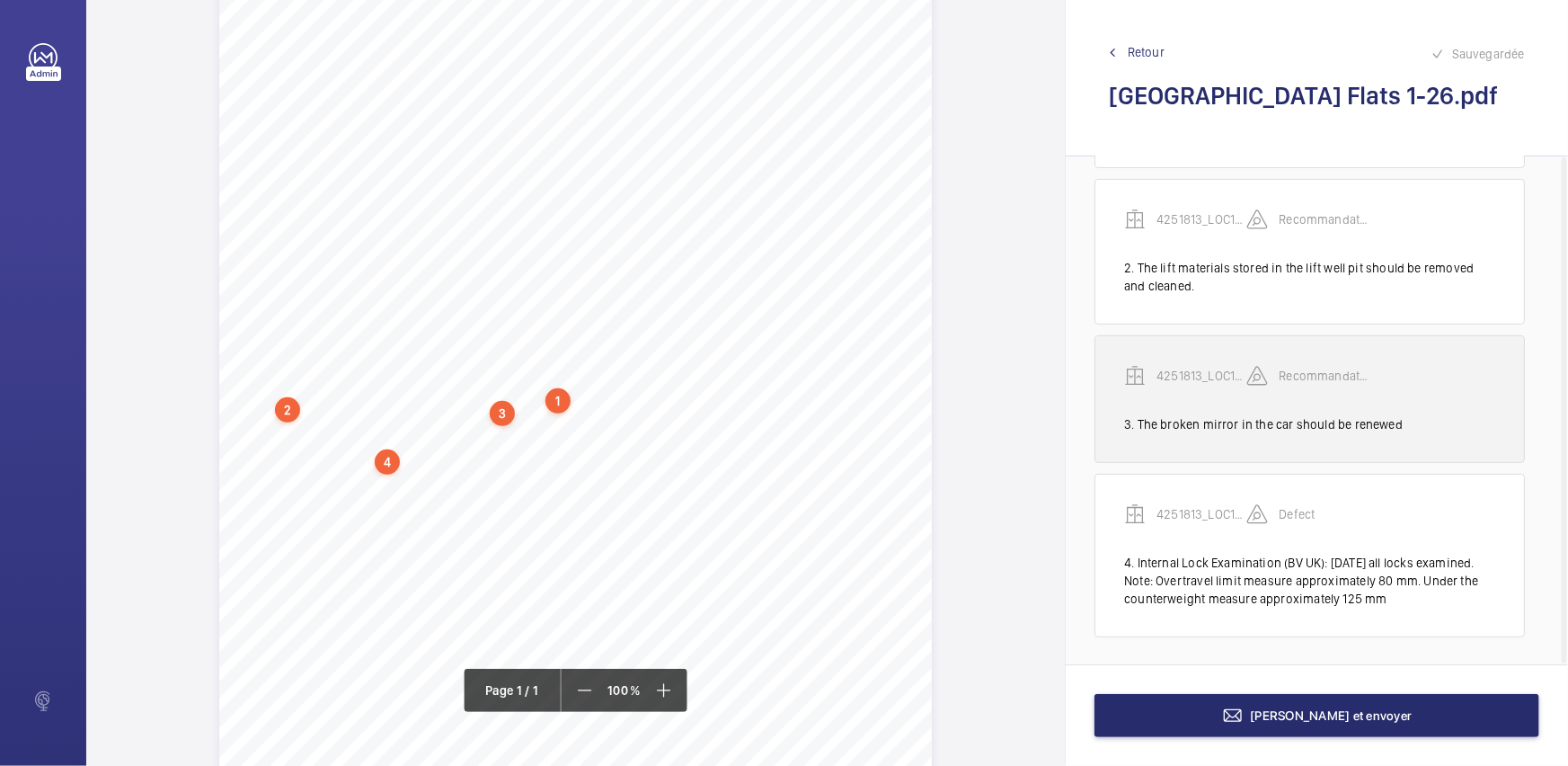
click at [1226, 385] on div "4251813_LOC1902470_1-20973182973_1-9O7Q66K Recommandation" at bounding box center [1309, 390] width 371 height 50
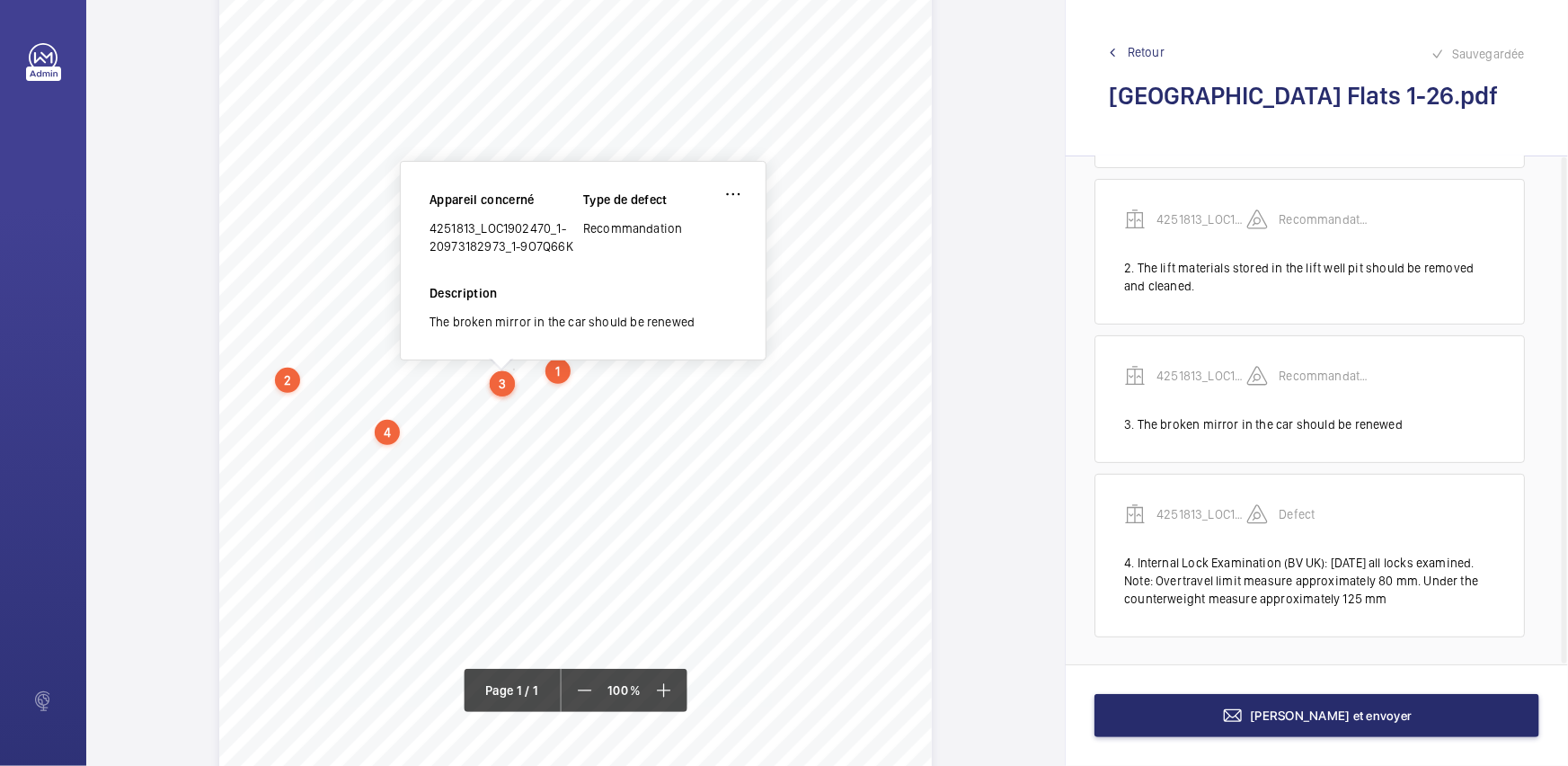
drag, startPoint x: 431, startPoint y: 226, endPoint x: 576, endPoint y: 259, distance: 148.7
click at [576, 259] on div "Appareil concerné 4251813_LOC1902470_1-20973182973_1-9O7Q66K Type de defect Rec…" at bounding box center [582, 237] width 308 height 93
copy div "4251813_LOC1902470_1-20973182973_1-9O7Q66K"
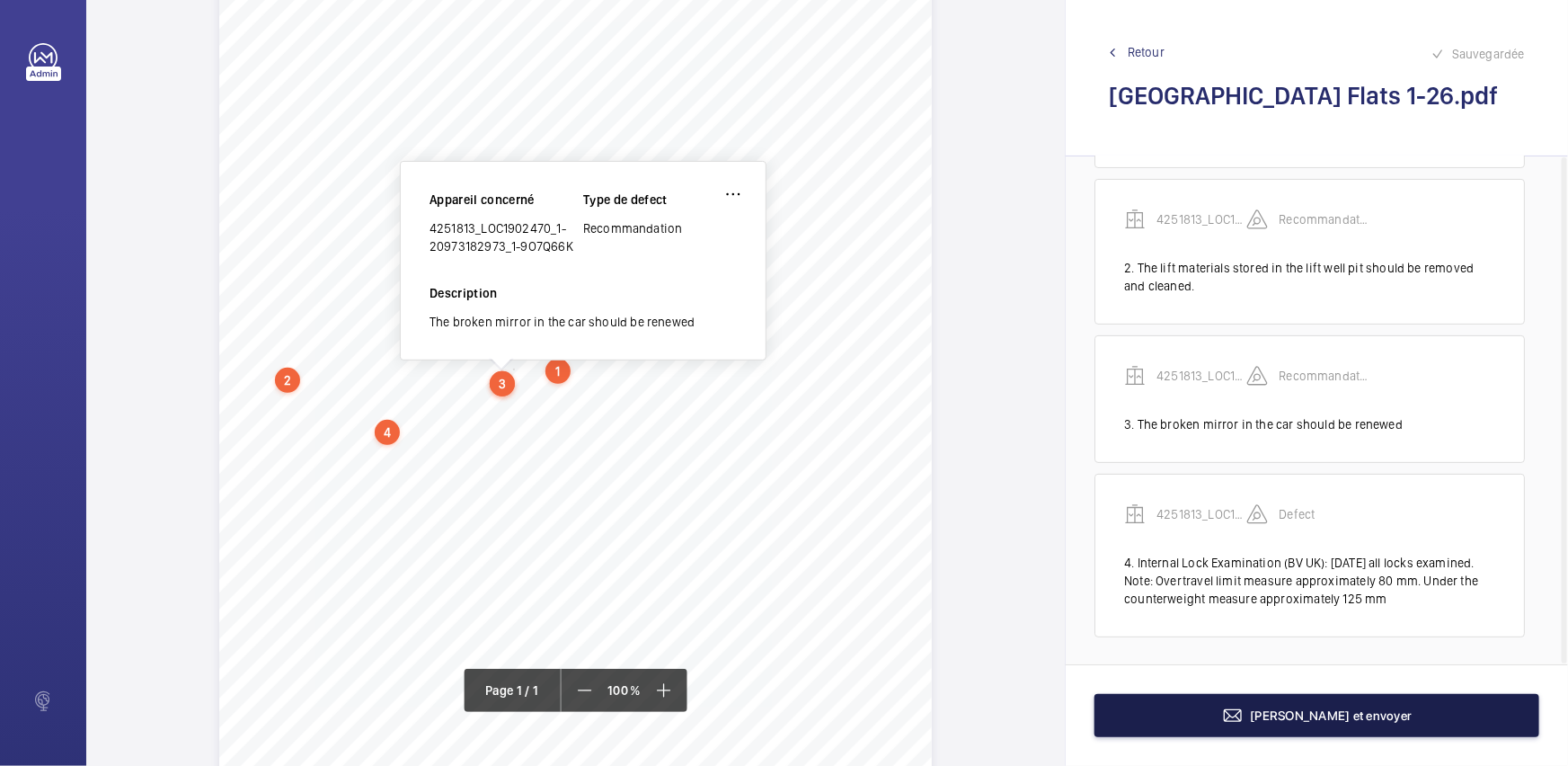
click at [1186, 721] on button "[PERSON_NAME] et envoyer" at bounding box center [1316, 715] width 444 height 43
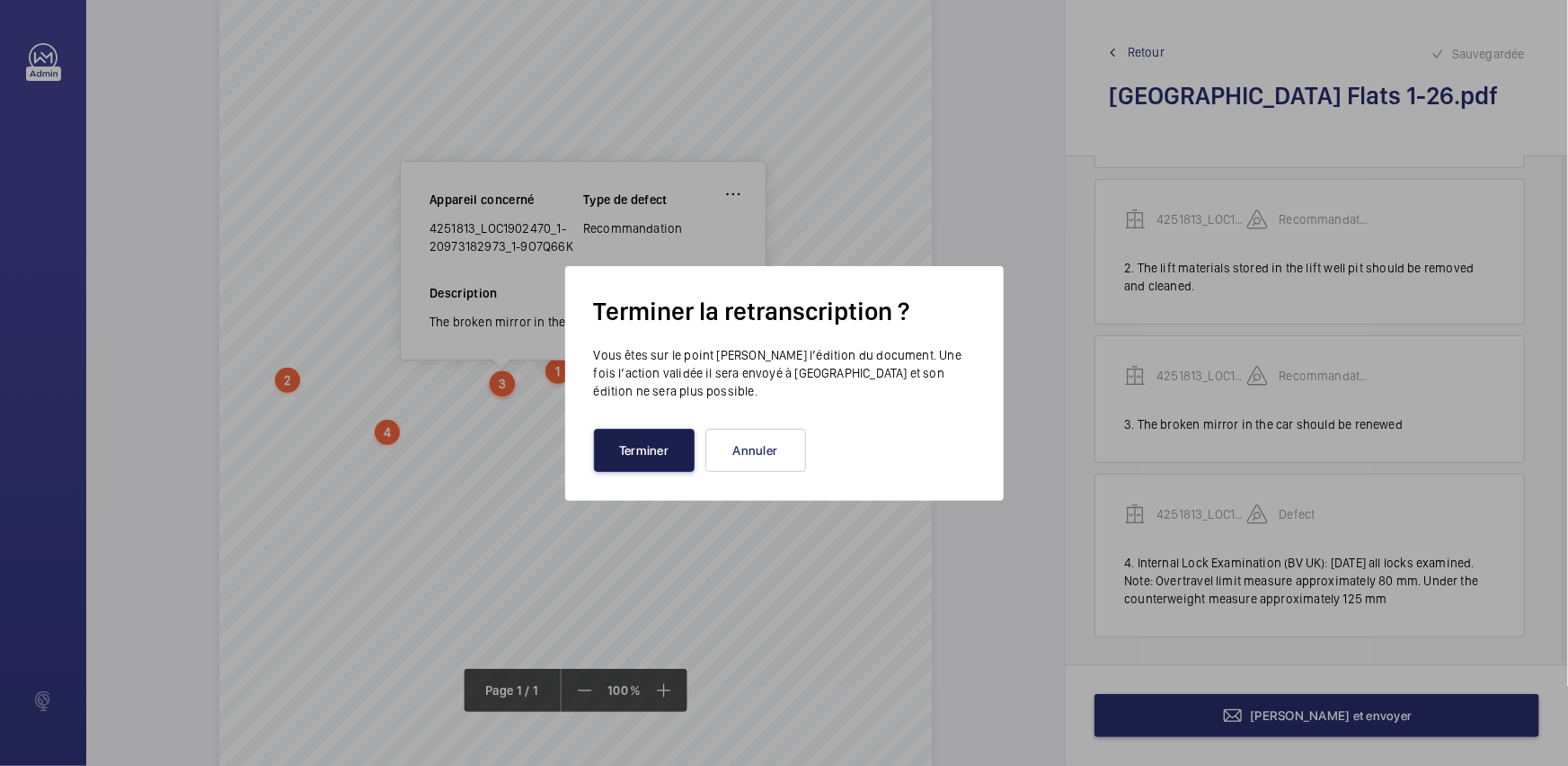
click at [646, 463] on button "Terminer" at bounding box center [644, 449] width 100 height 43
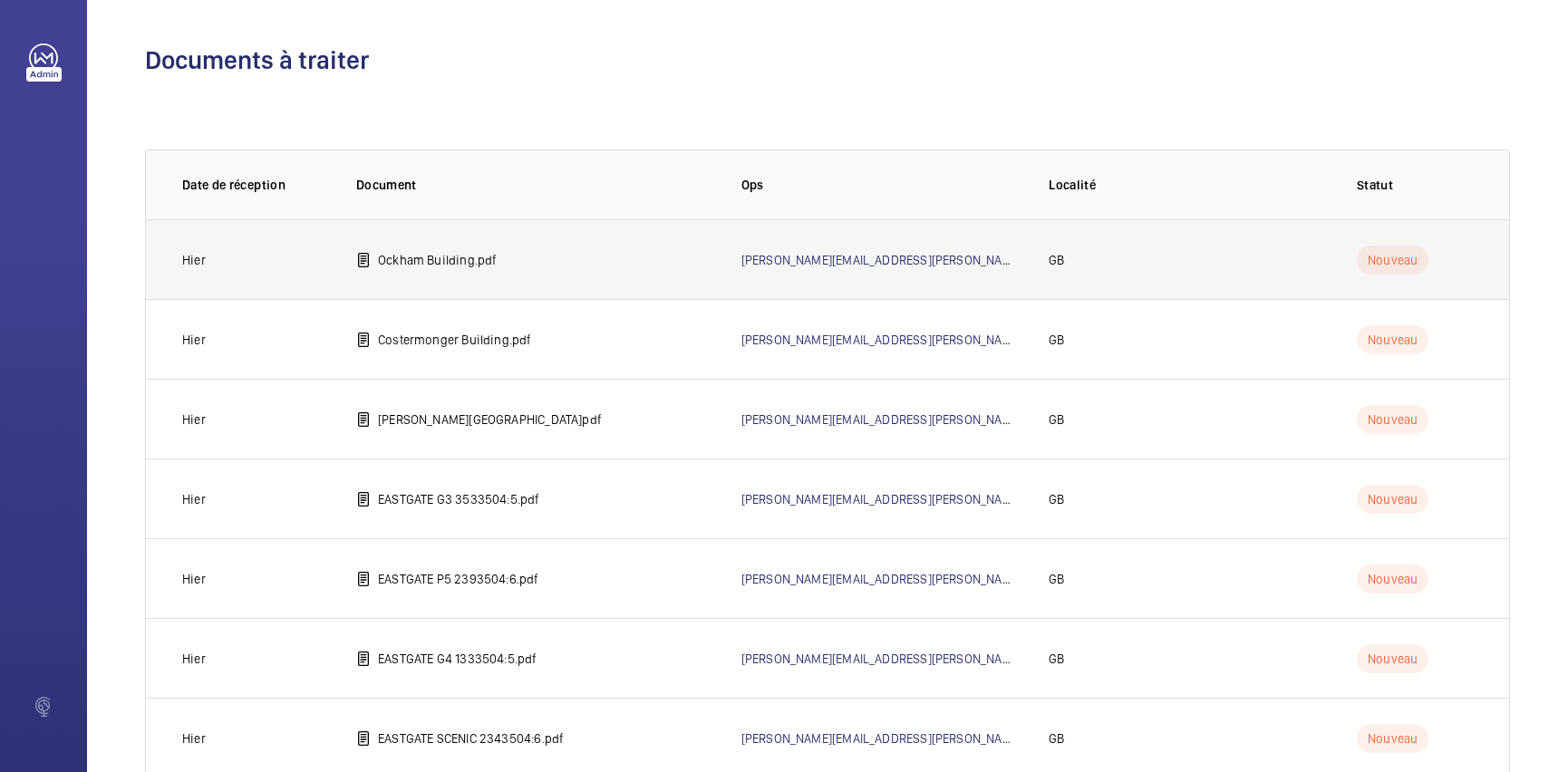
click at [547, 243] on td "Ockham Building.pdf" at bounding box center [519, 259] width 385 height 80
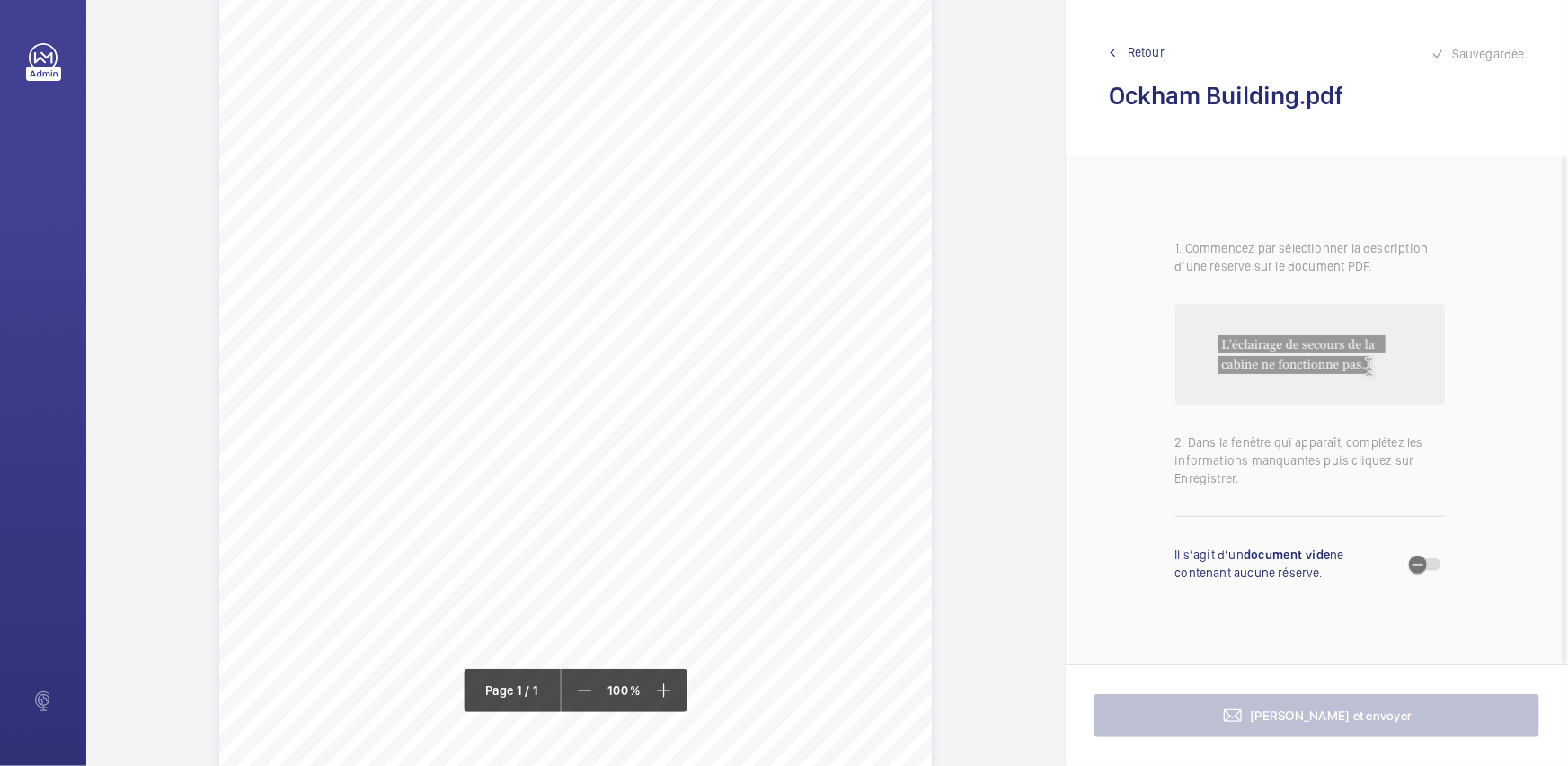
scroll to position [163, 0]
drag, startPoint x: 269, startPoint y: 404, endPoint x: 566, endPoint y: 405, distance: 297.0
click at [566, 406] on span "1. The loose landing call station at the third (3rd) floor should be secured. 2…" at bounding box center [549, 411] width 575 height 10
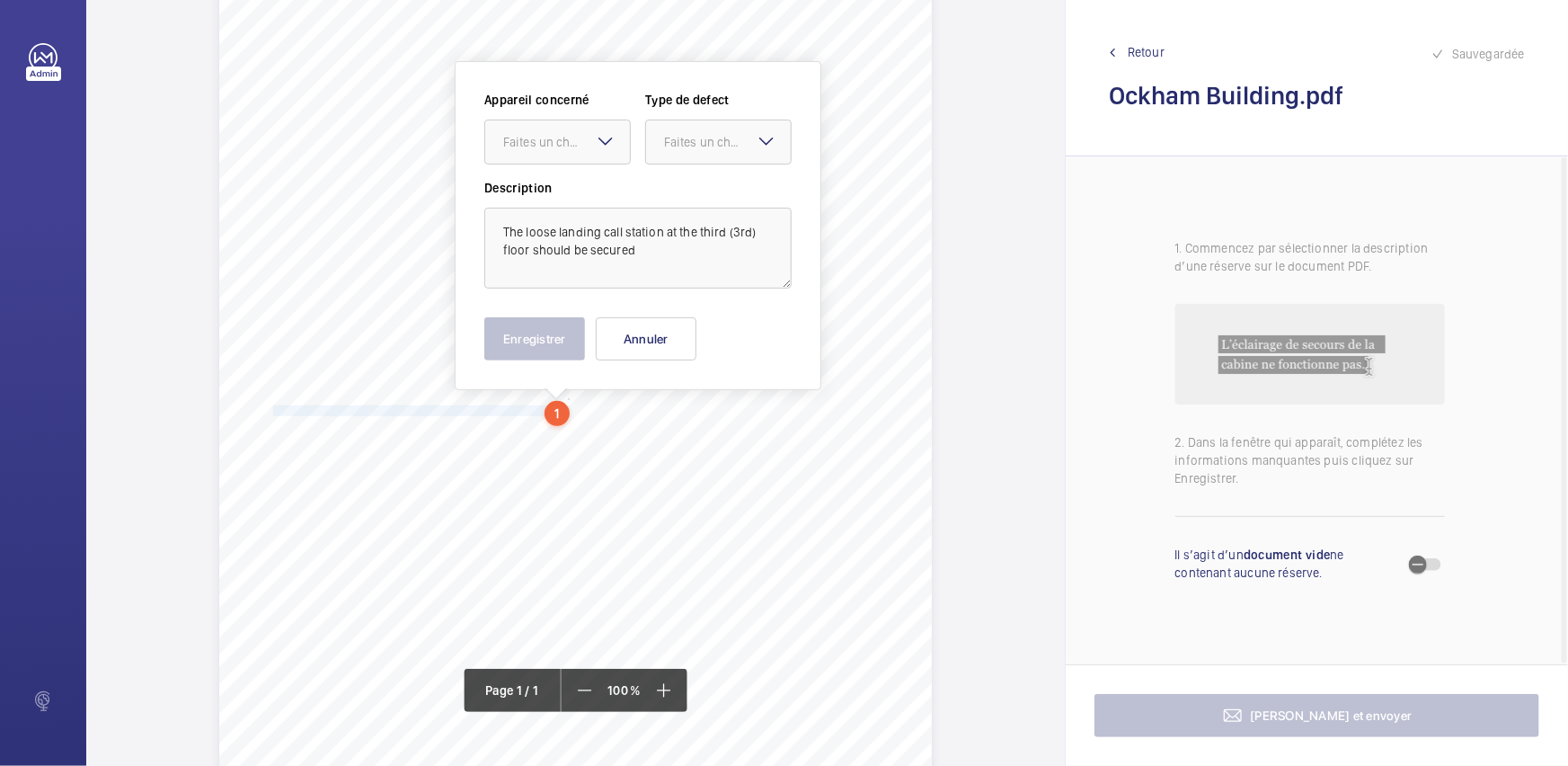
scroll to position [114, 0]
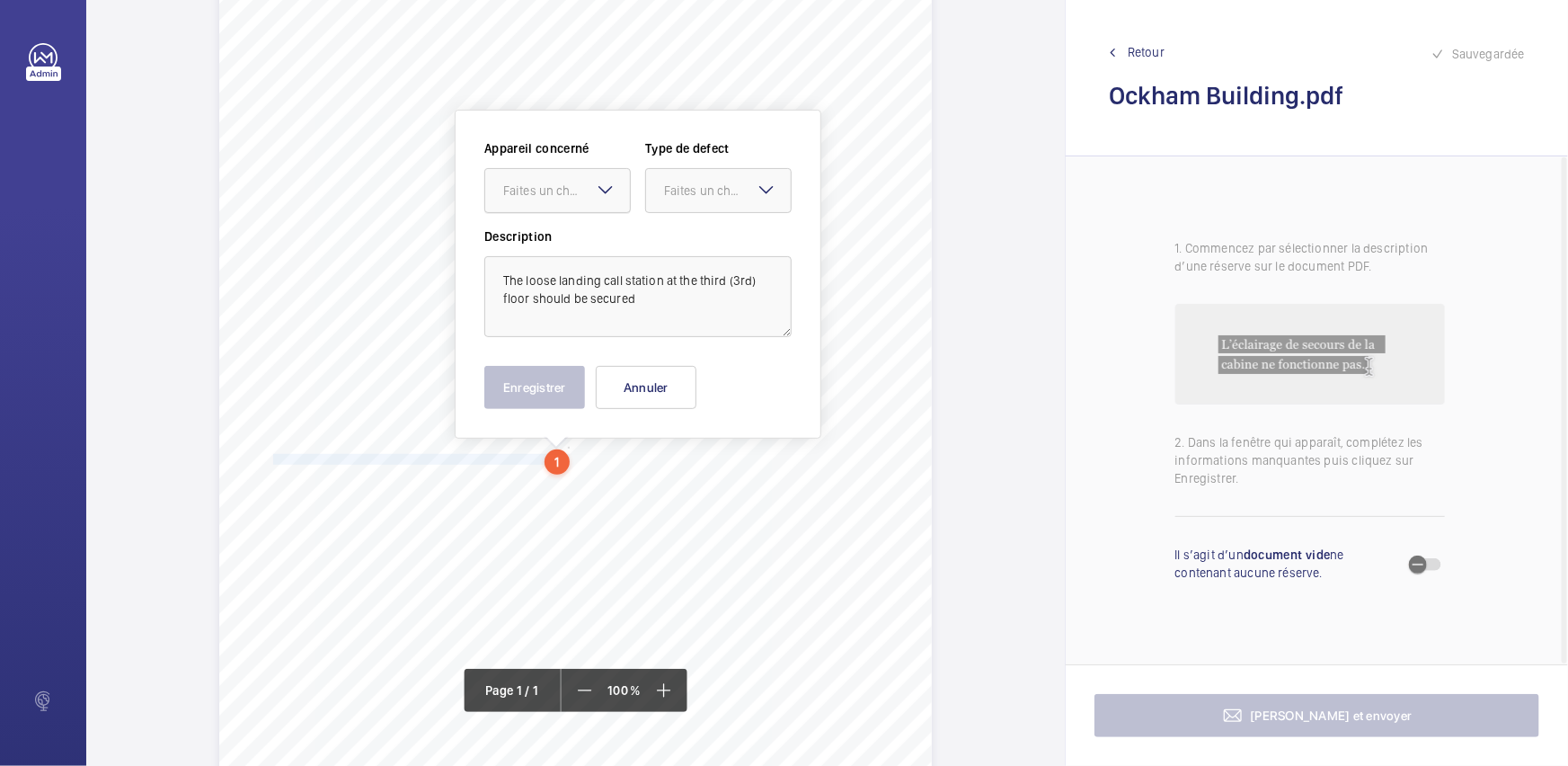
click at [562, 183] on div "Faites un choix" at bounding box center [566, 191] width 127 height 18
click at [569, 231] on div "4251813_LOC1902479_1-20973182984_1-9ODANYN" at bounding box center [558, 245] width 144 height 43
click at [721, 198] on div "Faites un choix" at bounding box center [727, 191] width 127 height 18
click at [705, 370] on span "Recommandation" at bounding box center [717, 378] width 109 height 18
click at [476, 403] on div "Appareil concerné Faites un choix × 4251813_LOC1902479_1-20973182984_1-9ODANYN …" at bounding box center [638, 274] width 367 height 329
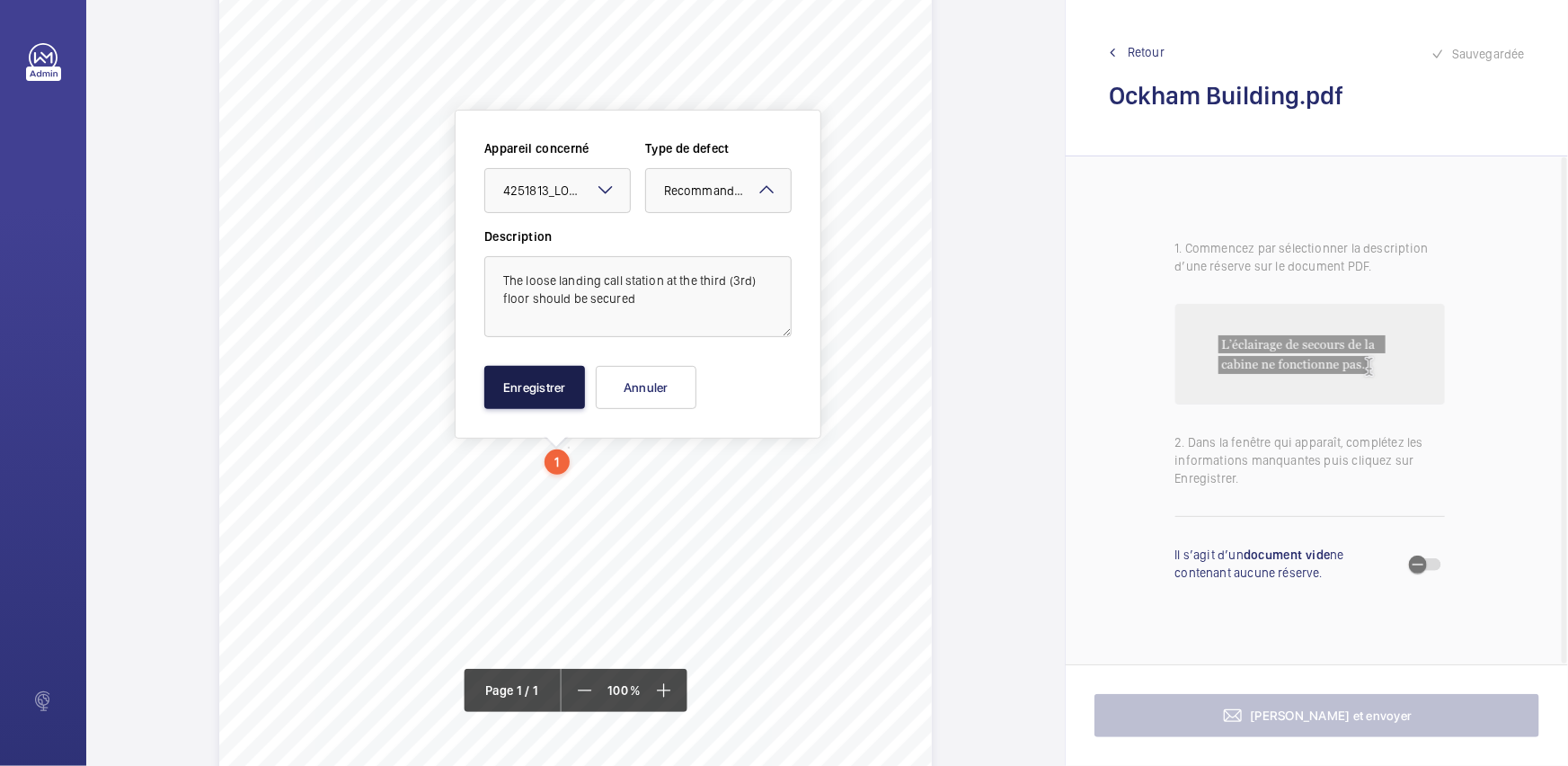
click at [573, 391] on button "Enregistrer" at bounding box center [535, 387] width 100 height 43
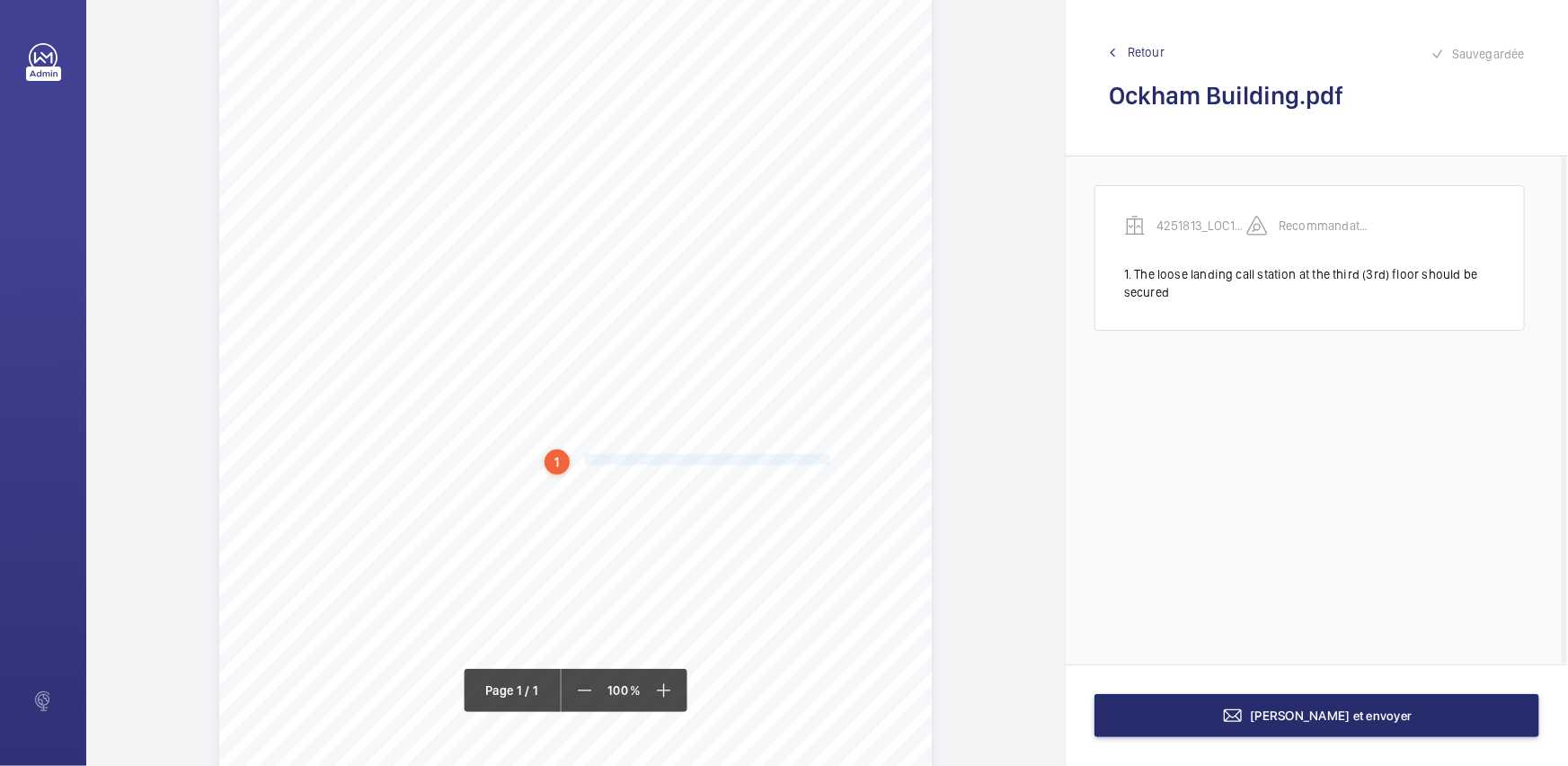
drag, startPoint x: 581, startPoint y: 457, endPoint x: 829, endPoint y: 457, distance: 248.0
click at [829, 457] on span "1. The loose landing call station at the third (3rd) floor should be secured. 2…" at bounding box center [549, 459] width 575 height 10
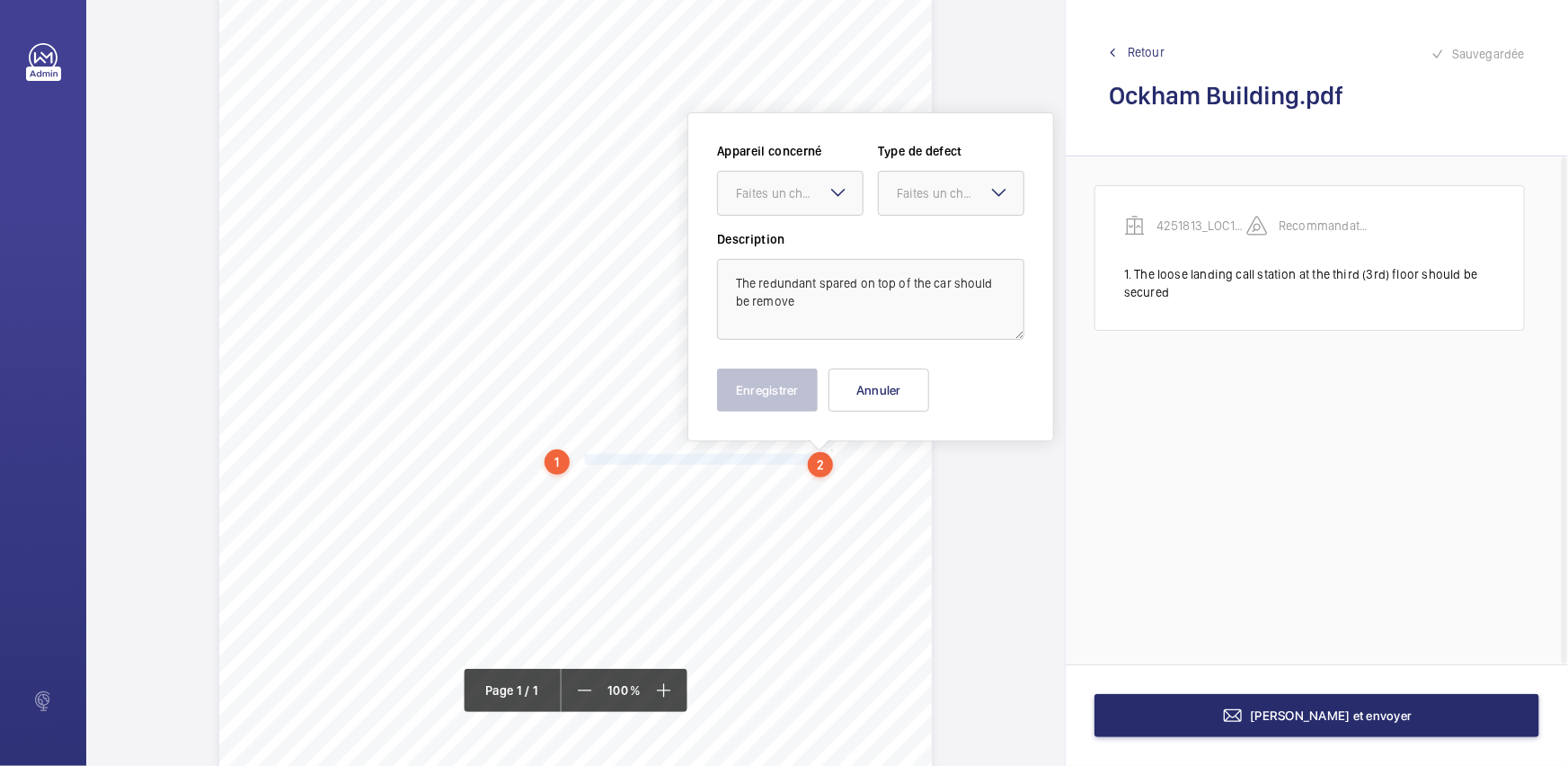
scroll to position [117, 0]
drag, startPoint x: 813, startPoint y: 199, endPoint x: 817, endPoint y: 214, distance: 15.5
click at [813, 200] on div "Faites un choix" at bounding box center [789, 191] width 144 height 18
click at [821, 244] on span "4251813_LOC1902479_1-20973182984_1-9ODANYN" at bounding box center [789, 246] width 109 height 18
click at [922, 191] on div "Faites un choix" at bounding box center [959, 191] width 127 height 18
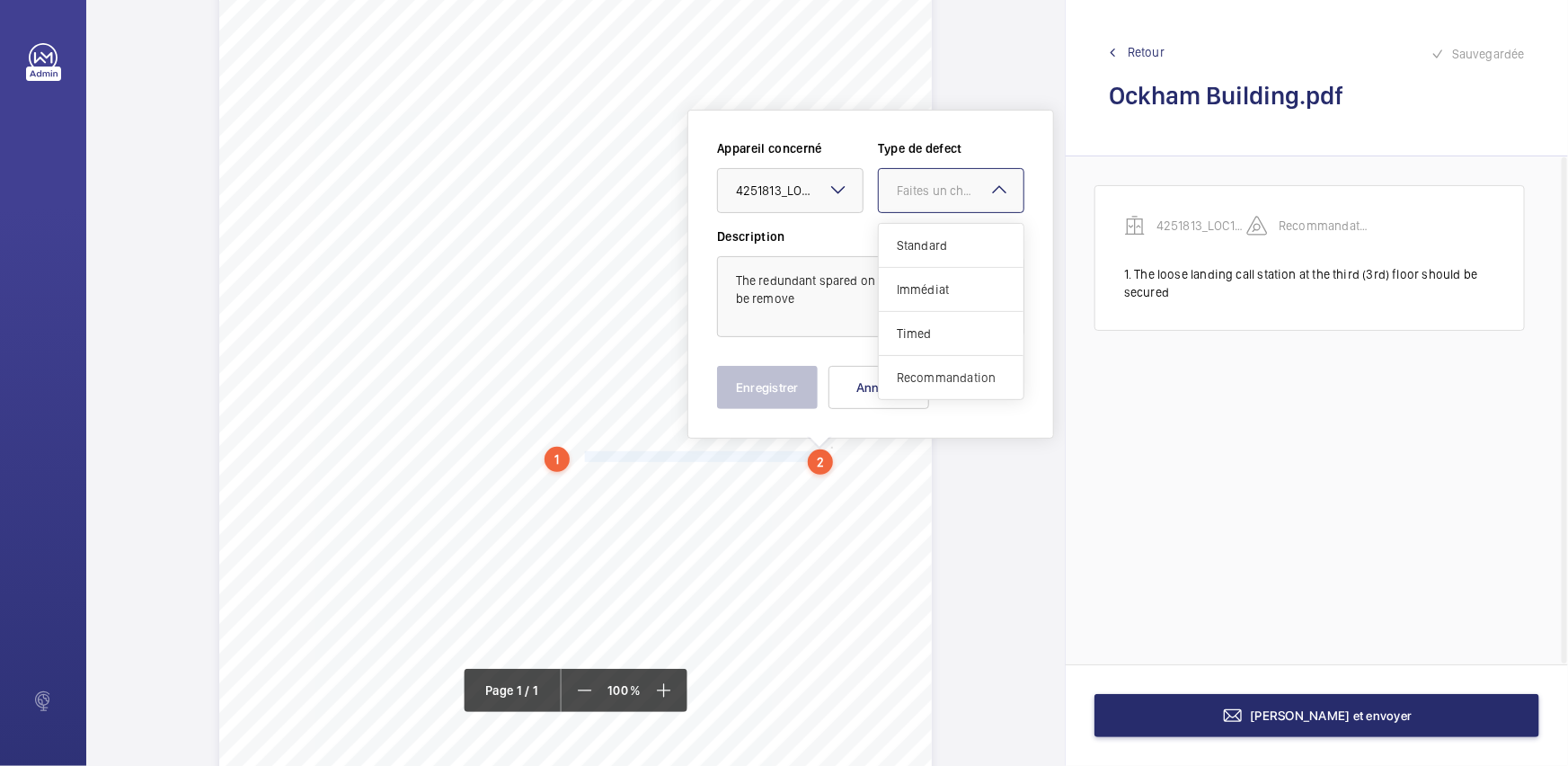
click at [929, 363] on div "Recommandation" at bounding box center [951, 377] width 144 height 43
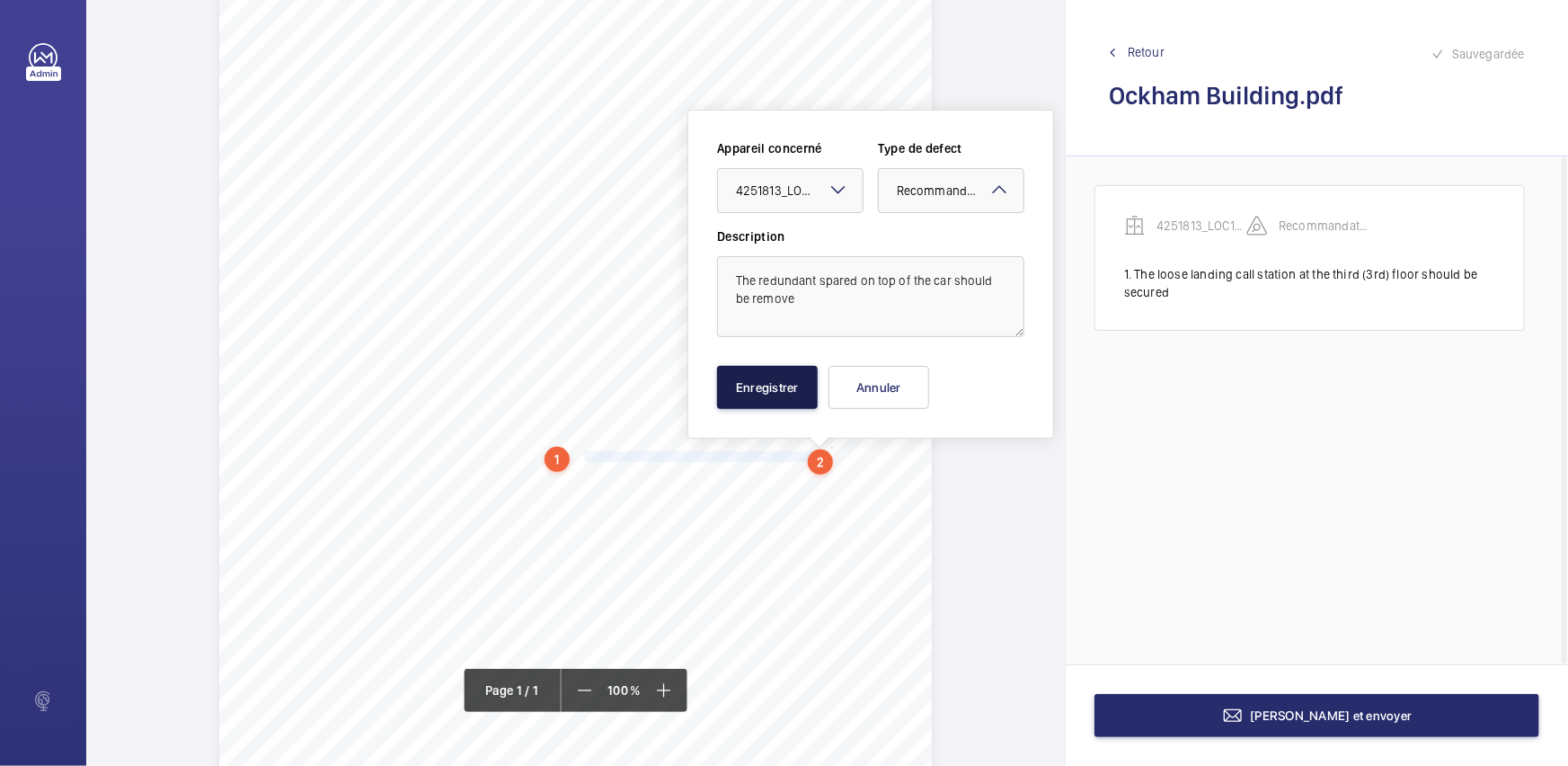
click at [776, 385] on button "Enregistrer" at bounding box center [767, 387] width 100 height 43
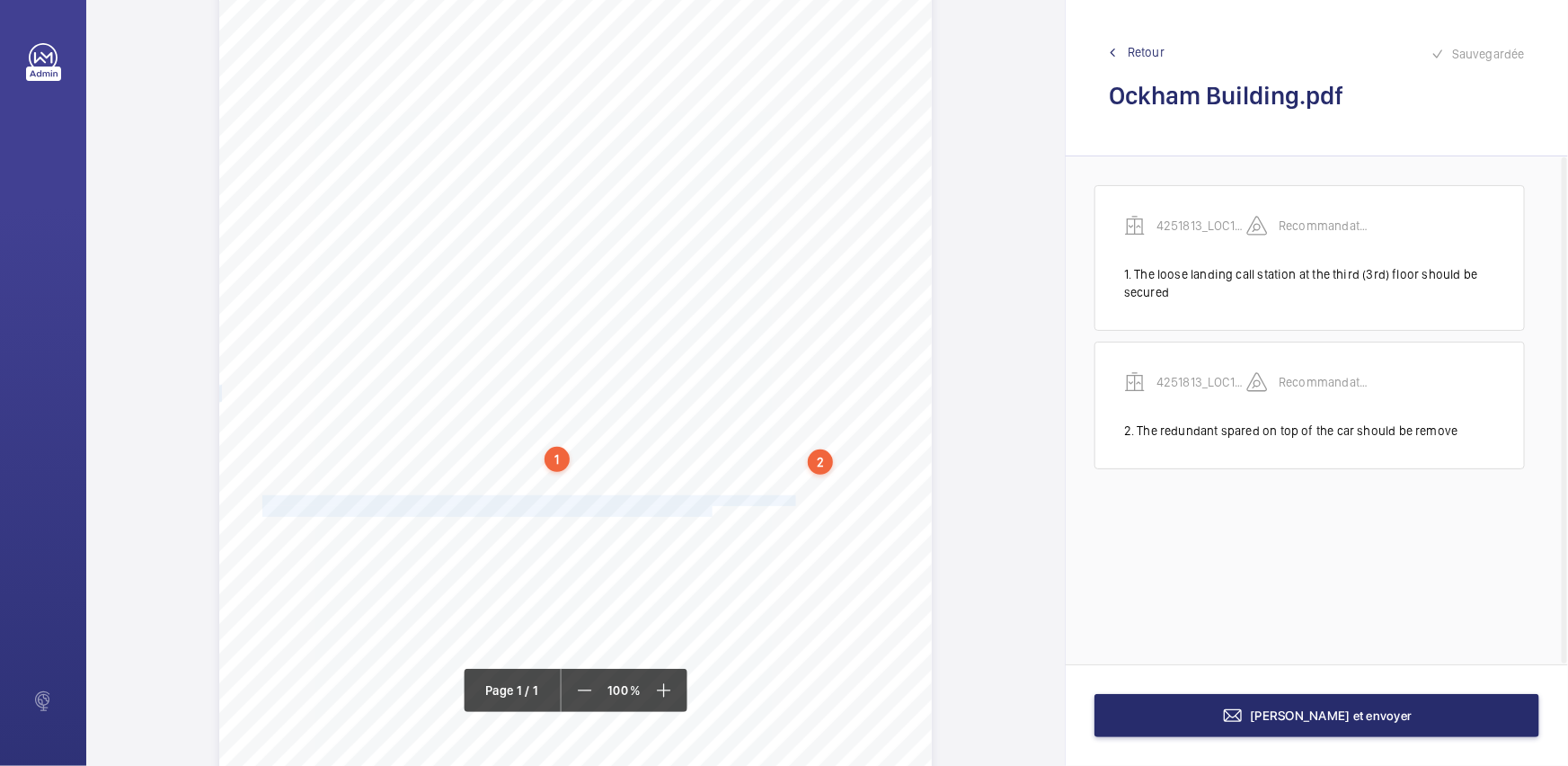
drag, startPoint x: 259, startPoint y: 501, endPoint x: 710, endPoint y: 506, distance: 451.0
click at [710, 506] on div "Report Id 4251813_LOC1902479_1-20973182984_1-9ODANYN 100816687ENG REPORT OF THO…" at bounding box center [575, 416] width 713 height 1008
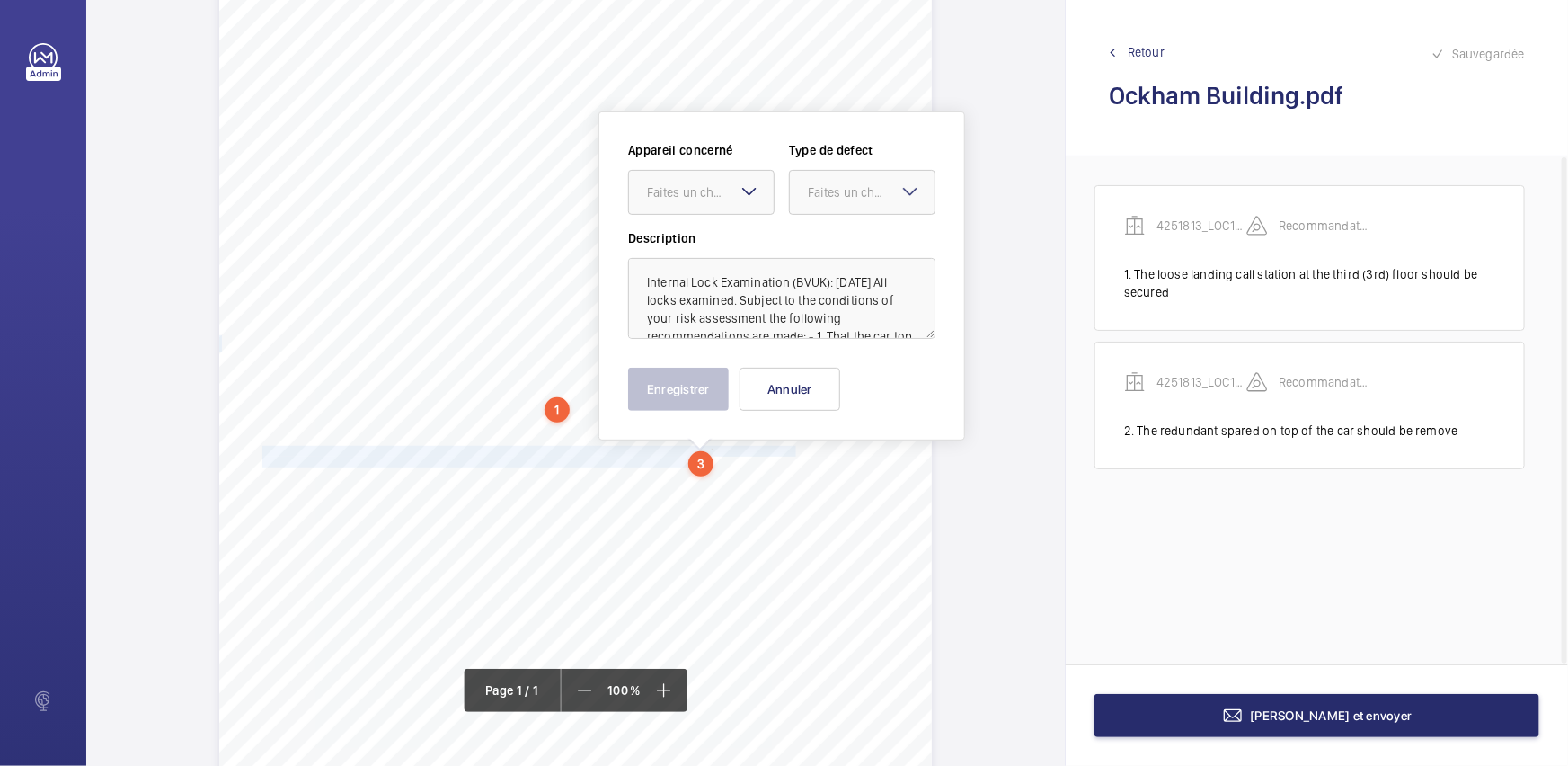
scroll to position [168, 0]
click at [716, 191] on div "Faites un choix" at bounding box center [710, 191] width 127 height 18
click at [727, 232] on div "4251813_LOC1902479_1-20973182984_1-9ODANYN" at bounding box center [701, 245] width 144 height 43
click at [830, 205] on div at bounding box center [862, 190] width 144 height 43
click at [826, 247] on span "Standard" at bounding box center [862, 246] width 109 height 18
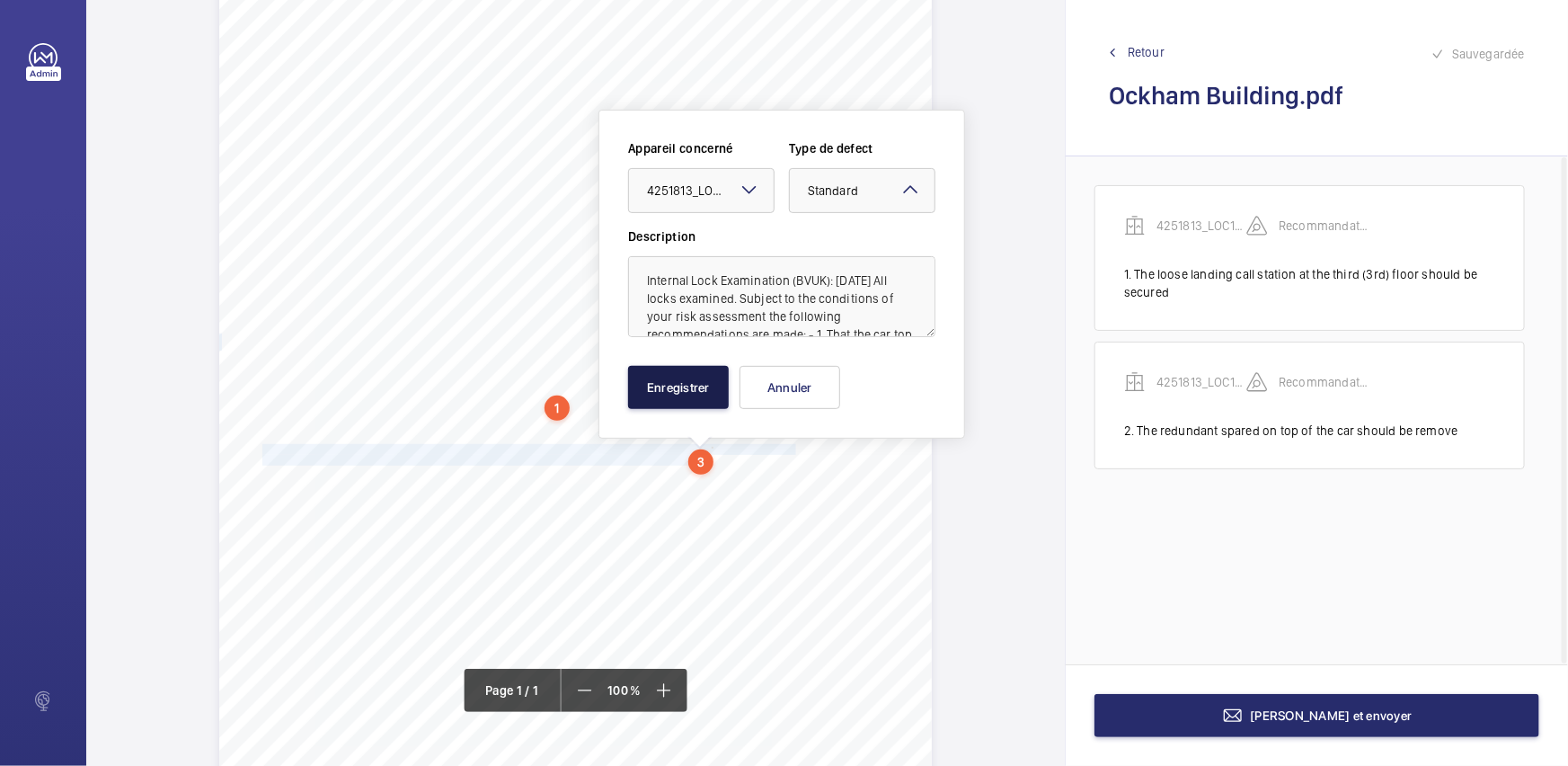
click at [685, 394] on button "Enregistrer" at bounding box center [678, 387] width 100 height 43
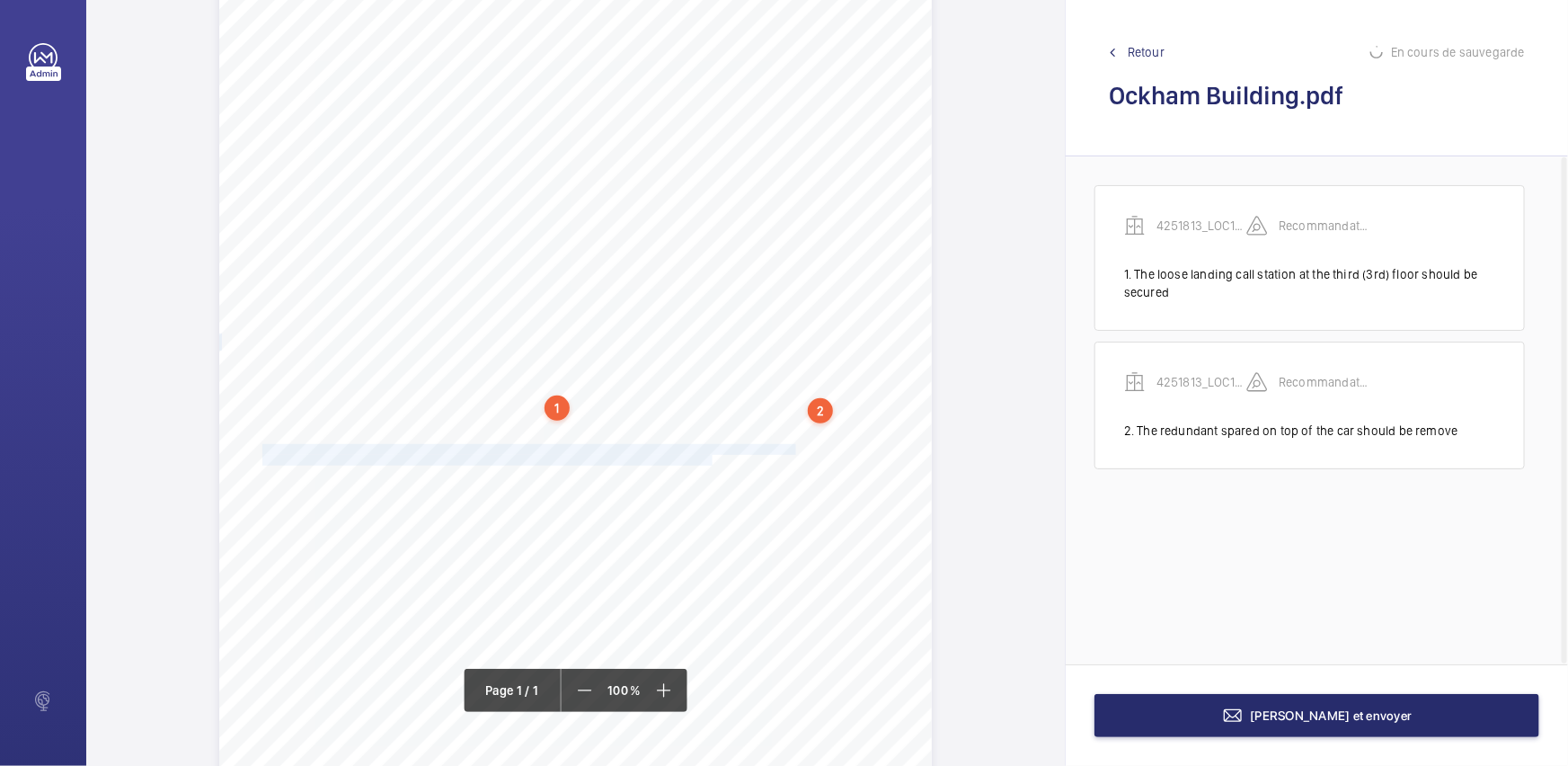
scroll to position [26, 0]
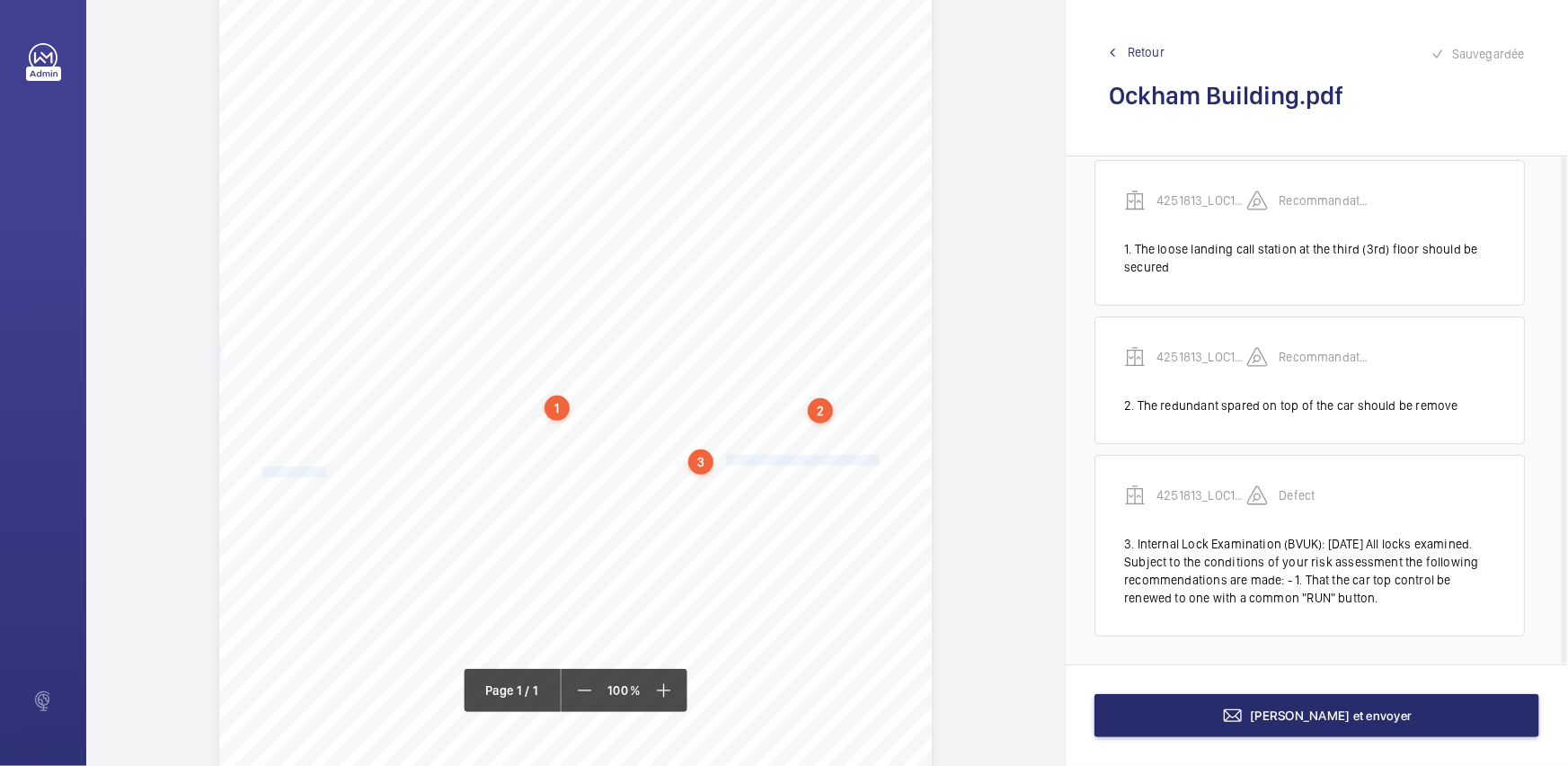
drag, startPoint x: 725, startPoint y: 457, endPoint x: 323, endPoint y: 472, distance: 402.3
click at [323, 472] on div "Report Id 4251813_LOC1902479_1-20973182984_1-9ODANYN 100816687ENG REPORT OF THO…" at bounding box center [575, 364] width 713 height 1008
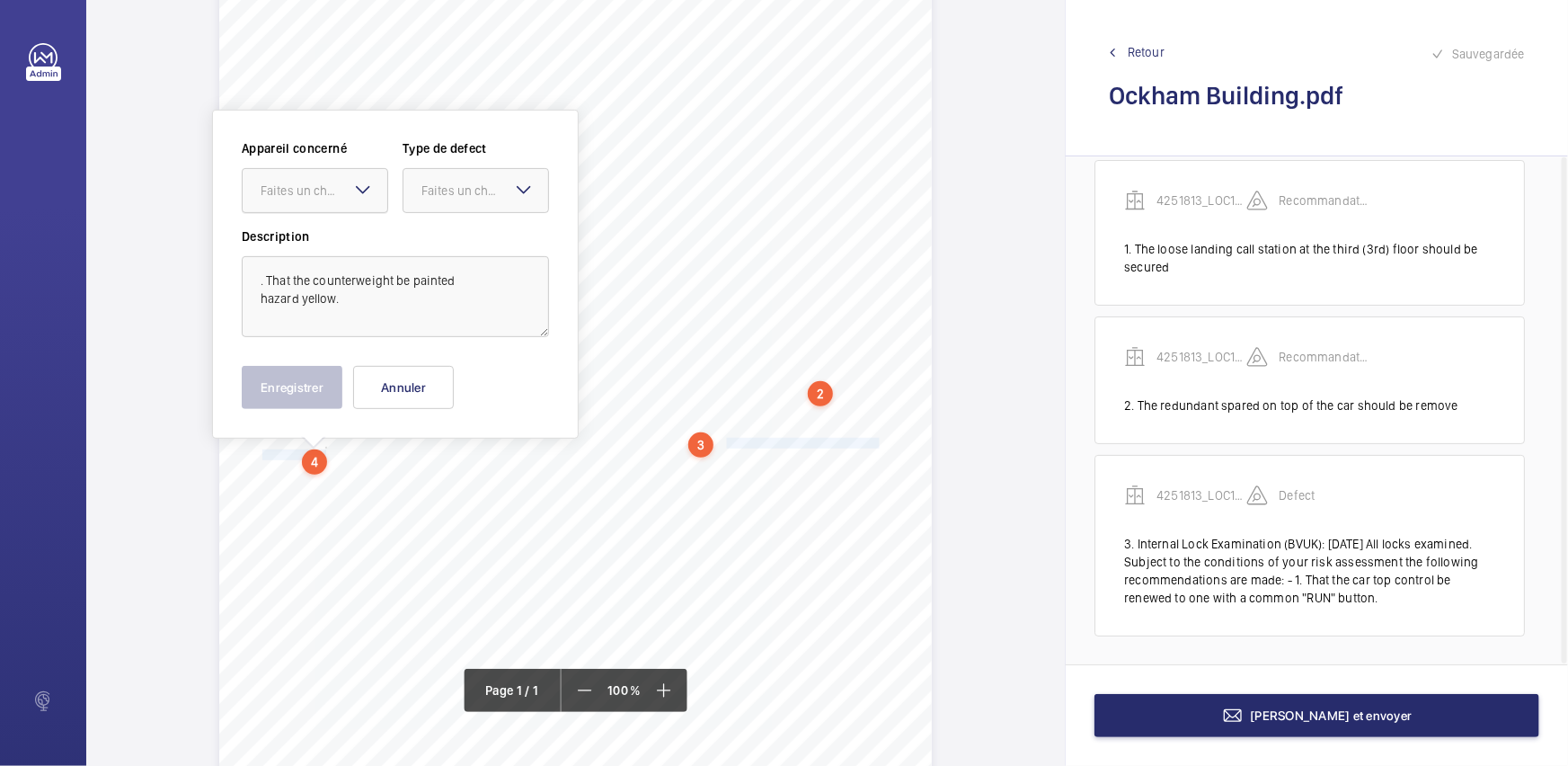
click at [376, 178] on div at bounding box center [315, 190] width 144 height 43
click at [367, 233] on div "4251813_LOC1902479_1-20973182984_1-9ODANYN" at bounding box center [315, 245] width 144 height 43
click at [486, 197] on div "Faites un choix" at bounding box center [485, 191] width 127 height 18
click at [483, 233] on div "Standard" at bounding box center [476, 246] width 144 height 44
click at [328, 377] on button "Enregistrer" at bounding box center [292, 387] width 100 height 43
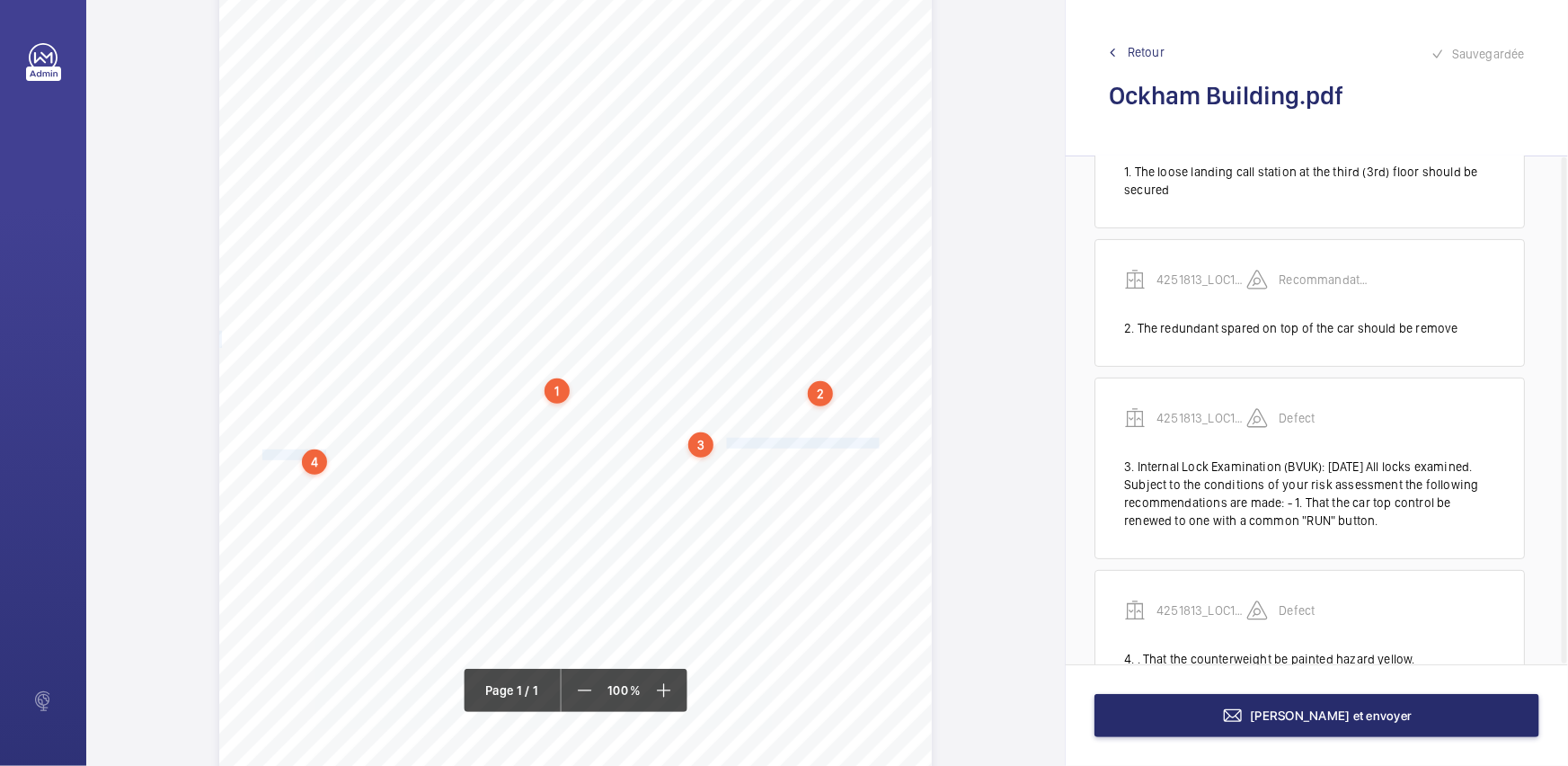
scroll to position [163, 0]
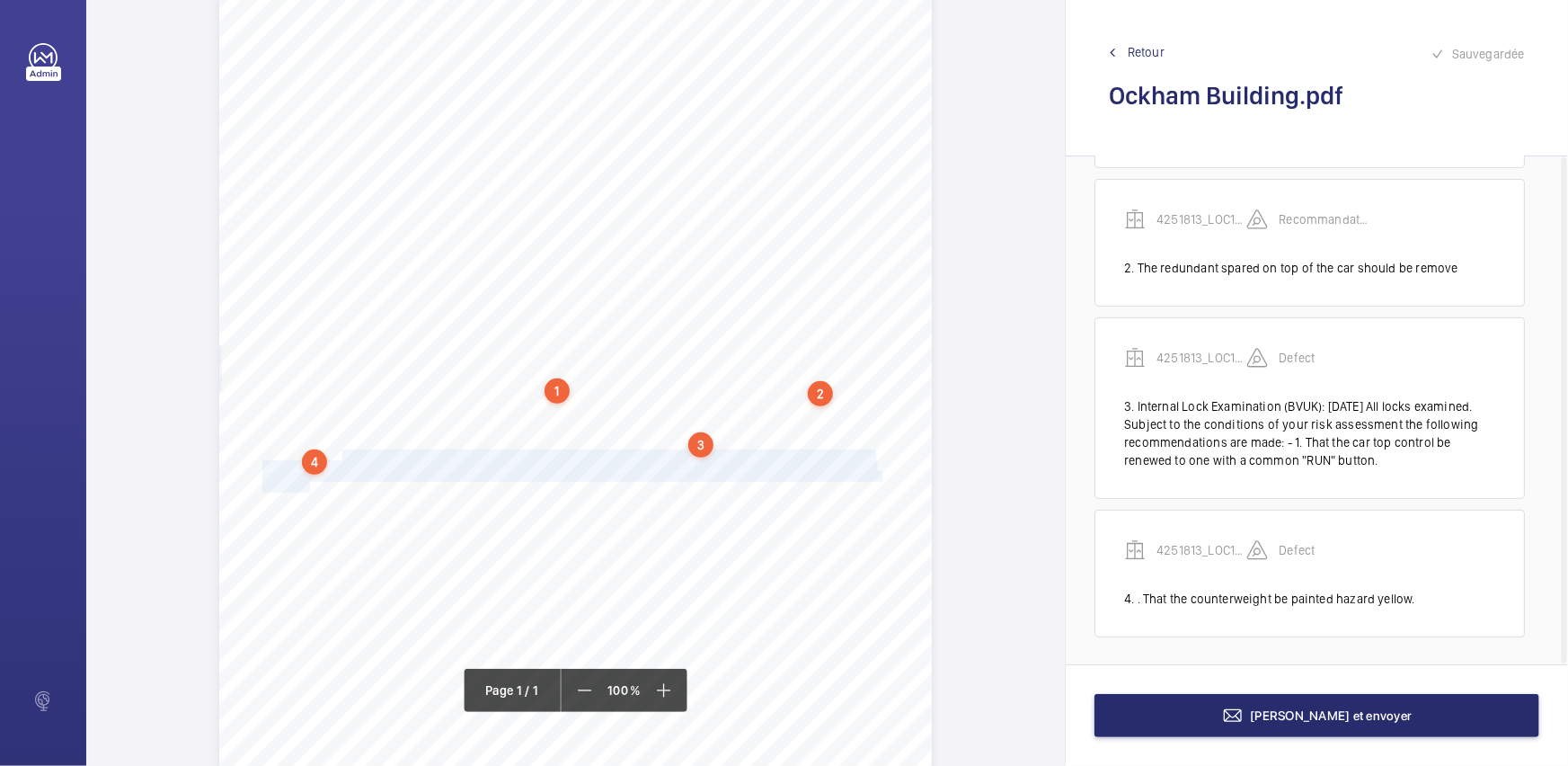
drag, startPoint x: 339, startPoint y: 452, endPoint x: 308, endPoint y: 483, distance: 43.8
click at [308, 483] on div "Report Id 4251813_LOC1902479_1-20973182984_1-9ODANYN 100816687ENG REPORT OF THO…" at bounding box center [575, 348] width 713 height 1008
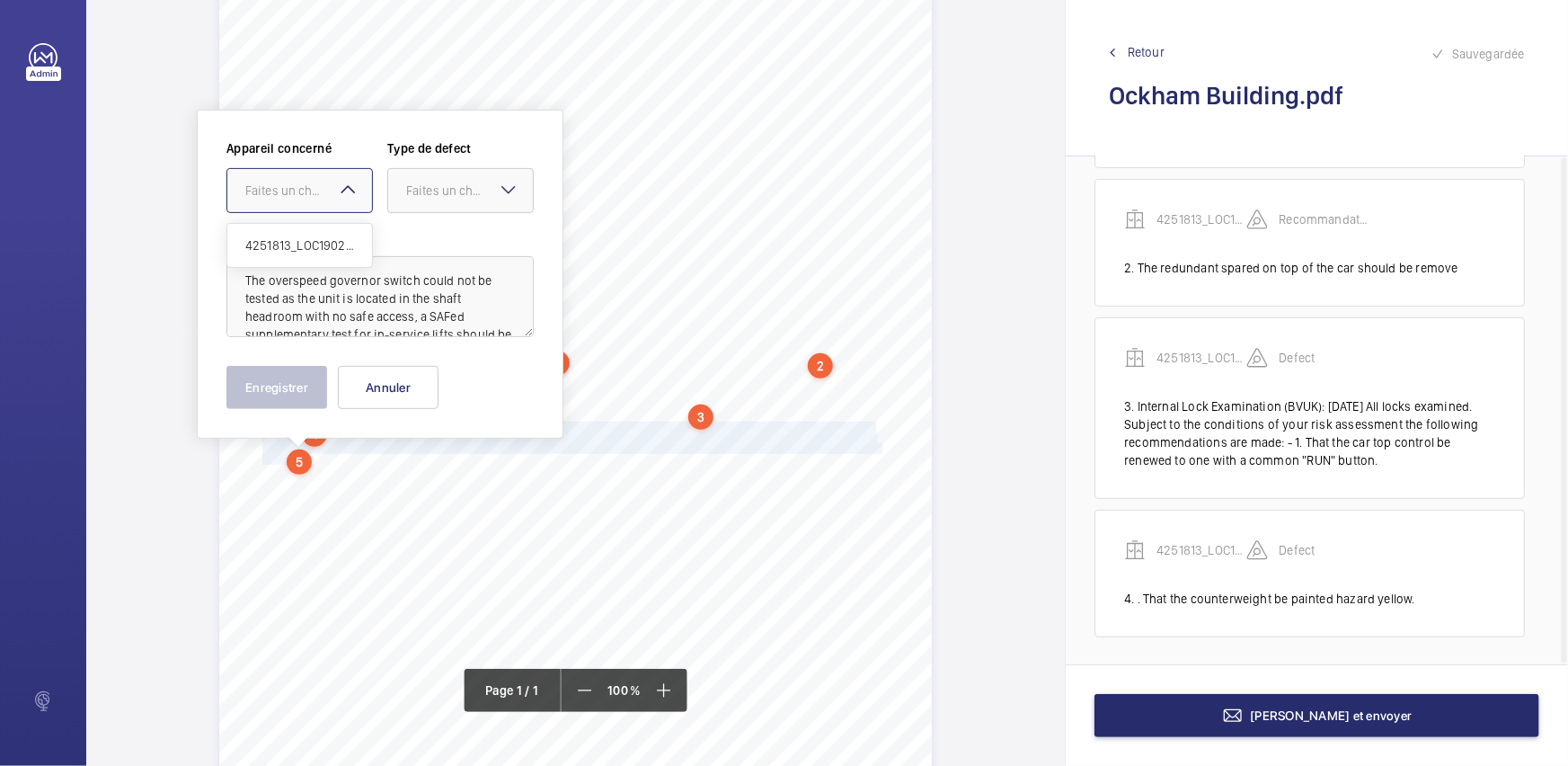
drag, startPoint x: 337, startPoint y: 175, endPoint x: 344, endPoint y: 215, distance: 40.6
click at [337, 177] on div at bounding box center [299, 190] width 144 height 43
click at [344, 223] on ng-dropdown-panel "4251813_LOC1902479_1-20973182984_1-9ODANYN" at bounding box center [299, 245] width 146 height 45
click at [347, 256] on div "4251813_LOC1902479_1-20973182984_1-9ODANYN" at bounding box center [299, 245] width 144 height 43
click at [476, 188] on div "Faites un choix" at bounding box center [469, 191] width 127 height 18
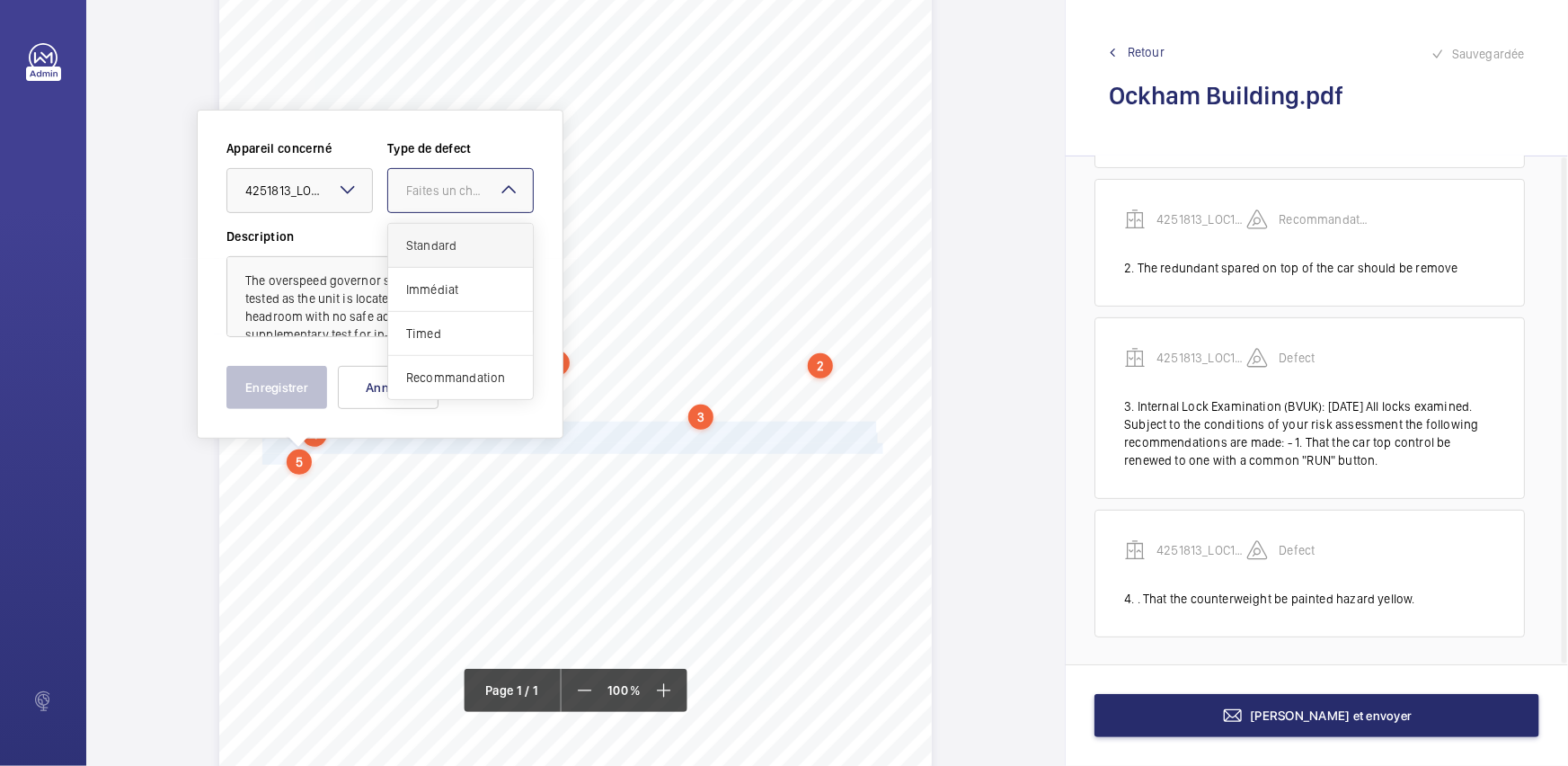
click at [463, 247] on span "Standard" at bounding box center [460, 246] width 109 height 18
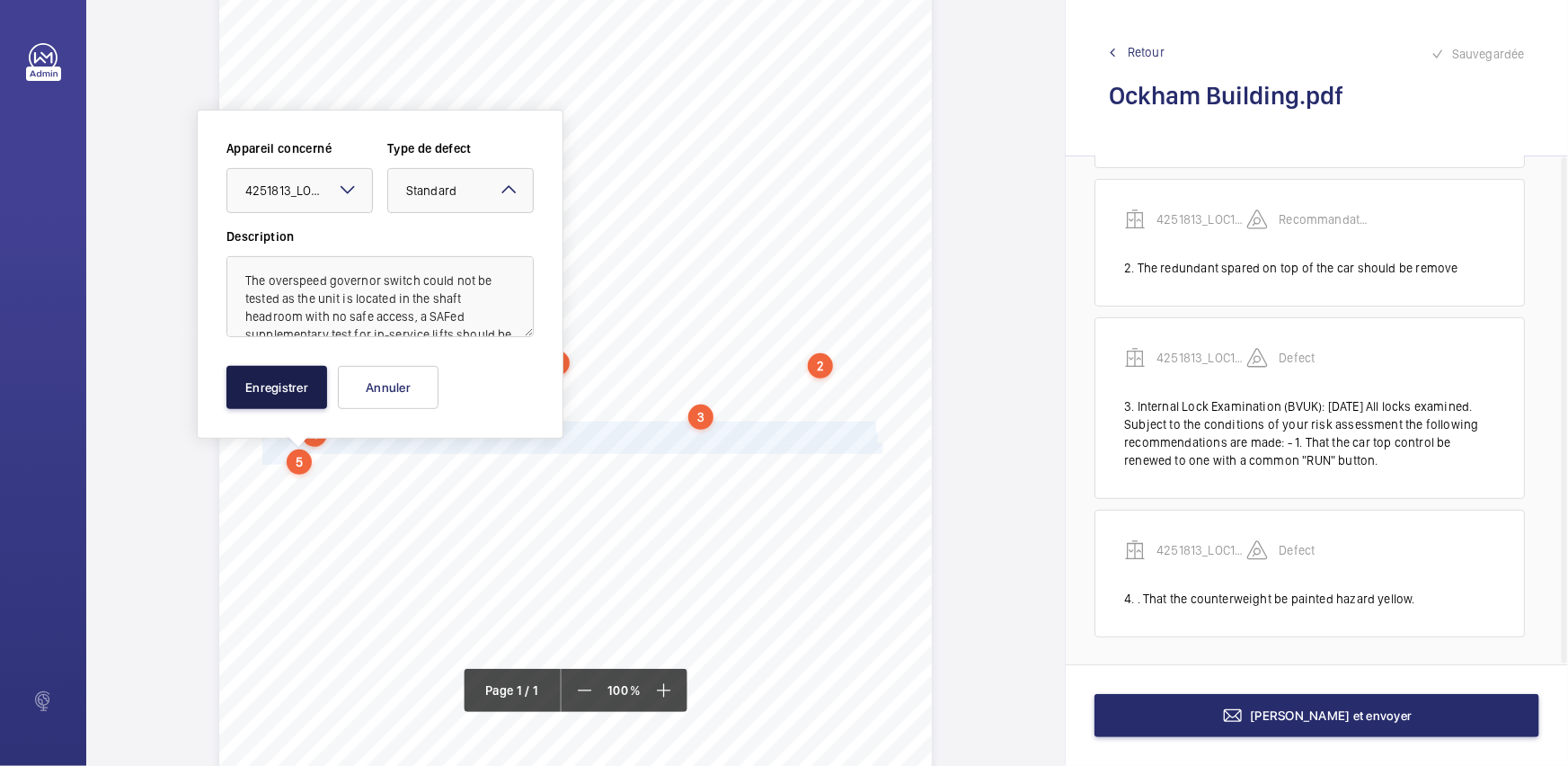
click at [295, 386] on button "Enregistrer" at bounding box center [277, 387] width 100 height 43
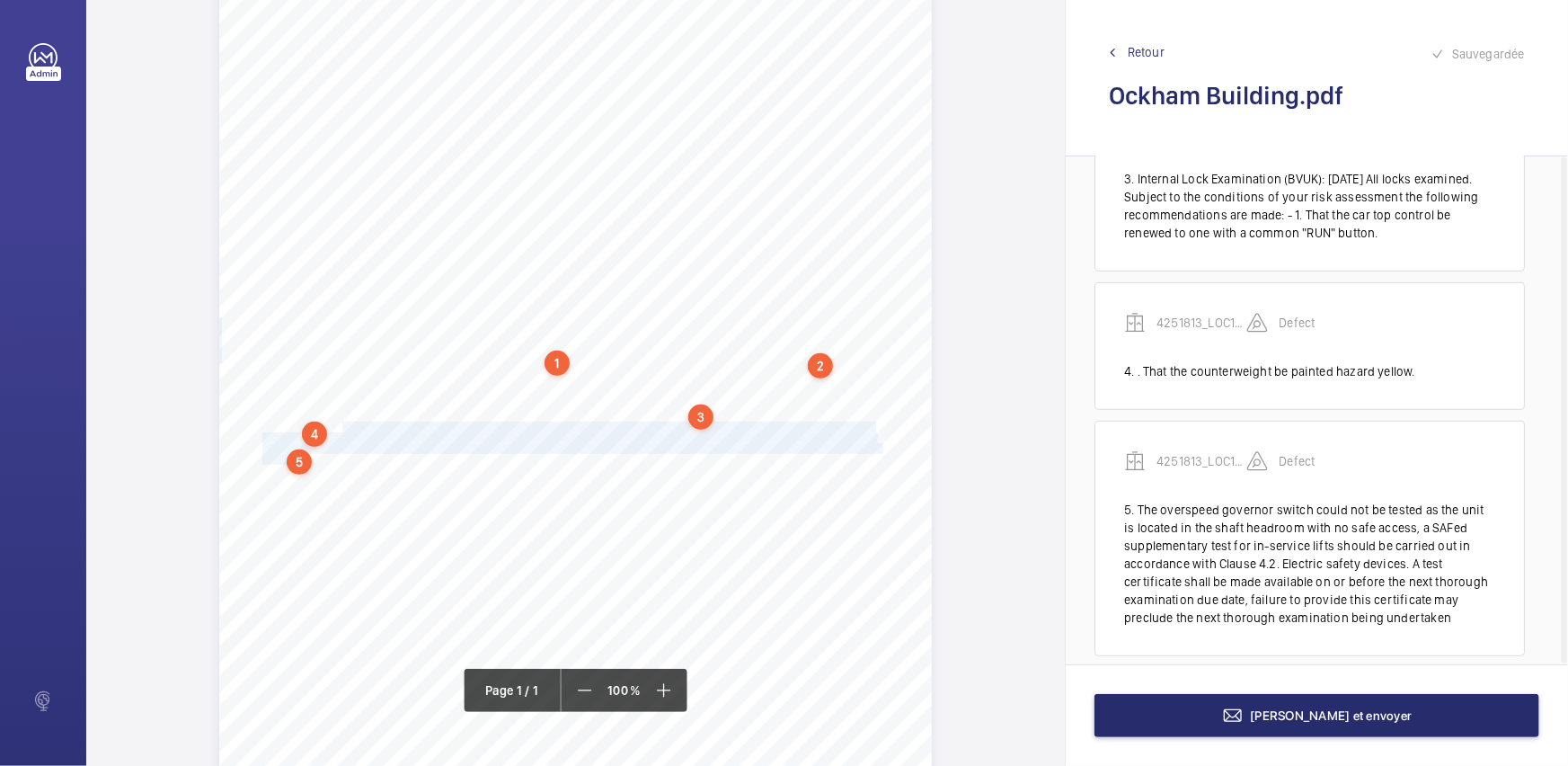
scroll to position [409, 0]
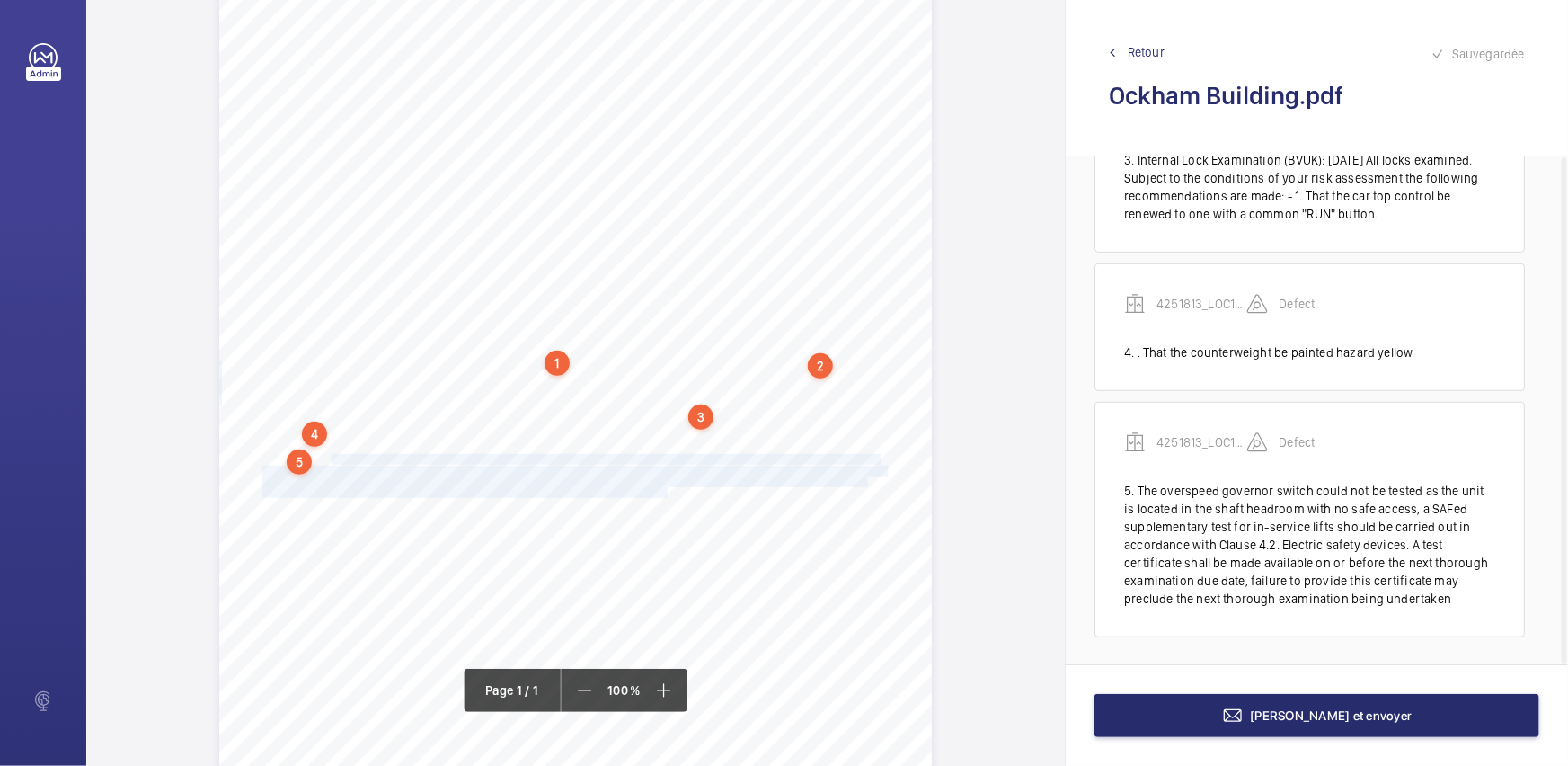
drag, startPoint x: 329, startPoint y: 457, endPoint x: 661, endPoint y: 493, distance: 333.9
click at [661, 493] on div "Report Id 4251813_LOC1902479_1-20973182984_1-9ODANYN 100816687ENG REPORT OF THO…" at bounding box center [575, 320] width 713 height 1008
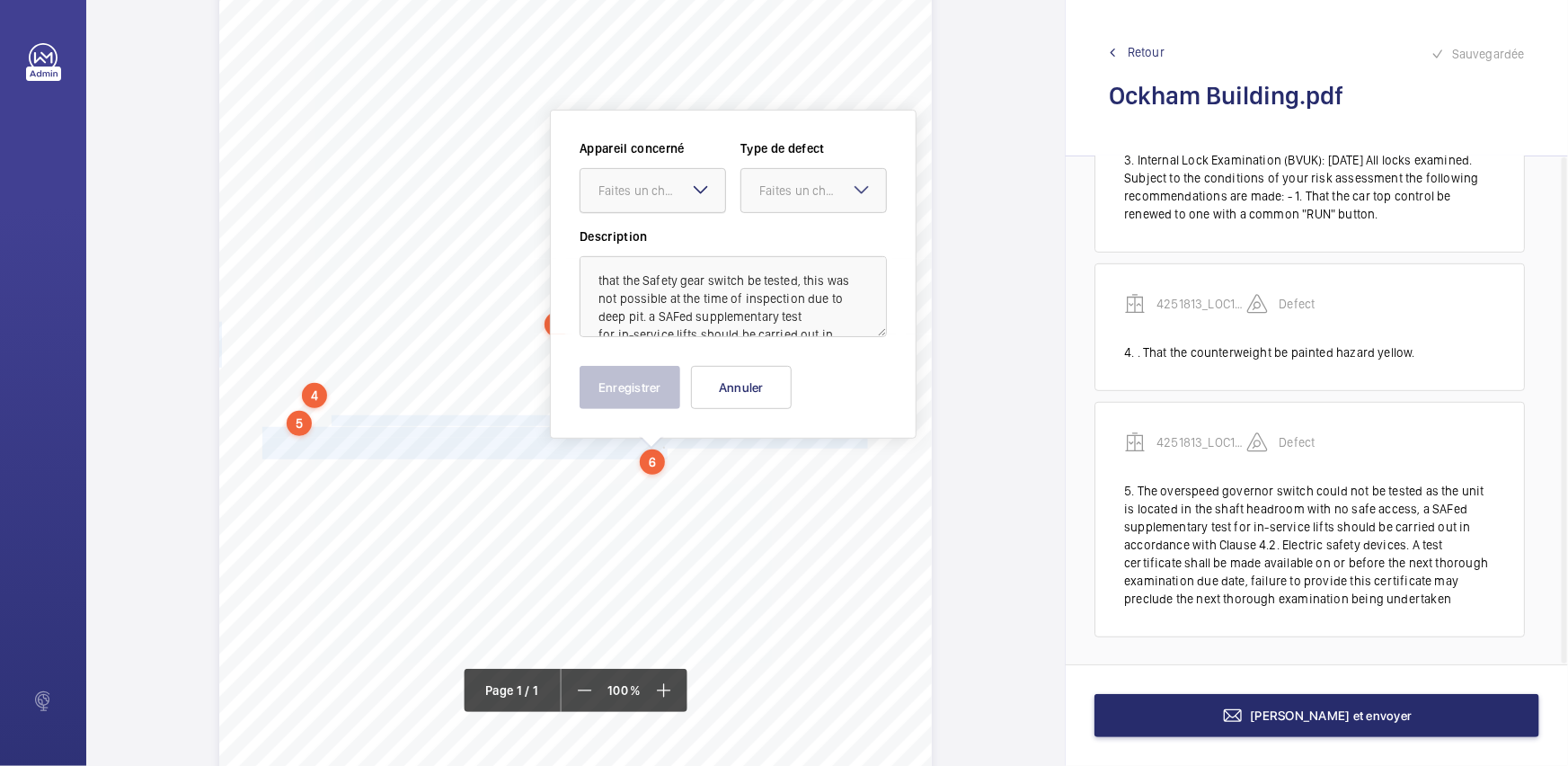
click at [656, 200] on div at bounding box center [653, 190] width 144 height 43
click at [674, 249] on span "4251813_LOC1902479_1-20973182984_1-9ODANYN" at bounding box center [653, 246] width 109 height 18
click at [817, 200] on div at bounding box center [813, 190] width 144 height 43
click at [813, 243] on span "Standard" at bounding box center [813, 246] width 109 height 18
click at [643, 385] on button "Enregistrer" at bounding box center [630, 387] width 100 height 43
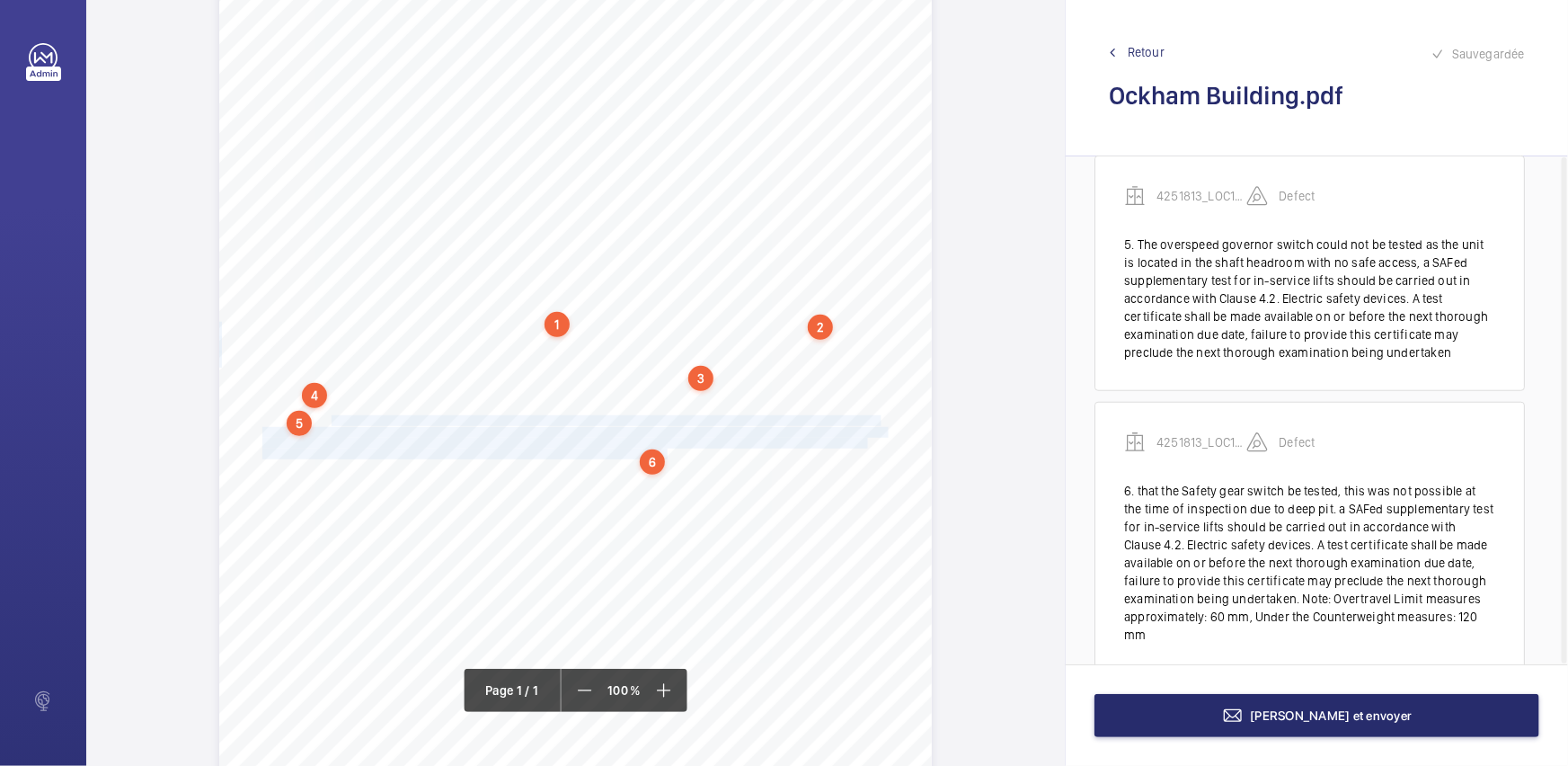
scroll to position [691, 0]
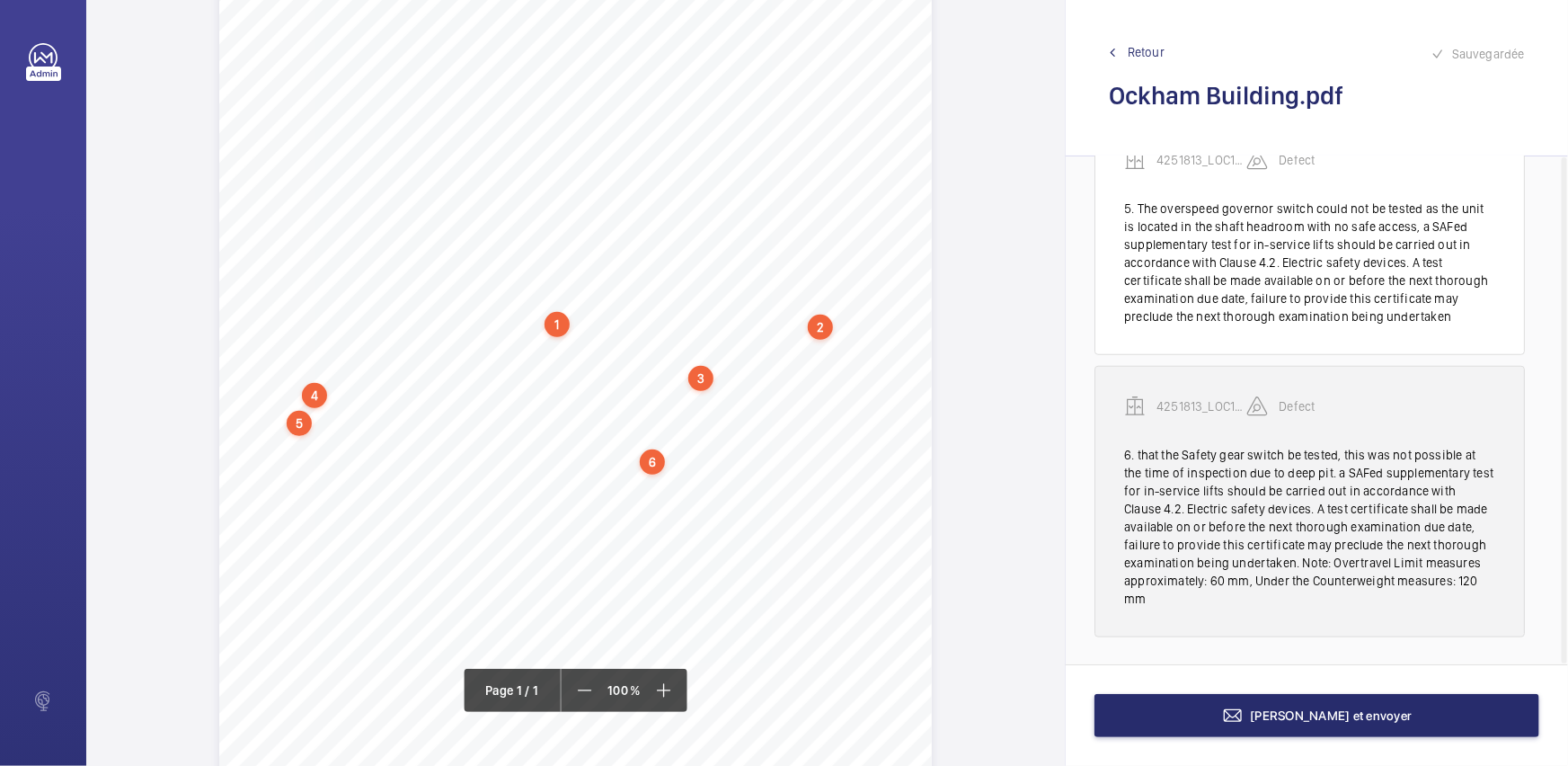
click at [1260, 488] on div "6. that the Safety gear switch be tested, this was not possible at the time of …" at bounding box center [1309, 526] width 371 height 162
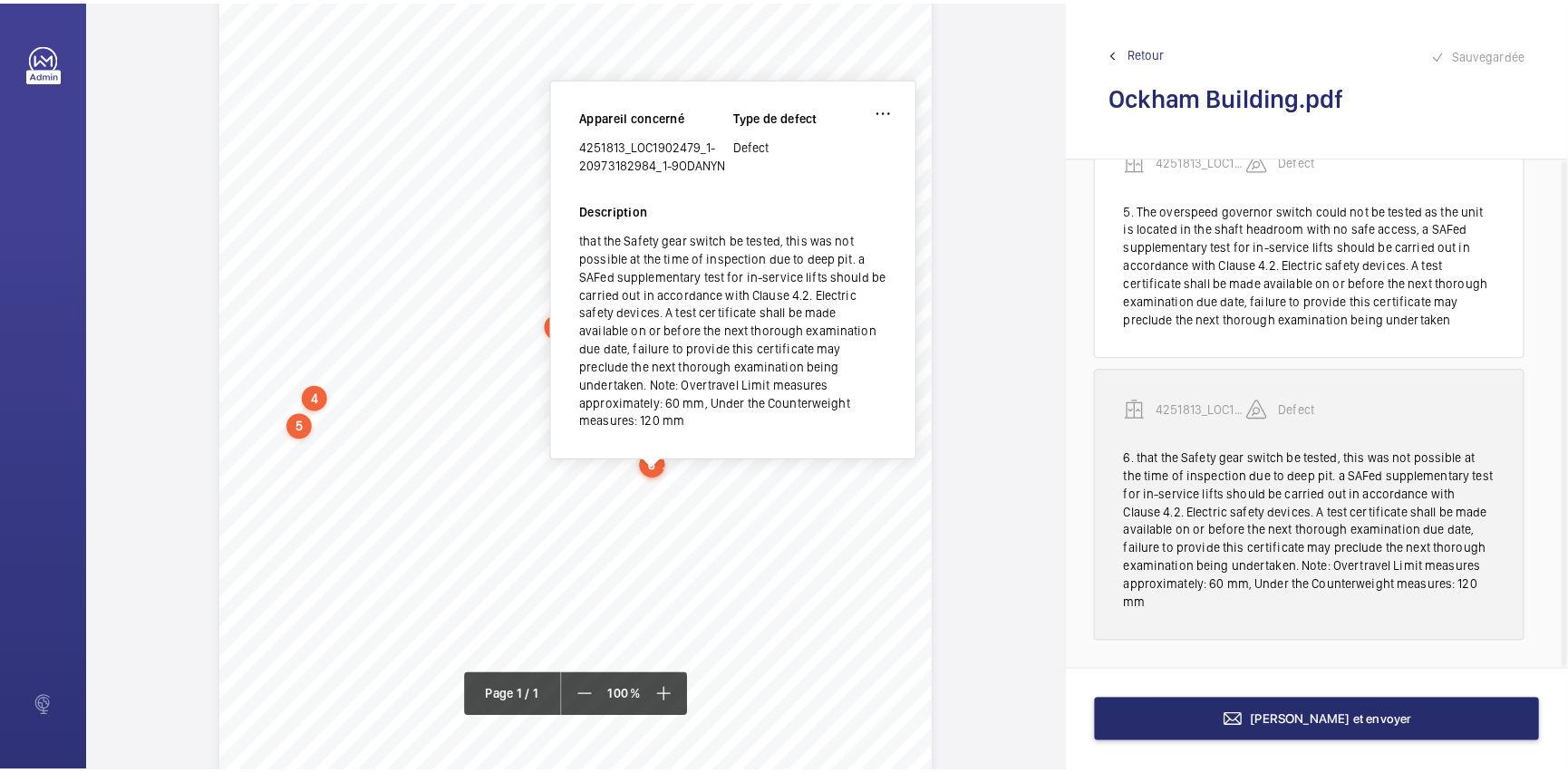
scroll to position [333, 0]
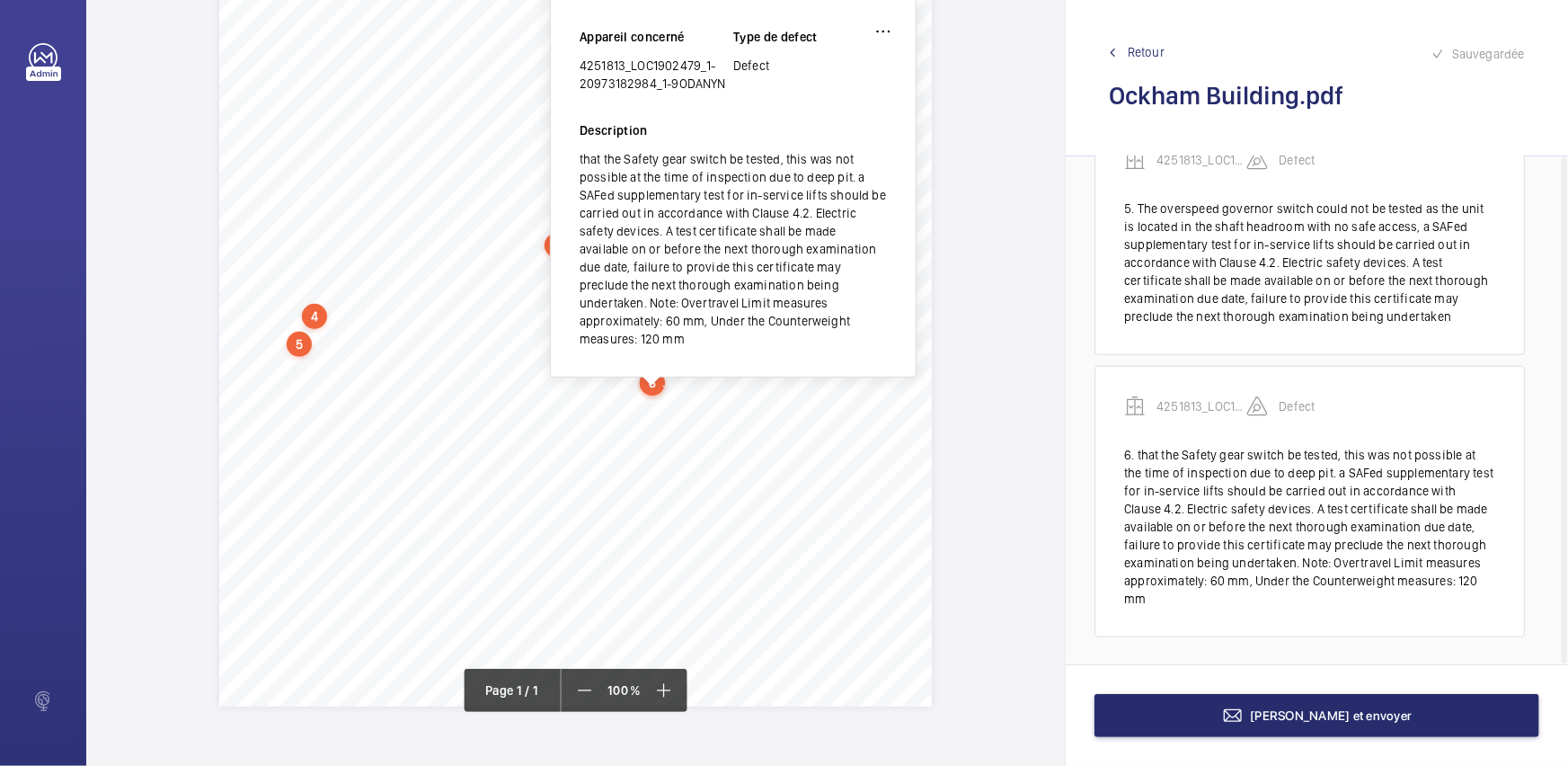
drag, startPoint x: 580, startPoint y: 58, endPoint x: 723, endPoint y: 89, distance: 146.3
click at [723, 89] on div "4251813_LOC1902479_1-20973182984_1-9ODANYN" at bounding box center [656, 74] width 153 height 36
copy div "4251813_LOC1902479_1-20973182984_1-9ODANYN"
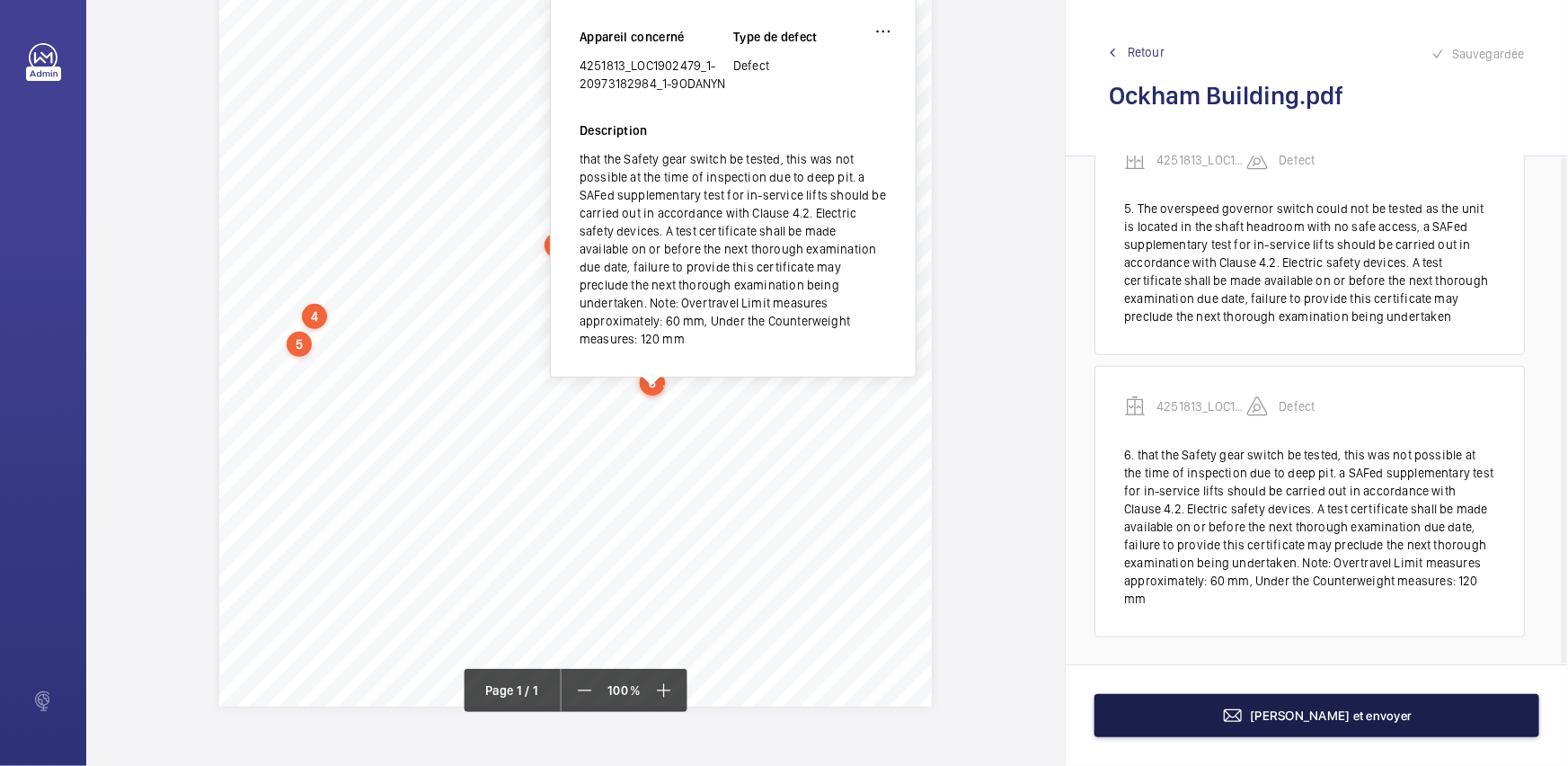
click at [1376, 732] on button "[PERSON_NAME] et envoyer" at bounding box center [1316, 715] width 444 height 43
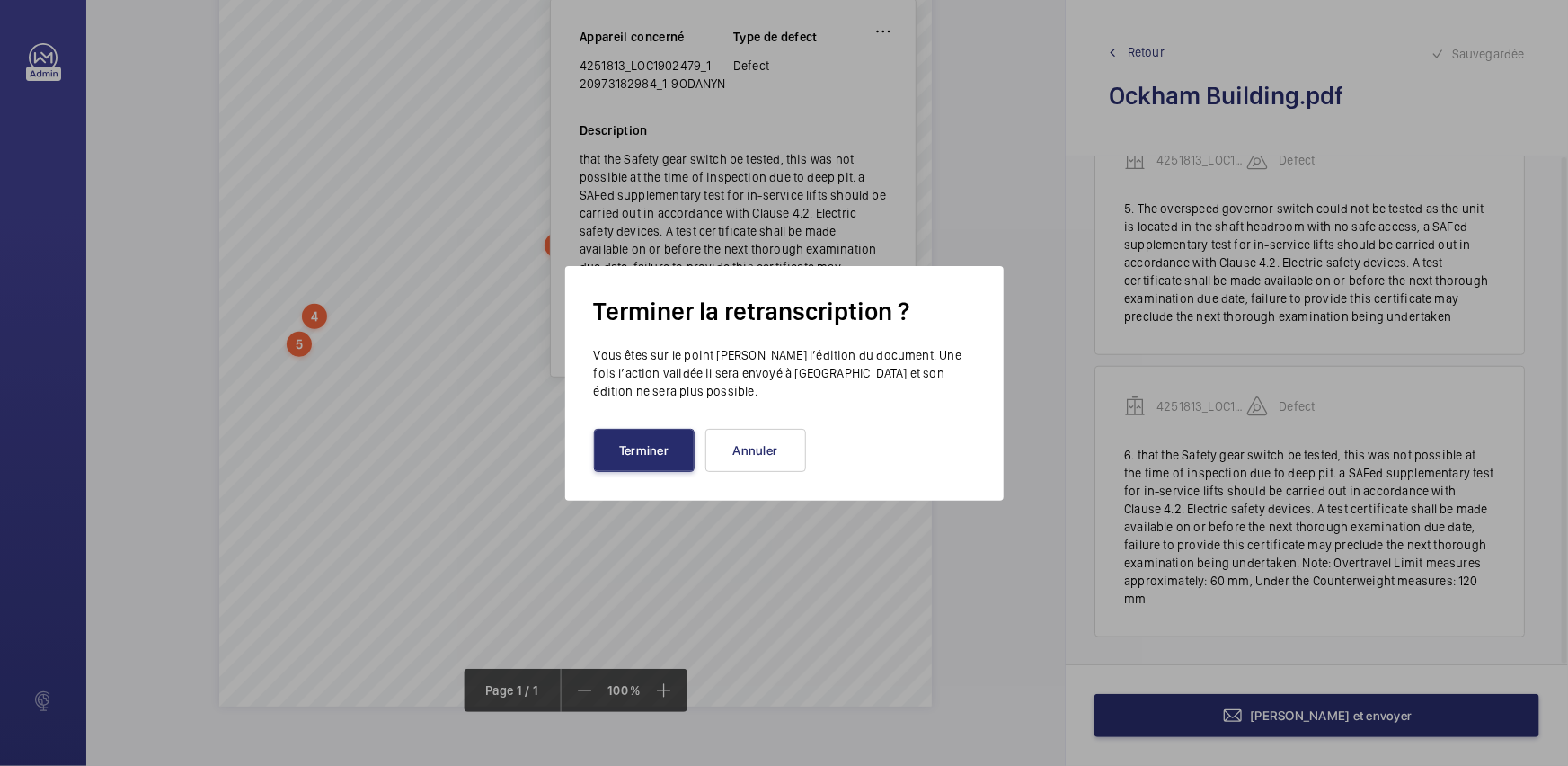
click at [1377, 732] on div at bounding box center [784, 383] width 1568 height 766
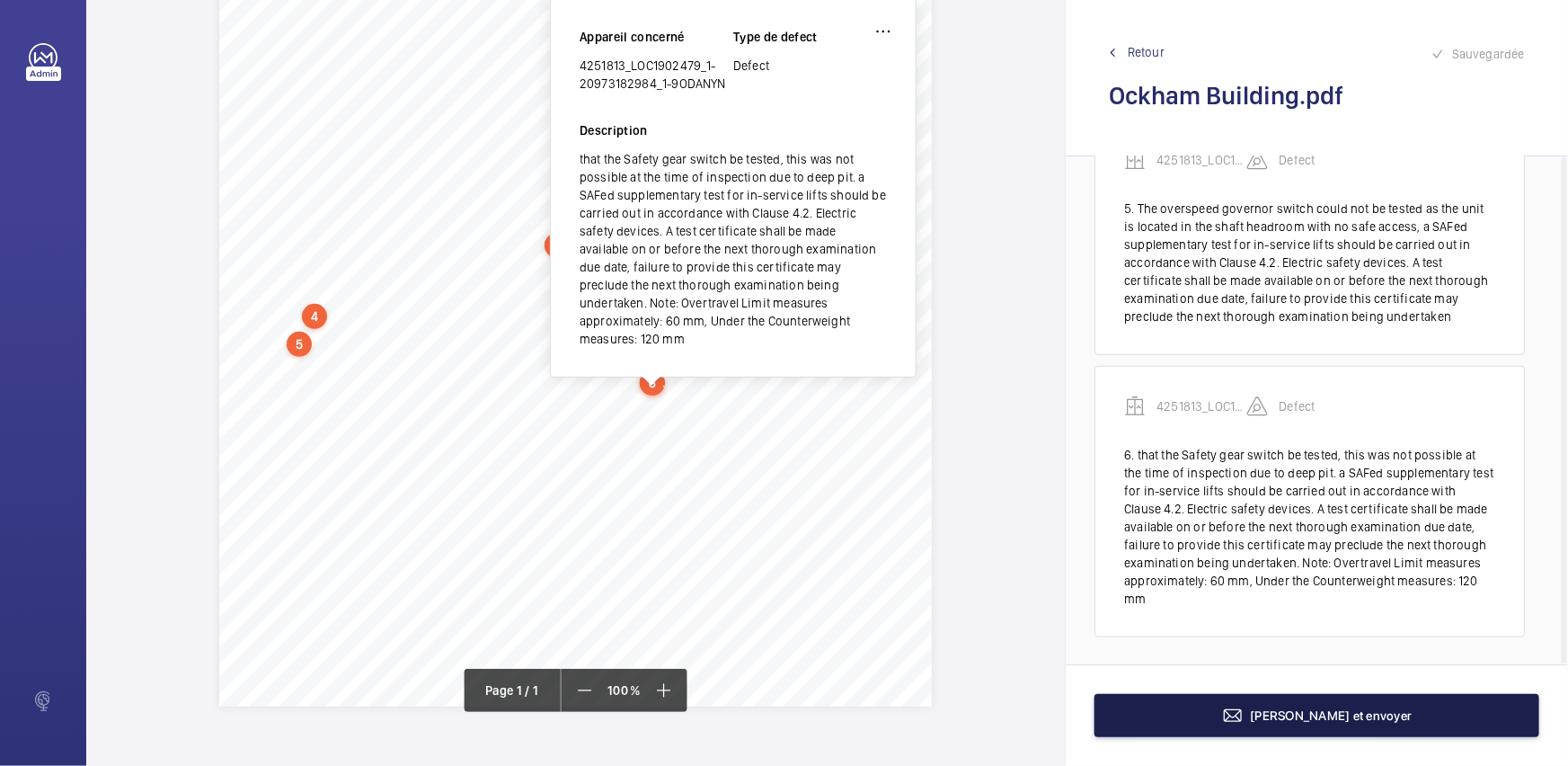
click at [1426, 733] on button "[PERSON_NAME] et envoyer" at bounding box center [1316, 715] width 444 height 43
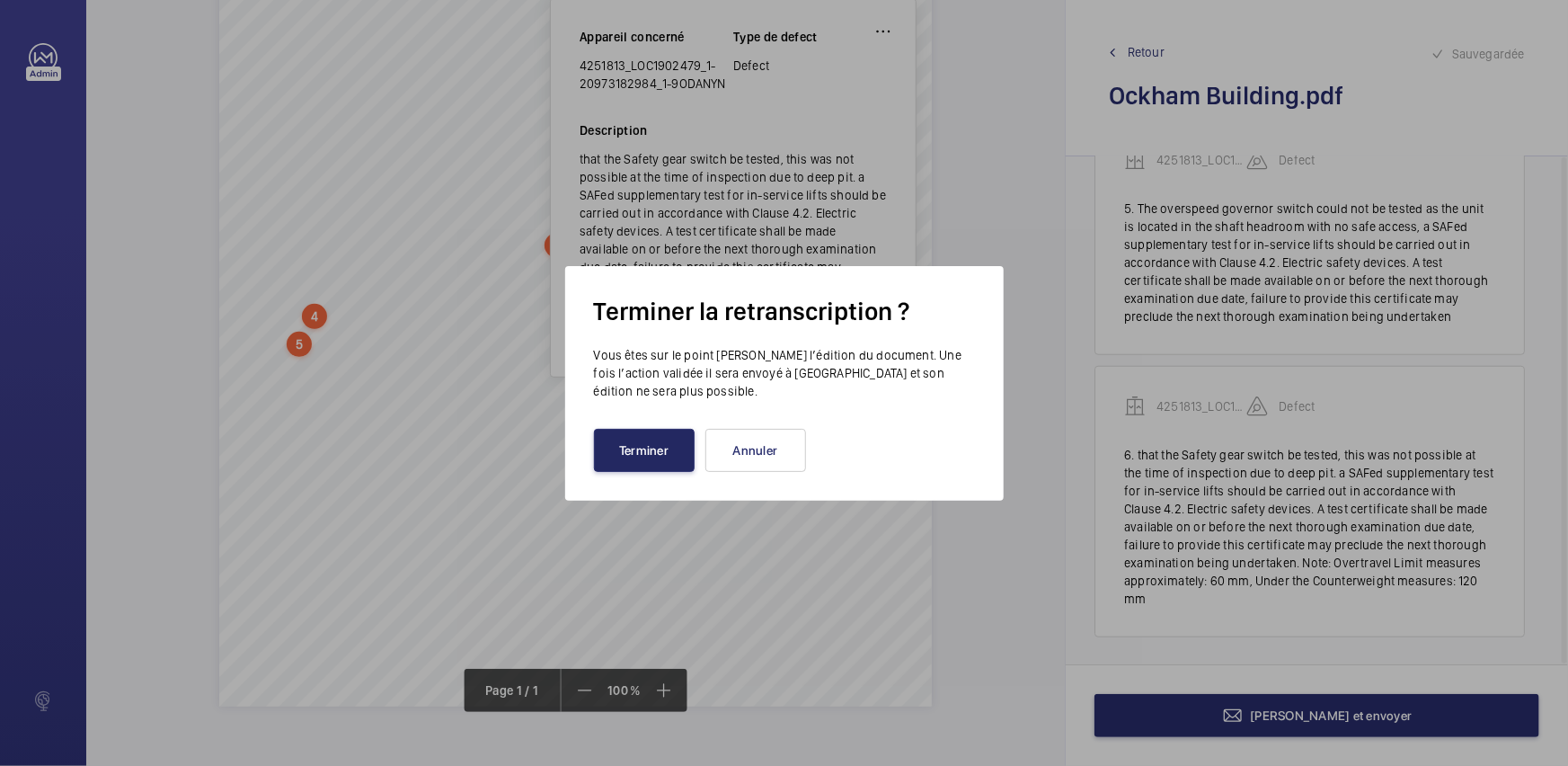
click at [647, 442] on button "Terminer" at bounding box center [644, 449] width 100 height 43
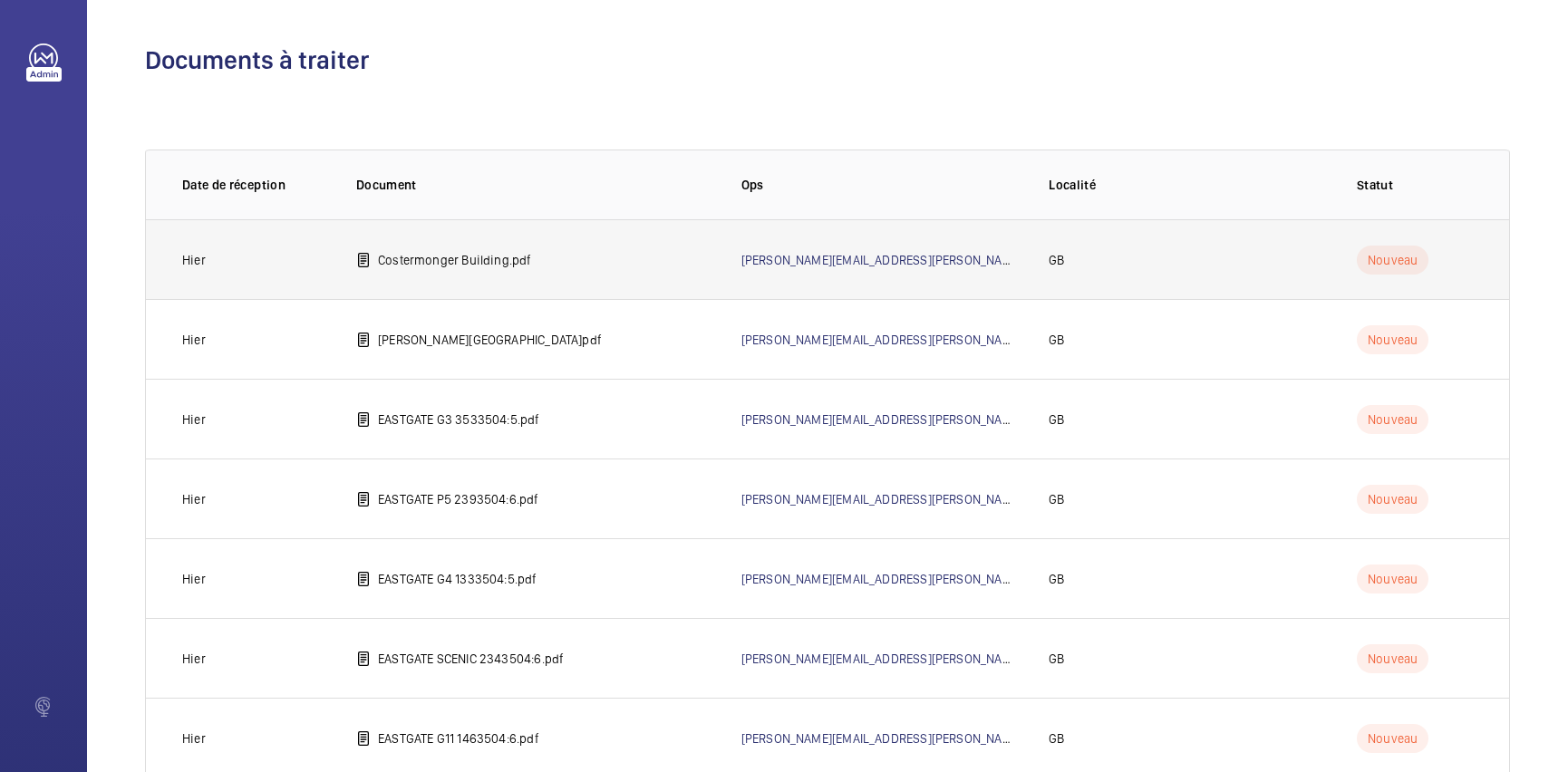
click at [542, 259] on td "Costermonger Building.pdf" at bounding box center [519, 259] width 385 height 80
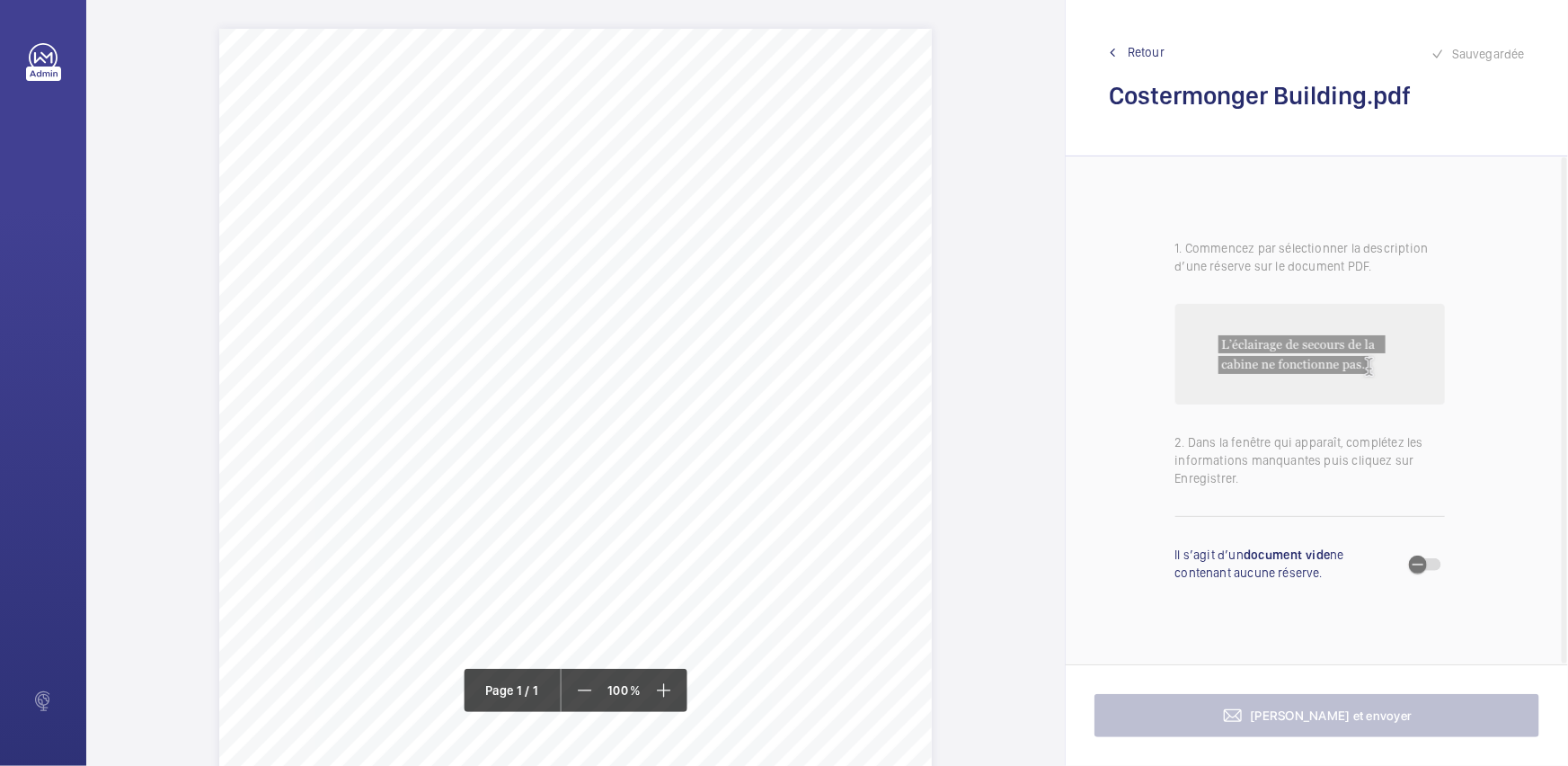
scroll to position [163, 0]
drag, startPoint x: 261, startPoint y: 407, endPoint x: 581, endPoint y: 409, distance: 320.0
click at [581, 409] on span "The inoperative car emergency communication system should be reinstated." at bounding box center [423, 411] width 323 height 10
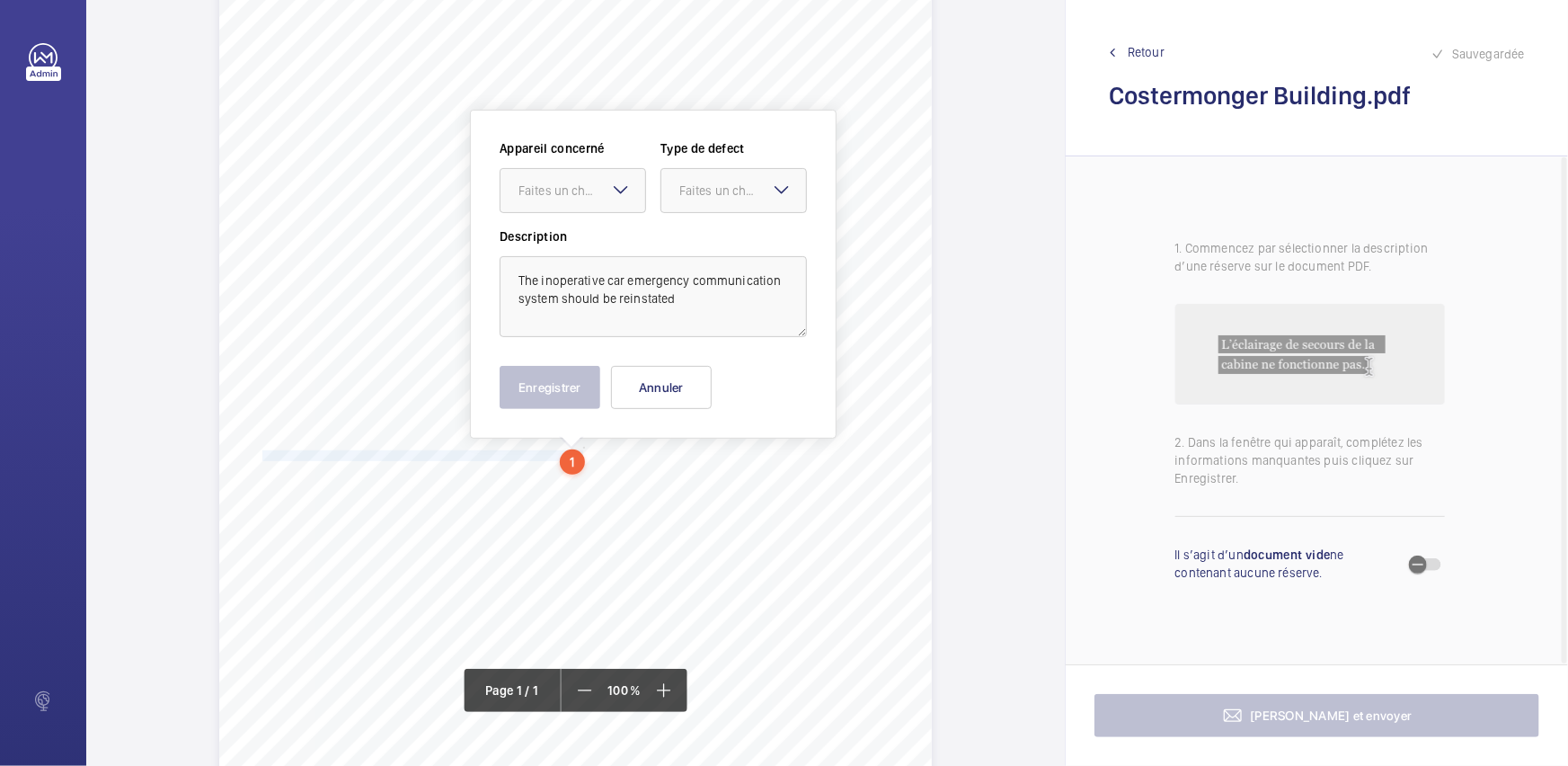
scroll to position [117, 0]
click at [586, 204] on div at bounding box center [572, 191] width 144 height 43
click at [596, 226] on div "4251813_LOC1902477_1-20973182901_1-9ODCDGG" at bounding box center [572, 246] width 144 height 43
click at [778, 191] on mat-icon at bounding box center [781, 191] width 22 height 22
click at [710, 361] on div "Recommandation" at bounding box center [733, 378] width 144 height 43
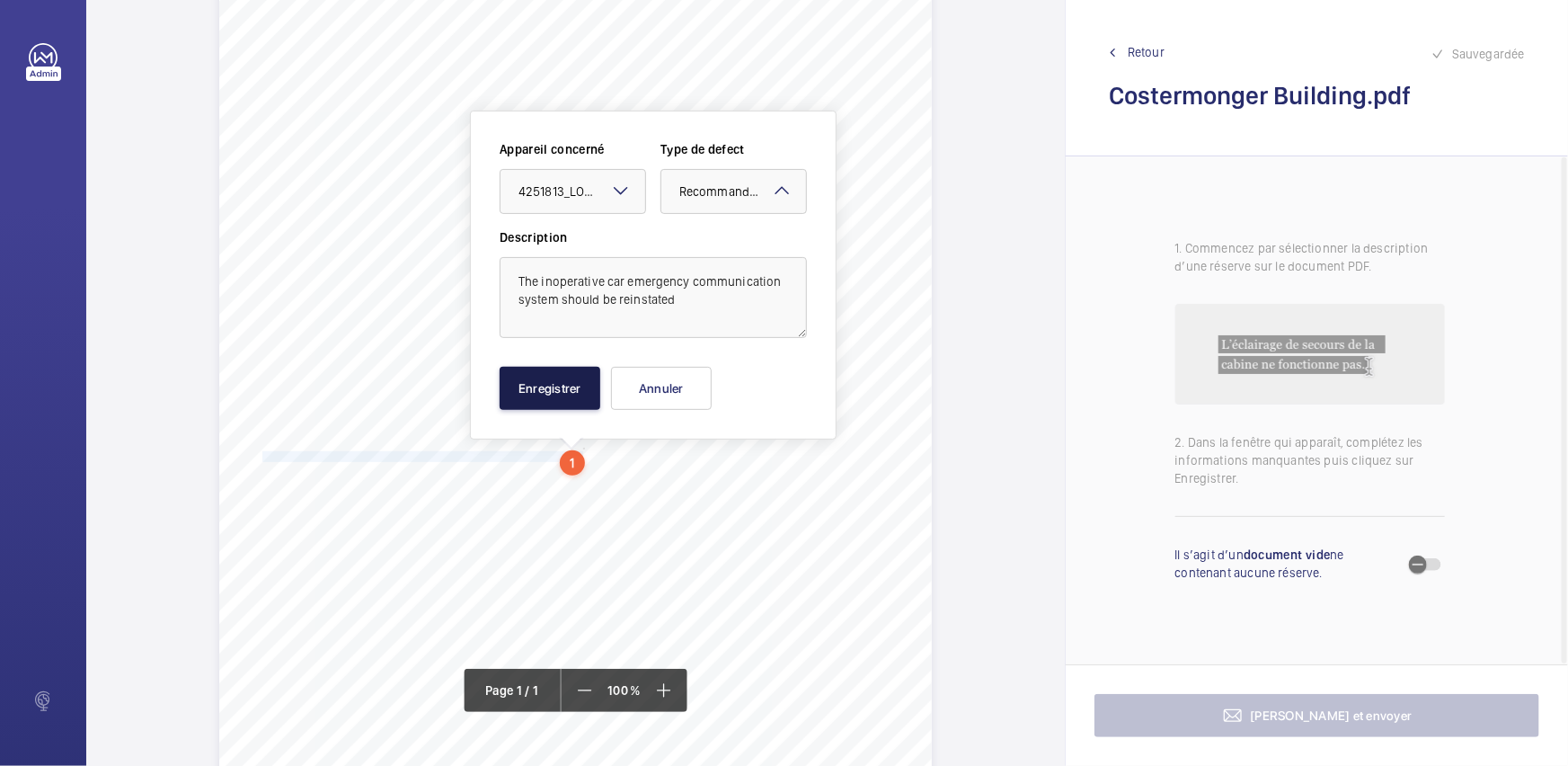
click at [535, 393] on button "Enregistrer" at bounding box center [549, 388] width 100 height 43
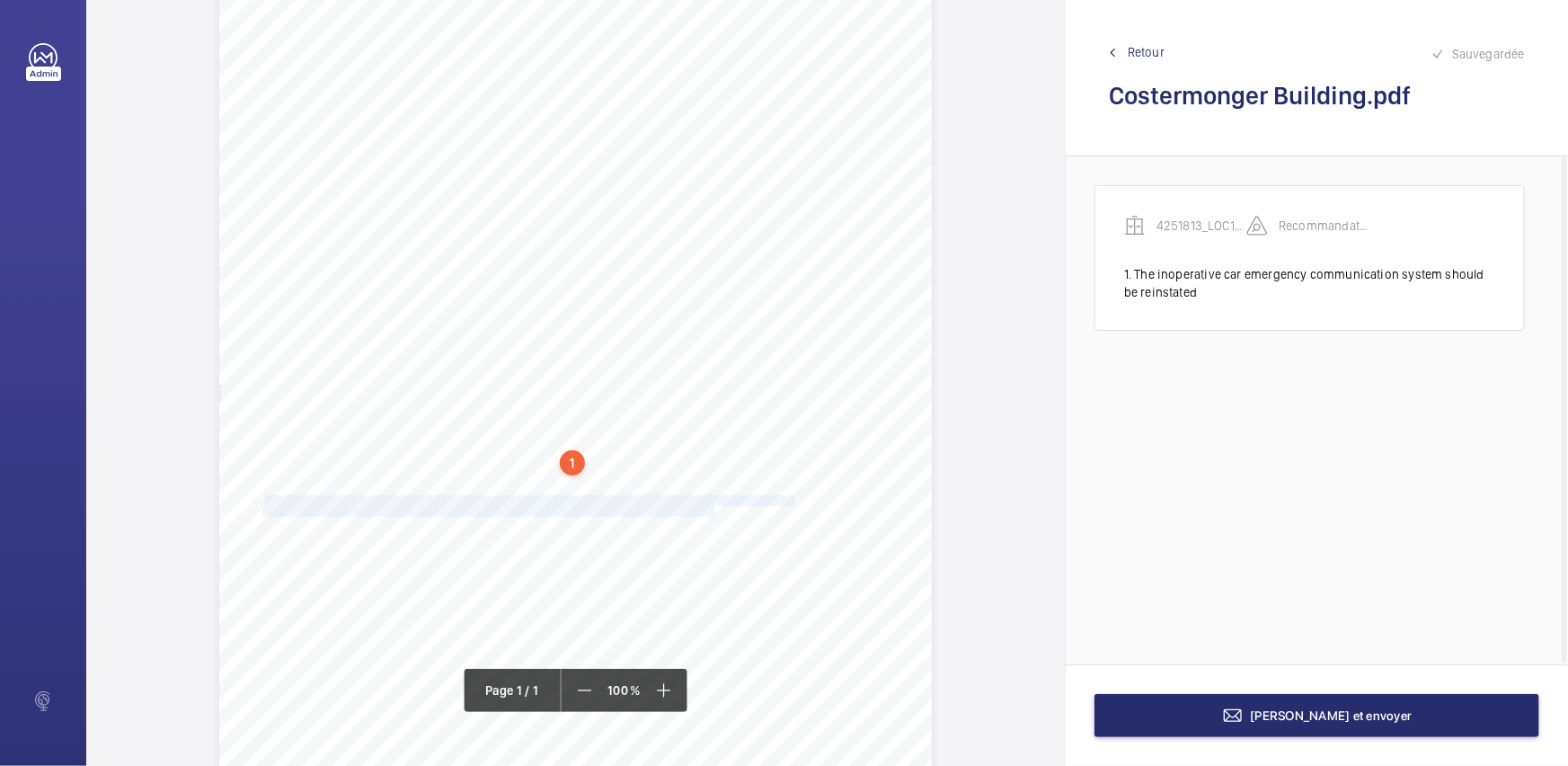
drag, startPoint x: 260, startPoint y: 498, endPoint x: 714, endPoint y: 507, distance: 454.1
click at [714, 507] on div "Report Id 4251813_LOC1902477_1-20973182901_1-9ODCDGG 100816686ENG REPORT OF THO…" at bounding box center [575, 416] width 713 height 1008
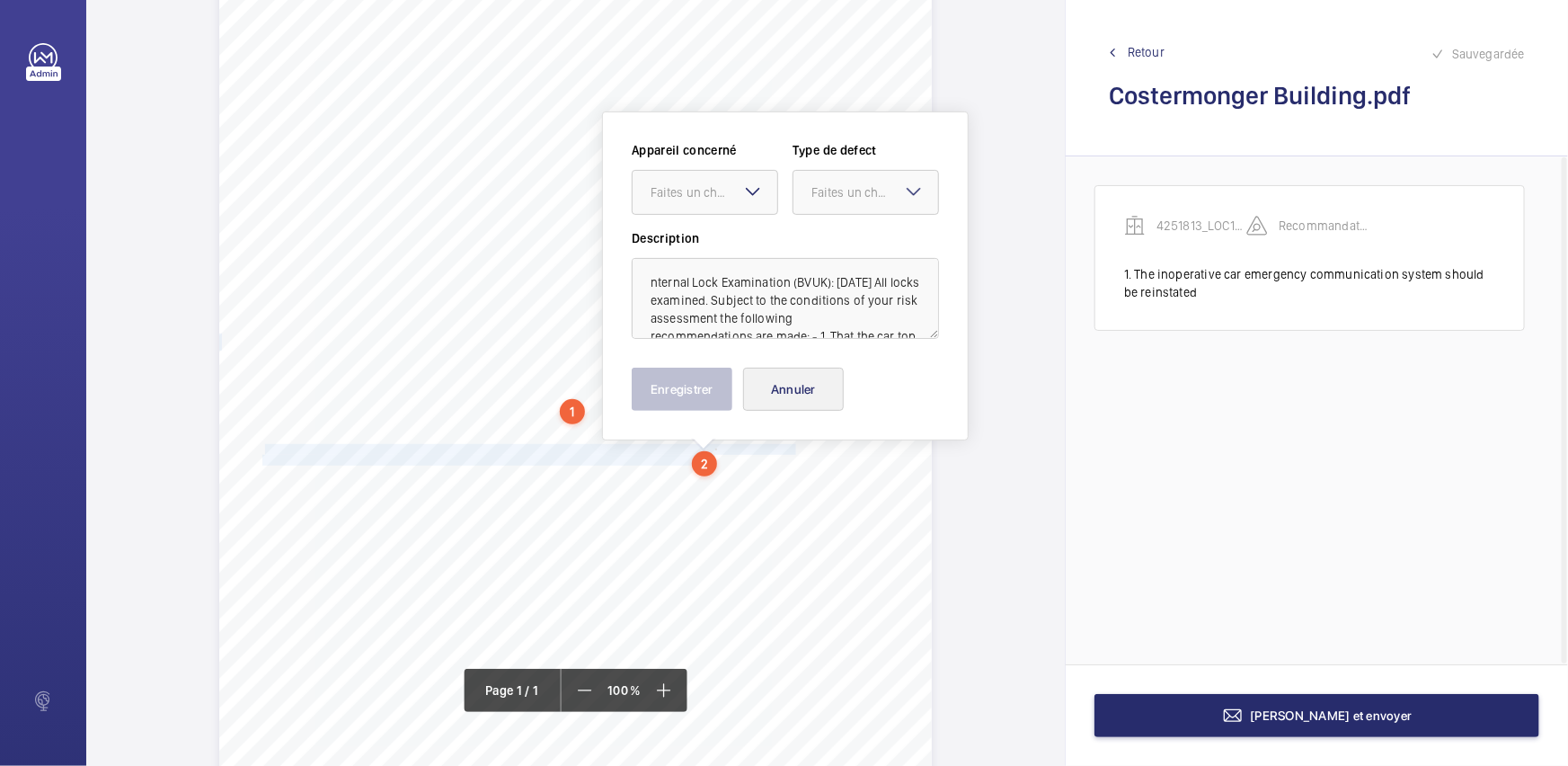
scroll to position [170, 0]
drag, startPoint x: 746, startPoint y: 189, endPoint x: 748, endPoint y: 201, distance: 12.2
click at [747, 189] on mat-icon at bounding box center [753, 190] width 22 height 22
click at [740, 245] on span "4251813_LOC1902477_1-20973182901_1-9ODCDGG" at bounding box center [705, 246] width 109 height 18
click at [852, 198] on div "Faites un choix" at bounding box center [874, 191] width 127 height 18
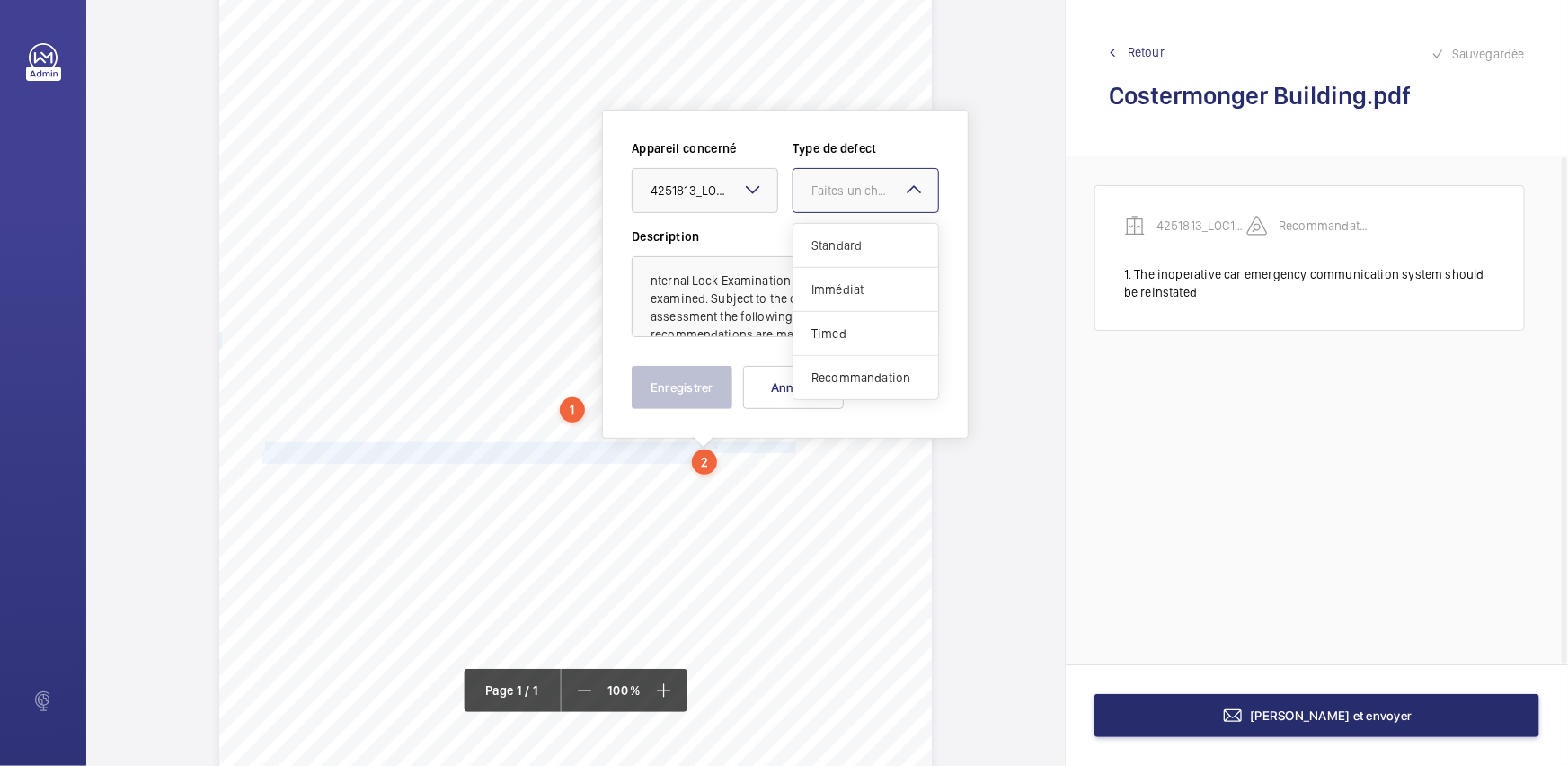
click at [854, 251] on span "Standard" at bounding box center [865, 246] width 109 height 18
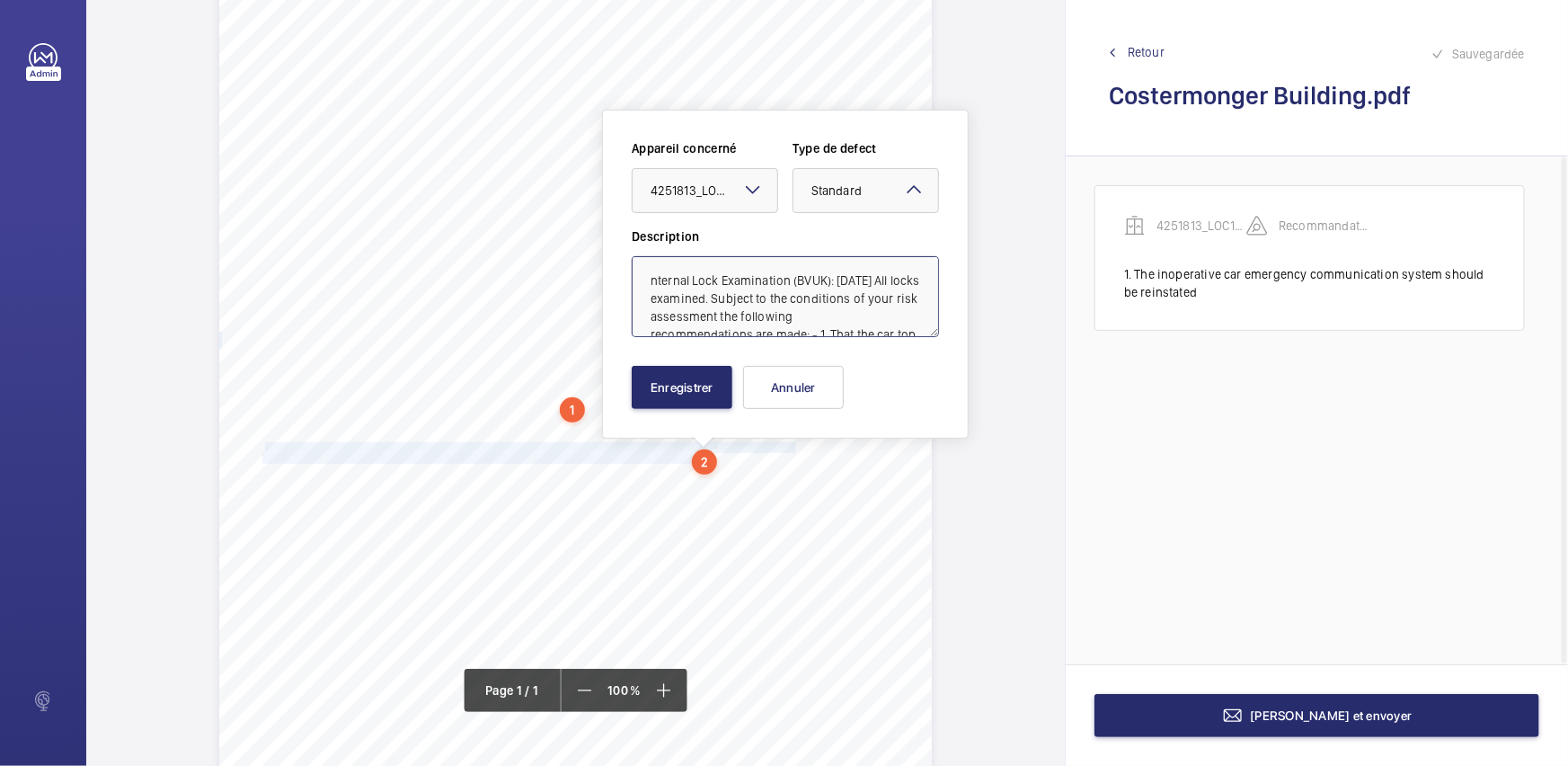
click at [650, 278] on textarea "nternal Lock Examination (BVUK): [DATE] All locks examined. Subject to the cond…" at bounding box center [785, 297] width 308 height 81
type textarea "Internal Lock Examination (BVUK): [DATE] All locks examined. Subject to the con…"
click at [697, 373] on button "Enregistrer" at bounding box center [682, 387] width 100 height 43
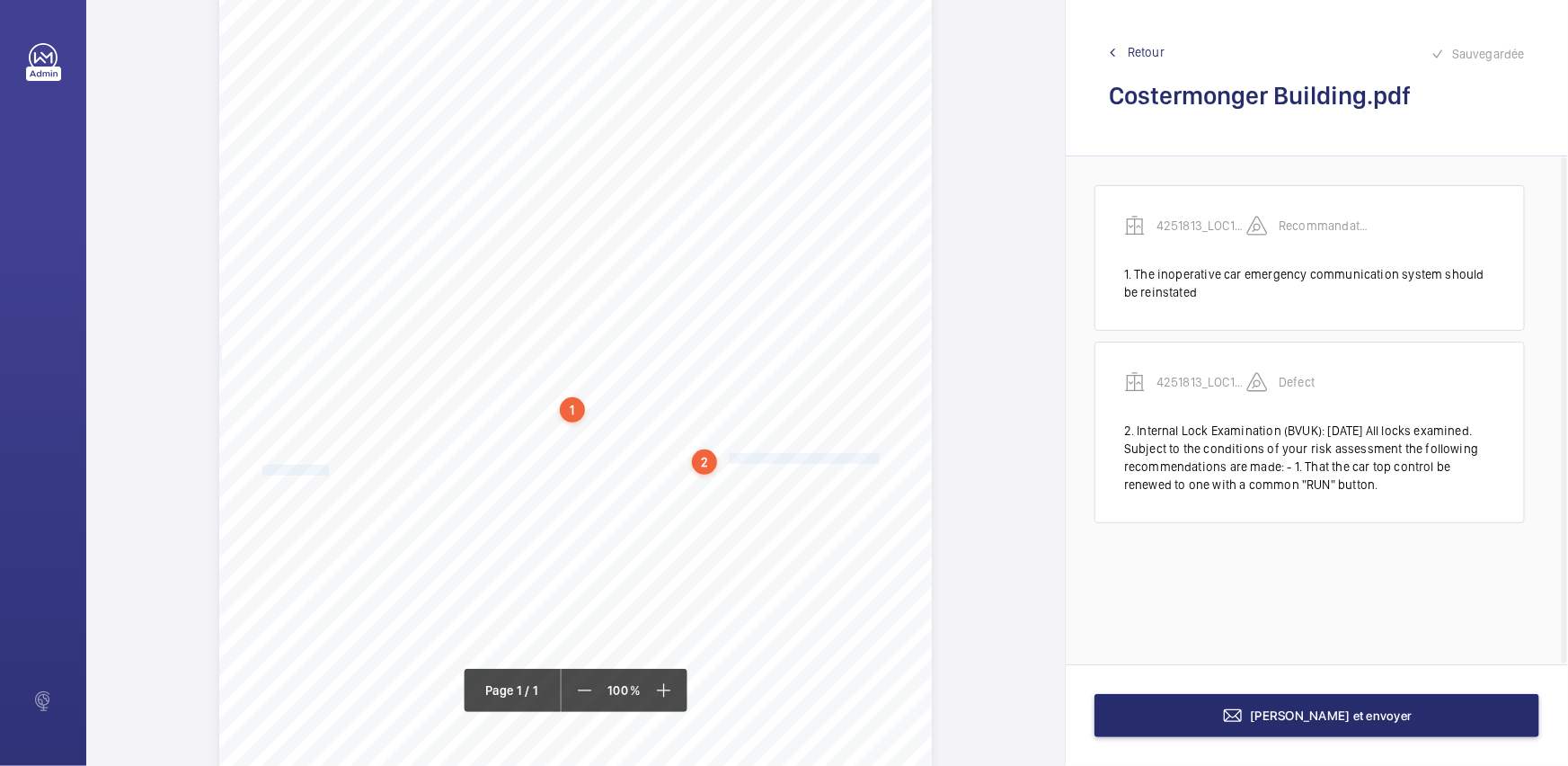
drag, startPoint x: 727, startPoint y: 456, endPoint x: 324, endPoint y: 467, distance: 403.2
click at [324, 467] on div "Report Id 4251813_LOC1902477_1-20973182901_1-9ODCDGG 100816686ENG REPORT OF THO…" at bounding box center [575, 362] width 713 height 1008
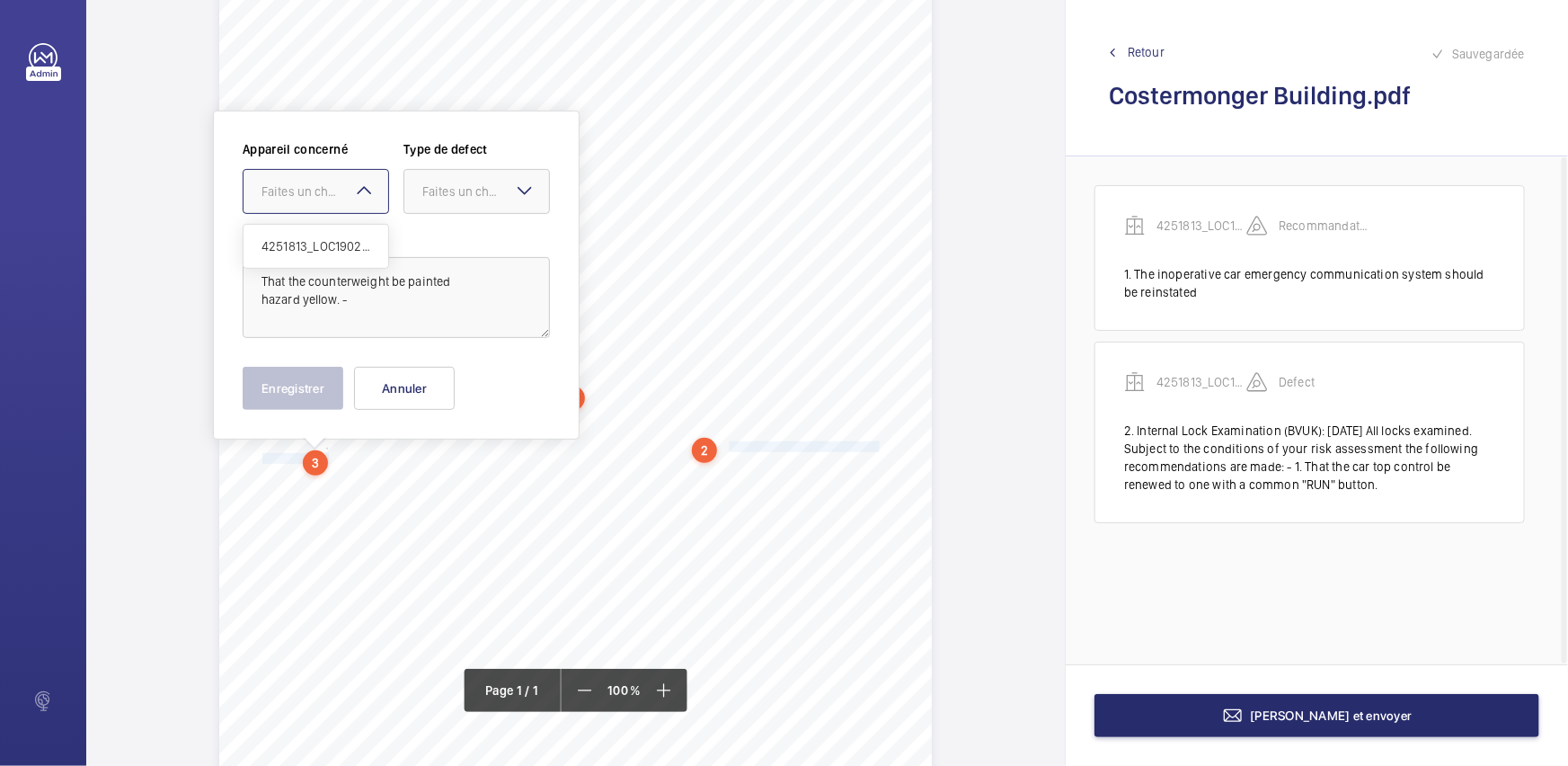
click at [332, 170] on div at bounding box center [316, 191] width 144 height 43
click at [333, 227] on div "4251813_LOC1902477_1-20973182901_1-9ODCDGG" at bounding box center [316, 246] width 144 height 43
click at [459, 205] on div at bounding box center [476, 191] width 144 height 43
click at [464, 250] on span "Standard" at bounding box center [476, 247] width 109 height 18
click at [315, 383] on button "Enregistrer" at bounding box center [293, 388] width 100 height 43
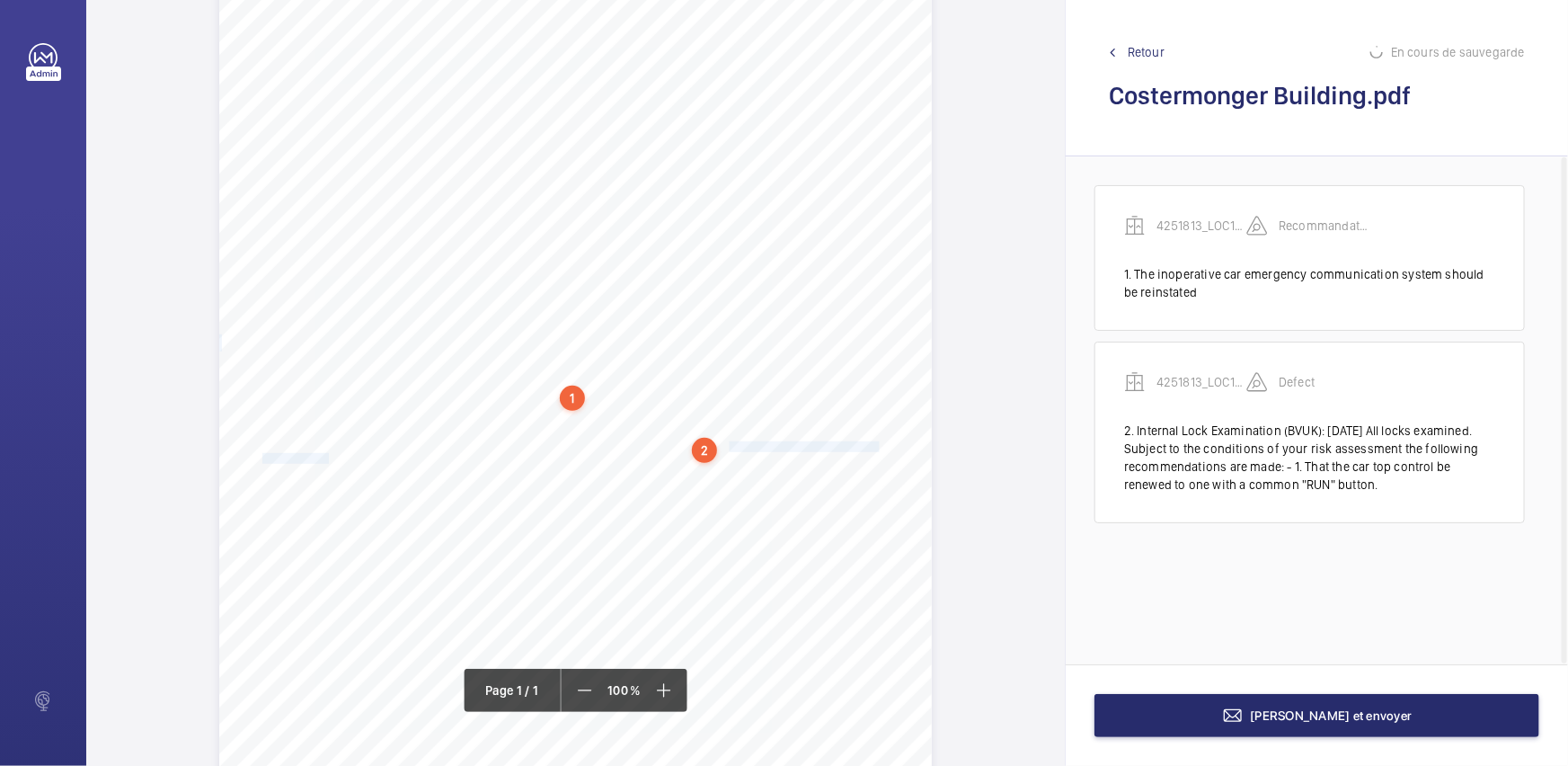
scroll to position [26, 0]
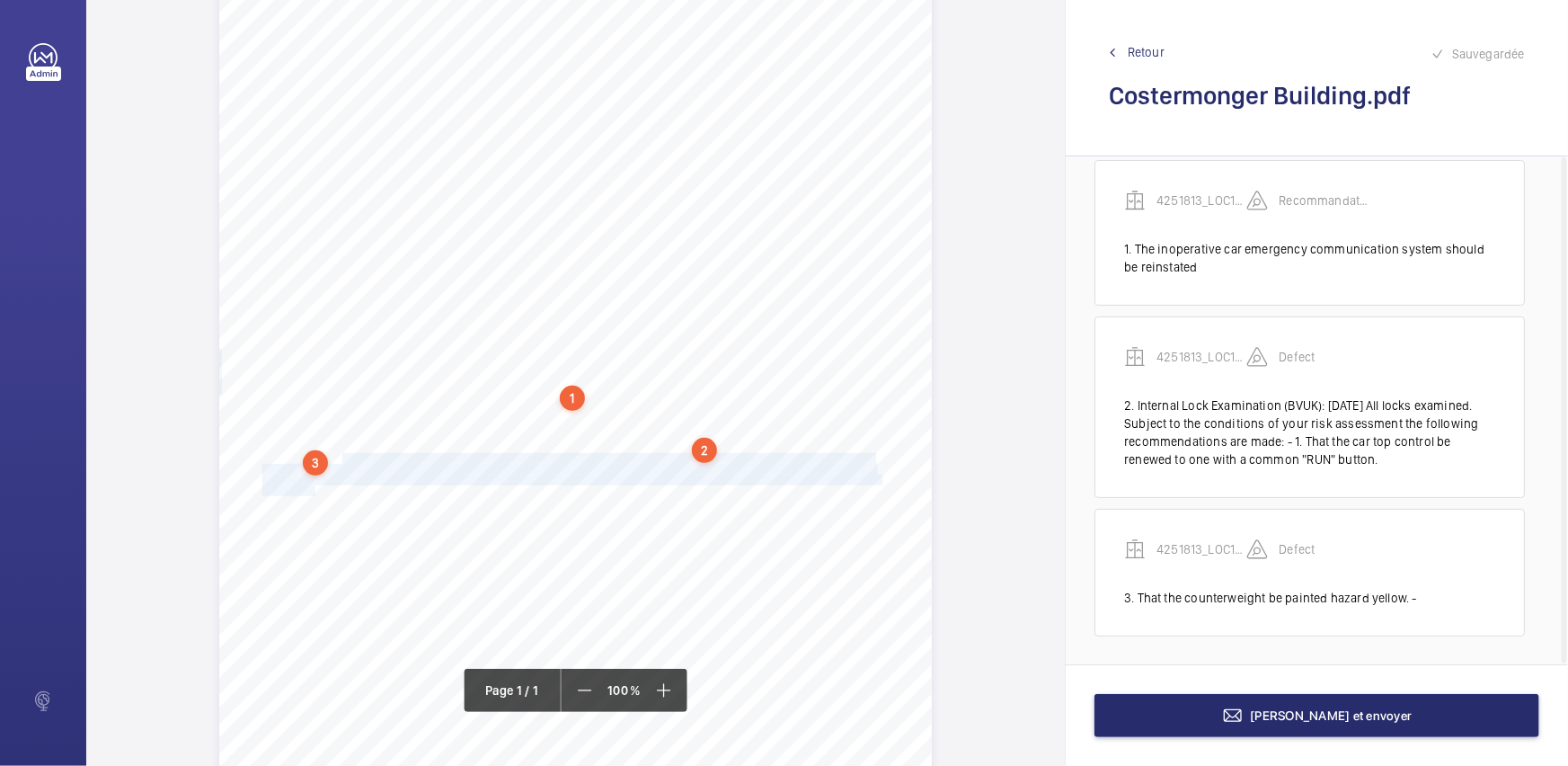
drag, startPoint x: 341, startPoint y: 456, endPoint x: 314, endPoint y: 491, distance: 44.2
click at [314, 491] on div "Report Id 4251813_LOC1902477_1-20973182901_1-9ODCDGG 100816686ENG REPORT OF THO…" at bounding box center [575, 352] width 713 height 1008
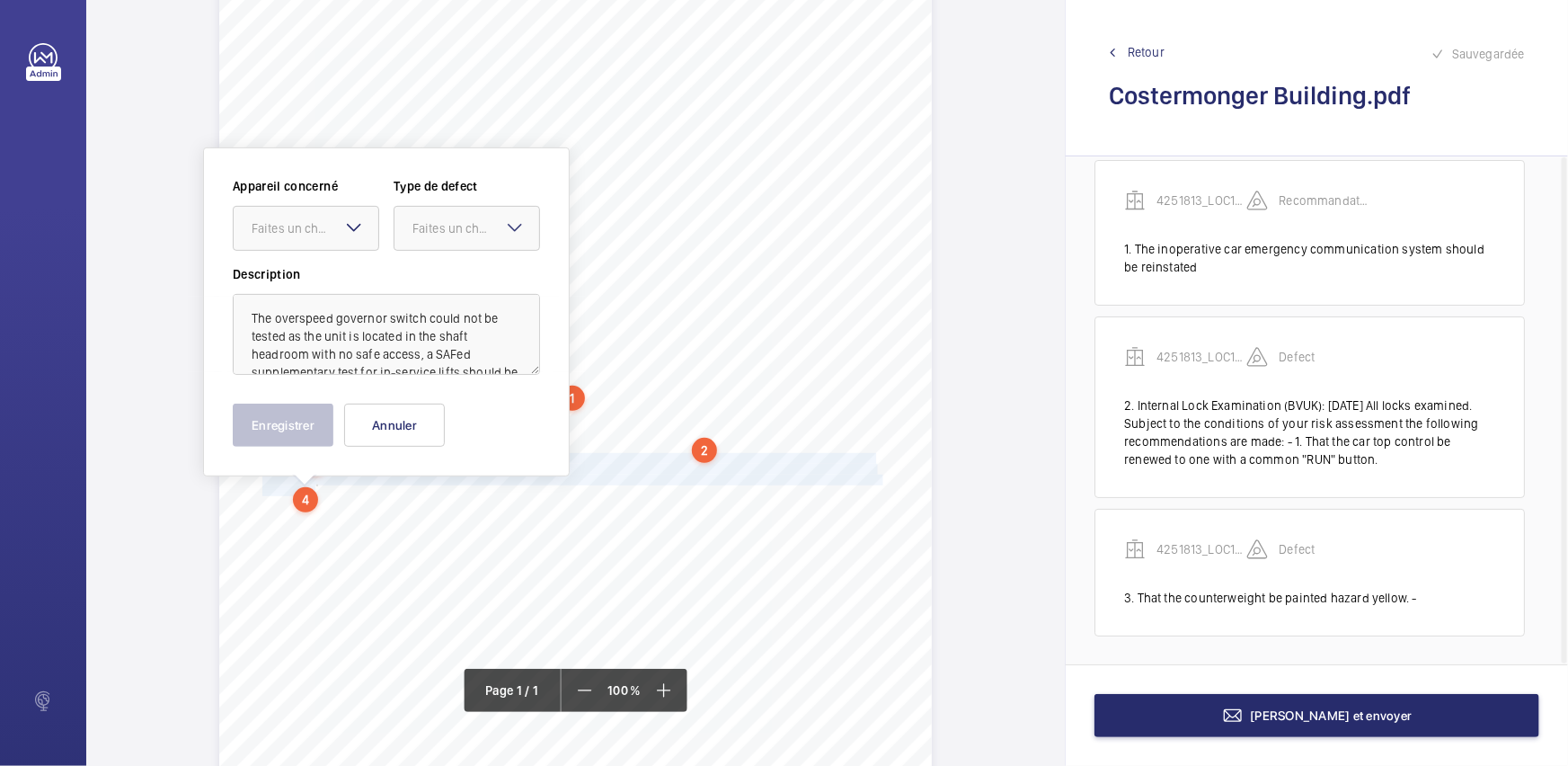
scroll to position [218, 0]
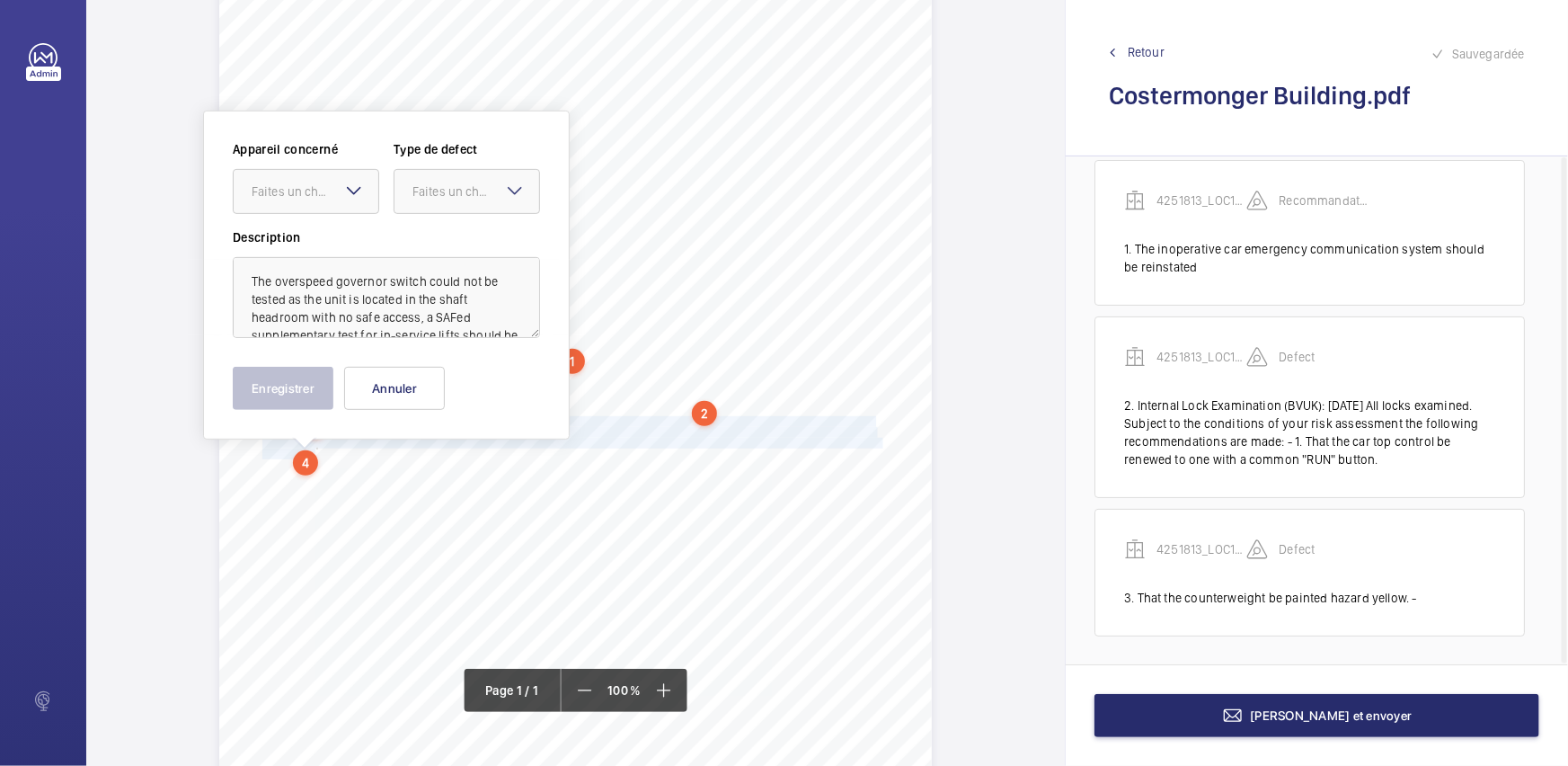
click at [351, 185] on mat-icon at bounding box center [354, 191] width 22 height 22
click at [363, 236] on div "4251813_LOC1902477_1-20973182901_1-9ODCDGG" at bounding box center [306, 246] width 144 height 43
drag, startPoint x: 486, startPoint y: 194, endPoint x: 483, endPoint y: 214, distance: 20.2
click at [486, 197] on div "Faites un choix" at bounding box center [476, 192] width 127 height 18
click at [466, 256] on div "Standard" at bounding box center [466, 247] width 144 height 44
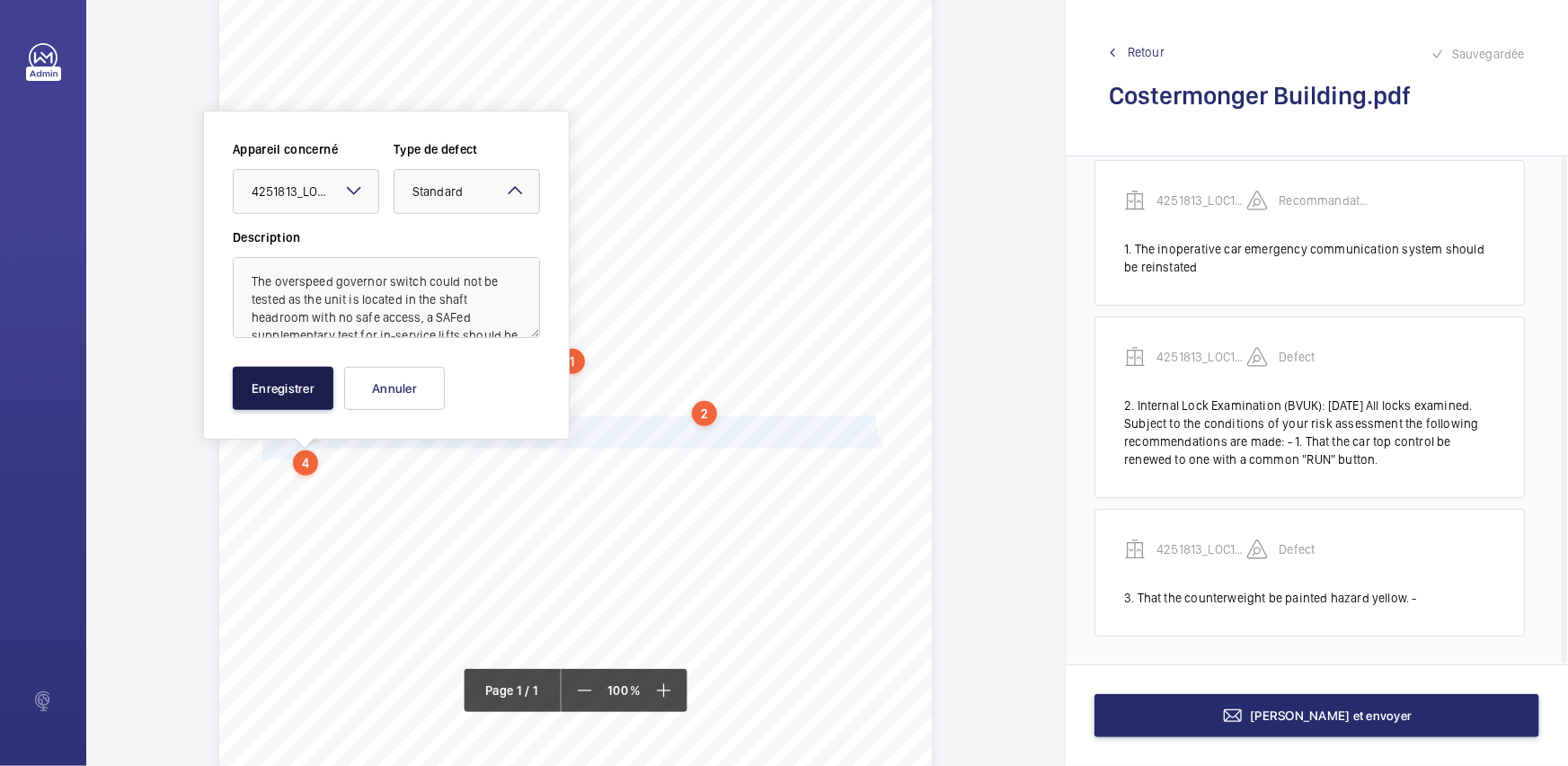
click at [294, 395] on button "Enregistrer" at bounding box center [283, 388] width 100 height 43
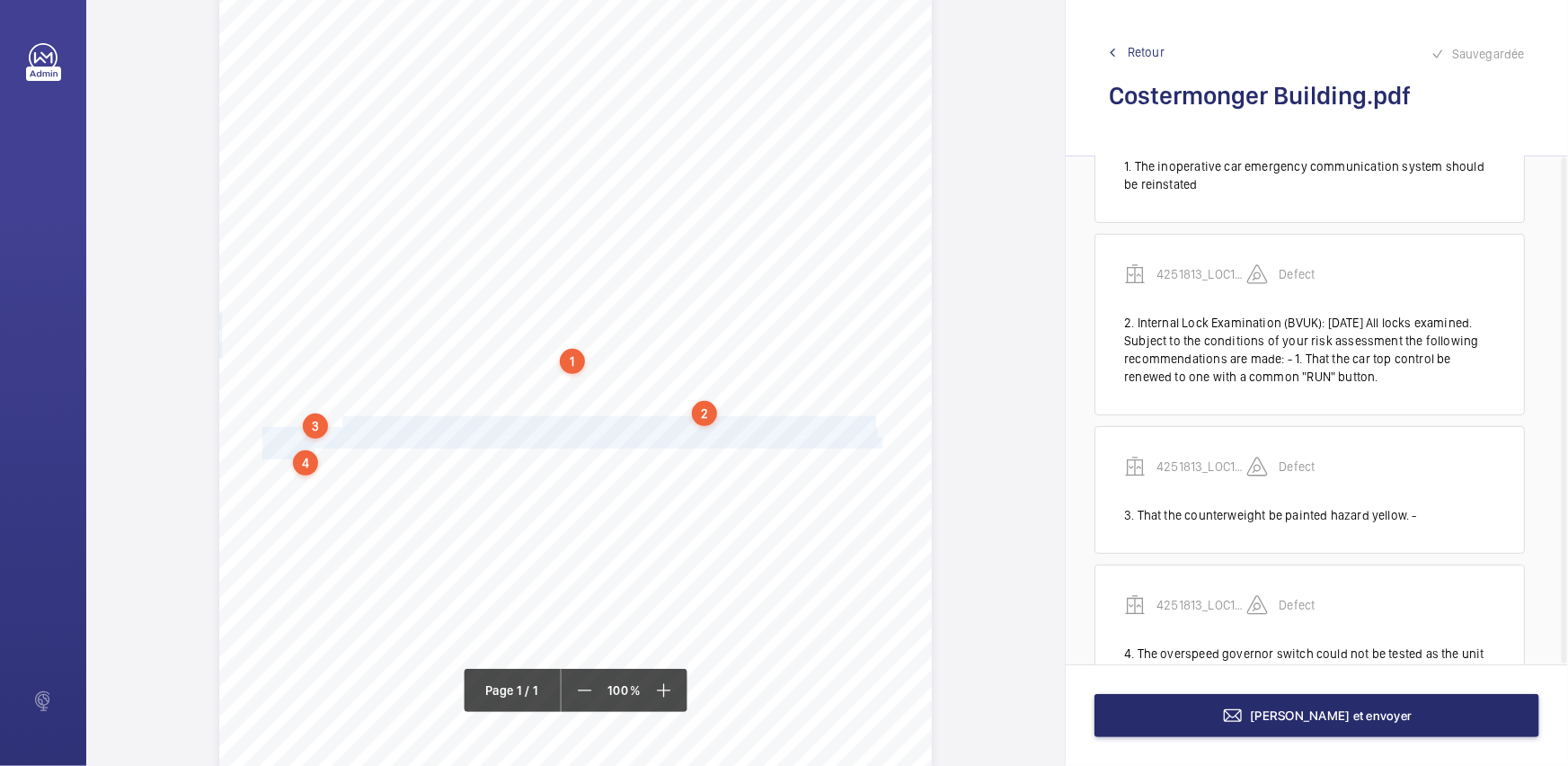
scroll to position [270, 0]
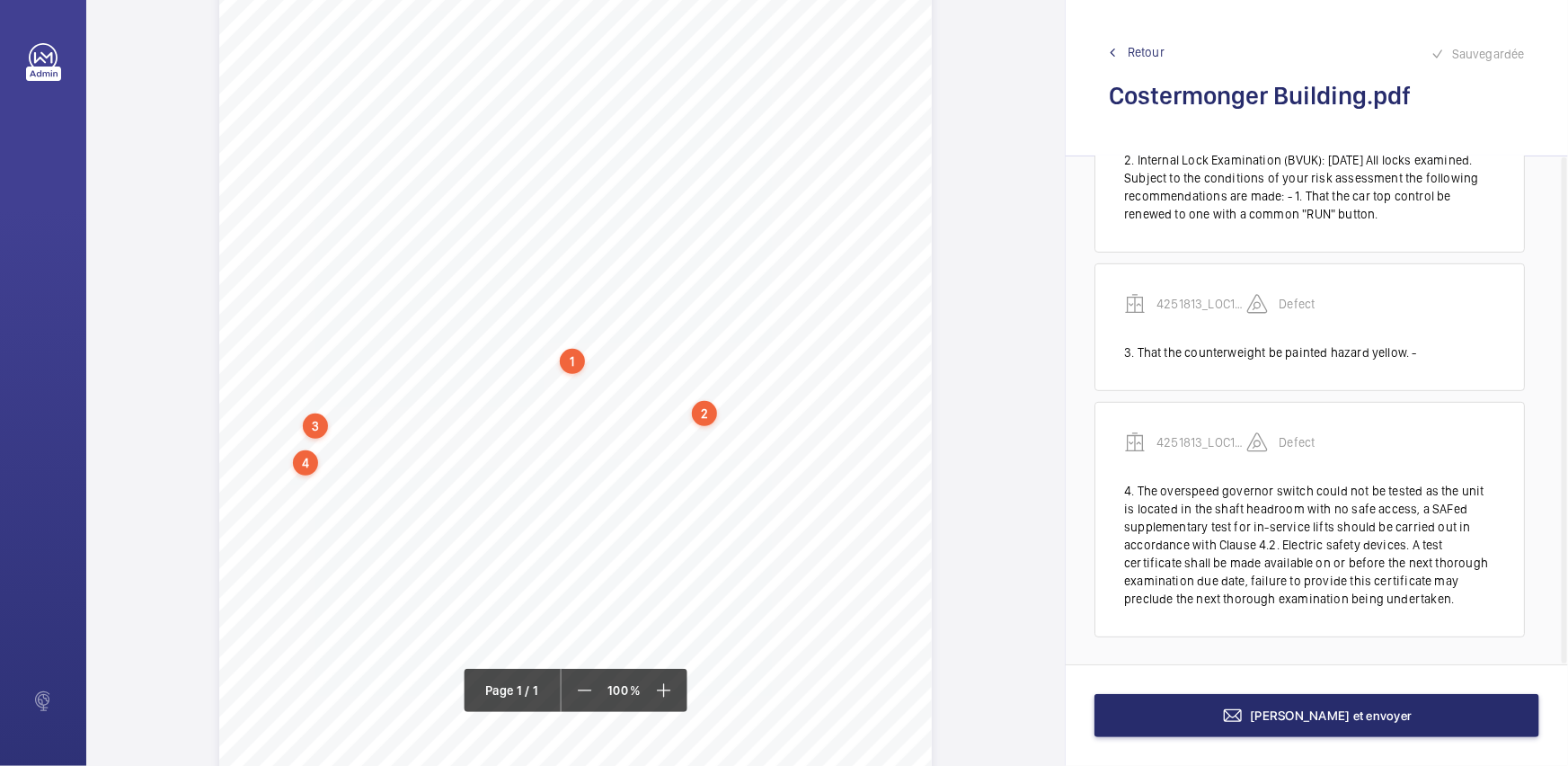
click at [330, 447] on div "Report Id 4251813_LOC1902477_1-20973182901_1-9ODCDGG 100816686ENG REPORT OF THO…" at bounding box center [575, 314] width 713 height 1008
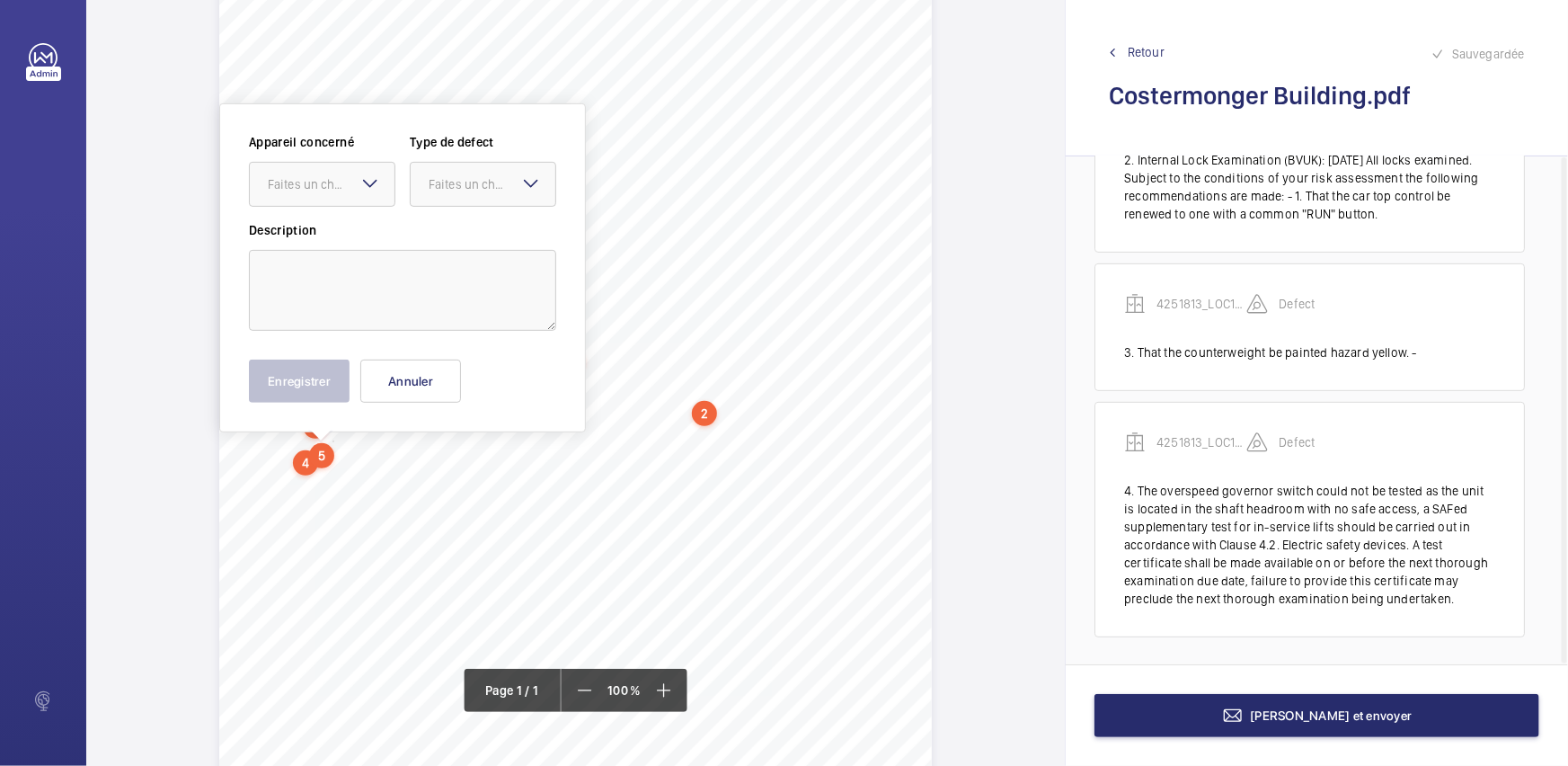
scroll to position [212, 0]
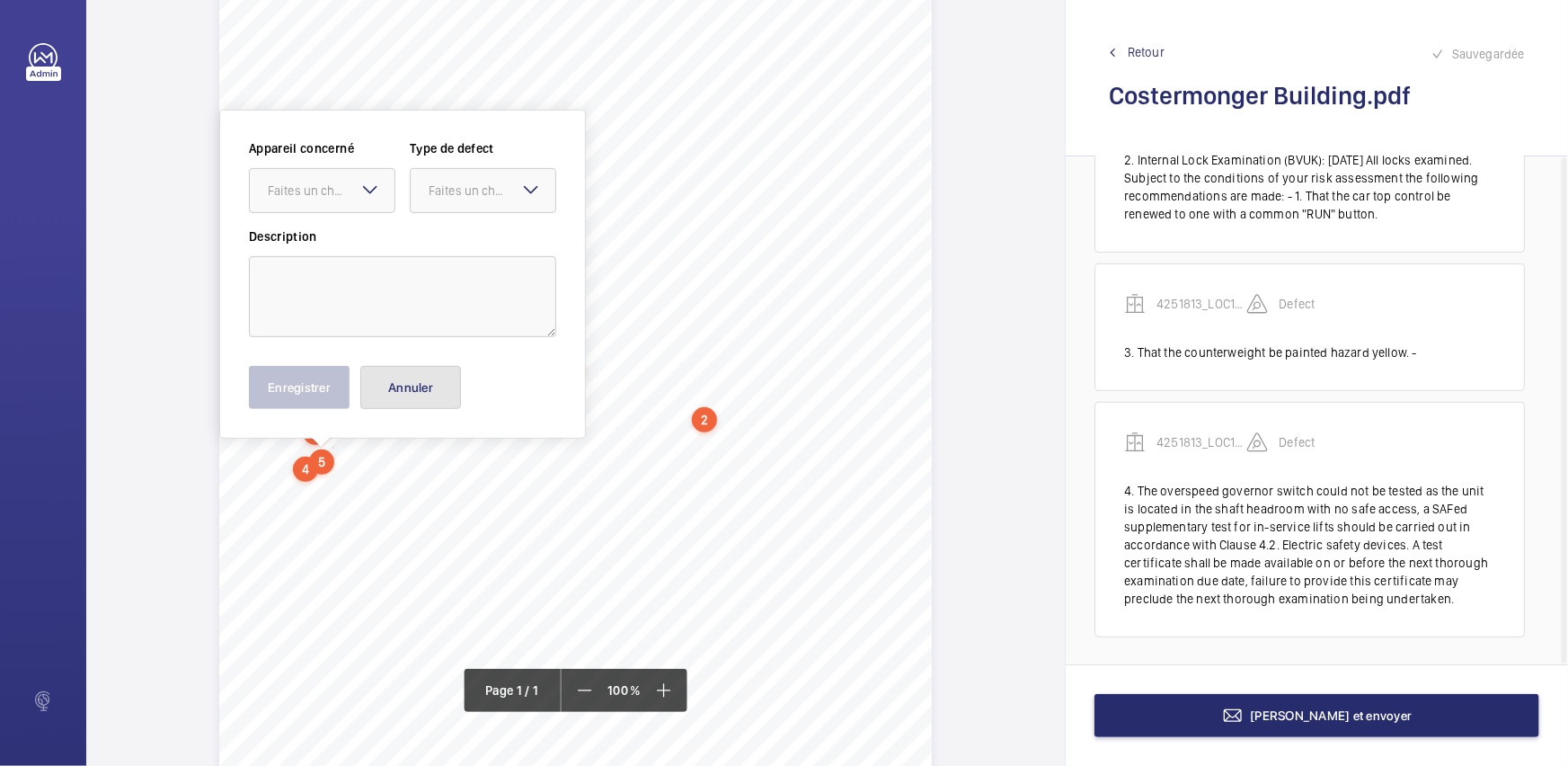
click at [407, 388] on button "Annuler" at bounding box center [411, 387] width 100 height 43
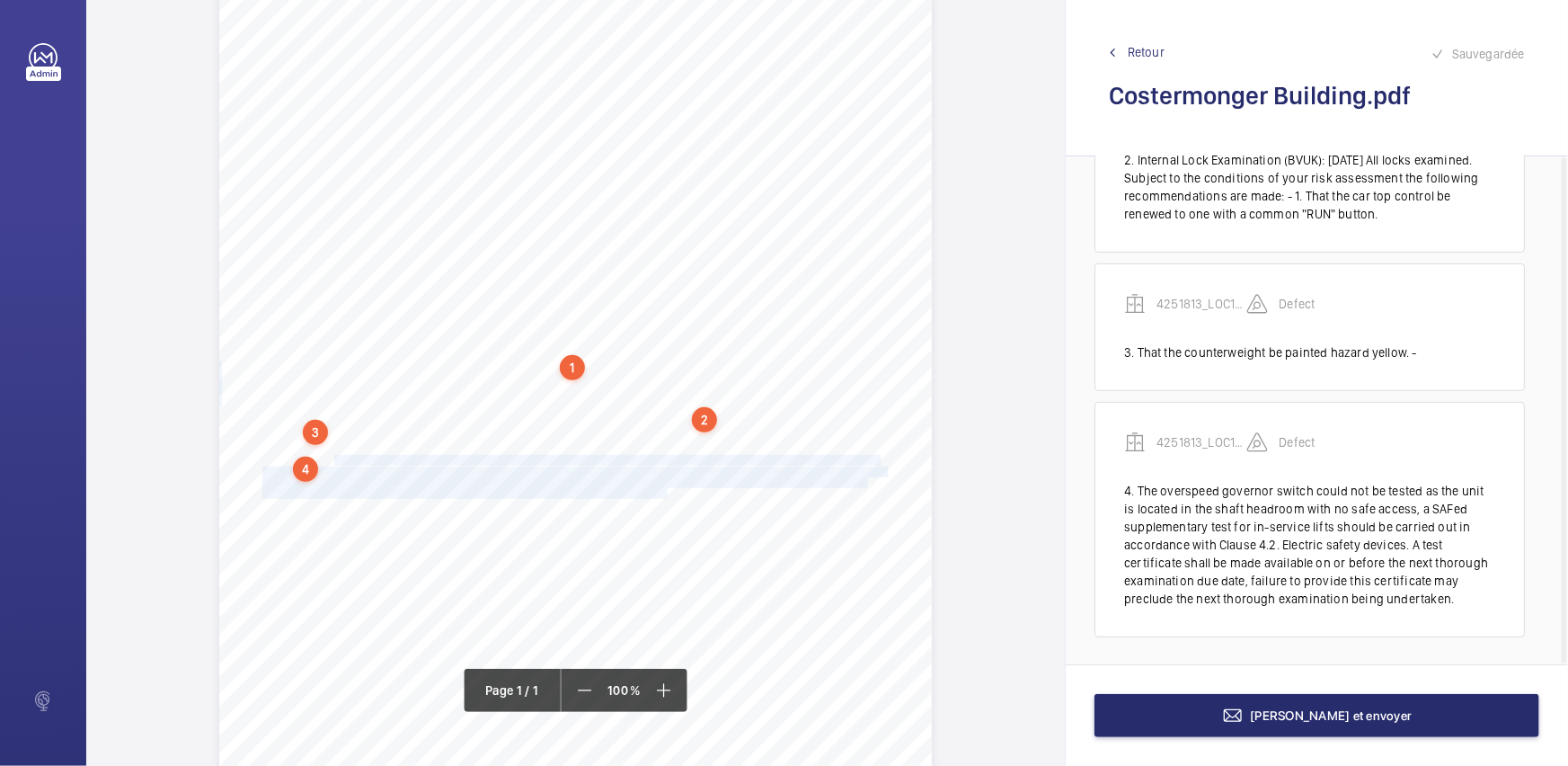
drag, startPoint x: 331, startPoint y: 457, endPoint x: 664, endPoint y: 494, distance: 335.0
click at [664, 494] on div "Report Id 4251813_LOC1902477_1-20973182901_1-9ODCDGG 100816686ENG REPORT OF THO…" at bounding box center [575, 320] width 713 height 1008
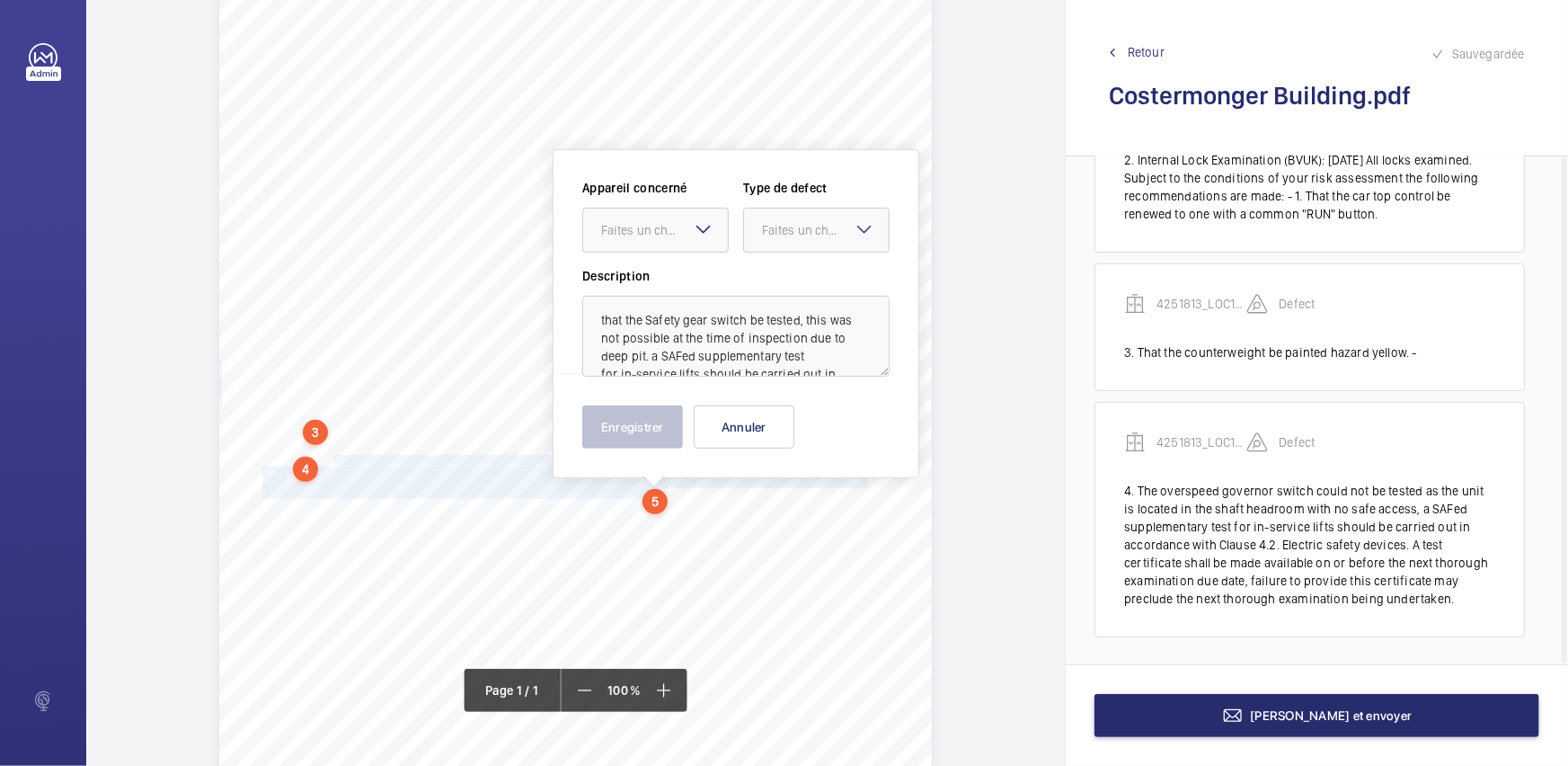
scroll to position [252, 0]
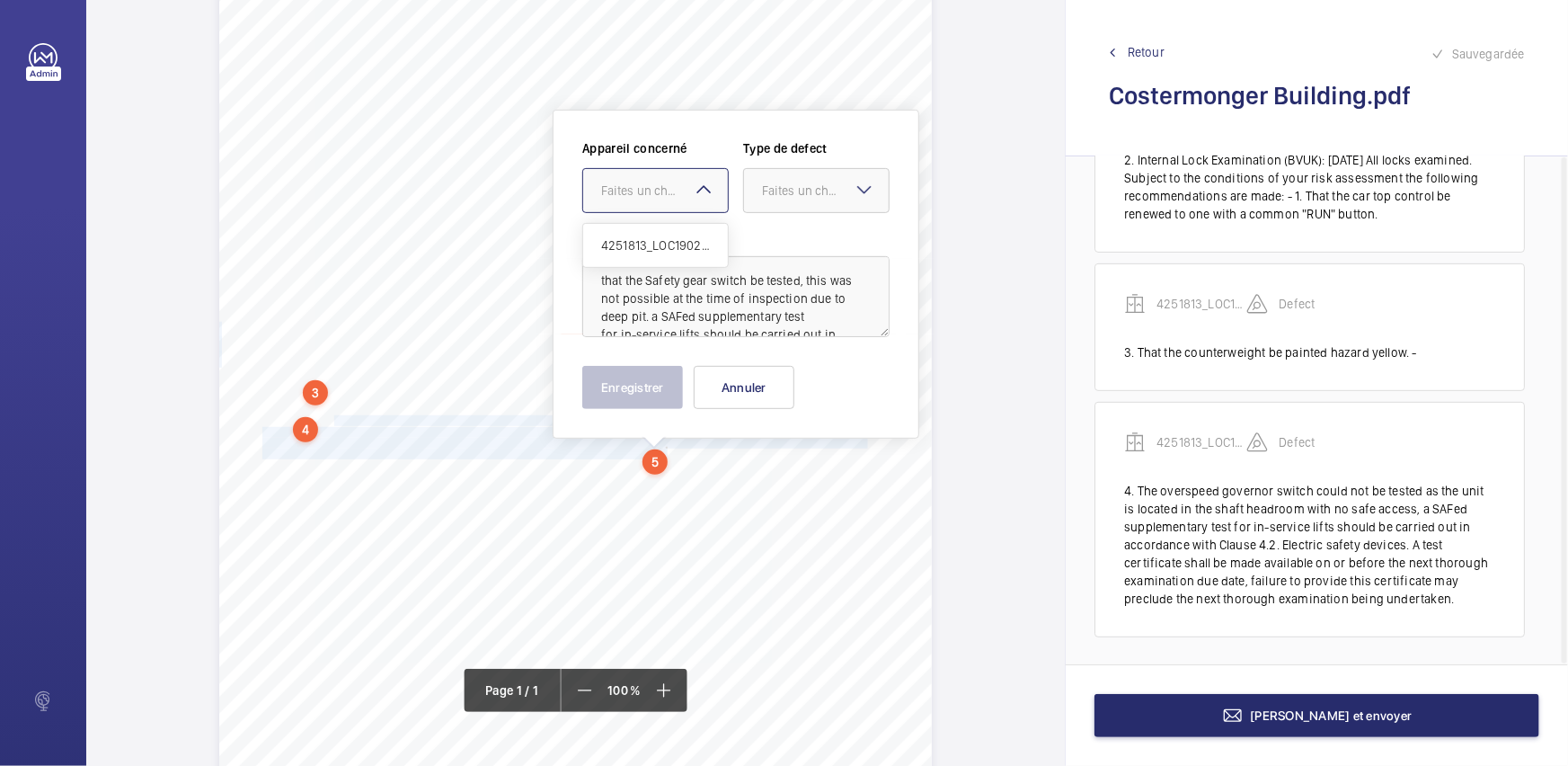
click at [703, 192] on mat-icon at bounding box center [704, 190] width 22 height 22
click at [701, 237] on span "4251813_LOC1902477_1-20973182901_1-9ODCDGG" at bounding box center [654, 246] width 109 height 18
click at [795, 204] on div at bounding box center [816, 190] width 144 height 43
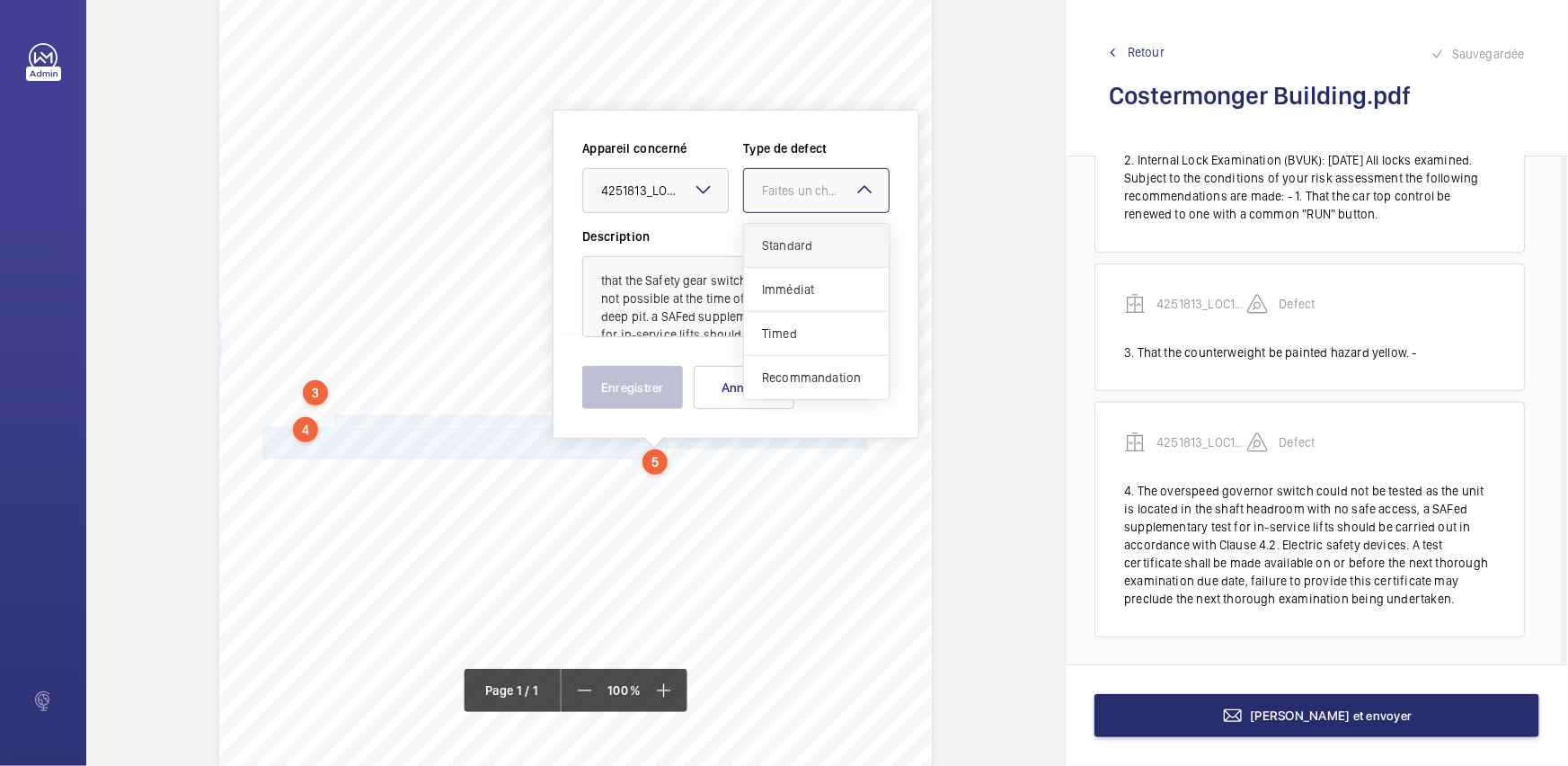
click at [798, 249] on span "Standard" at bounding box center [816, 246] width 109 height 18
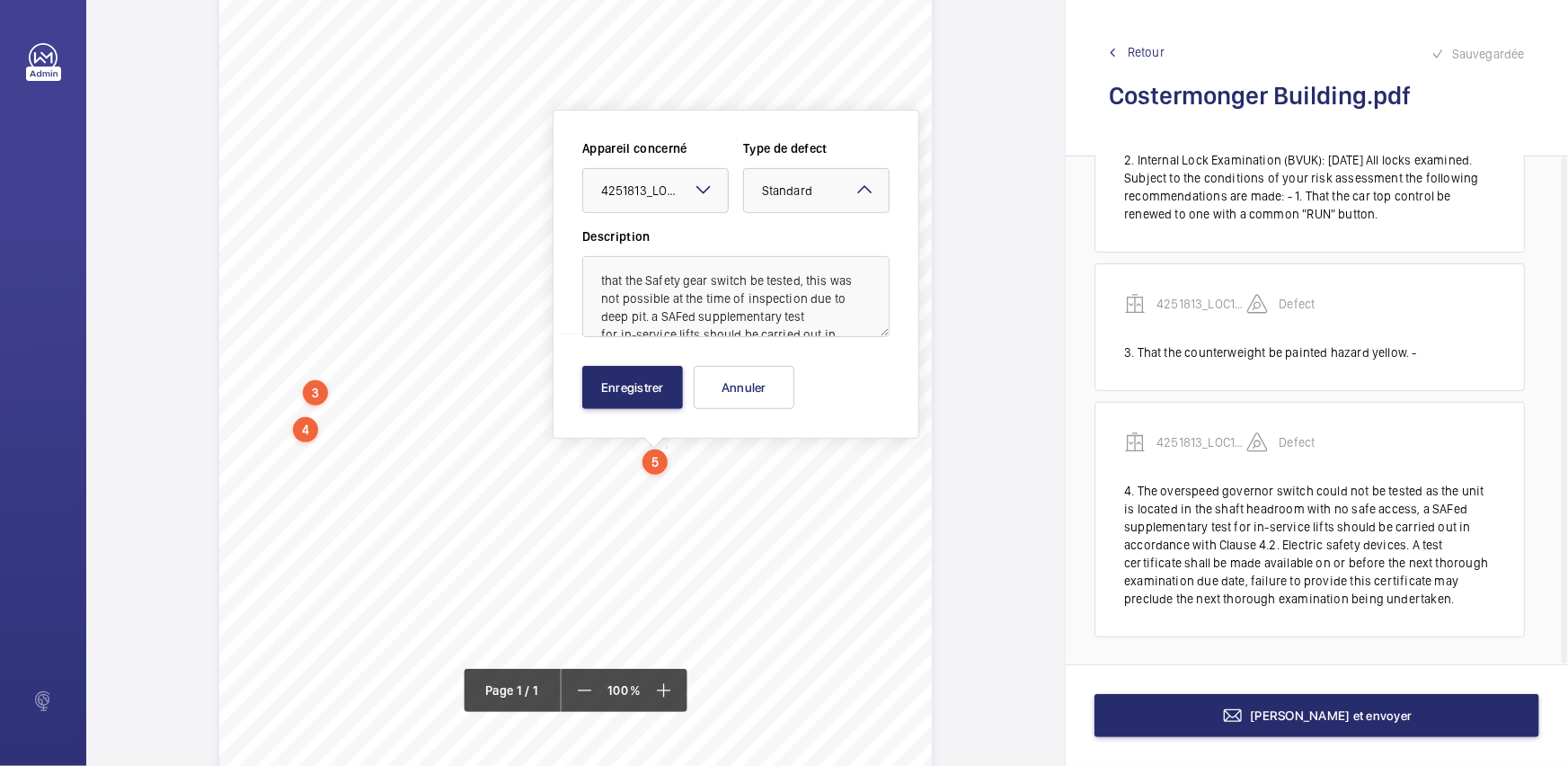
click at [683, 377] on div "Enregistrer Annuler" at bounding box center [736, 387] width 308 height 43
click at [657, 381] on button "Enregistrer" at bounding box center [632, 387] width 100 height 43
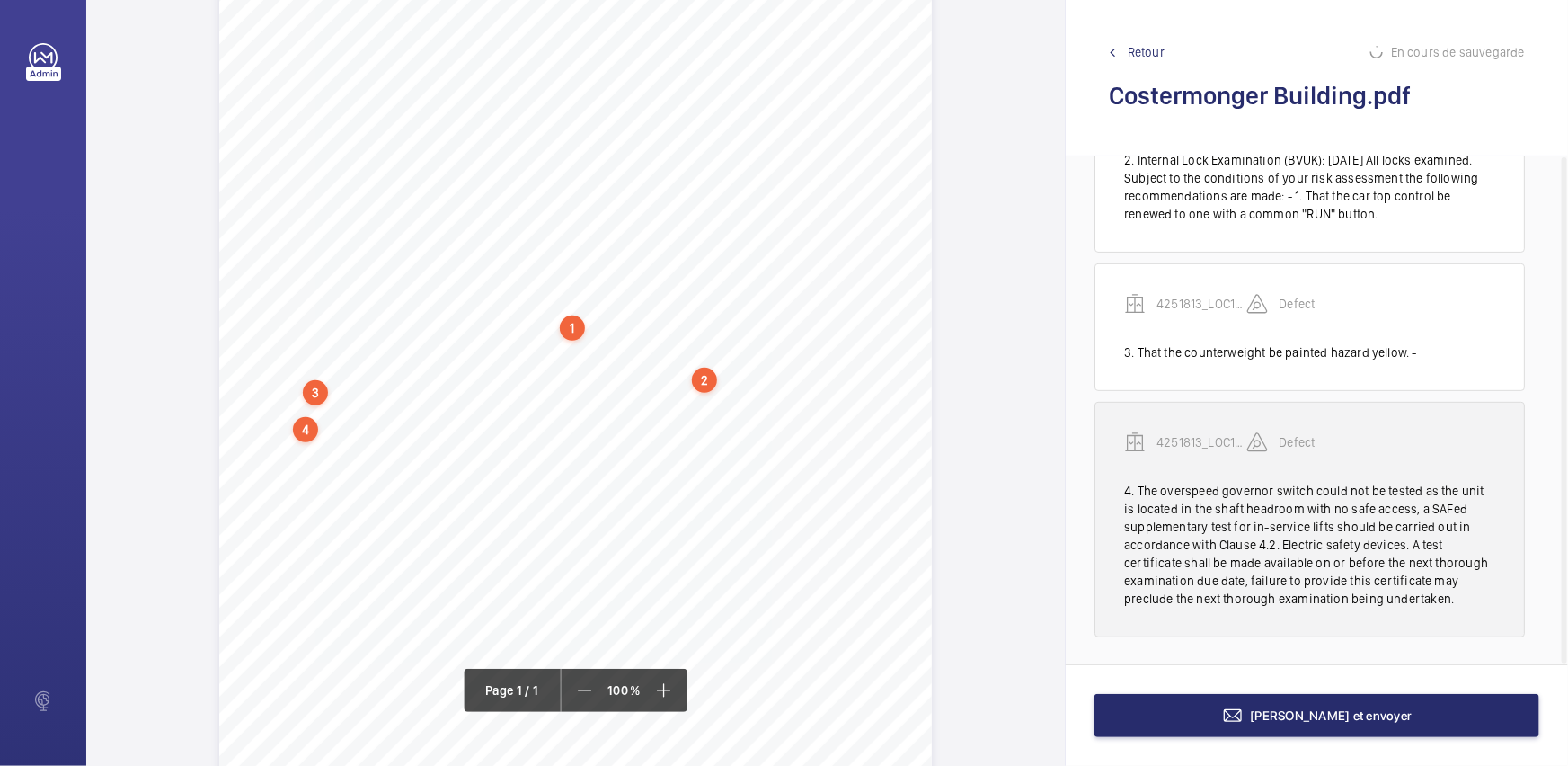
click at [1230, 515] on div "4. The overspeed governor switch could not be tested as the unit is located in …" at bounding box center [1309, 545] width 371 height 126
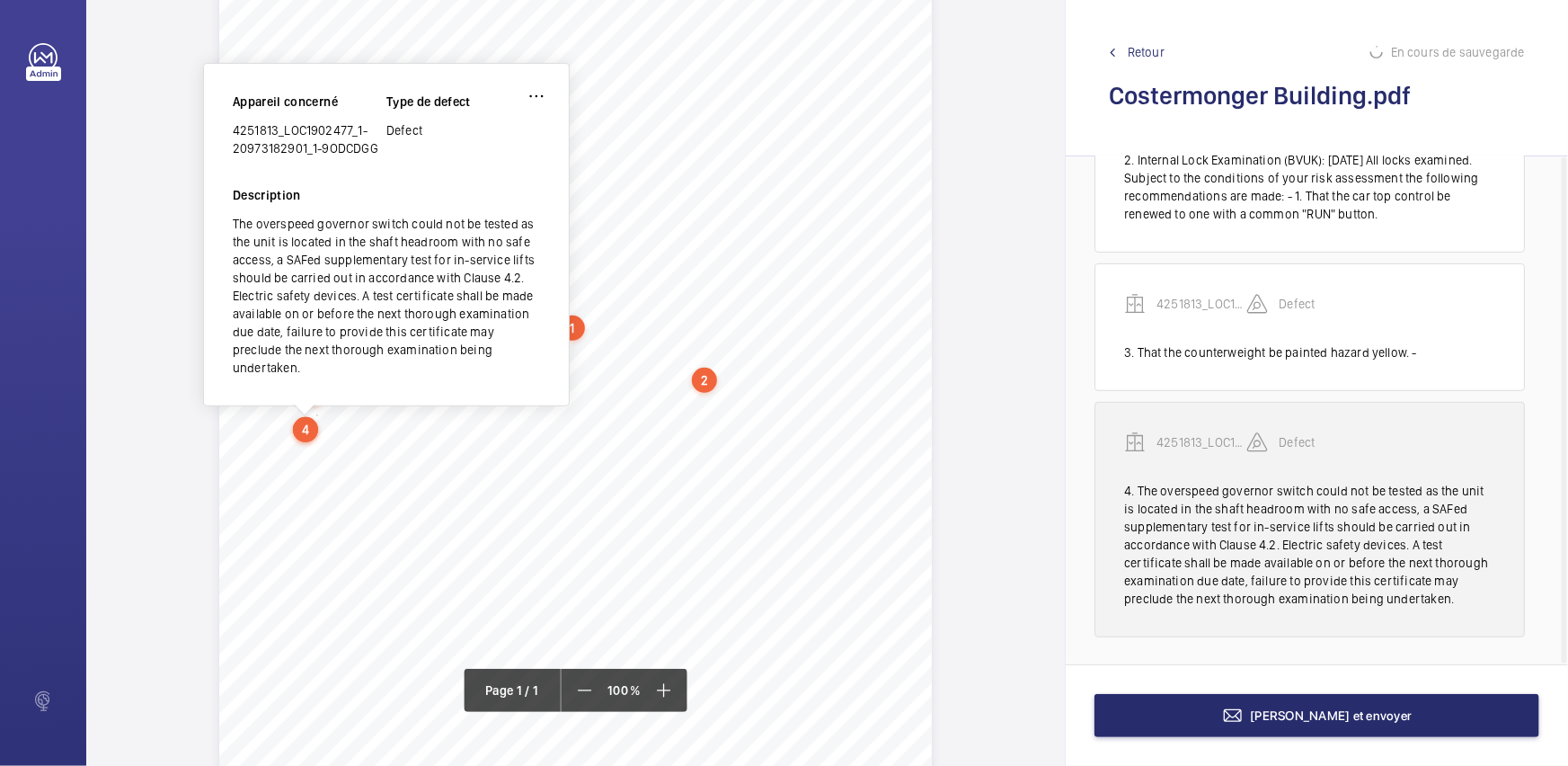
scroll to position [298, 0]
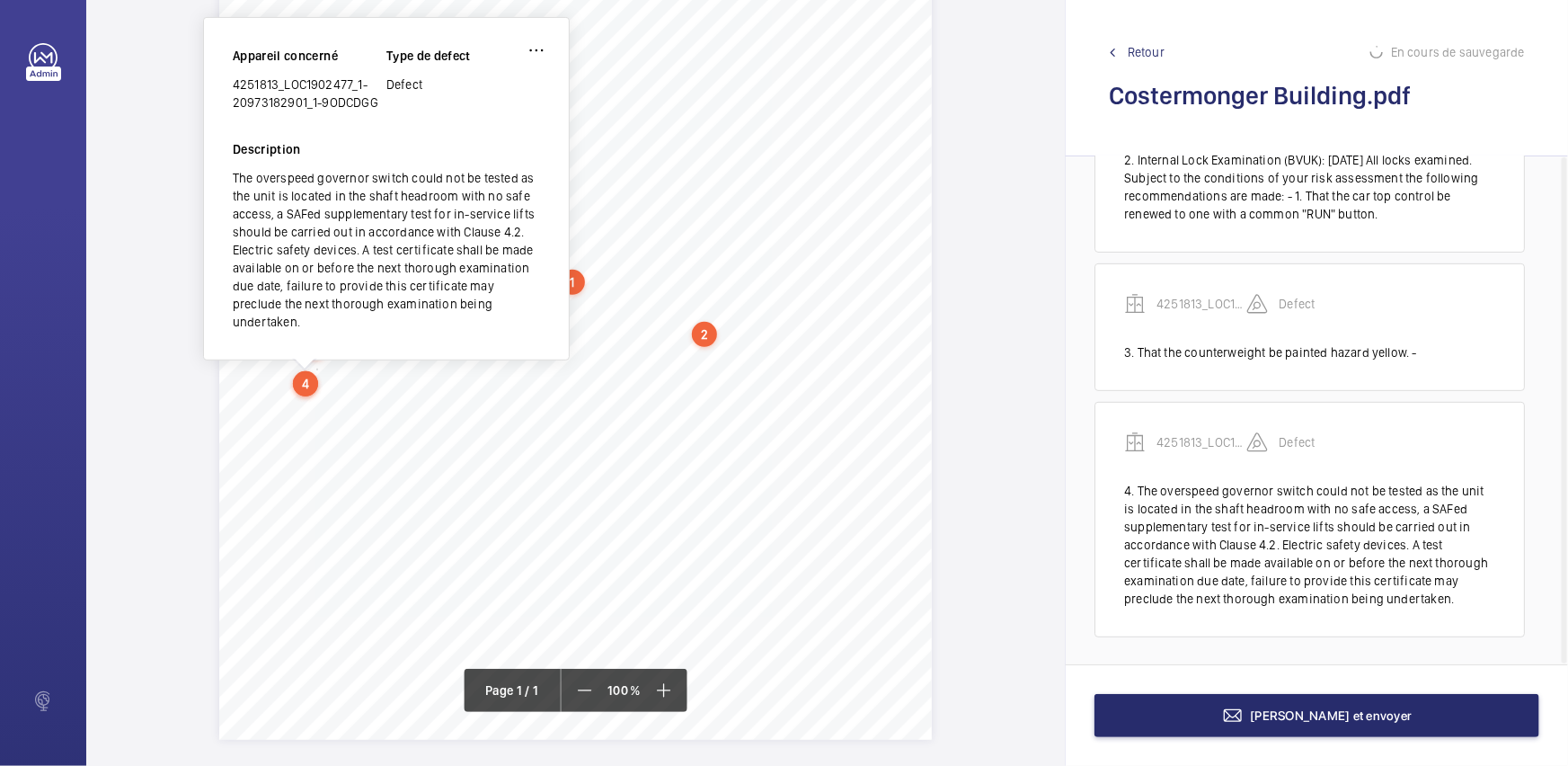
drag, startPoint x: 234, startPoint y: 81, endPoint x: 377, endPoint y: 106, distance: 145.2
click at [377, 106] on div "4251813_LOC1902477_1-20973182901_1-9ODCDGG" at bounding box center [309, 93] width 153 height 36
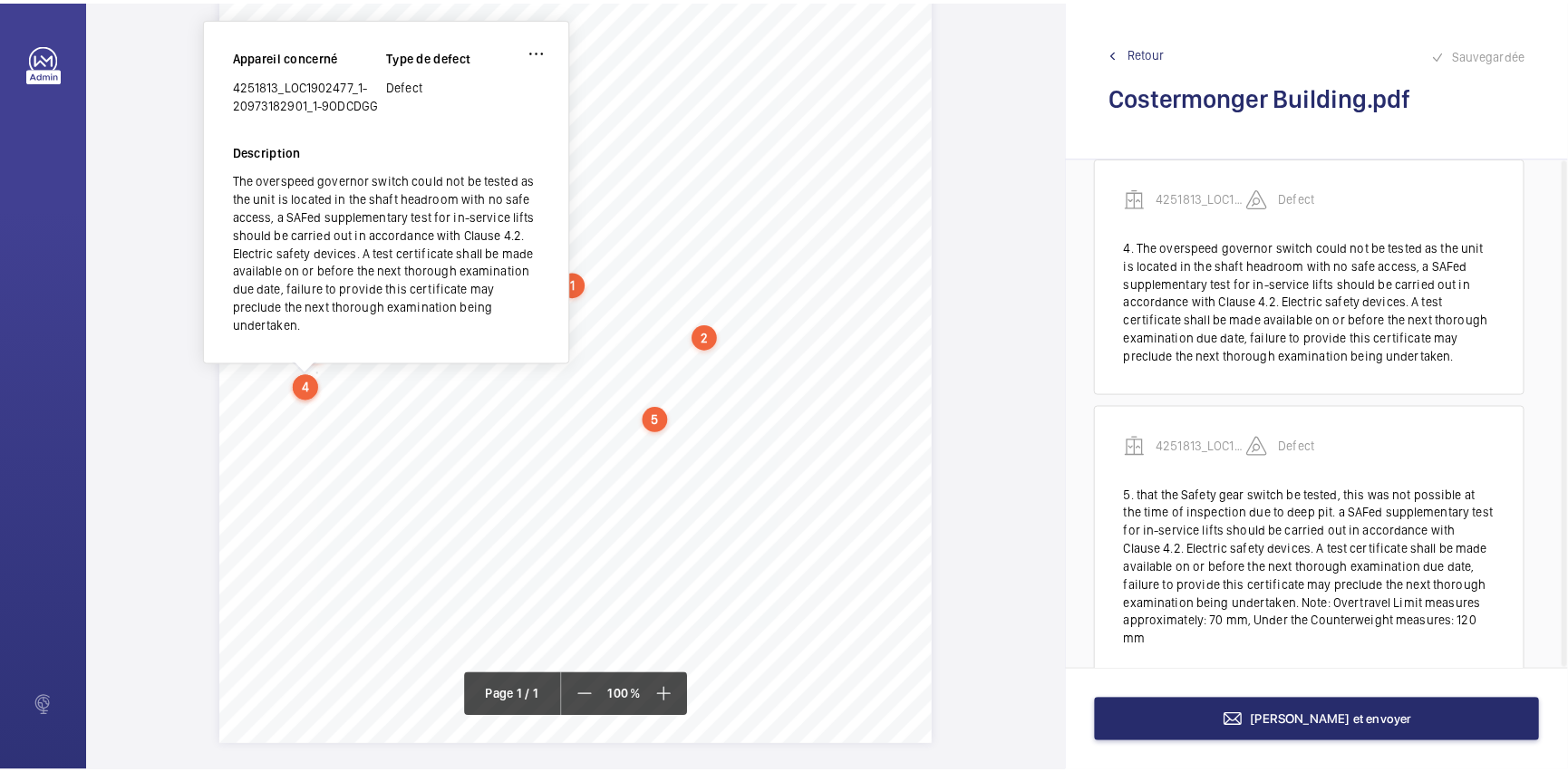
scroll to position [557, 0]
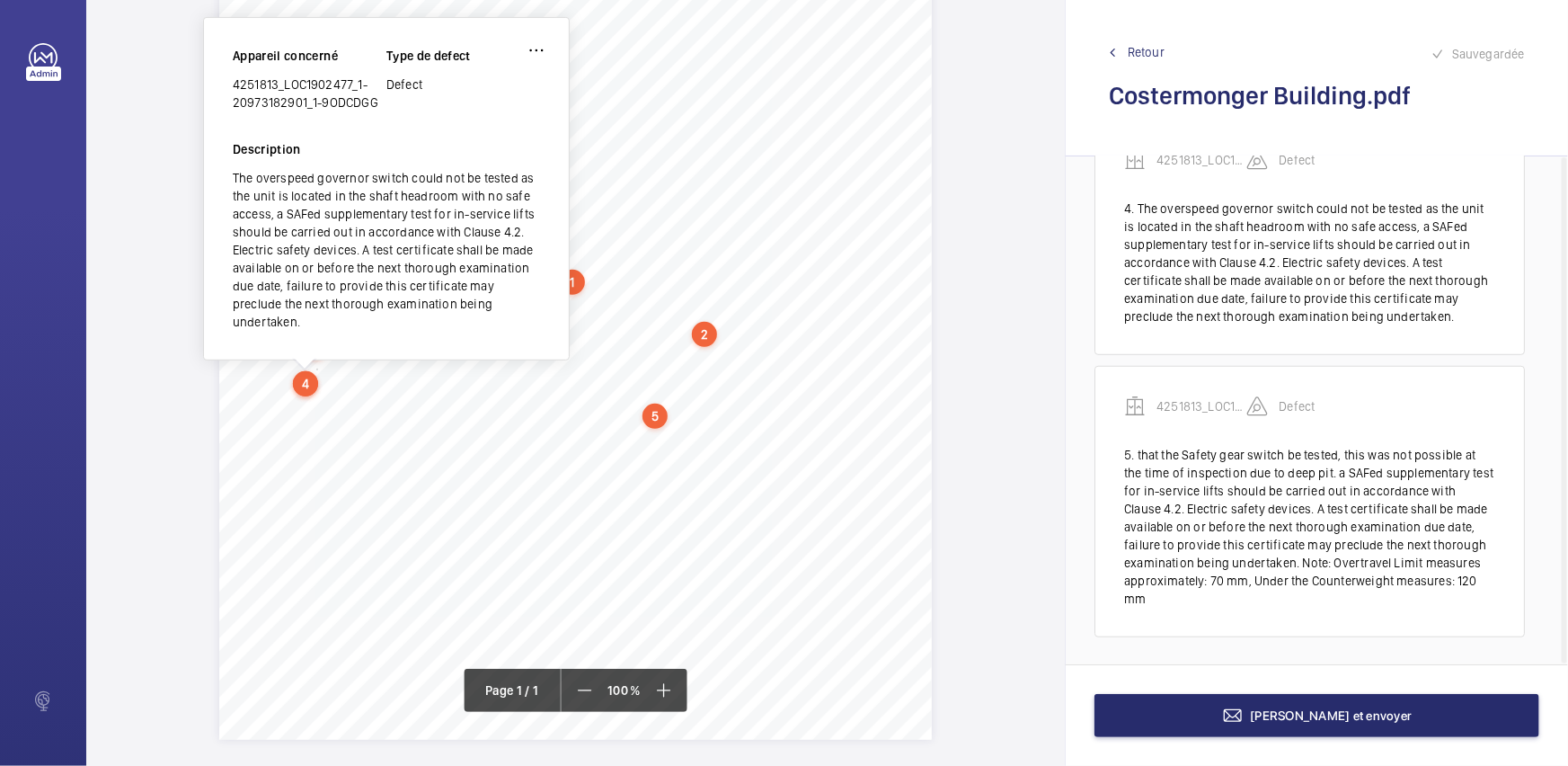
copy div "4251813_LOC1902477_1-20973182901_1-9ODCDGG"
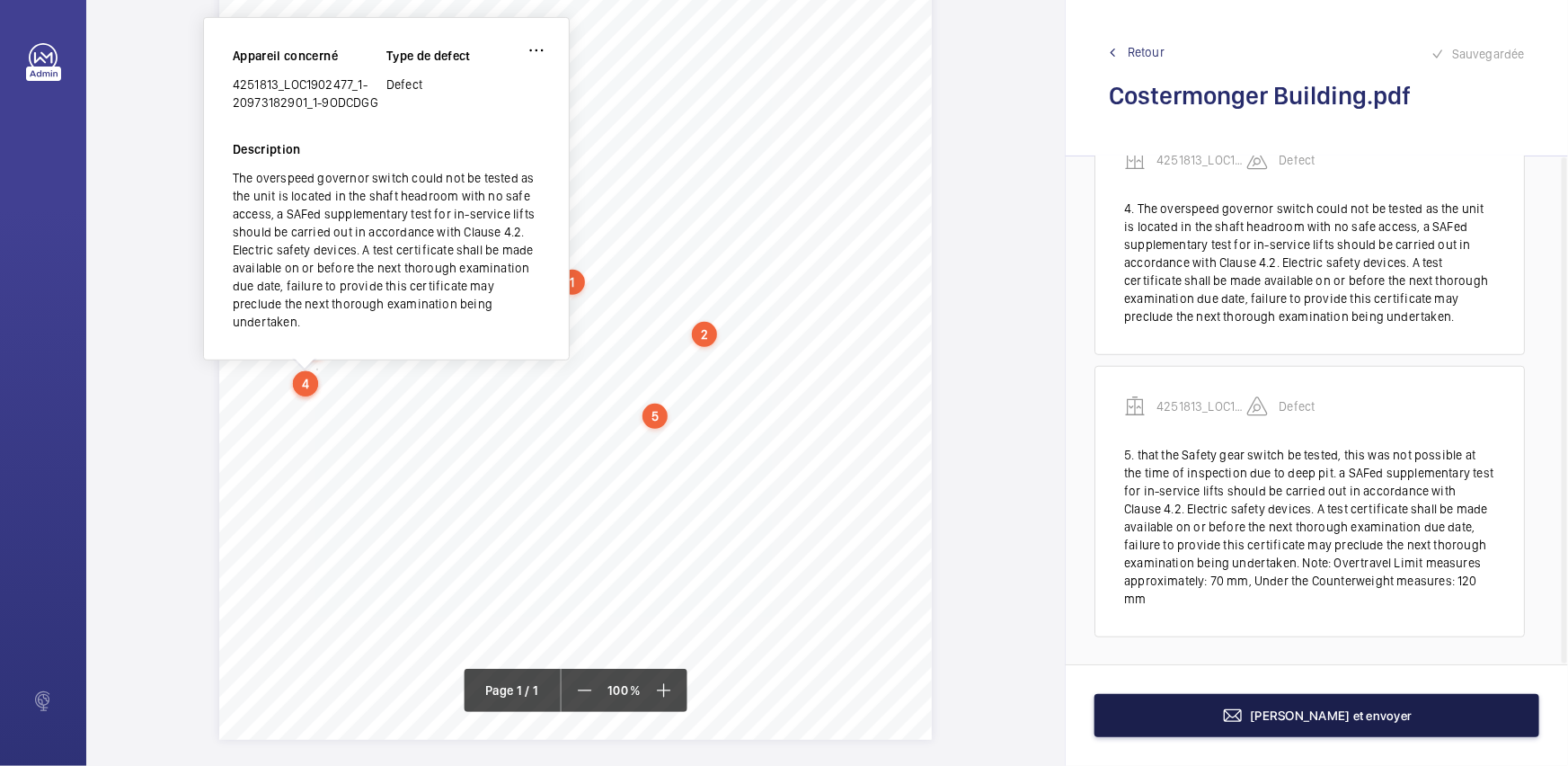
click at [1163, 720] on button "[PERSON_NAME] et envoyer" at bounding box center [1316, 715] width 444 height 43
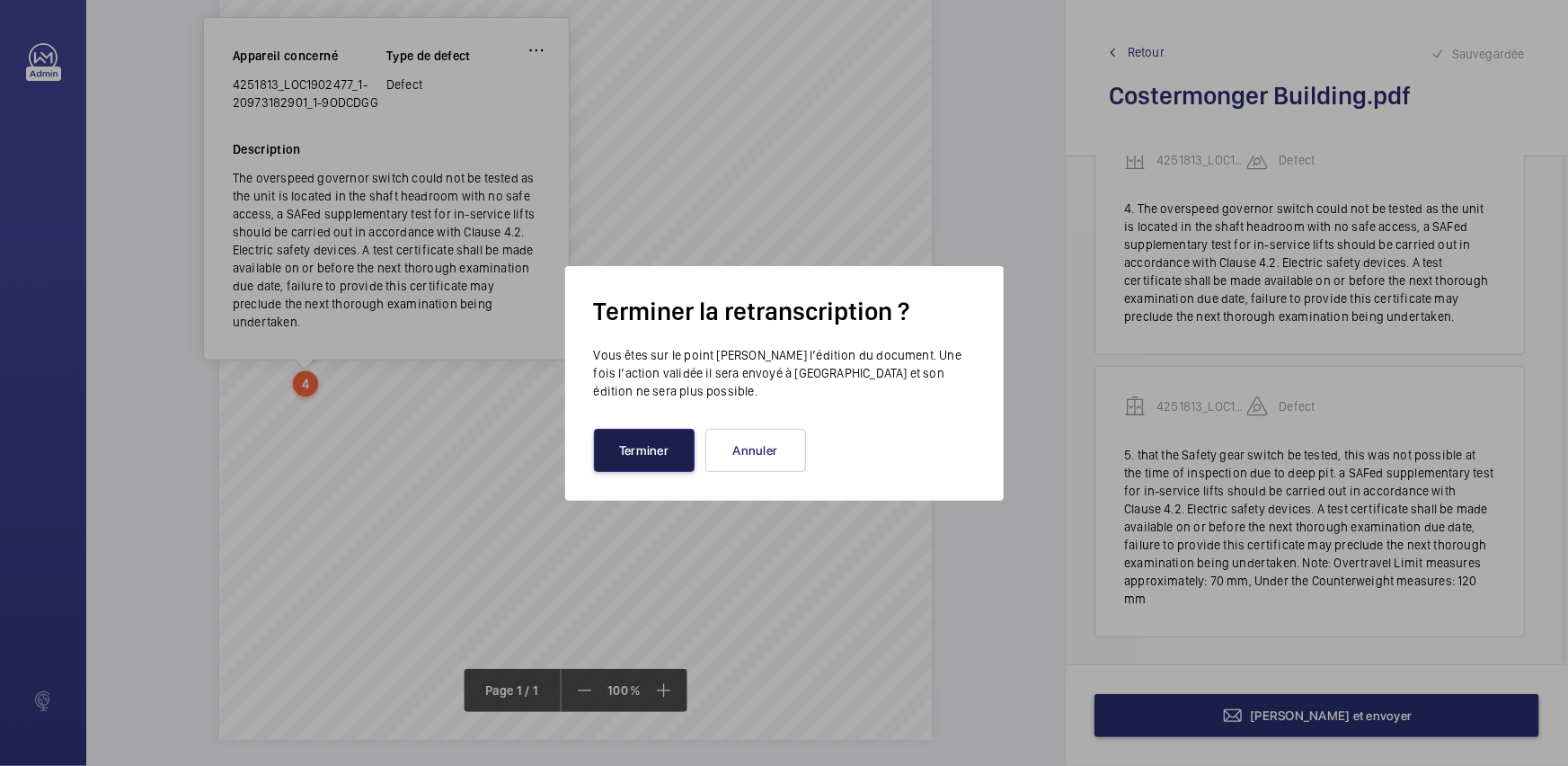
click at [634, 451] on button "Terminer" at bounding box center [644, 449] width 100 height 43
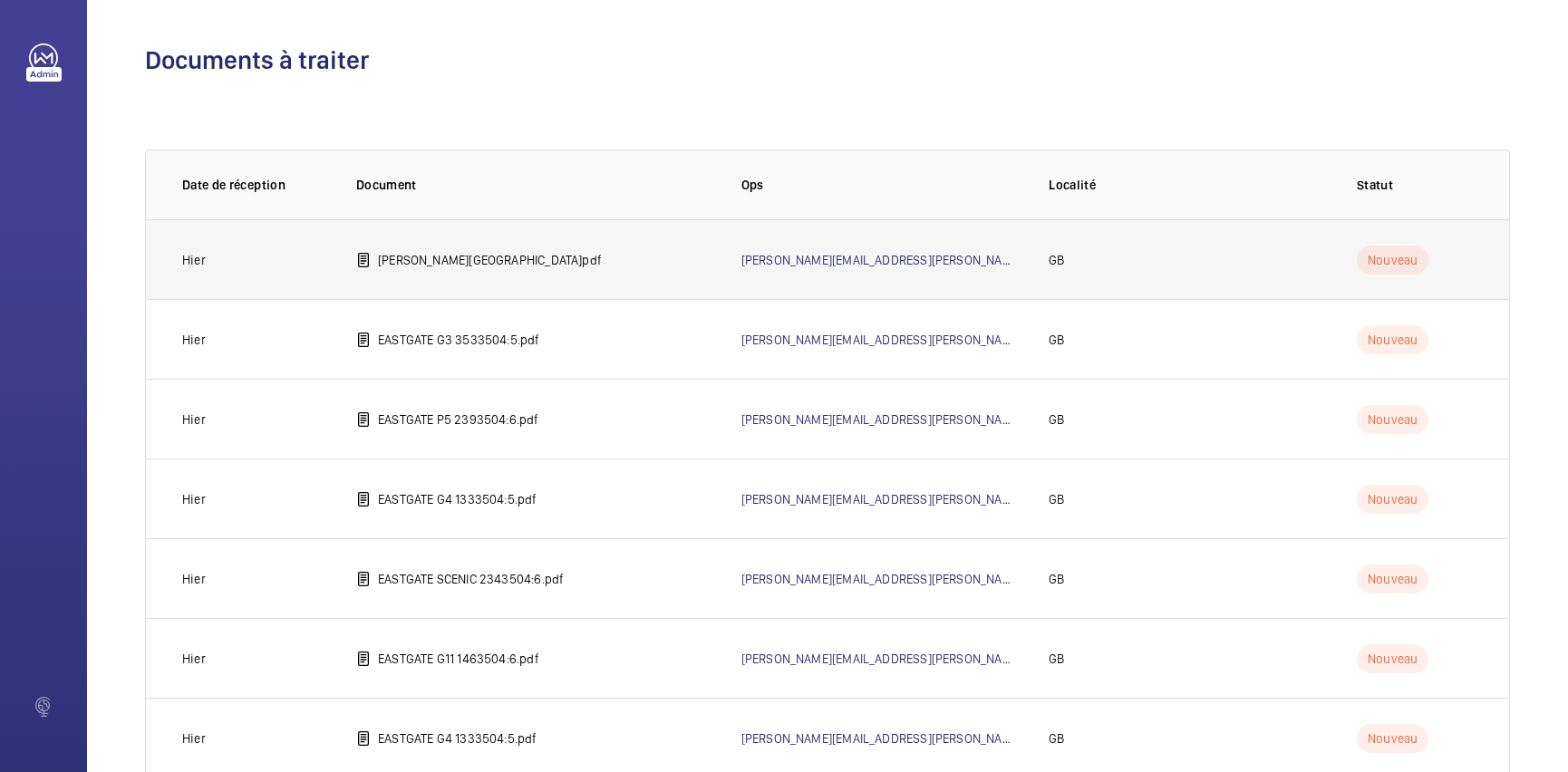
click at [484, 280] on td "[PERSON_NAME][GEOGRAPHIC_DATA]pdf" at bounding box center [519, 259] width 385 height 80
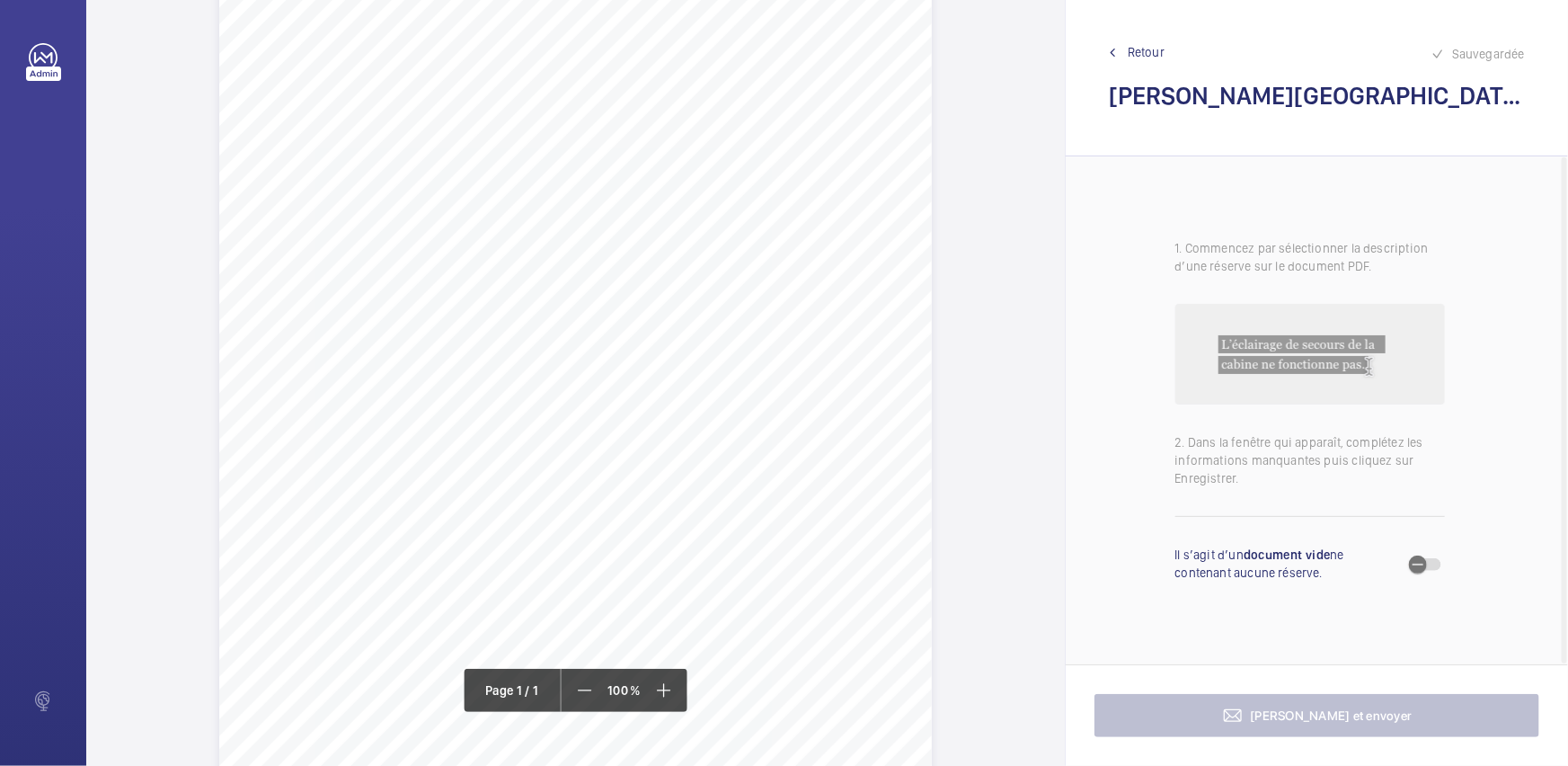
scroll to position [245, 0]
drag, startPoint x: 268, startPoint y: 323, endPoint x: 521, endPoint y: 323, distance: 253.0
click at [521, 324] on span "1. The missing Car Preference Keyswitch should be renewed. 2. The loose car doo…" at bounding box center [569, 329] width 613 height 10
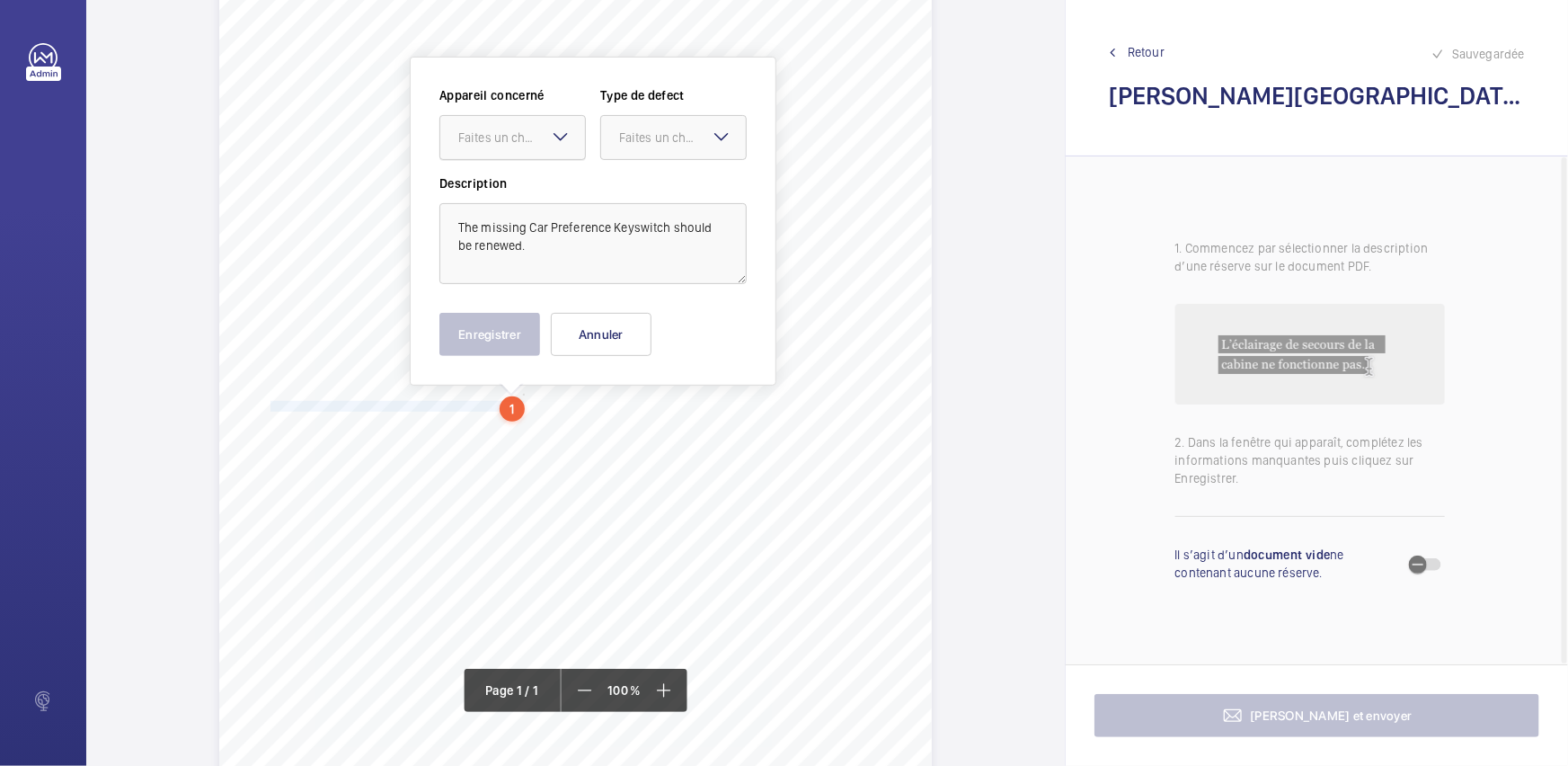
scroll to position [114, 0]
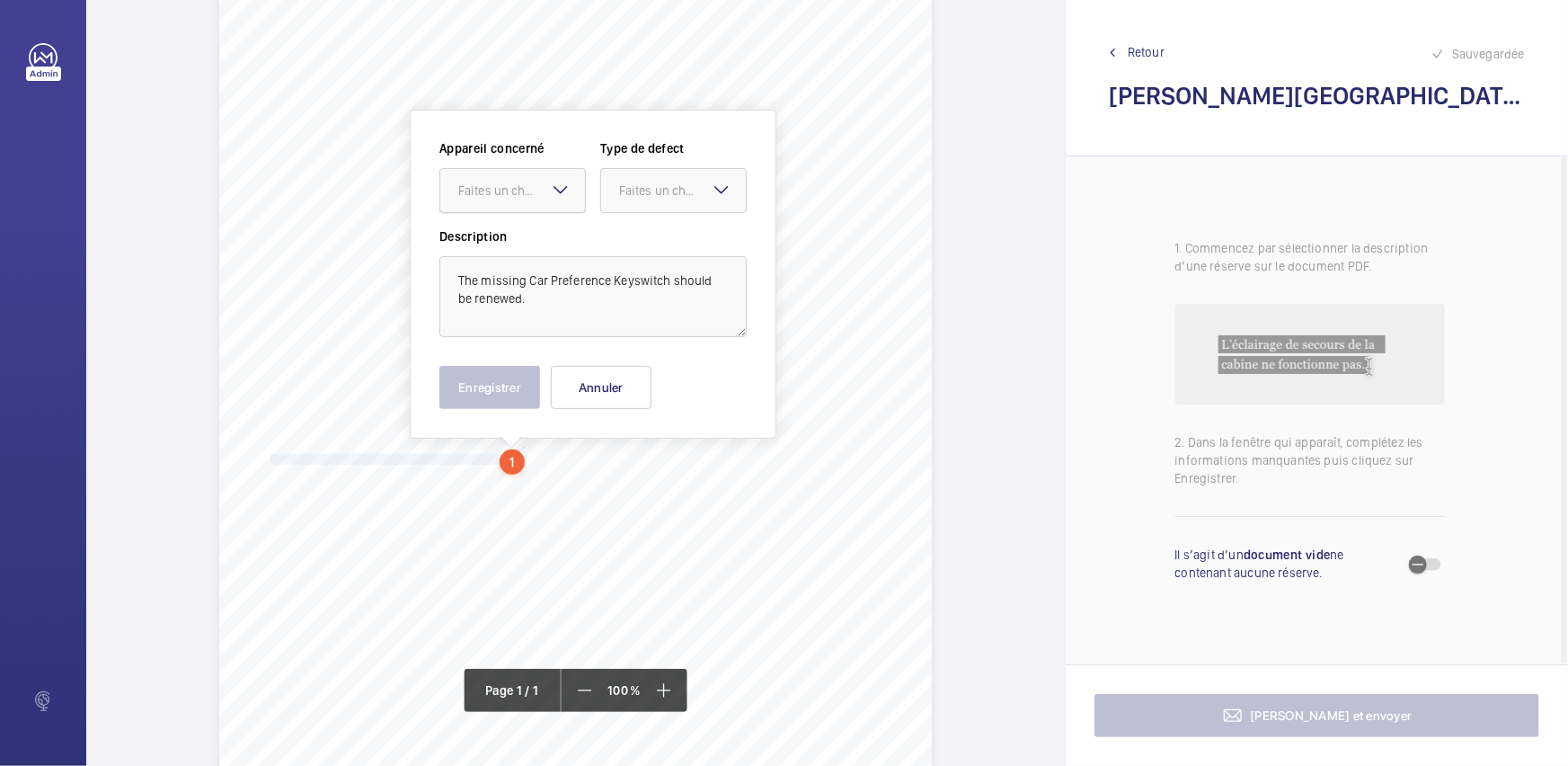
click at [538, 186] on div "Faites un choix" at bounding box center [521, 191] width 127 height 18
click at [515, 237] on span "4251813_LOC1902472_1-20973182979_1-9ODC2YC" at bounding box center [512, 246] width 109 height 18
click at [664, 193] on div "Faites un choix" at bounding box center [682, 191] width 127 height 18
click at [643, 236] on span "Standard" at bounding box center [673, 246] width 109 height 18
click at [488, 388] on button "Enregistrer" at bounding box center [489, 387] width 100 height 43
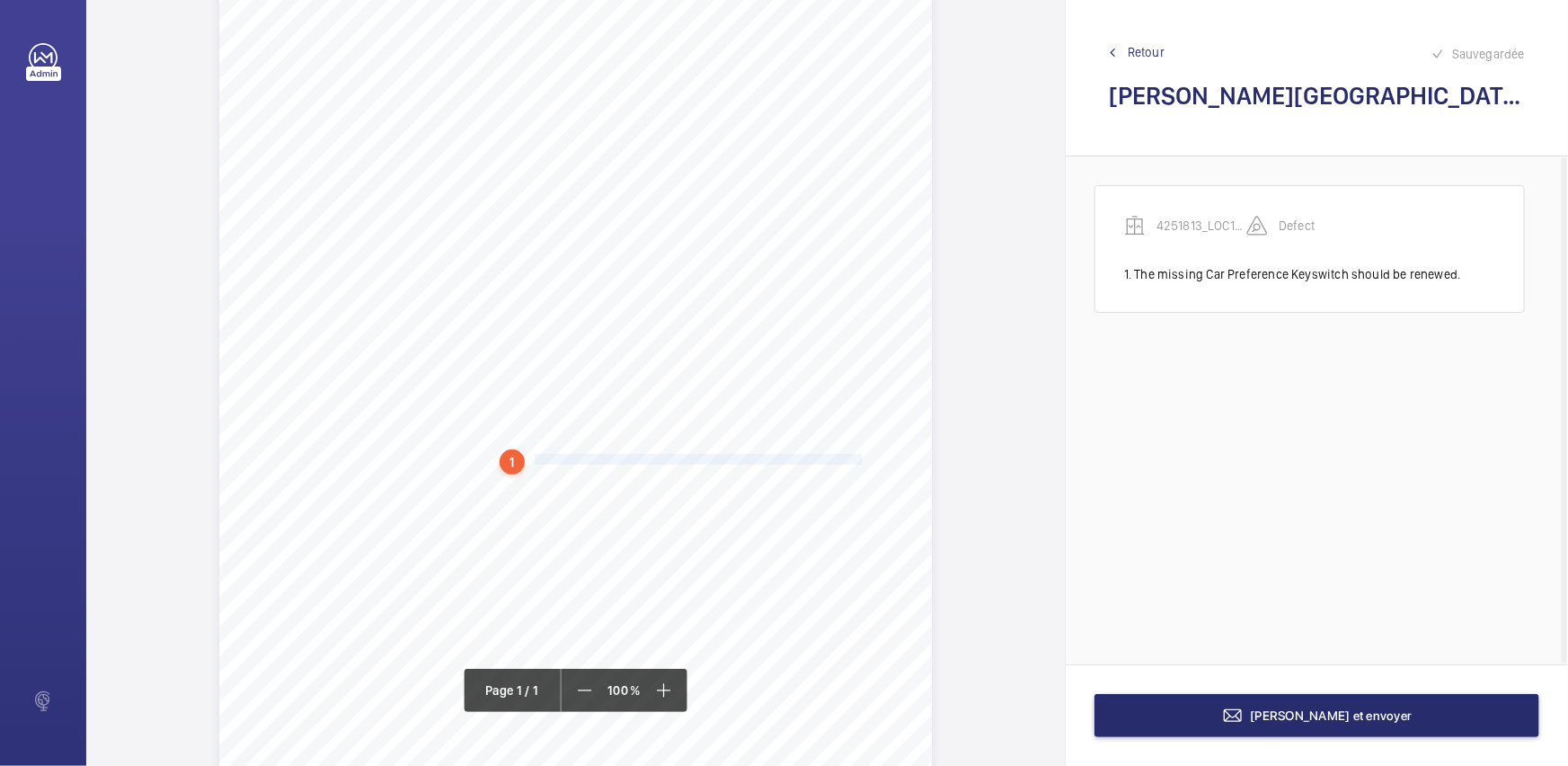
drag, startPoint x: 533, startPoint y: 456, endPoint x: 858, endPoint y: 456, distance: 325.0
click at [858, 456] on span "1. The missing Car Preference Keyswitch should be renewed. 2. The loose car doo…" at bounding box center [569, 459] width 613 height 10
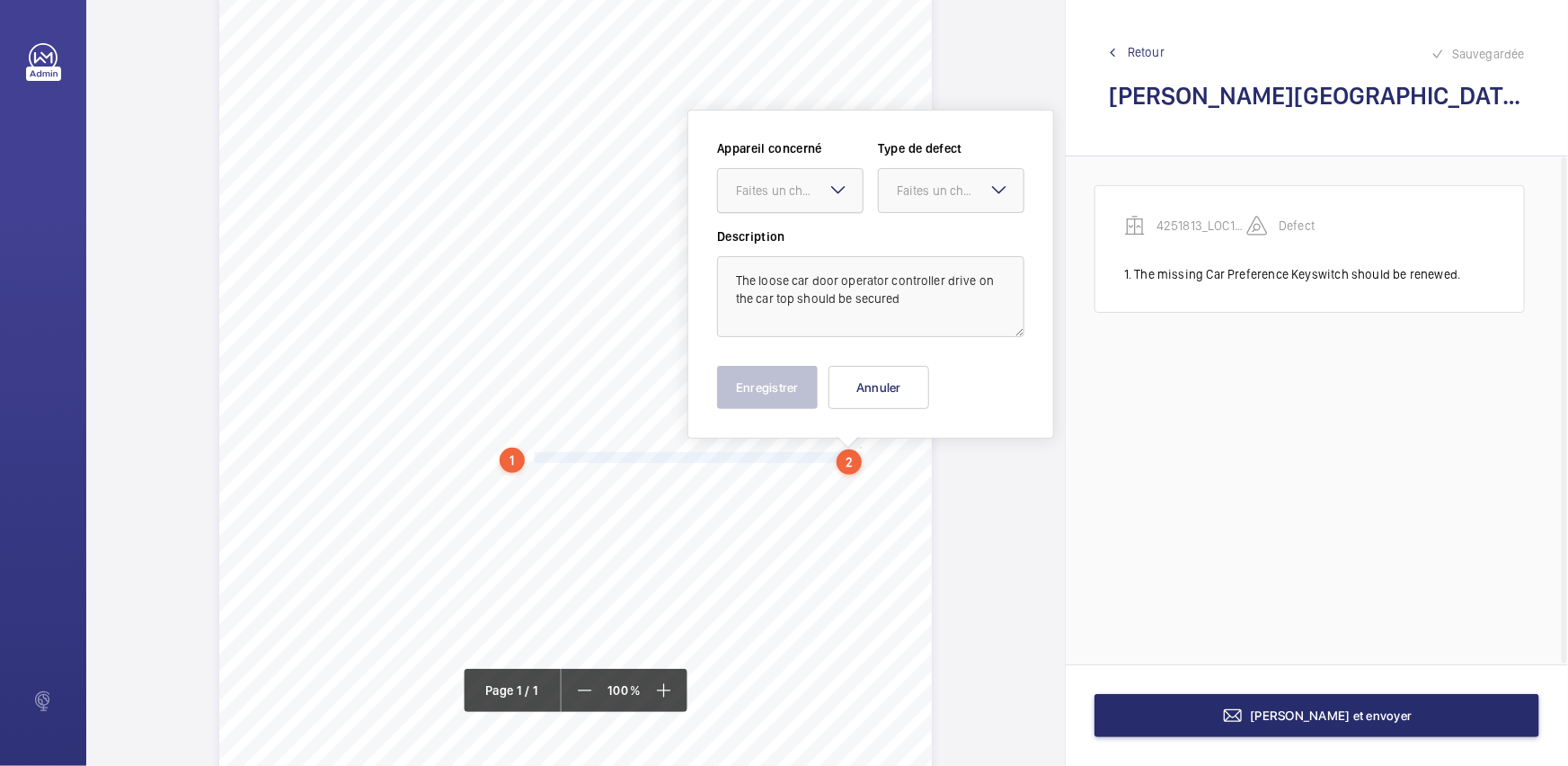
click at [806, 197] on div "Faites un choix" at bounding box center [799, 191] width 127 height 18
drag, startPoint x: 807, startPoint y: 248, endPoint x: 820, endPoint y: 245, distance: 13.3
click at [807, 249] on span "4251813_LOC1902472_1-20973182979_1-9ODC2YC" at bounding box center [789, 246] width 109 height 18
click at [925, 197] on div "Faites un choix" at bounding box center [959, 191] width 127 height 18
click at [909, 239] on span "Standard" at bounding box center [950, 246] width 109 height 18
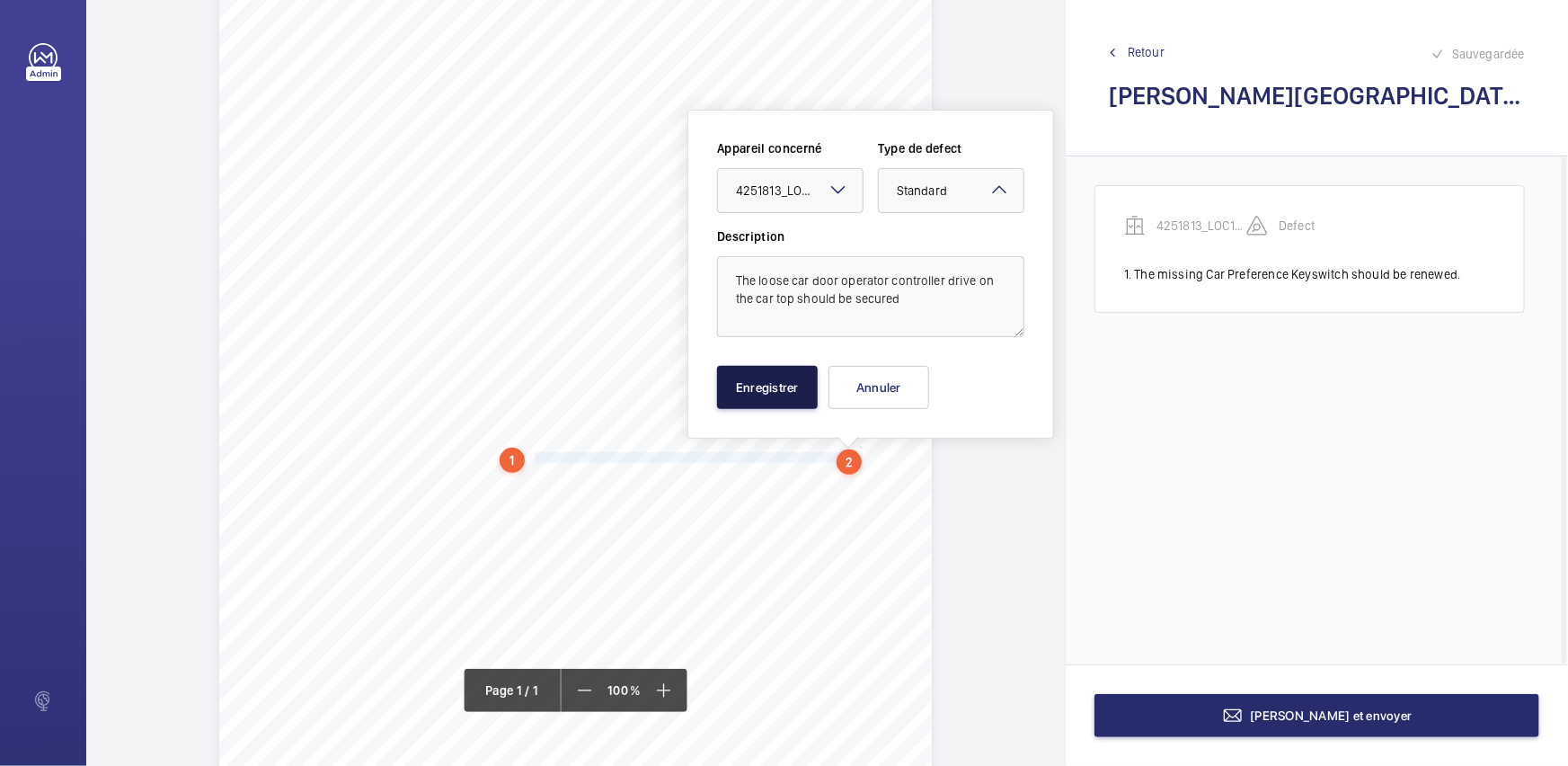
click at [746, 391] on button "Enregistrer" at bounding box center [767, 387] width 100 height 43
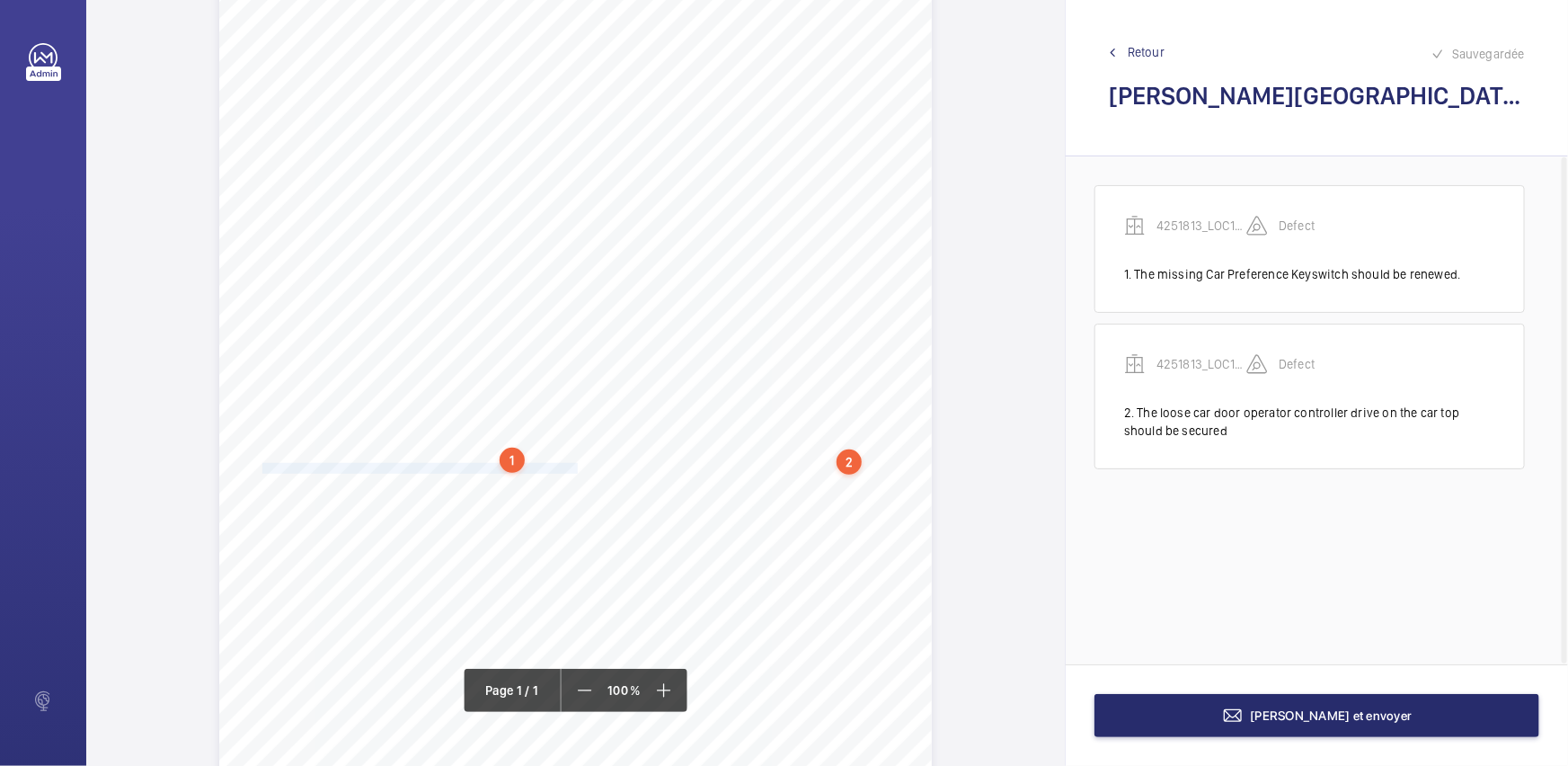
drag, startPoint x: 260, startPoint y: 465, endPoint x: 575, endPoint y: 463, distance: 315.0
click at [575, 464] on span "The excessive car side movement within the guide rails should be reduced. 4. Th…" at bounding box center [562, 468] width 601 height 10
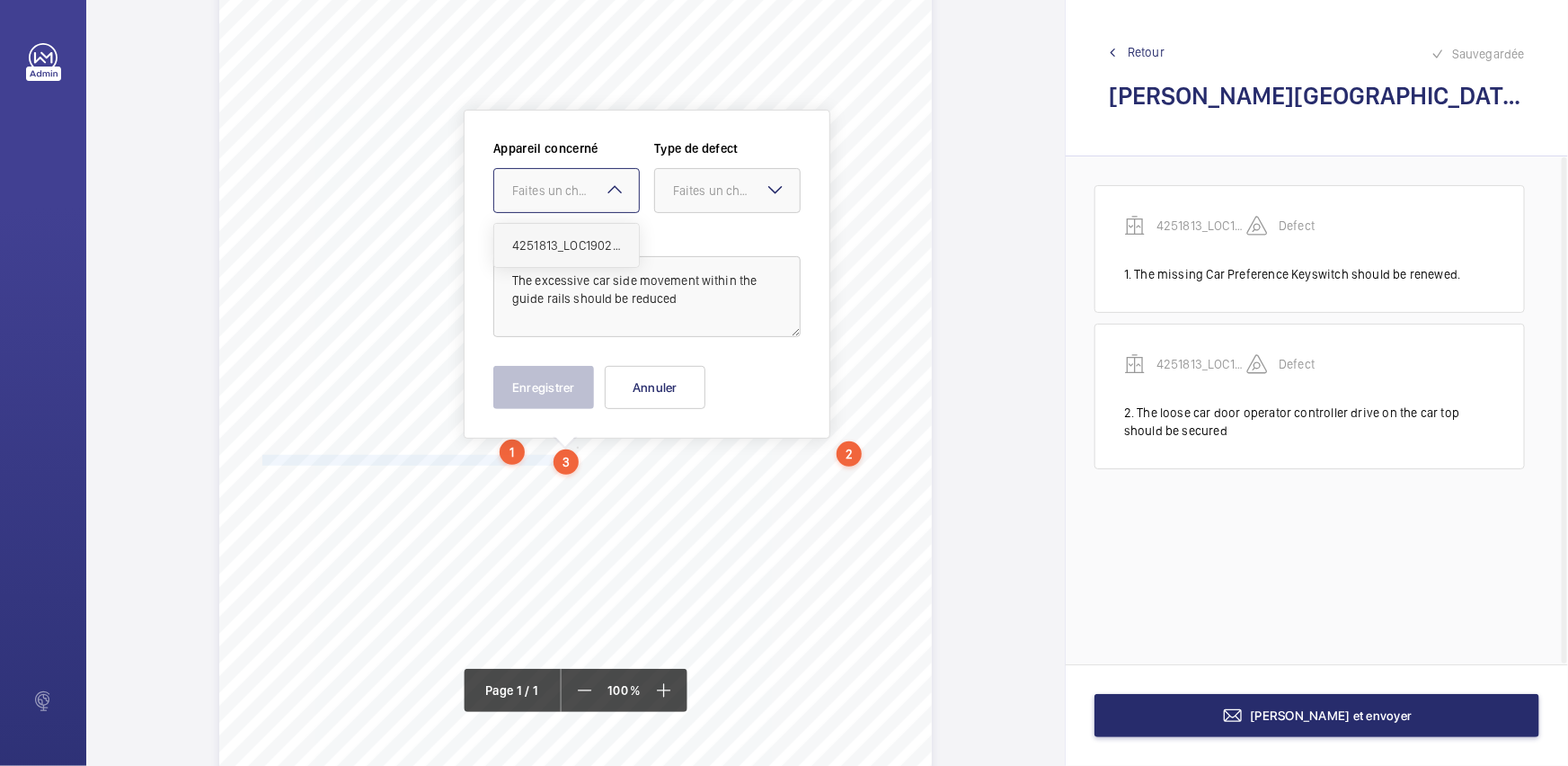
drag, startPoint x: 600, startPoint y: 183, endPoint x: 611, endPoint y: 236, distance: 54.1
click at [600, 191] on div "Faites un choix" at bounding box center [575, 191] width 127 height 18
click at [611, 237] on span "4251813_LOC1902472_1-20973182979_1-9ODC2YC" at bounding box center [566, 246] width 109 height 18
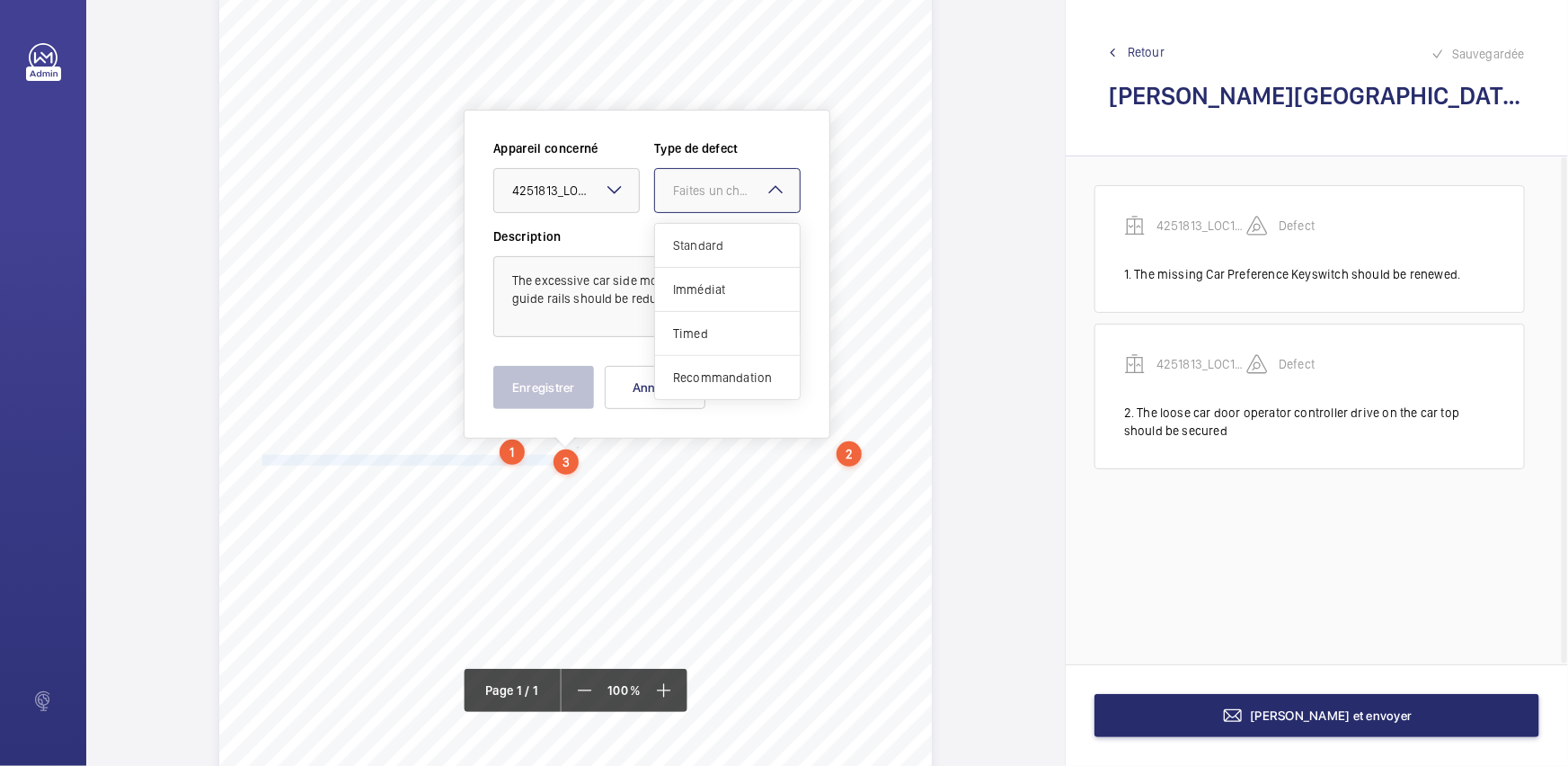
drag, startPoint x: 787, startPoint y: 189, endPoint x: 736, endPoint y: 222, distance: 60.7
click at [785, 189] on div "Faites un choix Standard Immédiat Timed Recommandation" at bounding box center [727, 190] width 146 height 45
click at [726, 240] on span "Standard" at bounding box center [727, 246] width 109 height 18
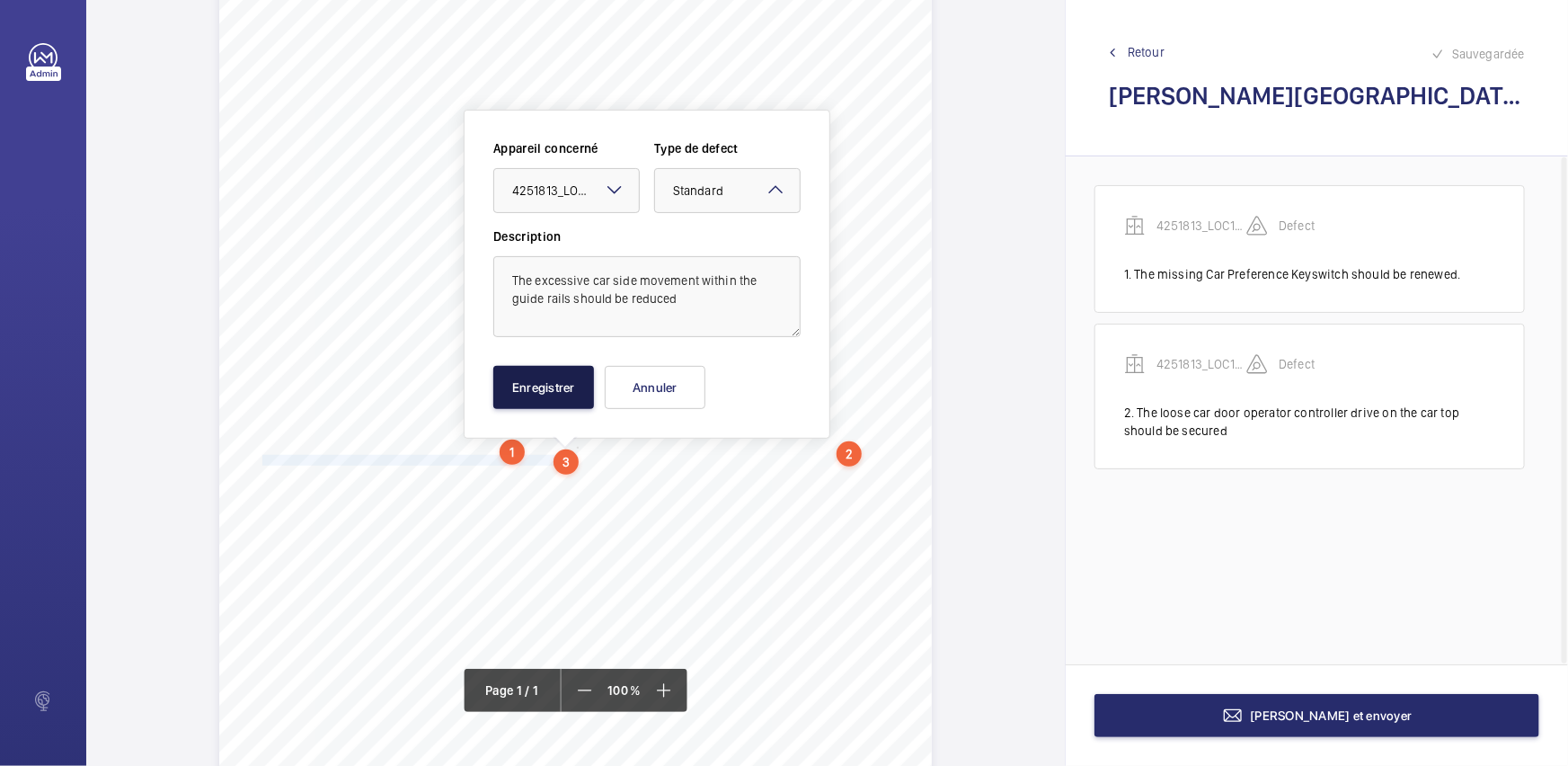
click at [567, 386] on button "Enregistrer" at bounding box center [543, 387] width 100 height 43
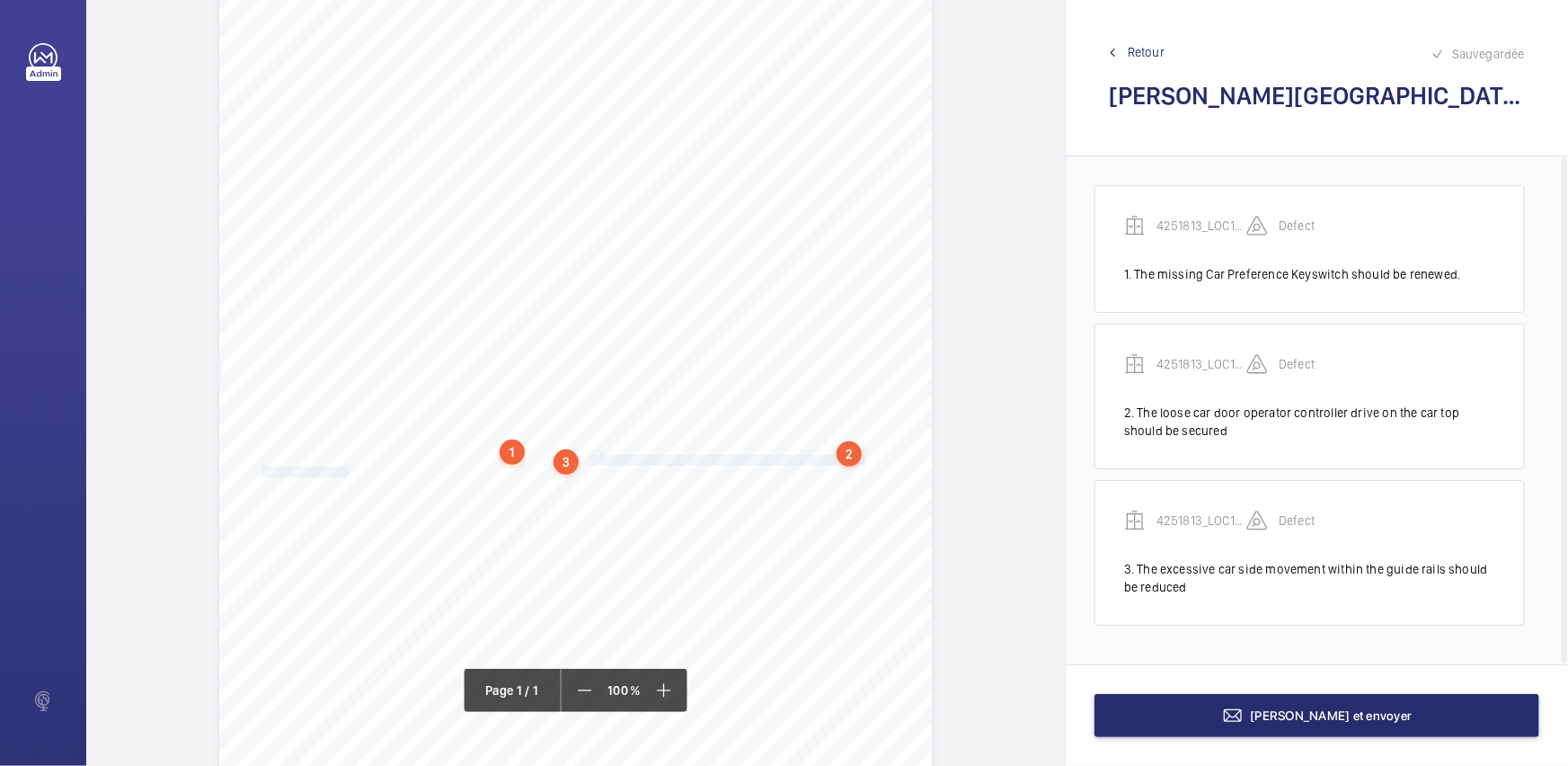
drag, startPoint x: 589, startPoint y: 457, endPoint x: 347, endPoint y: 467, distance: 242.2
click at [347, 467] on div "Report Id 4251813_LOC1902472_1-20973182979_1-9ODC2YC 100816687ENG REPORT OF THO…" at bounding box center [575, 409] width 713 height 1008
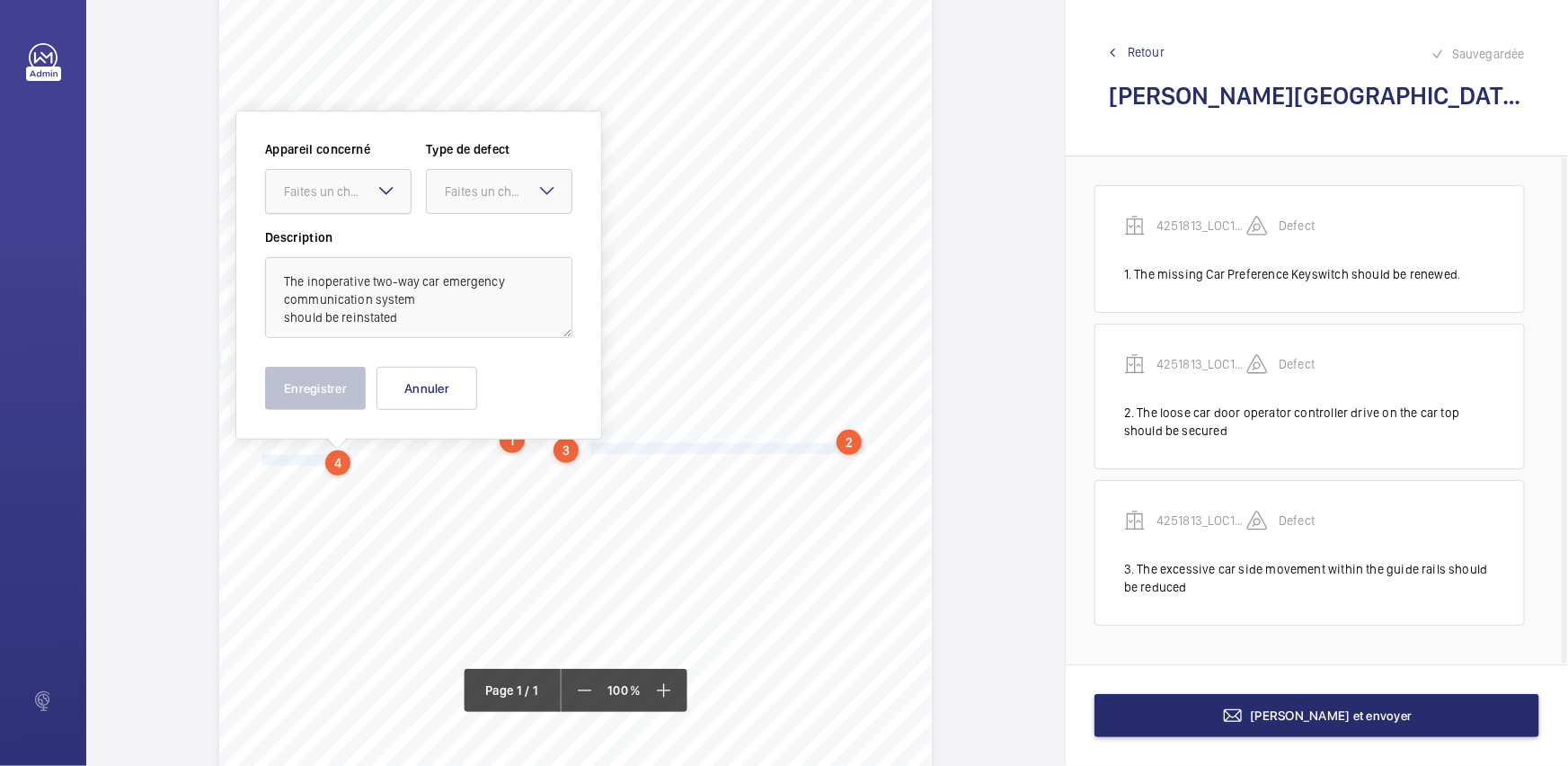
click at [369, 187] on div "Faites un choix" at bounding box center [347, 192] width 127 height 18
click at [386, 238] on span "4251813_LOC1902472_1-20973182979_1-9ODC2YC" at bounding box center [338, 247] width 109 height 18
click at [490, 201] on div at bounding box center [499, 191] width 144 height 43
click at [488, 251] on span "Standard" at bounding box center [498, 247] width 109 height 18
click at [349, 378] on button "Enregistrer" at bounding box center [315, 388] width 100 height 43
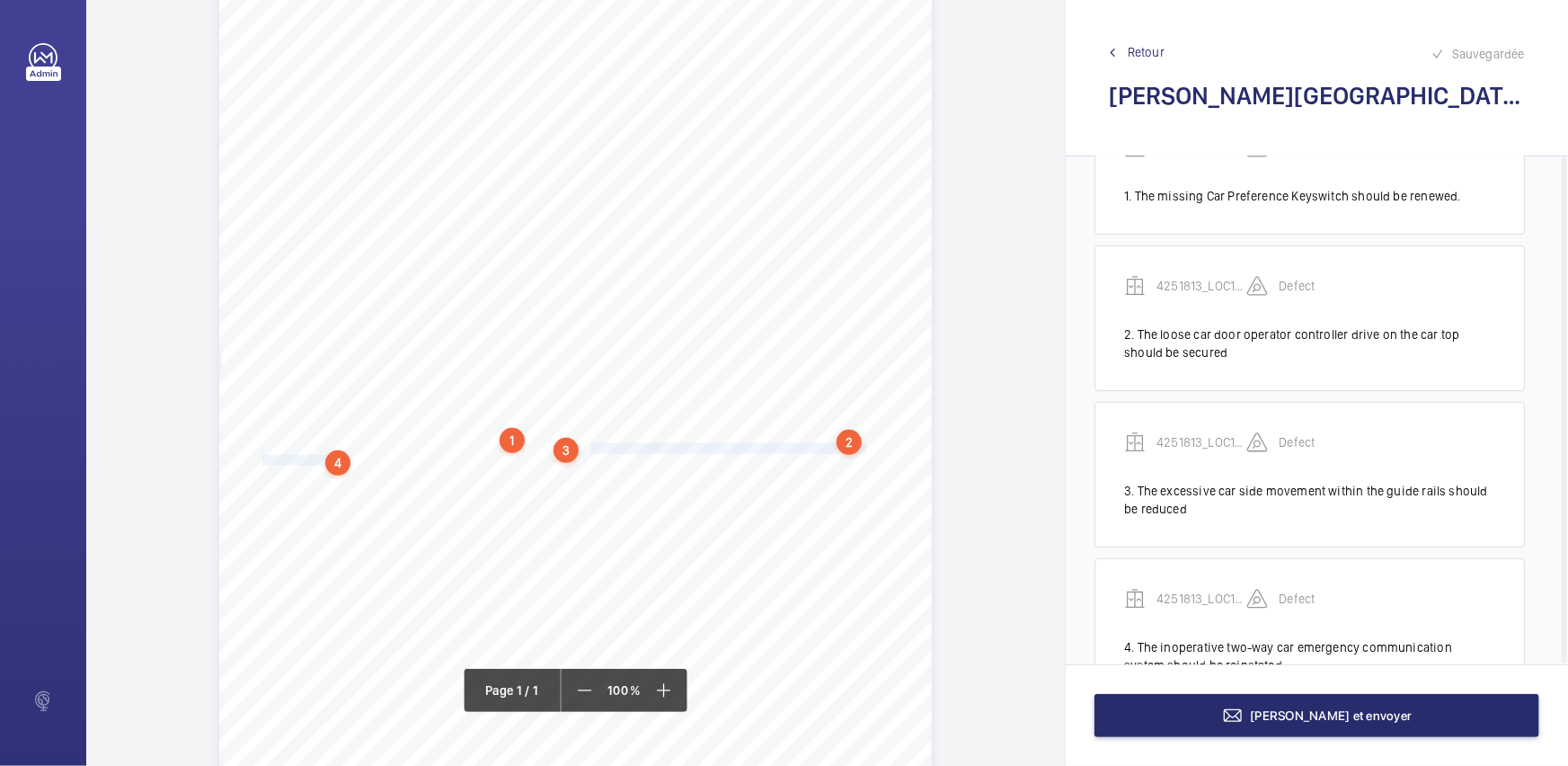
scroll to position [144, 0]
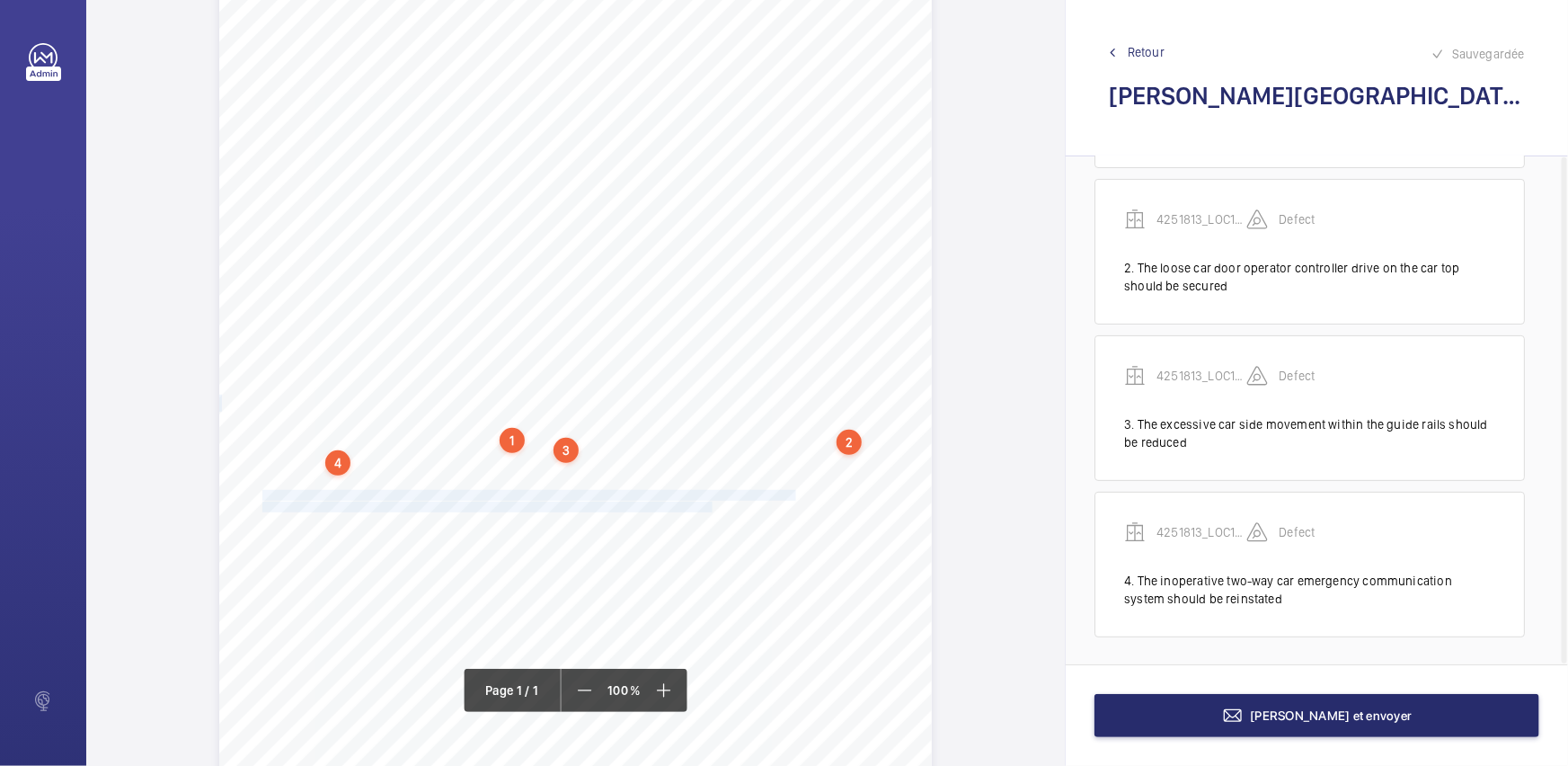
drag, startPoint x: 260, startPoint y: 491, endPoint x: 710, endPoint y: 503, distance: 450.2
click at [710, 503] on div "Report Id 4251813_LOC1902472_1-20973182979_1-9ODC2YC 100816687ENG REPORT OF THO…" at bounding box center [575, 397] width 713 height 1008
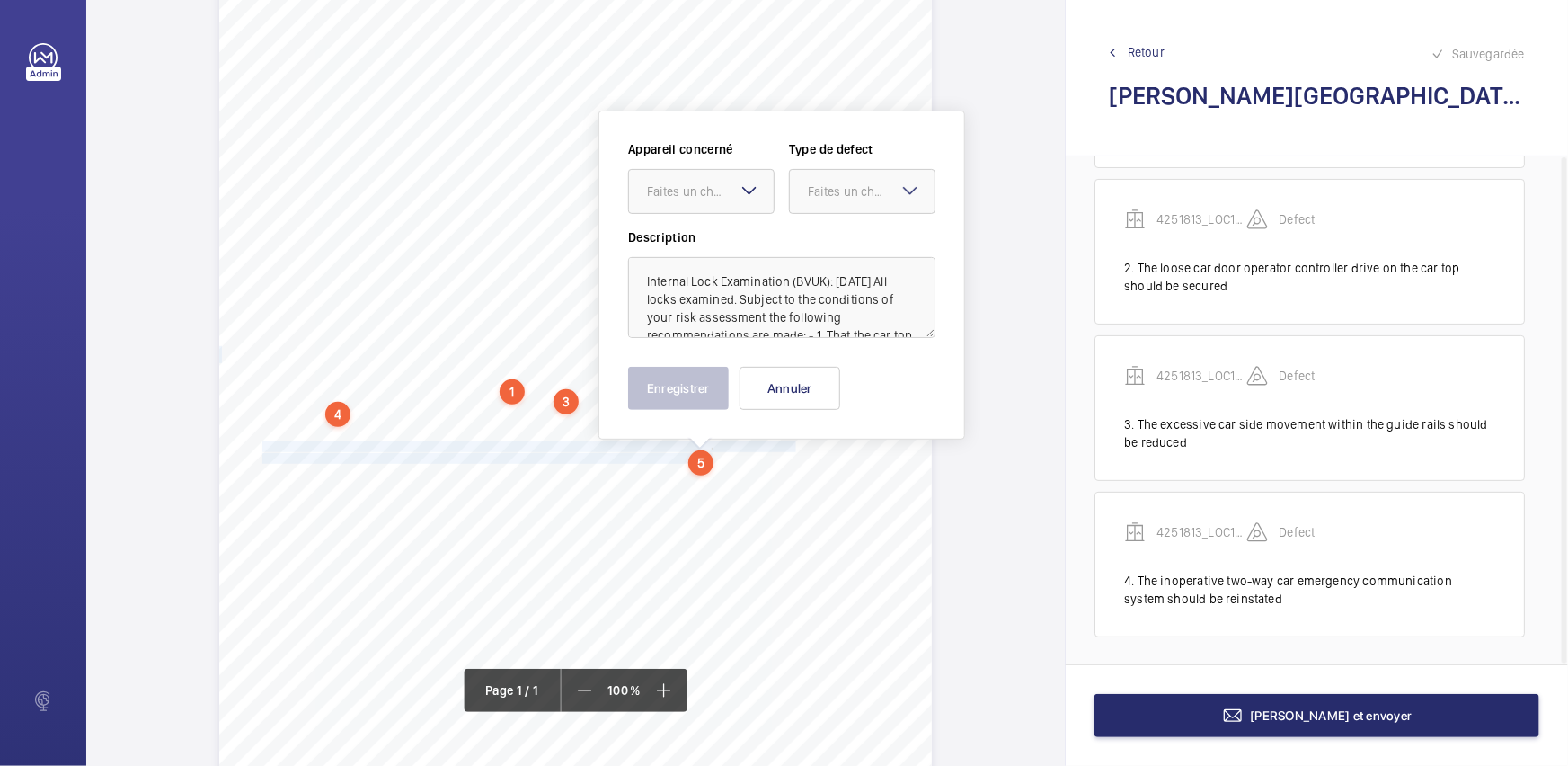
scroll to position [185, 0]
click at [746, 182] on mat-icon at bounding box center [749, 190] width 22 height 22
click at [740, 220] on div "Appareil concerné Faites un choix 4251813_LOC1902472_1-20973182979_1-9ODC2YC Ty…" at bounding box center [781, 184] width 308 height 88
click at [747, 203] on div at bounding box center [701, 190] width 144 height 43
click at [739, 245] on span "4251813_LOC1902472_1-20973182979_1-9ODC2YC" at bounding box center [701, 246] width 109 height 18
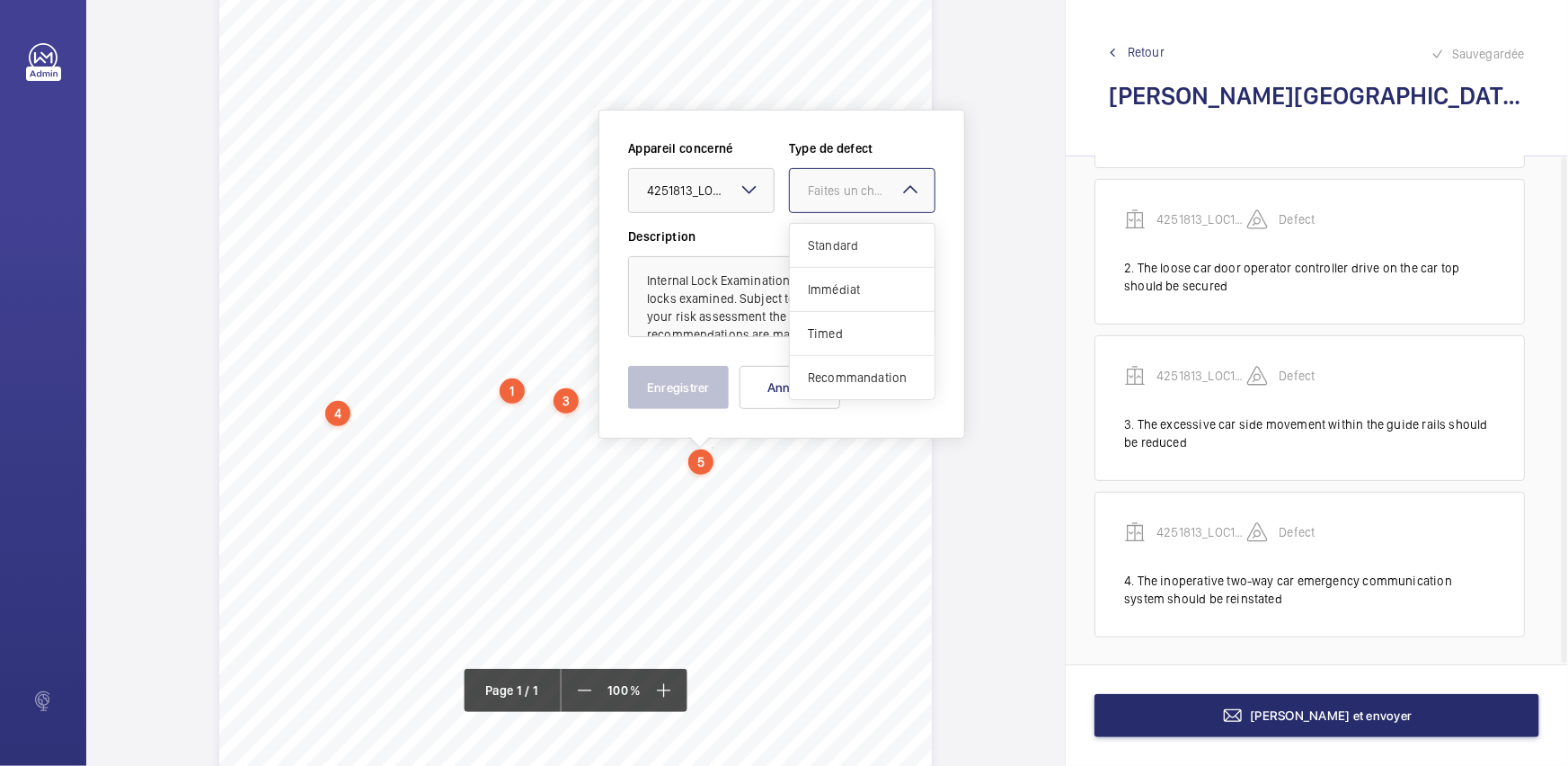
drag, startPoint x: 852, startPoint y: 203, endPoint x: 826, endPoint y: 257, distance: 59.9
click at [852, 205] on div at bounding box center [862, 190] width 144 height 43
click at [826, 257] on div "Standard" at bounding box center [862, 246] width 144 height 44
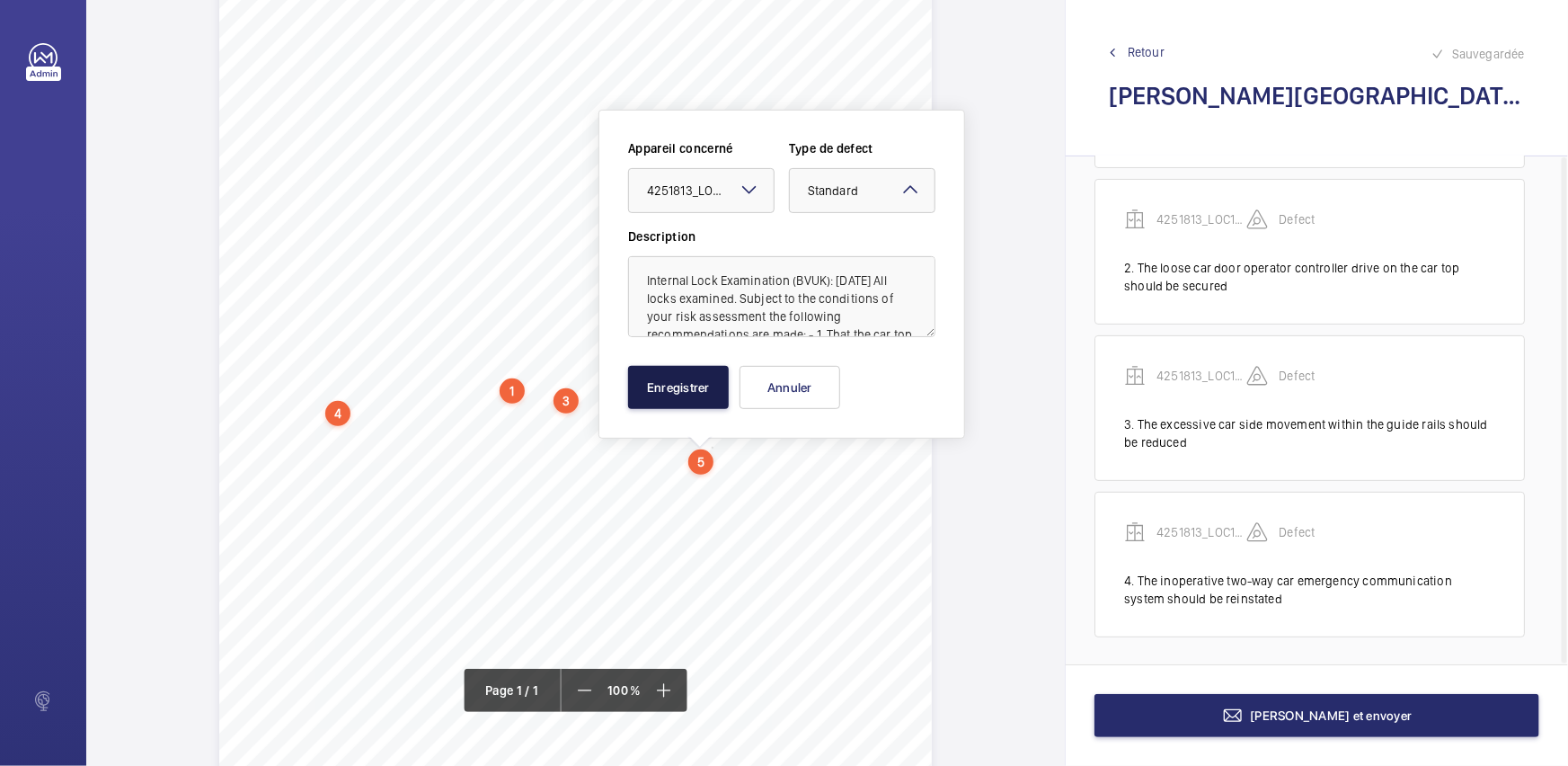
click at [656, 383] on button "Enregistrer" at bounding box center [678, 387] width 100 height 43
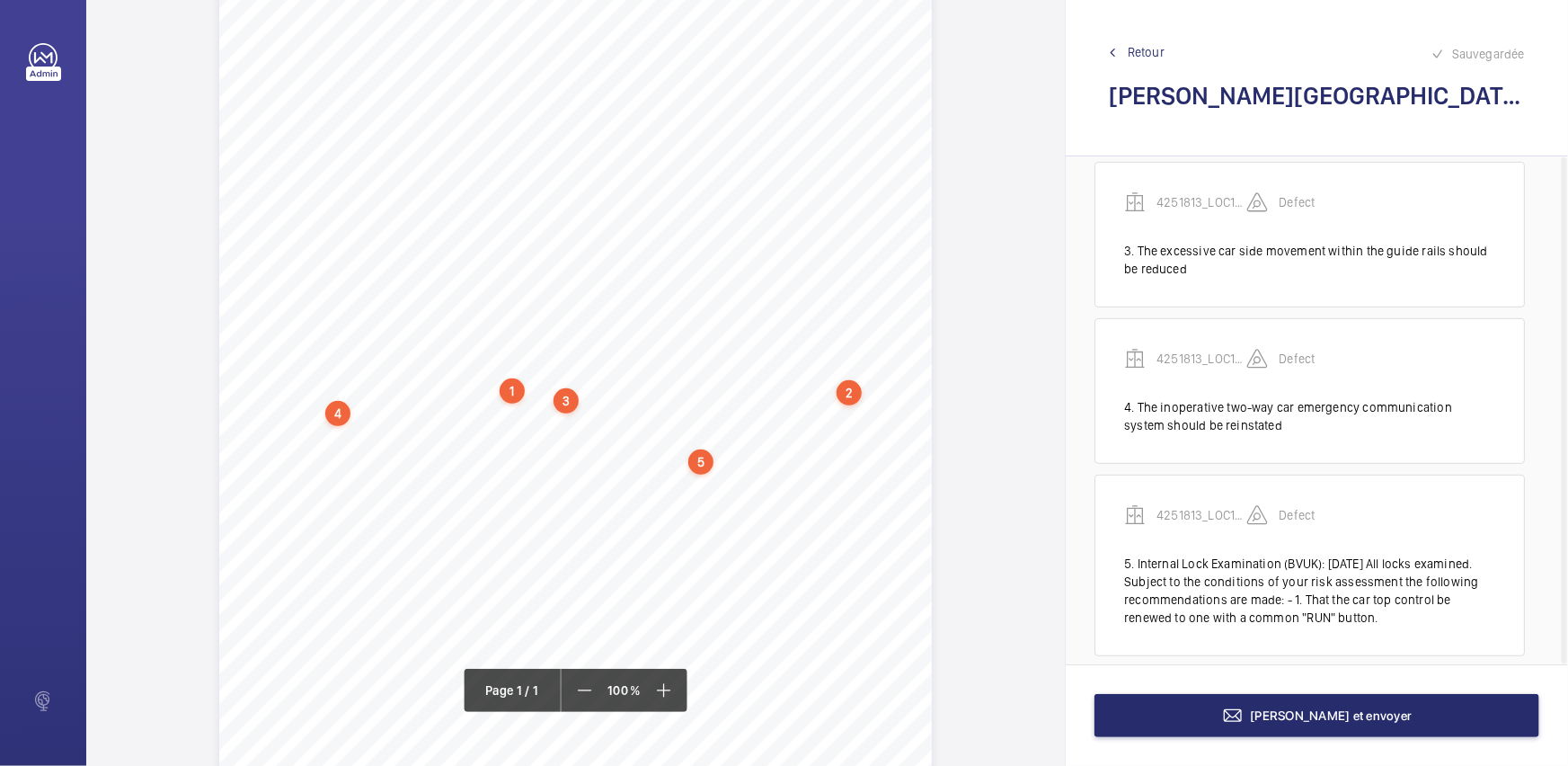
scroll to position [337, 0]
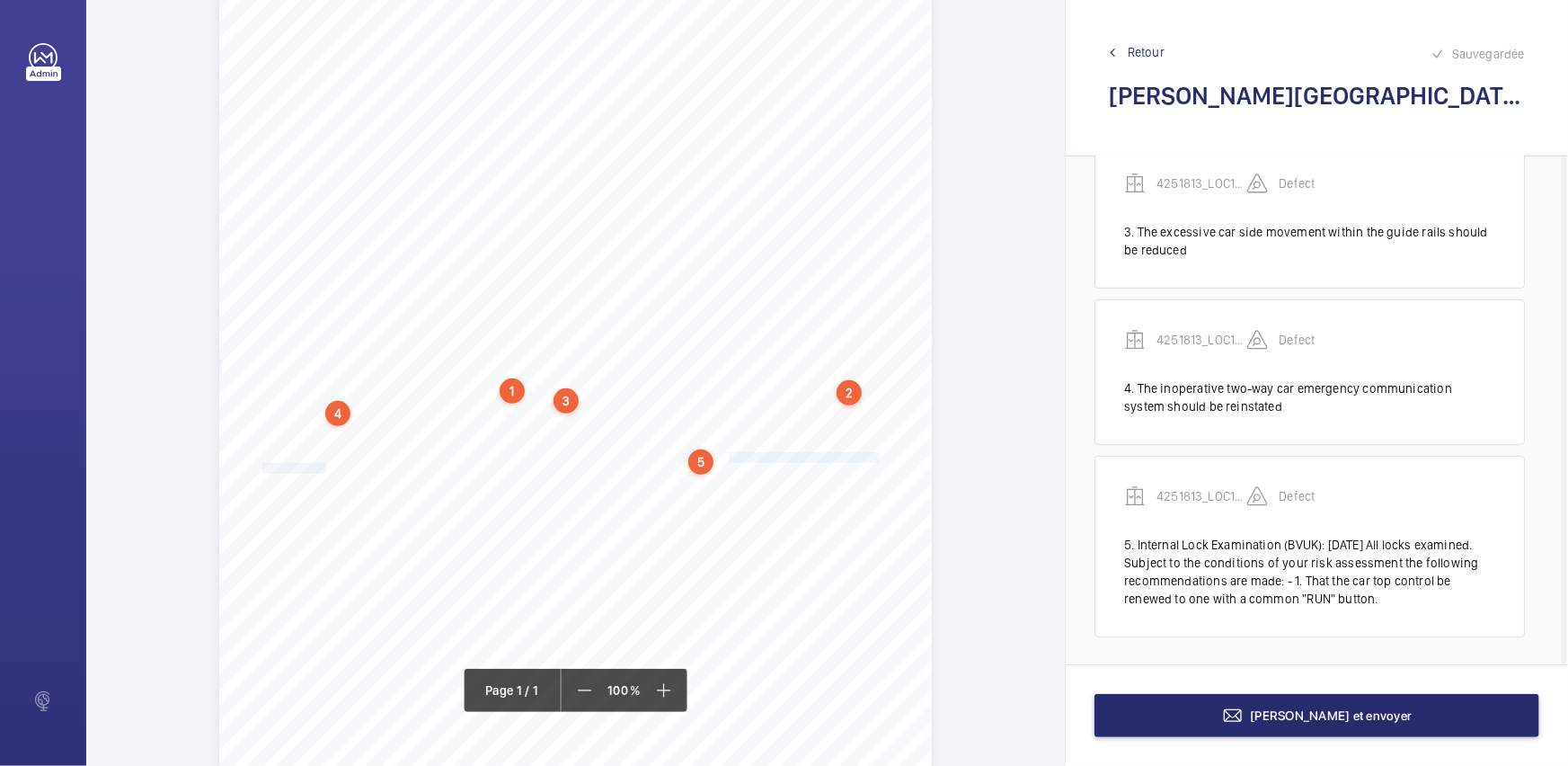
drag, startPoint x: 727, startPoint y: 456, endPoint x: 323, endPoint y: 464, distance: 404.1
click at [323, 464] on div "Report Id 4251813_LOC1902472_1-20973182979_1-9ODC2YC 100816687ENG REPORT OF THO…" at bounding box center [575, 348] width 713 height 1008
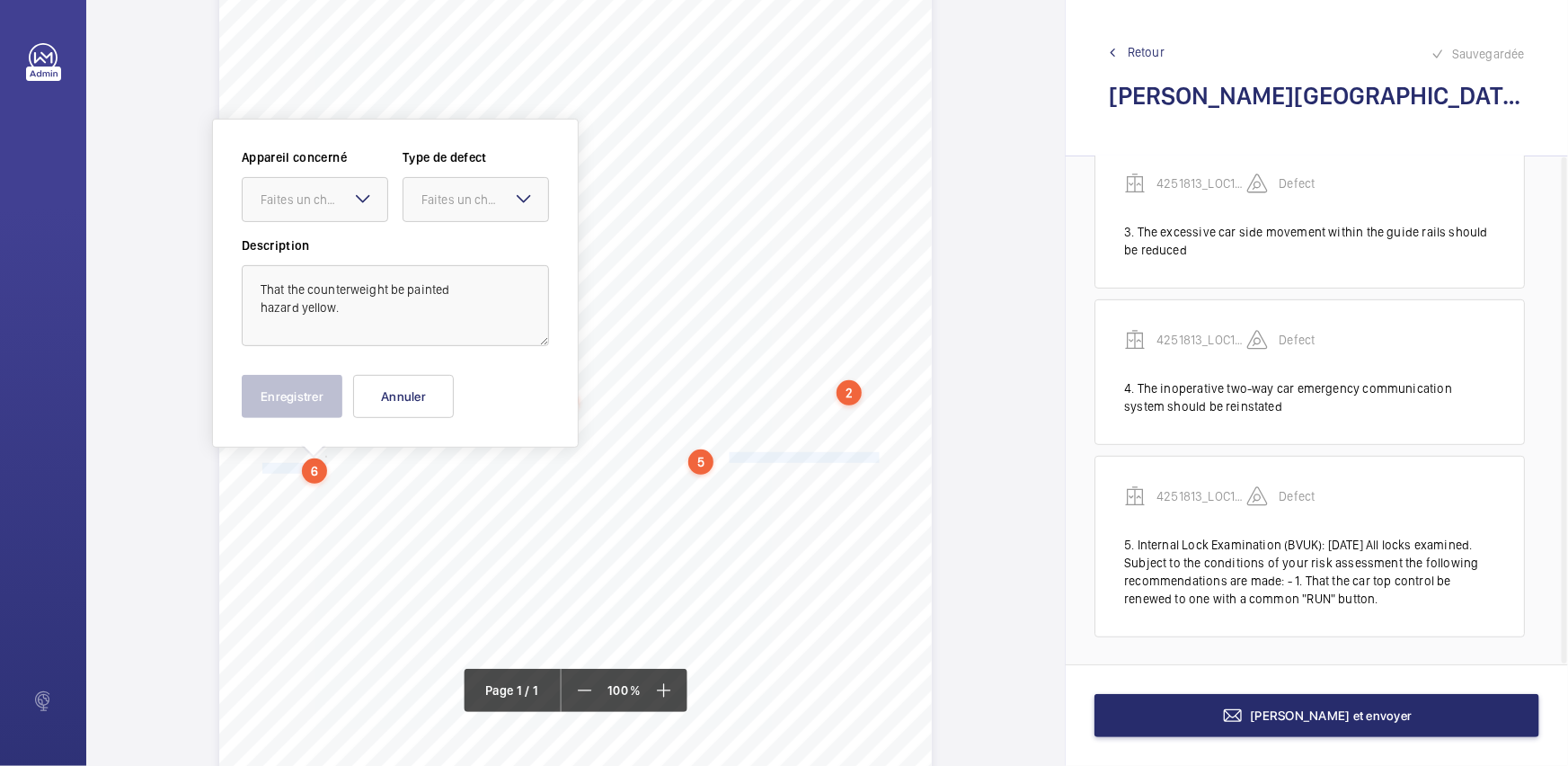
scroll to position [194, 0]
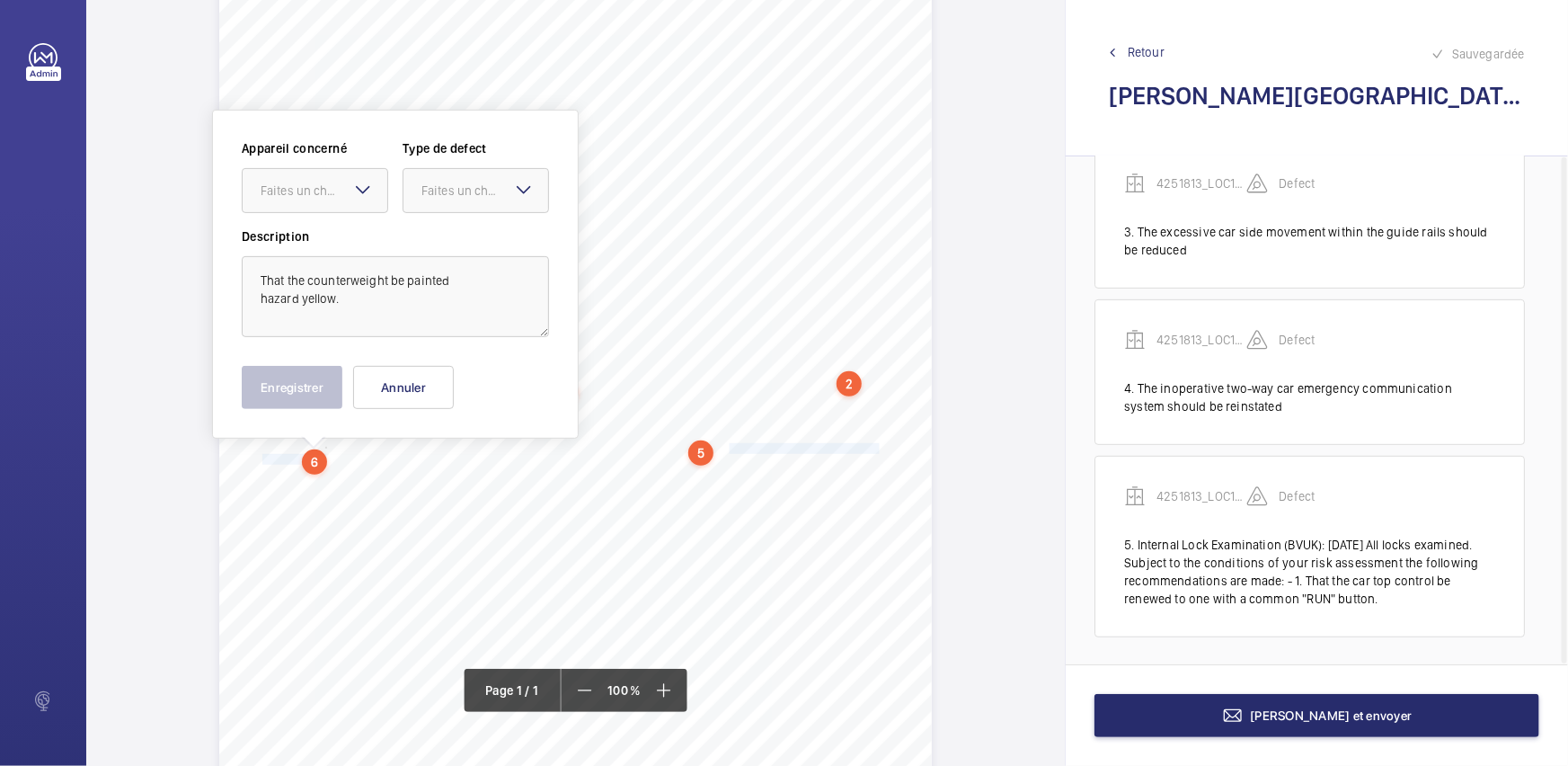
click at [371, 193] on mat-icon at bounding box center [363, 190] width 22 height 22
click at [376, 223] on ng-dropdown-panel "4251813_LOC1902472_1-20973182979_1-9ODC2YC" at bounding box center [315, 245] width 146 height 45
click at [493, 191] on div "Faites un choix" at bounding box center [485, 191] width 127 height 18
click at [372, 197] on mat-icon at bounding box center [363, 190] width 22 height 22
drag, startPoint x: 371, startPoint y: 218, endPoint x: 477, endPoint y: 198, distance: 107.9
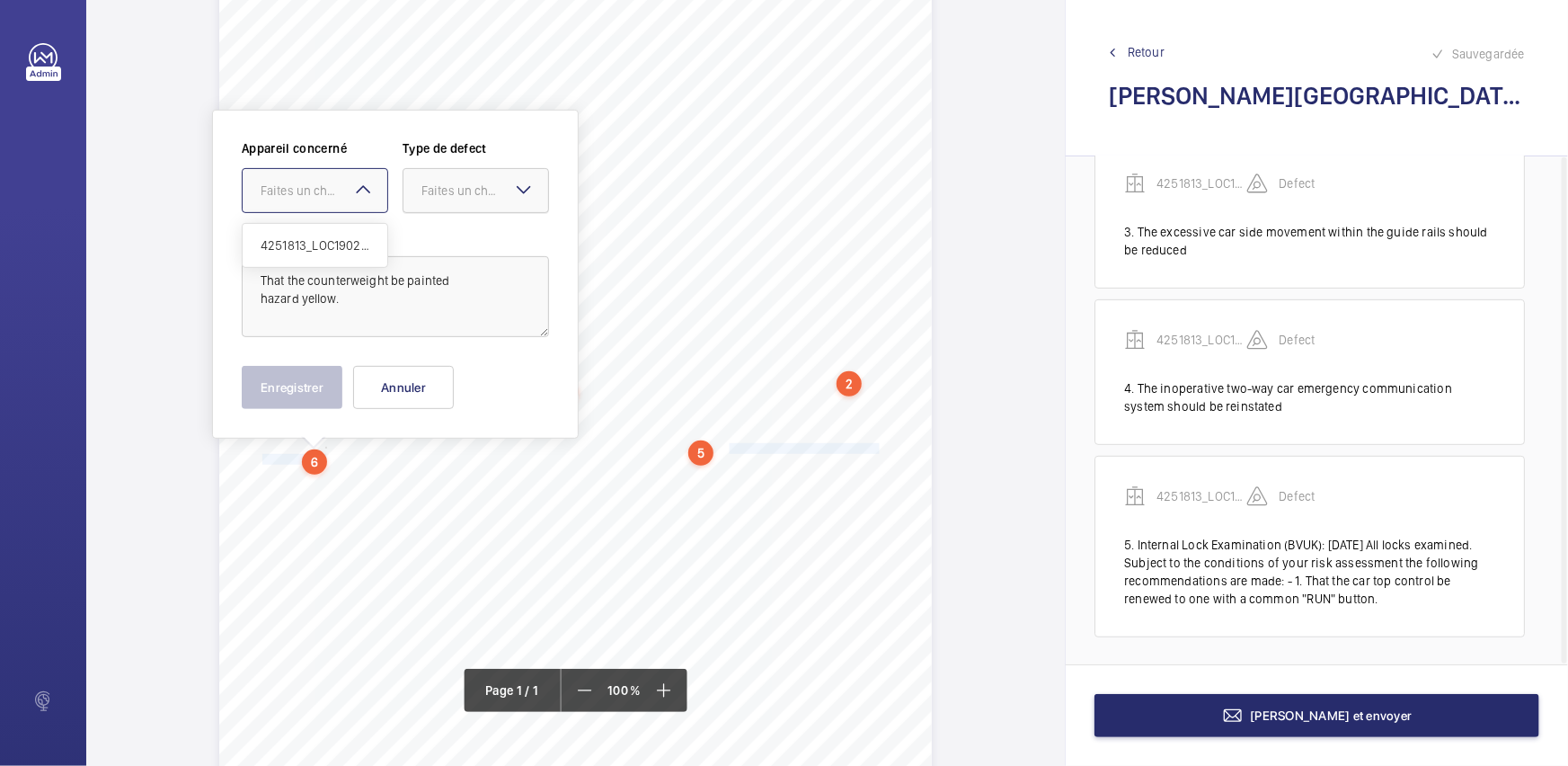
click at [367, 240] on span "4251813_LOC1902472_1-20973182979_1-9ODC2YC" at bounding box center [314, 246] width 109 height 18
click at [479, 194] on div "Faites un choix" at bounding box center [485, 191] width 127 height 18
click at [482, 225] on div "Standard" at bounding box center [476, 246] width 144 height 44
click at [322, 379] on button "Enregistrer" at bounding box center [292, 387] width 100 height 43
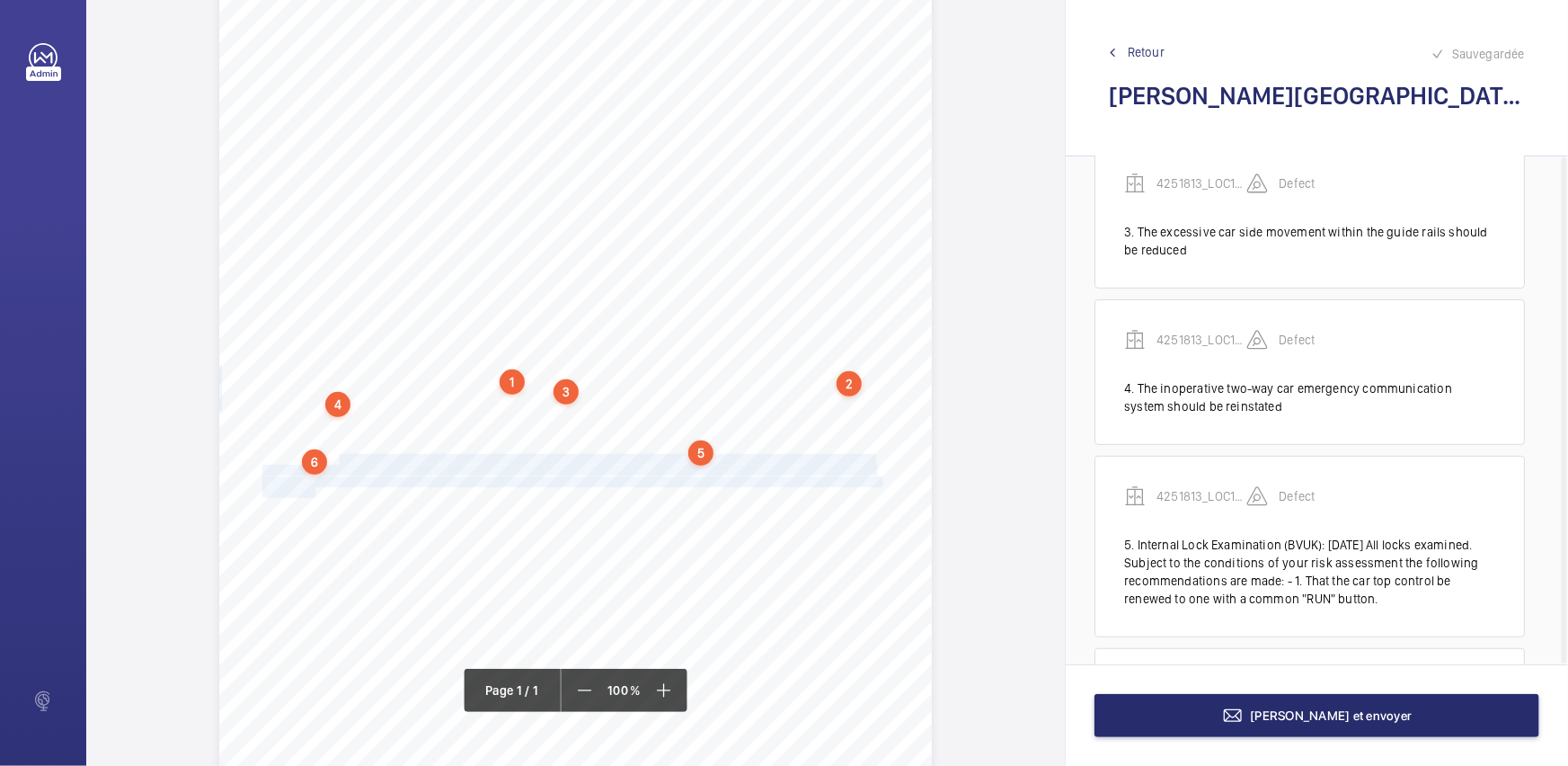
drag, startPoint x: 338, startPoint y: 459, endPoint x: 314, endPoint y: 486, distance: 36.1
click at [314, 486] on div "Report Id 4251813_LOC1902472_1-20973182979_1-9ODC2YC 100816687ENG REPORT OF THO…" at bounding box center [575, 339] width 713 height 1008
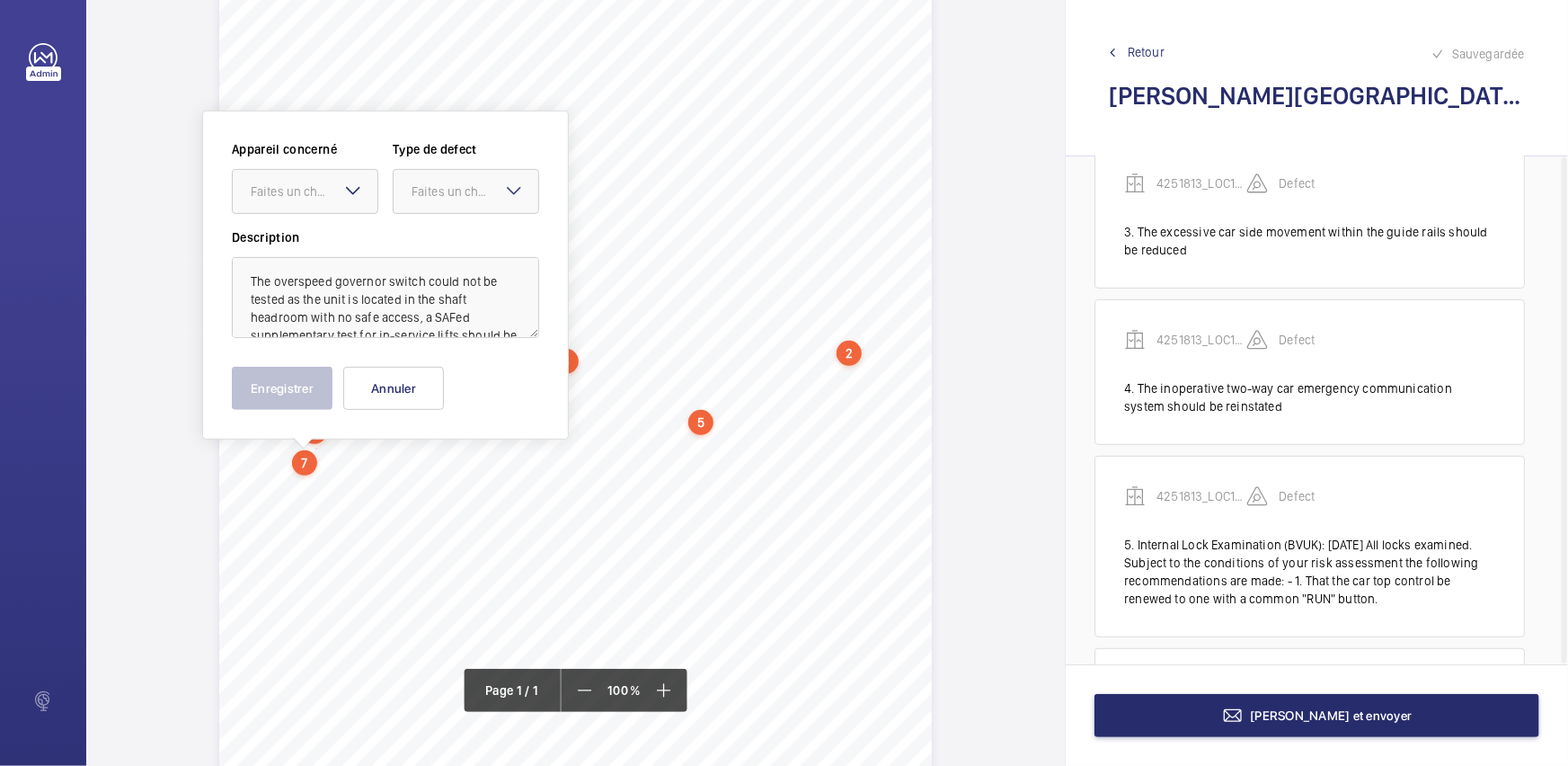
click at [316, 152] on label "Appareil concerné" at bounding box center [305, 150] width 146 height 18
click at [320, 189] on div "Faites un choix" at bounding box center [314, 192] width 127 height 18
click at [345, 237] on span "4251813_LOC1902472_1-20973182979_1-9ODC2YC" at bounding box center [305, 247] width 109 height 18
click at [465, 188] on div "Faites un choix" at bounding box center [475, 192] width 127 height 18
click at [456, 230] on div "Standard" at bounding box center [465, 247] width 144 height 44
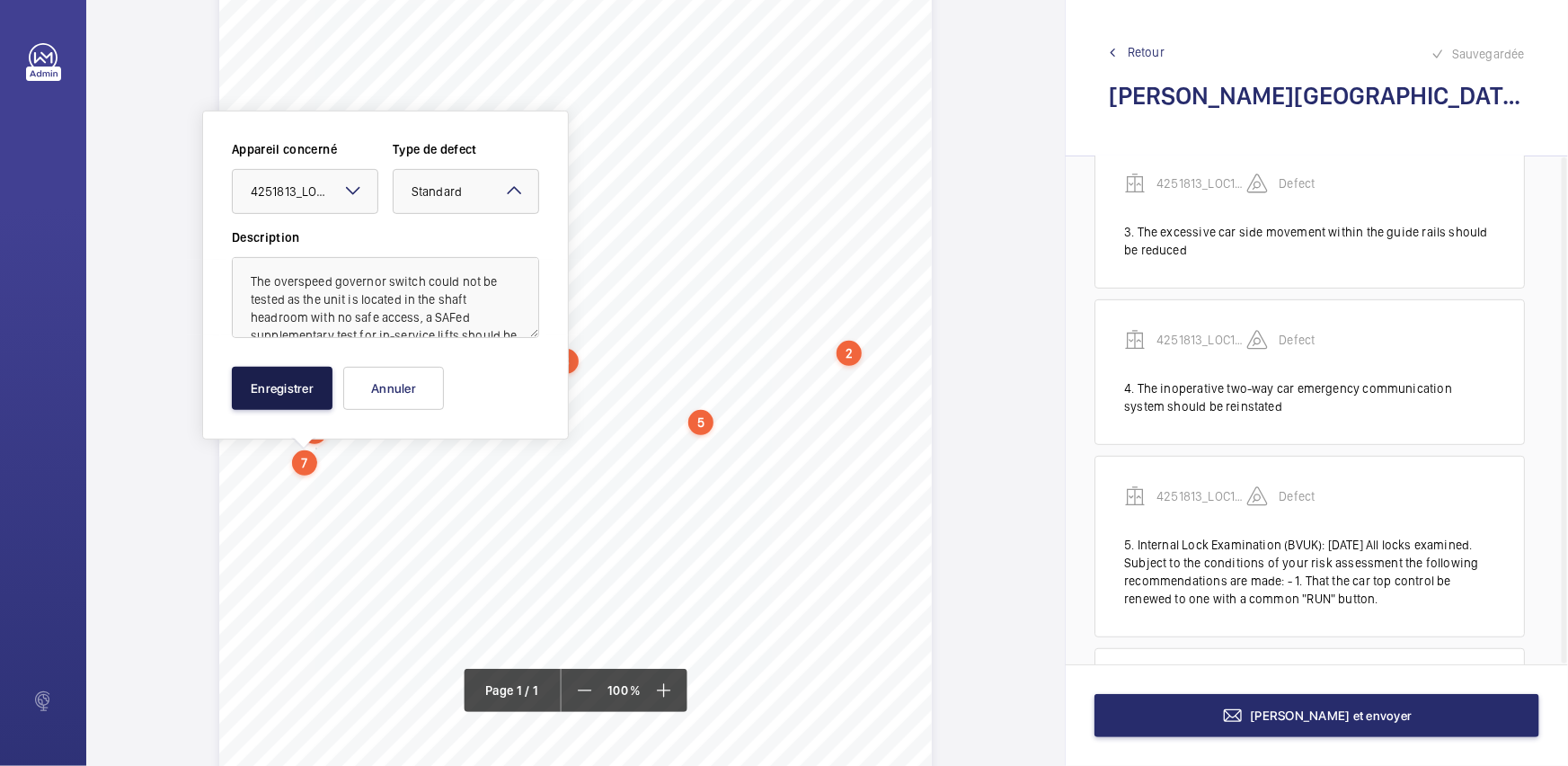
click at [312, 397] on button "Enregistrer" at bounding box center [282, 388] width 100 height 43
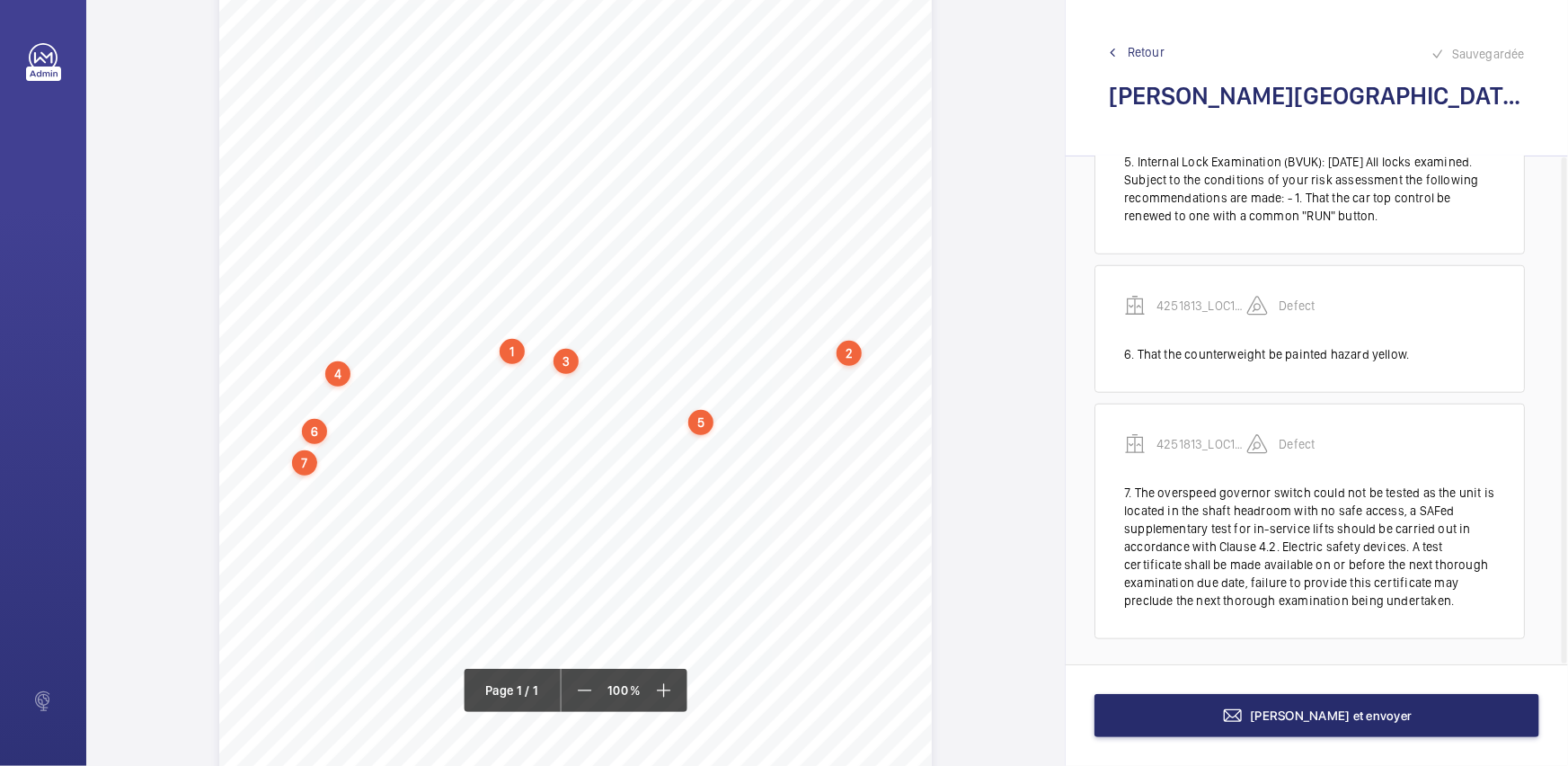
scroll to position [720, 0]
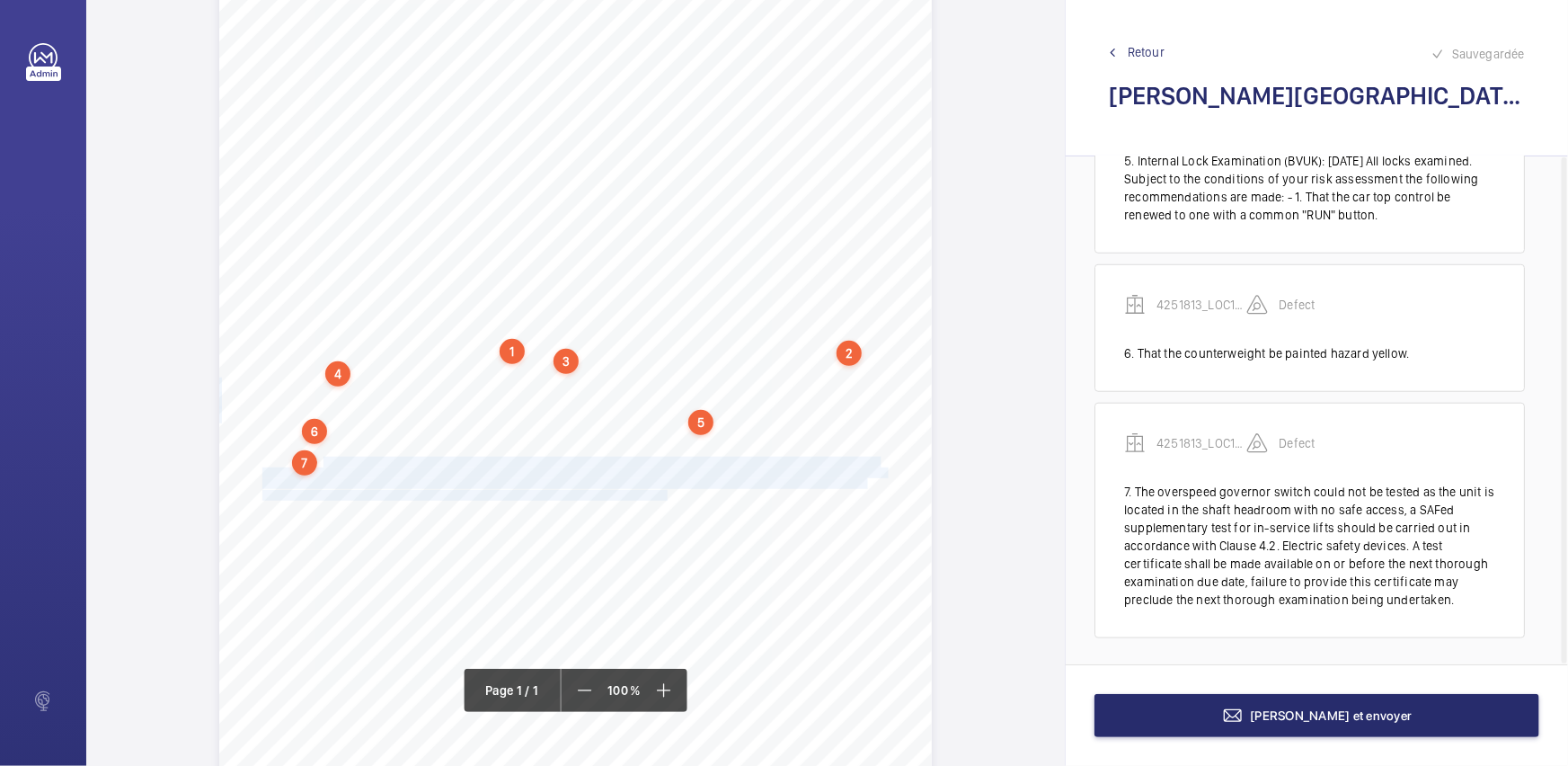
drag, startPoint x: 320, startPoint y: 458, endPoint x: 664, endPoint y: 492, distance: 345.7
click at [664, 492] on div "Report Id 4251813_LOC1902472_1-20973182979_1-9ODC2YC 100816687ENG REPORT OF THO…" at bounding box center [575, 308] width 713 height 1008
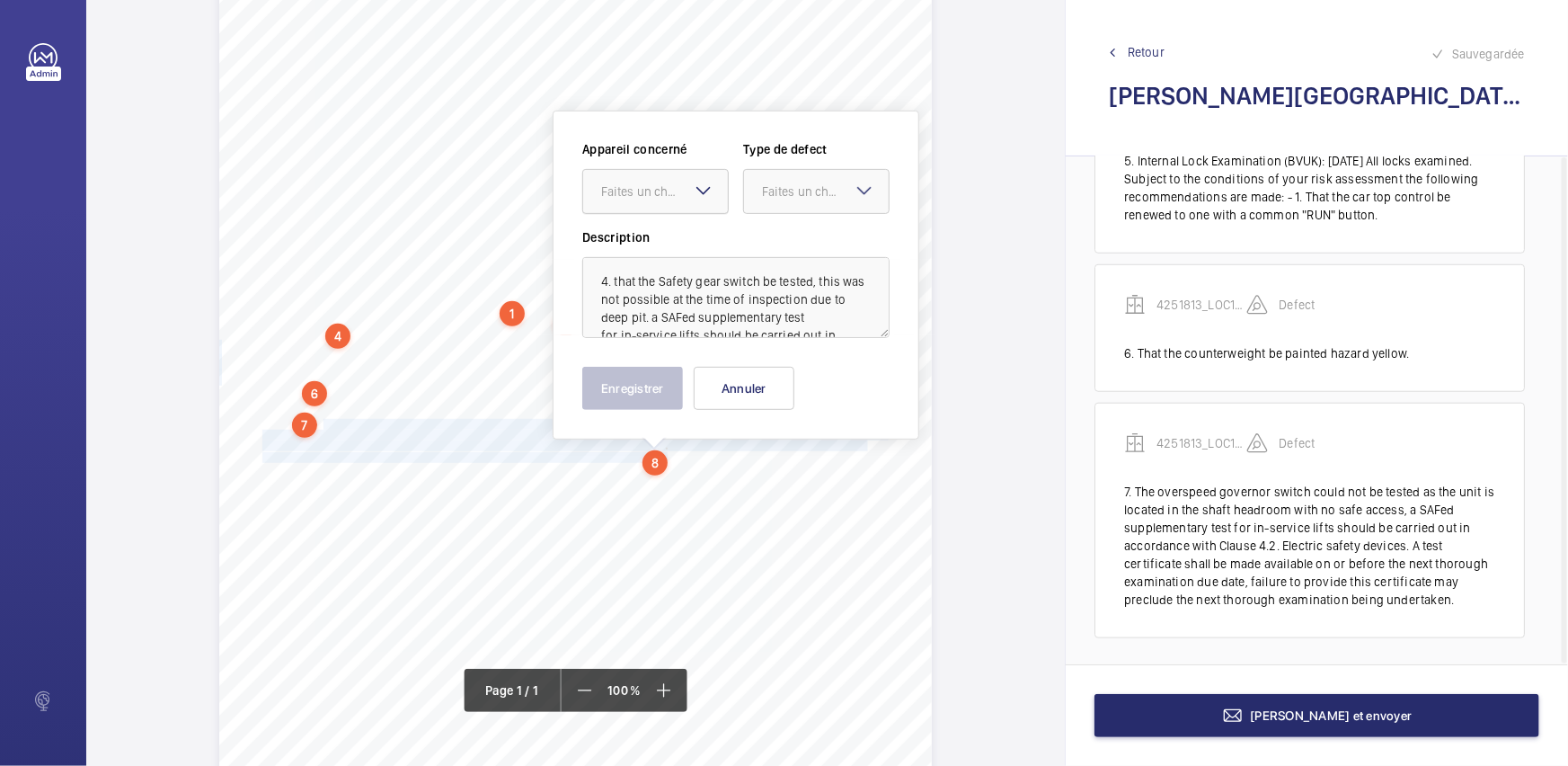
click at [663, 178] on div at bounding box center [655, 191] width 144 height 43
click at [676, 241] on span "4251813_LOC1902472_1-20973182979_1-9ODC2YC" at bounding box center [654, 247] width 109 height 18
click at [779, 200] on div at bounding box center [816, 191] width 144 height 43
click at [770, 251] on span "Standard" at bounding box center [816, 247] width 109 height 18
click at [633, 394] on button "Enregistrer" at bounding box center [632, 388] width 100 height 43
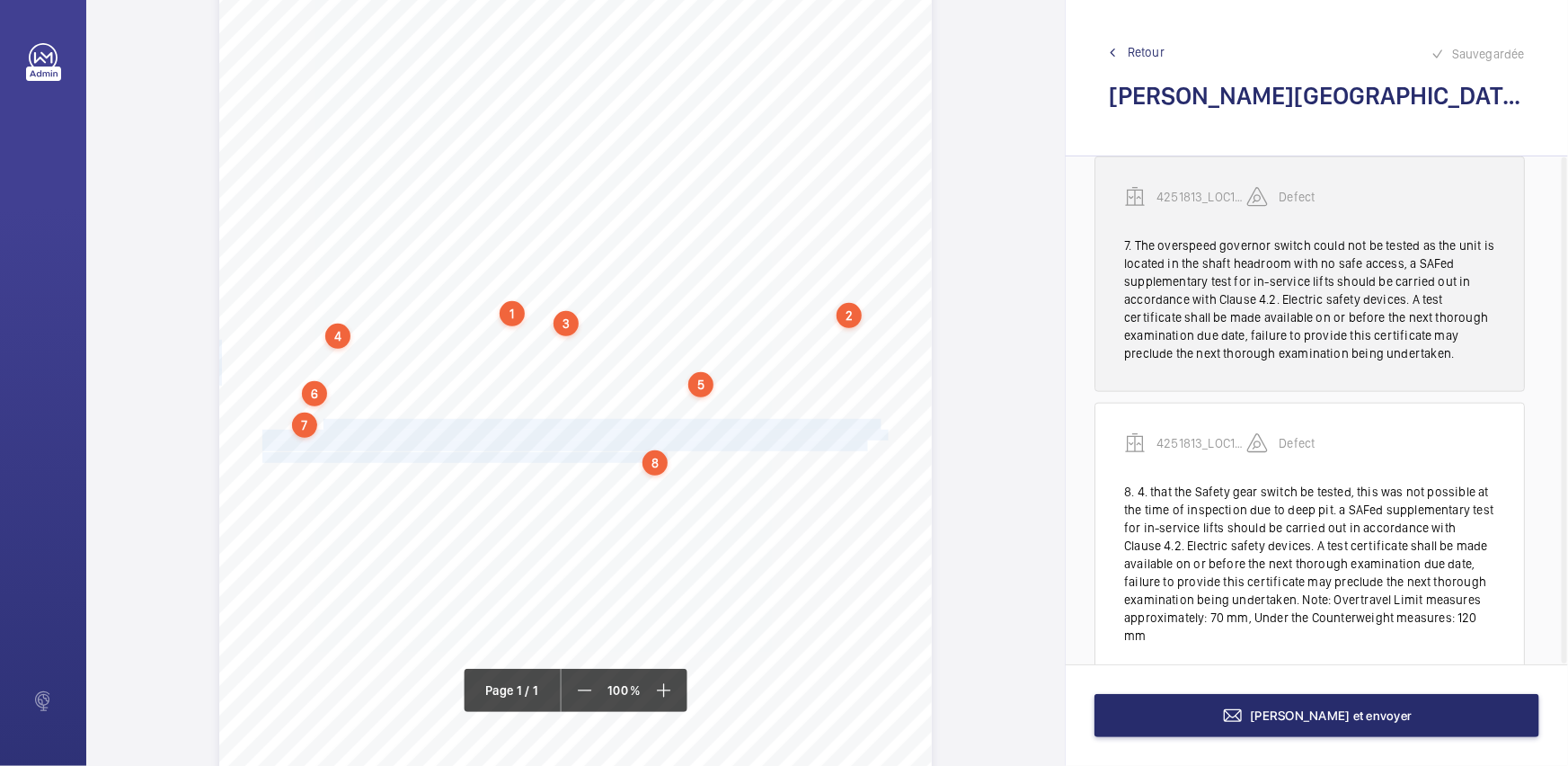
scroll to position [1002, 0]
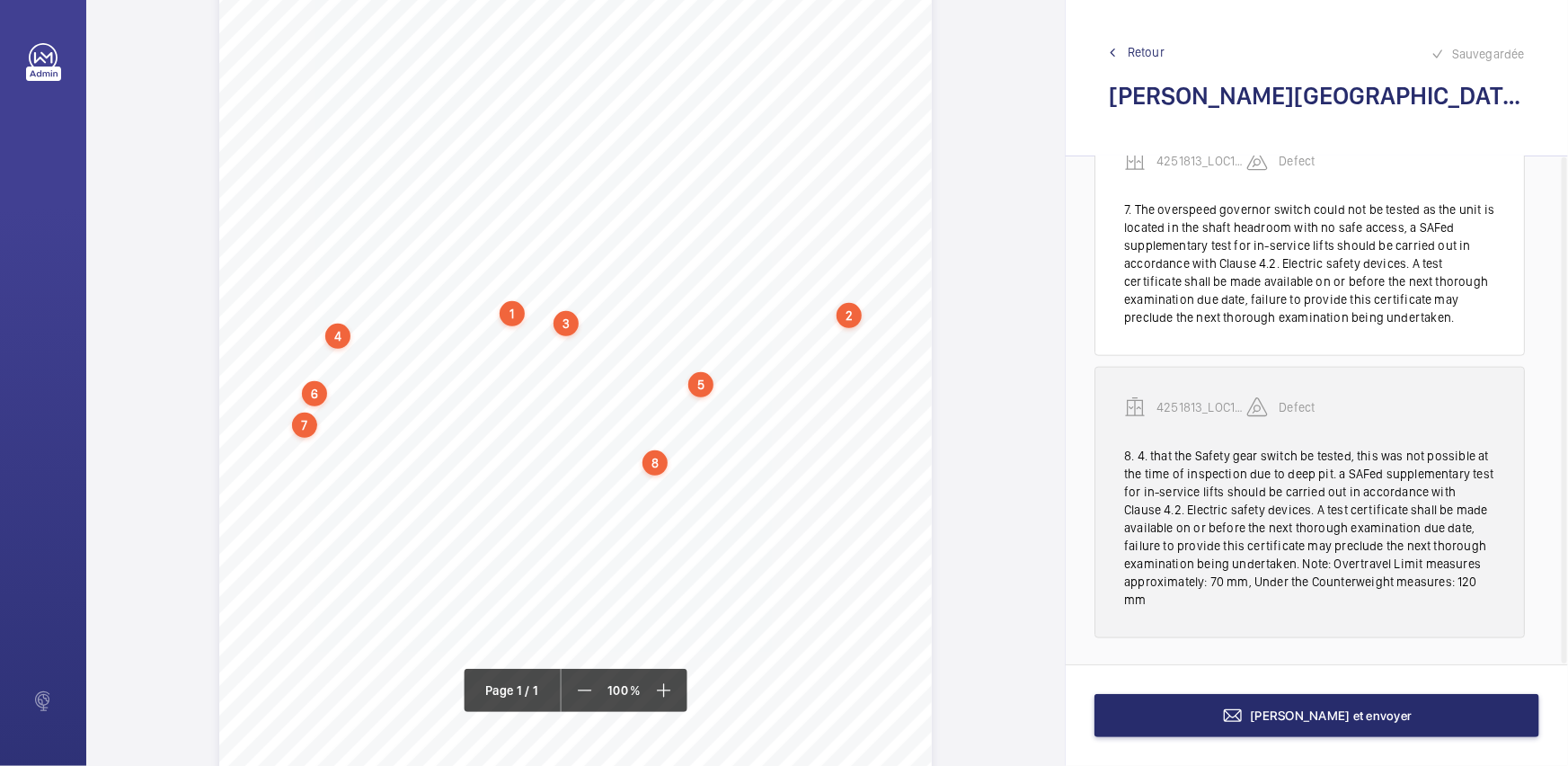
click at [1213, 493] on div "8. 4. that the Safety gear switch be tested, this was not possible at the time …" at bounding box center [1309, 527] width 371 height 162
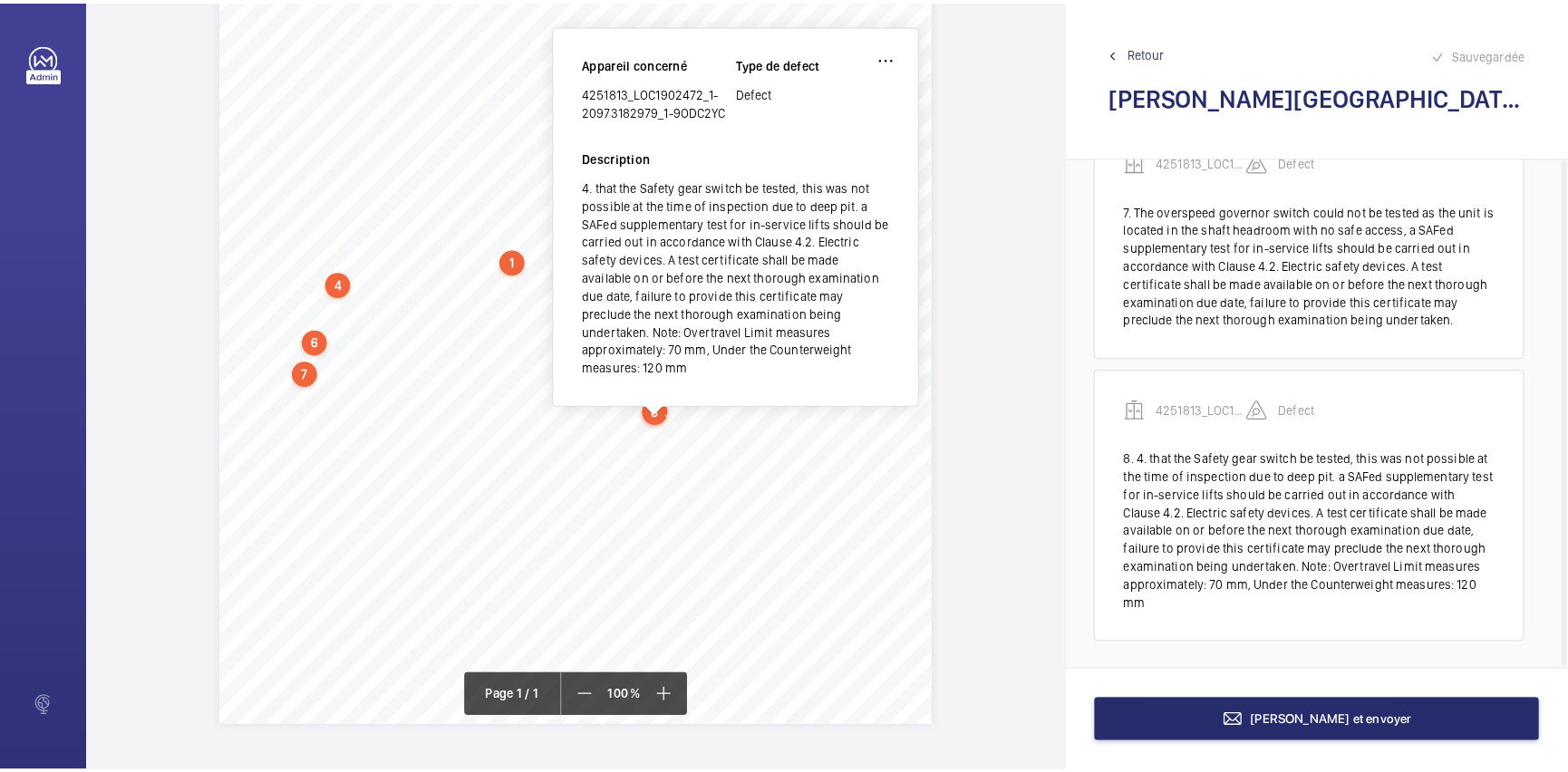
scroll to position [344, 0]
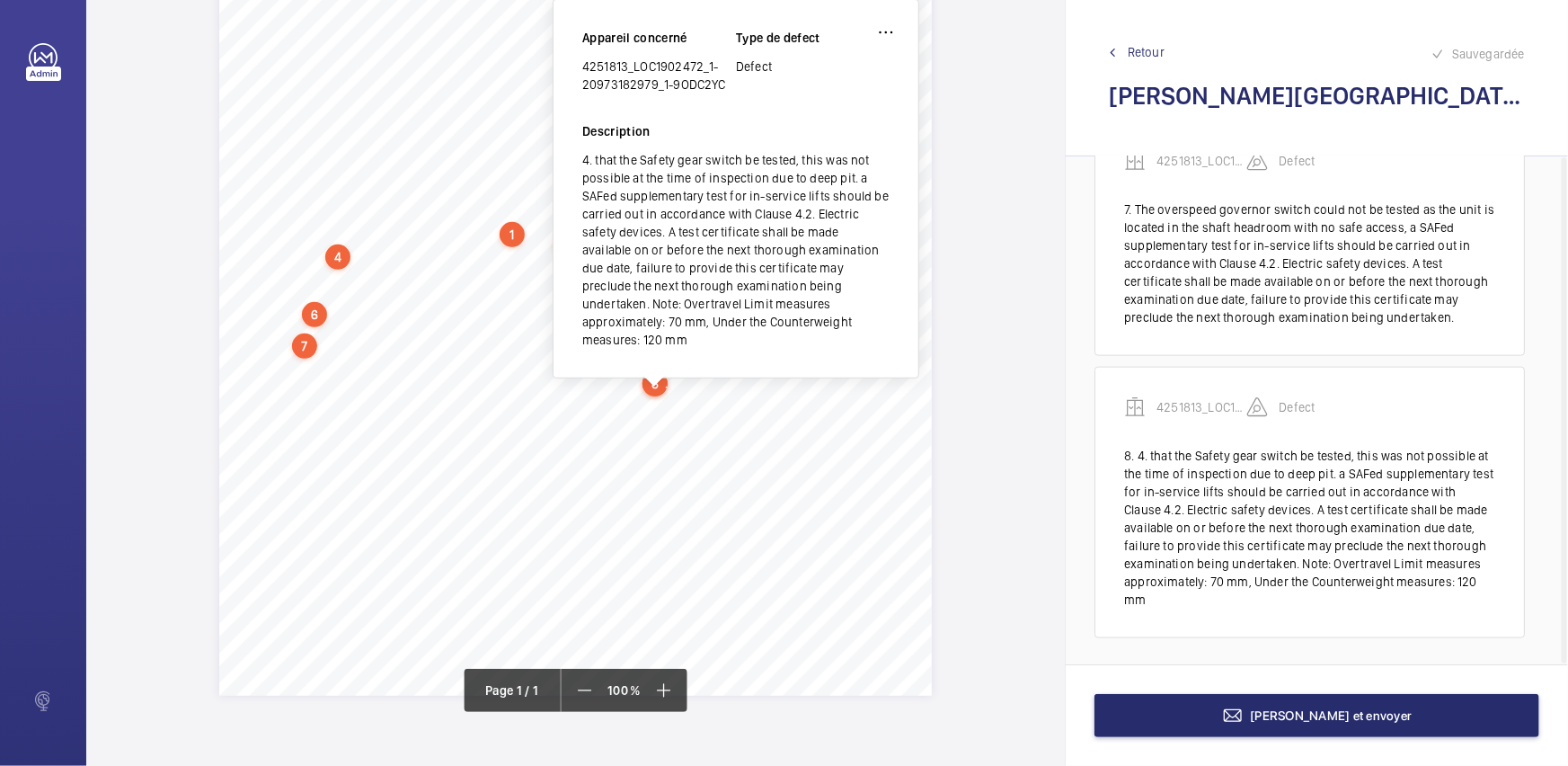
drag, startPoint x: 584, startPoint y: 61, endPoint x: 726, endPoint y: 86, distance: 144.2
click at [726, 86] on div "4251813_LOC1902472_1-20973182979_1-9ODC2YC" at bounding box center [659, 75] width 153 height 36
copy div "4251813_LOC1902472_1-20973182979_1-9ODC2YC"
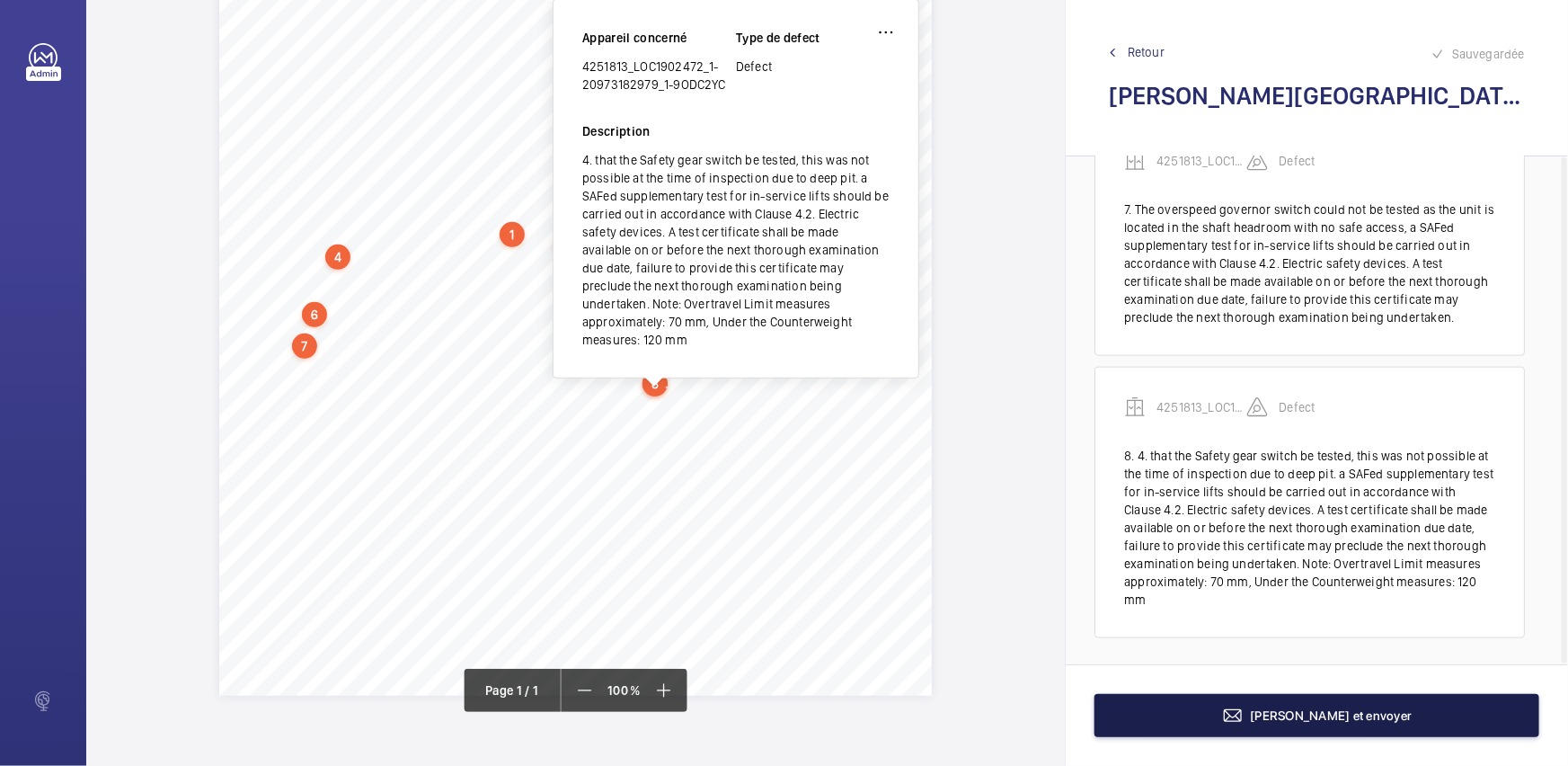
click at [1150, 711] on button "[PERSON_NAME] et envoyer" at bounding box center [1316, 715] width 444 height 43
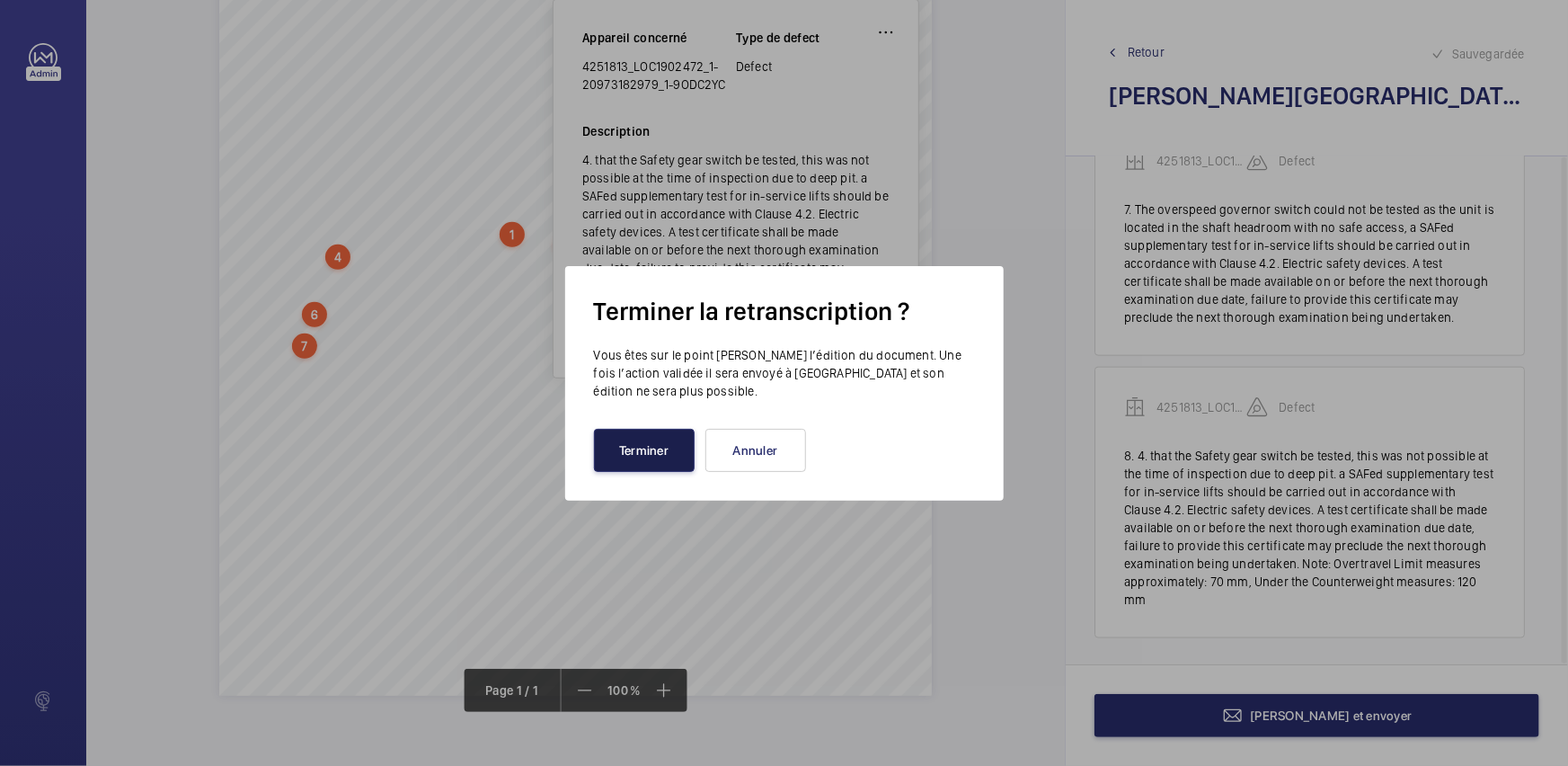
click at [627, 448] on button "Terminer" at bounding box center [644, 449] width 100 height 43
